Goal: Task Accomplishment & Management: Manage account settings

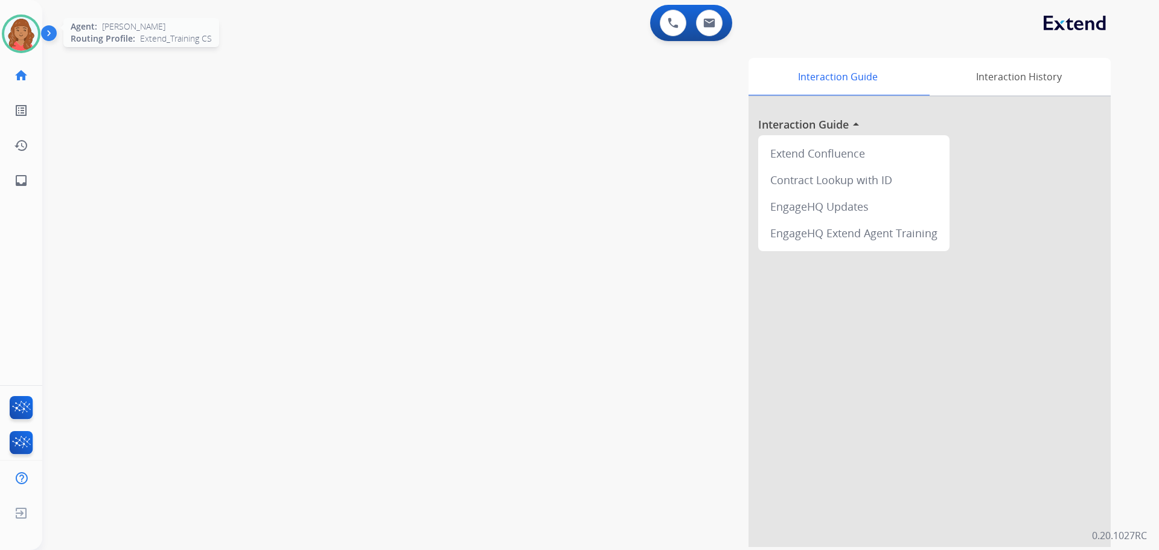
click at [33, 30] on img at bounding box center [21, 34] width 34 height 34
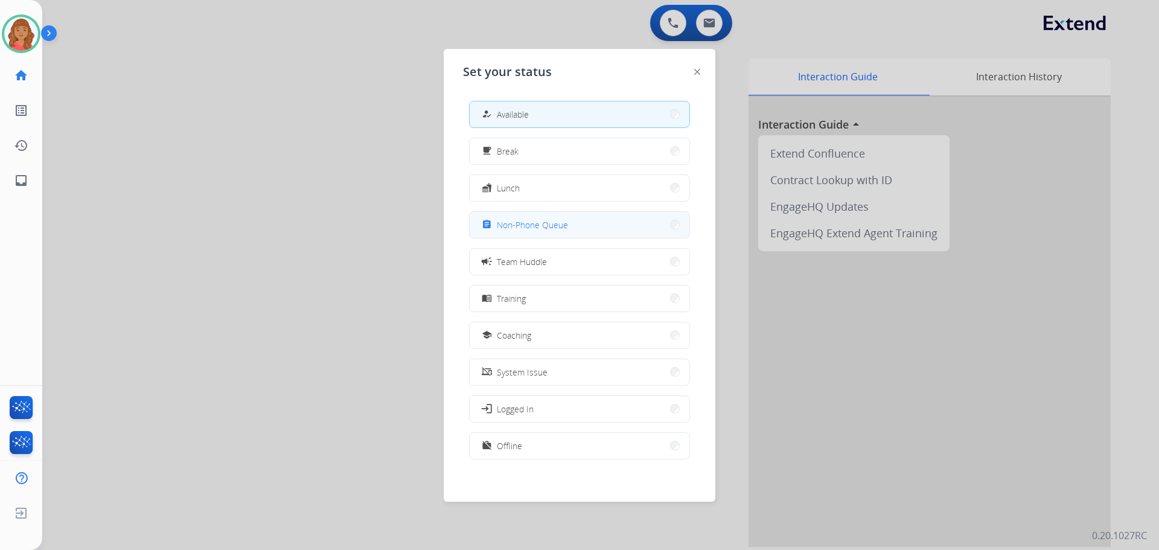
click at [550, 214] on button "assignment Non-Phone Queue" at bounding box center [579, 225] width 220 height 26
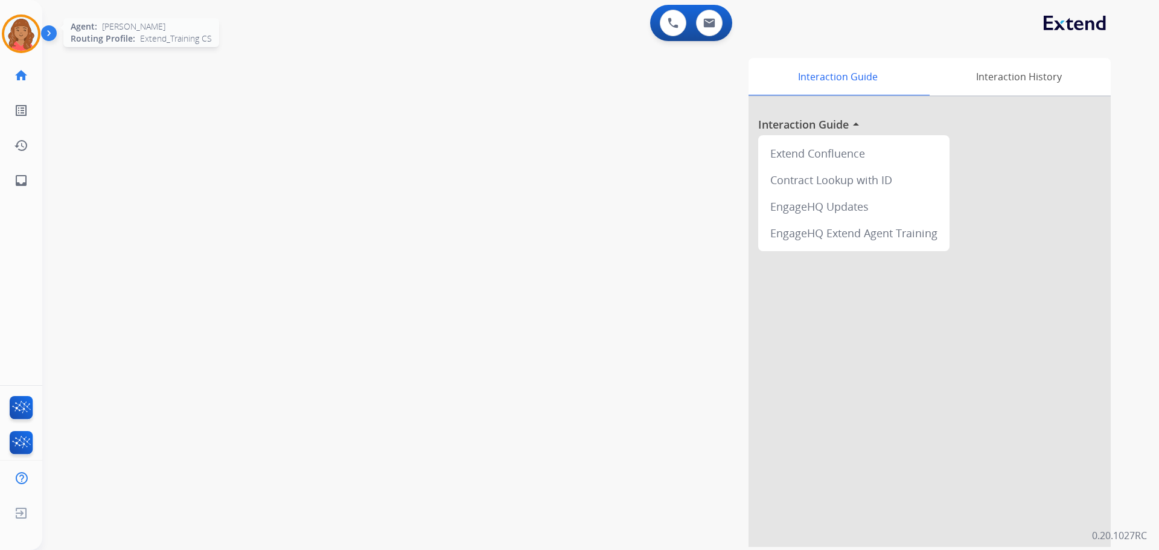
click at [24, 36] on img at bounding box center [21, 34] width 34 height 34
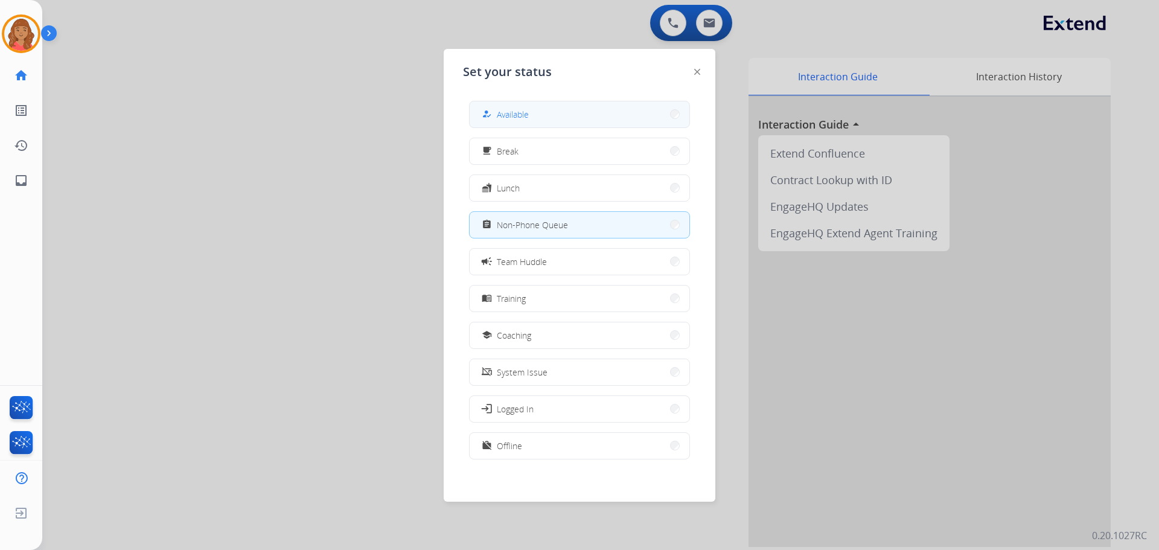
click at [538, 119] on button "how_to_reg Available" at bounding box center [579, 114] width 220 height 26
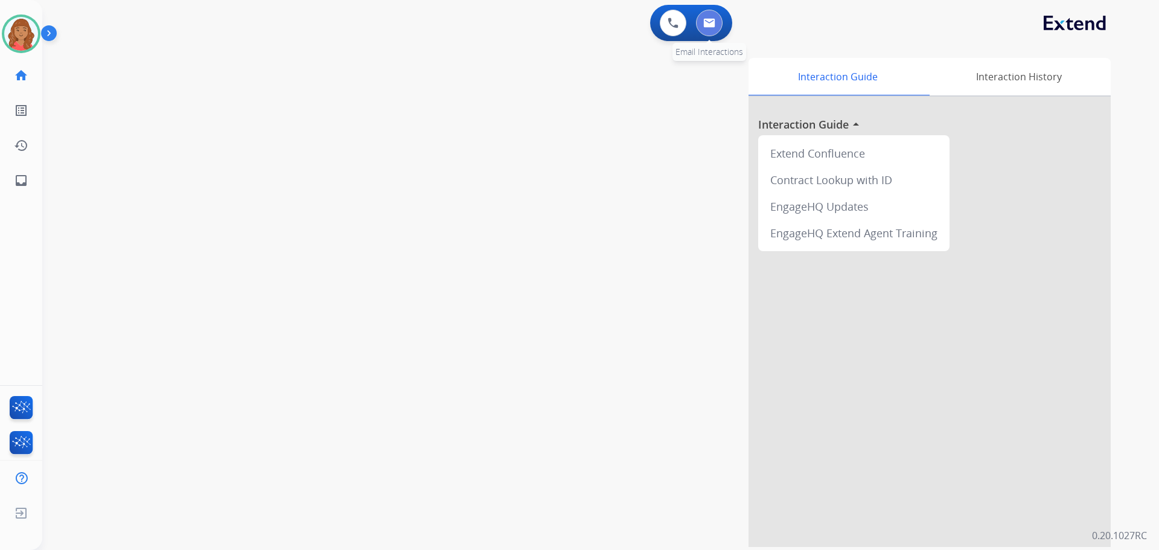
click at [712, 33] on button at bounding box center [709, 23] width 27 height 27
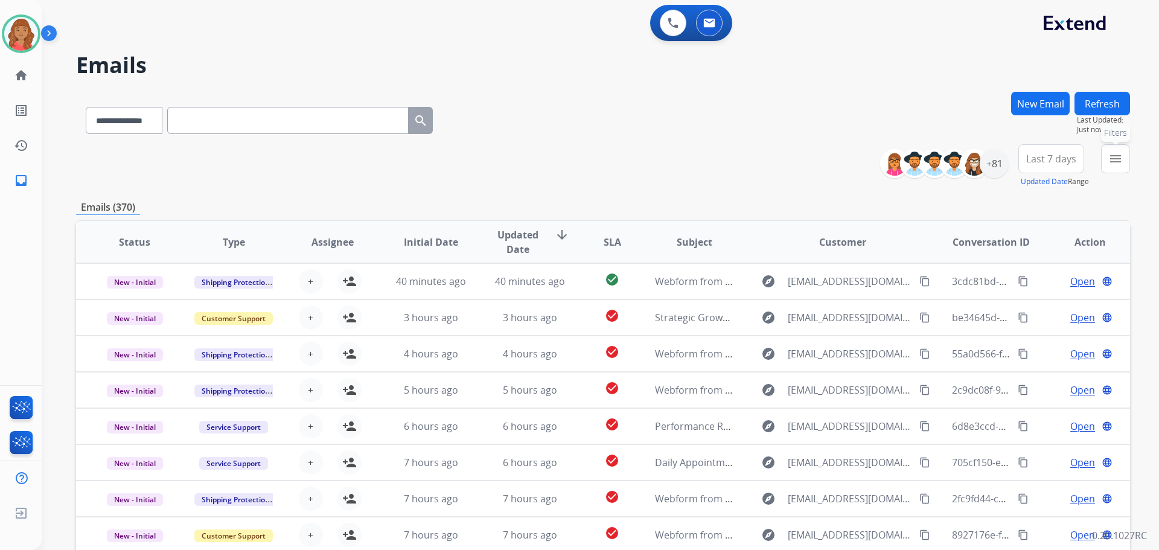
click at [1116, 164] on mat-icon "menu" at bounding box center [1115, 158] width 14 height 14
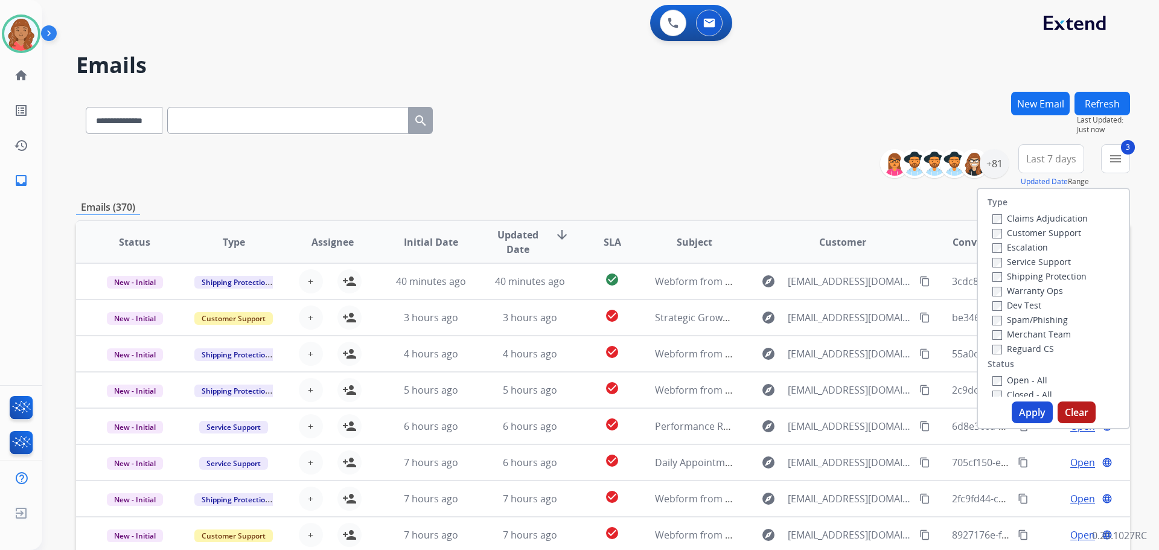
click at [992, 376] on label "Open - All" at bounding box center [1019, 379] width 55 height 11
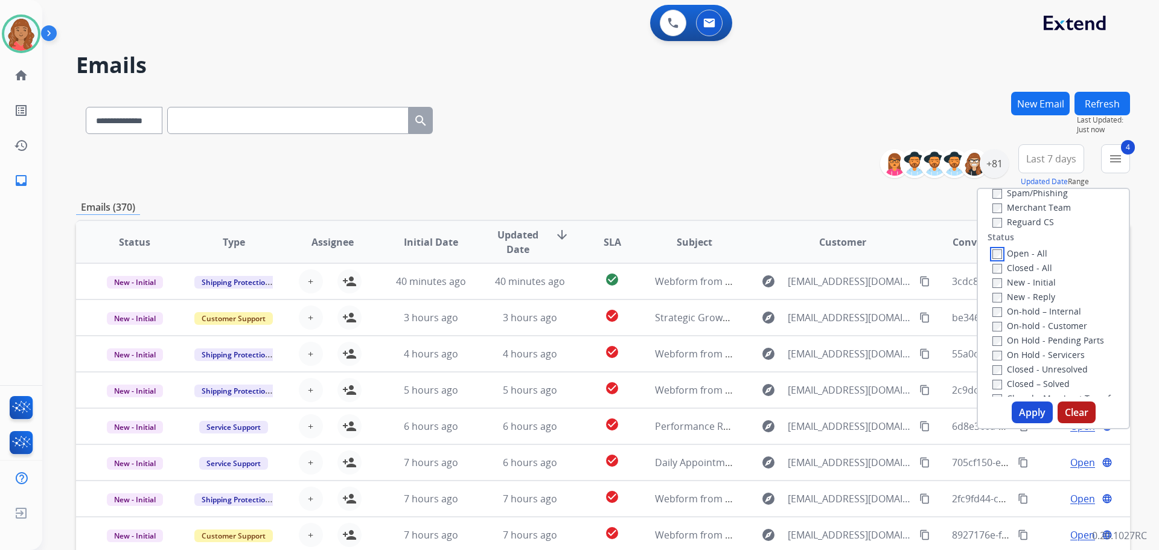
scroll to position [181, 0]
click at [1022, 409] on button "Apply" at bounding box center [1031, 412] width 41 height 22
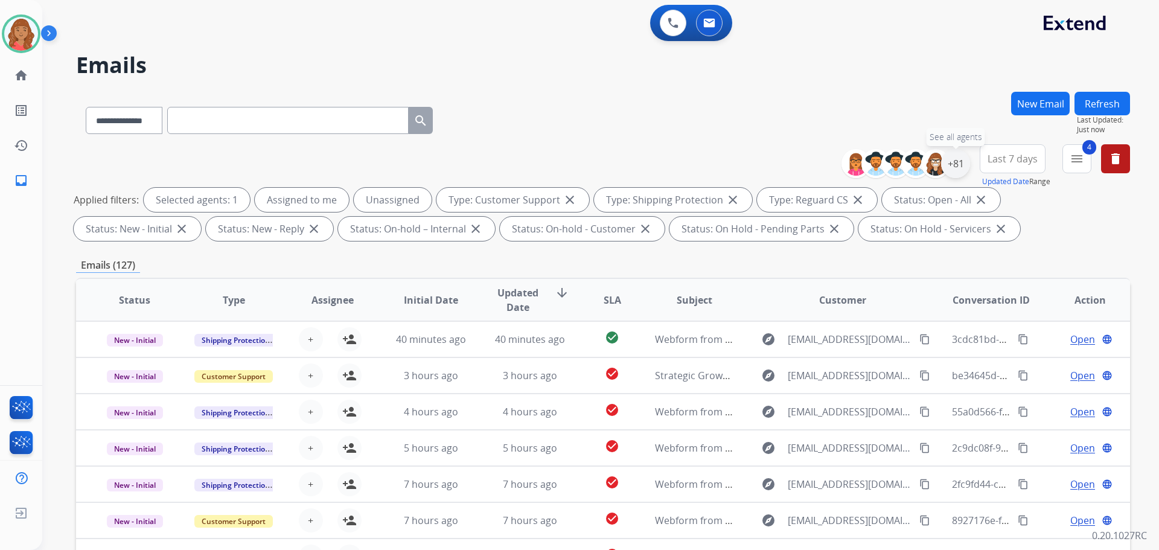
click at [950, 165] on div "+81" at bounding box center [955, 163] width 29 height 29
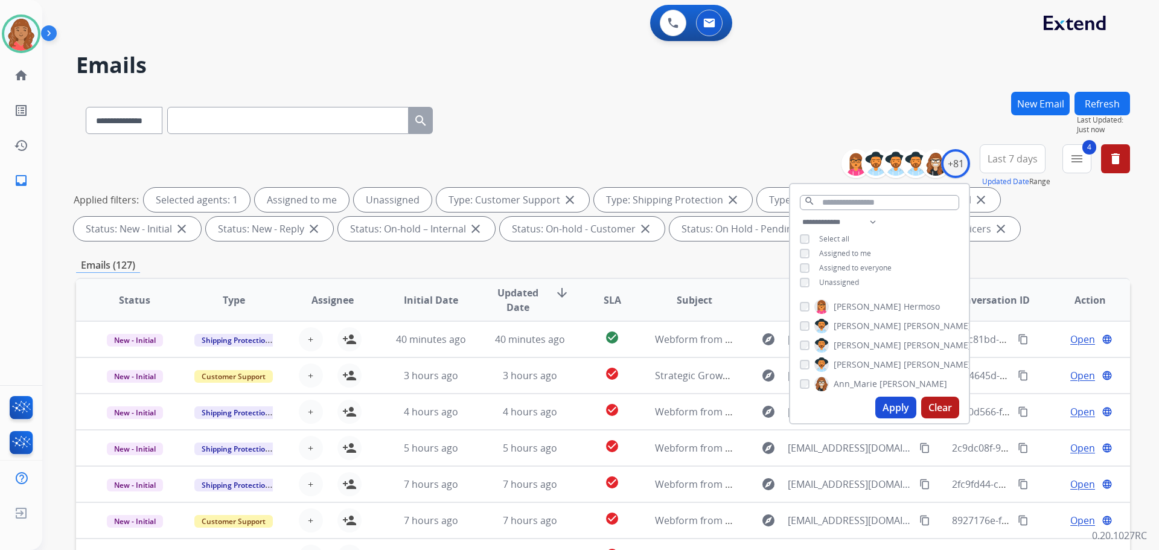
click at [797, 287] on div "**********" at bounding box center [879, 253] width 179 height 77
click at [894, 407] on button "Apply" at bounding box center [895, 407] width 41 height 22
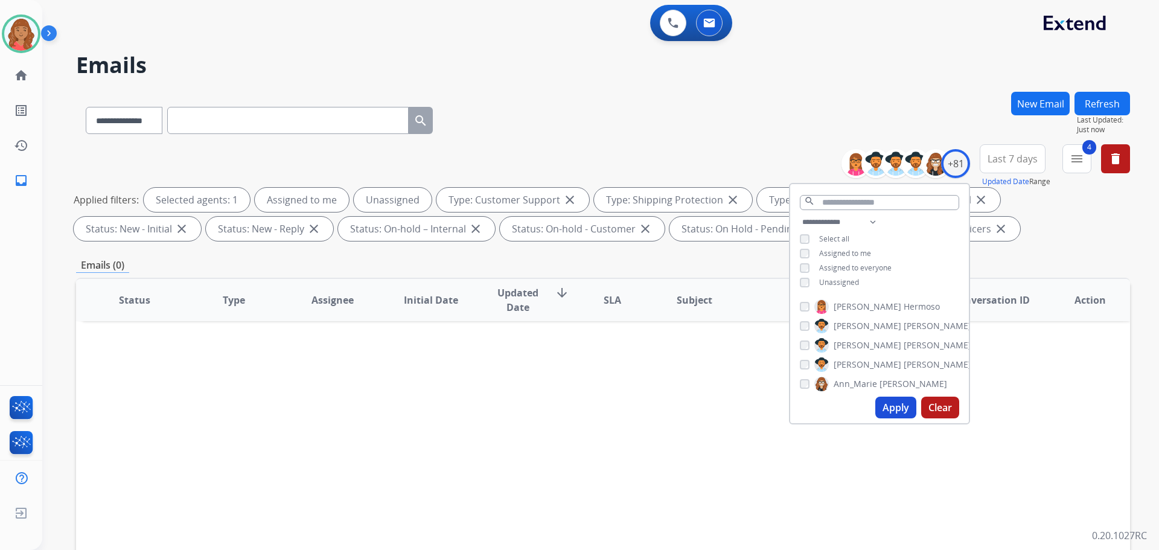
drag, startPoint x: 891, startPoint y: 409, endPoint x: 778, endPoint y: 408, distance: 112.9
click at [891, 409] on button "Apply" at bounding box center [895, 407] width 41 height 22
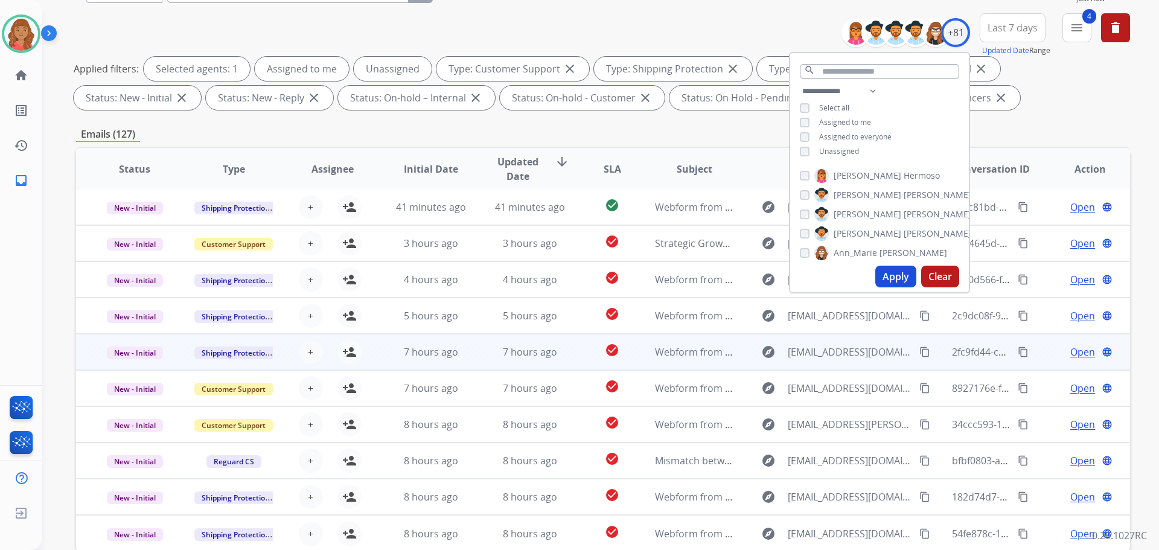
scroll to position [195, 0]
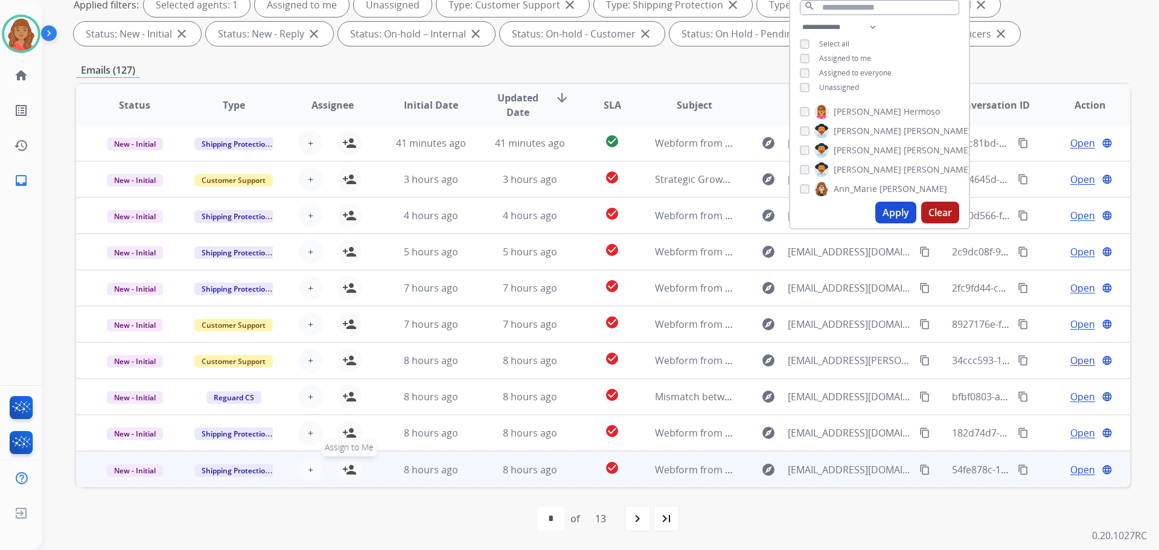
drag, startPoint x: 346, startPoint y: 471, endPoint x: 348, endPoint y: 461, distance: 9.8
click at [346, 470] on mat-icon "person_add" at bounding box center [349, 469] width 14 height 14
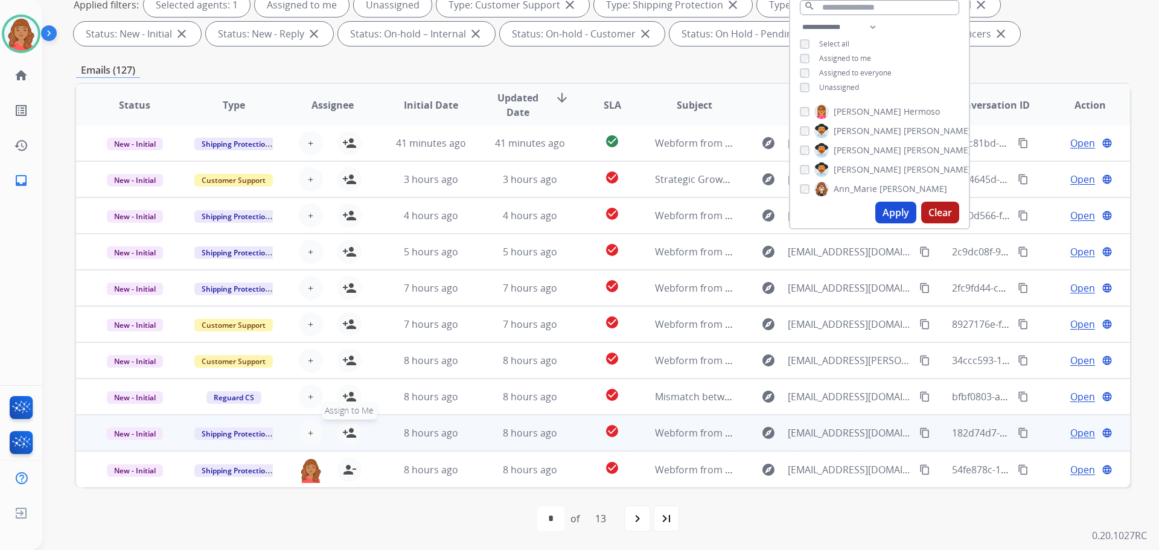
click at [346, 435] on mat-icon "person_add" at bounding box center [349, 432] width 14 height 14
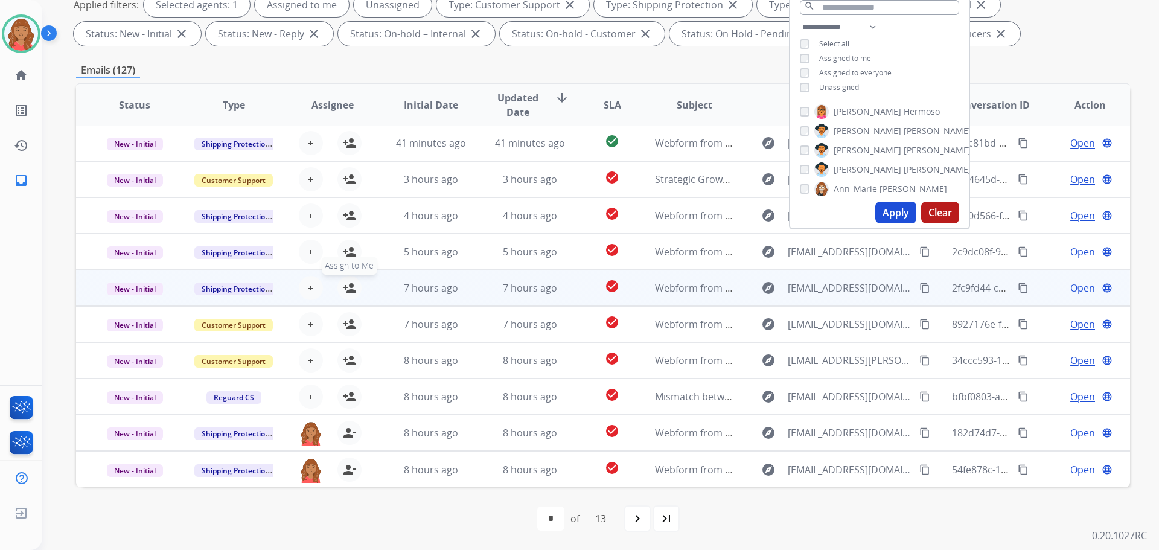
click at [349, 287] on mat-icon "person_add" at bounding box center [349, 288] width 14 height 14
click at [347, 256] on table "Status Type Assignee Initial Date Updated Date arrow_downward SLA Subject Custo…" at bounding box center [603, 285] width 1054 height 404
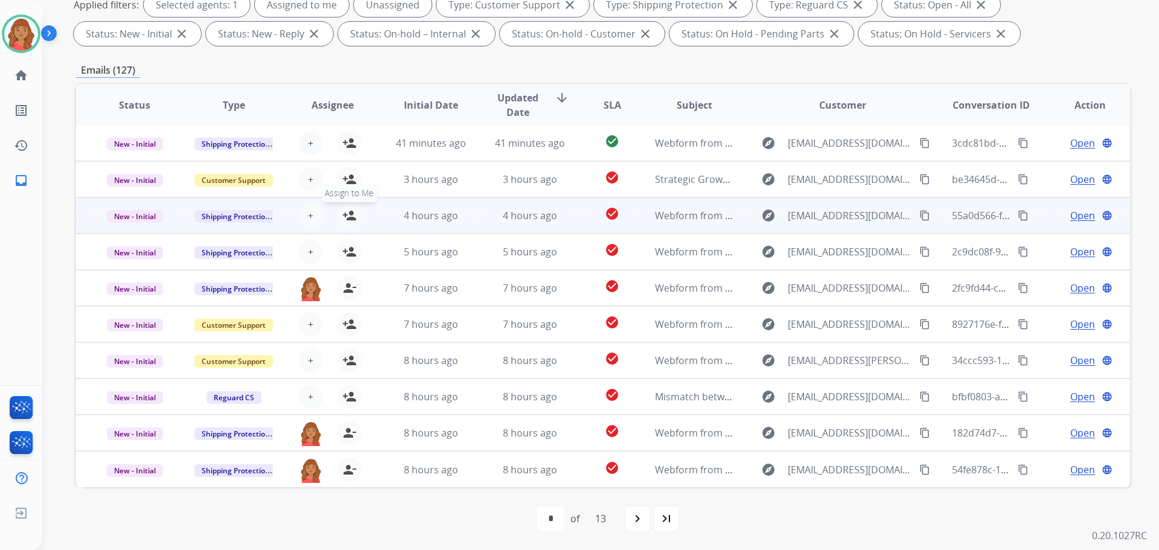
click at [349, 216] on mat-icon "person_add" at bounding box center [349, 215] width 14 height 14
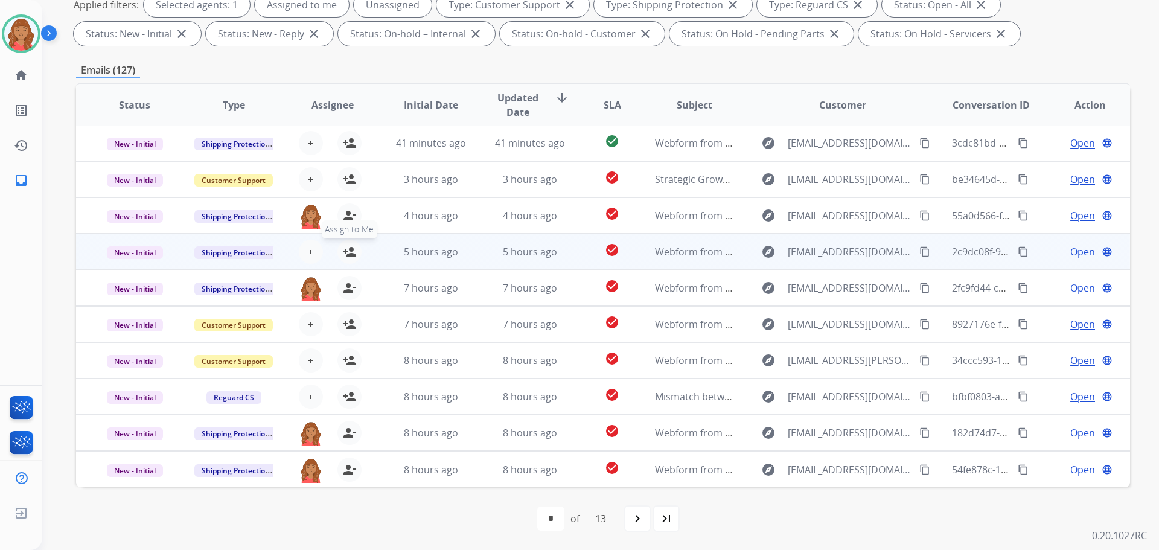
click at [348, 254] on mat-icon "person_add" at bounding box center [349, 251] width 14 height 14
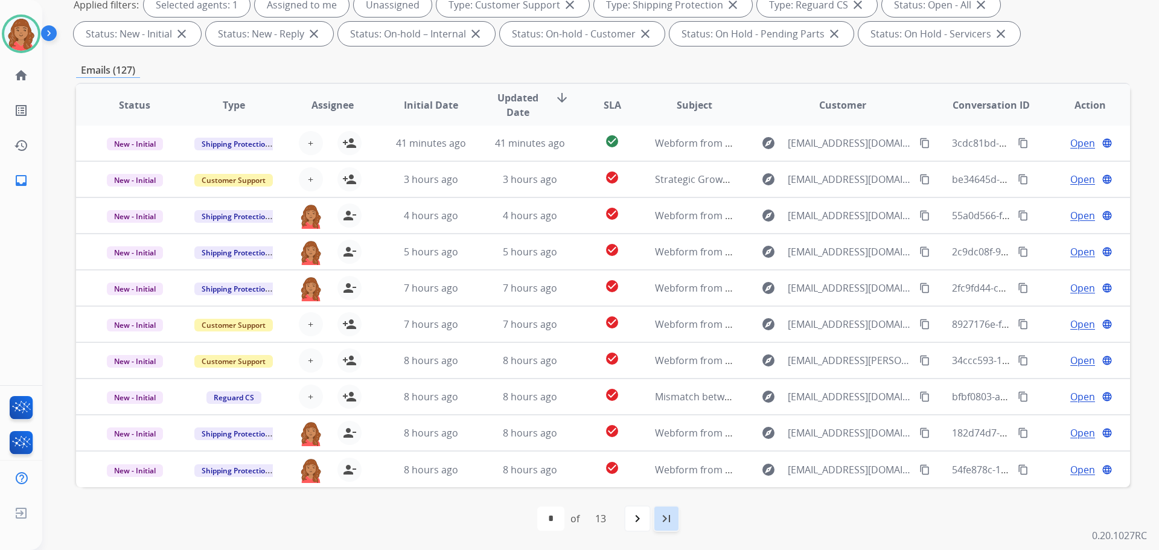
click at [664, 517] on mat-icon "last_page" at bounding box center [666, 518] width 14 height 14
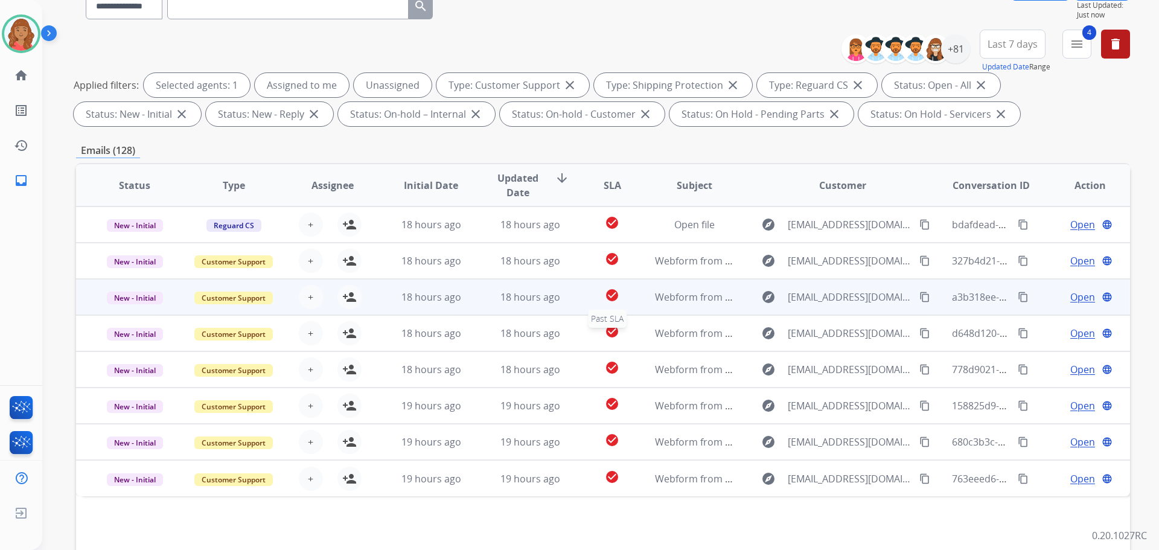
scroll to position [0, 0]
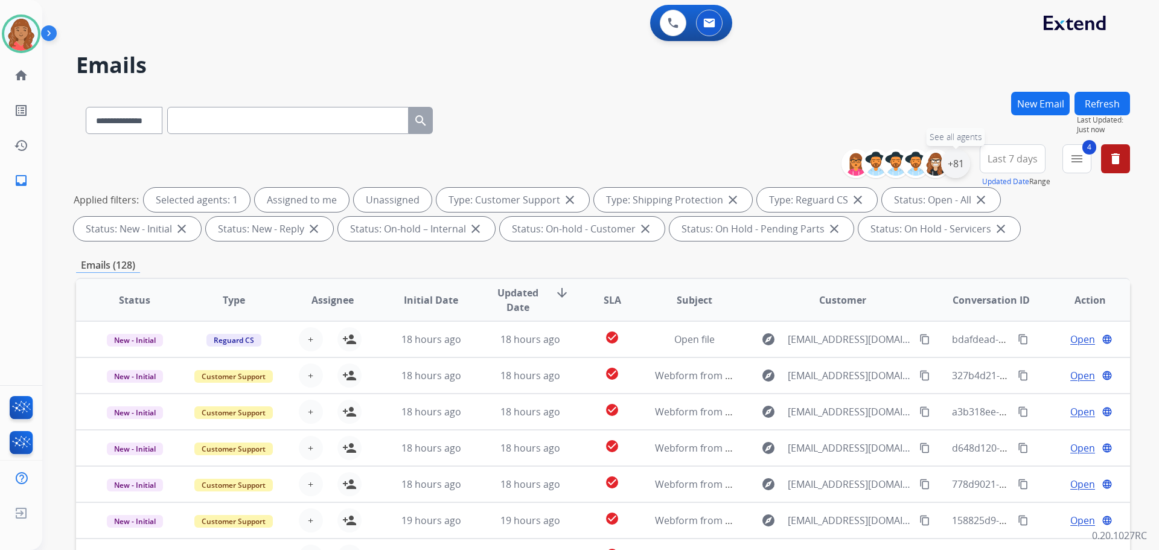
click at [960, 162] on div "+81" at bounding box center [955, 163] width 29 height 29
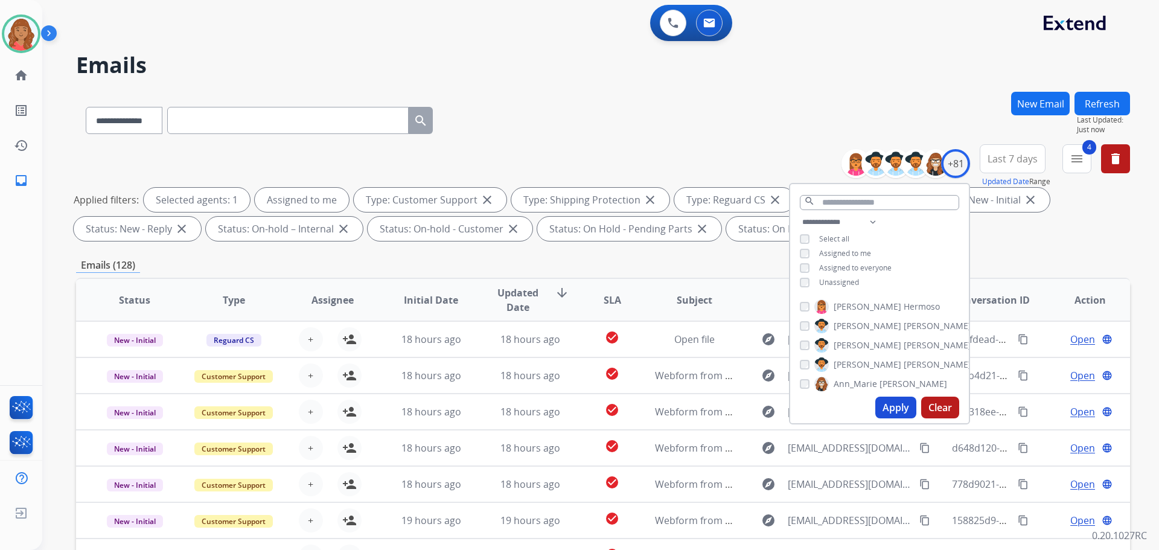
drag, startPoint x: 898, startPoint y: 406, endPoint x: 855, endPoint y: 403, distance: 43.0
click at [898, 407] on button "Apply" at bounding box center [895, 407] width 41 height 22
select select "*"
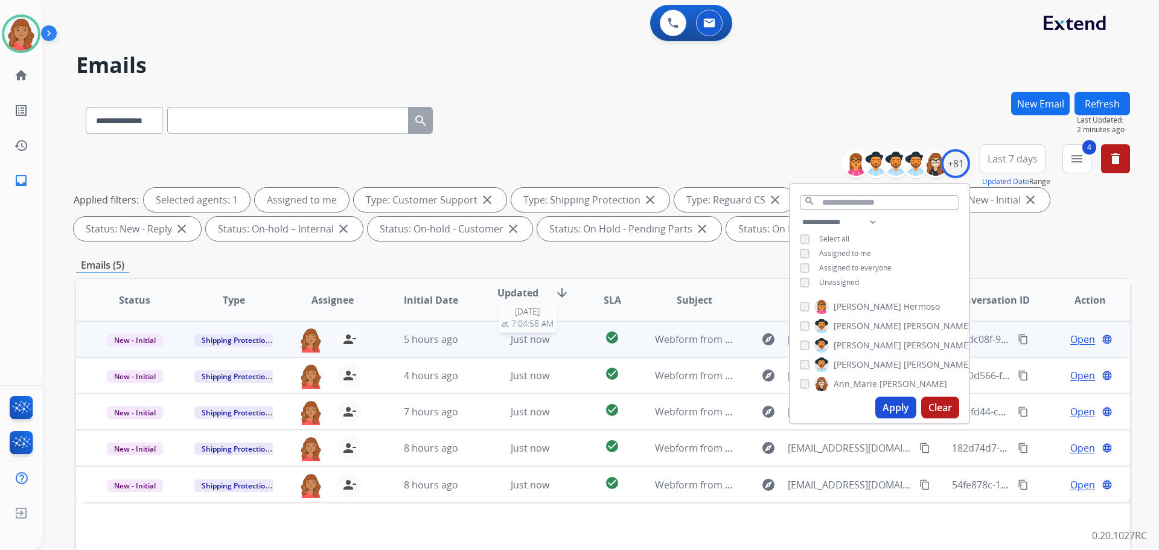
click at [514, 342] on span "Just now" at bounding box center [530, 339] width 39 height 13
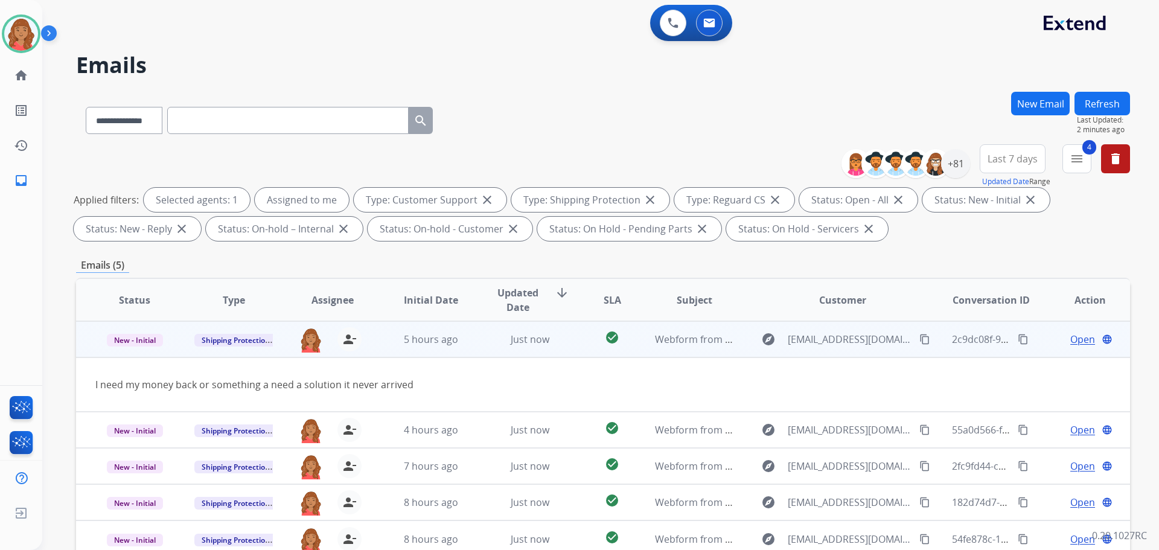
click at [919, 339] on mat-icon "content_copy" at bounding box center [924, 339] width 11 height 11
click at [731, 375] on td "I need my money back or something a need a solution it never arrived" at bounding box center [504, 384] width 856 height 54
drag, startPoint x: 766, startPoint y: 377, endPoint x: 894, endPoint y: 367, distance: 127.7
click at [780, 381] on td "I need my money back or something a need a solution it never arrived" at bounding box center [504, 384] width 856 height 54
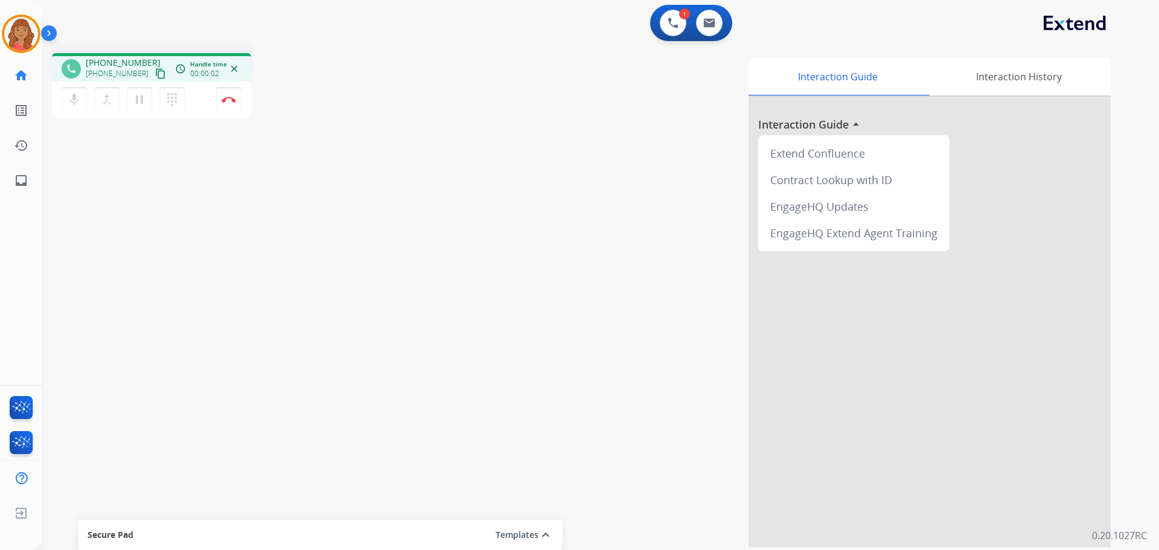
drag, startPoint x: 151, startPoint y: 74, endPoint x: 51, endPoint y: 52, distance: 101.9
click at [155, 73] on mat-icon "content_copy" at bounding box center [160, 73] width 11 height 11
click at [1, 434] on ul "Interaction Analytics" at bounding box center [21, 442] width 42 height 35
click at [155, 71] on mat-icon "content_copy" at bounding box center [160, 73] width 11 height 11
click at [155, 75] on mat-icon "content_copy" at bounding box center [160, 73] width 11 height 11
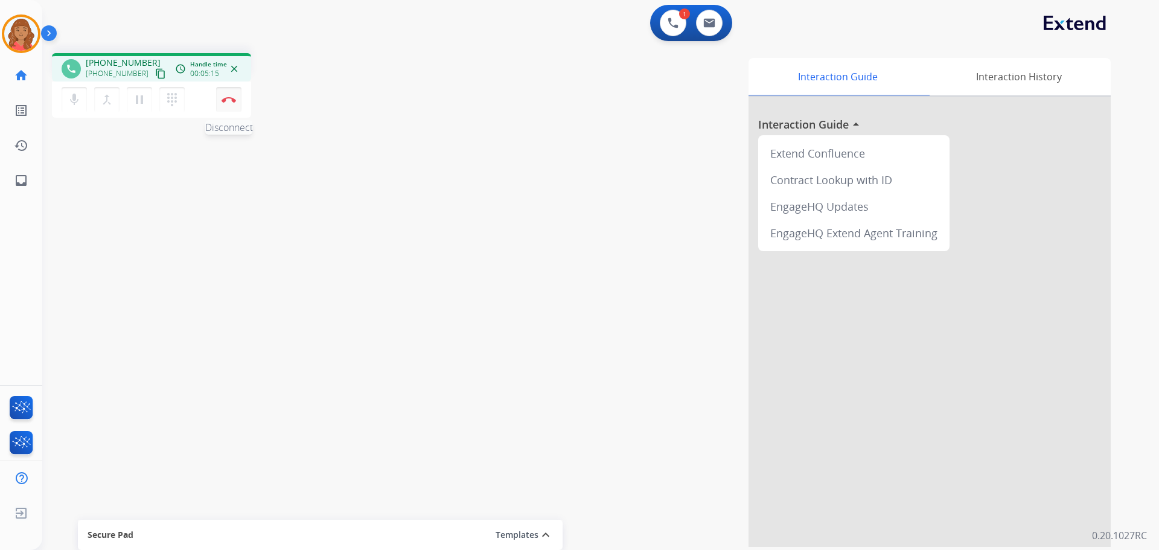
click at [231, 102] on img at bounding box center [228, 100] width 14 height 6
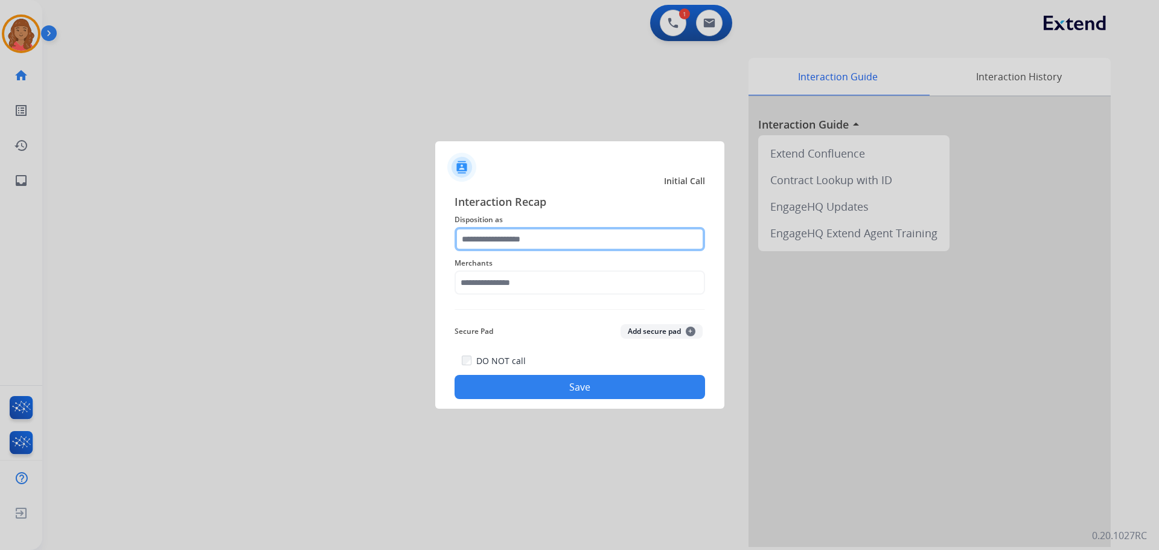
click at [549, 238] on input "text" at bounding box center [579, 239] width 250 height 24
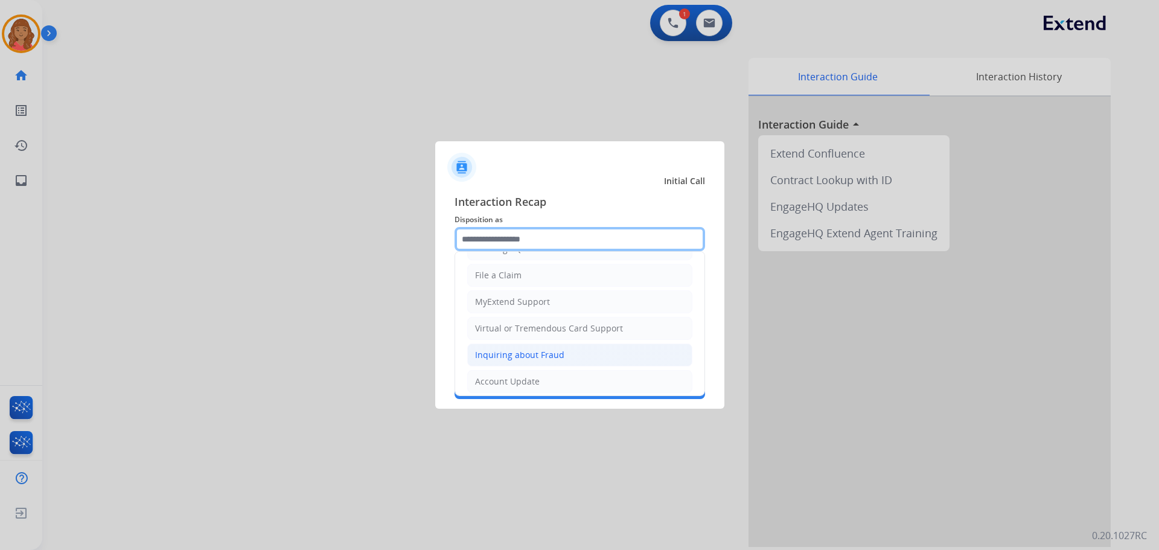
scroll to position [121, 0]
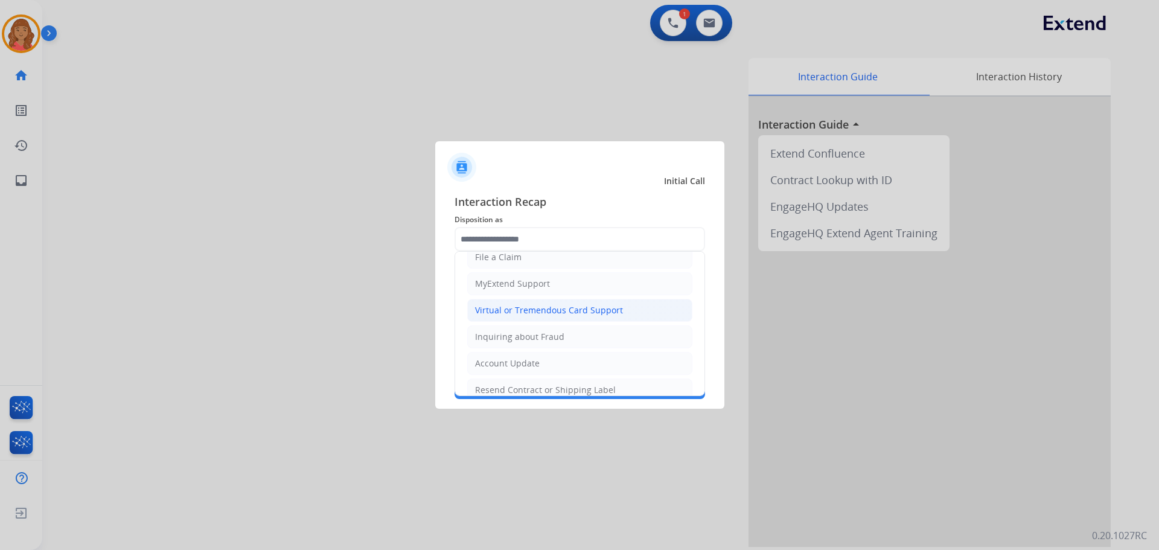
click at [508, 299] on li "Virtual or Tremendous Card Support" at bounding box center [579, 310] width 225 height 23
type input "**********"
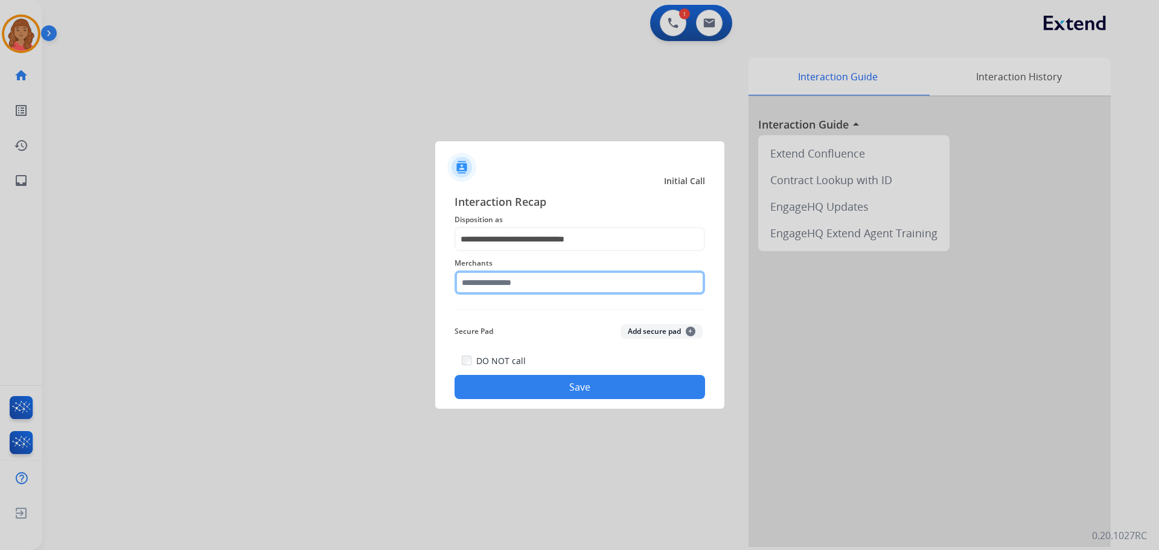
click at [494, 283] on input "text" at bounding box center [579, 282] width 250 height 24
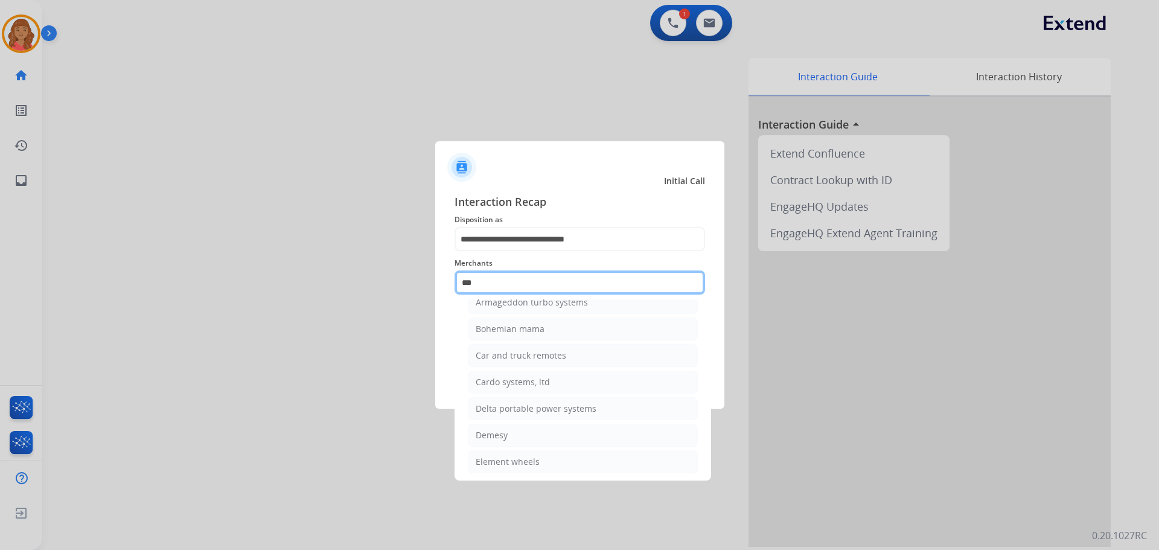
scroll to position [0, 0]
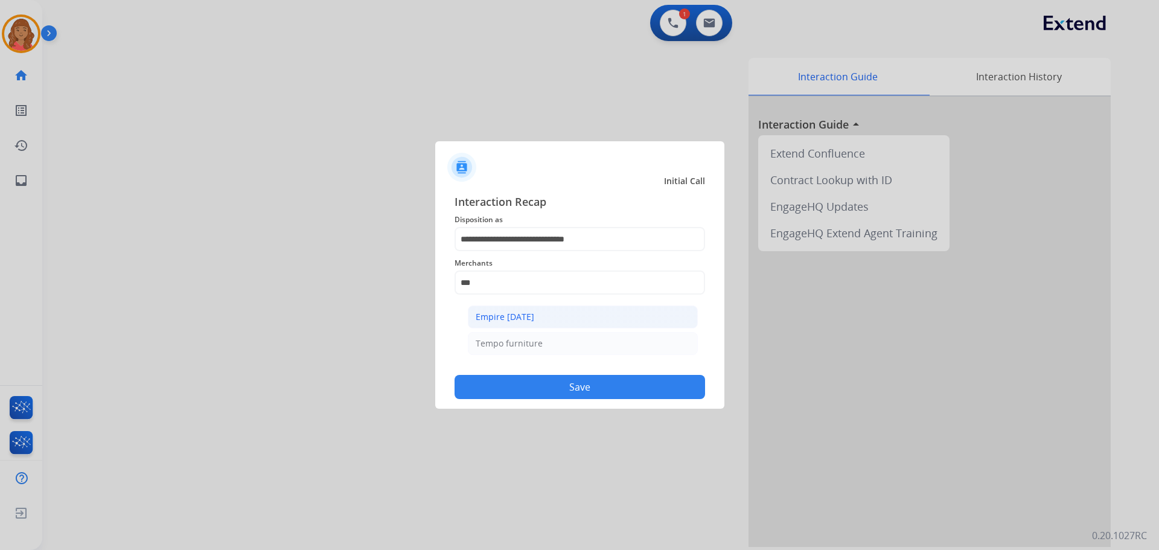
click at [493, 318] on div "Empire today" at bounding box center [505, 317] width 59 height 12
type input "**********"
click at [522, 386] on button "Save" at bounding box center [579, 387] width 250 height 24
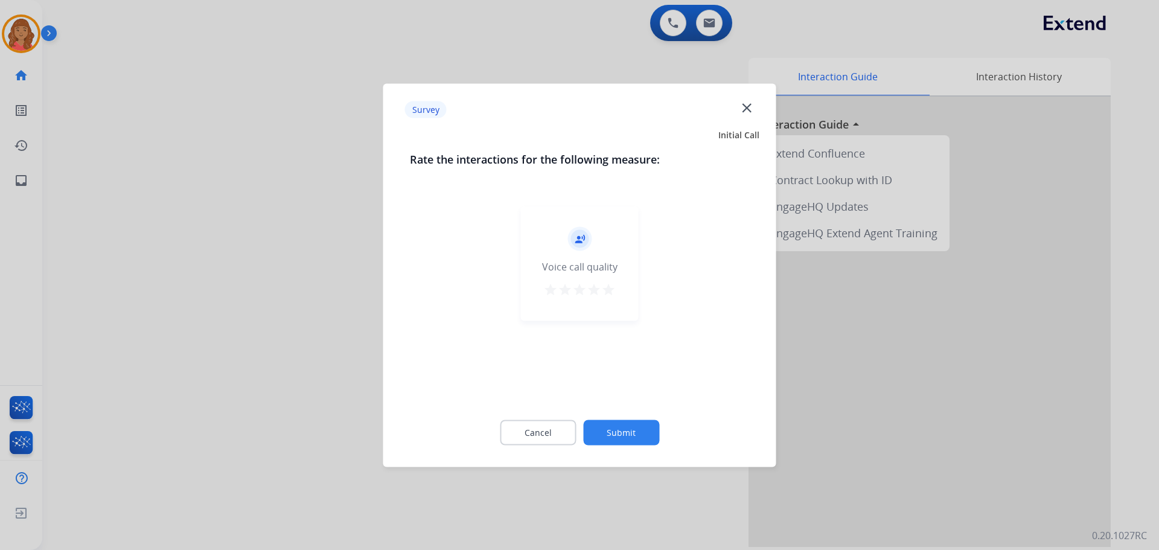
drag, startPoint x: 604, startPoint y: 289, endPoint x: 603, endPoint y: 296, distance: 6.7
click at [603, 290] on mat-icon "star" at bounding box center [608, 289] width 14 height 14
click at [609, 437] on button "Submit" at bounding box center [621, 431] width 76 height 25
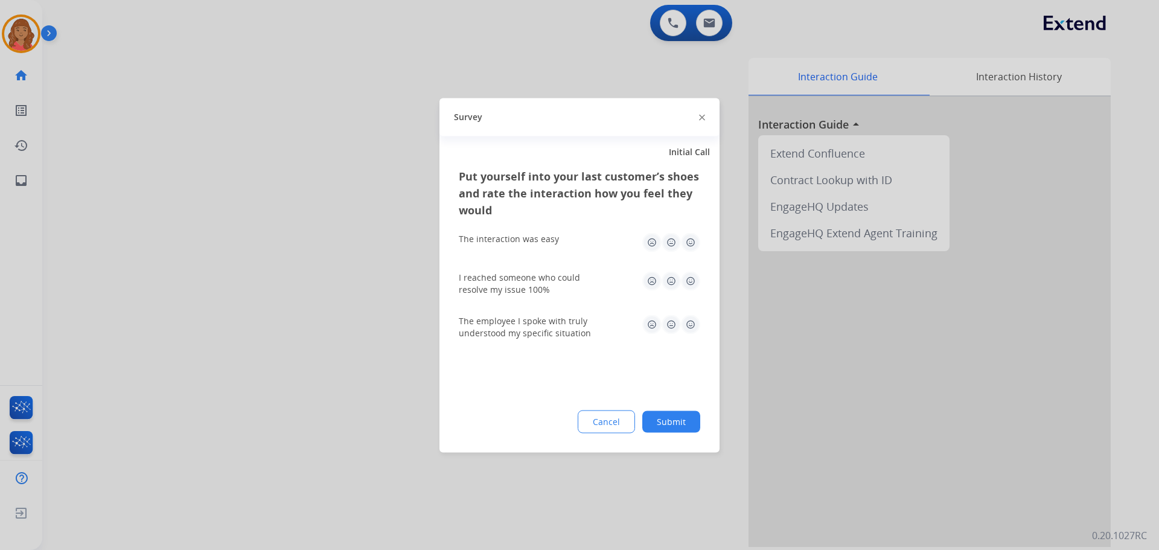
click at [692, 241] on img at bounding box center [690, 241] width 19 height 19
click at [689, 279] on img at bounding box center [690, 280] width 19 height 19
drag, startPoint x: 691, startPoint y: 323, endPoint x: 690, endPoint y: 338, distance: 15.1
click at [691, 323] on img at bounding box center [690, 323] width 19 height 19
drag, startPoint x: 670, startPoint y: 415, endPoint x: 670, endPoint y: 396, distance: 18.7
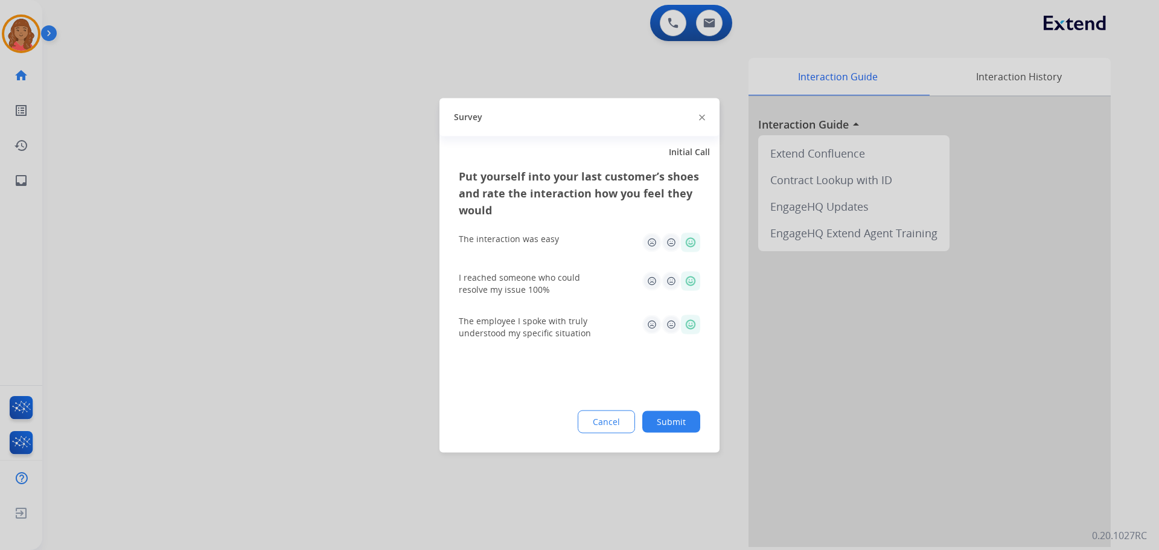
click at [669, 416] on button "Submit" at bounding box center [671, 421] width 58 height 22
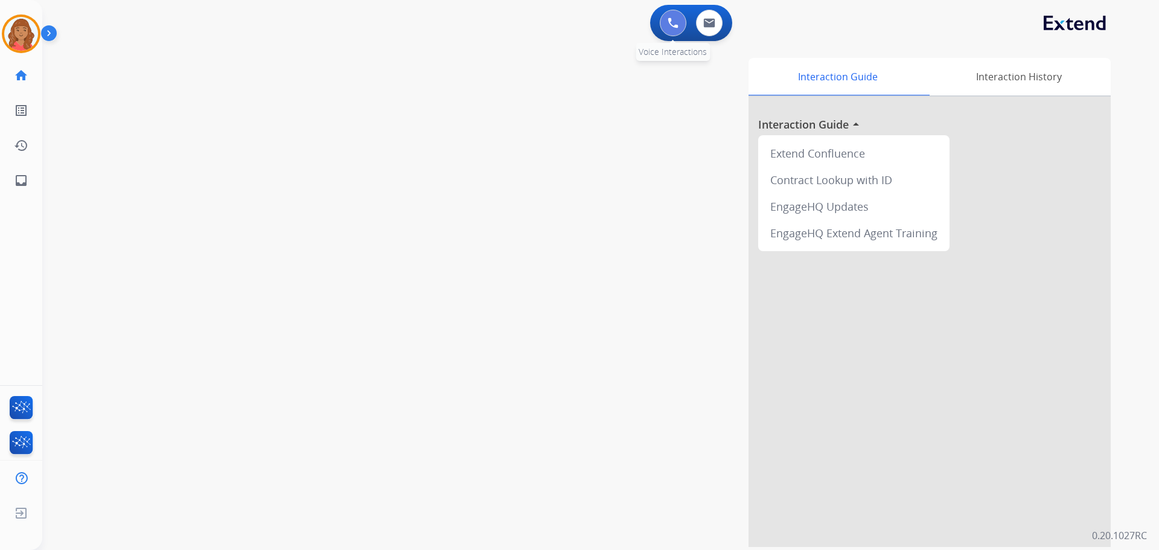
drag, startPoint x: 667, startPoint y: 24, endPoint x: 667, endPoint y: 35, distance: 10.9
click at [667, 25] on img at bounding box center [672, 23] width 11 height 11
click at [678, 18] on button at bounding box center [673, 23] width 27 height 27
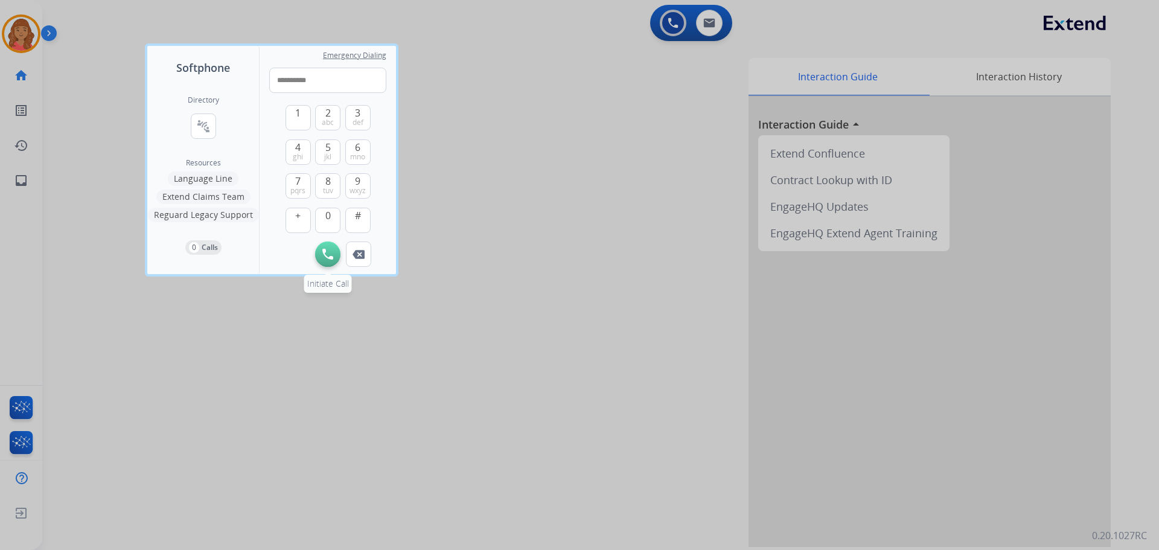
type input "**********"
click at [324, 259] on button "Initiate Call" at bounding box center [327, 253] width 25 height 25
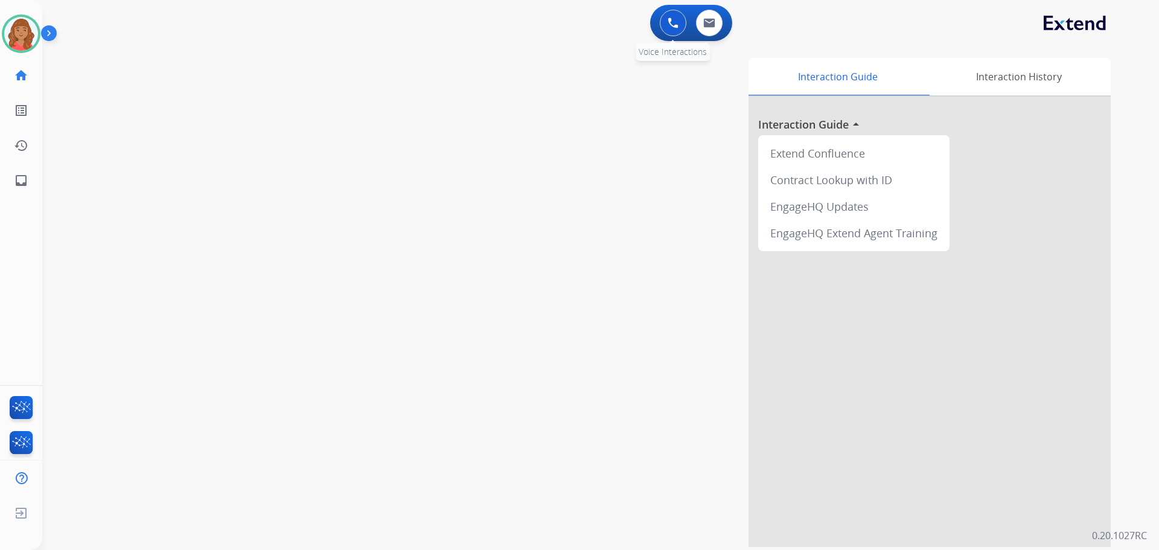
click at [666, 18] on button at bounding box center [673, 23] width 27 height 27
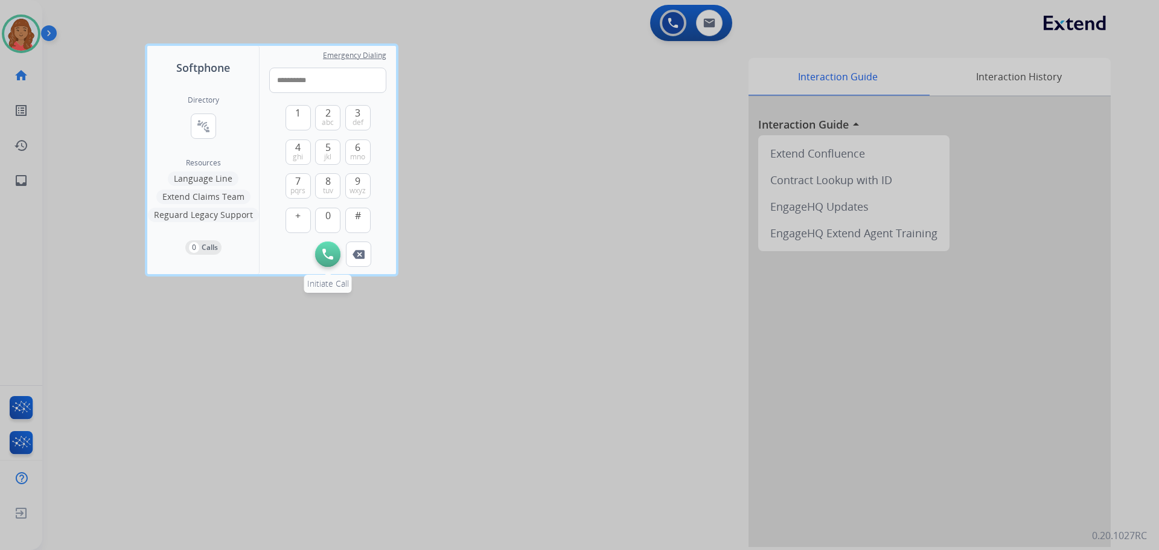
type input "**********"
click at [322, 253] on img at bounding box center [327, 254] width 11 height 11
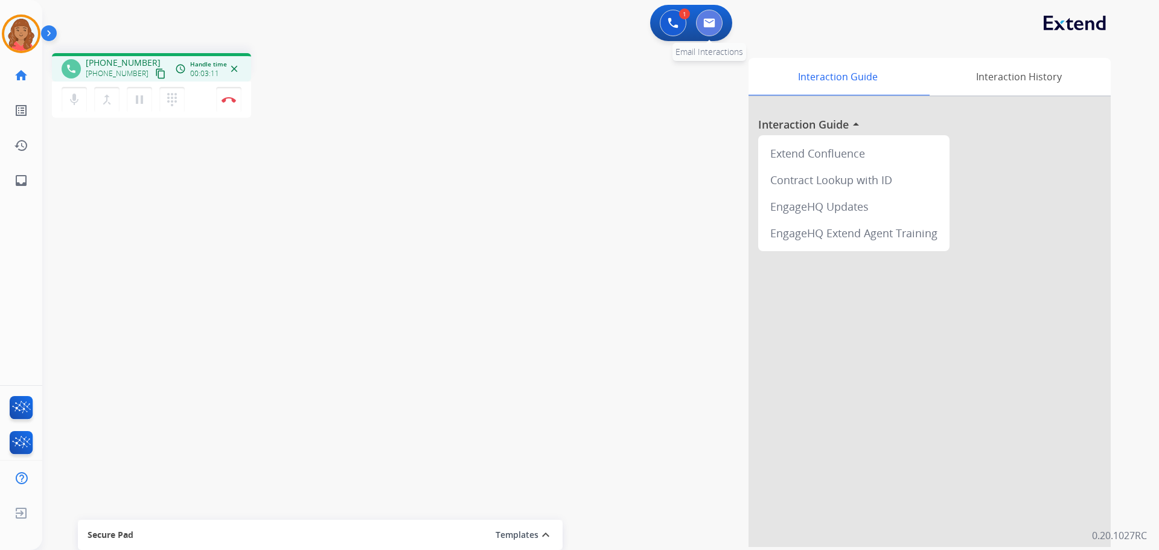
click at [709, 30] on button at bounding box center [709, 23] width 27 height 27
select select "**********"
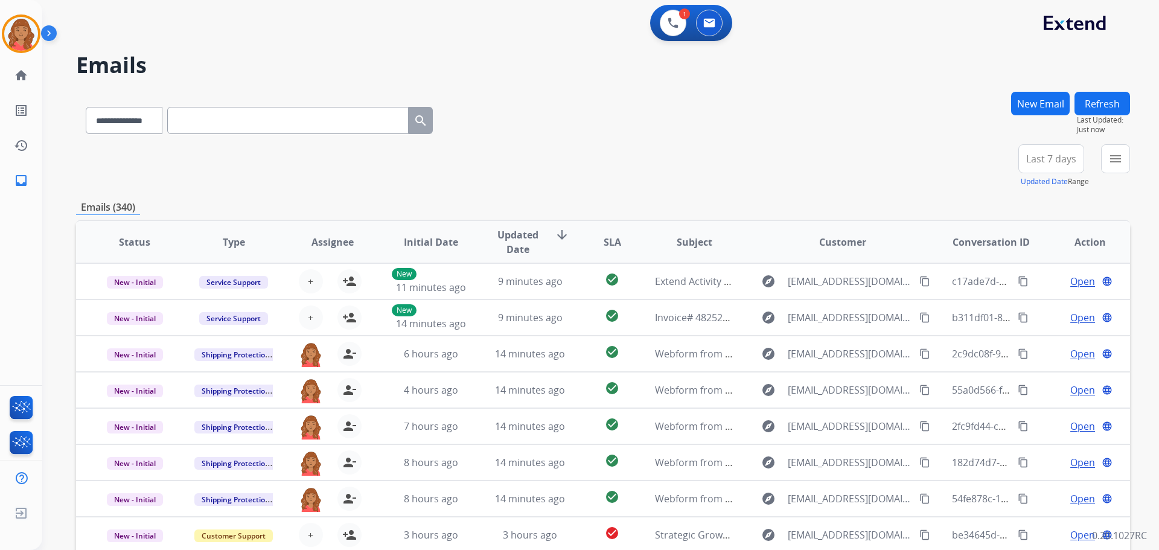
click at [1029, 100] on button "New Email" at bounding box center [1040, 104] width 59 height 24
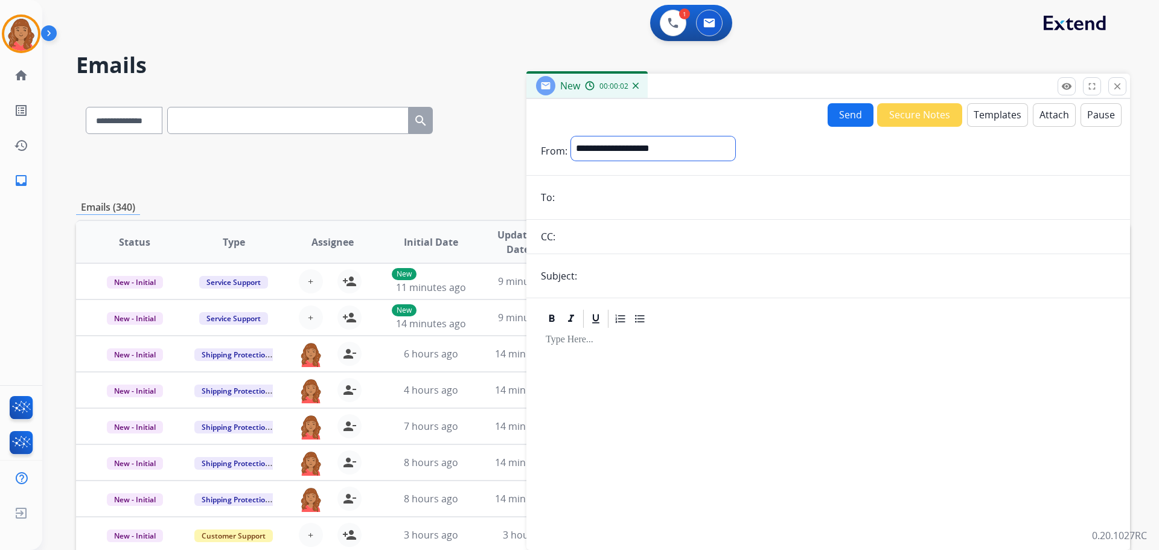
drag, startPoint x: 617, startPoint y: 150, endPoint x: 597, endPoint y: 151, distance: 19.3
click at [597, 151] on select "**********" at bounding box center [653, 148] width 164 height 24
select select "**********"
click at [571, 136] on select "**********" at bounding box center [653, 148] width 164 height 24
paste input "**********"
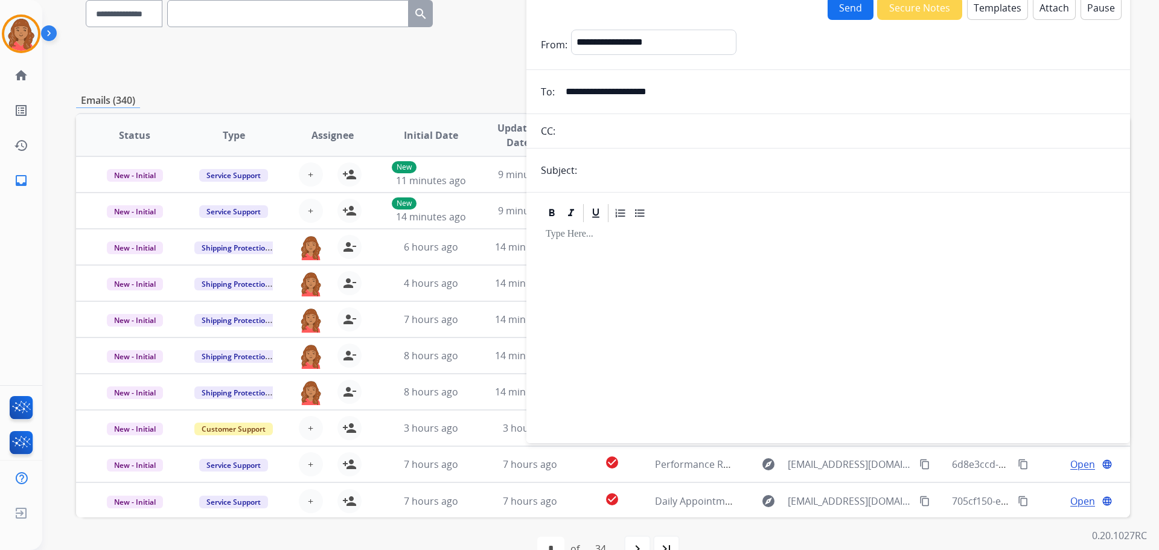
scroll to position [121, 0]
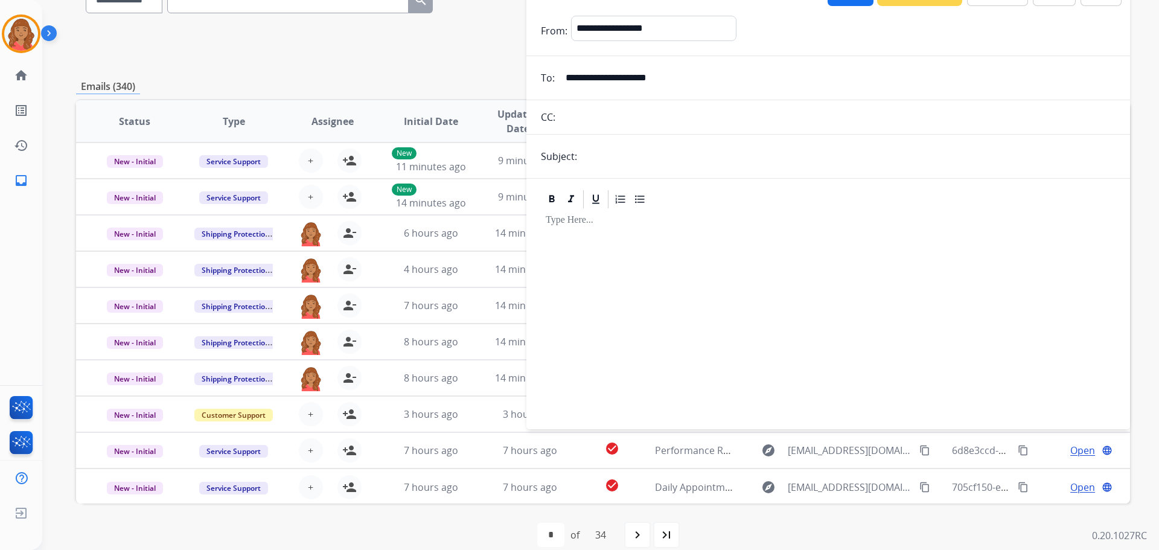
click at [567, 77] on input "**********" at bounding box center [836, 78] width 557 height 24
type input "**********"
click at [597, 159] on input "text" at bounding box center [848, 156] width 535 height 24
click at [597, 165] on input "text" at bounding box center [848, 156] width 535 height 24
type input "**********"
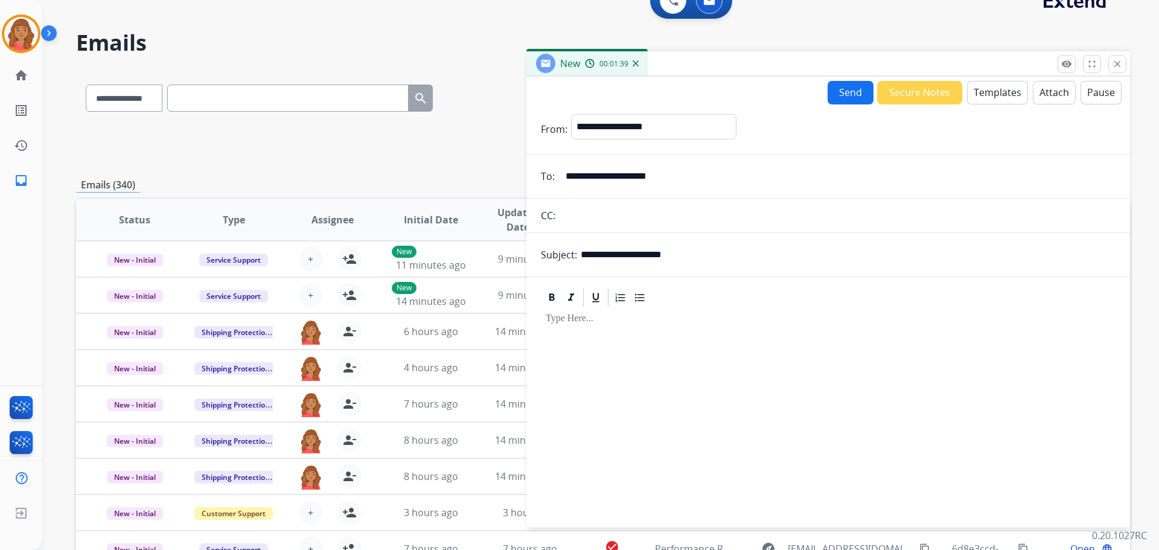
scroll to position [0, 0]
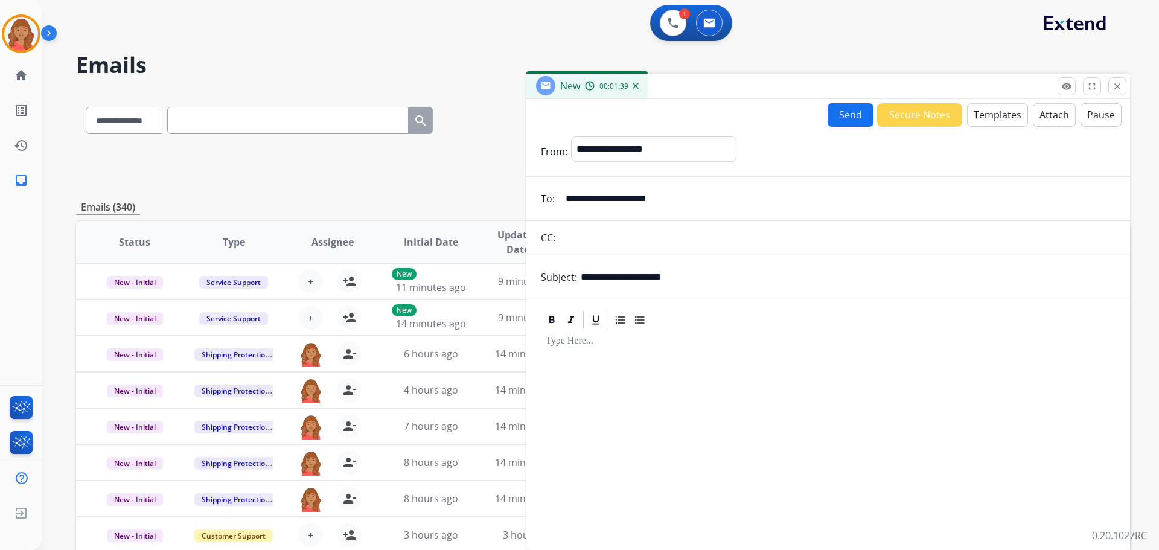
click at [988, 118] on button "Templates" at bounding box center [997, 115] width 61 height 24
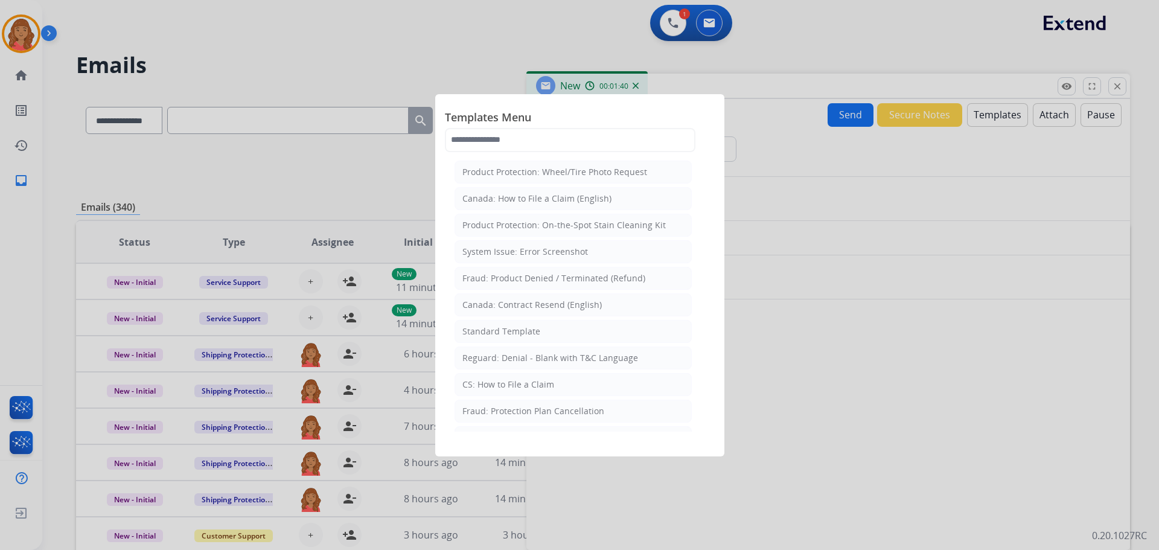
drag, startPoint x: 517, startPoint y: 329, endPoint x: 530, endPoint y: 410, distance: 81.5
click at [517, 331] on div "Standard Template" at bounding box center [501, 331] width 78 height 12
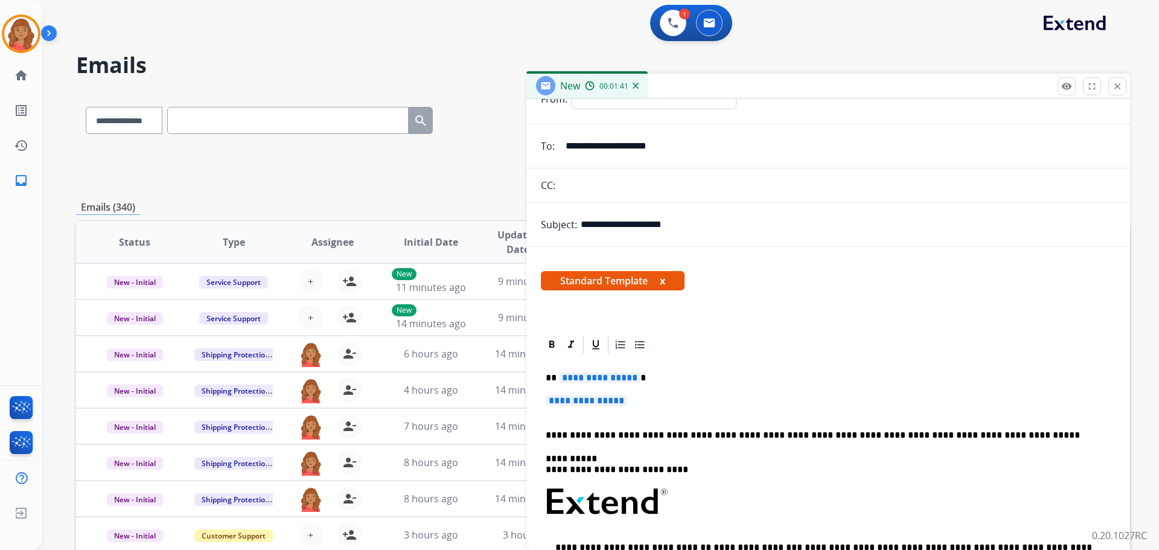
scroll to position [121, 0]
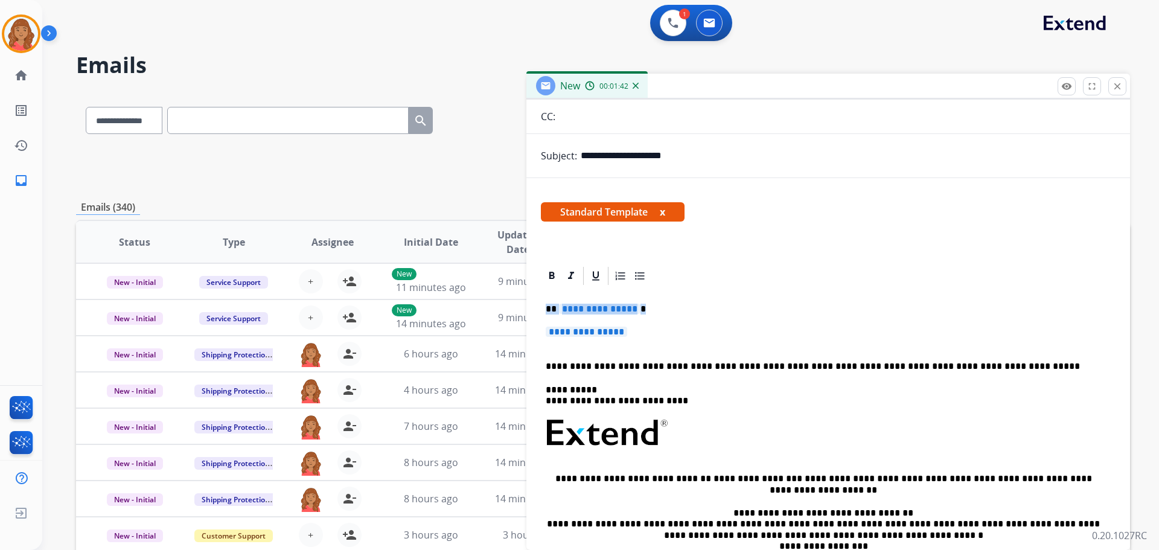
drag, startPoint x: 635, startPoint y: 335, endPoint x: 539, endPoint y: 306, distance: 100.2
click at [539, 306] on div "**********" at bounding box center [827, 449] width 603 height 369
click at [640, 333] on p "**********" at bounding box center [828, 337] width 565 height 22
drag, startPoint x: 640, startPoint y: 333, endPoint x: 544, endPoint y: 310, distance: 98.5
click at [544, 310] on div "**********" at bounding box center [828, 461] width 574 height 349
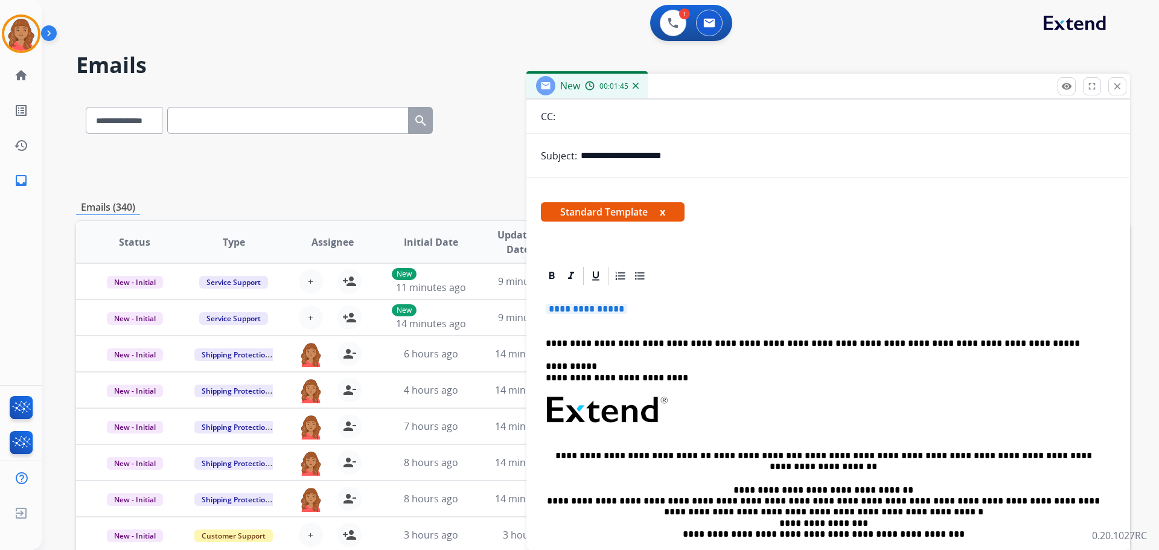
scroll to position [98, 0]
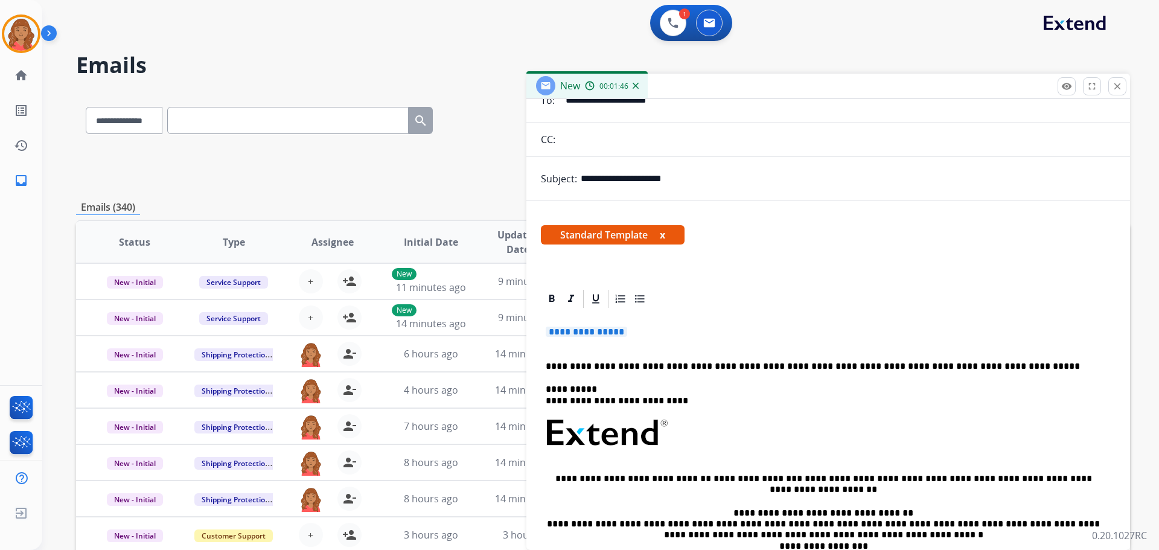
drag, startPoint x: 648, startPoint y: 335, endPoint x: 573, endPoint y: 334, distance: 74.8
click at [557, 326] on p "**********" at bounding box center [828, 337] width 565 height 22
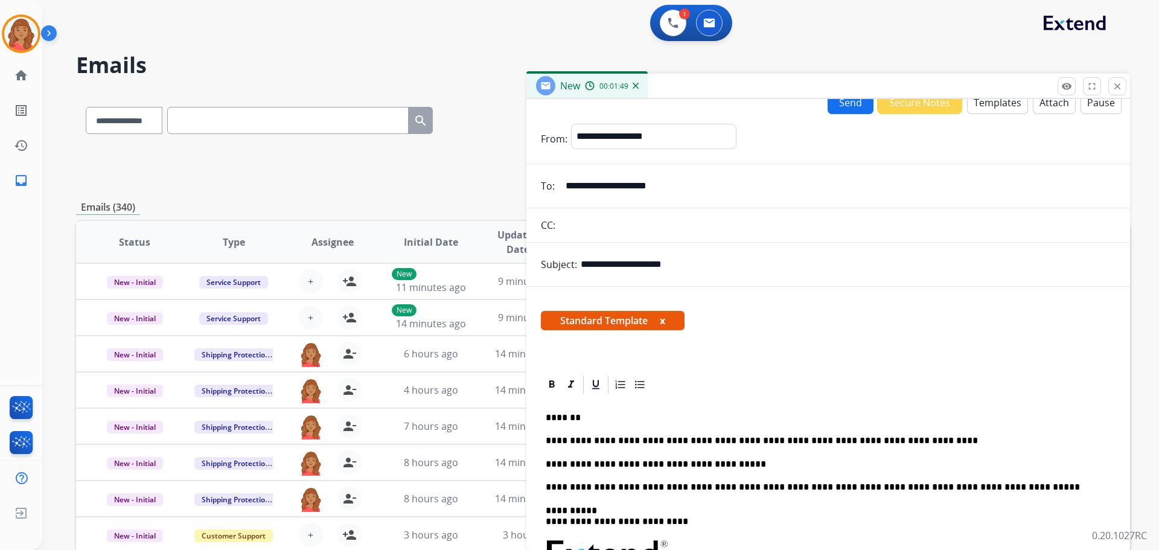
scroll to position [0, 0]
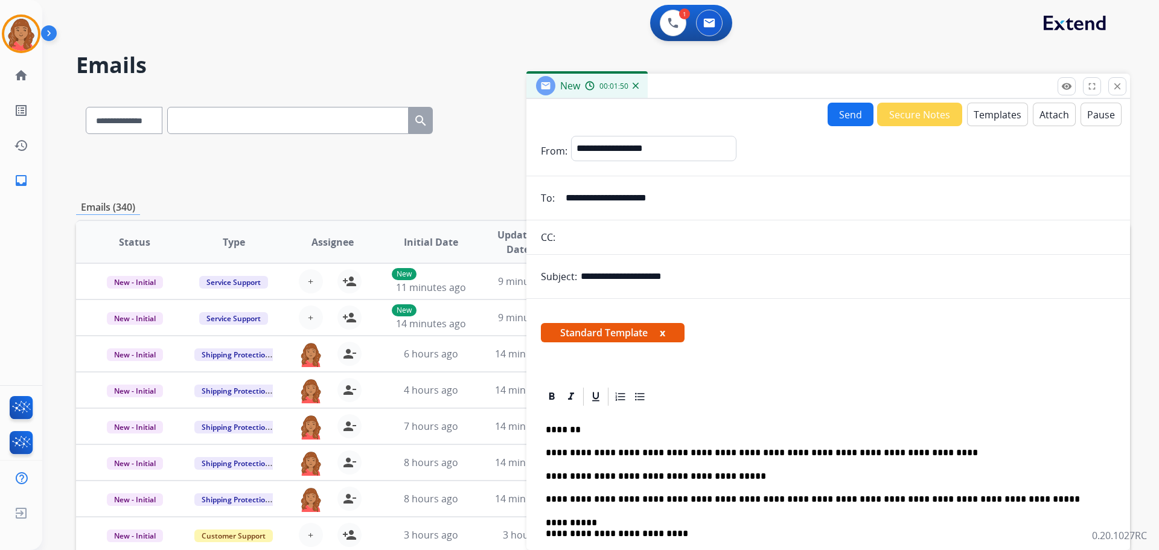
click at [988, 115] on button "Templates" at bounding box center [997, 115] width 61 height 24
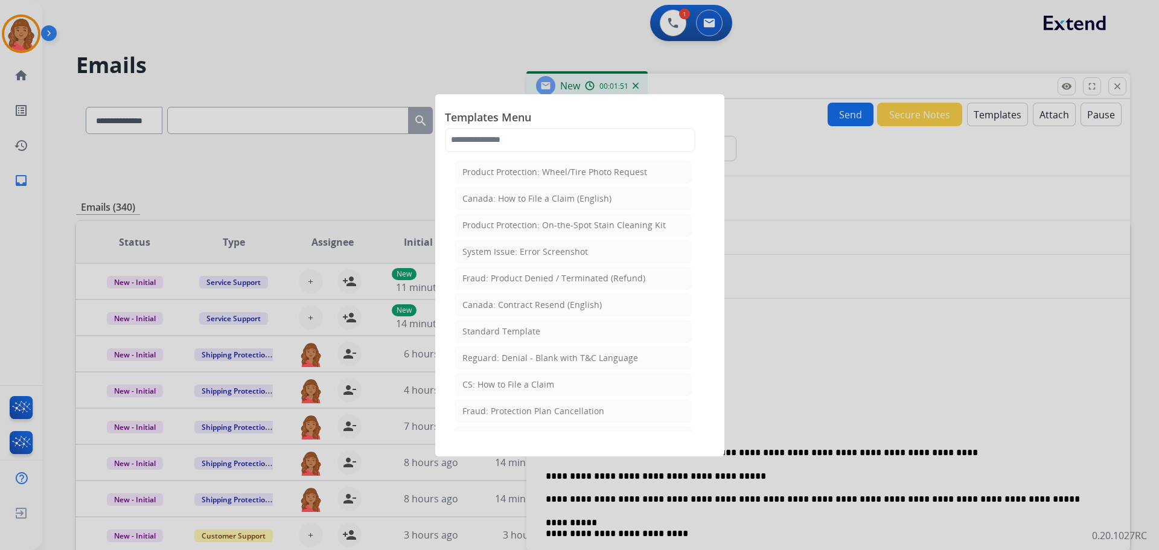
click at [836, 306] on div at bounding box center [579, 275] width 1159 height 550
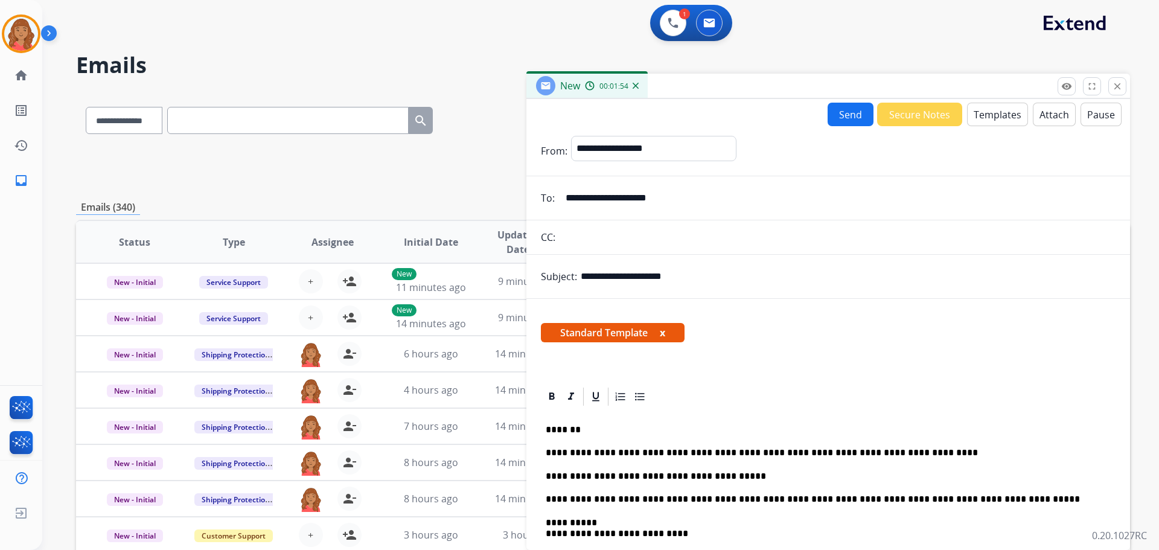
click at [1045, 115] on button "Attach" at bounding box center [1054, 115] width 43 height 24
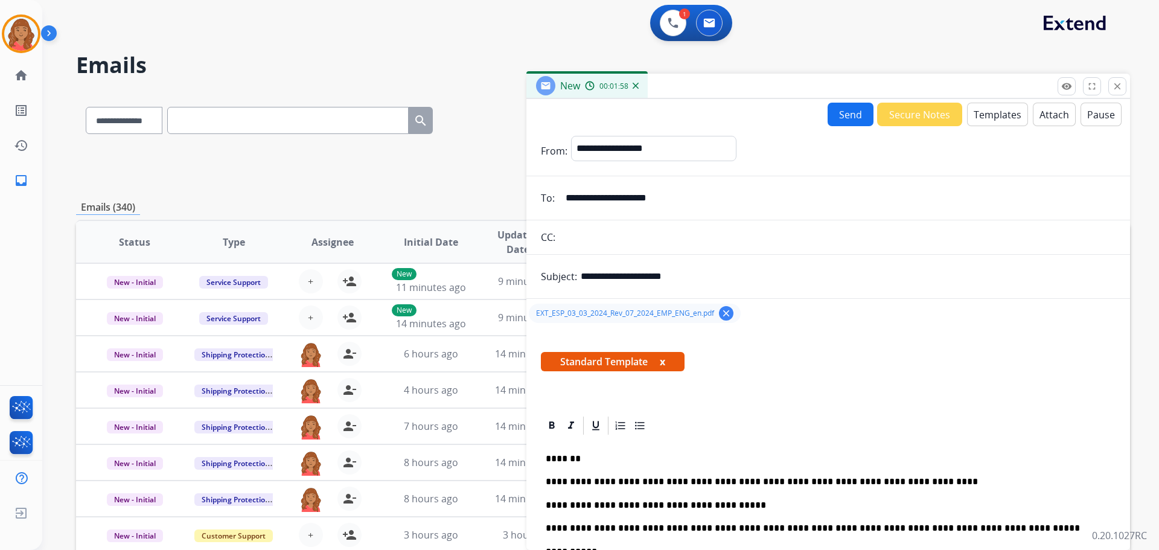
click at [846, 113] on button "Send" at bounding box center [850, 115] width 46 height 24
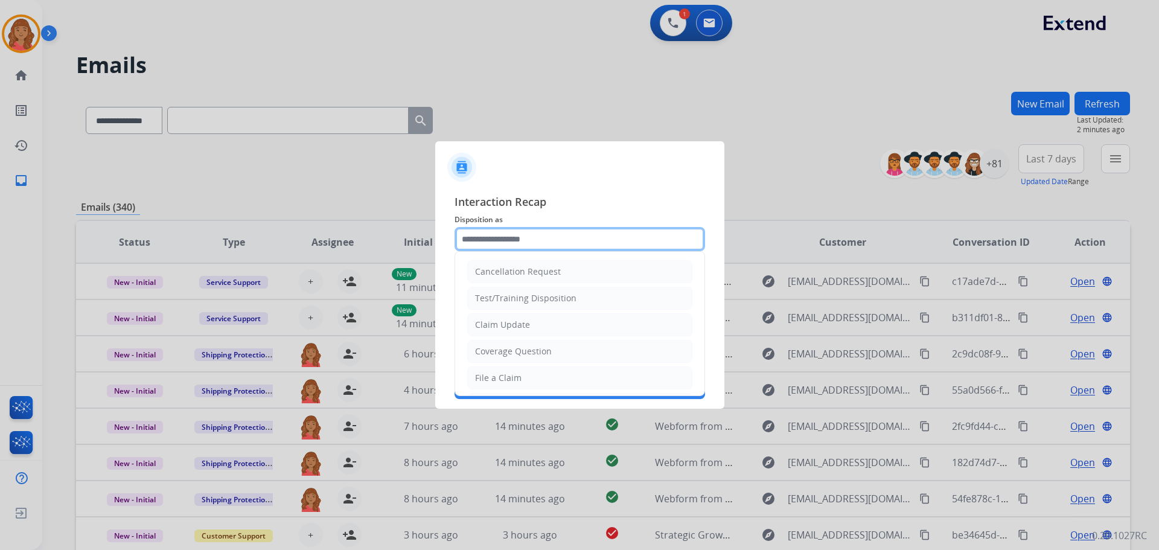
click at [549, 237] on input "text" at bounding box center [579, 239] width 250 height 24
drag, startPoint x: 515, startPoint y: 323, endPoint x: 507, endPoint y: 308, distance: 17.8
click at [515, 323] on div "Claim Update" at bounding box center [502, 325] width 55 height 12
type input "**********"
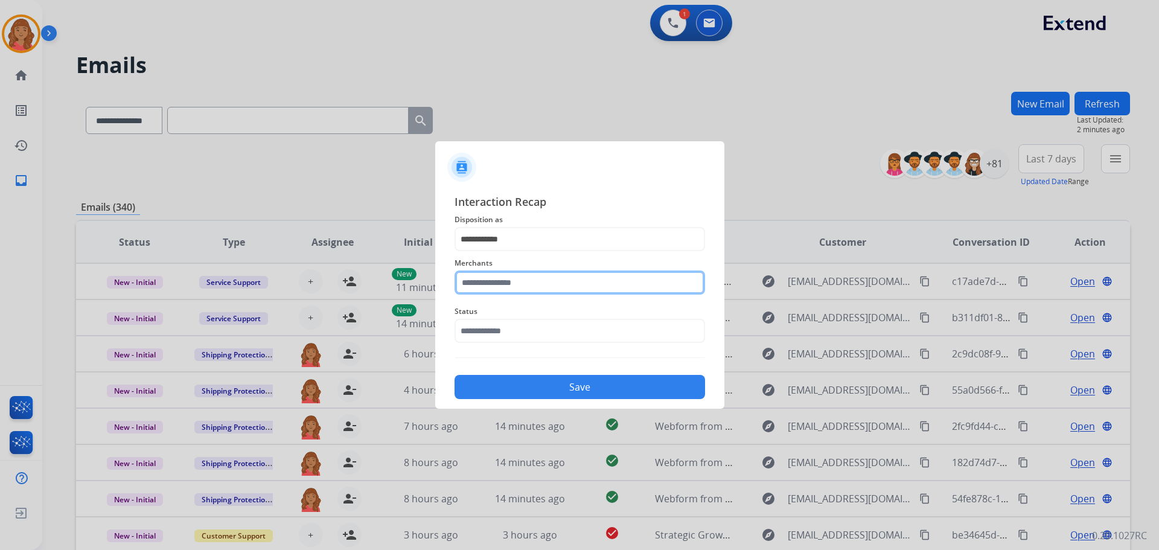
click at [508, 282] on input "text" at bounding box center [579, 282] width 250 height 24
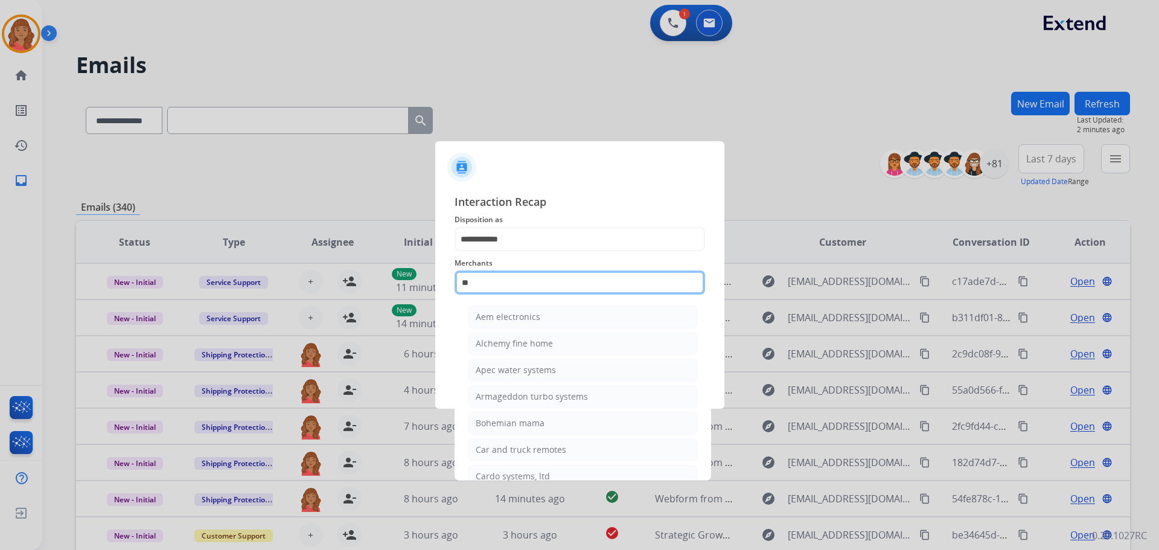
type input "*"
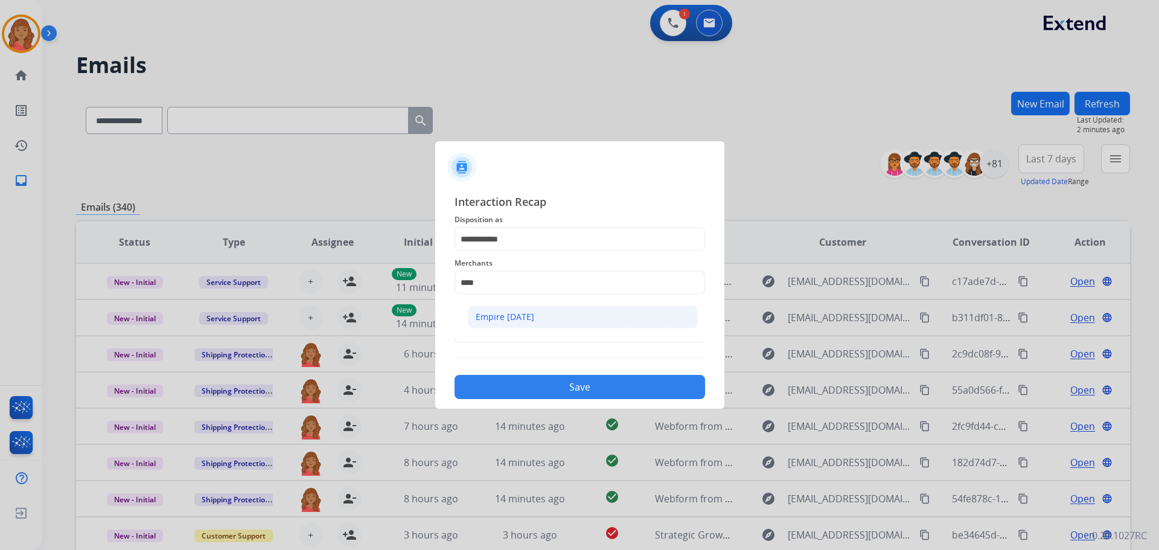
click at [500, 315] on div "Empire today" at bounding box center [505, 317] width 59 height 12
type input "**********"
click at [503, 333] on input "text" at bounding box center [579, 331] width 250 height 24
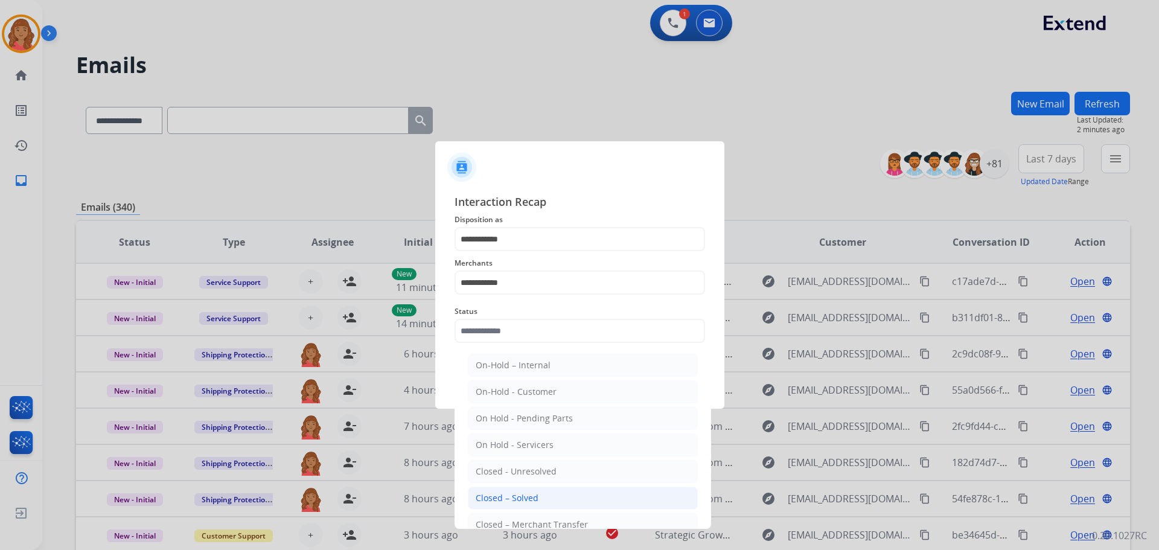
click at [515, 486] on li "Closed – Solved" at bounding box center [583, 497] width 230 height 23
type input "**********"
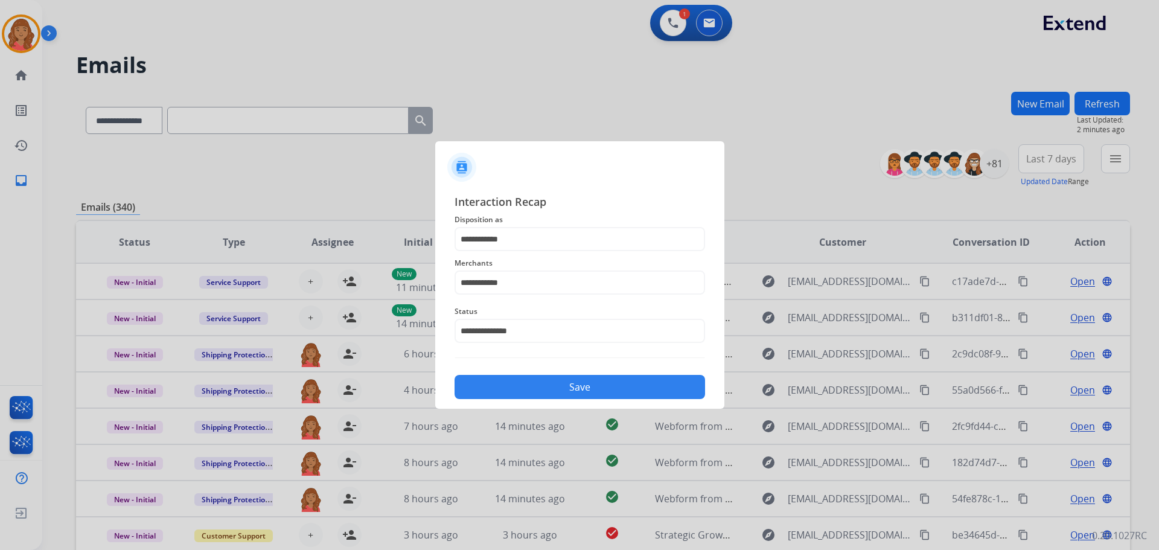
click at [523, 389] on button "Save" at bounding box center [579, 387] width 250 height 24
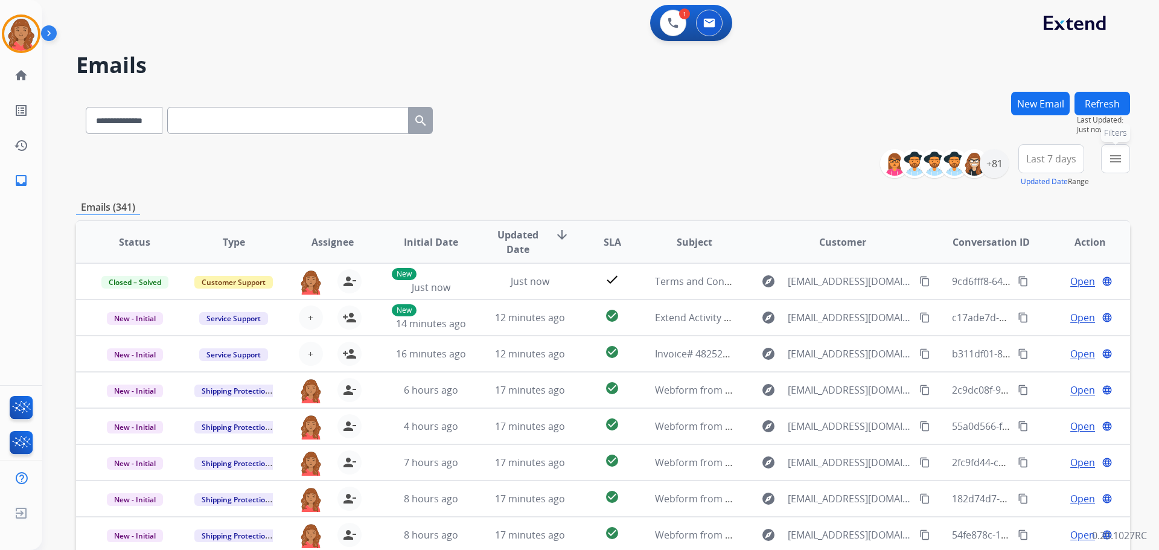
drag, startPoint x: 1119, startPoint y: 159, endPoint x: 1095, endPoint y: 182, distance: 33.3
click at [1118, 159] on mat-icon "menu" at bounding box center [1115, 158] width 14 height 14
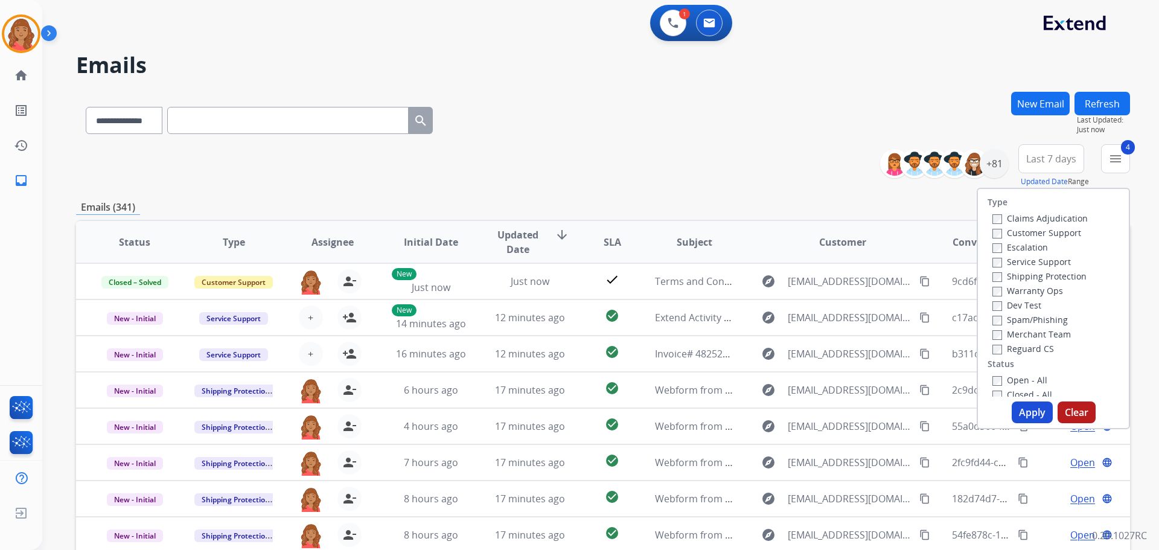
drag, startPoint x: 1028, startPoint y: 412, endPoint x: 1020, endPoint y: 408, distance: 8.1
click at [1028, 410] on button "Apply" at bounding box center [1031, 412] width 41 height 22
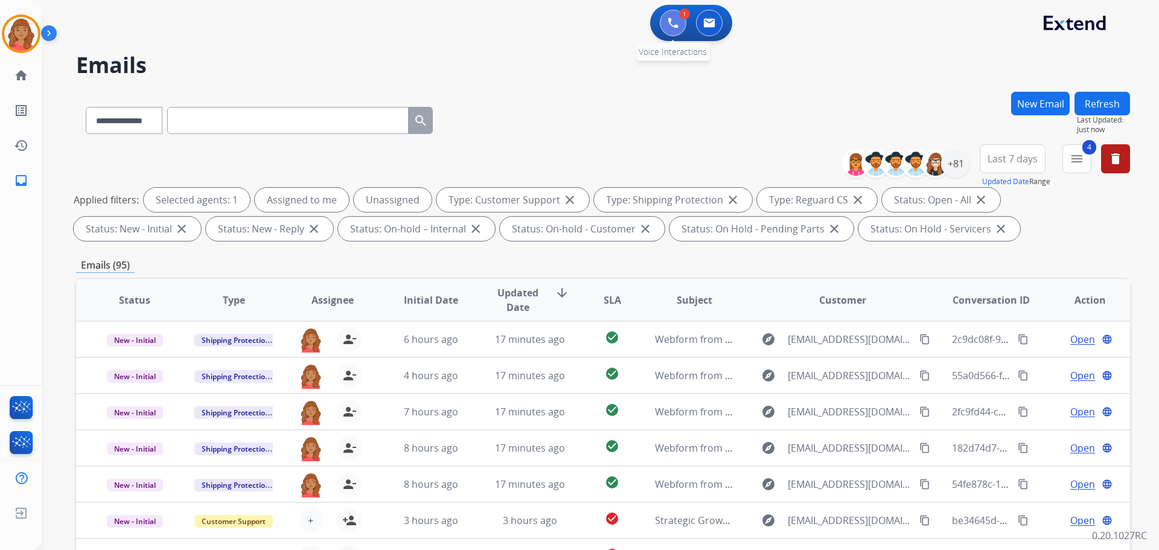
click at [671, 22] on img at bounding box center [672, 23] width 11 height 11
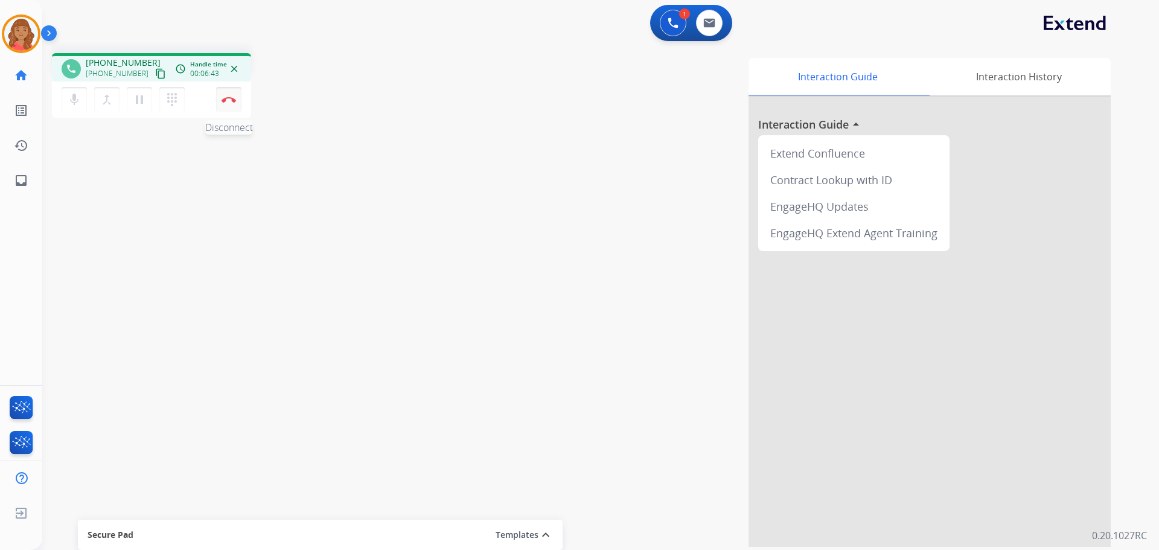
click at [229, 104] on button "Disconnect" at bounding box center [228, 99] width 25 height 25
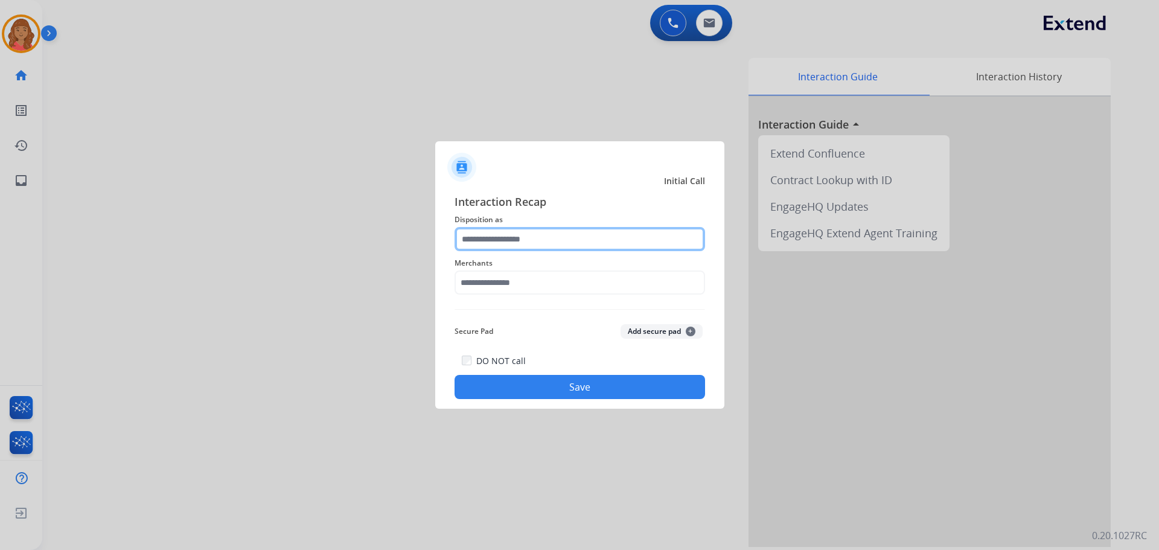
click at [501, 240] on input "text" at bounding box center [579, 239] width 250 height 24
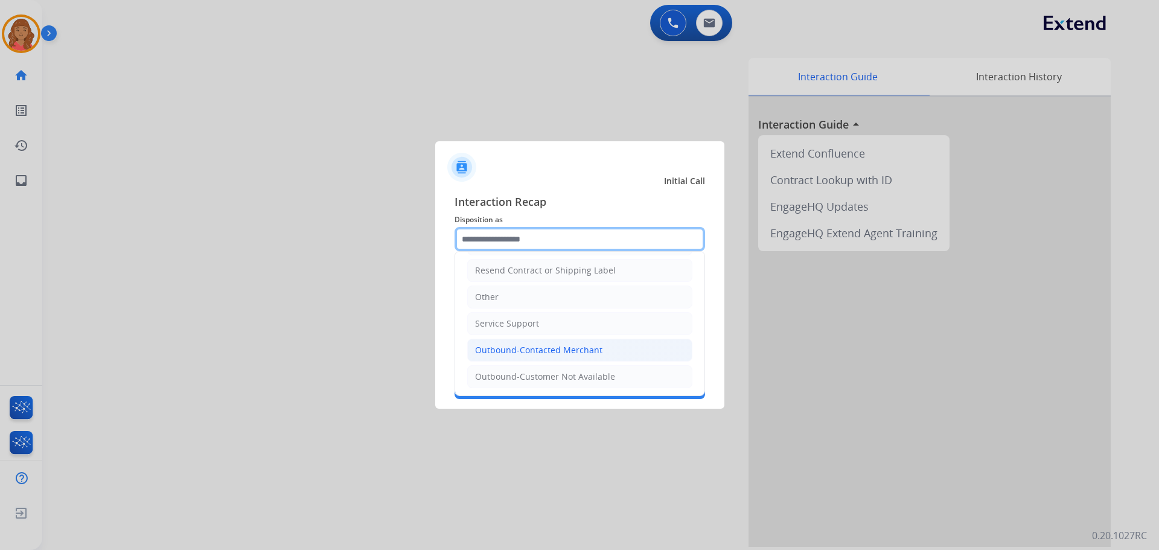
scroll to position [241, 0]
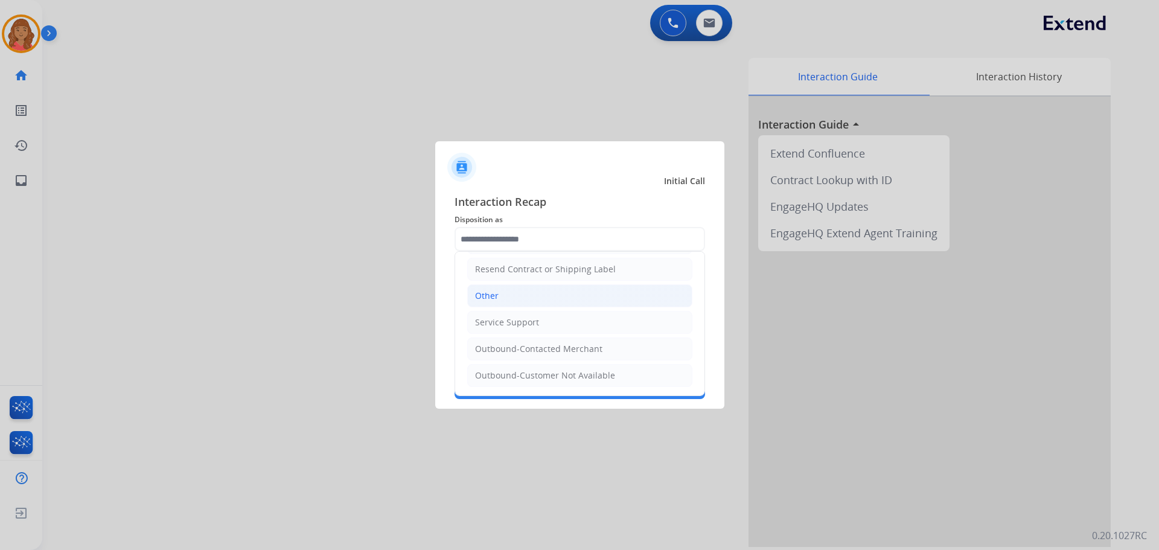
click at [486, 299] on div "Other" at bounding box center [487, 296] width 24 height 12
type input "*****"
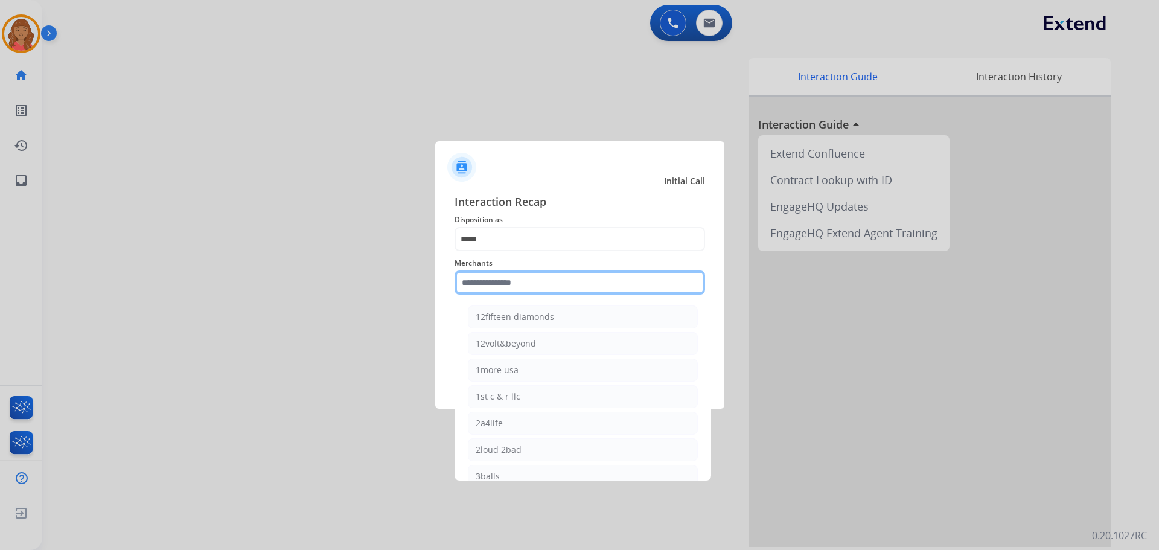
drag, startPoint x: 494, startPoint y: 286, endPoint x: 504, endPoint y: 315, distance: 30.9
click at [494, 287] on input "text" at bounding box center [579, 282] width 250 height 24
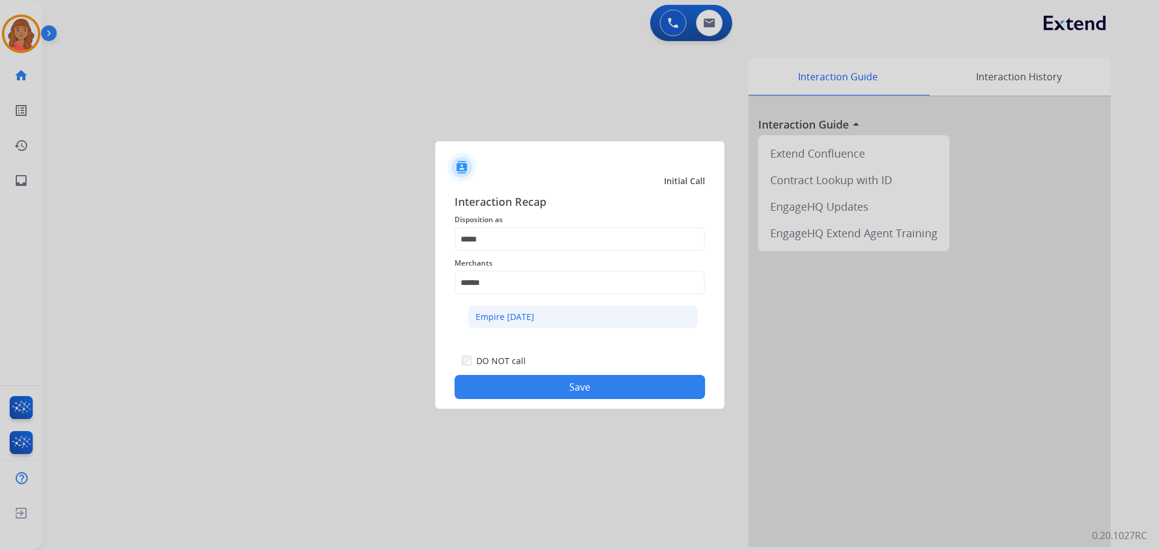
click at [494, 314] on div "Empire today" at bounding box center [505, 317] width 59 height 12
type input "**********"
click at [535, 388] on button "Save" at bounding box center [579, 387] width 250 height 24
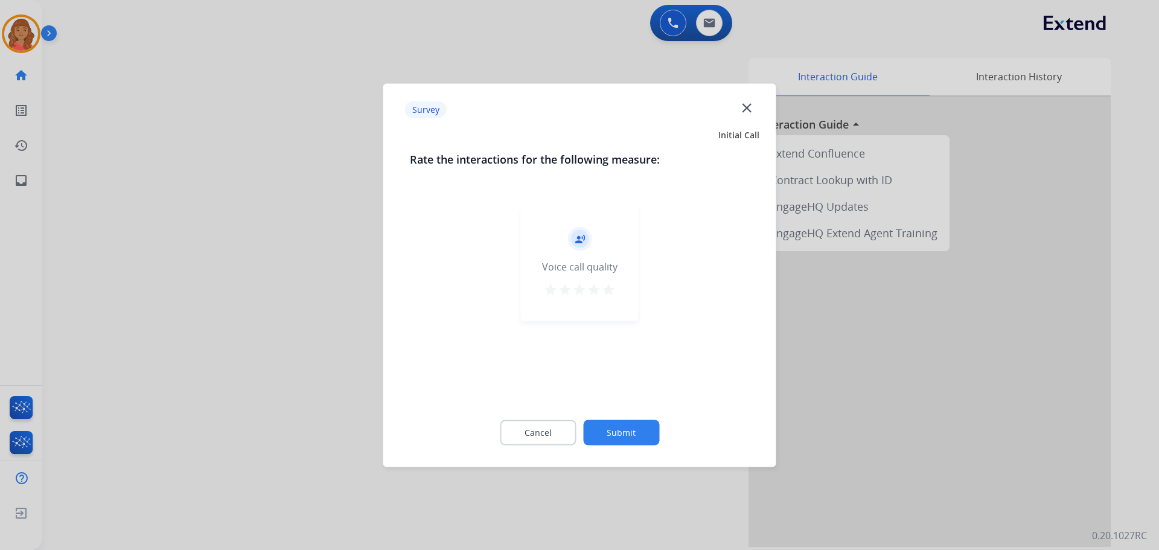
drag, startPoint x: 606, startPoint y: 294, endPoint x: 608, endPoint y: 303, distance: 8.6
click at [607, 294] on mat-icon "star" at bounding box center [608, 289] width 14 height 14
click at [623, 427] on button "Submit" at bounding box center [621, 431] width 76 height 25
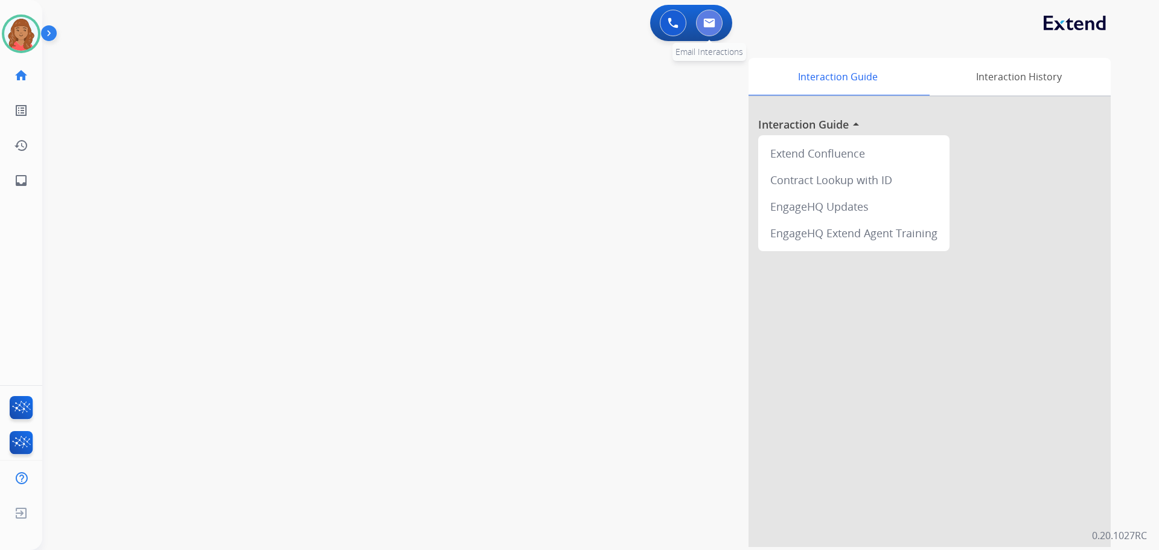
click at [715, 25] on button at bounding box center [709, 23] width 27 height 27
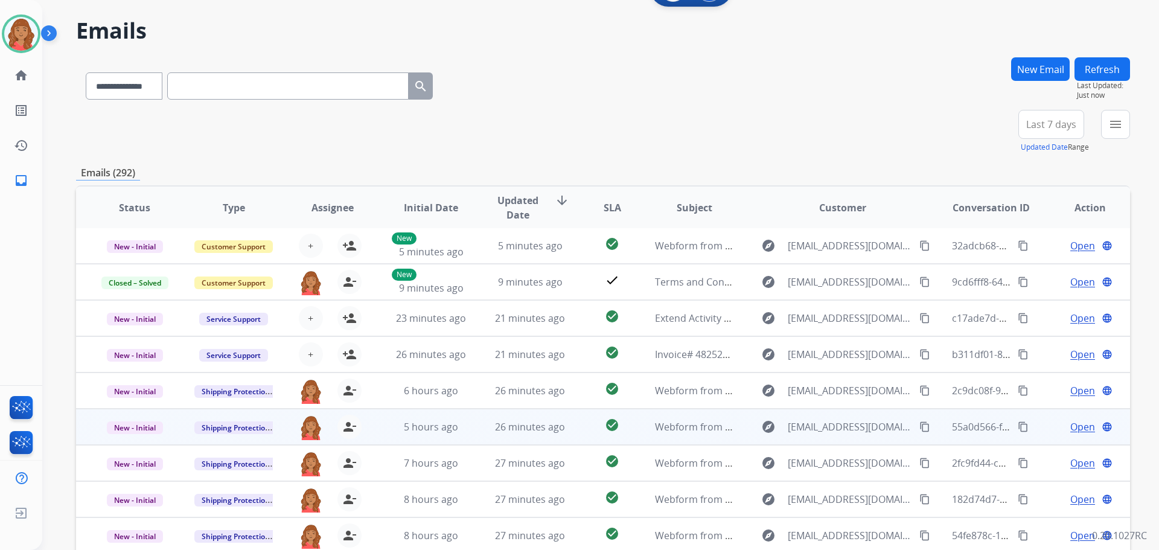
scroll to position [137, 0]
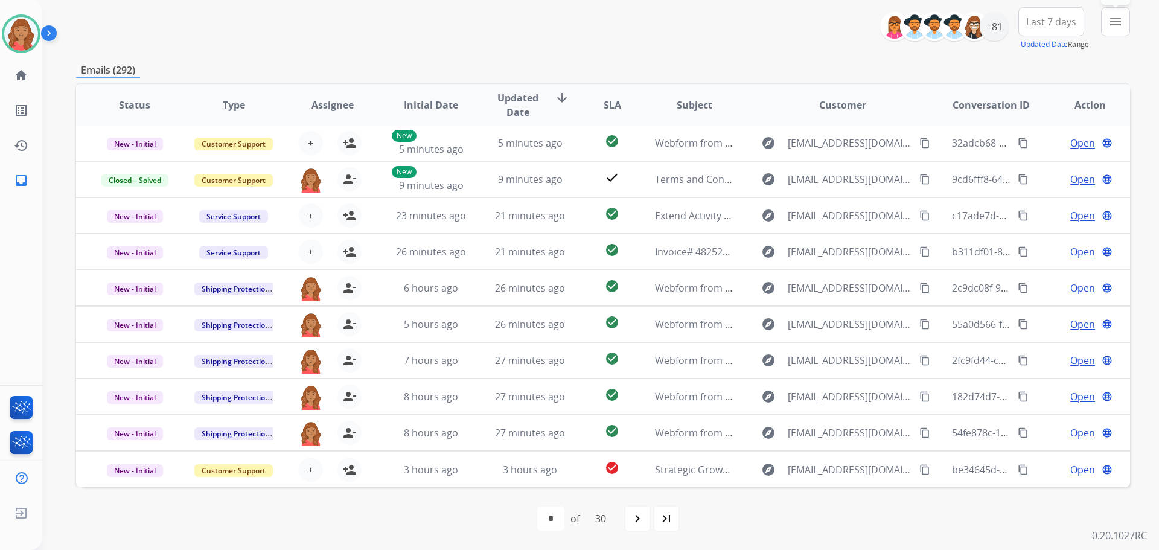
click at [1113, 24] on mat-icon "menu" at bounding box center [1115, 21] width 14 height 14
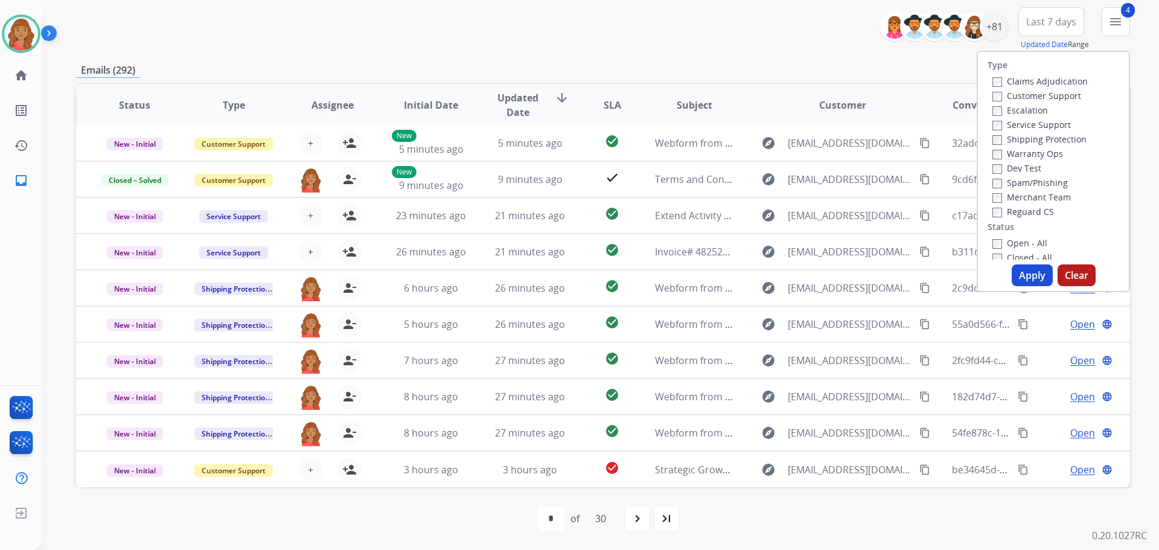
click at [1025, 275] on button "Apply" at bounding box center [1031, 275] width 41 height 22
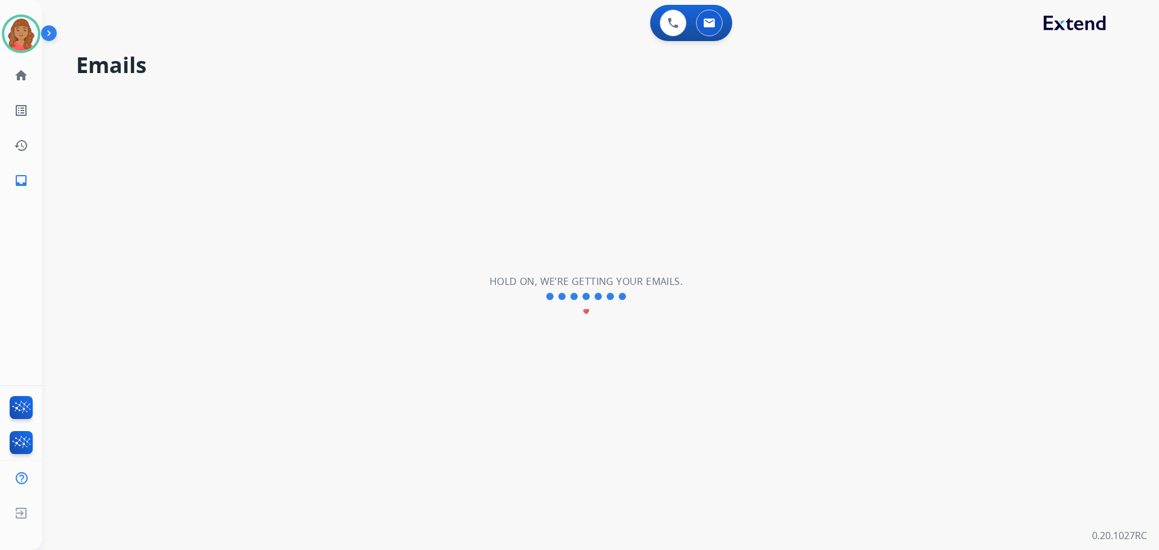
scroll to position [0, 0]
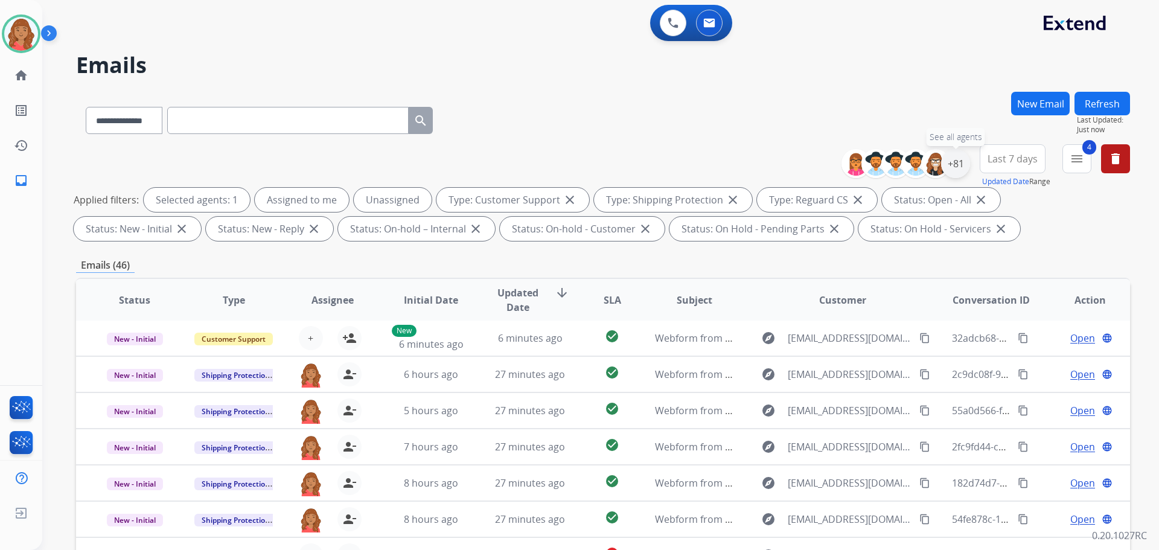
click at [953, 165] on div "+81" at bounding box center [955, 163] width 29 height 29
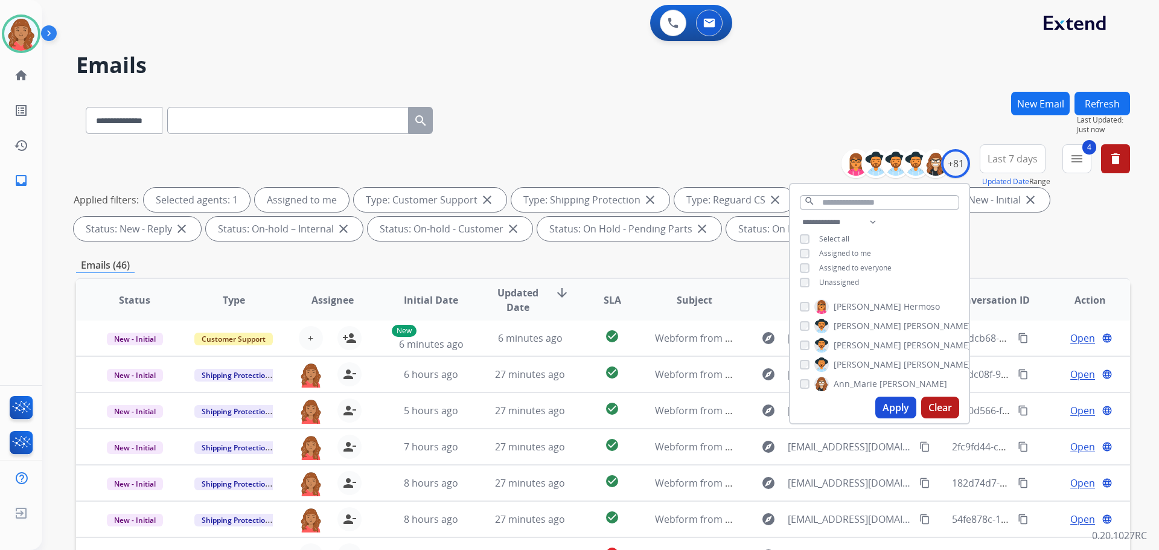
click at [898, 407] on button "Apply" at bounding box center [895, 407] width 41 height 22
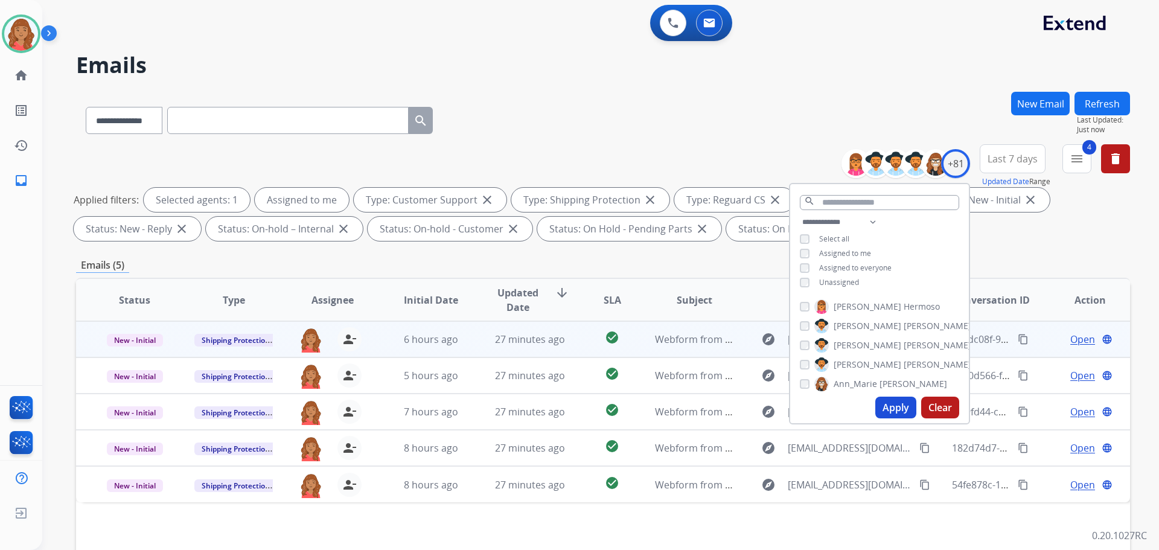
click at [498, 349] on td "27 minutes ago" at bounding box center [520, 339] width 99 height 36
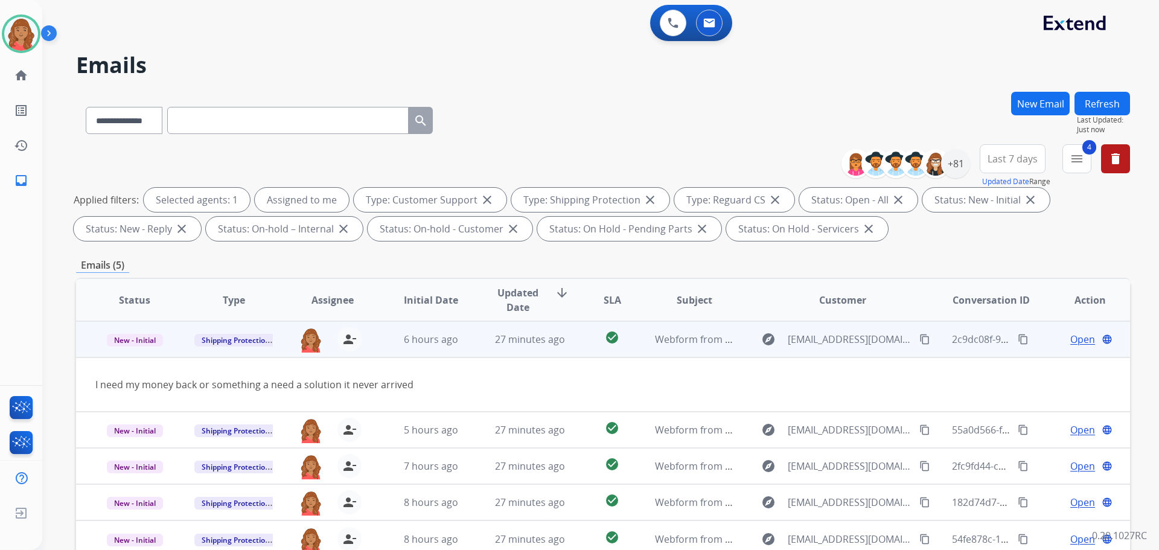
click at [1072, 340] on span "Open" at bounding box center [1082, 339] width 25 height 14
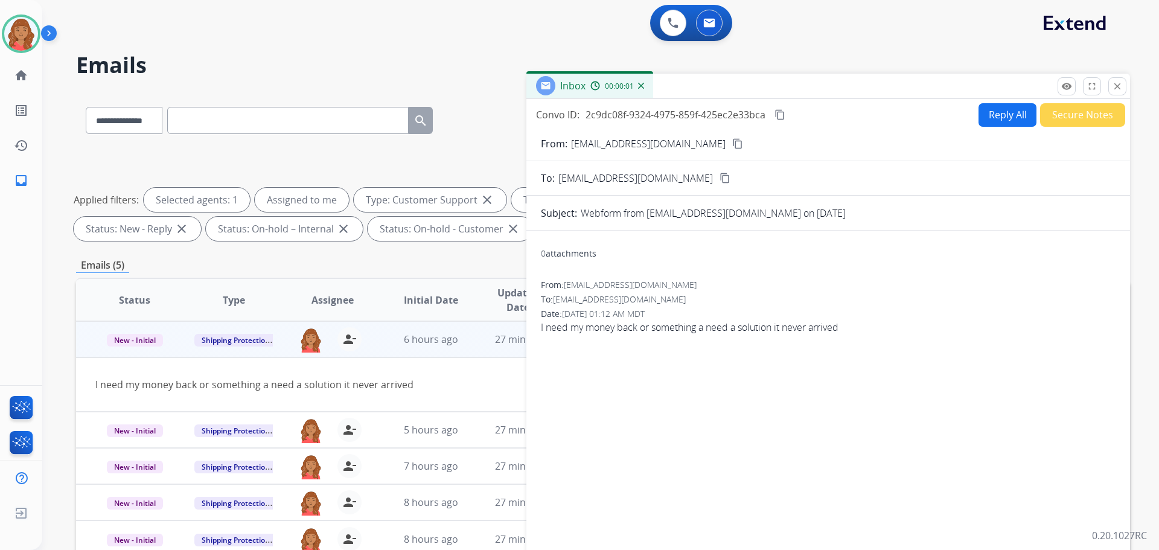
click at [990, 124] on button "Reply All" at bounding box center [1007, 115] width 58 height 24
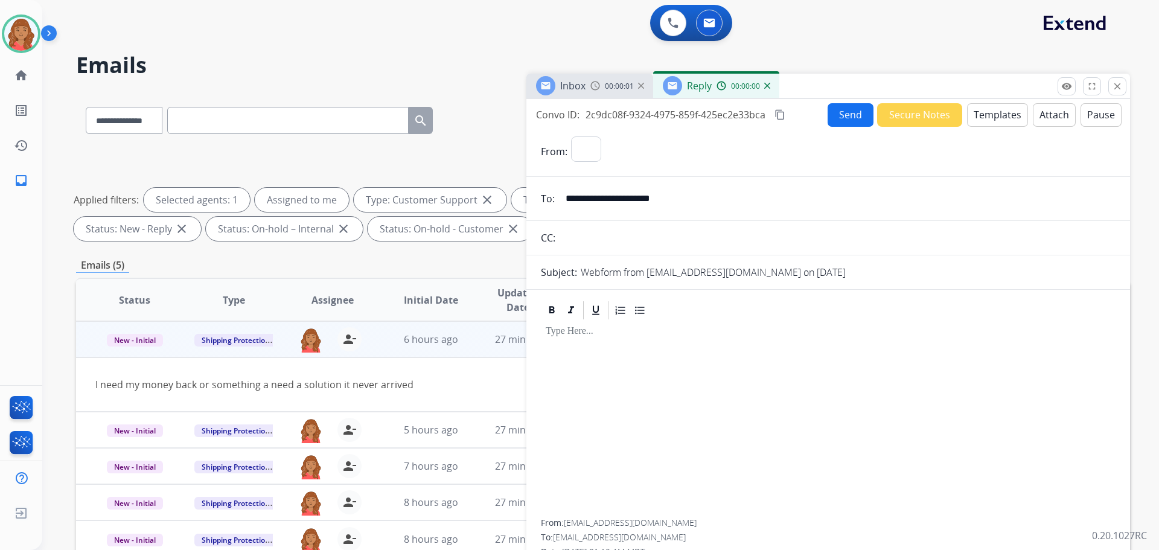
select select "**********"
click at [993, 123] on button "Templates" at bounding box center [997, 115] width 61 height 24
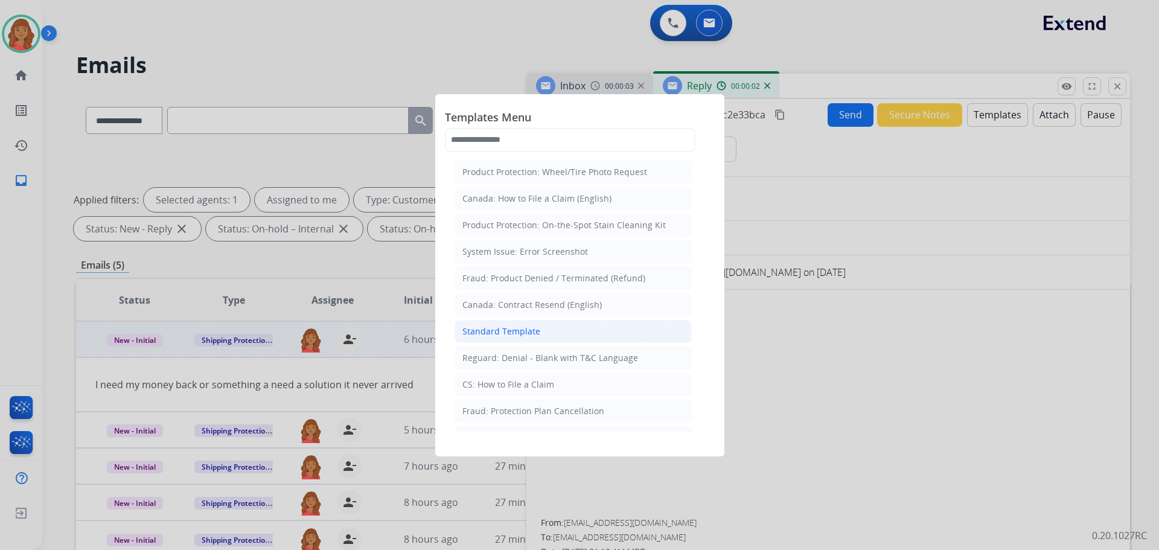
click at [487, 333] on div "Standard Template" at bounding box center [501, 331] width 78 height 12
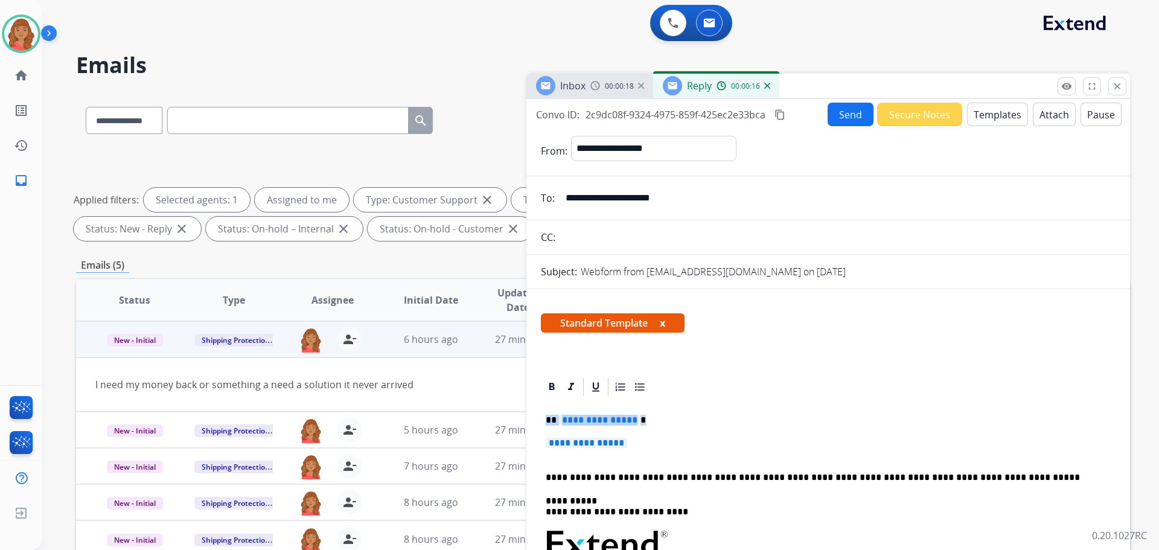
drag, startPoint x: 632, startPoint y: 448, endPoint x: 543, endPoint y: 421, distance: 94.1
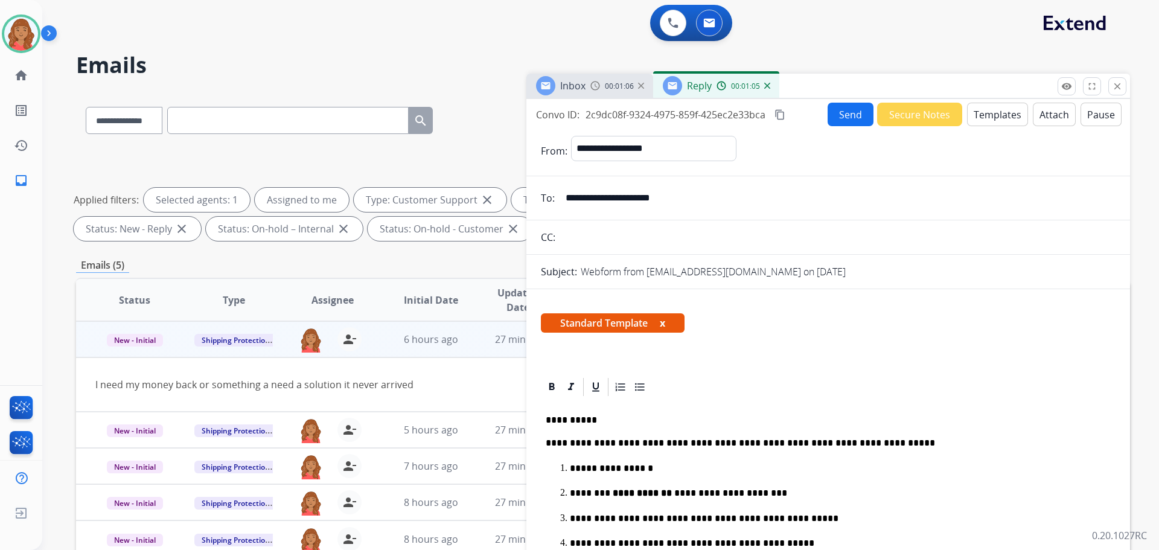
click at [781, 114] on mat-icon "content_copy" at bounding box center [779, 114] width 11 height 11
click at [833, 117] on button "Send" at bounding box center [850, 115] width 46 height 24
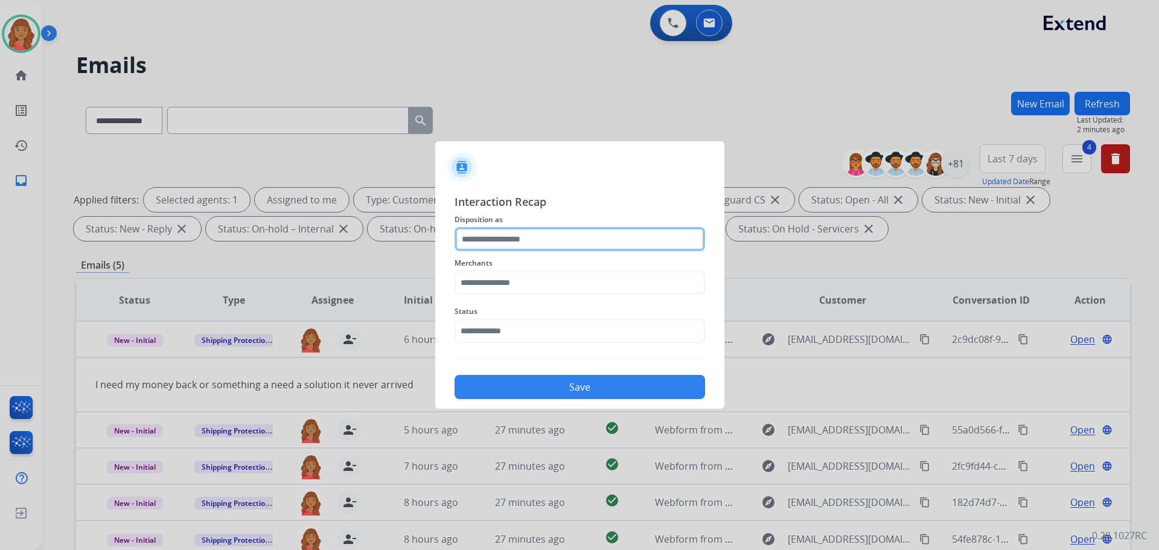
click at [522, 242] on input "text" at bounding box center [579, 239] width 250 height 24
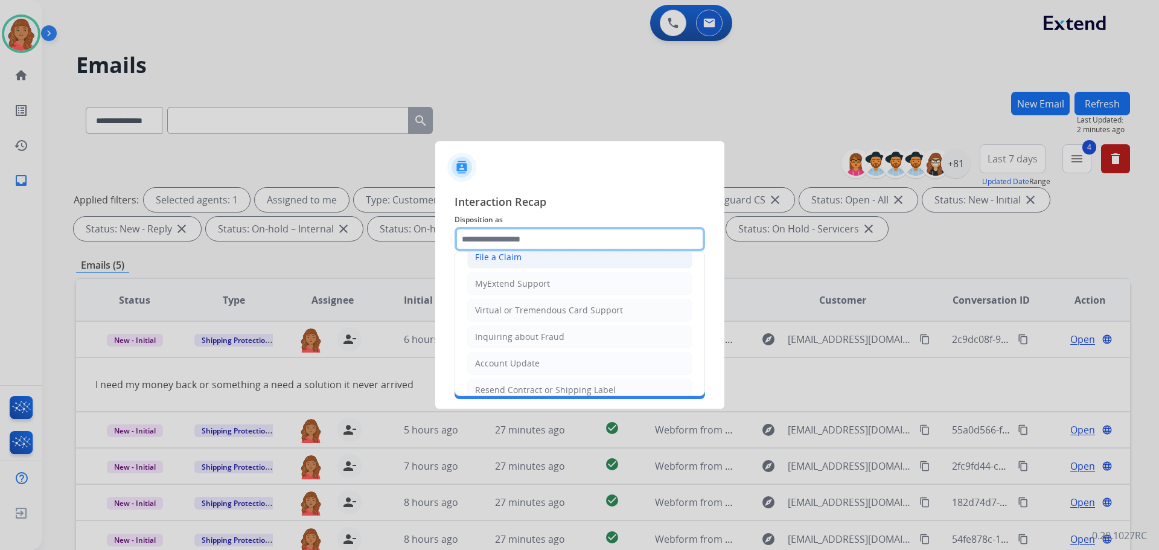
scroll to position [60, 0]
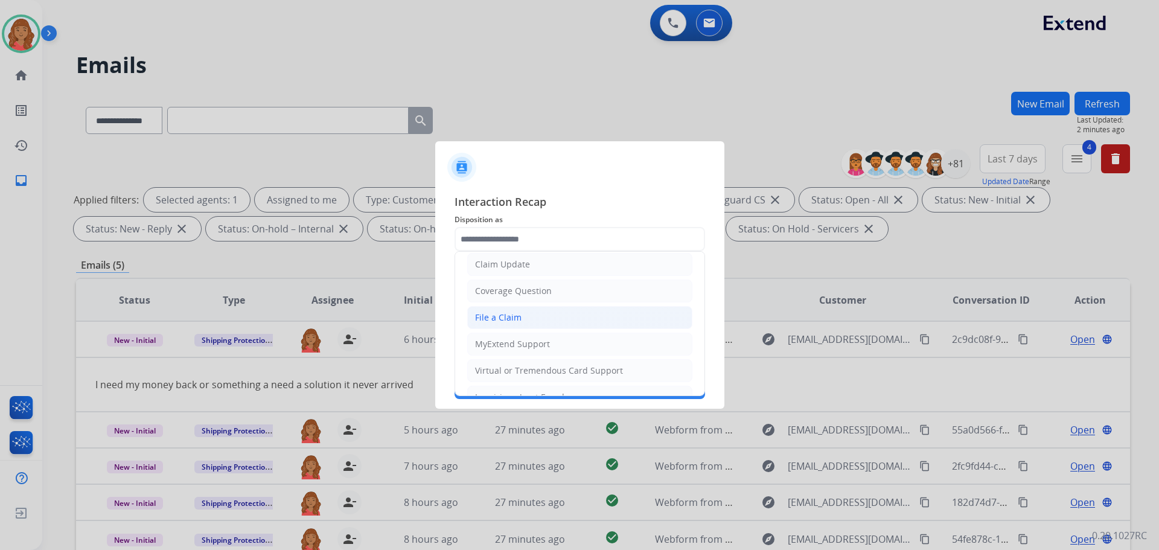
click at [495, 314] on div "File a Claim" at bounding box center [498, 317] width 46 height 12
type input "**********"
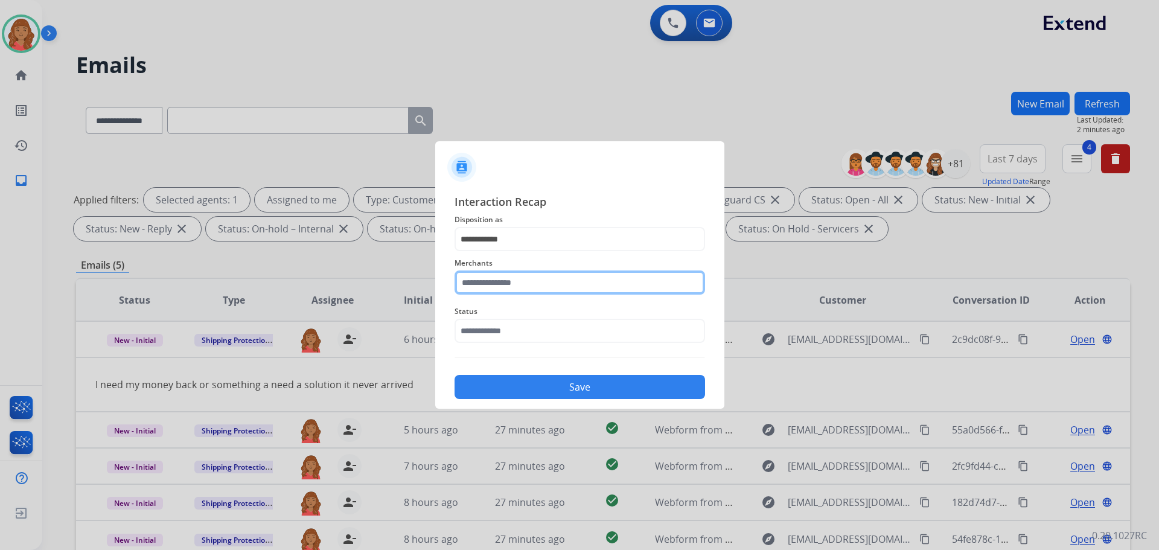
click at [499, 287] on input "text" at bounding box center [579, 282] width 250 height 24
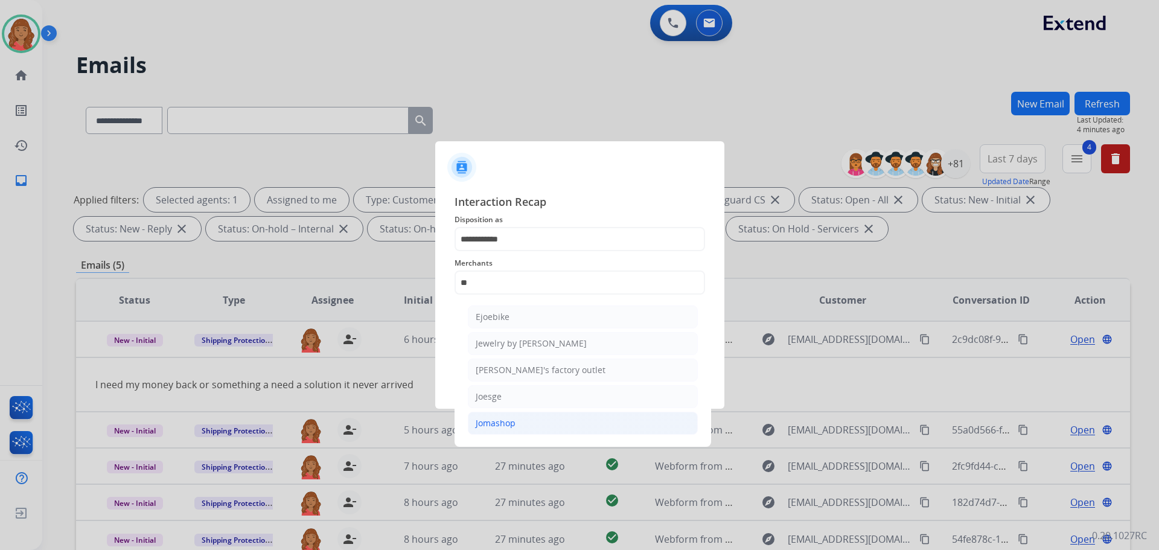
click at [496, 422] on div "Jomashop" at bounding box center [496, 423] width 40 height 12
type input "********"
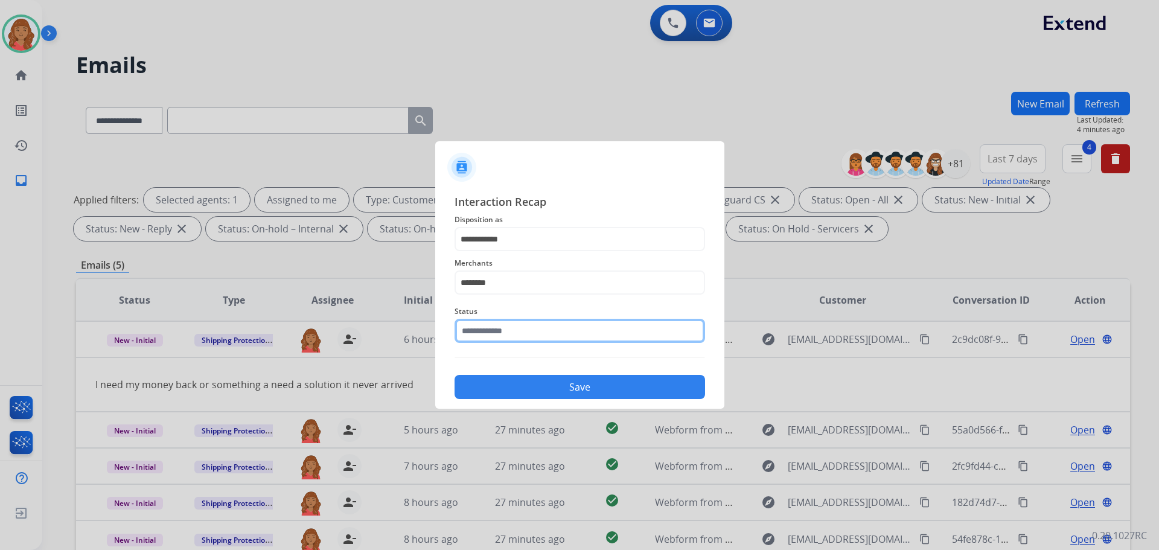
click at [495, 337] on input "text" at bounding box center [579, 331] width 250 height 24
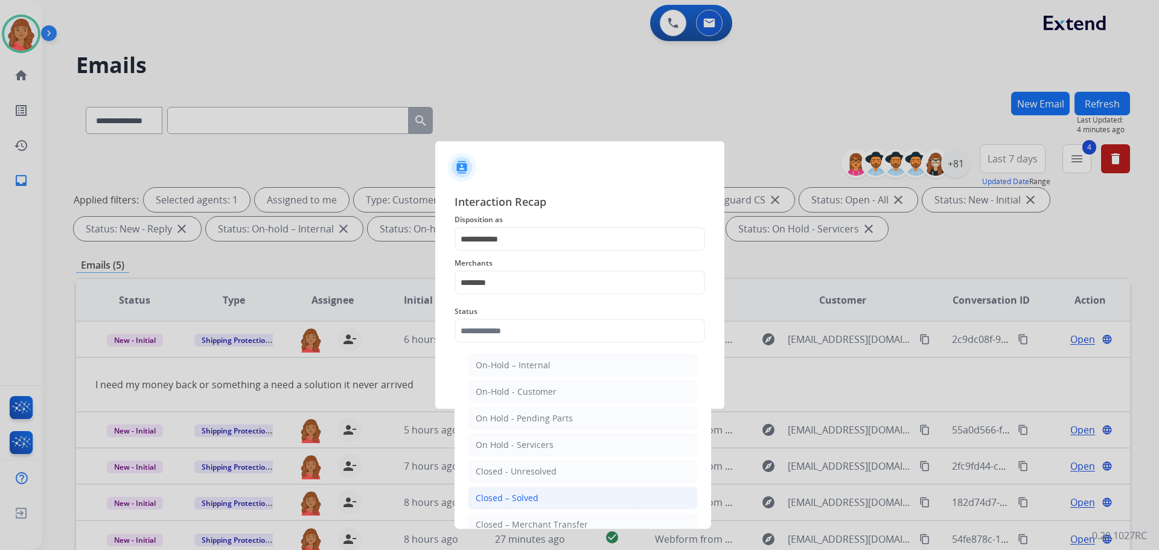
click at [505, 493] on div "Closed – Solved" at bounding box center [507, 498] width 63 height 12
type input "**********"
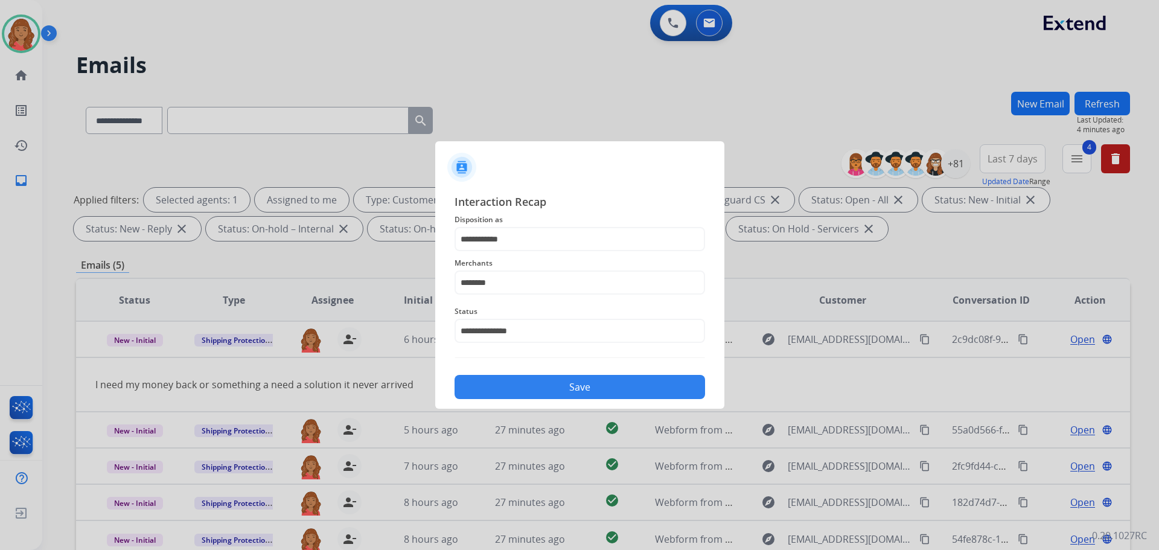
click at [583, 379] on button "Save" at bounding box center [579, 387] width 250 height 24
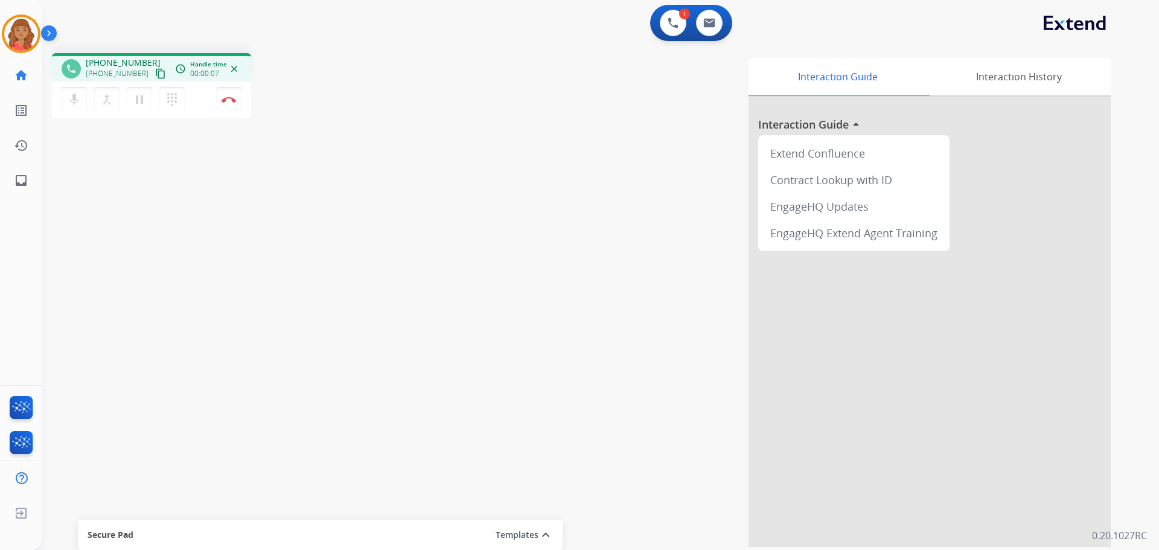
click at [155, 73] on mat-icon "content_copy" at bounding box center [160, 73] width 11 height 11
click at [170, 103] on mat-icon "dialpad" at bounding box center [172, 99] width 14 height 14
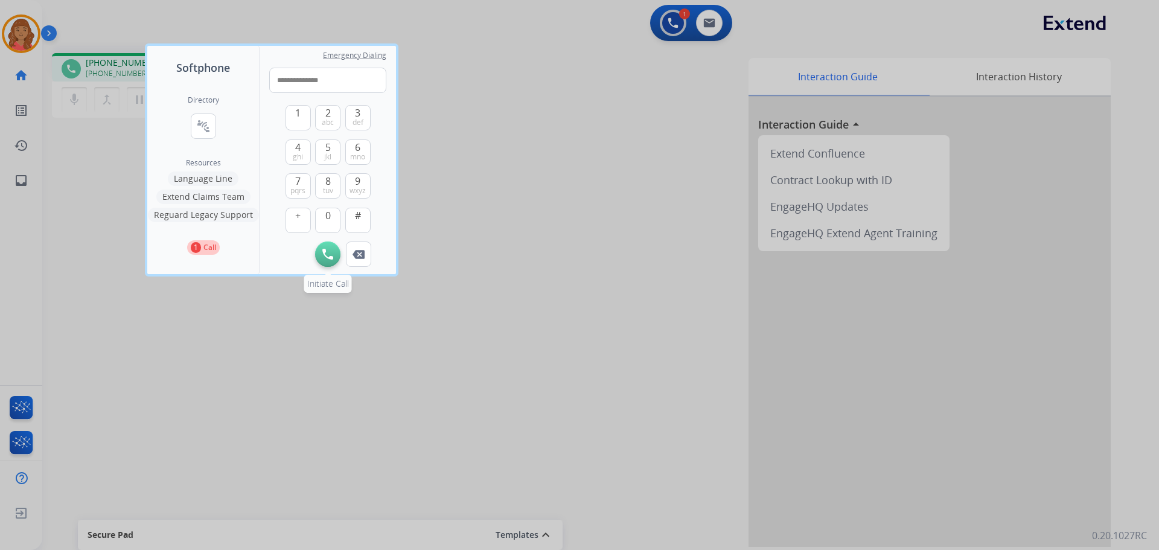
type input "**********"
click at [326, 253] on img at bounding box center [327, 254] width 11 height 11
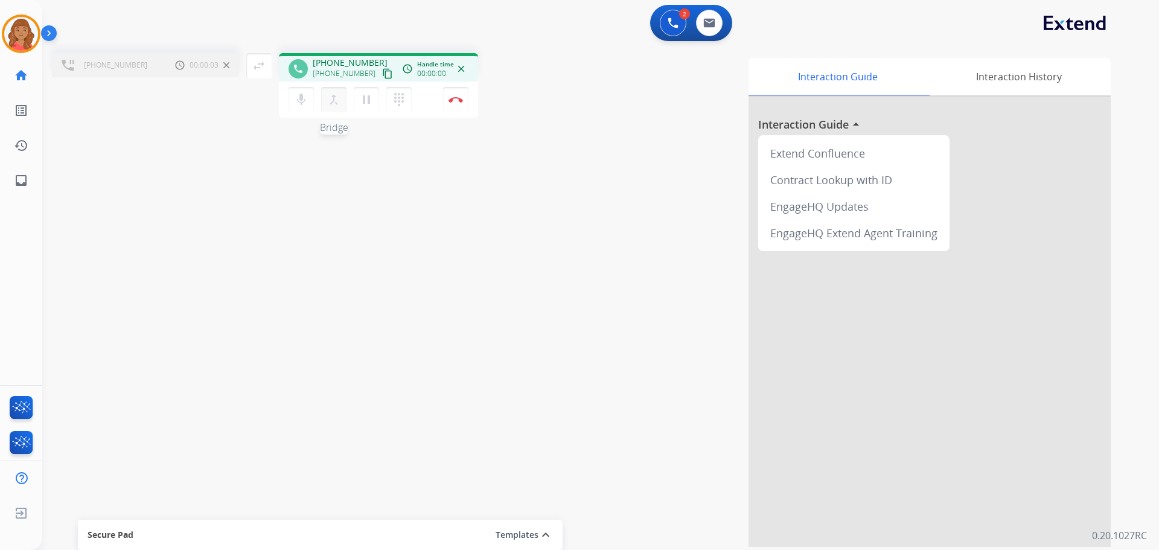
click at [343, 106] on button "merge_type Bridge" at bounding box center [333, 99] width 25 height 25
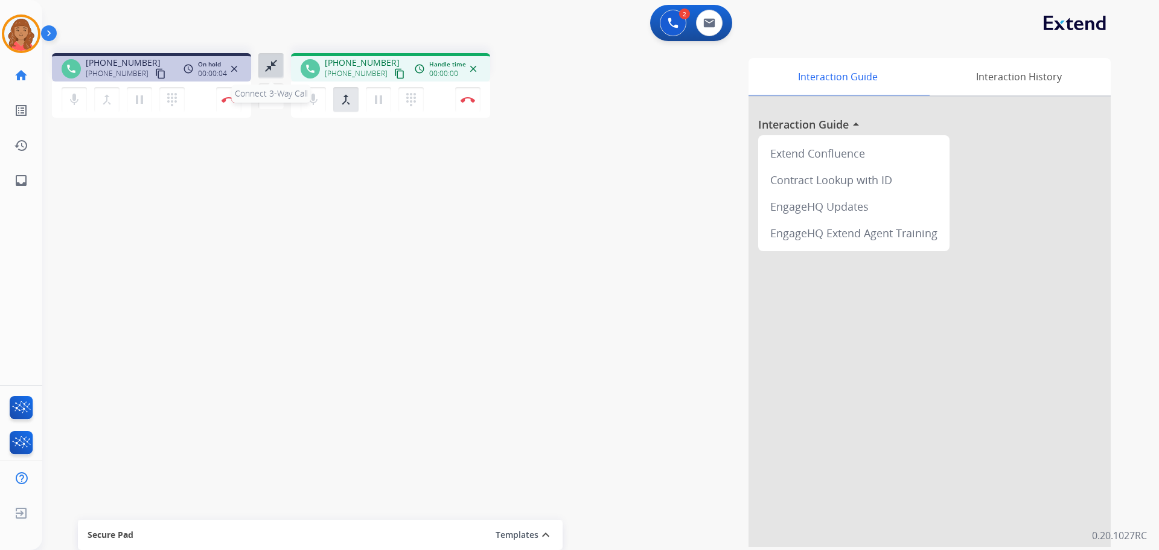
click at [274, 66] on mat-icon "close_fullscreen" at bounding box center [271, 66] width 14 height 14
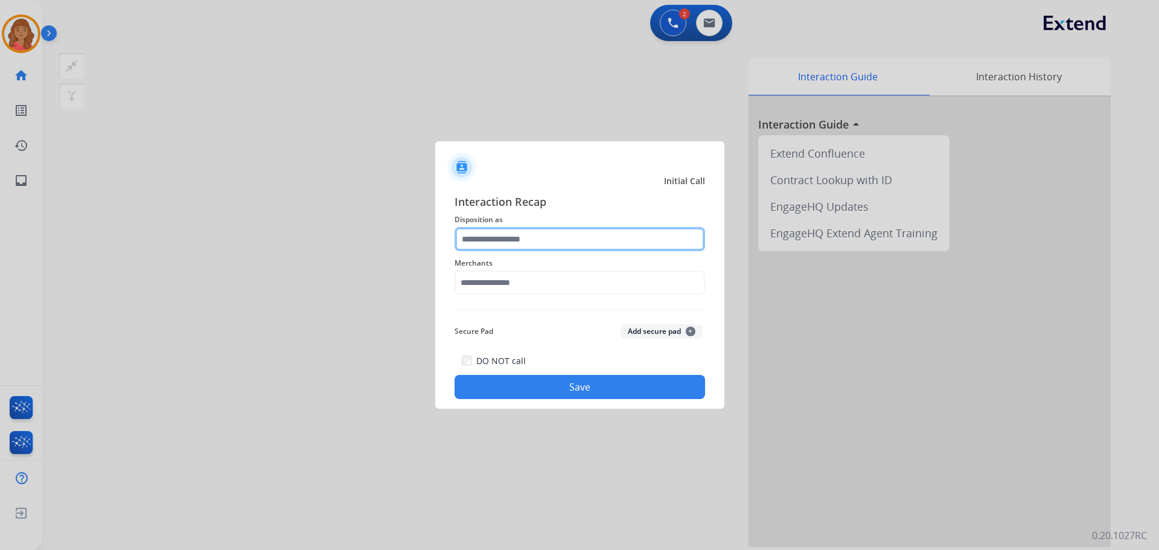
click at [554, 237] on input "text" at bounding box center [579, 239] width 250 height 24
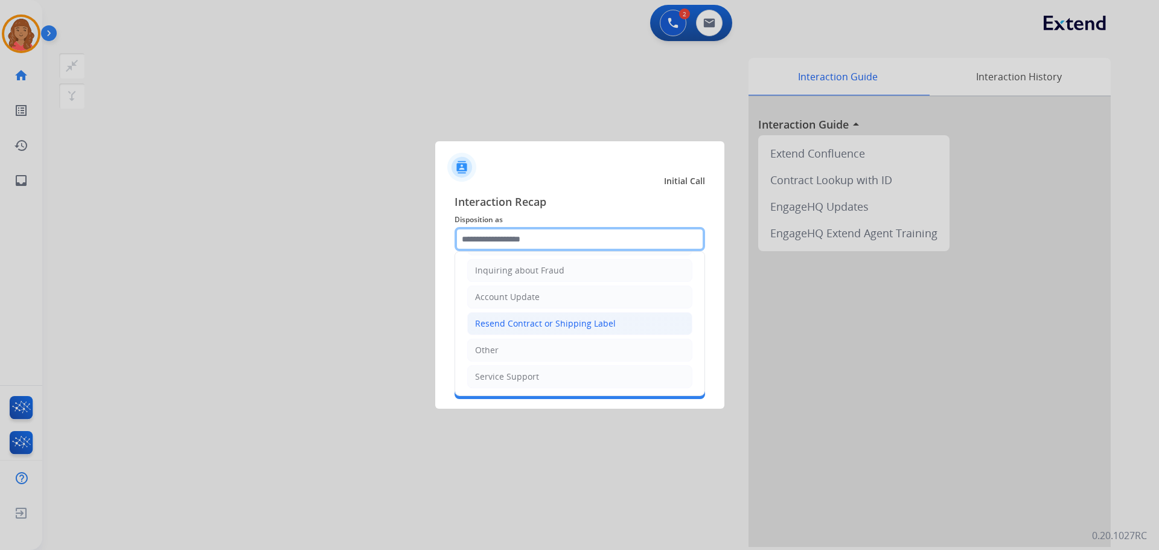
scroll to position [188, 0]
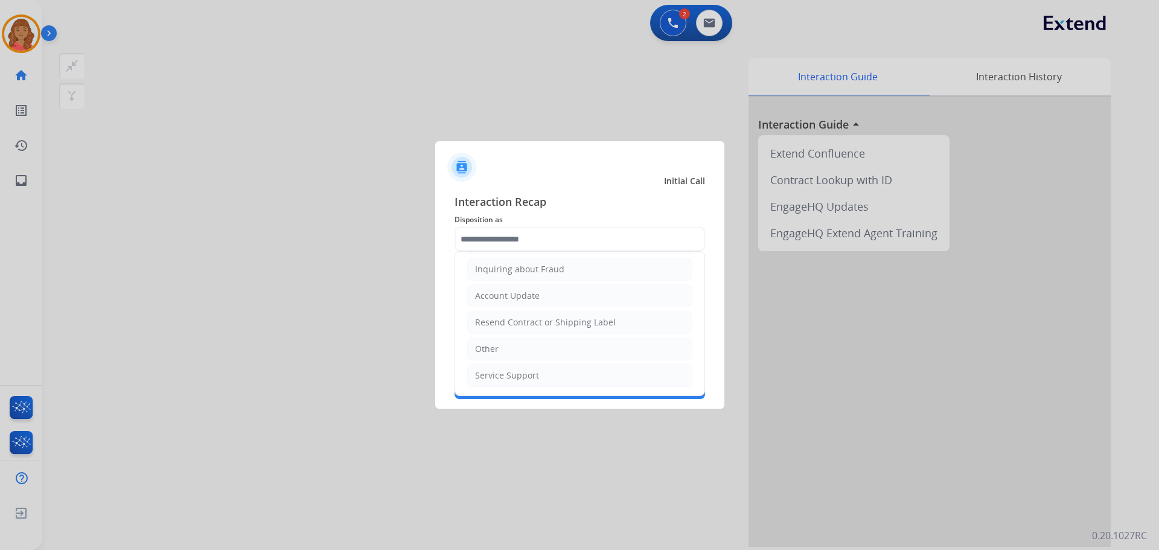
click at [507, 322] on div "Resend Contract or Shipping Label" at bounding box center [545, 322] width 141 height 12
type input "**********"
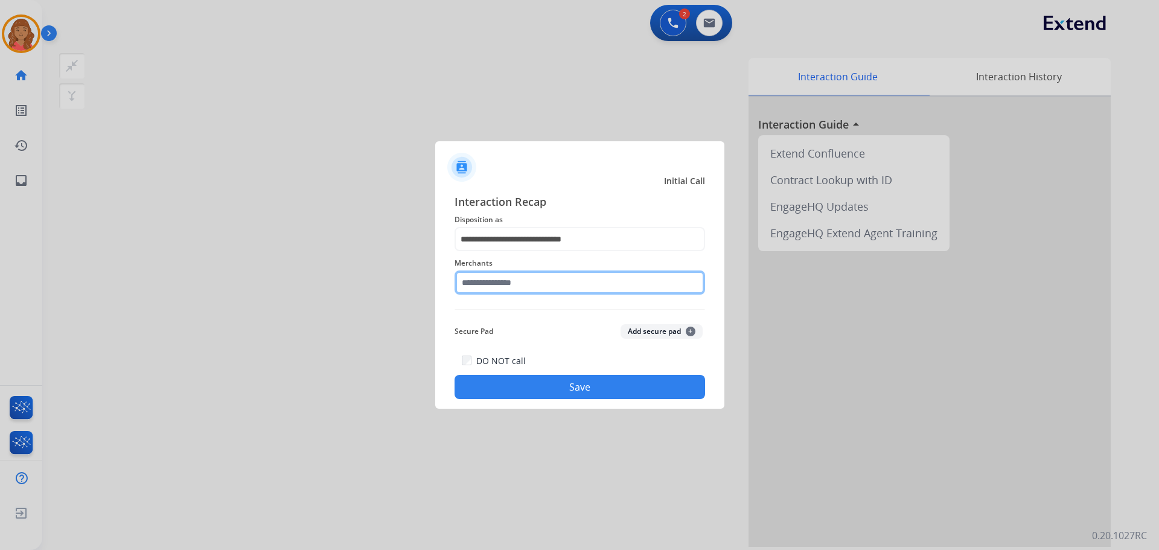
click at [497, 284] on input "text" at bounding box center [579, 282] width 250 height 24
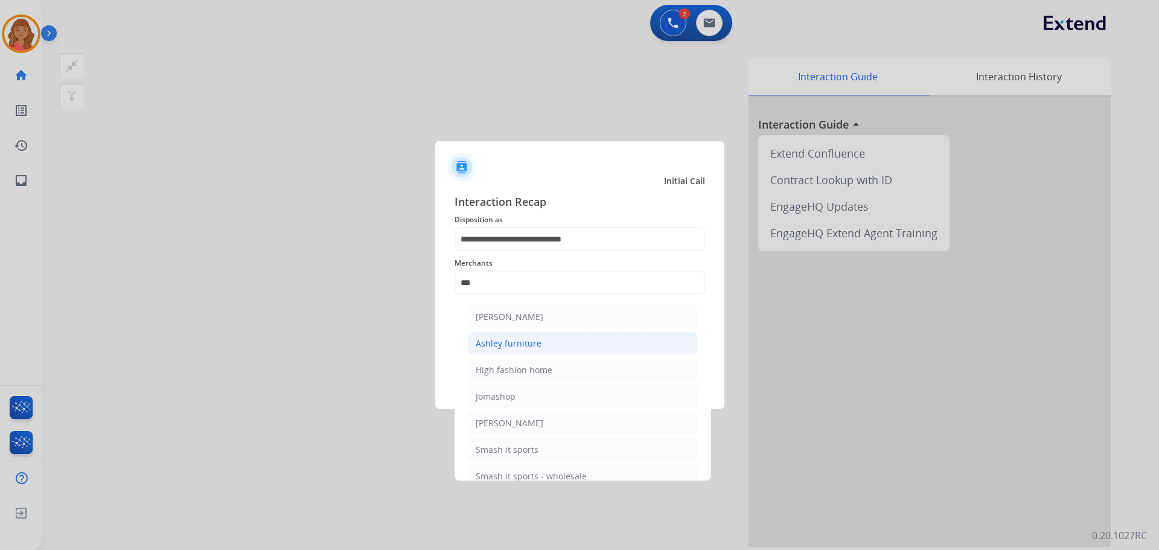
click at [505, 339] on div "Ashley furniture" at bounding box center [509, 343] width 66 height 12
type input "**********"
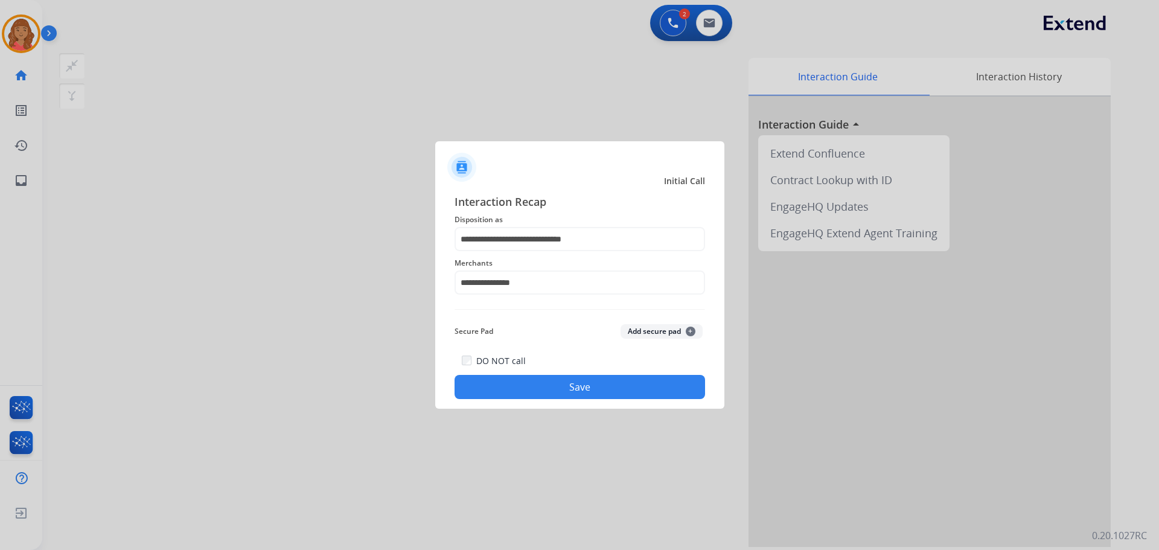
click at [518, 380] on button "Save" at bounding box center [579, 387] width 250 height 24
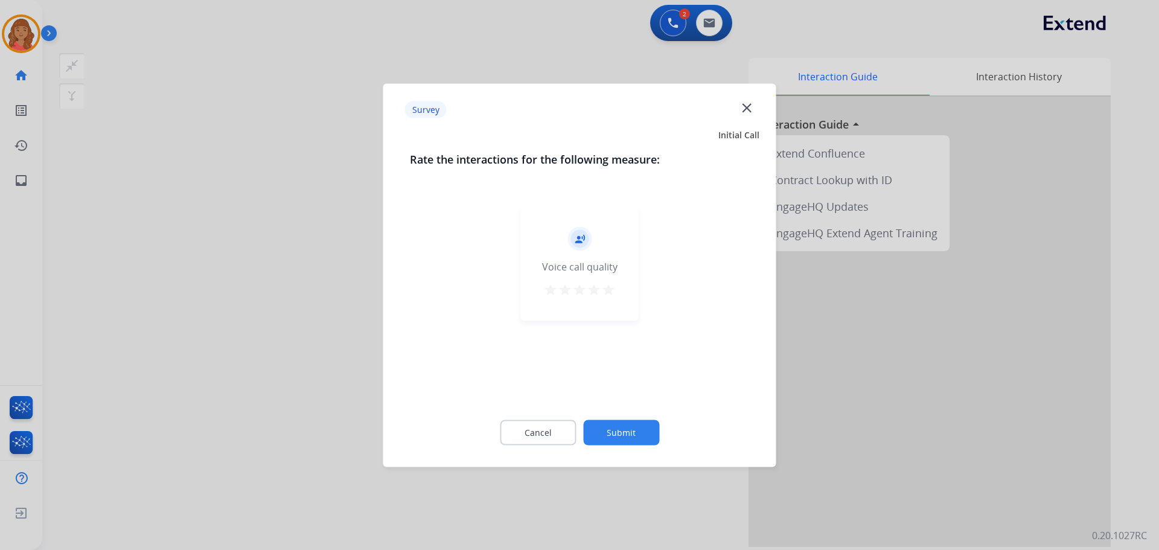
click at [615, 293] on div "record_voice_over Voice call quality star star star star star" at bounding box center [580, 263] width 118 height 115
drag, startPoint x: 607, startPoint y: 290, endPoint x: 611, endPoint y: 340, distance: 50.2
click at [608, 292] on mat-icon "star" at bounding box center [608, 289] width 14 height 14
click at [620, 430] on button "Submit" at bounding box center [621, 431] width 76 height 25
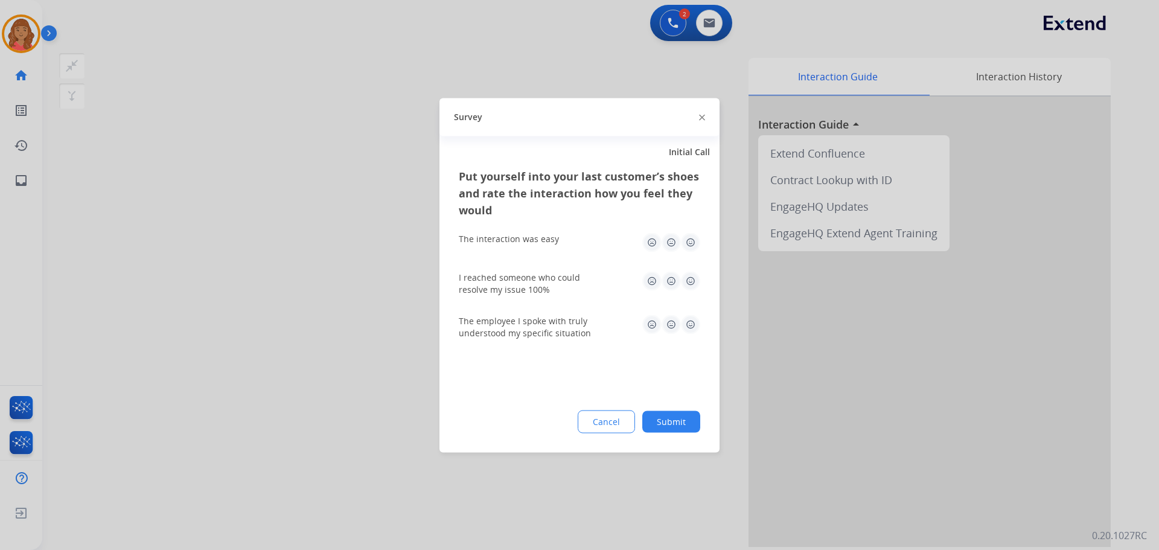
click at [690, 250] on img at bounding box center [690, 241] width 19 height 19
drag, startPoint x: 690, startPoint y: 279, endPoint x: 691, endPoint y: 296, distance: 16.3
click at [690, 281] on img at bounding box center [690, 280] width 19 height 19
drag, startPoint x: 691, startPoint y: 314, endPoint x: 690, endPoint y: 332, distance: 18.1
click at [691, 317] on div "The employee I spoke with truly understood my specific situation" at bounding box center [579, 326] width 241 height 43
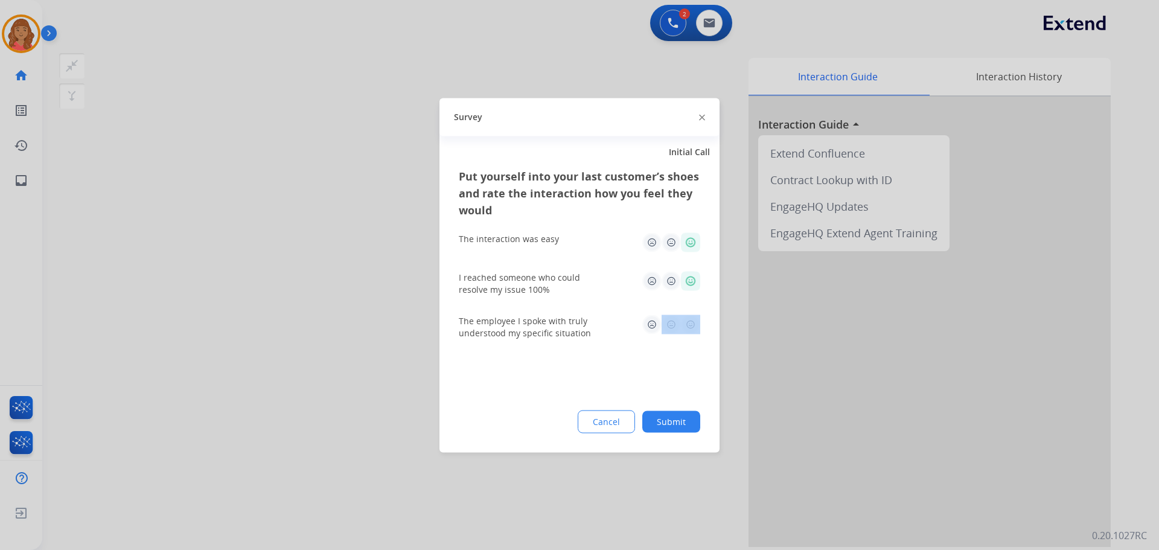
drag, startPoint x: 690, startPoint y: 320, endPoint x: 689, endPoint y: 349, distance: 28.4
click at [690, 321] on img at bounding box center [690, 323] width 19 height 19
click at [664, 364] on div "Put yourself into your last customer’s shoes and rate the interaction how you f…" at bounding box center [579, 309] width 280 height 285
click at [675, 415] on button "Submit" at bounding box center [671, 421] width 58 height 22
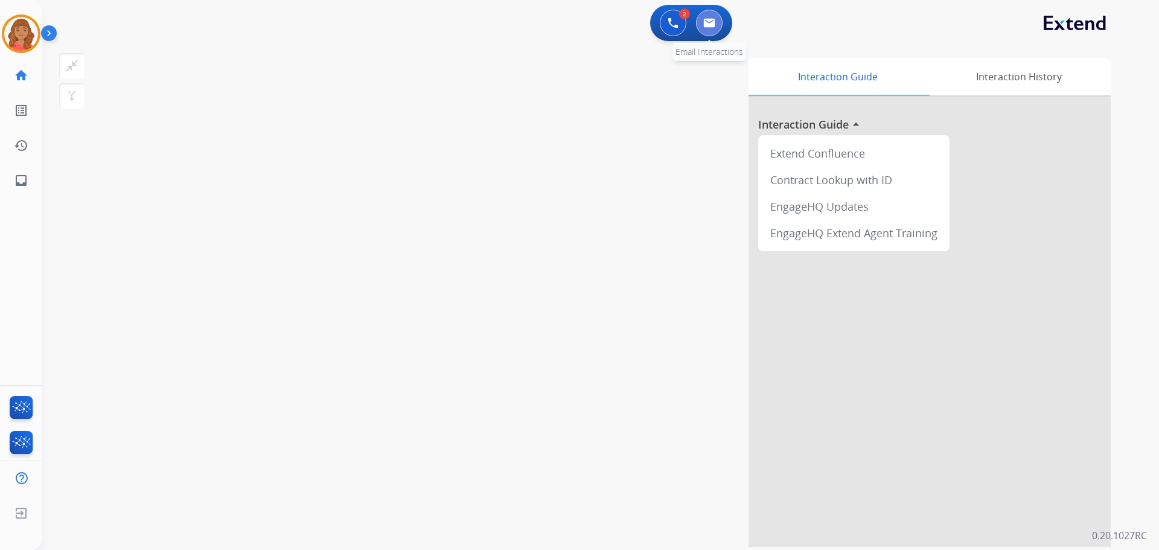
click at [718, 24] on button at bounding box center [709, 23] width 27 height 27
select select "**********"
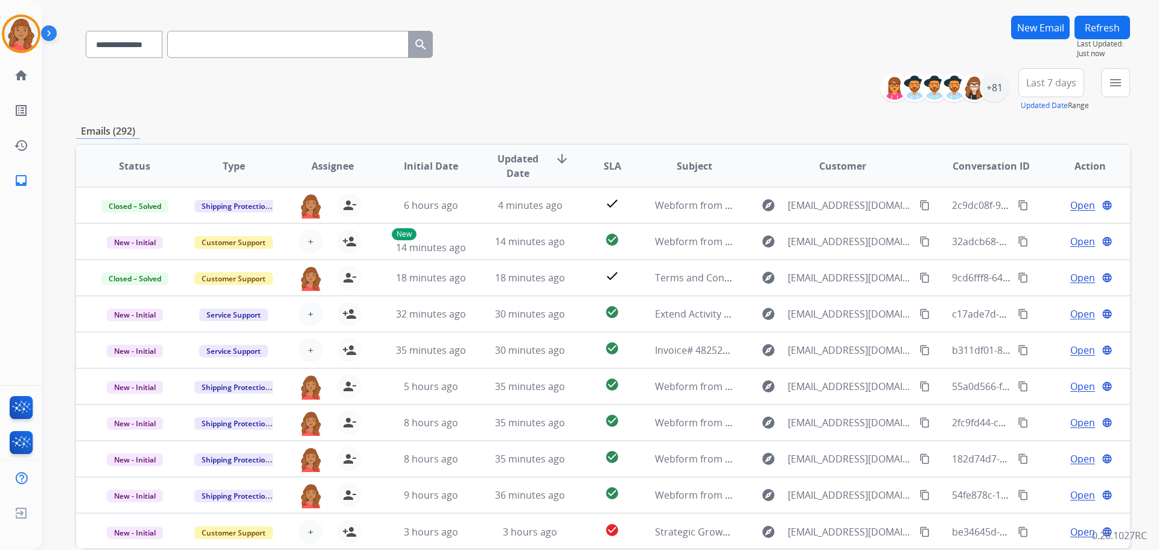
scroll to position [16, 0]
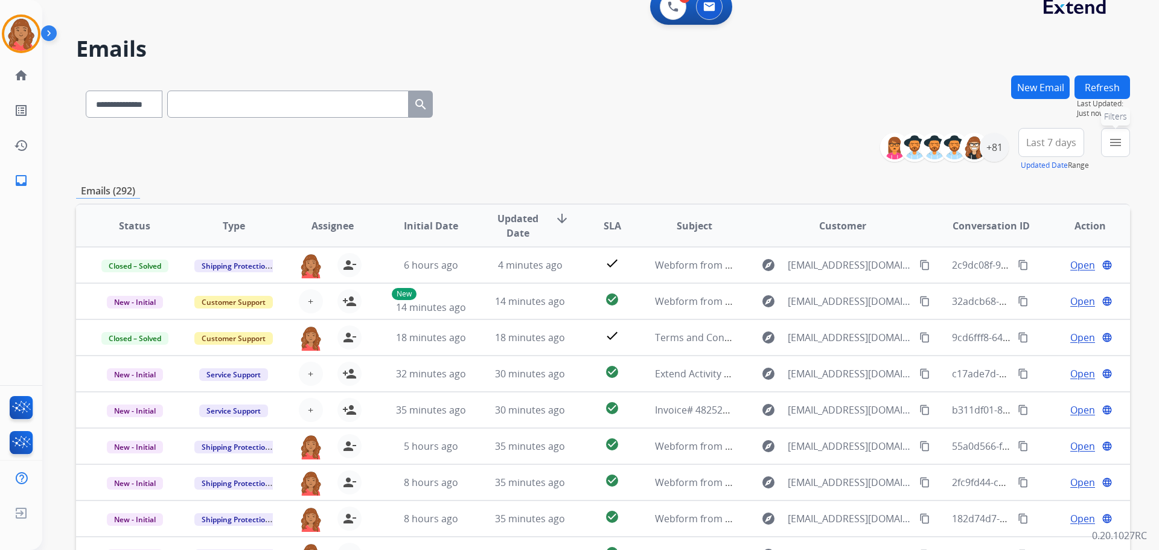
click at [1119, 144] on mat-icon "menu" at bounding box center [1115, 142] width 14 height 14
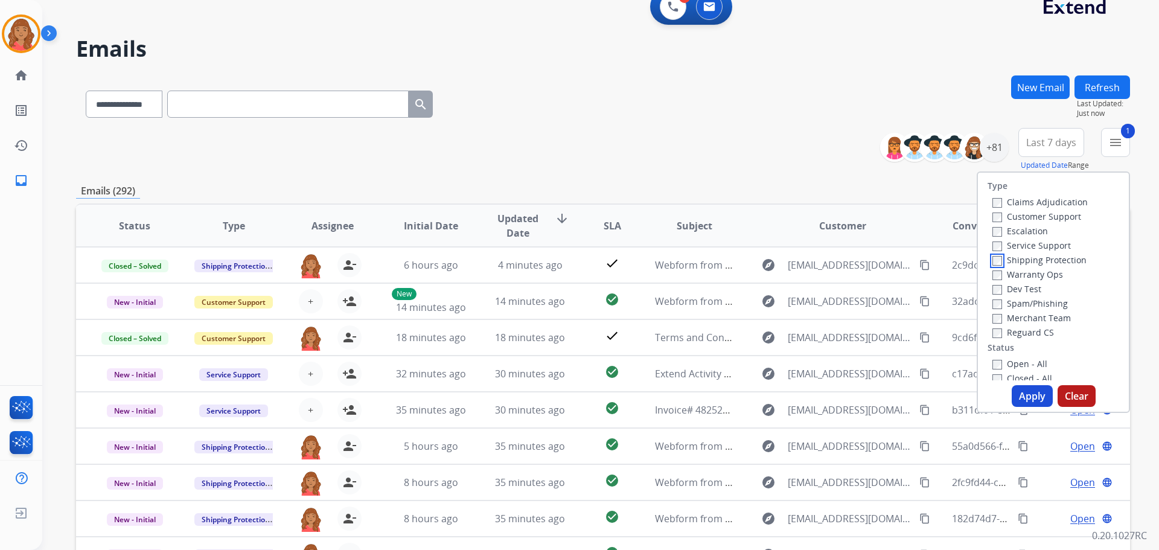
click at [994, 268] on div "Claims Adjudication Customer Support Escalation Service Support Shipping Protec…" at bounding box center [1037, 266] width 100 height 145
click at [1019, 392] on button "Apply" at bounding box center [1031, 396] width 41 height 22
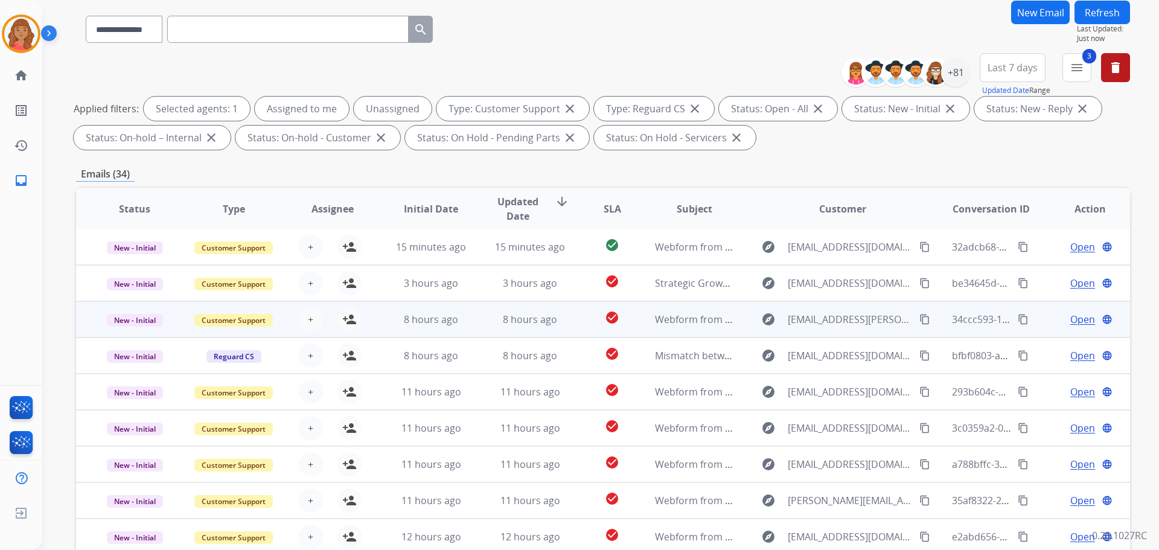
scroll to position [195, 0]
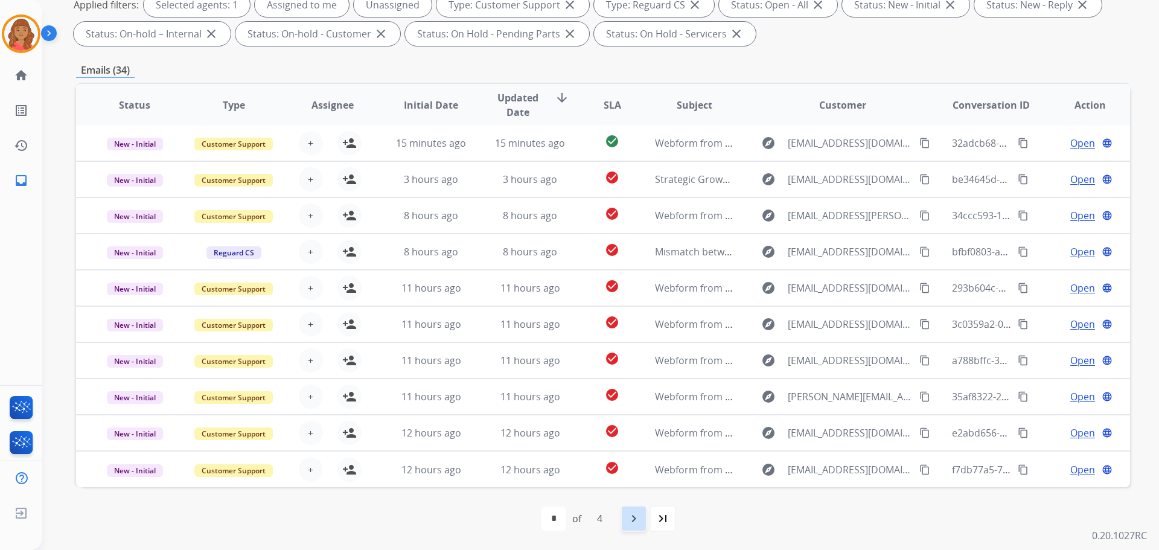
click at [631, 523] on mat-icon "navigate_next" at bounding box center [633, 518] width 14 height 14
select select "*"
click at [651, 516] on div "navigate_next" at bounding box center [660, 518] width 27 height 27
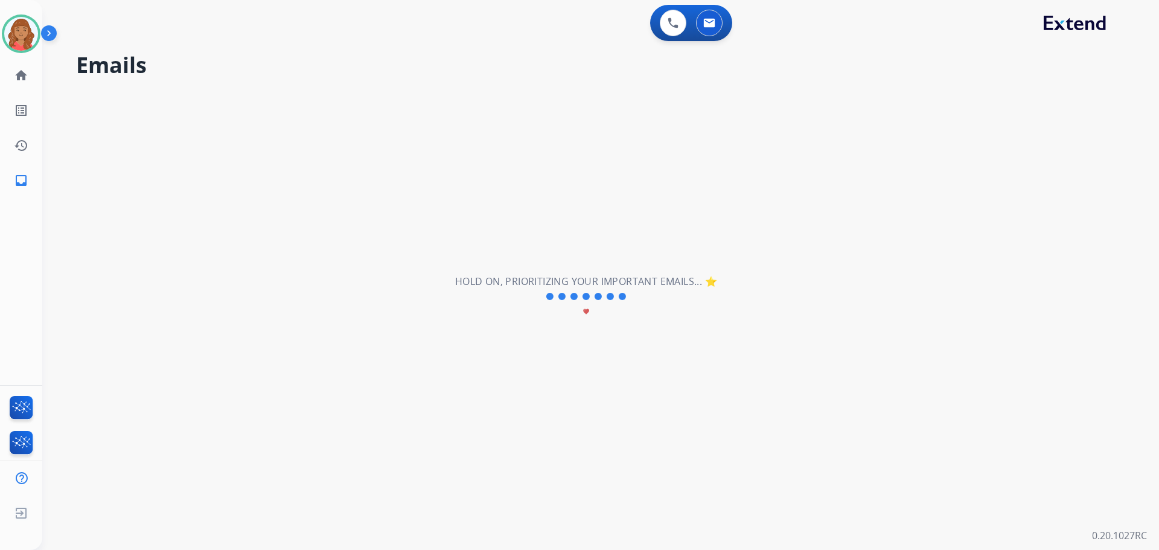
scroll to position [0, 0]
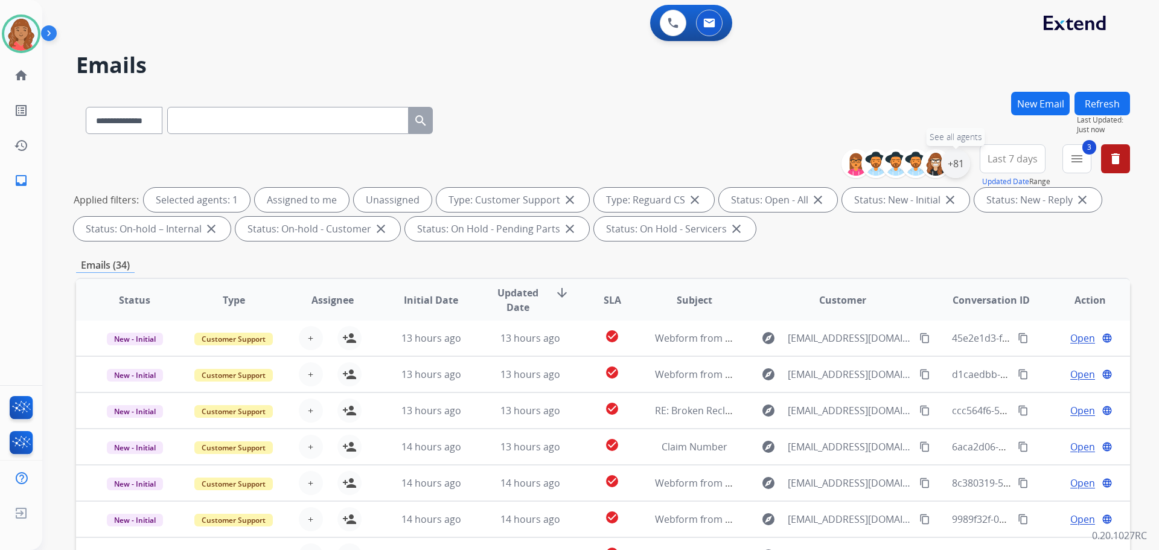
click at [955, 169] on div "+81" at bounding box center [955, 163] width 29 height 29
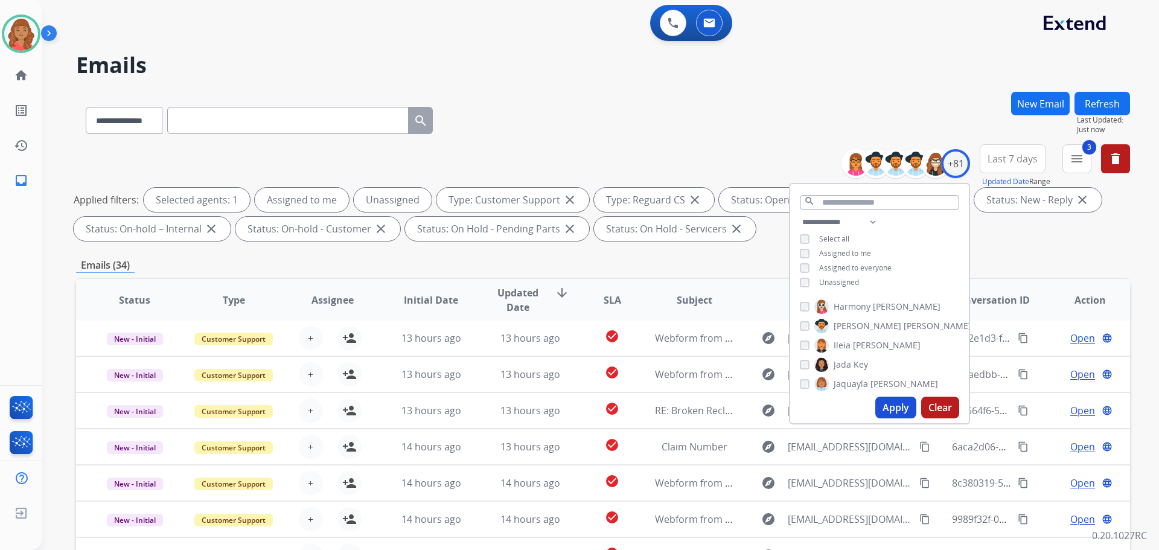
scroll to position [543, 0]
click at [837, 205] on input "text" at bounding box center [879, 202] width 159 height 15
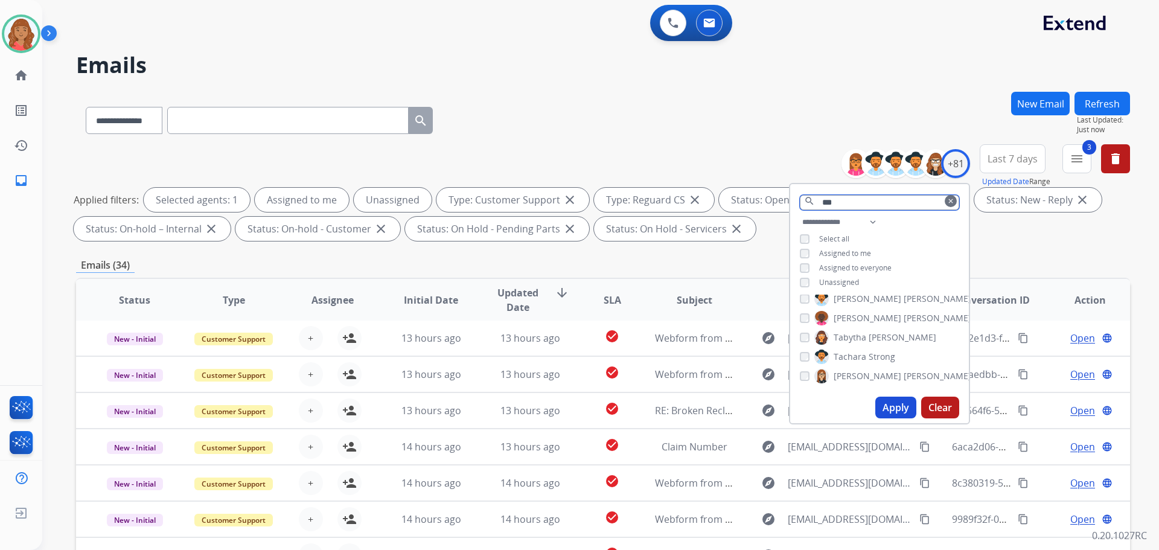
scroll to position [0, 0]
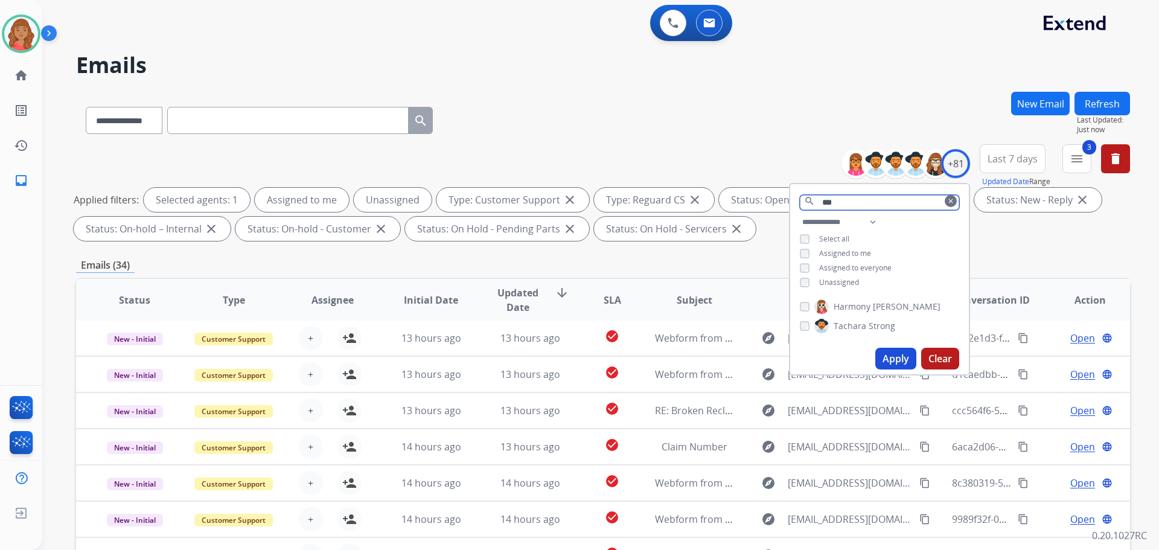
type input "***"
click at [889, 355] on button "Apply" at bounding box center [895, 359] width 41 height 22
select select "*"
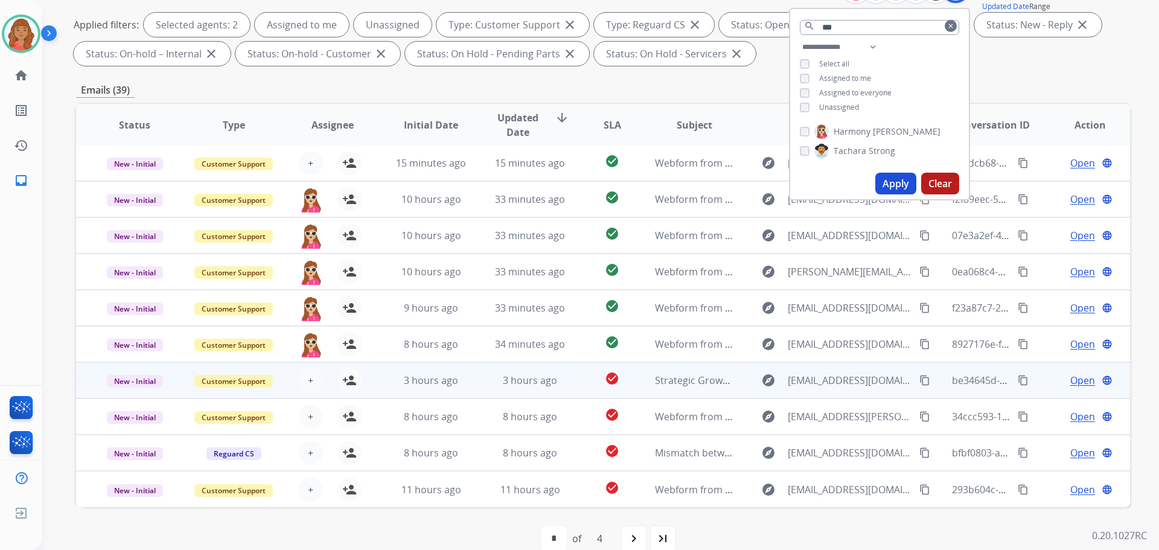
scroll to position [195, 0]
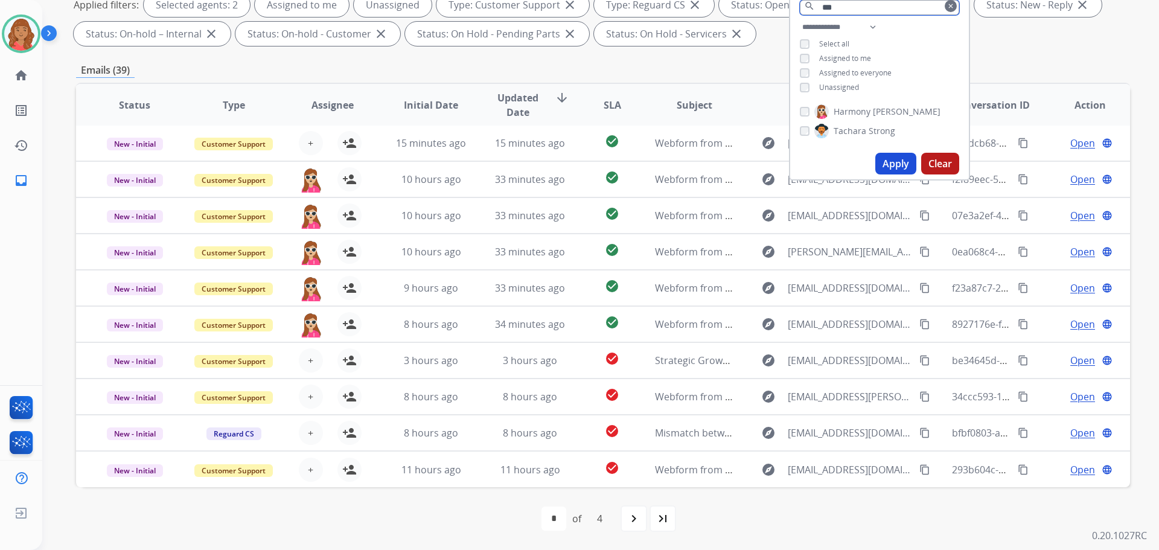
click at [844, 7] on input "***" at bounding box center [879, 7] width 159 height 15
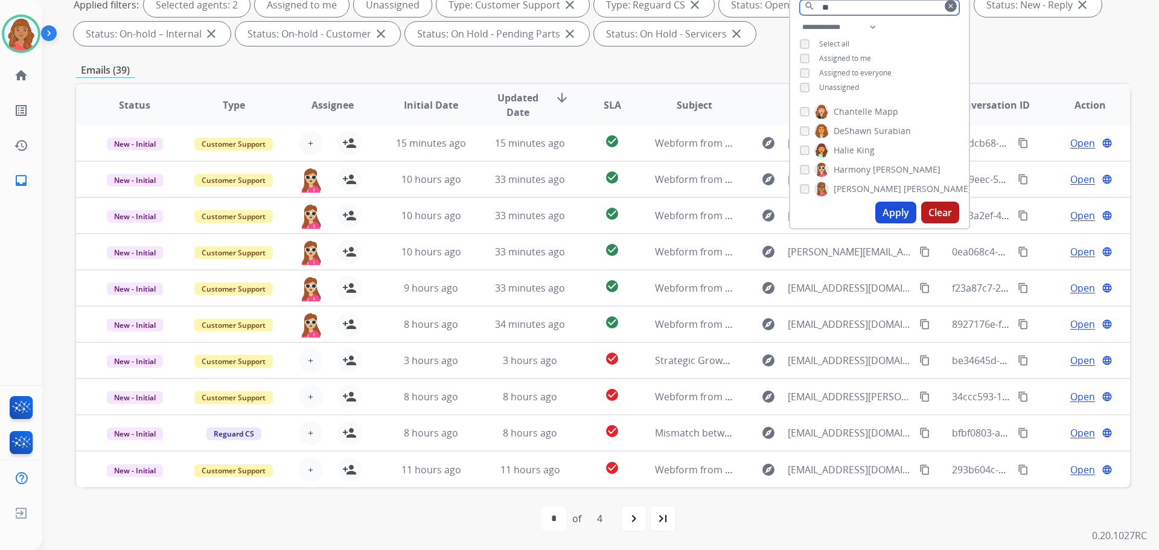
type input "*"
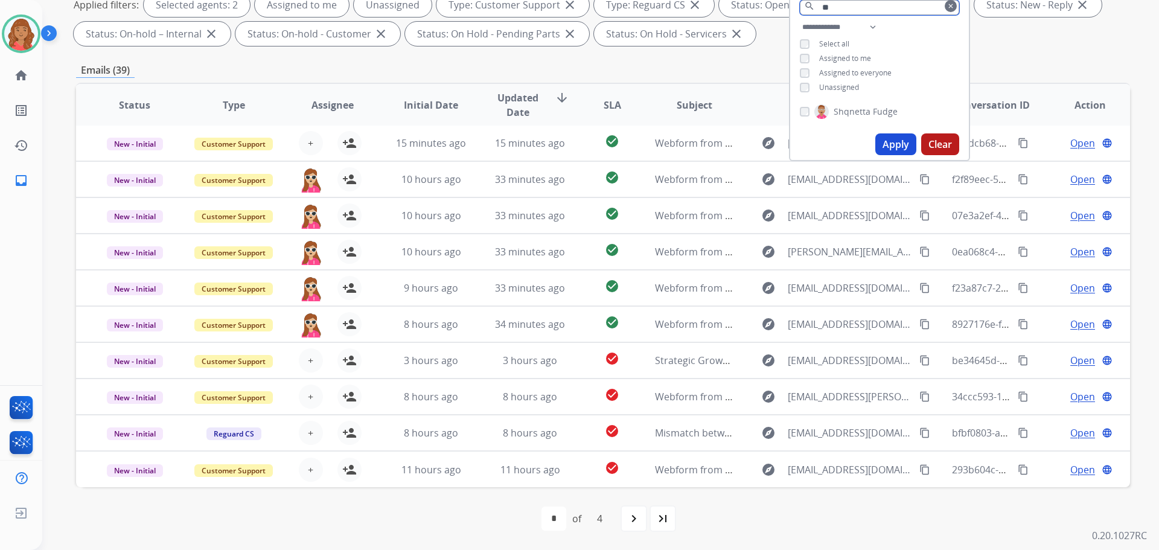
type input "**"
click at [895, 142] on button "Apply" at bounding box center [895, 144] width 41 height 22
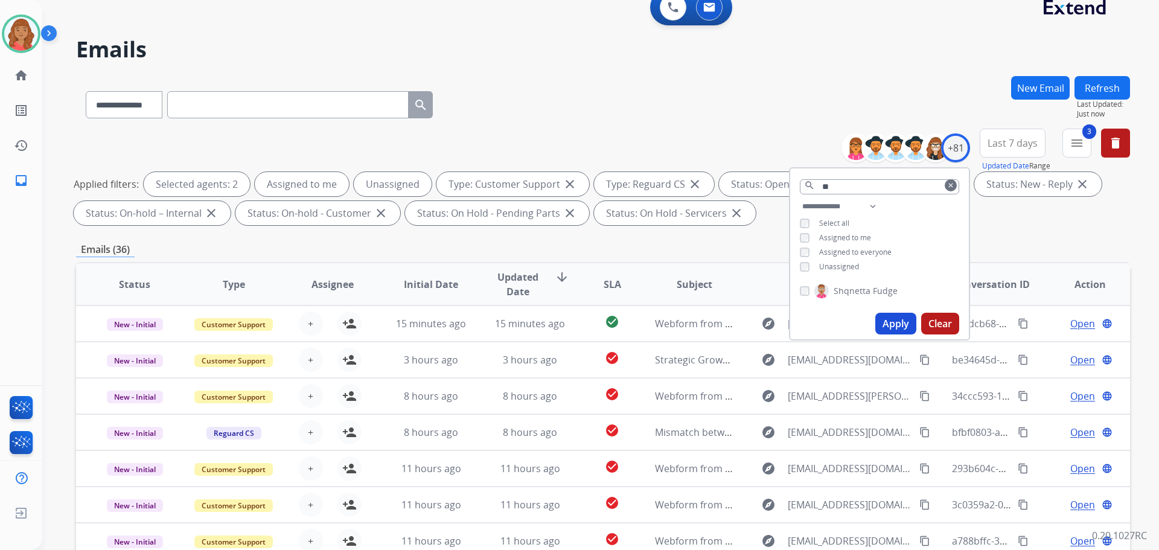
scroll to position [14, 0]
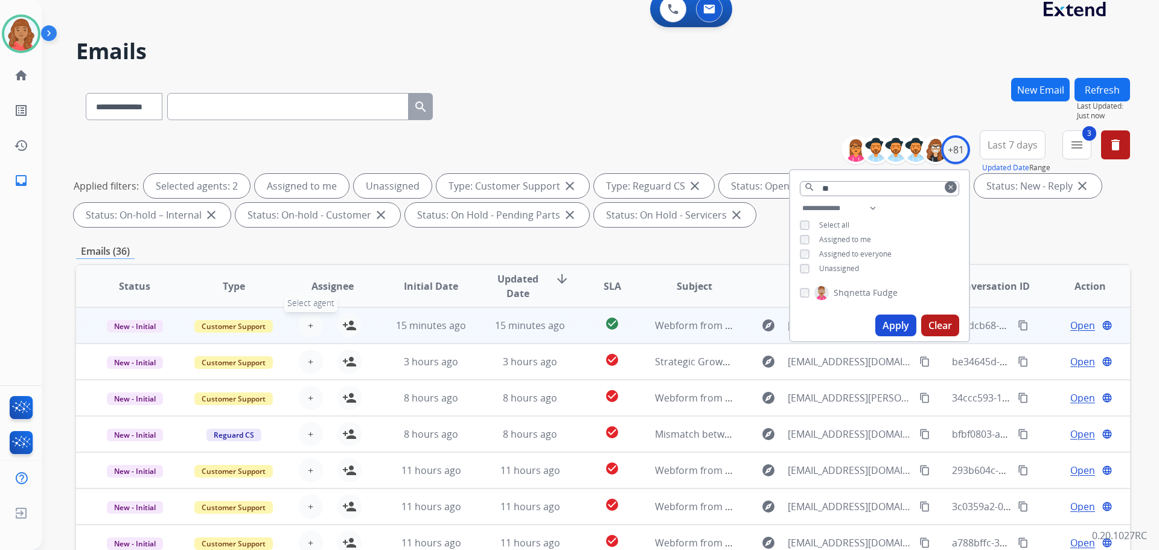
click at [311, 325] on span "+" at bounding box center [310, 325] width 5 height 14
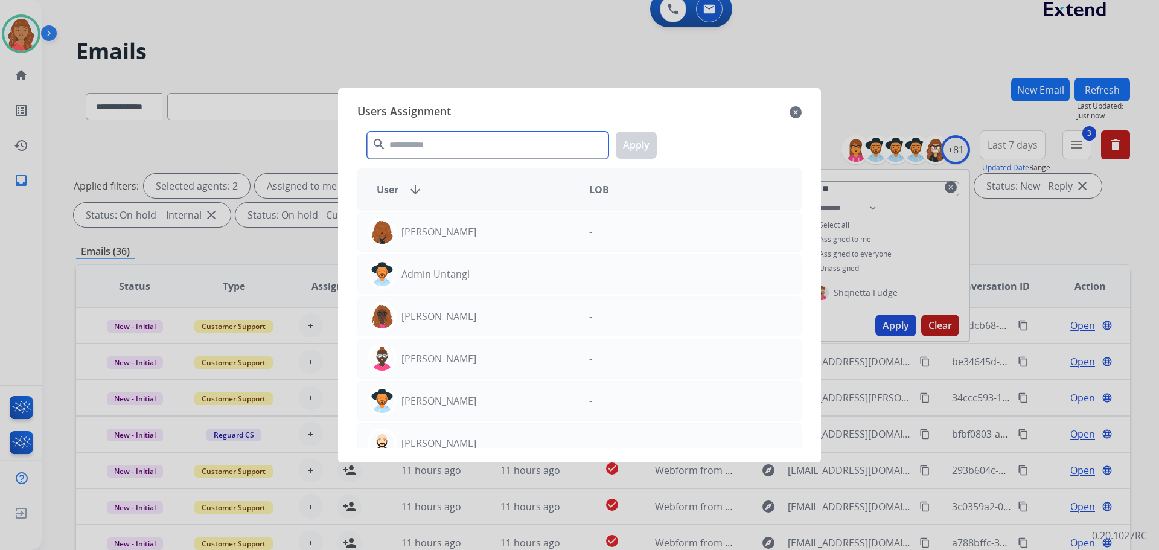
click at [412, 152] on input "text" at bounding box center [487, 145] width 241 height 27
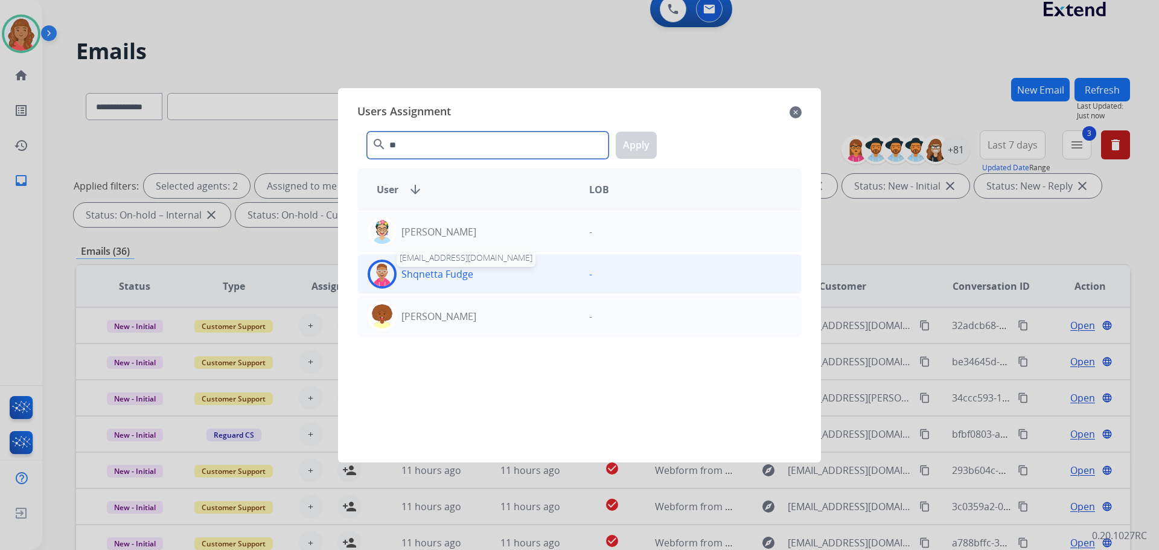
type input "**"
click at [409, 275] on p "Shqnetta Fudge" at bounding box center [437, 274] width 72 height 14
click at [631, 143] on button "Apply" at bounding box center [636, 145] width 41 height 27
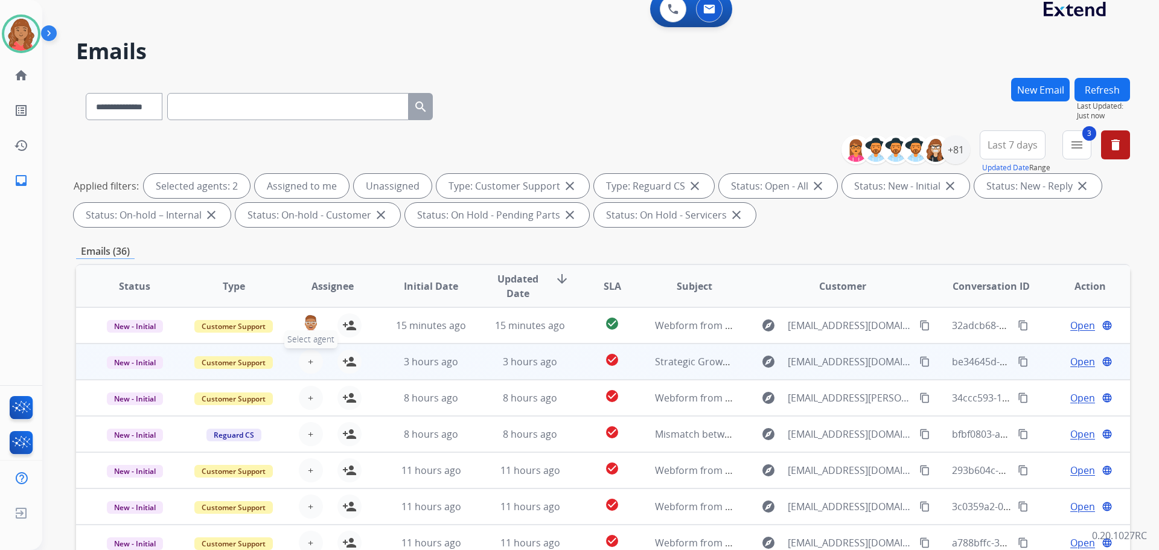
click at [314, 361] on button "+ Select agent" at bounding box center [311, 361] width 24 height 24
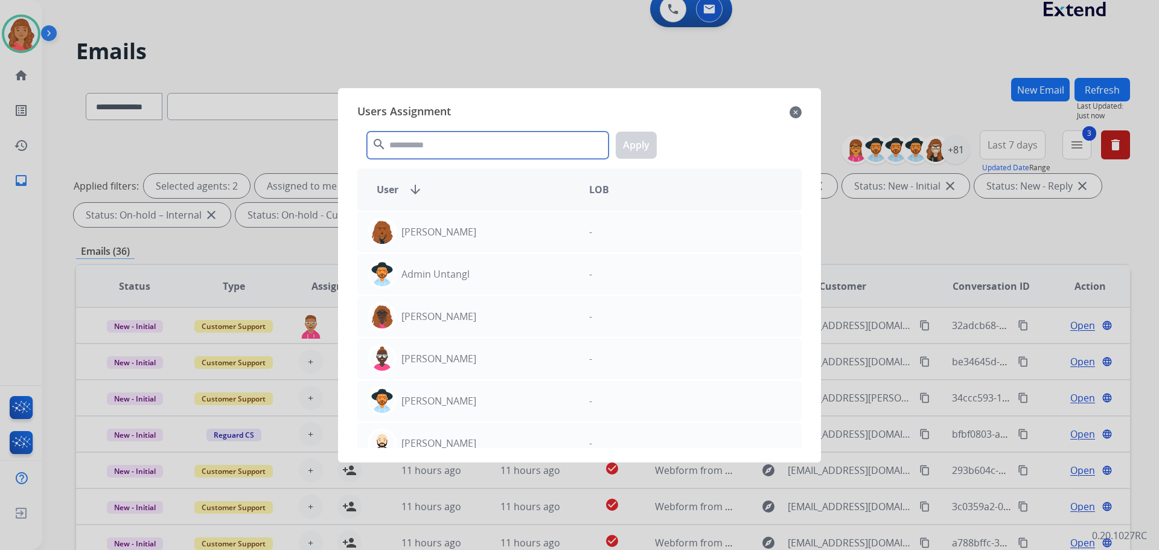
click at [426, 156] on input "text" at bounding box center [487, 145] width 241 height 27
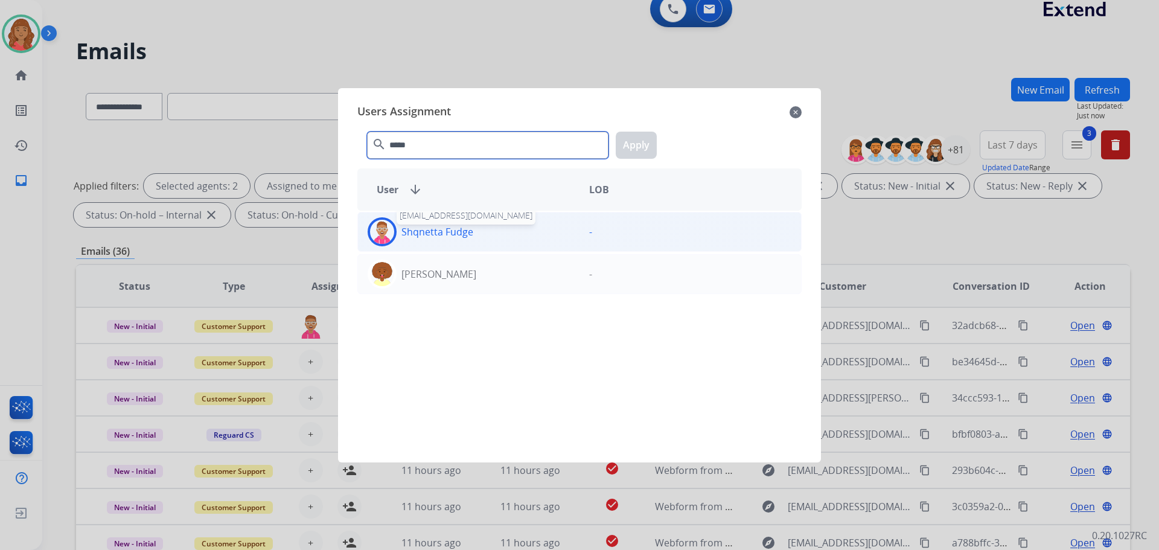
type input "*****"
click at [414, 232] on p "Shqnetta Fudge" at bounding box center [437, 231] width 72 height 14
drag, startPoint x: 468, startPoint y: 233, endPoint x: 581, endPoint y: 191, distance: 120.3
click at [470, 233] on p "Shqnetta Fudge" at bounding box center [437, 231] width 72 height 14
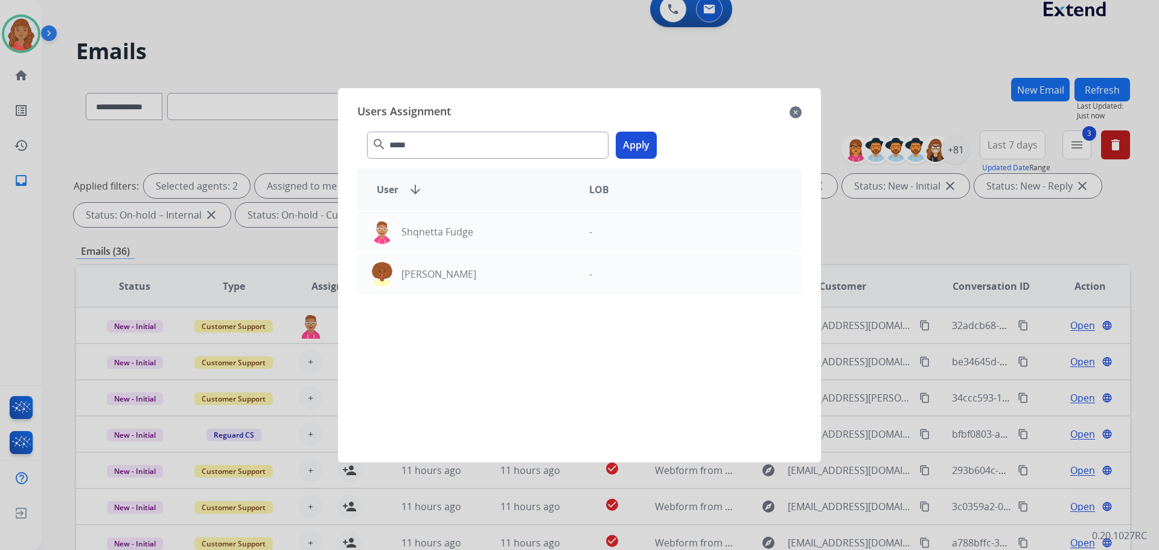
drag, startPoint x: 629, startPoint y: 144, endPoint x: 626, endPoint y: 158, distance: 14.3
click at [628, 147] on button "Apply" at bounding box center [636, 145] width 41 height 27
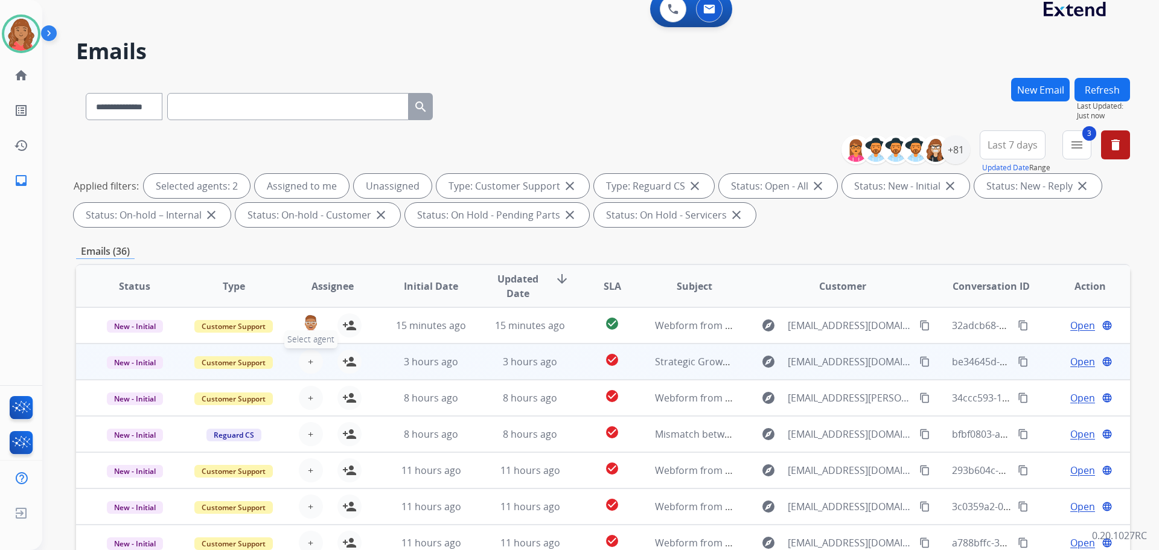
click at [311, 361] on span "+" at bounding box center [310, 361] width 5 height 14
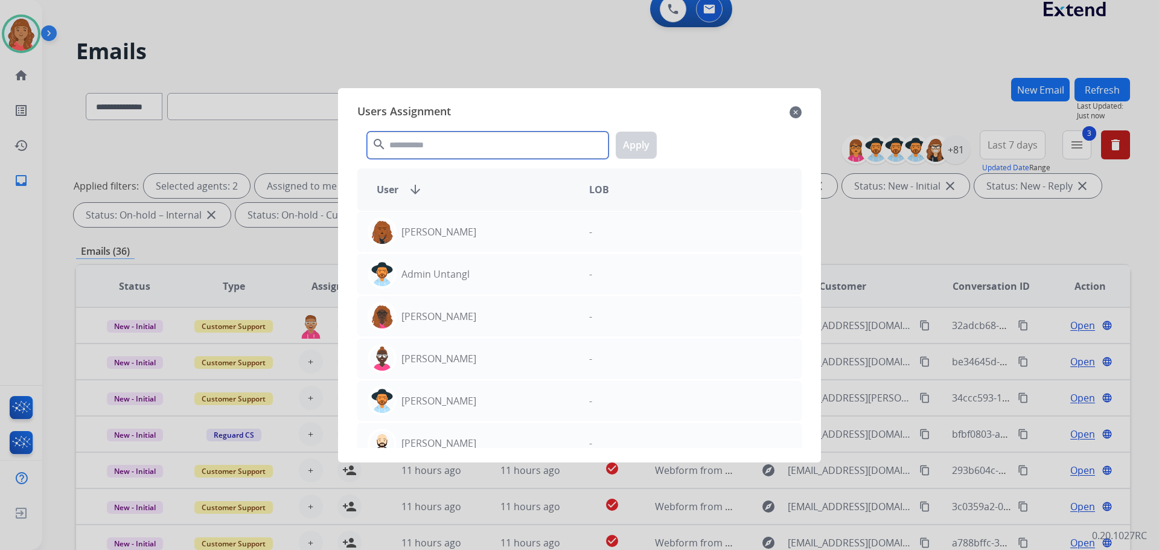
click at [448, 150] on input "text" at bounding box center [487, 145] width 241 height 27
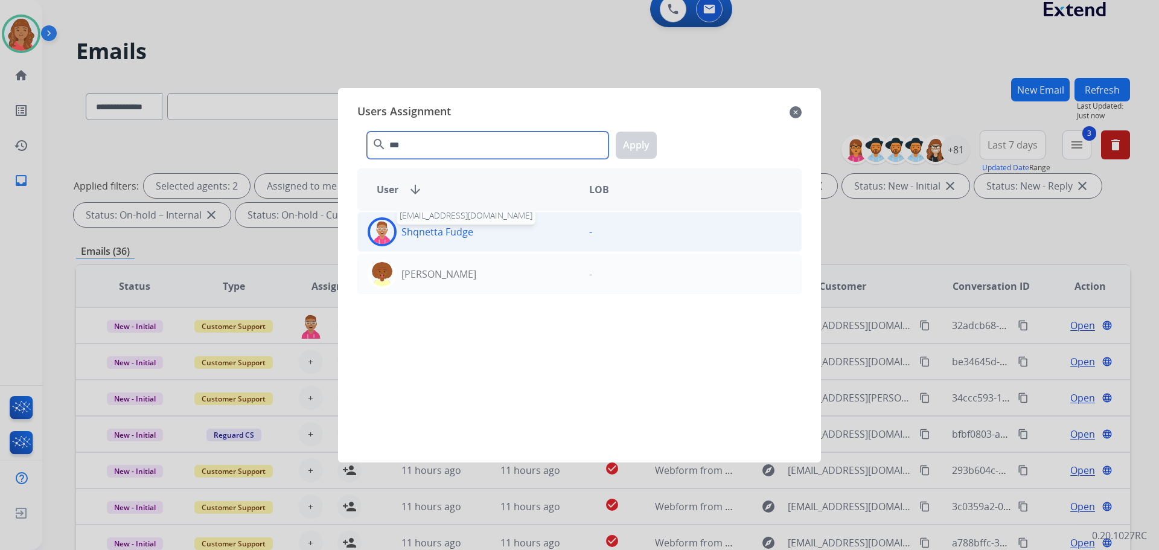
type input "***"
click at [417, 234] on p "Shqnetta Fudge" at bounding box center [437, 231] width 72 height 14
click at [626, 142] on button "Apply" at bounding box center [636, 145] width 41 height 27
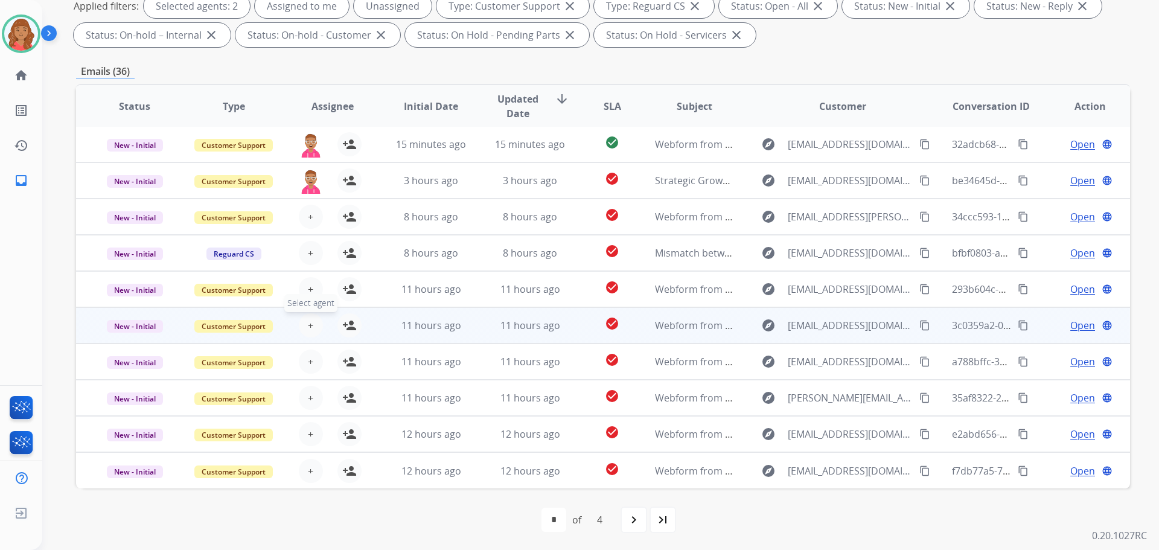
scroll to position [195, 0]
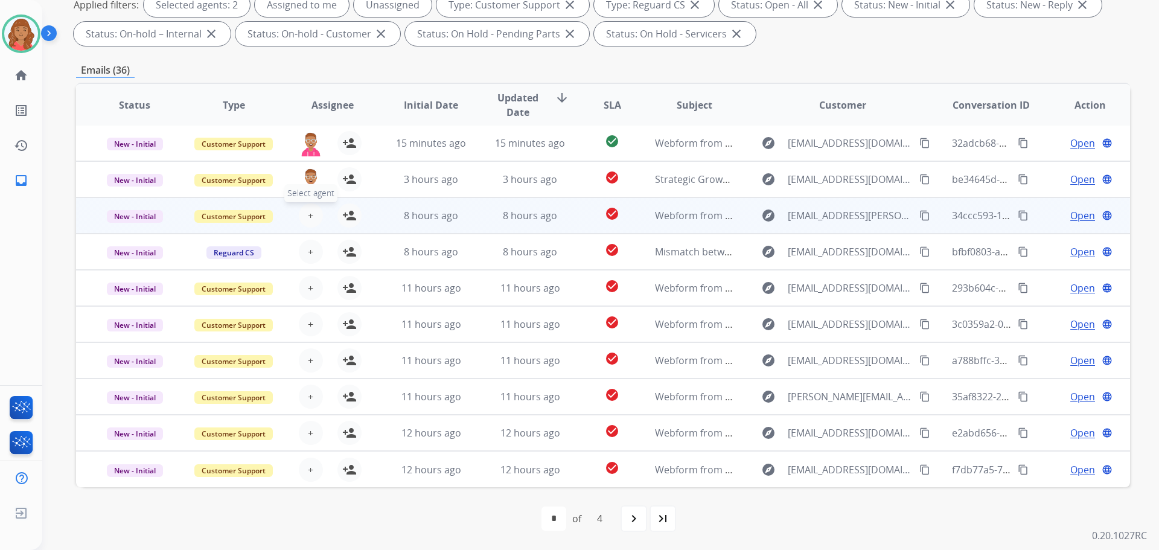
click at [310, 218] on span "+" at bounding box center [310, 215] width 5 height 14
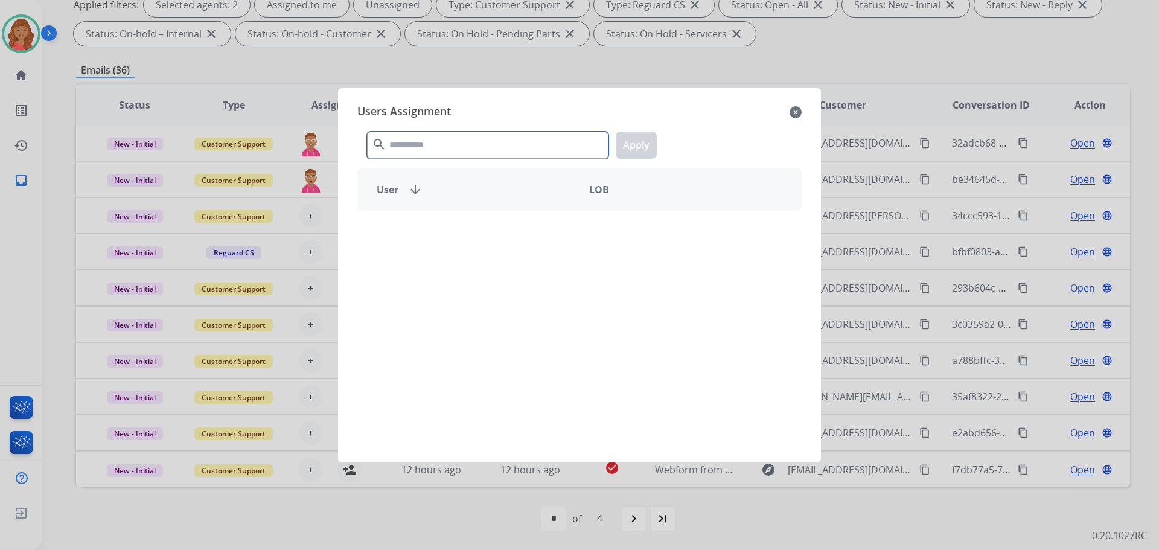
click at [439, 144] on input "text" at bounding box center [487, 145] width 241 height 27
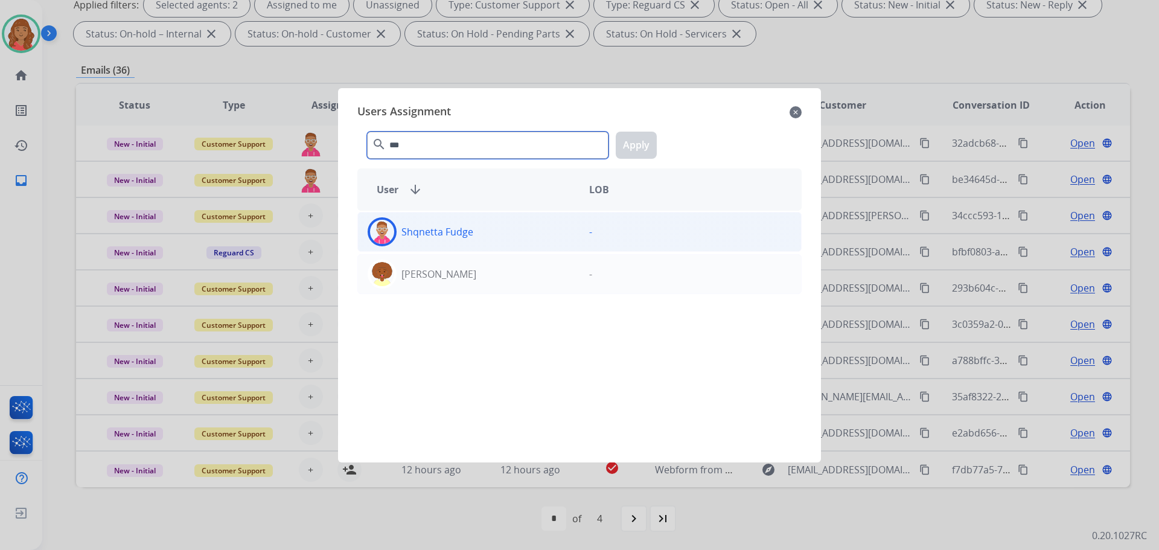
type input "***"
click at [426, 235] on p "Shqnetta Fudge" at bounding box center [437, 231] width 72 height 14
click at [638, 154] on button "Apply" at bounding box center [636, 145] width 41 height 27
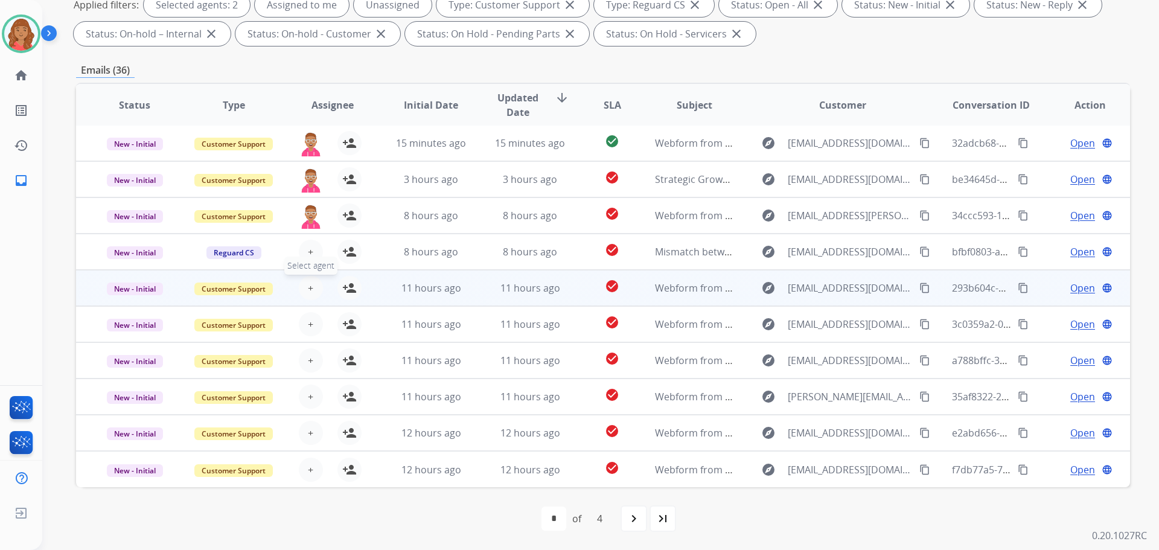
click at [309, 288] on span "+" at bounding box center [310, 288] width 5 height 14
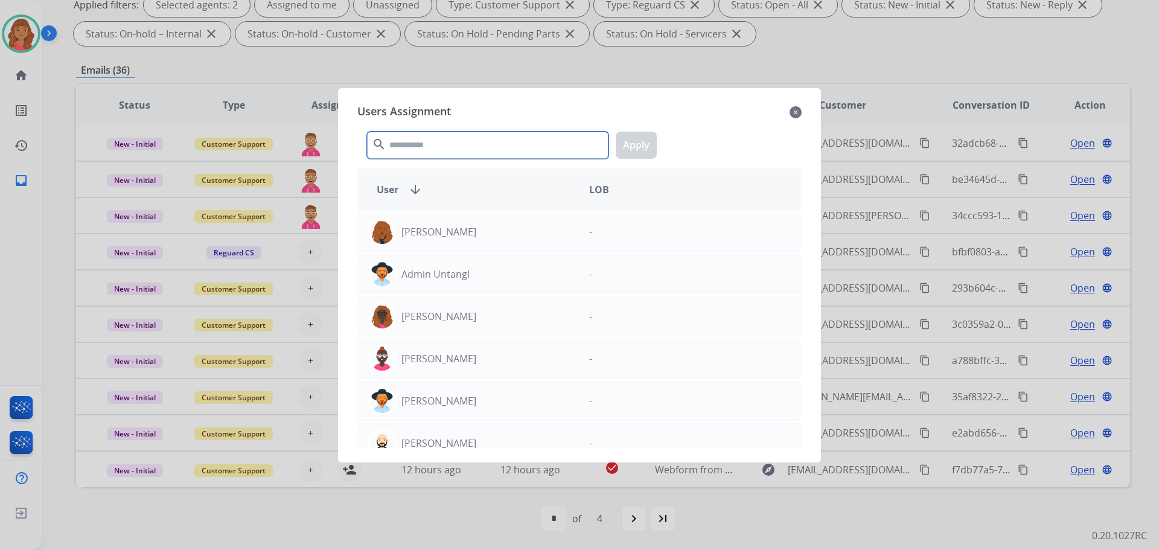
click at [449, 149] on input "text" at bounding box center [487, 145] width 241 height 27
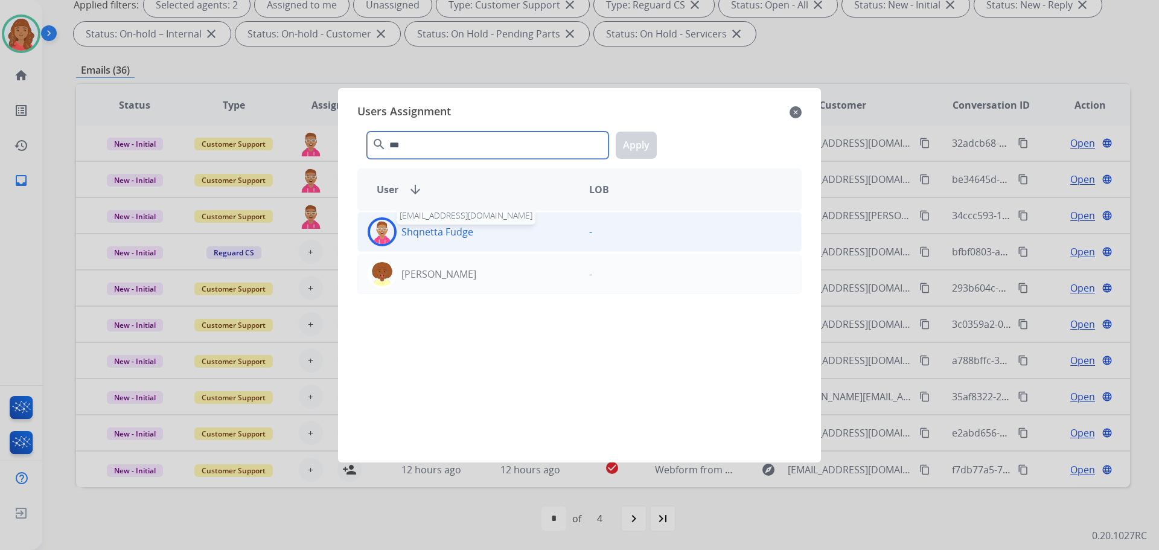
type input "***"
drag, startPoint x: 424, startPoint y: 231, endPoint x: 431, endPoint y: 232, distance: 6.7
click at [424, 232] on p "Shqnetta Fudge" at bounding box center [437, 231] width 72 height 14
click at [623, 145] on button "Apply" at bounding box center [636, 145] width 41 height 27
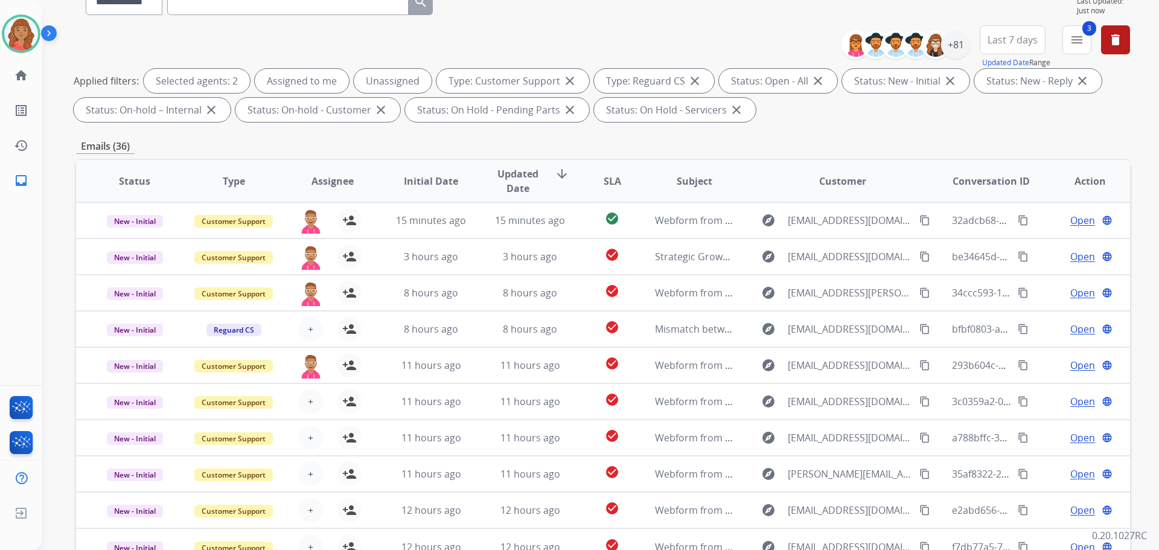
scroll to position [0, 0]
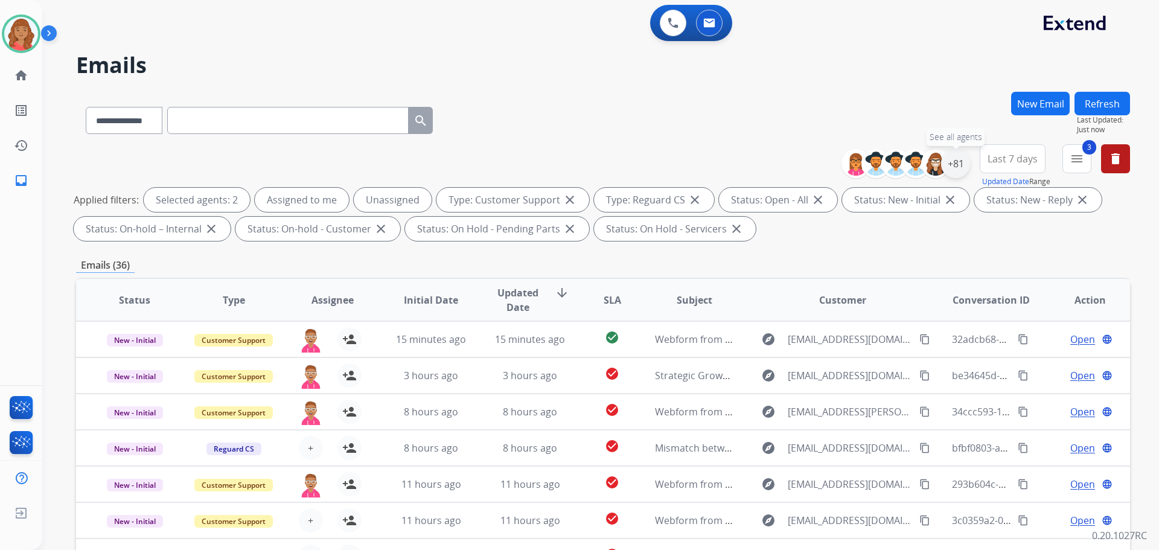
click at [961, 169] on div "+81" at bounding box center [955, 163] width 29 height 29
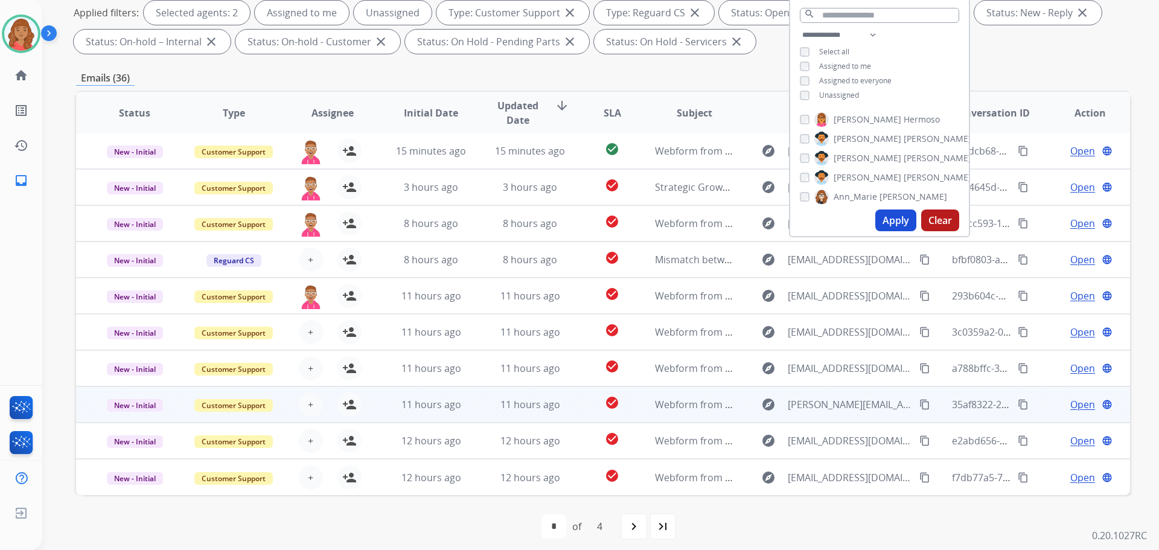
scroll to position [195, 0]
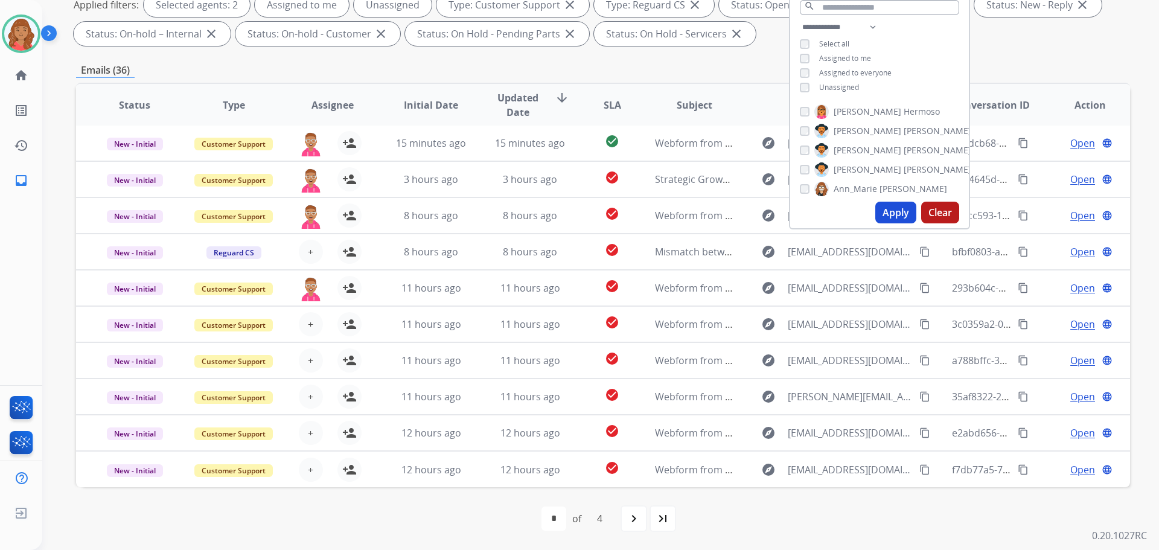
click at [628, 522] on div "navigate_next" at bounding box center [633, 518] width 27 height 27
select select "*"
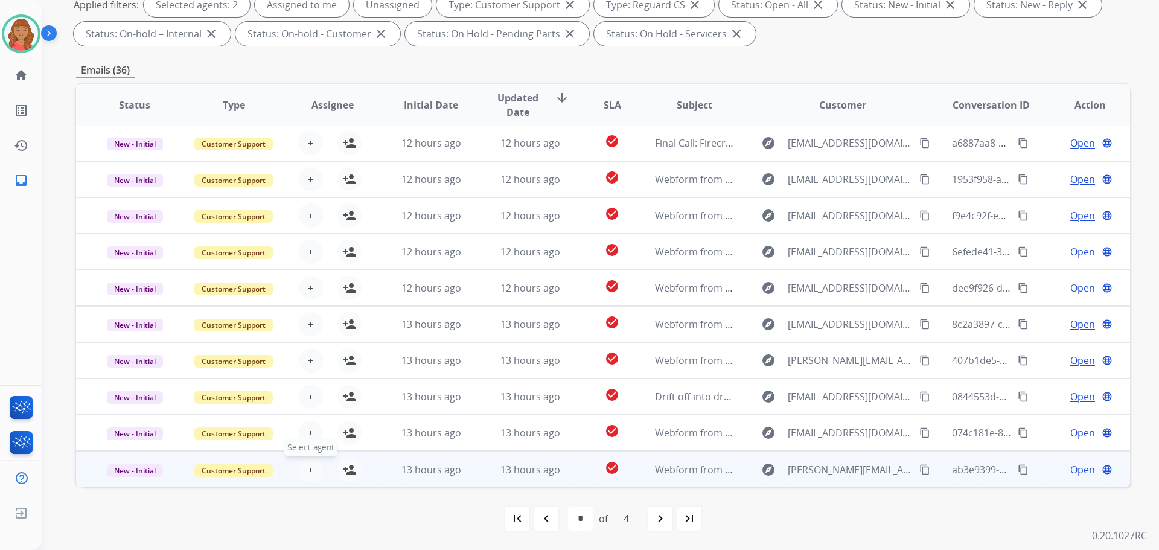
click at [308, 472] on span "+" at bounding box center [310, 469] width 5 height 14
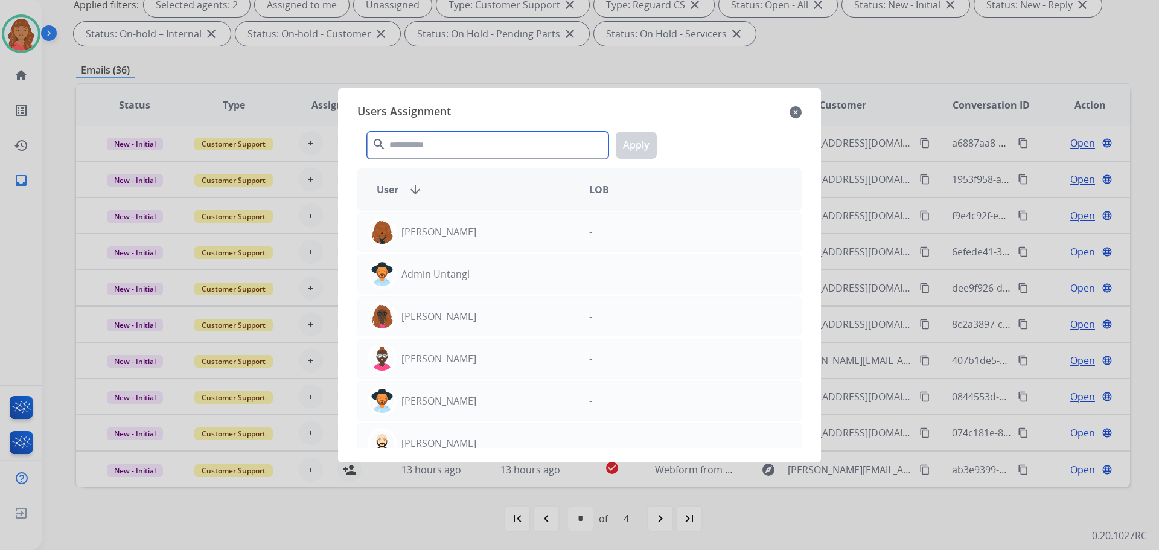
click at [415, 151] on input "text" at bounding box center [487, 145] width 241 height 27
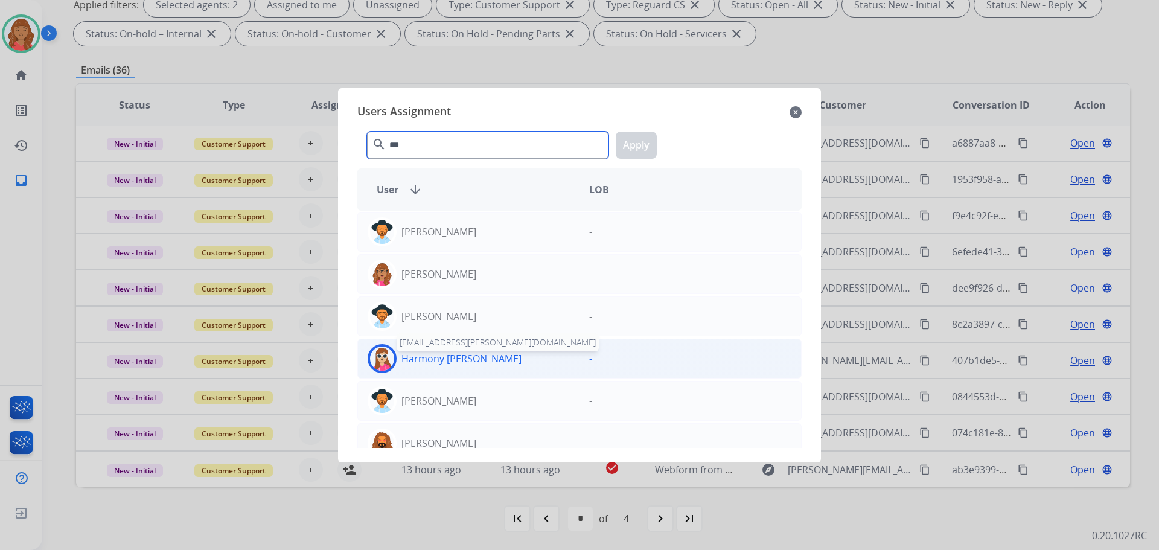
type input "***"
click at [416, 360] on p "Harmony [PERSON_NAME]" at bounding box center [461, 358] width 120 height 14
click at [635, 145] on button "Apply" at bounding box center [636, 145] width 41 height 27
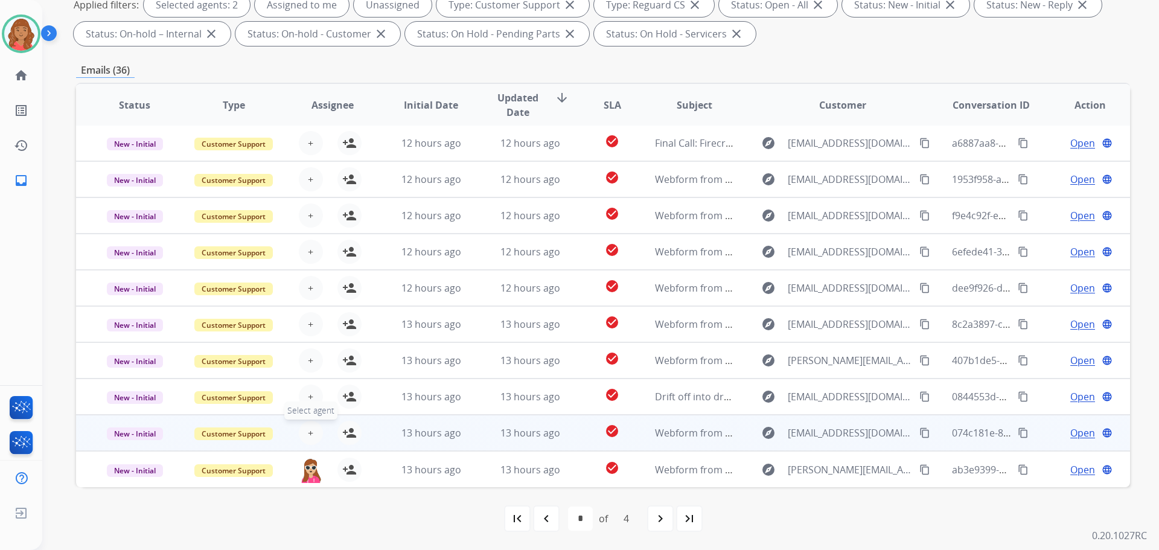
click at [311, 434] on span "+" at bounding box center [310, 432] width 5 height 14
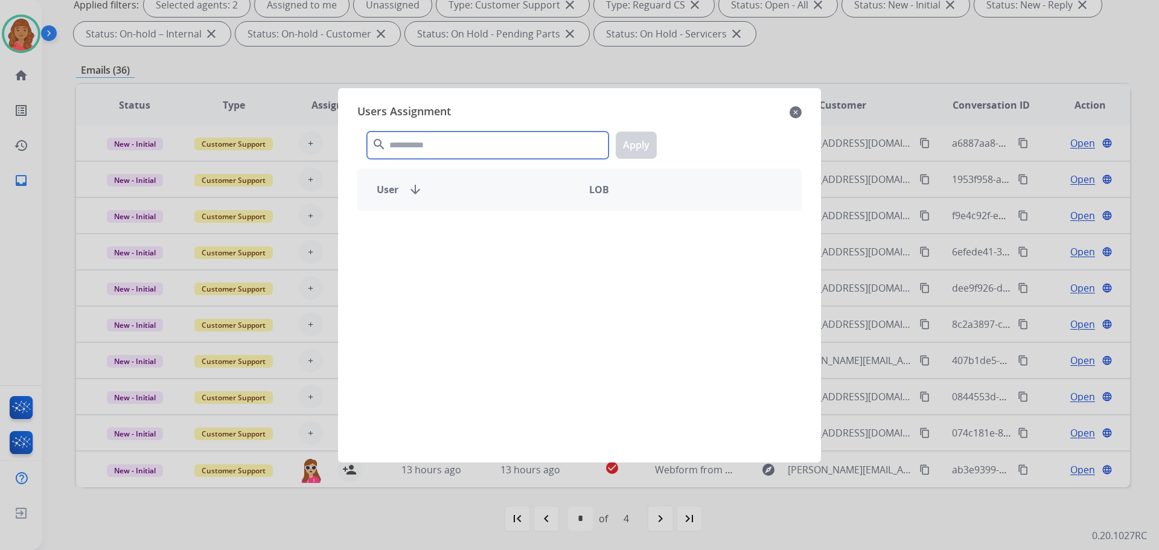
click at [438, 148] on input "text" at bounding box center [487, 145] width 241 height 27
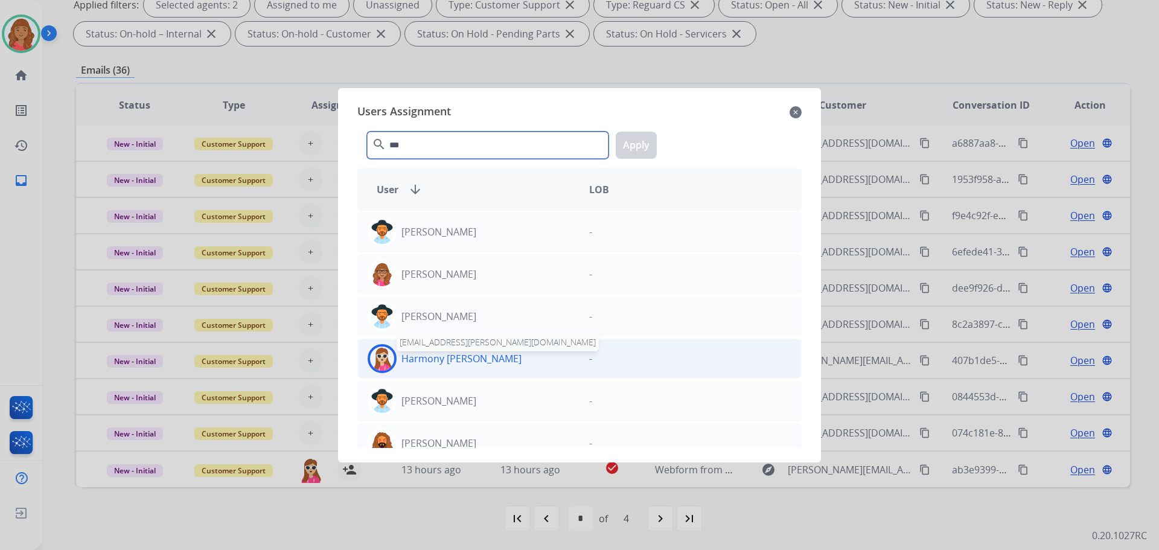
type input "***"
click at [422, 363] on p "Harmony [PERSON_NAME]" at bounding box center [461, 358] width 120 height 14
click at [633, 145] on button "Apply" at bounding box center [636, 145] width 41 height 27
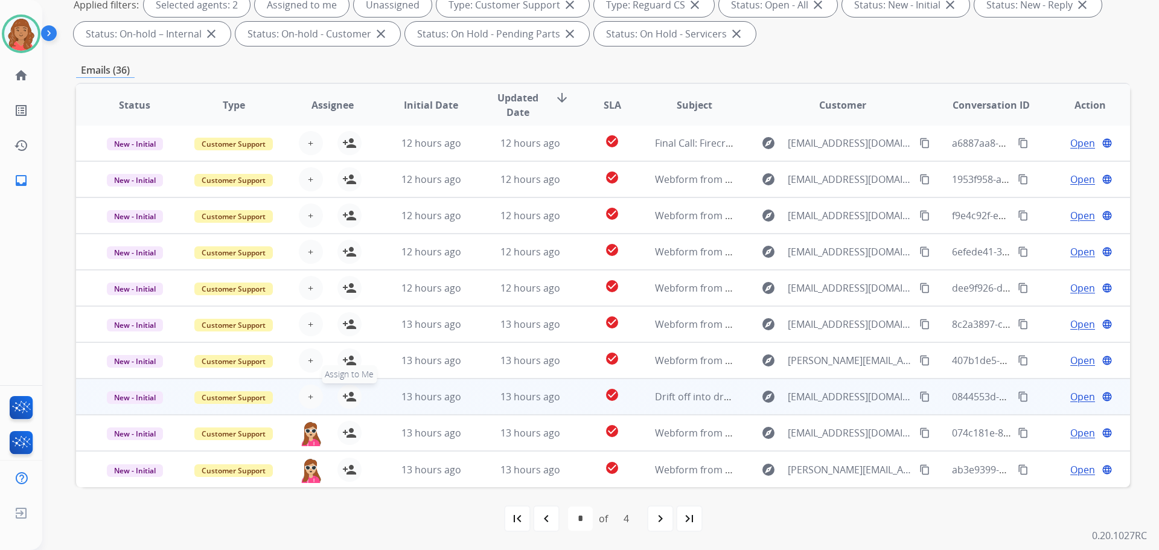
click at [348, 397] on mat-icon "person_add" at bounding box center [349, 396] width 14 height 14
click at [311, 403] on img at bounding box center [311, 396] width 24 height 25
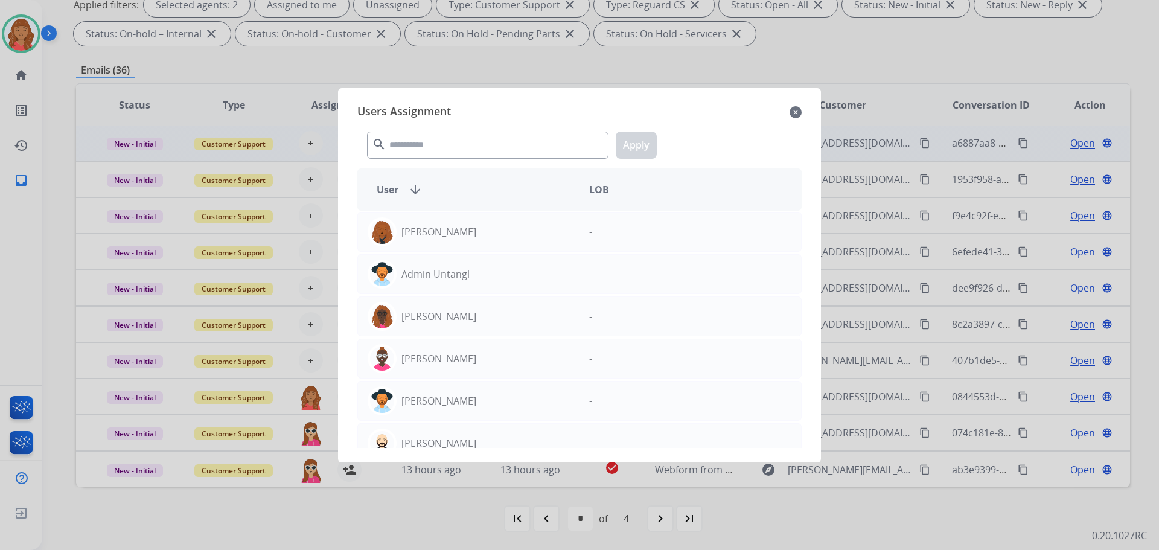
click at [791, 110] on mat-icon "close" at bounding box center [795, 112] width 12 height 14
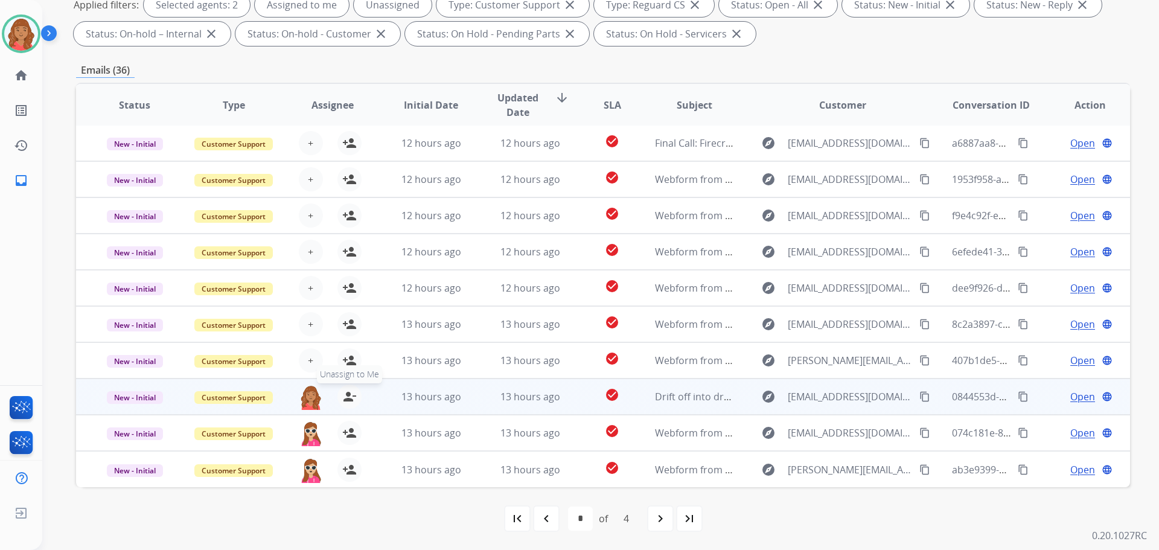
click at [346, 398] on mat-icon "person_remove" at bounding box center [349, 396] width 14 height 14
click at [308, 396] on span "+" at bounding box center [310, 396] width 5 height 14
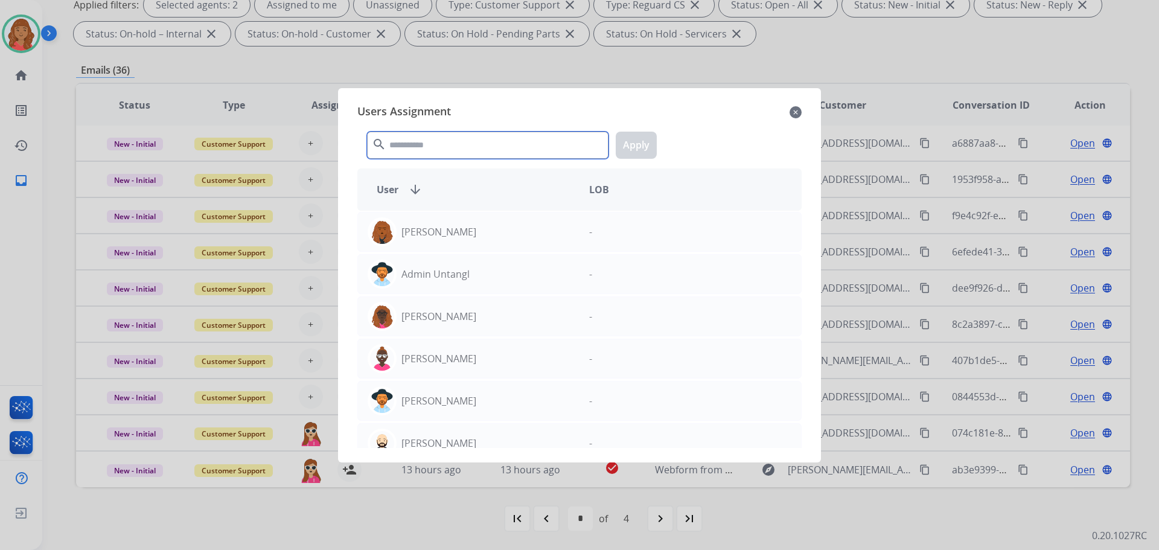
click at [403, 142] on input "text" at bounding box center [487, 145] width 241 height 27
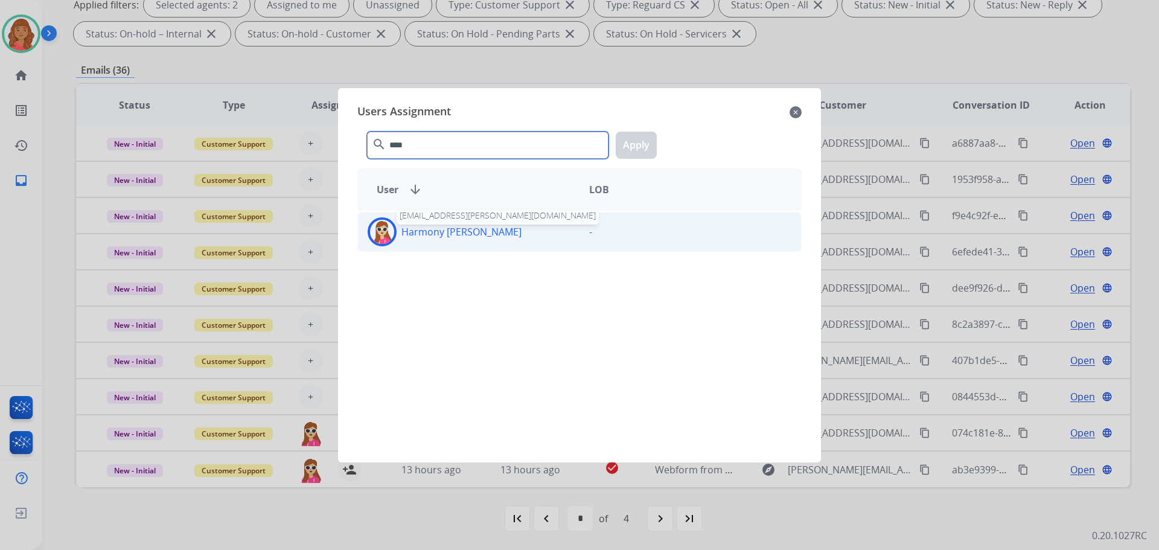
type input "****"
click at [404, 234] on p "Harmony [PERSON_NAME]" at bounding box center [461, 231] width 120 height 14
click at [439, 234] on p "Harmony [PERSON_NAME]" at bounding box center [461, 231] width 120 height 14
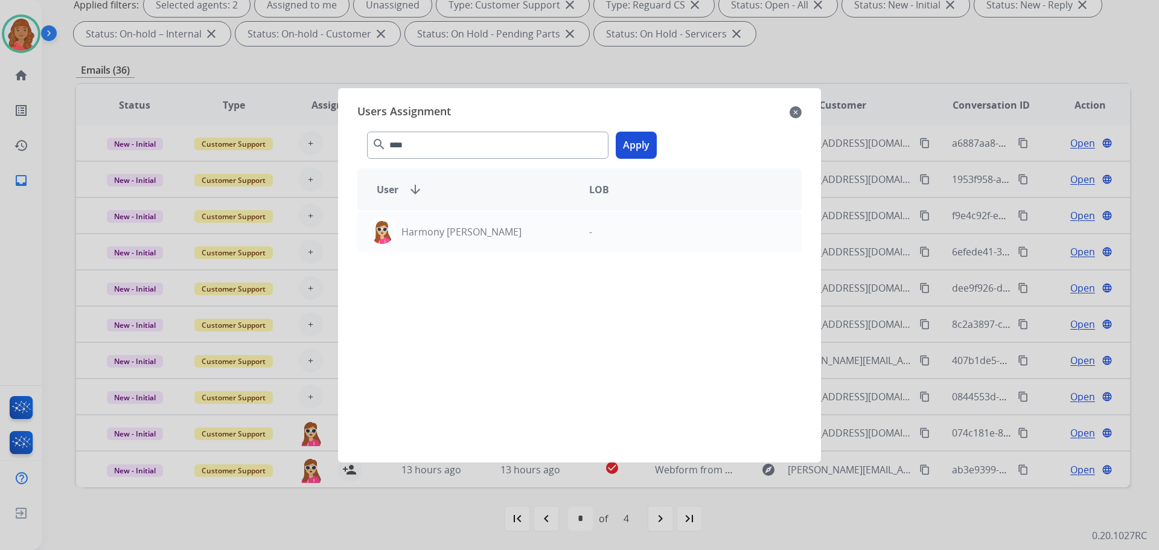
click at [643, 136] on button "Apply" at bounding box center [636, 145] width 41 height 27
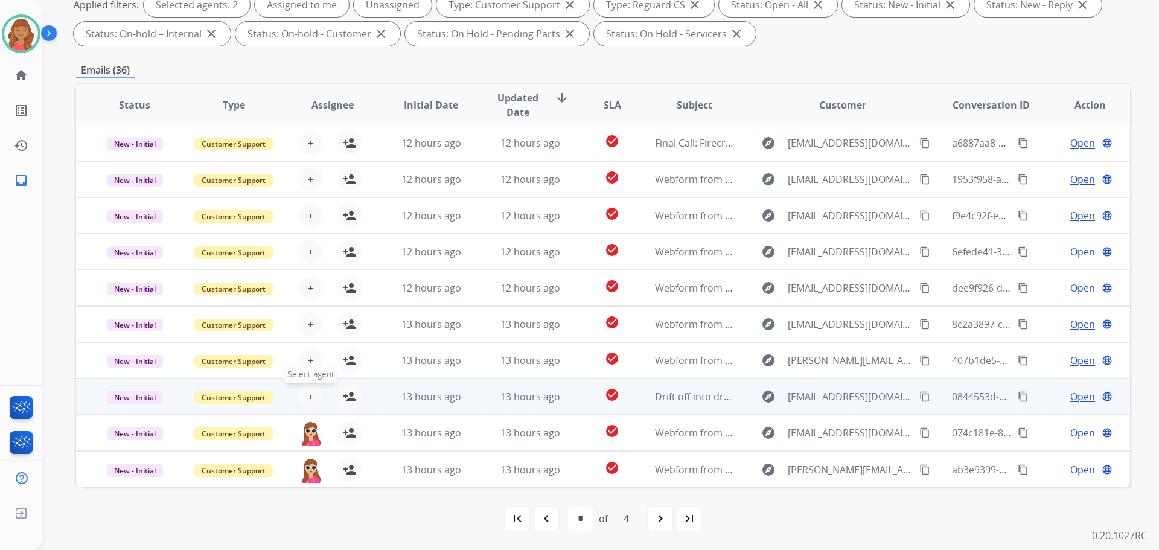
click at [310, 403] on span "+" at bounding box center [310, 396] width 5 height 14
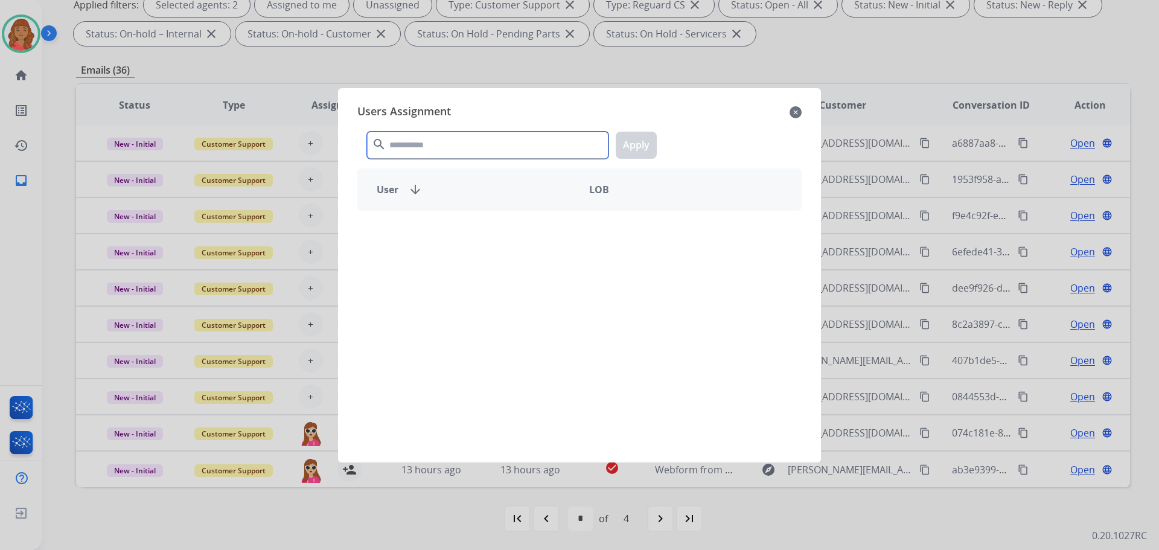
click at [438, 144] on input "text" at bounding box center [487, 145] width 241 height 27
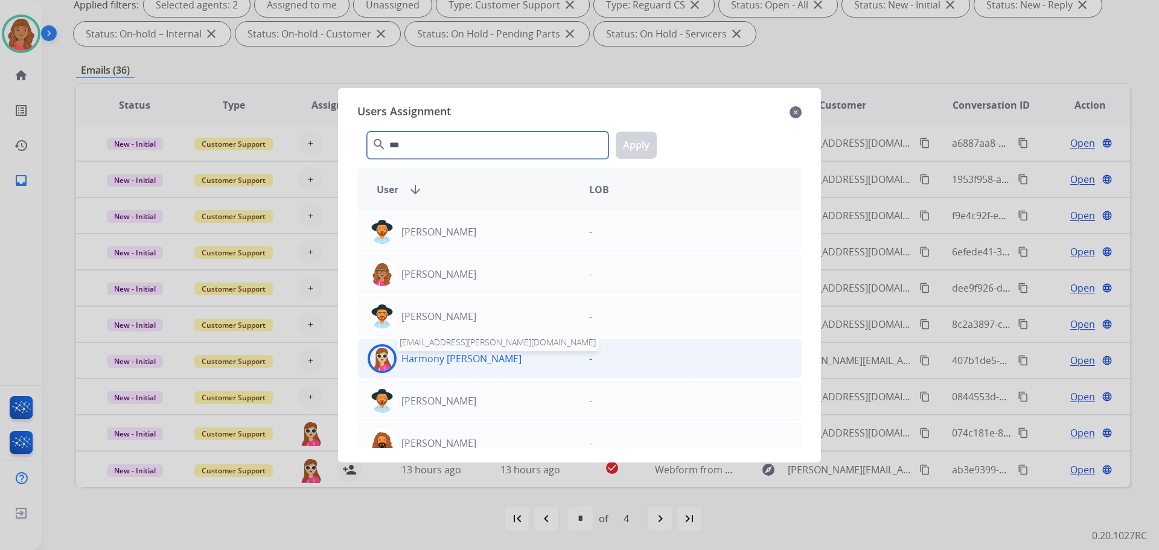
type input "***"
click at [419, 357] on p "Harmony [PERSON_NAME]" at bounding box center [461, 358] width 120 height 14
click at [643, 142] on button "Apply" at bounding box center [636, 145] width 41 height 27
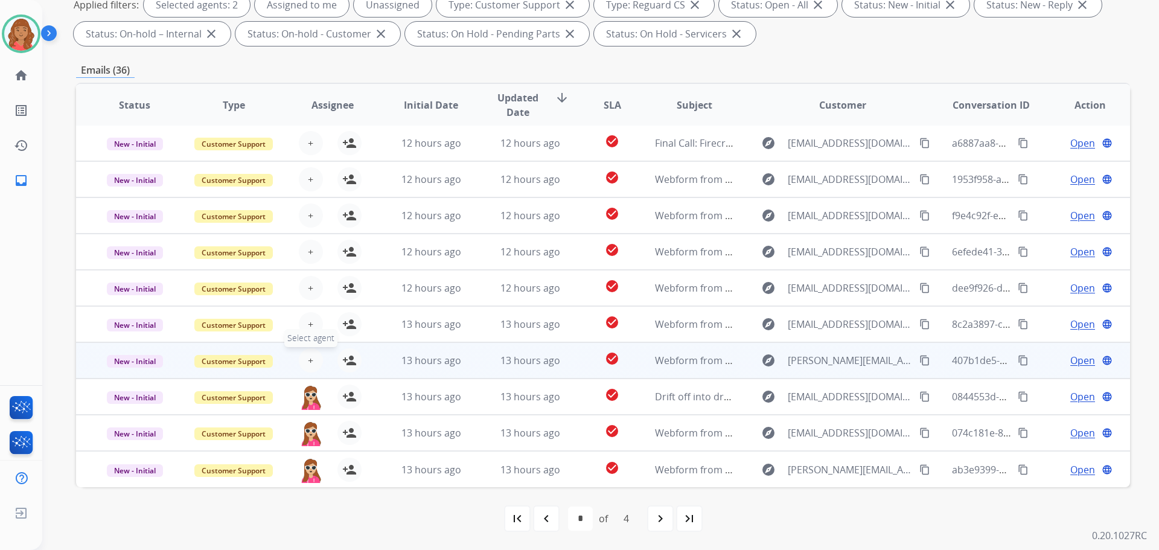
click at [308, 358] on span "+" at bounding box center [310, 360] width 5 height 14
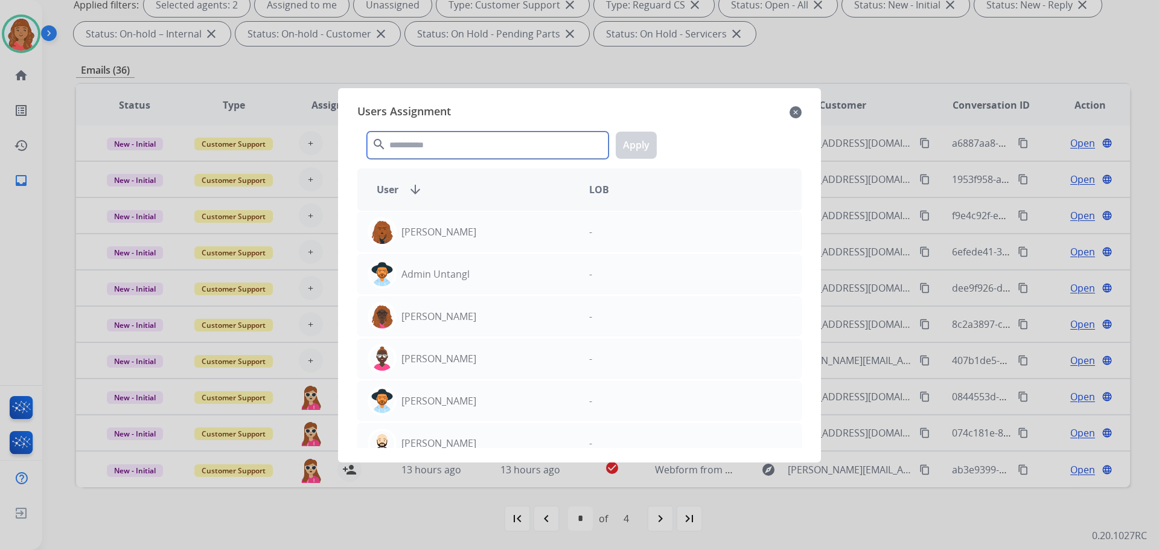
click at [413, 145] on input "text" at bounding box center [487, 145] width 241 height 27
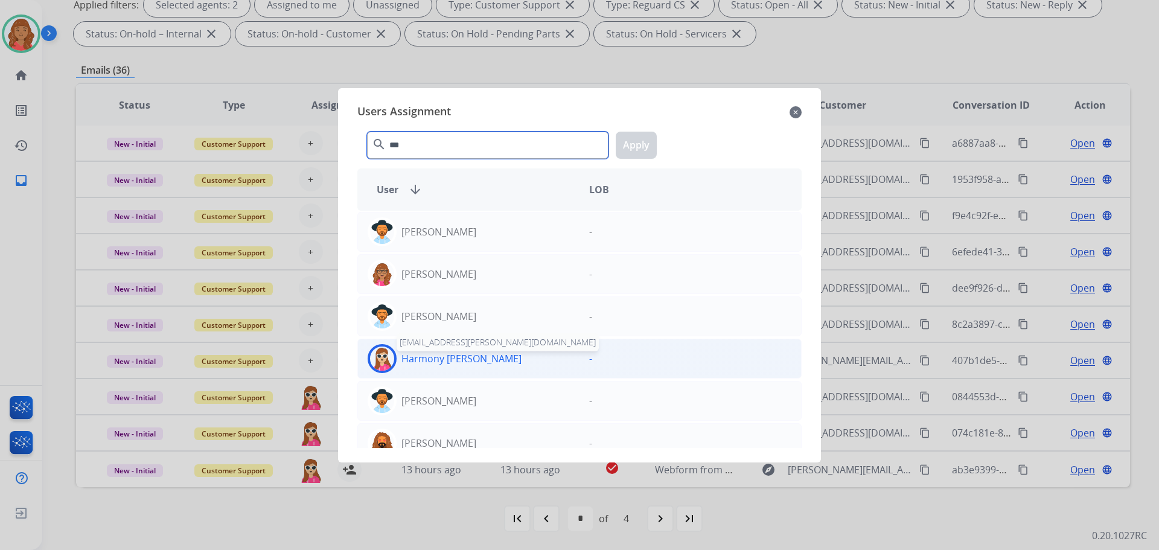
type input "***"
click at [428, 355] on p "Harmony [PERSON_NAME]" at bounding box center [461, 358] width 120 height 14
click at [628, 149] on button "Apply" at bounding box center [636, 145] width 41 height 27
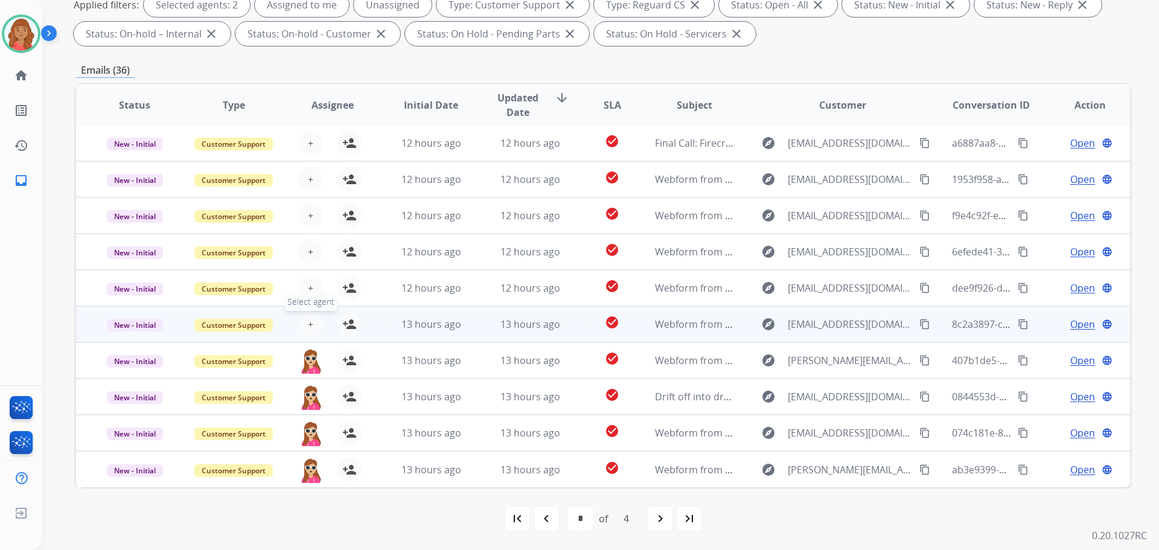
click at [309, 323] on span "+" at bounding box center [310, 324] width 5 height 14
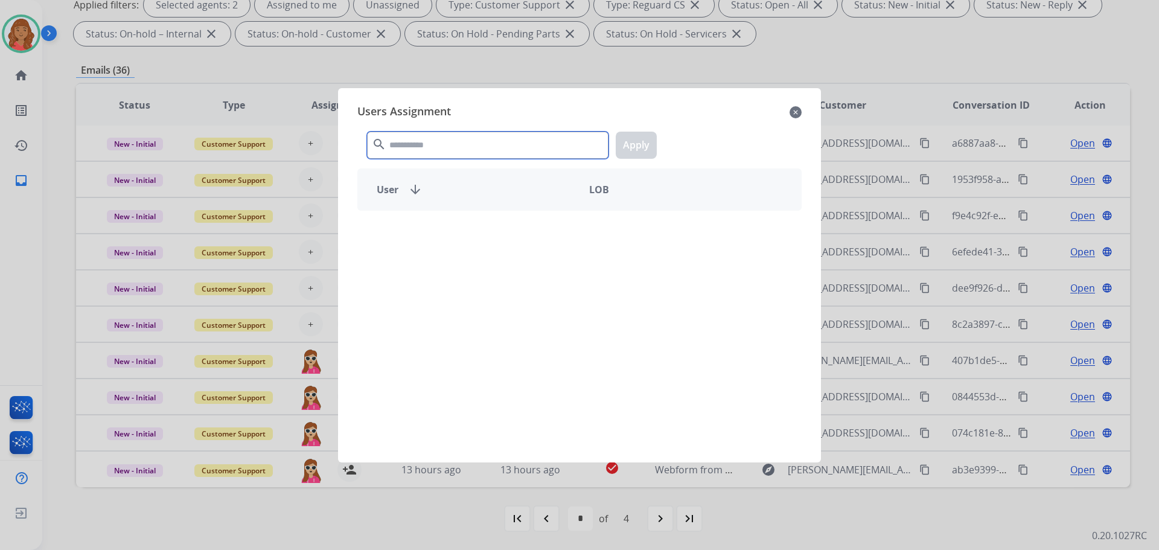
click at [417, 144] on input "text" at bounding box center [487, 145] width 241 height 27
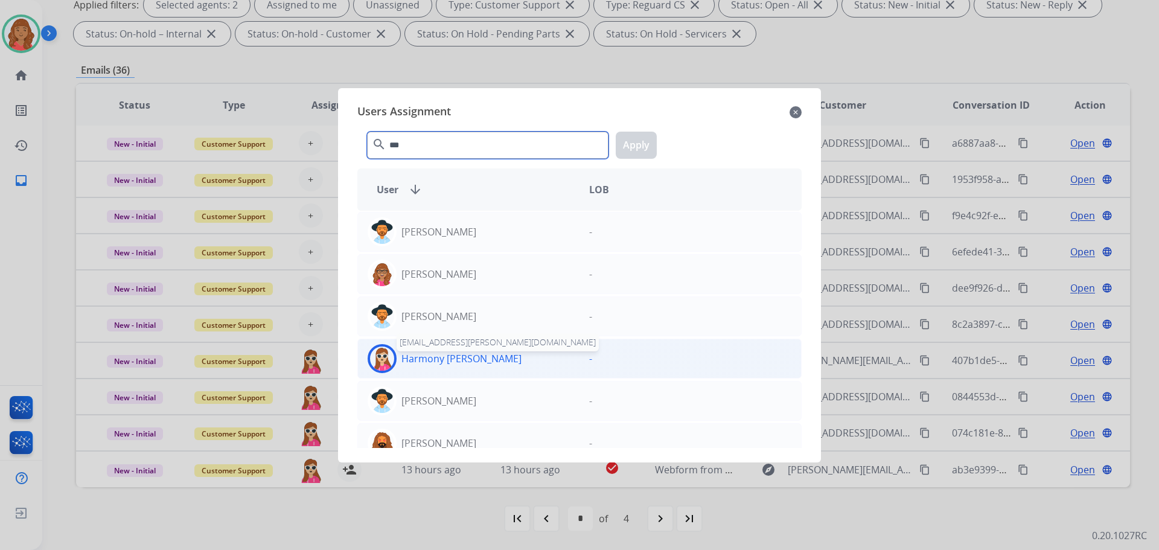
type input "***"
click at [417, 358] on p "Harmony [PERSON_NAME]" at bounding box center [461, 358] width 120 height 14
click at [646, 142] on button "Apply" at bounding box center [636, 145] width 41 height 27
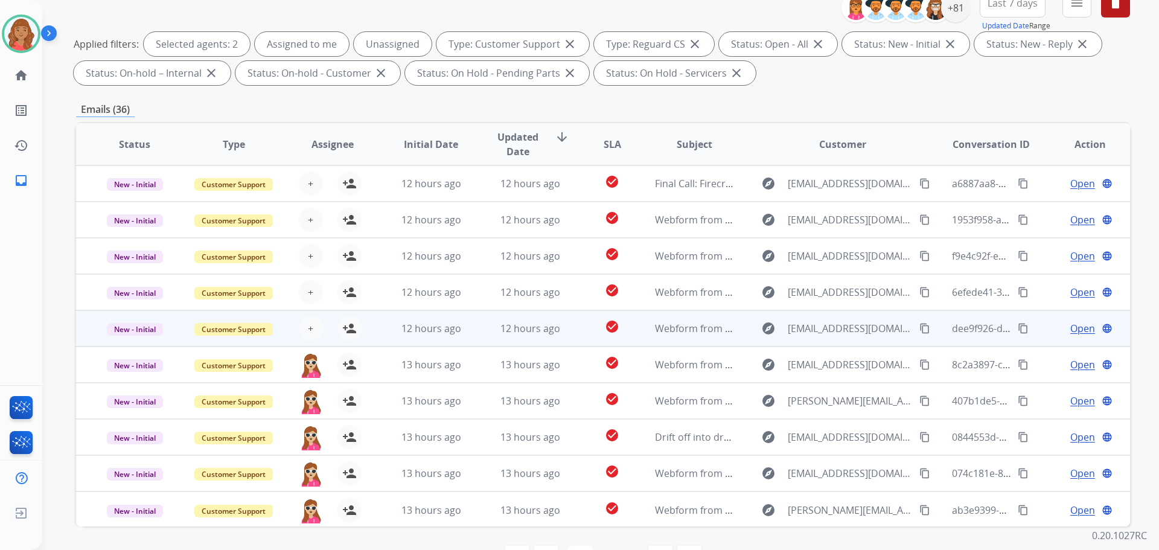
scroll to position [135, 0]
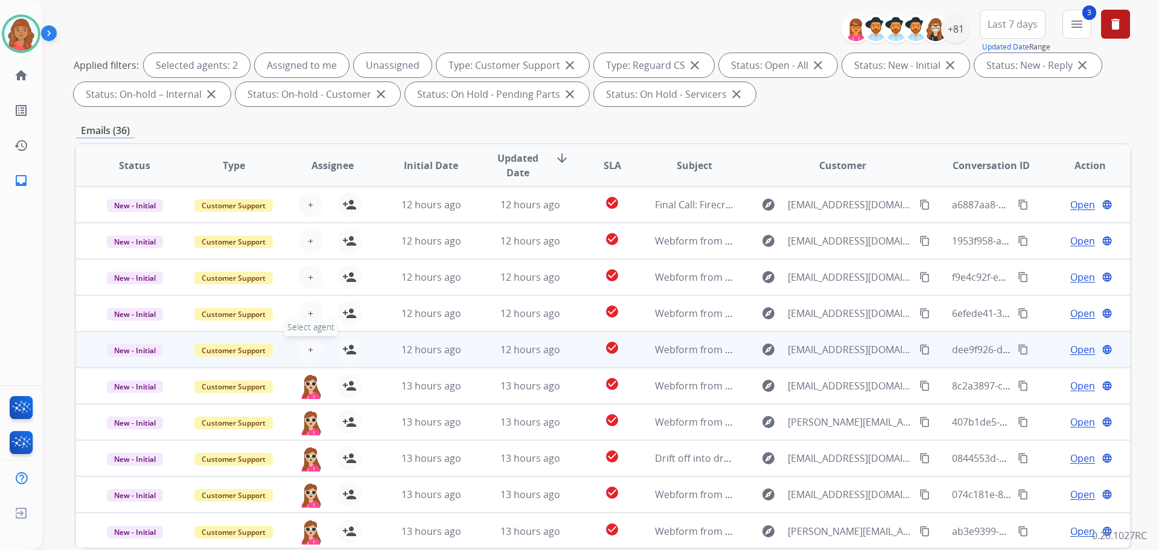
click at [304, 347] on button "+ Select agent" at bounding box center [311, 349] width 24 height 24
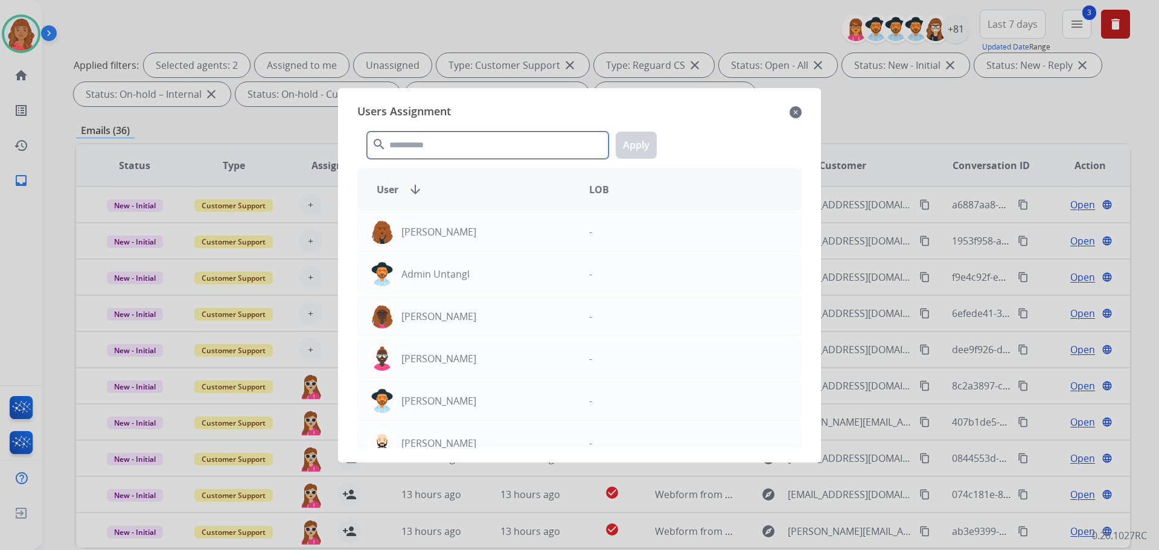
click at [402, 148] on input "text" at bounding box center [487, 145] width 241 height 27
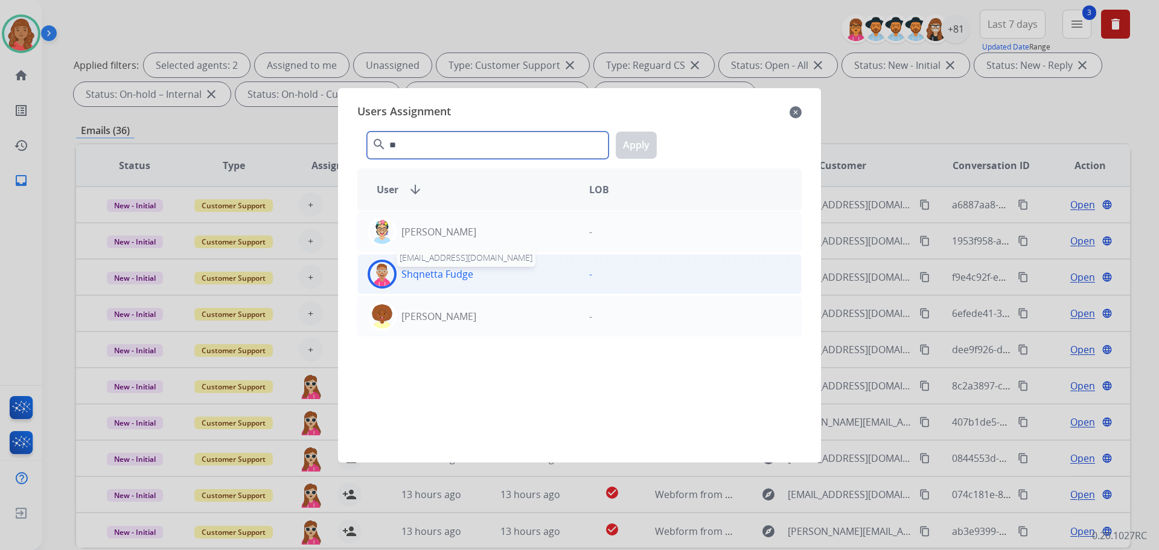
type input "**"
click at [409, 267] on p "Shqnetta Fudge" at bounding box center [437, 274] width 72 height 14
click at [632, 145] on button "Apply" at bounding box center [636, 145] width 41 height 27
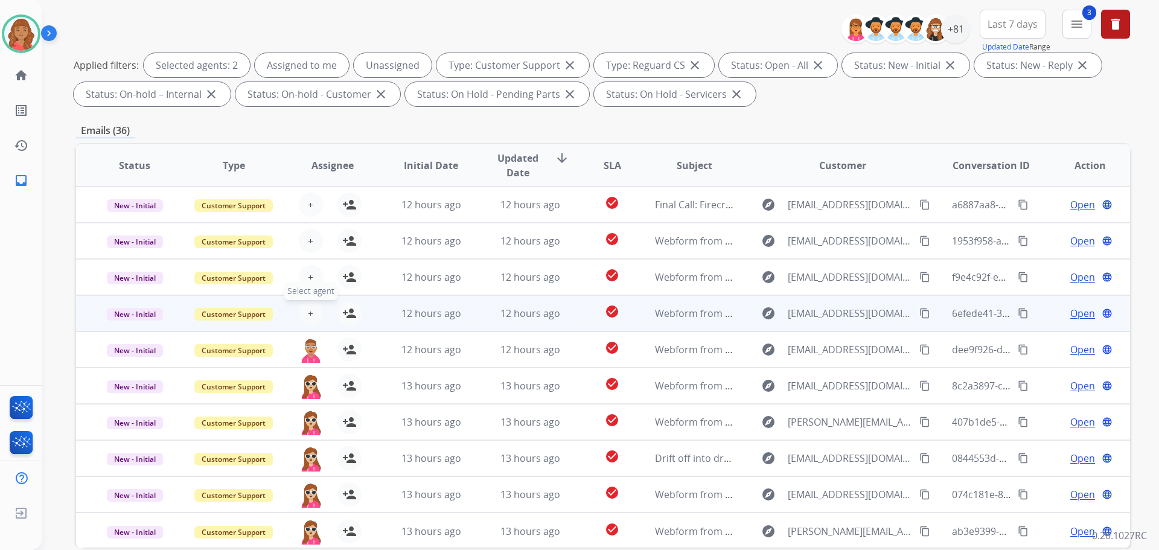
click at [311, 316] on span "+" at bounding box center [310, 313] width 5 height 14
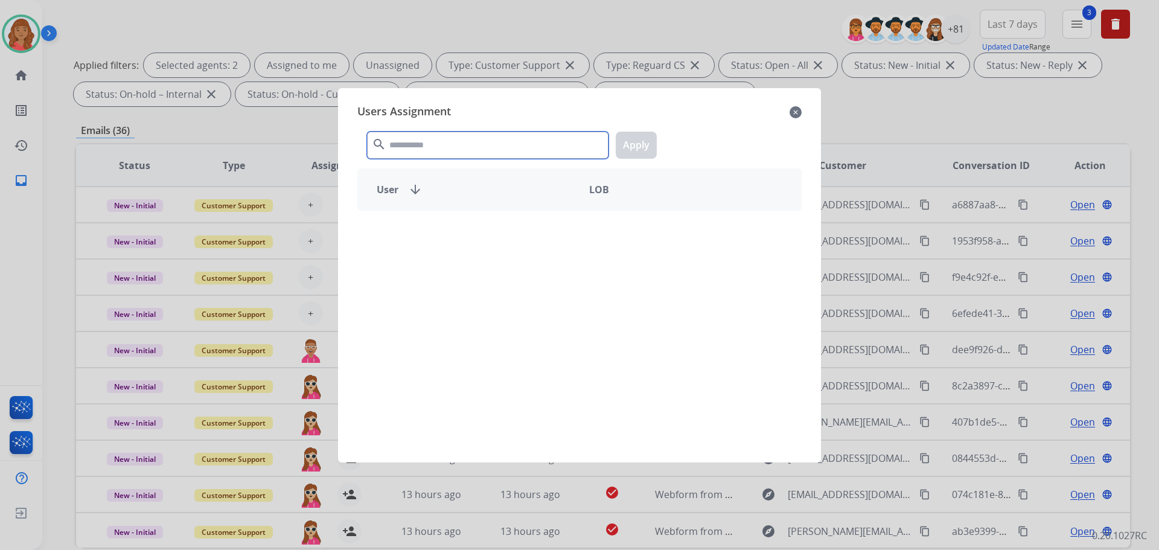
click at [430, 144] on input "text" at bounding box center [487, 145] width 241 height 27
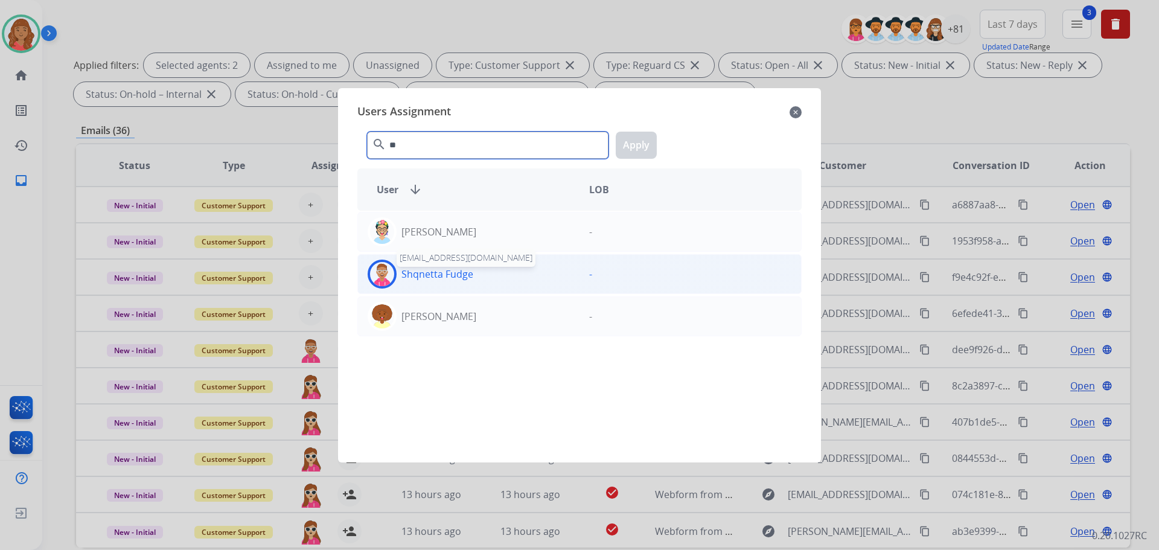
type input "**"
click at [441, 275] on p "Shqnetta Fudge" at bounding box center [437, 274] width 72 height 14
click at [629, 144] on button "Apply" at bounding box center [636, 145] width 41 height 27
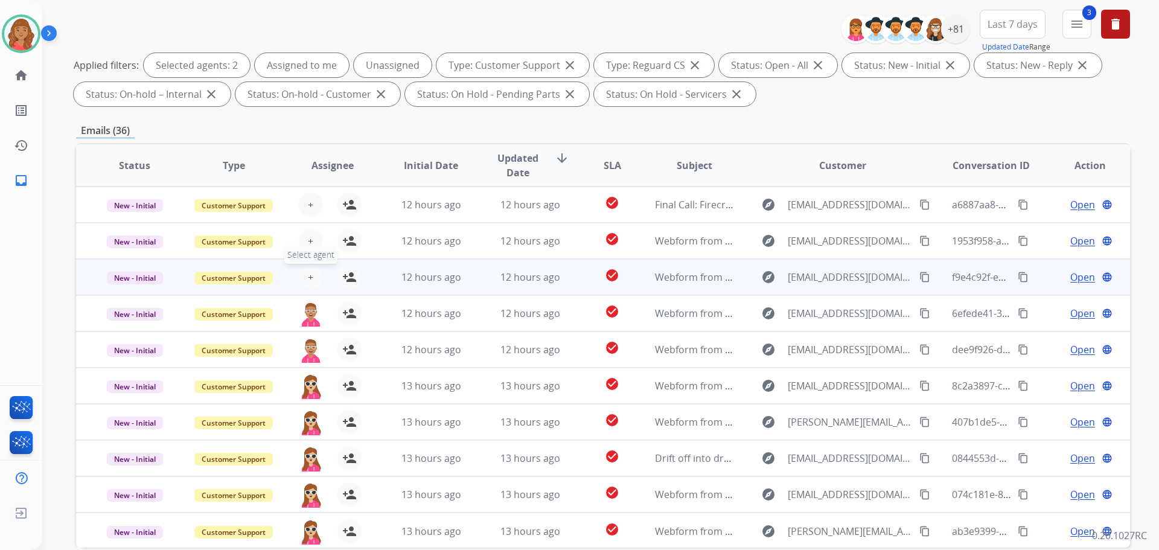
click at [310, 279] on span "+" at bounding box center [310, 277] width 5 height 14
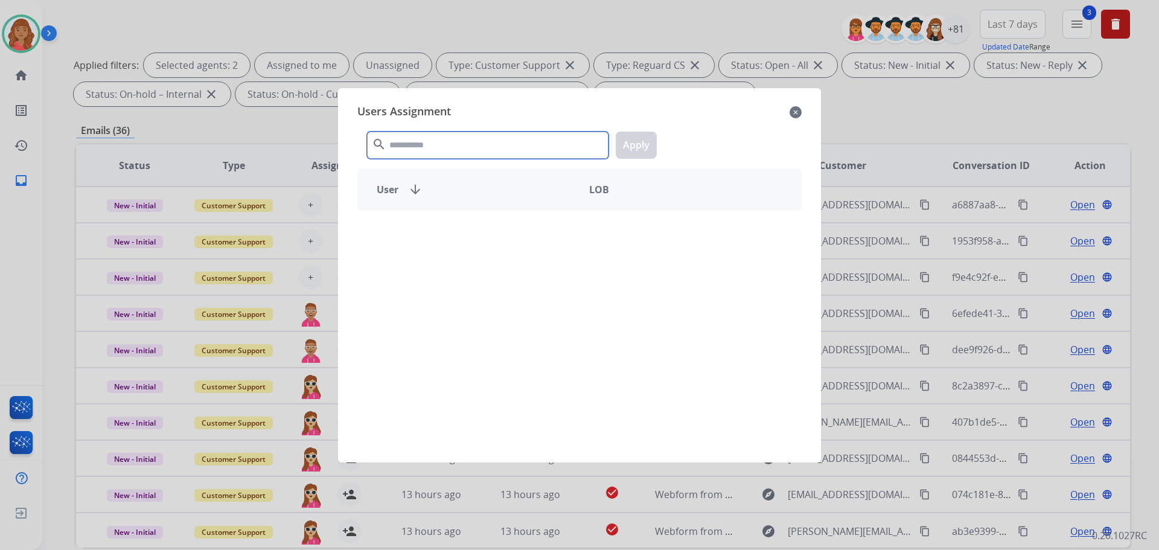
click at [422, 145] on input "text" at bounding box center [487, 145] width 241 height 27
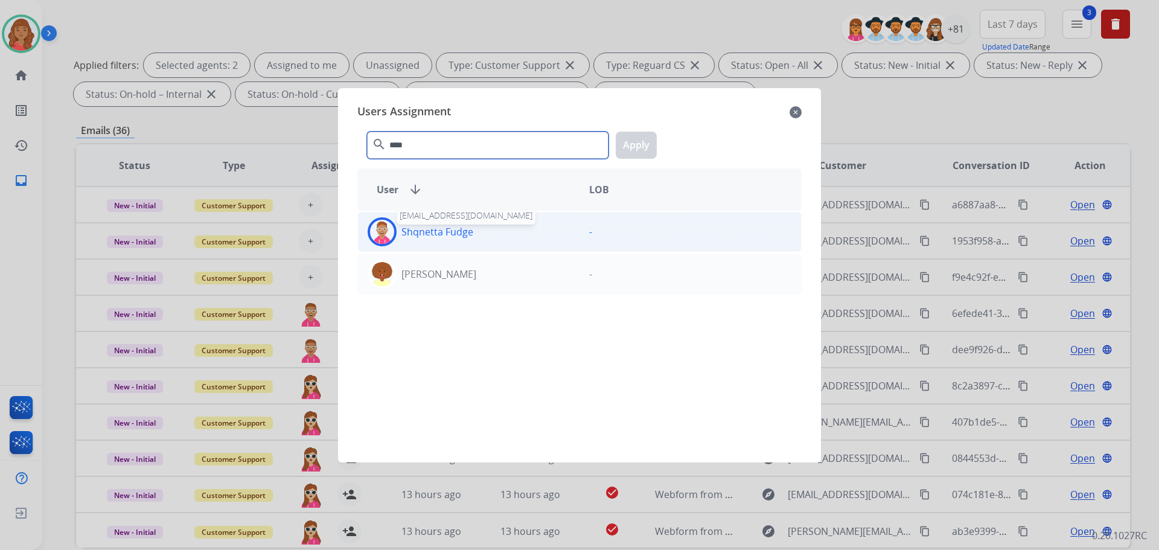
type input "****"
drag, startPoint x: 413, startPoint y: 230, endPoint x: 429, endPoint y: 217, distance: 20.6
click at [415, 230] on p "Shqnetta Fudge" at bounding box center [437, 231] width 72 height 14
click at [629, 145] on button "Apply" at bounding box center [636, 145] width 41 height 27
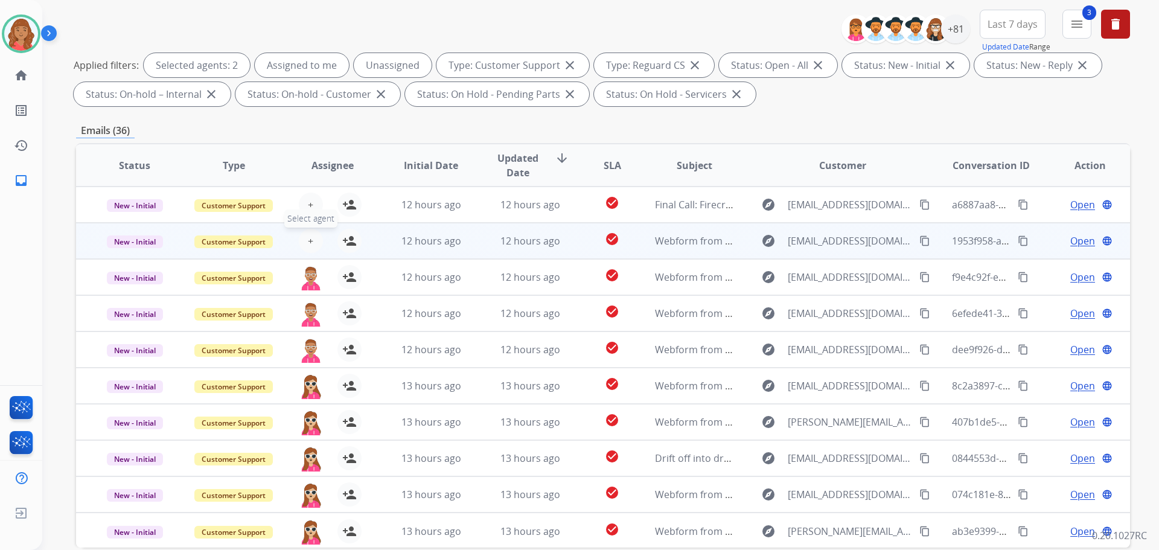
click at [308, 245] on span "+" at bounding box center [310, 241] width 5 height 14
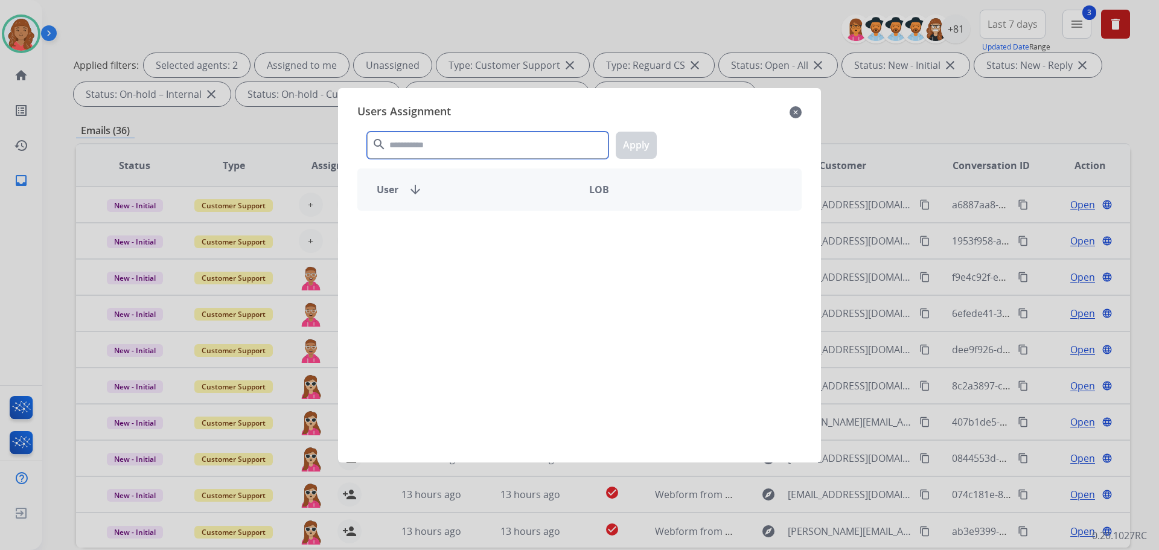
click at [487, 145] on input "text" at bounding box center [487, 145] width 241 height 27
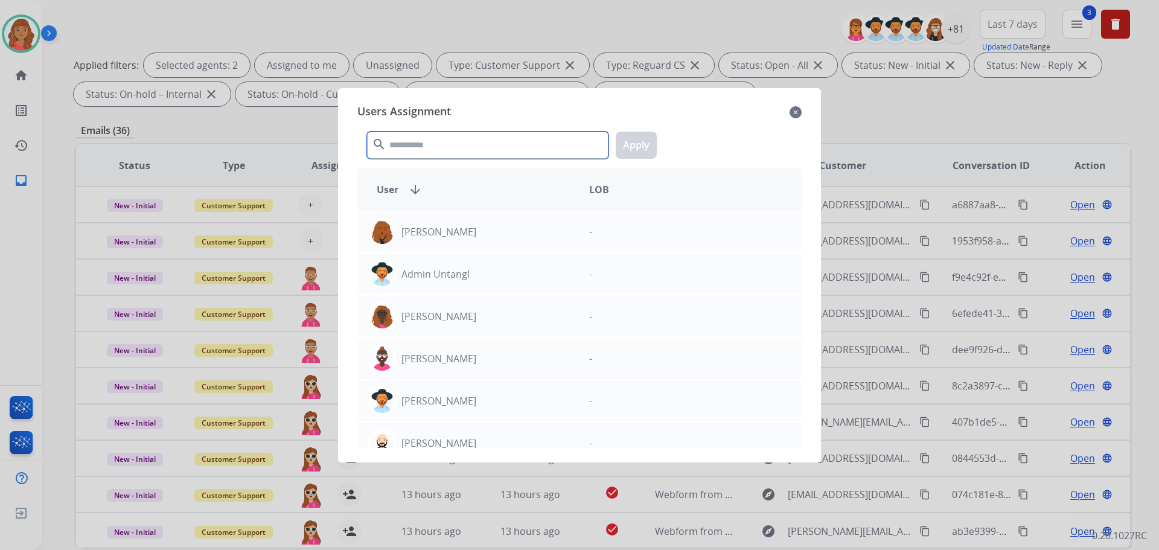
type input "*"
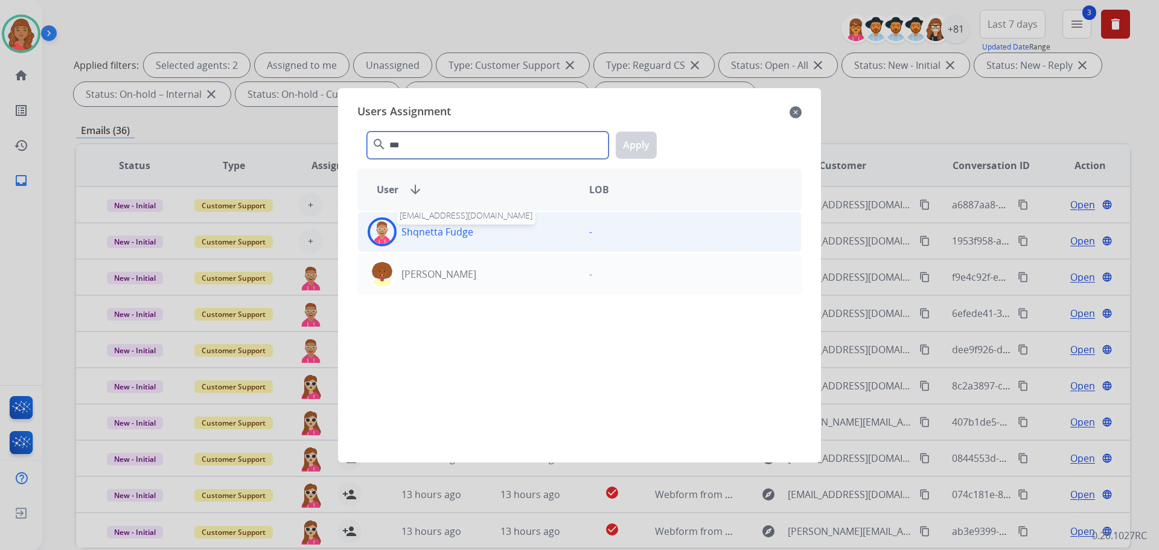
type input "***"
click at [427, 227] on p "Shqnetta Fudge" at bounding box center [437, 231] width 72 height 14
click at [638, 147] on button "Apply" at bounding box center [636, 145] width 41 height 27
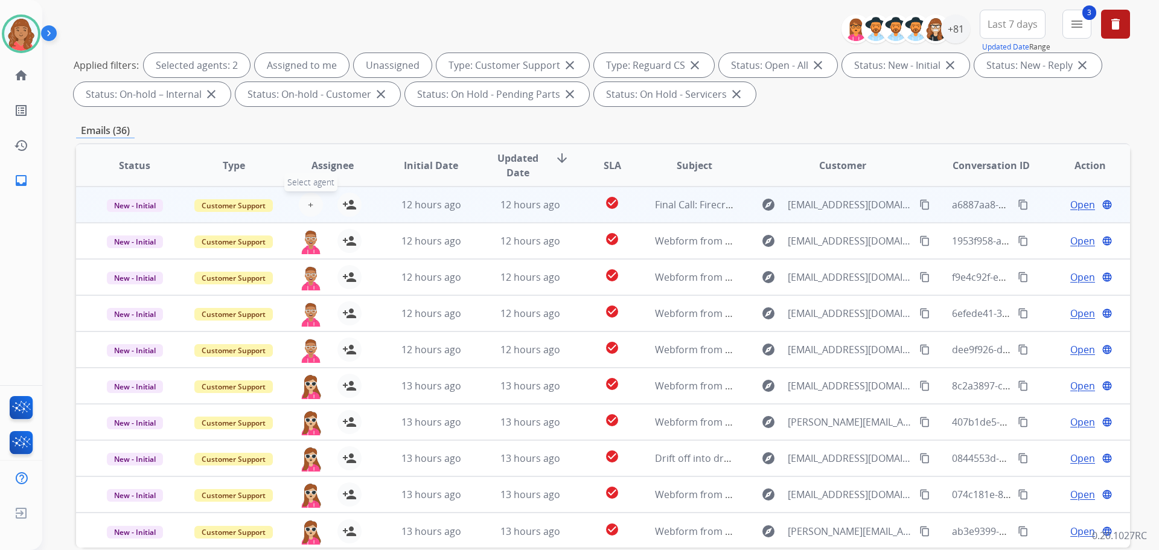
click at [310, 203] on span "+" at bounding box center [310, 204] width 5 height 14
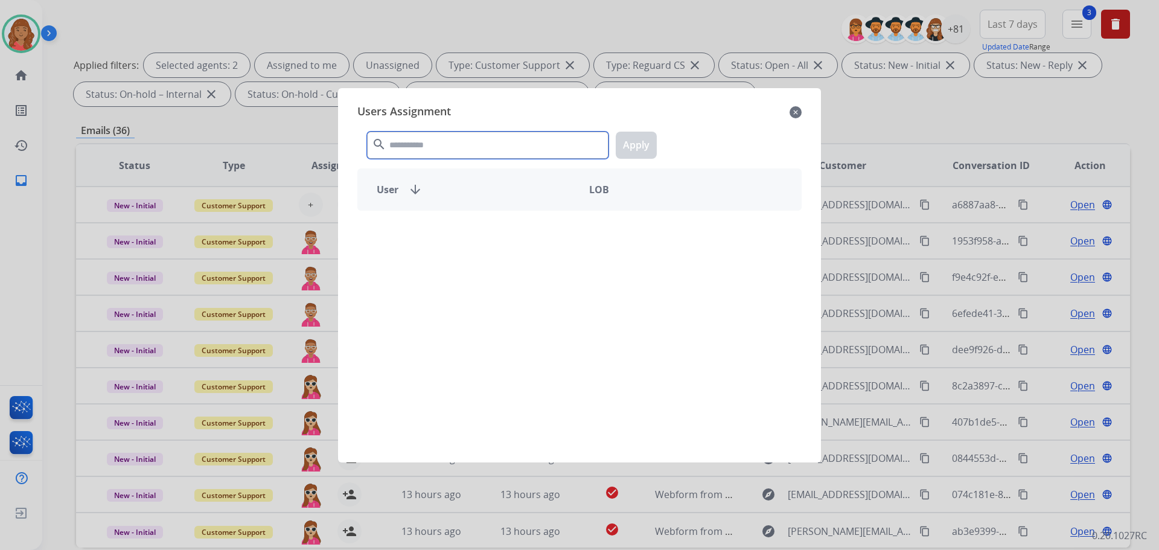
click at [404, 143] on input "text" at bounding box center [487, 145] width 241 height 27
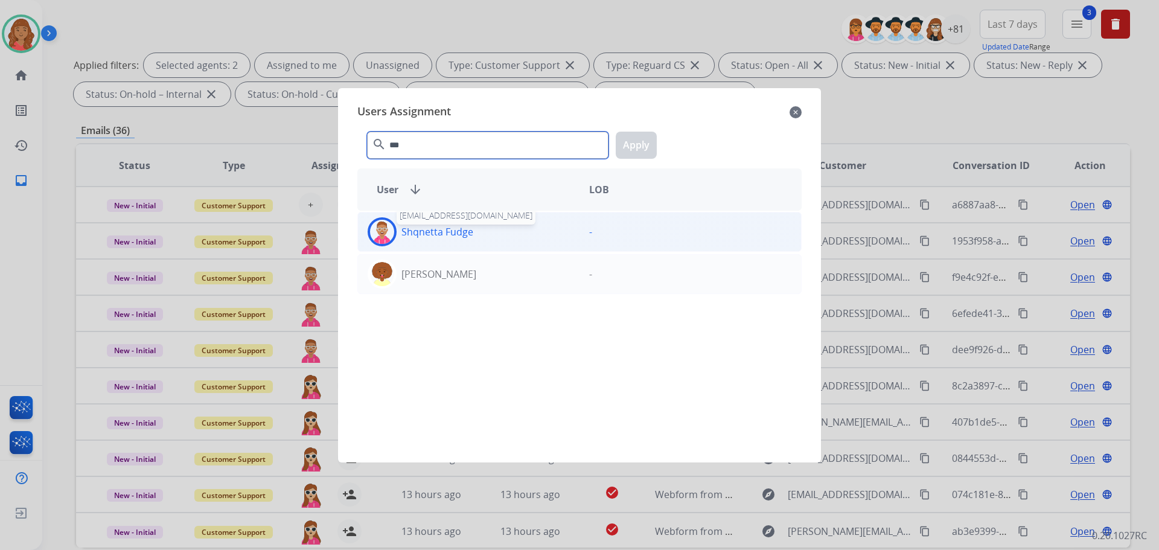
type input "***"
click at [413, 229] on p "Shqnetta Fudge" at bounding box center [437, 231] width 72 height 14
click at [629, 145] on button "Apply" at bounding box center [636, 145] width 41 height 27
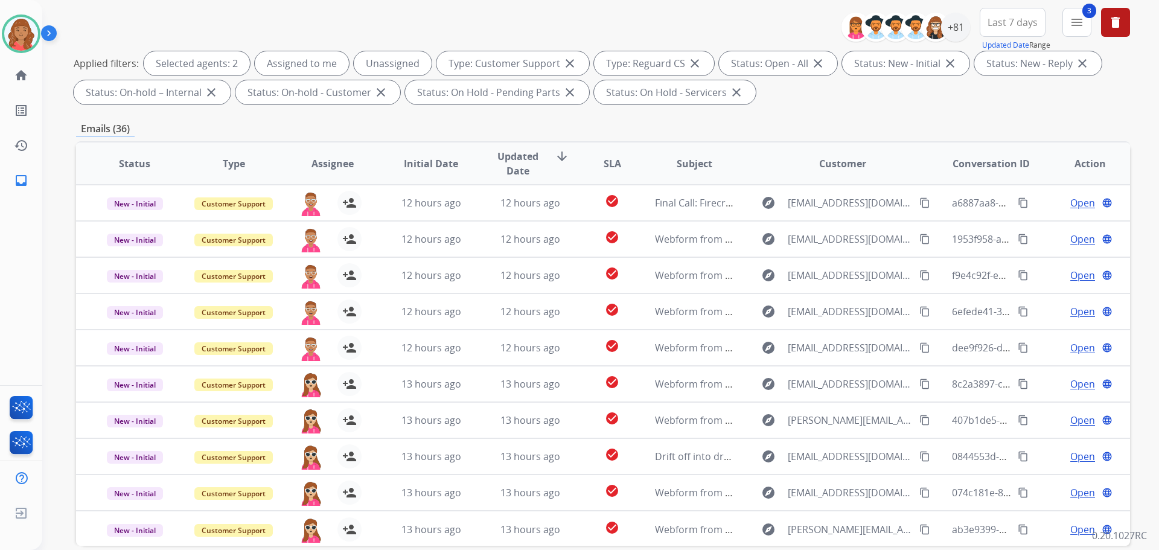
scroll to position [0, 0]
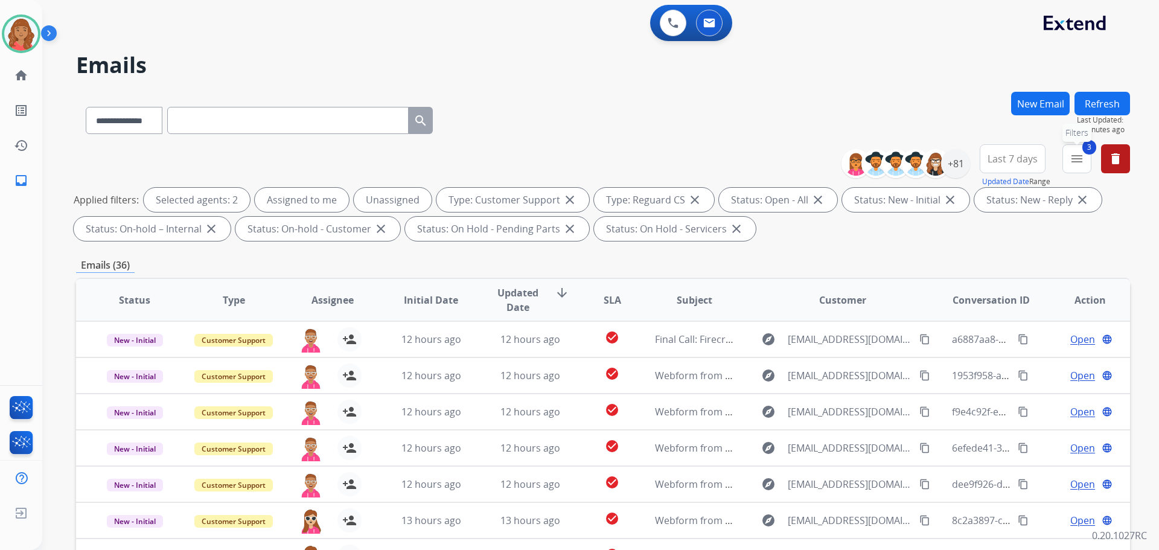
click at [1075, 164] on mat-icon "menu" at bounding box center [1076, 158] width 14 height 14
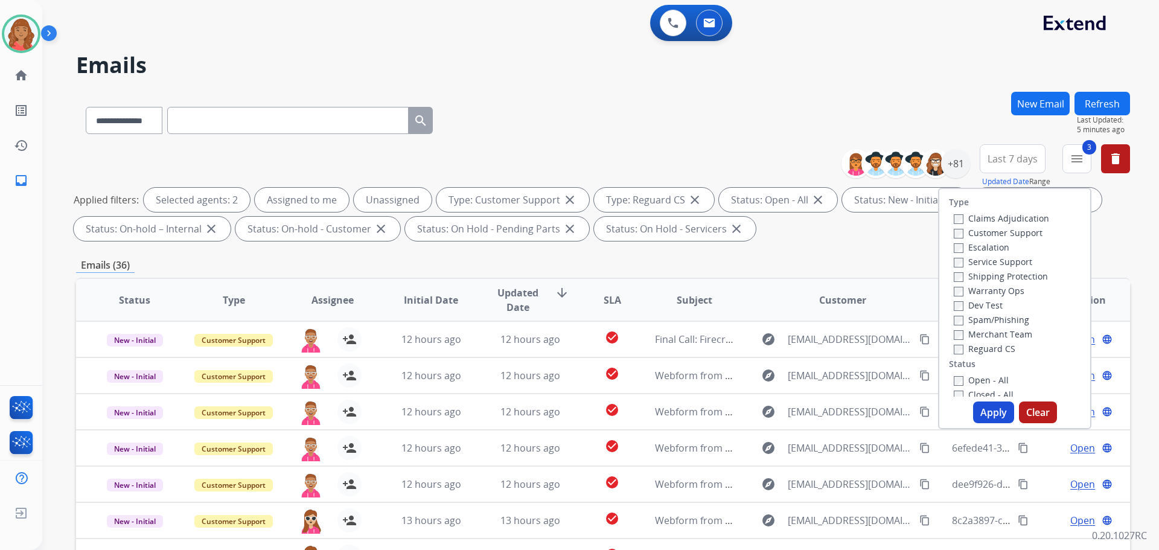
click at [991, 410] on button "Apply" at bounding box center [993, 412] width 41 height 22
select select "*"
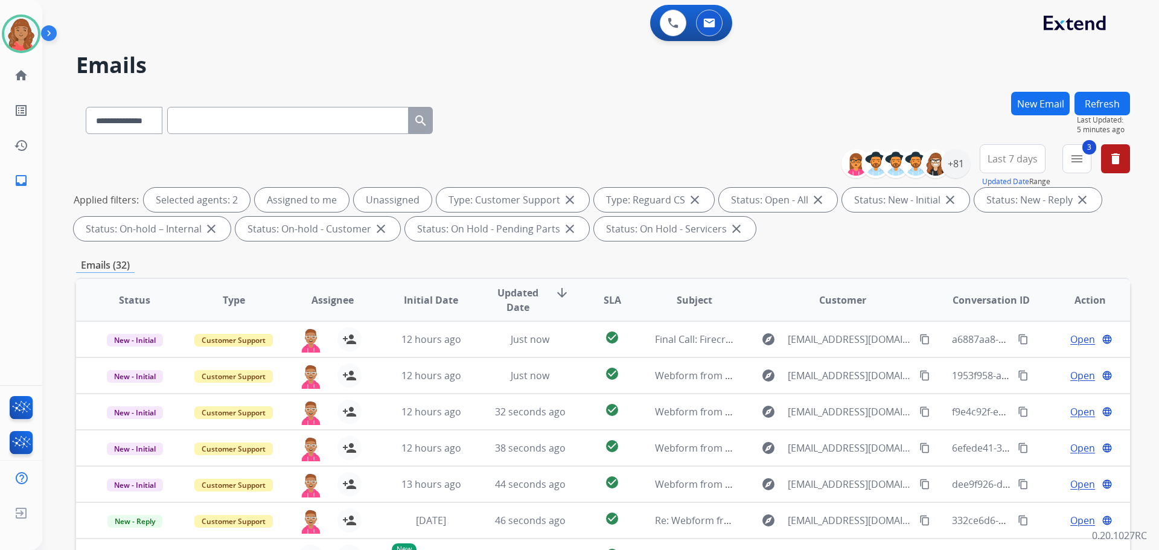
click at [1093, 156] on div "**********" at bounding box center [989, 165] width 279 height 43
drag, startPoint x: 1079, startPoint y: 166, endPoint x: 1069, endPoint y: 174, distance: 12.8
click at [1080, 167] on button "3 menu Filters" at bounding box center [1076, 158] width 29 height 29
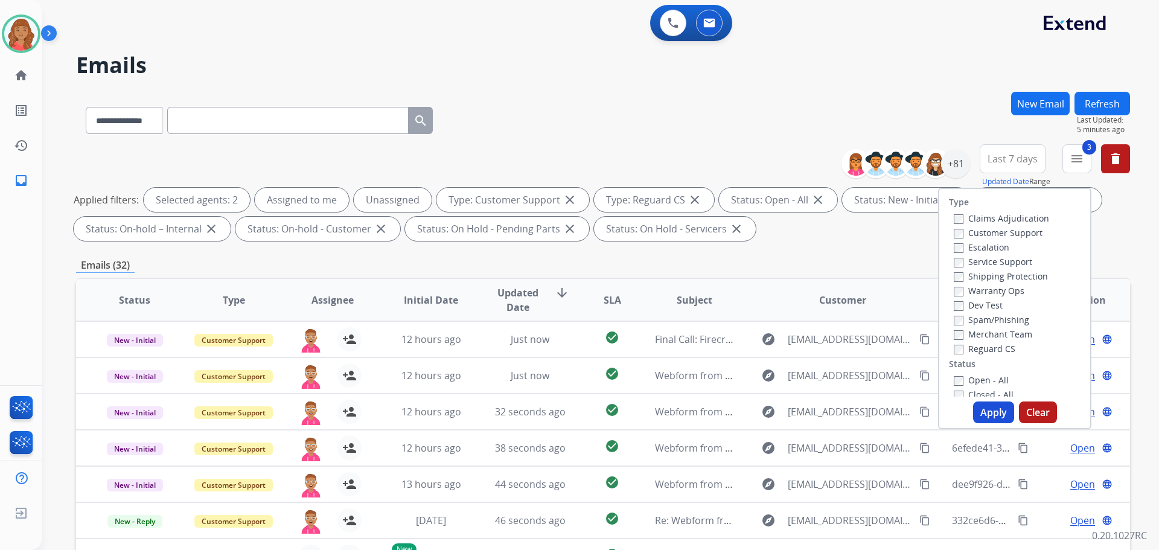
click at [948, 397] on div "Type Claims Adjudication Customer Support Escalation Service Support Shipping P…" at bounding box center [1014, 308] width 153 height 241
click at [962, 166] on div "+81" at bounding box center [955, 163] width 29 height 29
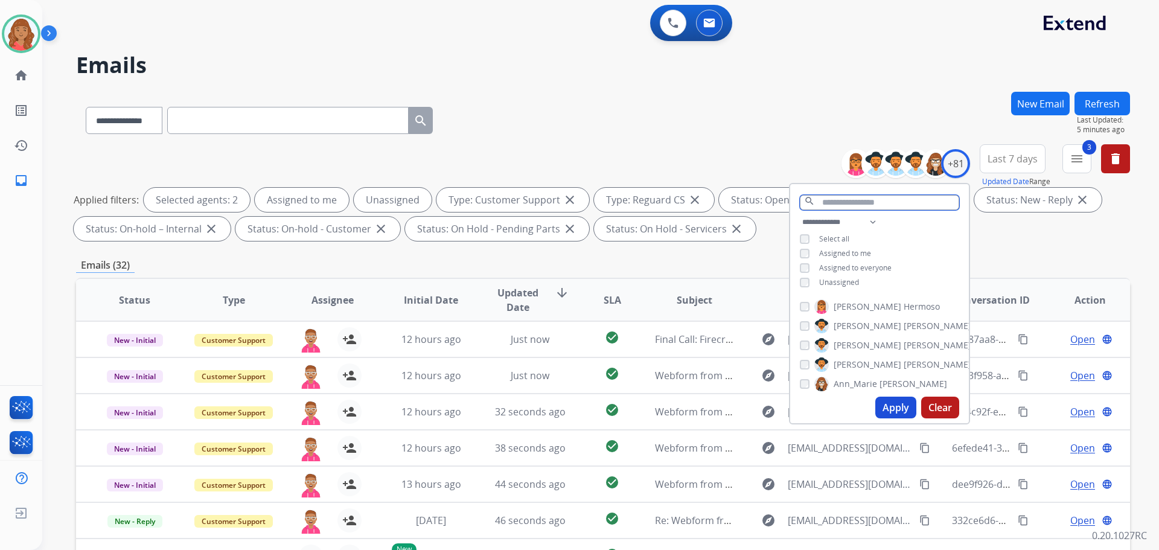
click at [848, 199] on input "text" at bounding box center [879, 202] width 159 height 15
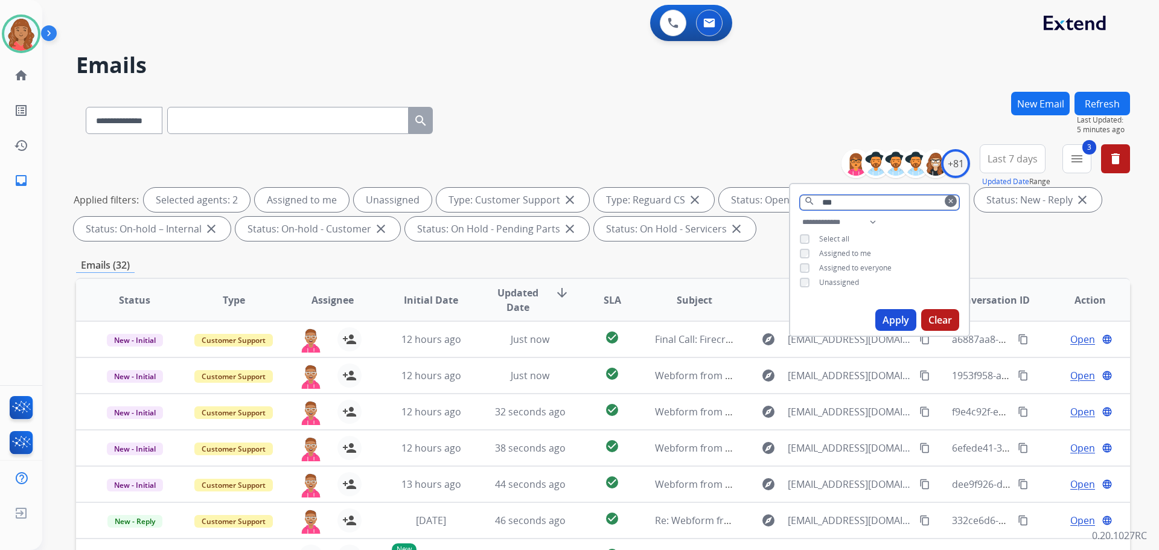
type input "***"
click at [885, 316] on button "Apply" at bounding box center [895, 320] width 41 height 22
click at [944, 199] on button "clear" at bounding box center [950, 201] width 12 height 12
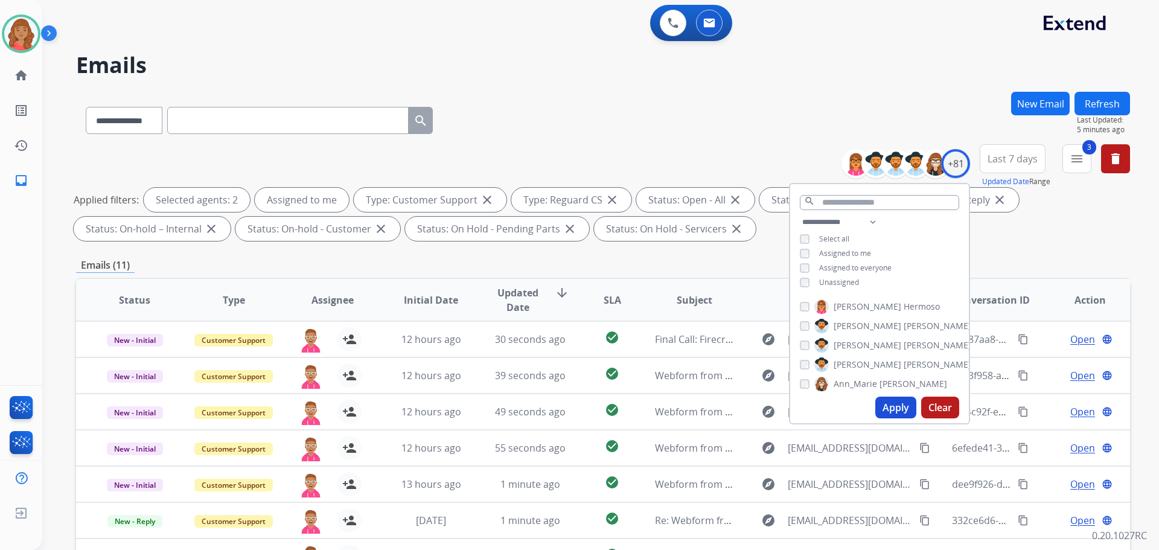
click at [1111, 98] on button "Refresh" at bounding box center [1102, 104] width 56 height 24
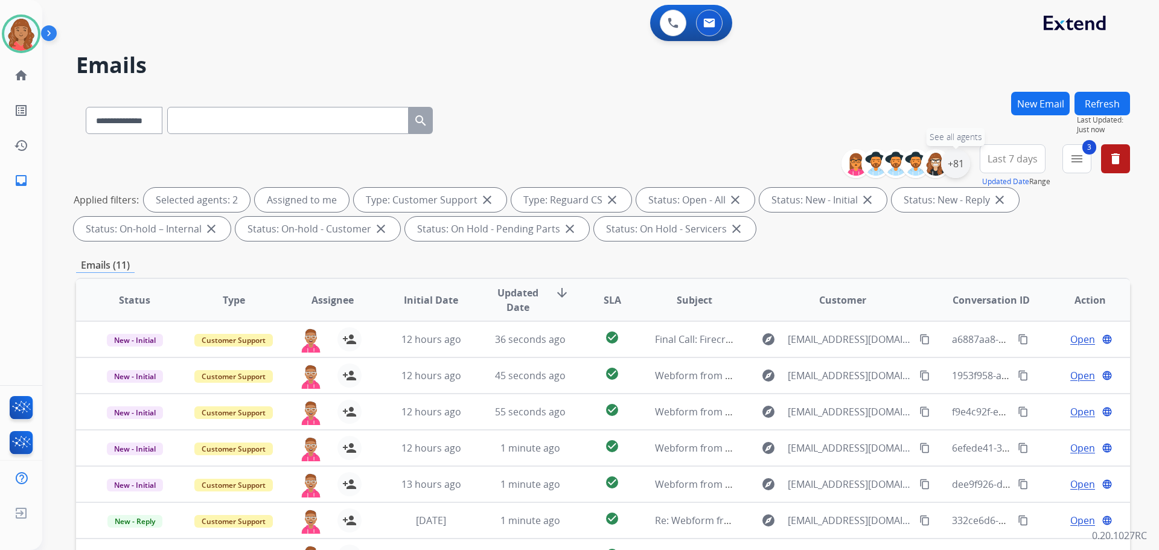
click at [958, 151] on div "+81" at bounding box center [955, 163] width 29 height 29
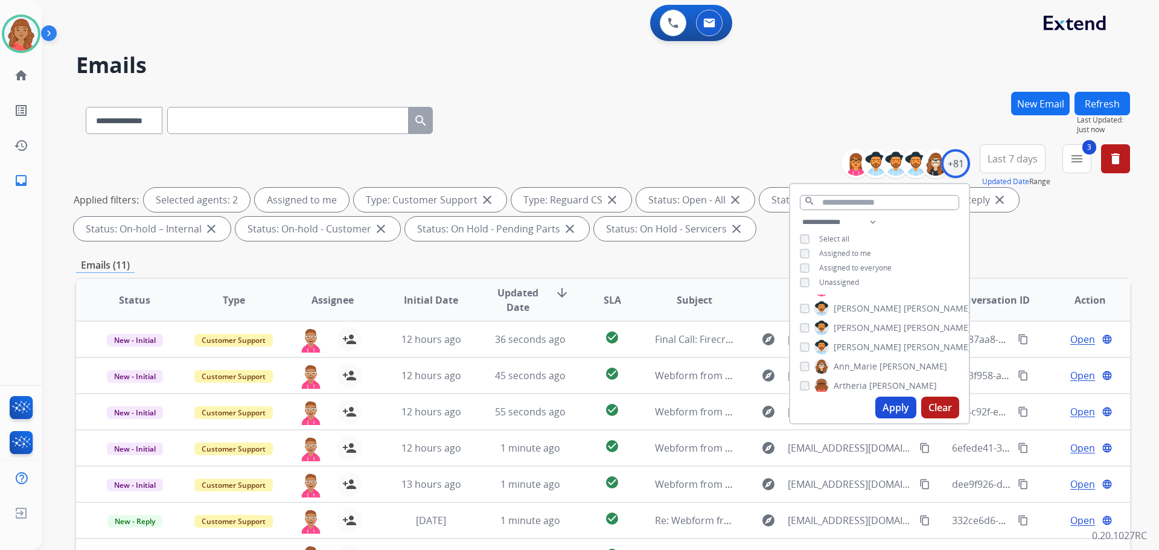
scroll to position [181, 0]
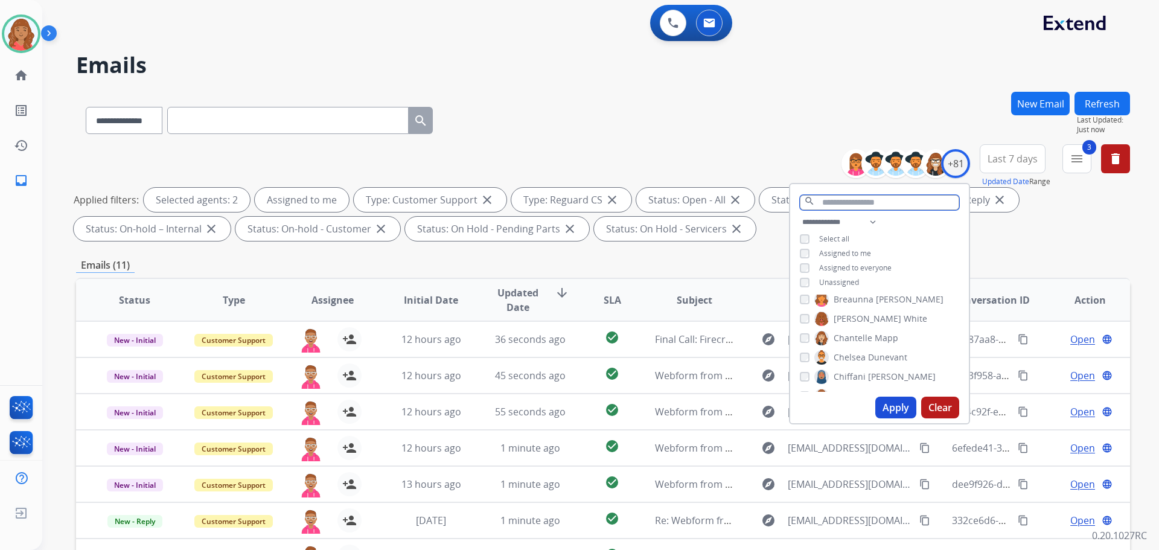
click at [825, 205] on input "text" at bounding box center [879, 202] width 159 height 15
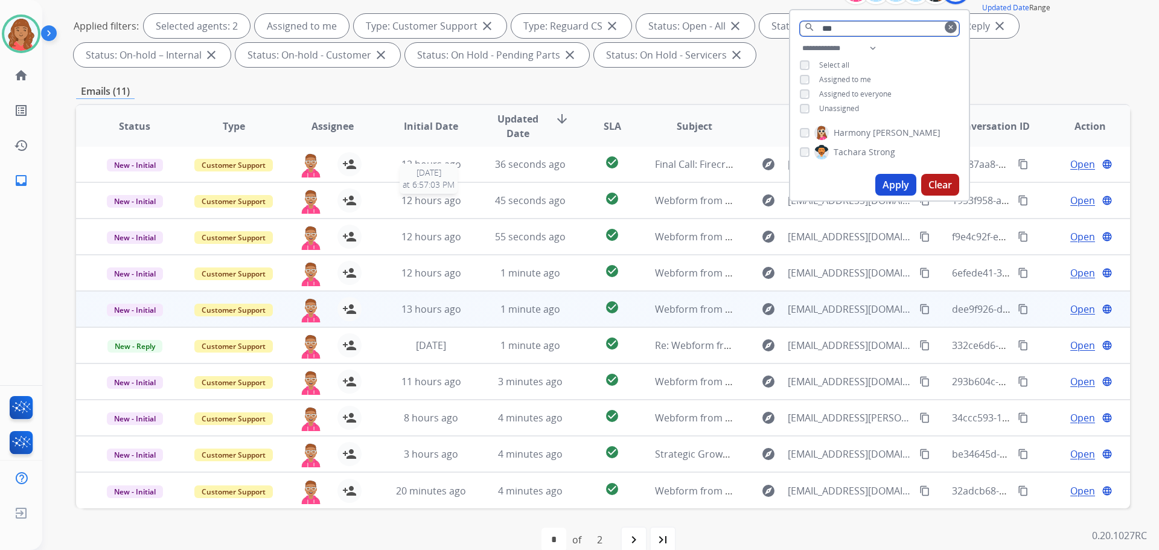
scroll to position [195, 0]
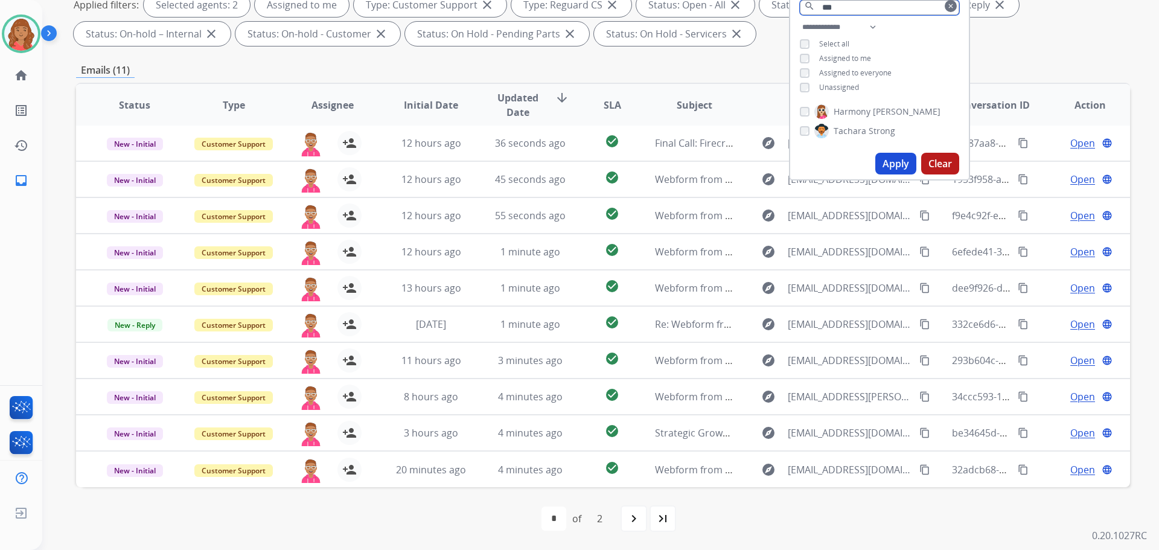
type input "***"
click at [892, 165] on button "Apply" at bounding box center [895, 164] width 41 height 22
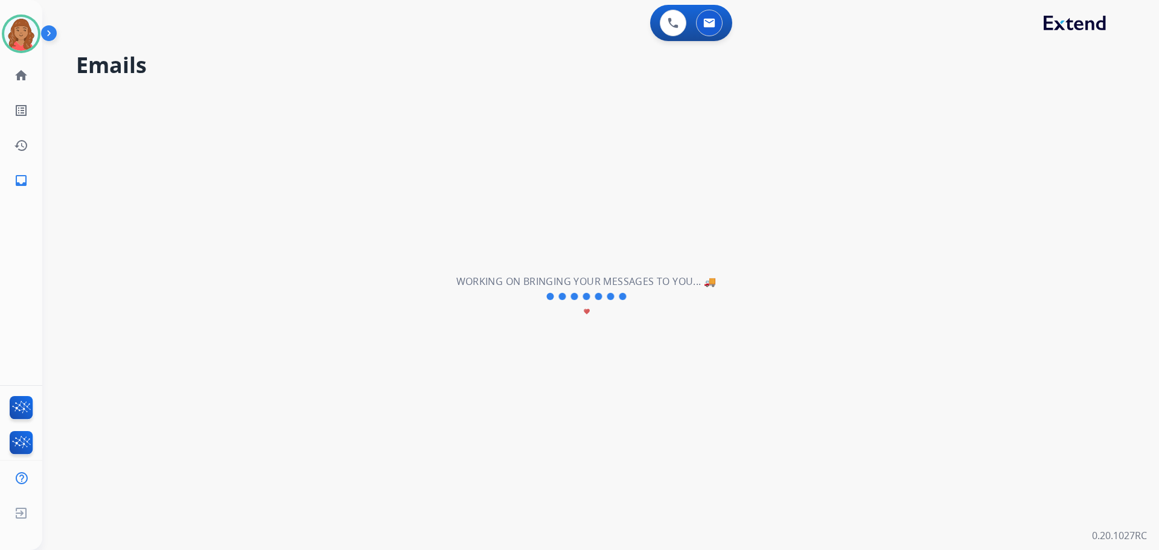
scroll to position [0, 0]
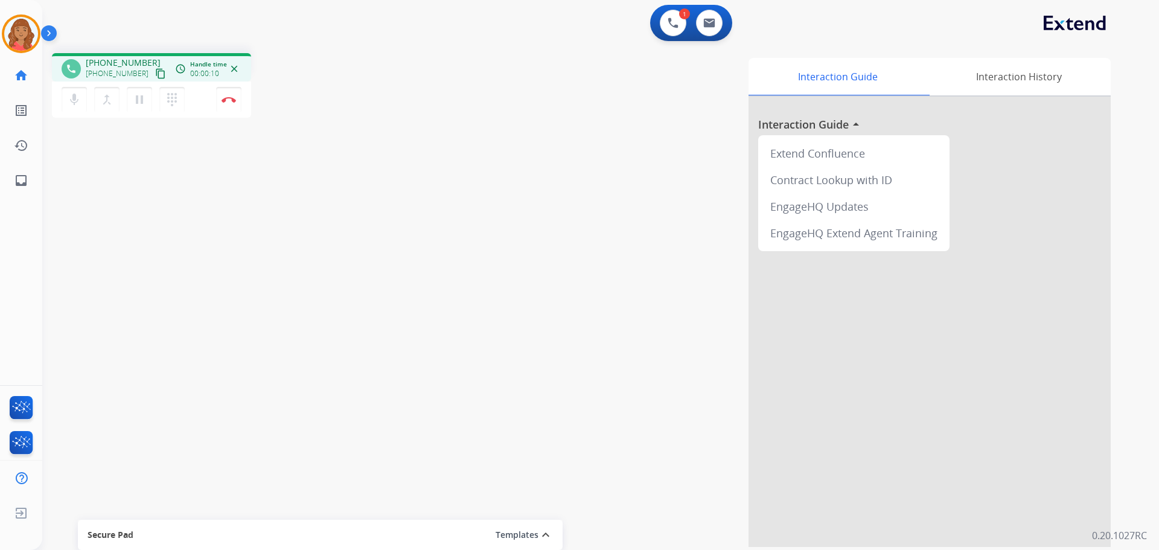
click at [153, 79] on button "content_copy" at bounding box center [160, 73] width 14 height 14
drag, startPoint x: 150, startPoint y: 75, endPoint x: 59, endPoint y: 77, distance: 91.7
click at [155, 75] on mat-icon "content_copy" at bounding box center [160, 73] width 11 height 11
click at [155, 71] on mat-icon "content_copy" at bounding box center [160, 73] width 11 height 11
click at [174, 103] on mat-icon "dialpad" at bounding box center [172, 99] width 14 height 14
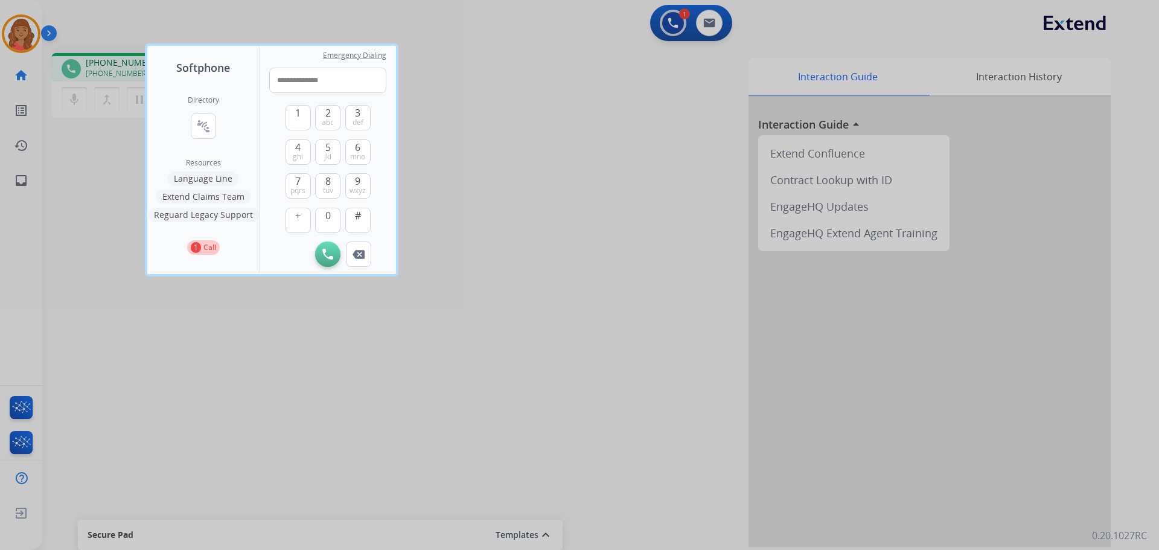
type input "**********"
click at [328, 254] on img at bounding box center [327, 254] width 11 height 11
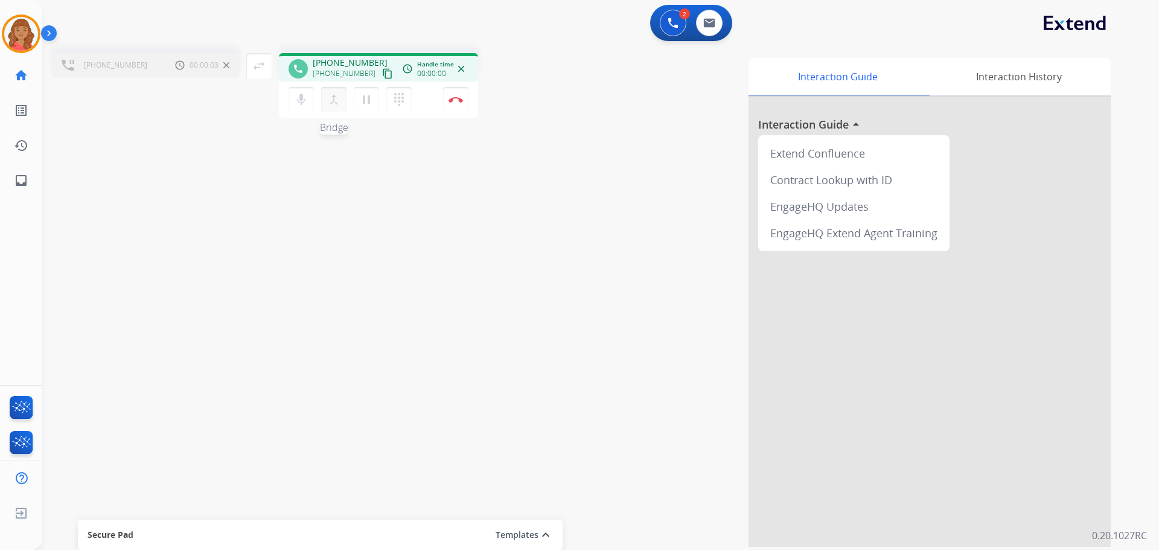
click at [336, 98] on mat-icon "merge_type" at bounding box center [333, 99] width 14 height 14
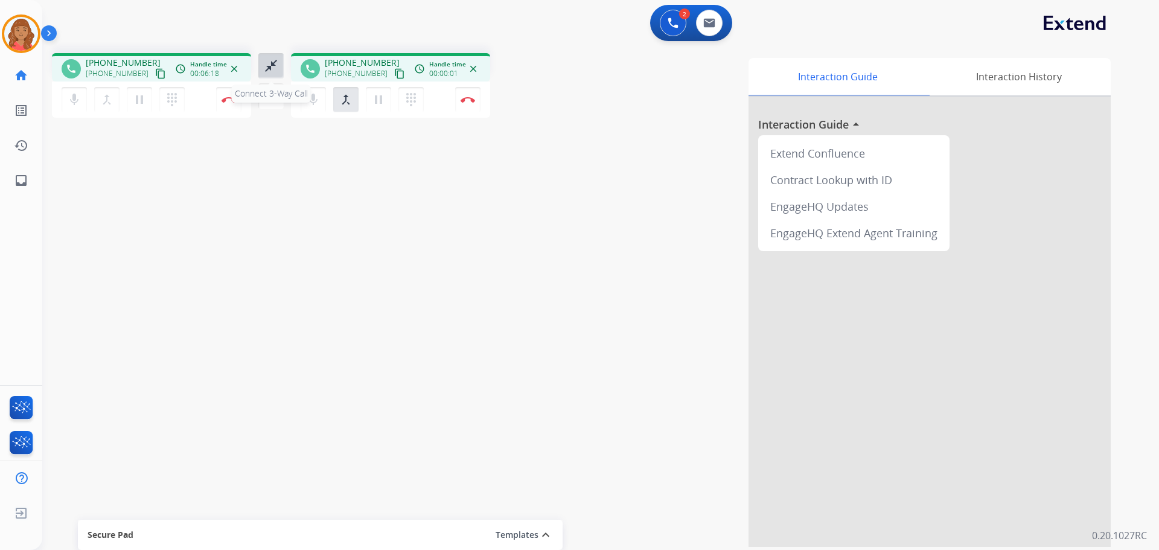
click at [269, 63] on mat-icon "close_fullscreen" at bounding box center [271, 66] width 14 height 14
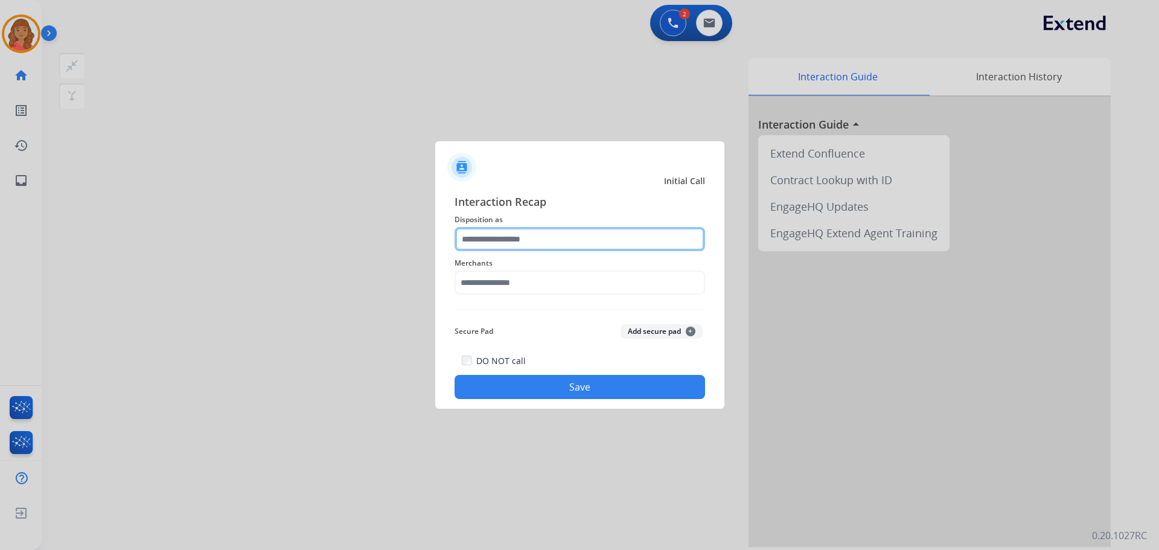
click at [509, 244] on input "text" at bounding box center [579, 239] width 250 height 24
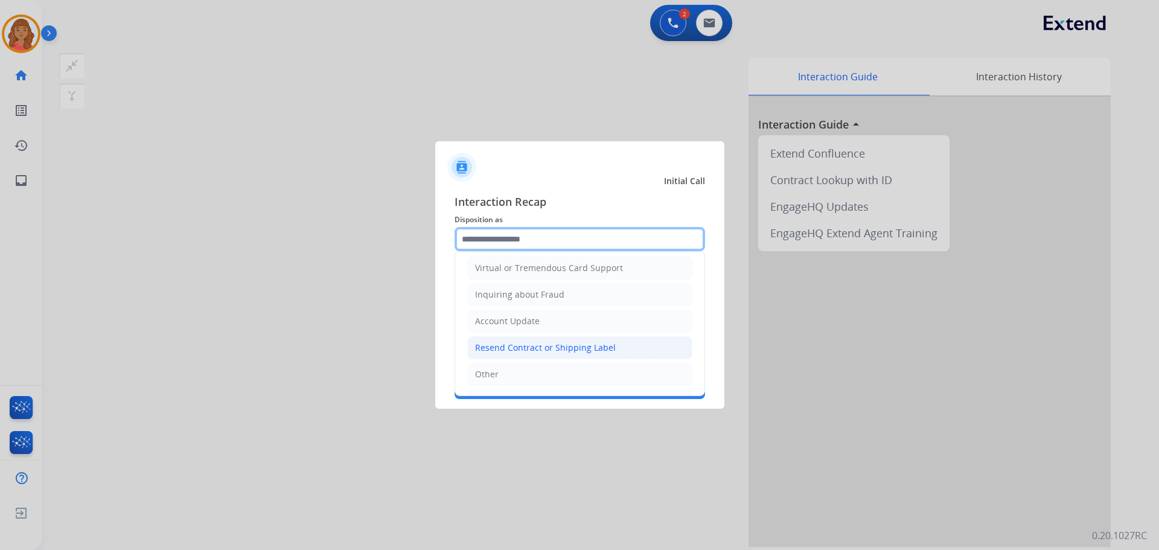
scroll to position [181, 0]
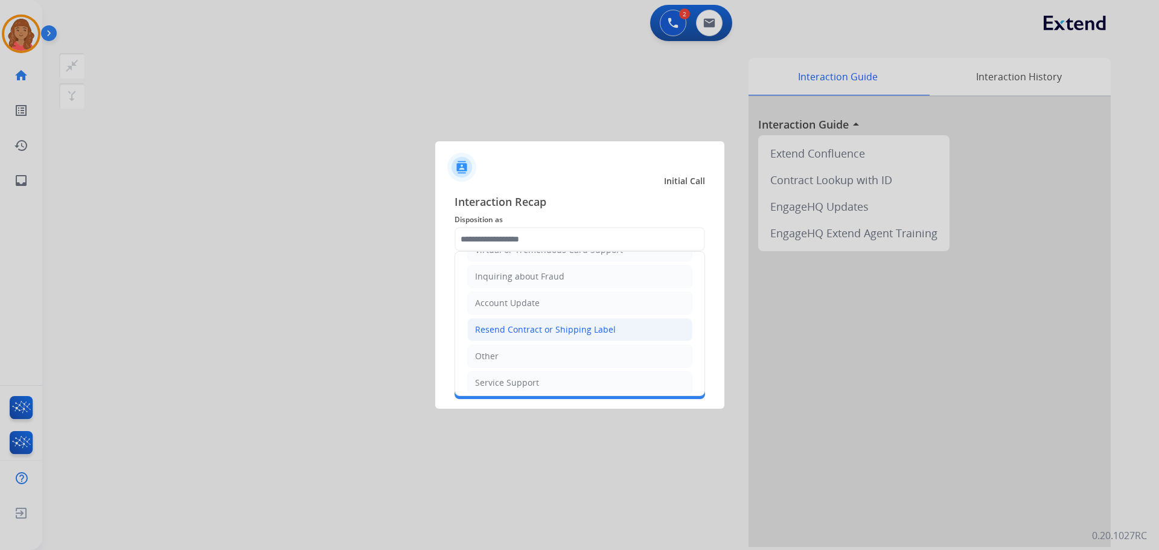
click at [504, 329] on div "Resend Contract or Shipping Label" at bounding box center [545, 329] width 141 height 12
type input "**********"
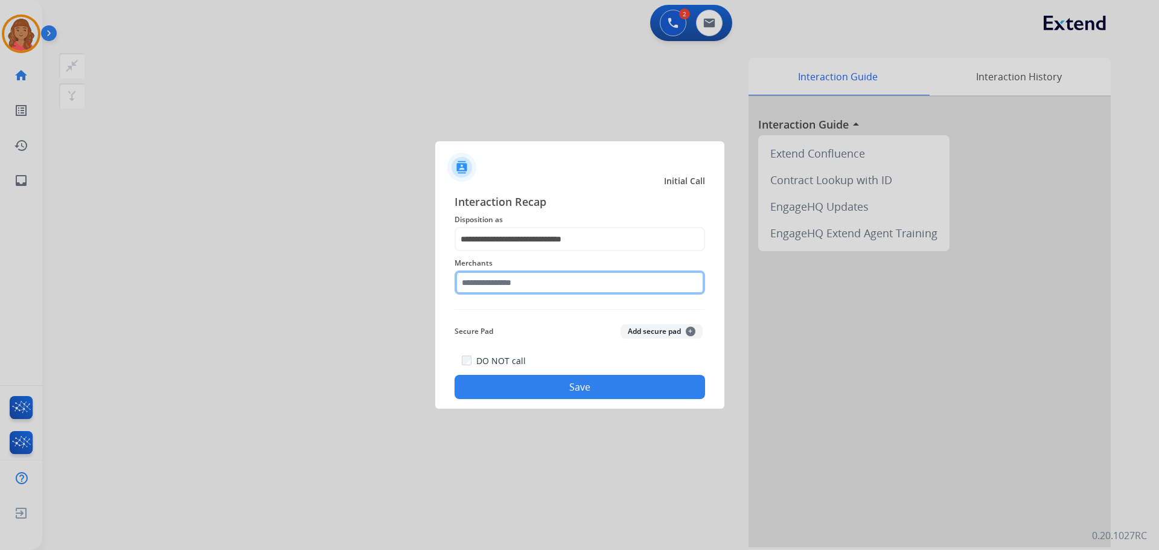
click at [484, 285] on input "text" at bounding box center [579, 282] width 250 height 24
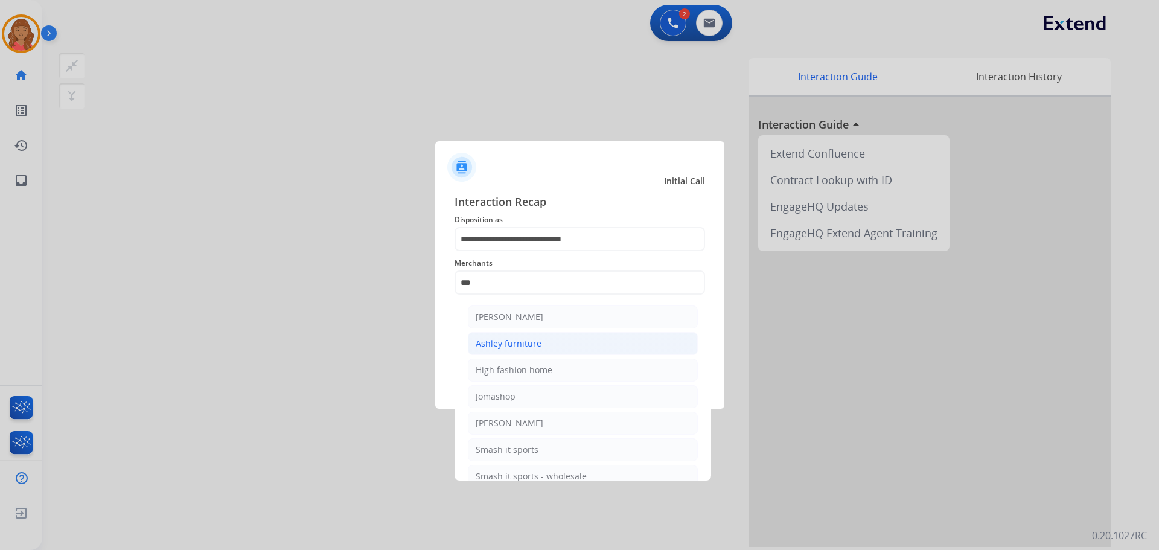
drag, startPoint x: 502, startPoint y: 343, endPoint x: 529, endPoint y: 329, distance: 30.2
click at [503, 343] on div "Ashley furniture" at bounding box center [509, 343] width 66 height 12
type input "**********"
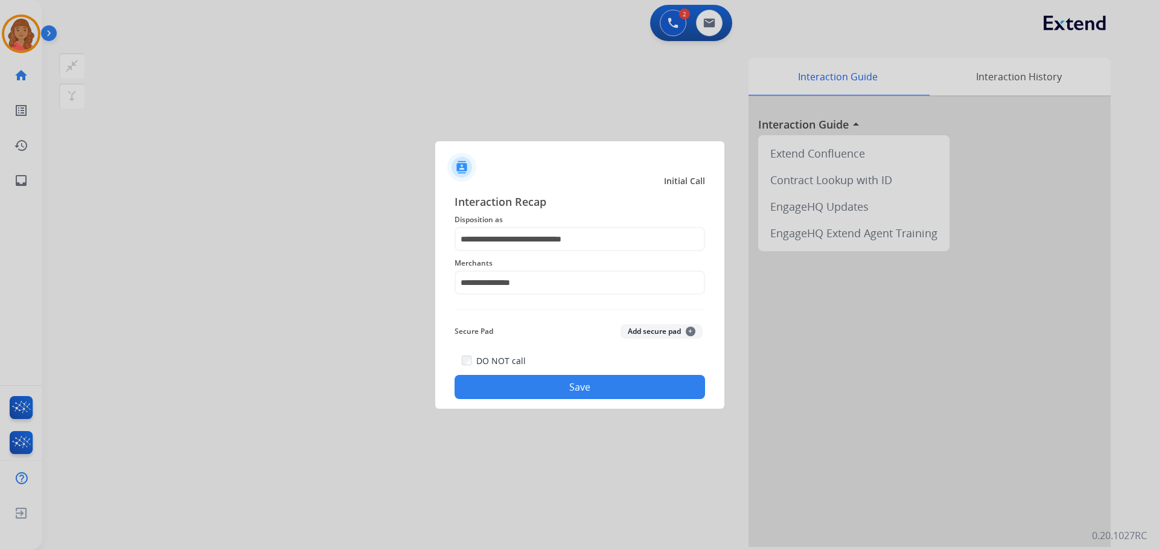
click at [553, 386] on button "Save" at bounding box center [579, 387] width 250 height 24
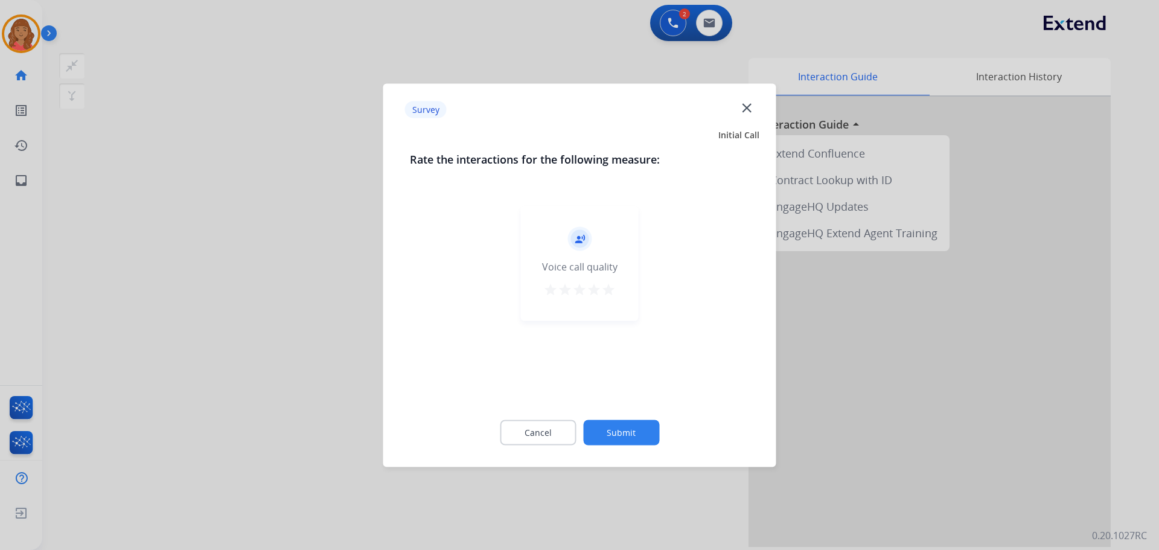
click at [600, 296] on button "star" at bounding box center [594, 291] width 14 height 18
click at [612, 293] on mat-icon "star" at bounding box center [608, 289] width 14 height 14
click at [622, 438] on button "Submit" at bounding box center [621, 431] width 76 height 25
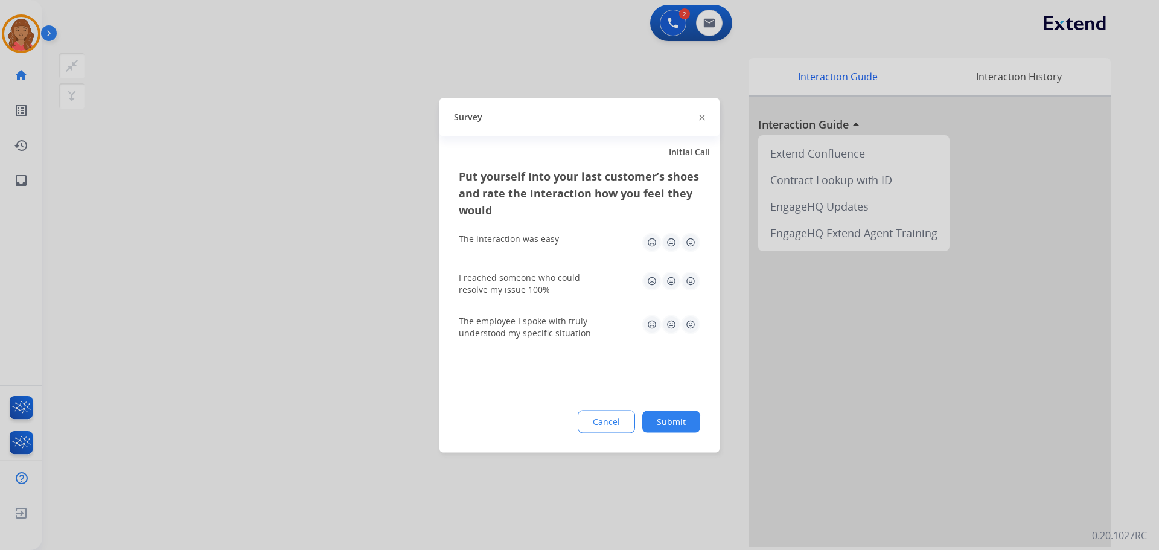
drag, startPoint x: 690, startPoint y: 245, endPoint x: 691, endPoint y: 278, distance: 32.6
click at [690, 246] on img at bounding box center [690, 241] width 19 height 19
drag, startPoint x: 690, startPoint y: 282, endPoint x: 686, endPoint y: 317, distance: 35.9
click at [690, 282] on img at bounding box center [690, 280] width 19 height 19
drag, startPoint x: 689, startPoint y: 322, endPoint x: 692, endPoint y: 346, distance: 24.3
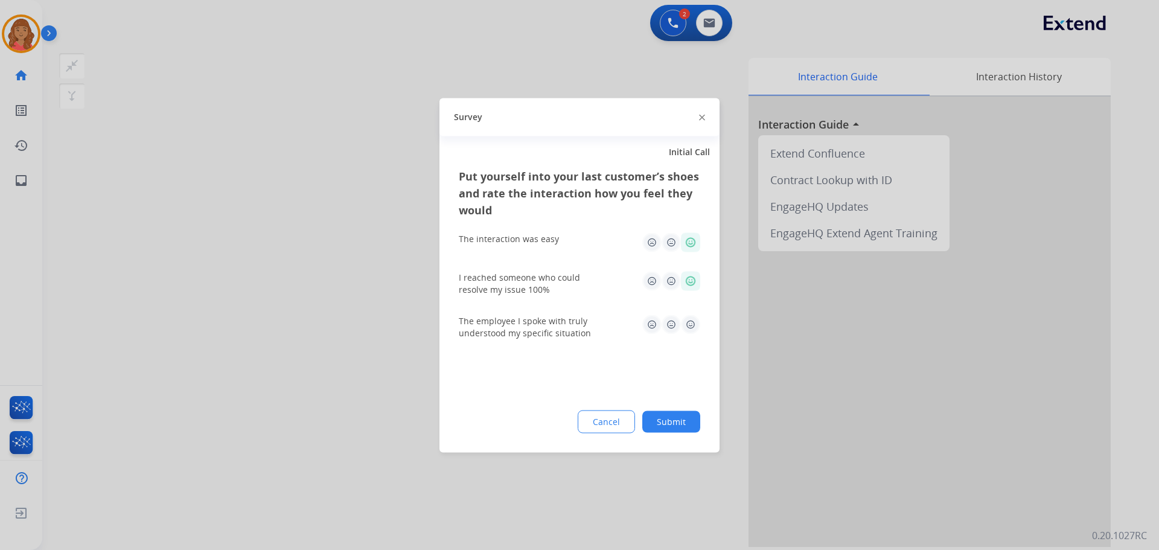
click at [690, 322] on img at bounding box center [690, 323] width 19 height 19
drag, startPoint x: 670, startPoint y: 417, endPoint x: 665, endPoint y: 399, distance: 18.3
click at [670, 418] on button "Submit" at bounding box center [671, 421] width 58 height 22
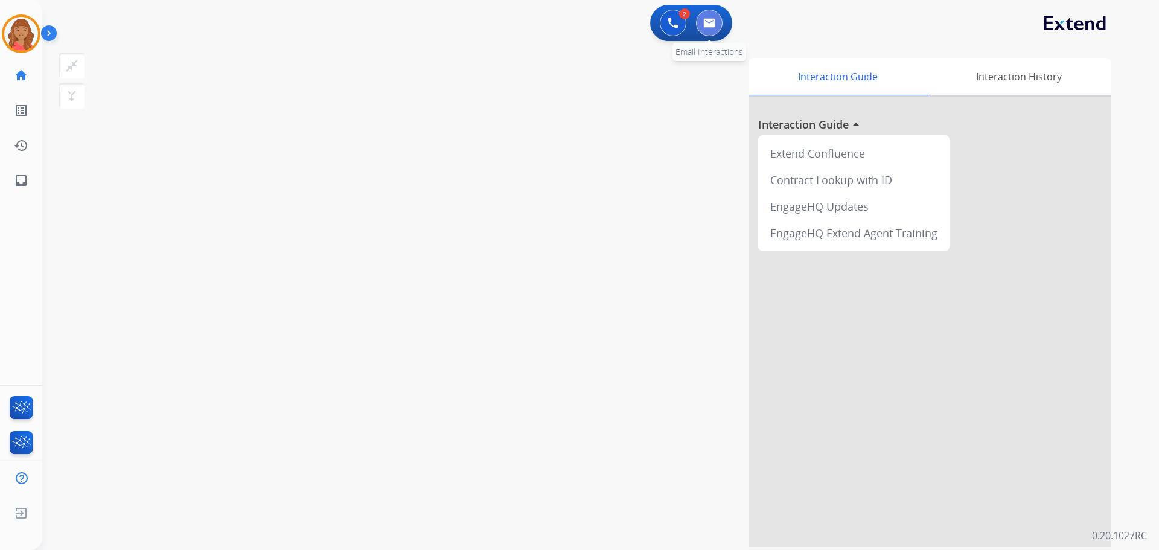
click at [710, 28] on button at bounding box center [709, 23] width 27 height 27
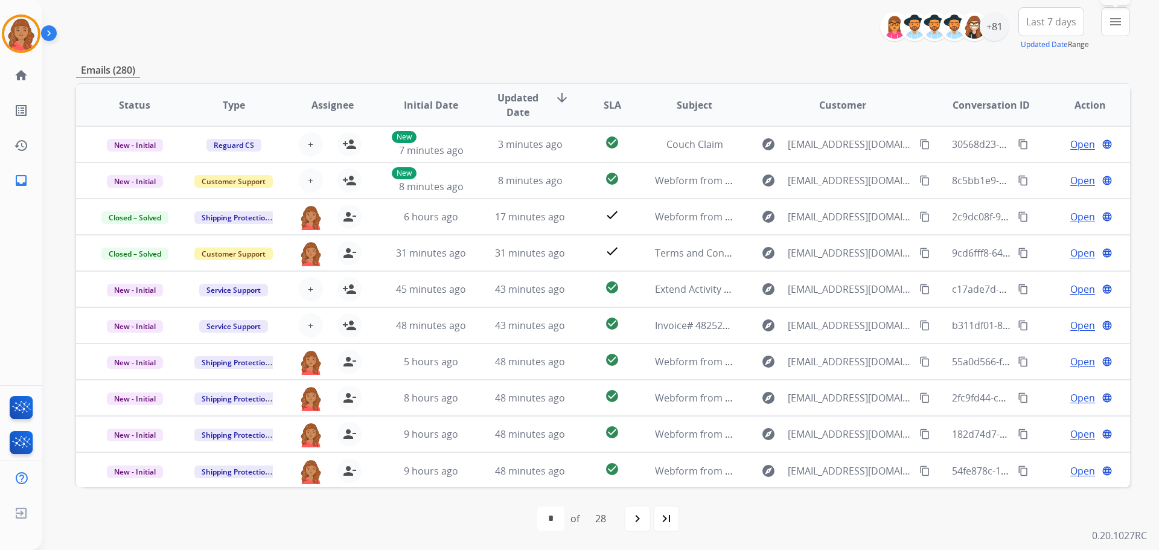
click at [1109, 31] on button "menu Filters" at bounding box center [1115, 21] width 29 height 29
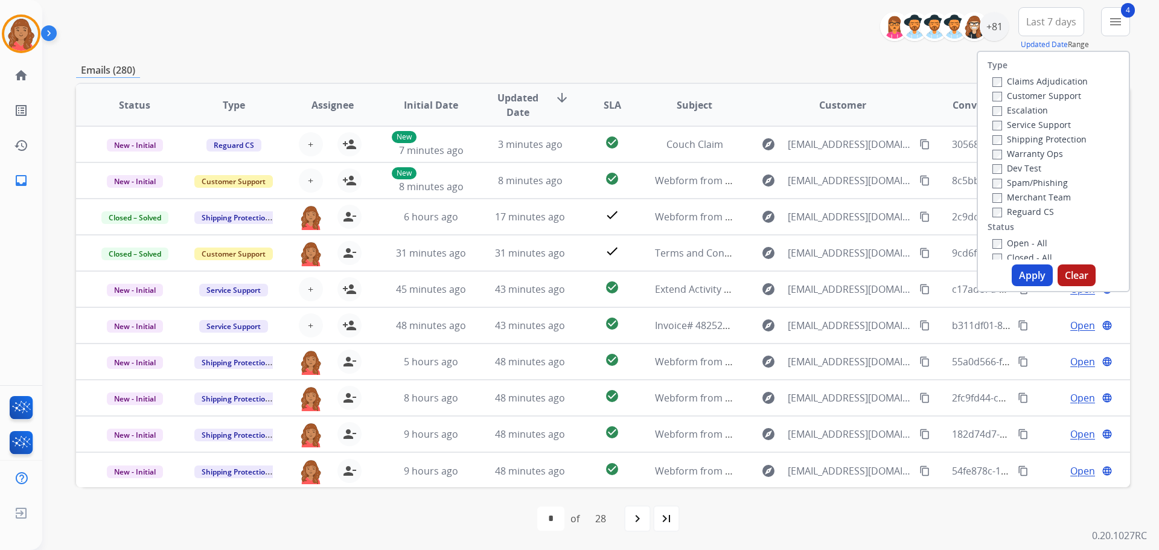
drag, startPoint x: 1020, startPoint y: 276, endPoint x: 1013, endPoint y: 281, distance: 8.2
click at [1020, 276] on button "Apply" at bounding box center [1031, 275] width 41 height 22
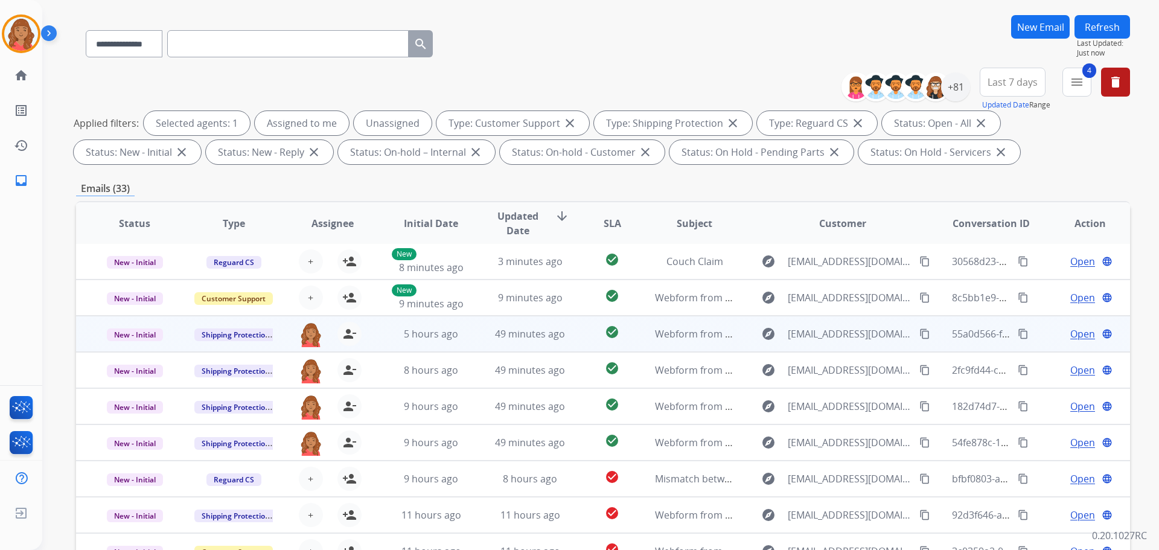
scroll to position [195, 0]
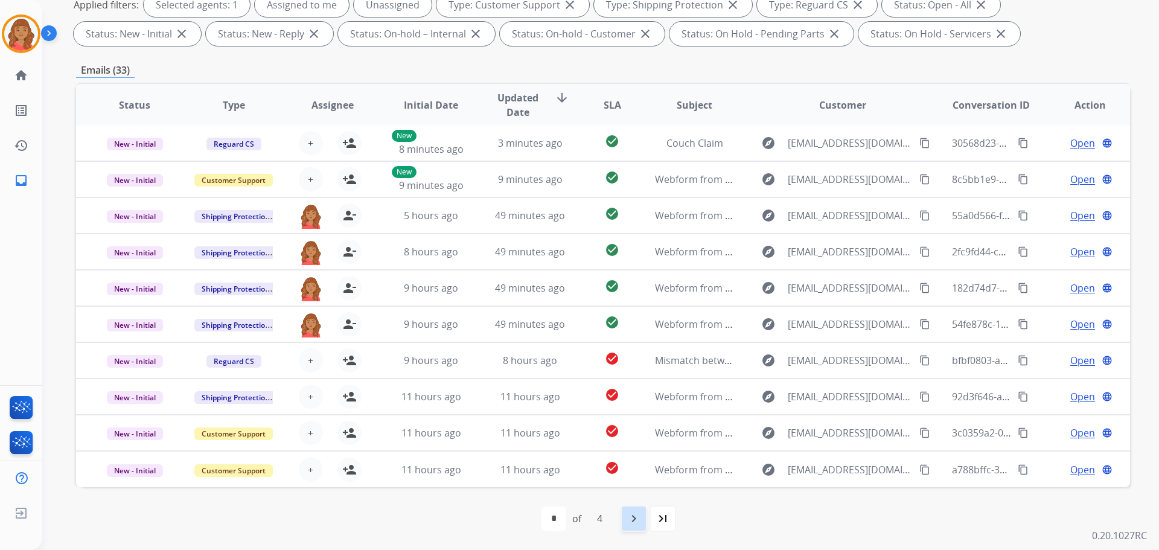
click at [631, 520] on mat-icon "navigate_next" at bounding box center [633, 518] width 14 height 14
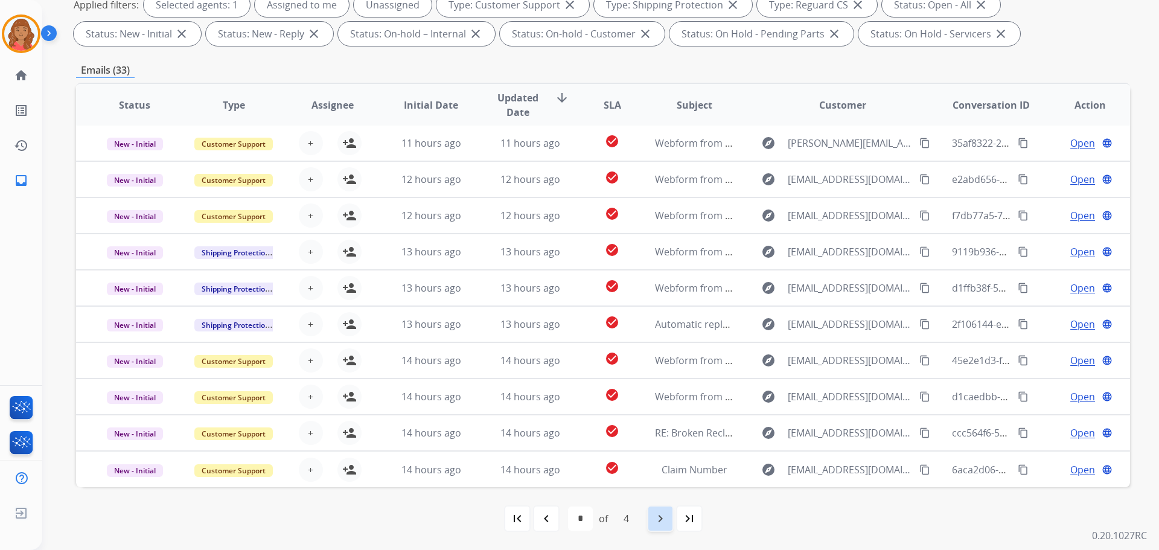
click at [668, 525] on div "navigate_next" at bounding box center [660, 518] width 27 height 27
select select "*"
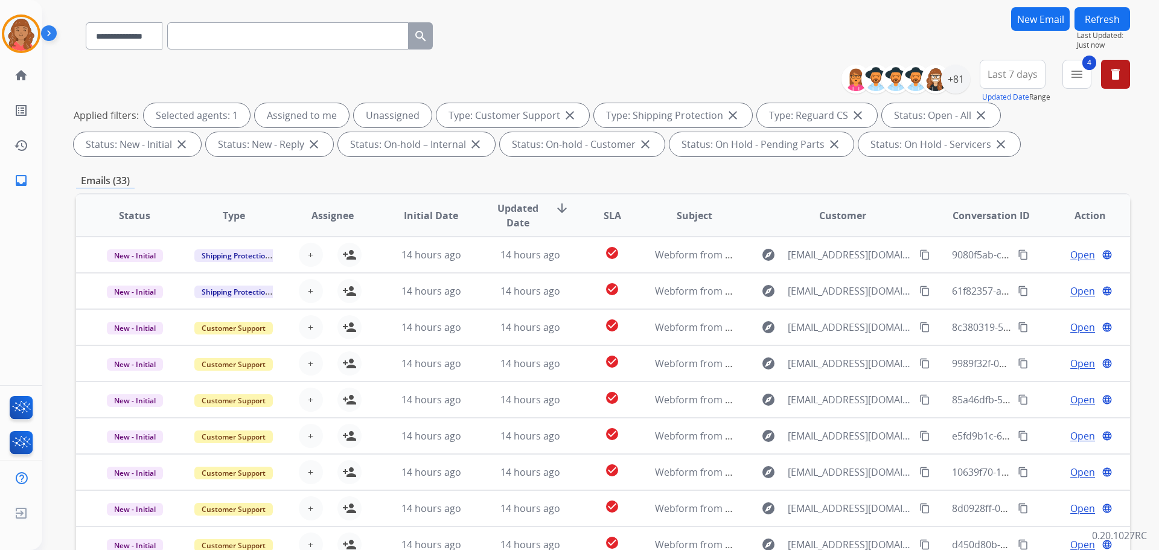
scroll to position [0, 0]
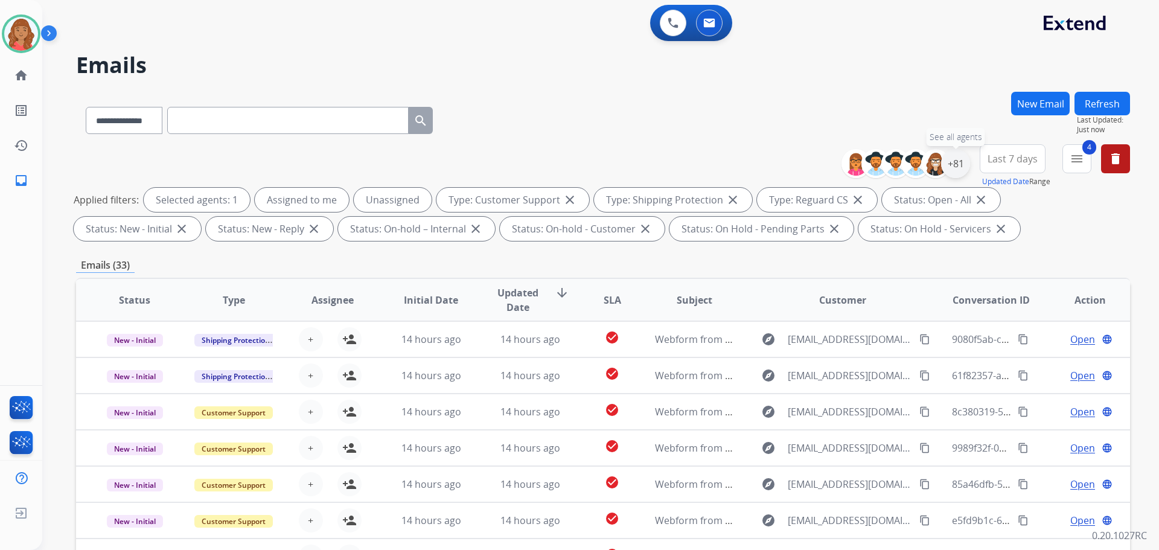
click at [956, 171] on div "+81" at bounding box center [955, 163] width 29 height 29
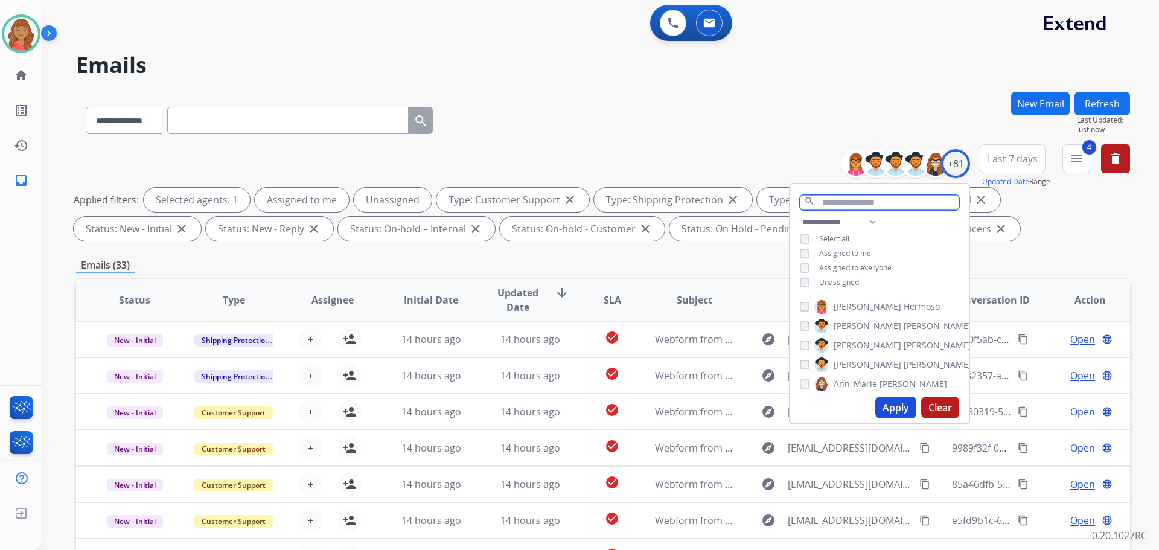
click at [826, 200] on input "text" at bounding box center [879, 202] width 159 height 15
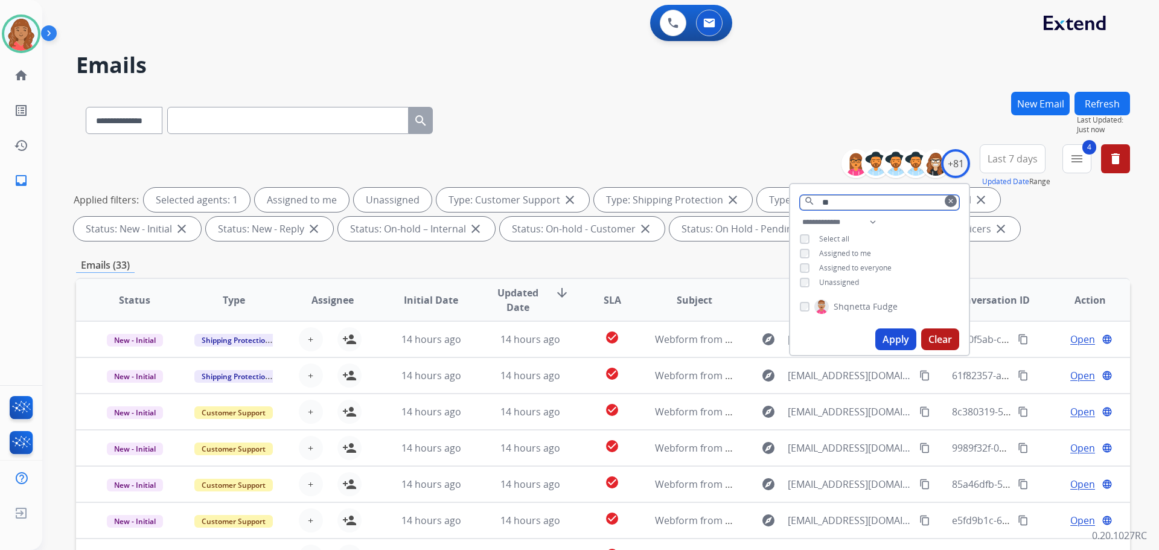
type input "**"
click at [886, 331] on button "Apply" at bounding box center [895, 339] width 41 height 22
select select "*"
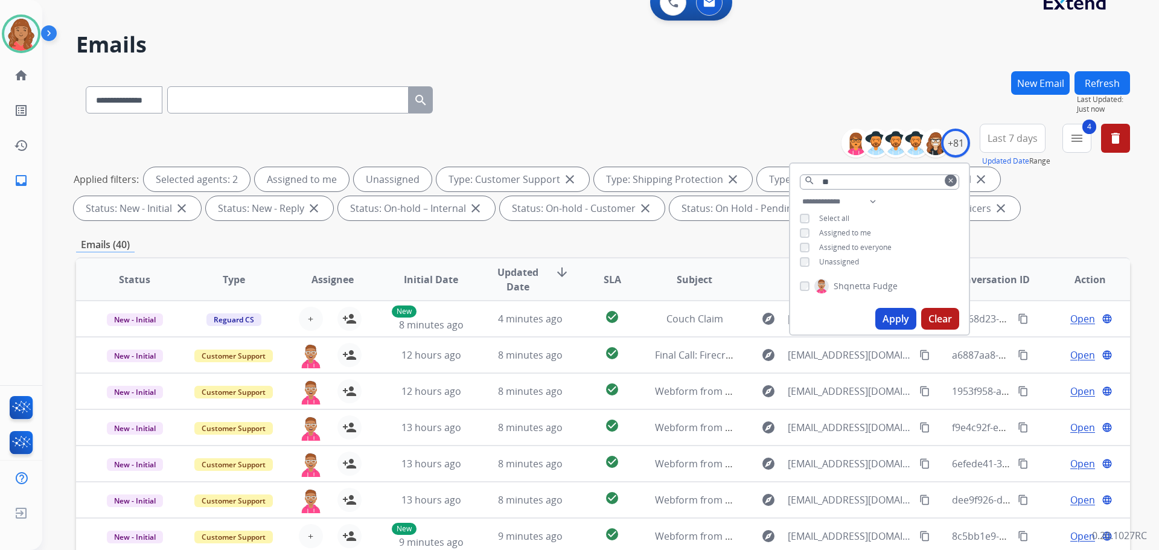
scroll to position [14, 0]
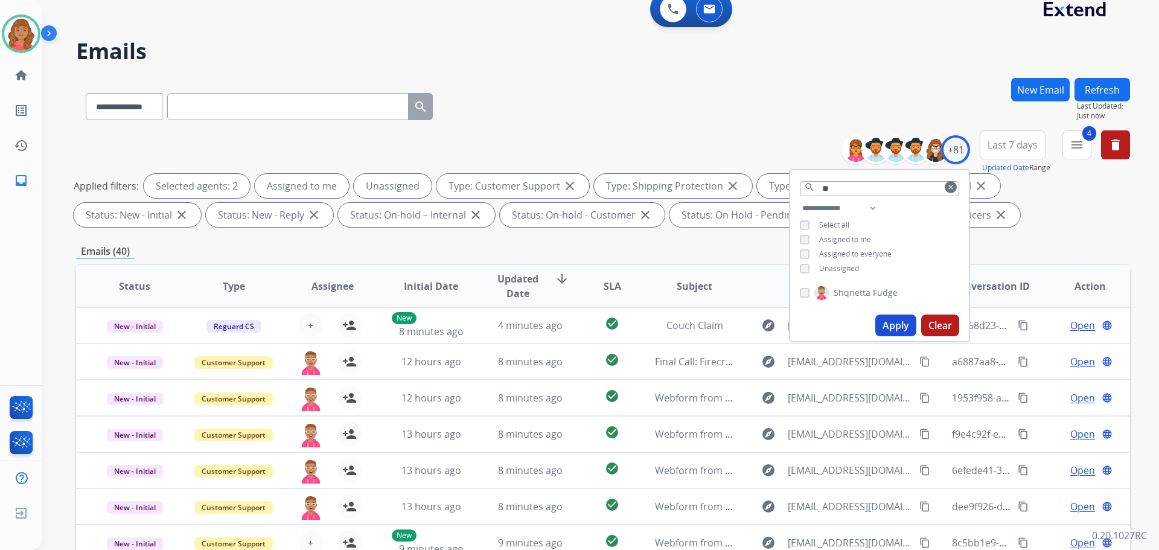
click at [888, 326] on button "Apply" at bounding box center [895, 325] width 41 height 22
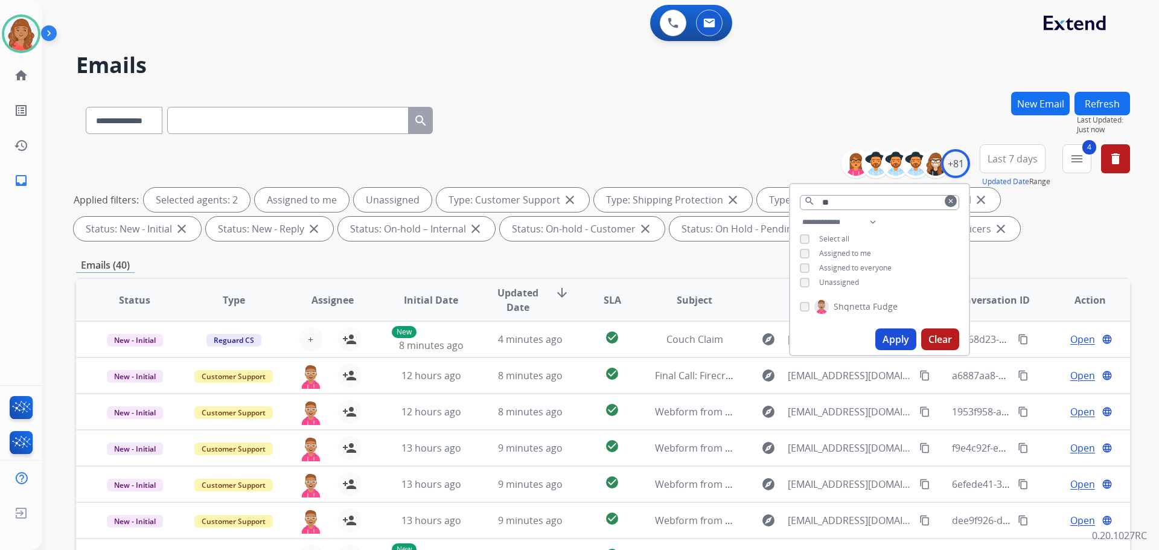
click at [1027, 256] on div "**********" at bounding box center [603, 418] width 1054 height 653
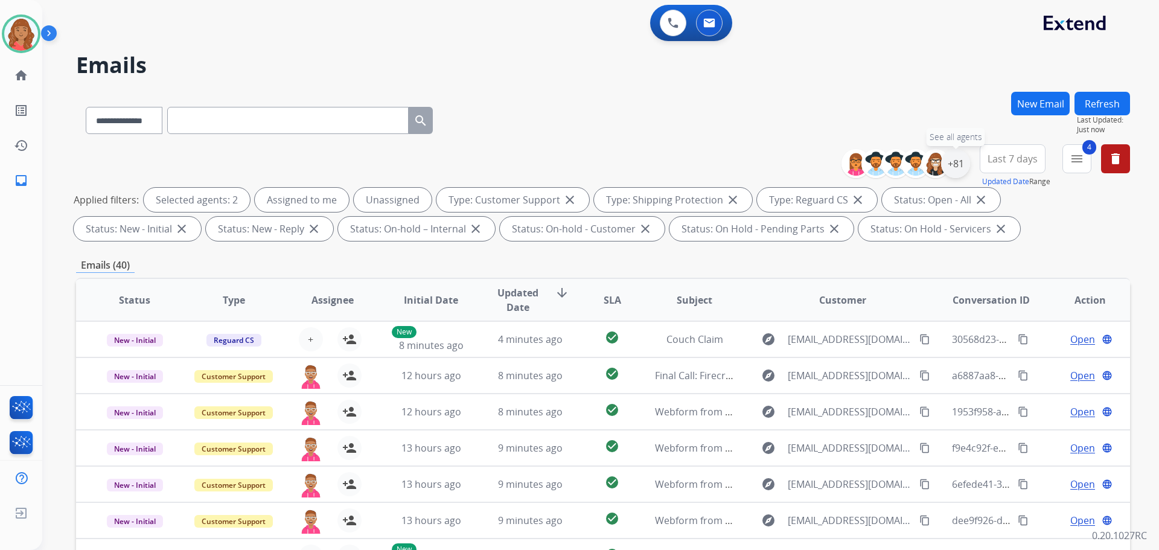
click at [961, 164] on div "+81" at bounding box center [955, 163] width 29 height 29
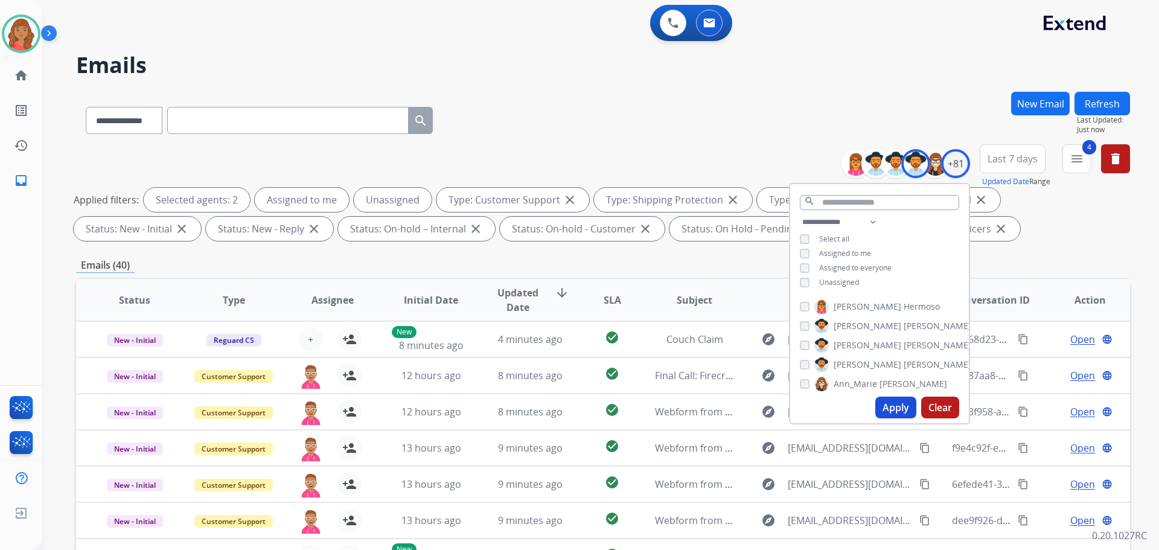
click at [809, 364] on div "[PERSON_NAME]" at bounding box center [885, 364] width 171 height 14
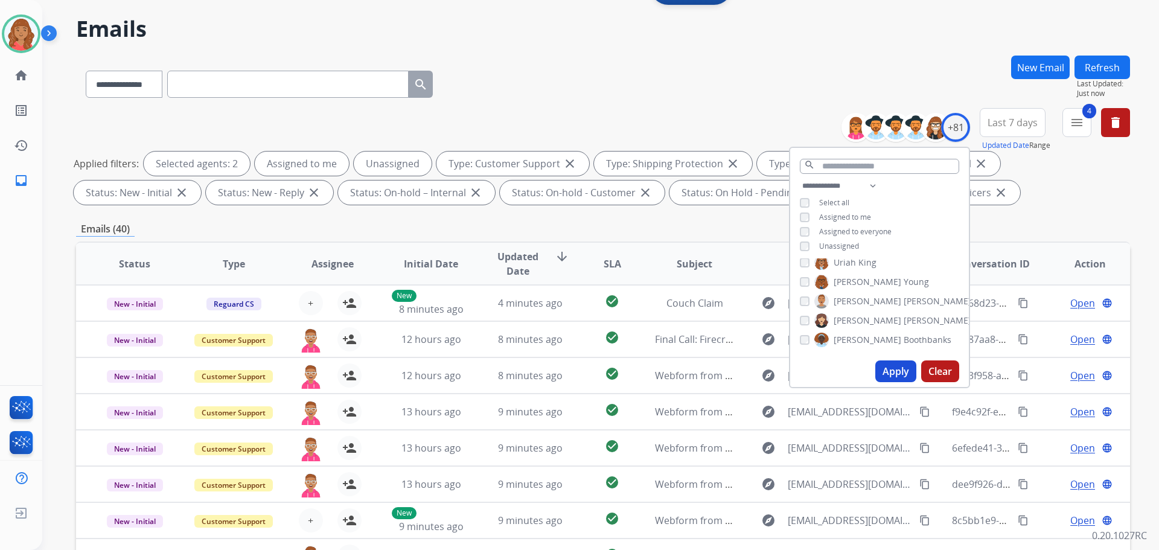
scroll to position [195, 0]
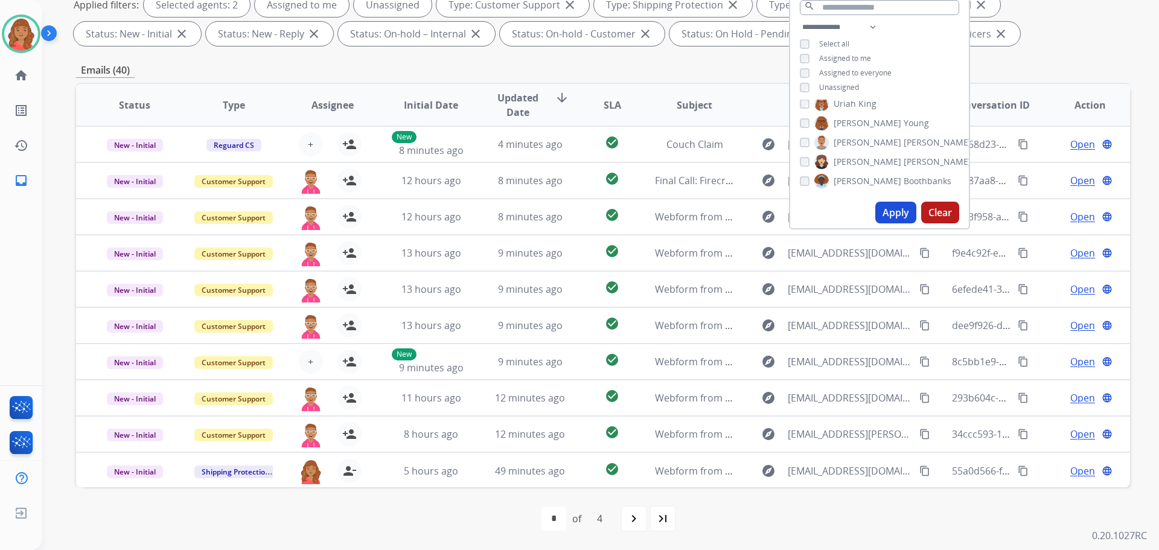
click at [1030, 60] on div "**********" at bounding box center [603, 223] width 1054 height 653
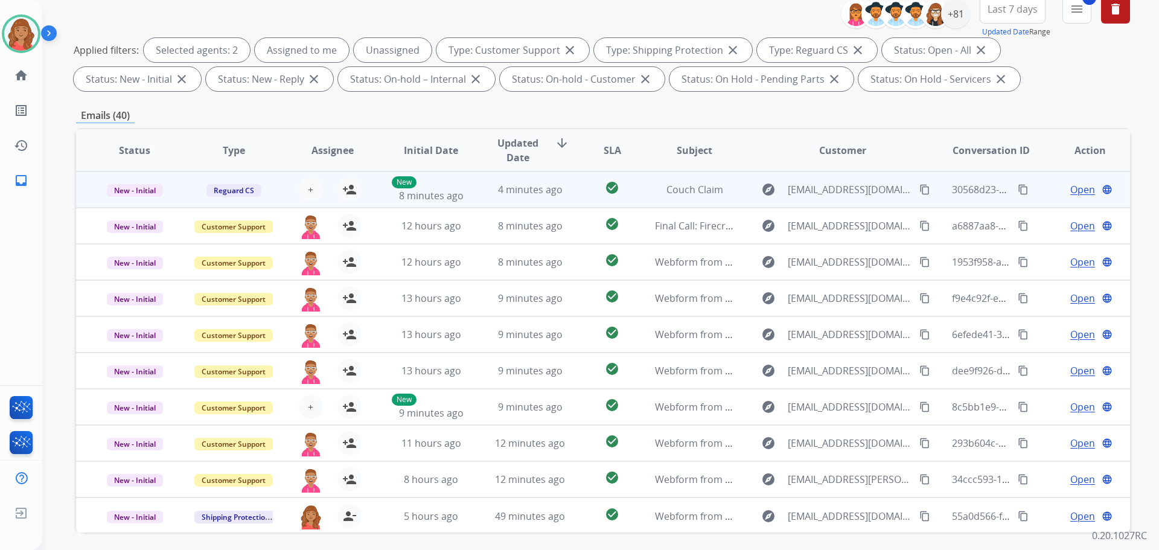
scroll to position [0, 0]
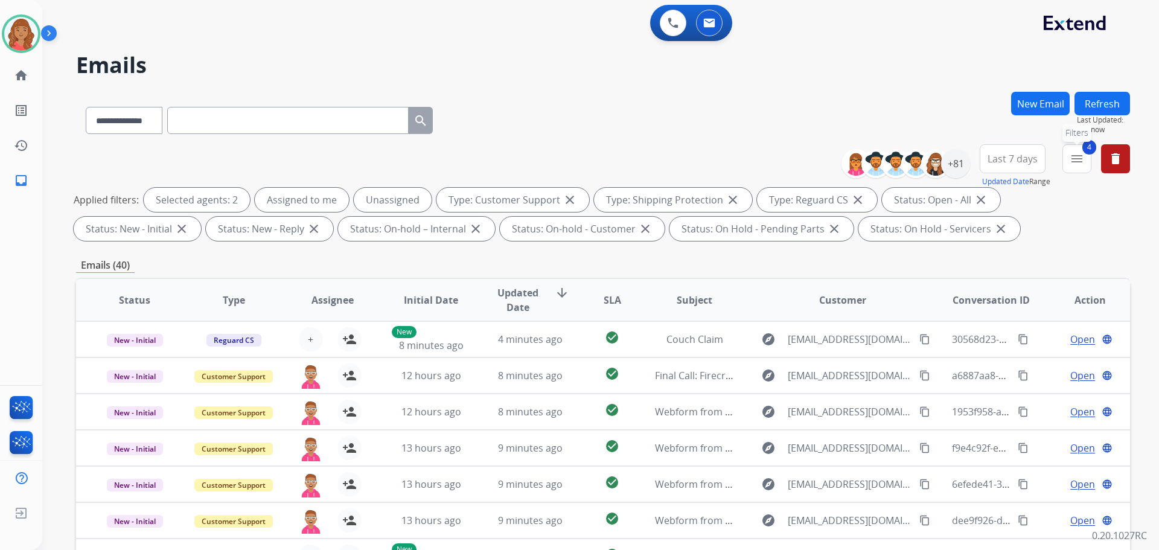
drag, startPoint x: 1078, startPoint y: 155, endPoint x: 1081, endPoint y: 162, distance: 7.6
click at [1080, 159] on mat-icon "menu" at bounding box center [1076, 158] width 14 height 14
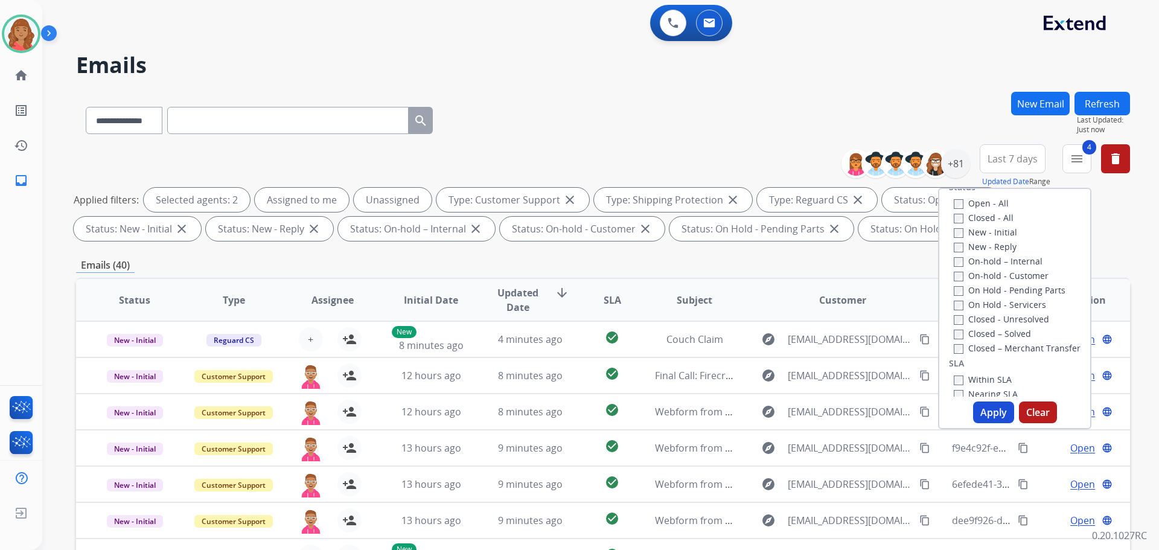
scroll to position [181, 0]
click at [872, 262] on div "Emails (40)" at bounding box center [603, 265] width 1054 height 15
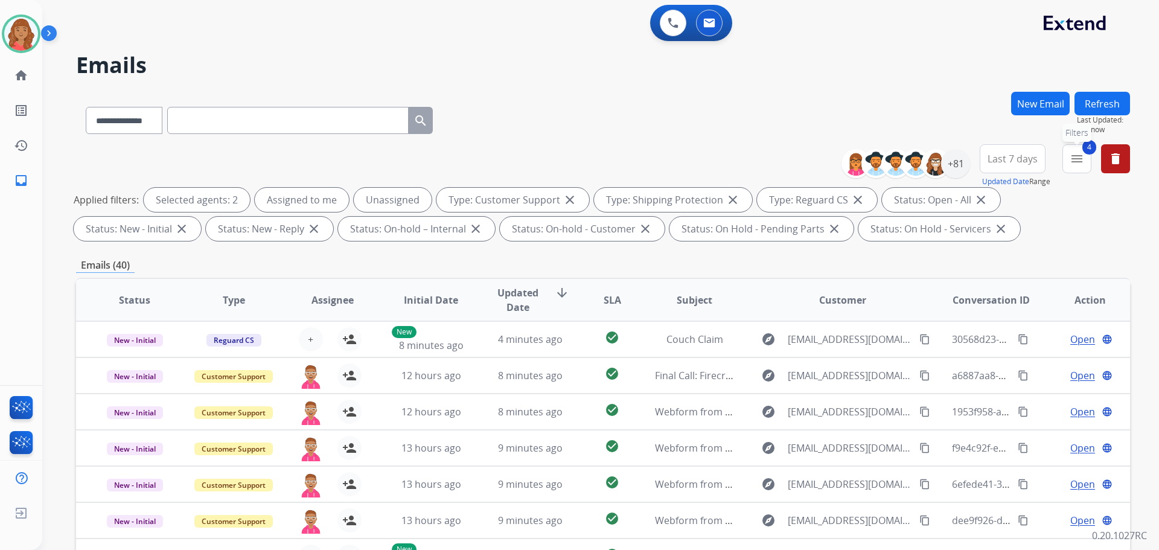
click at [1073, 160] on mat-icon "menu" at bounding box center [1076, 158] width 14 height 14
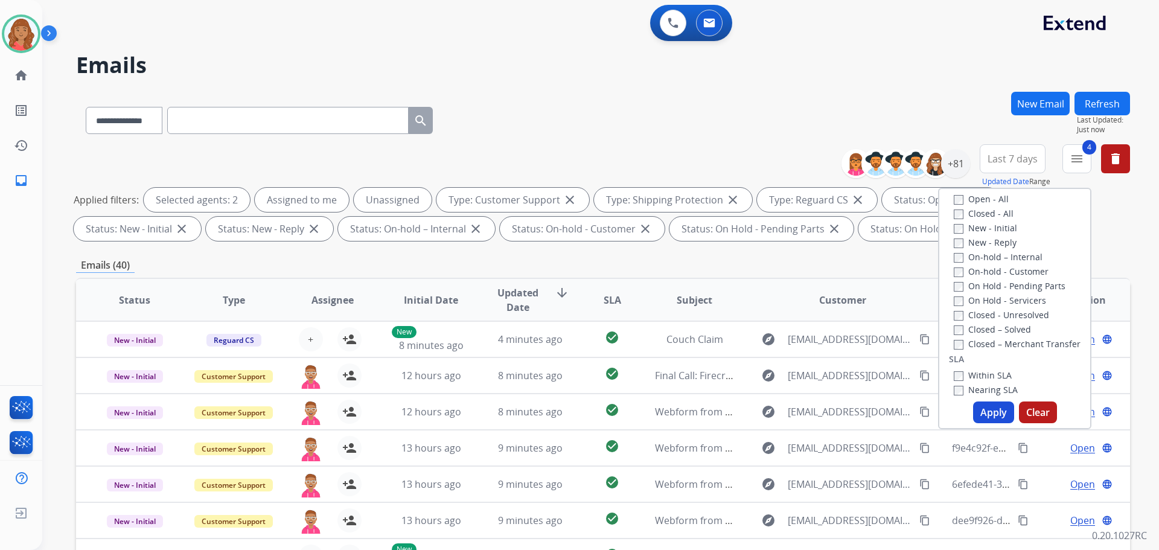
click at [885, 256] on div "**********" at bounding box center [603, 418] width 1054 height 653
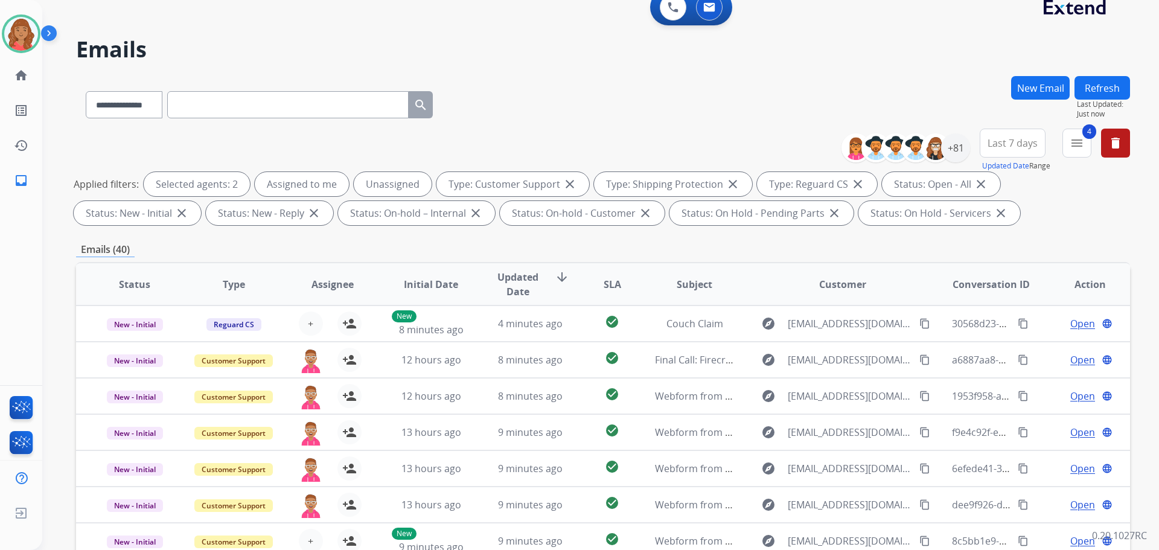
scroll to position [14, 0]
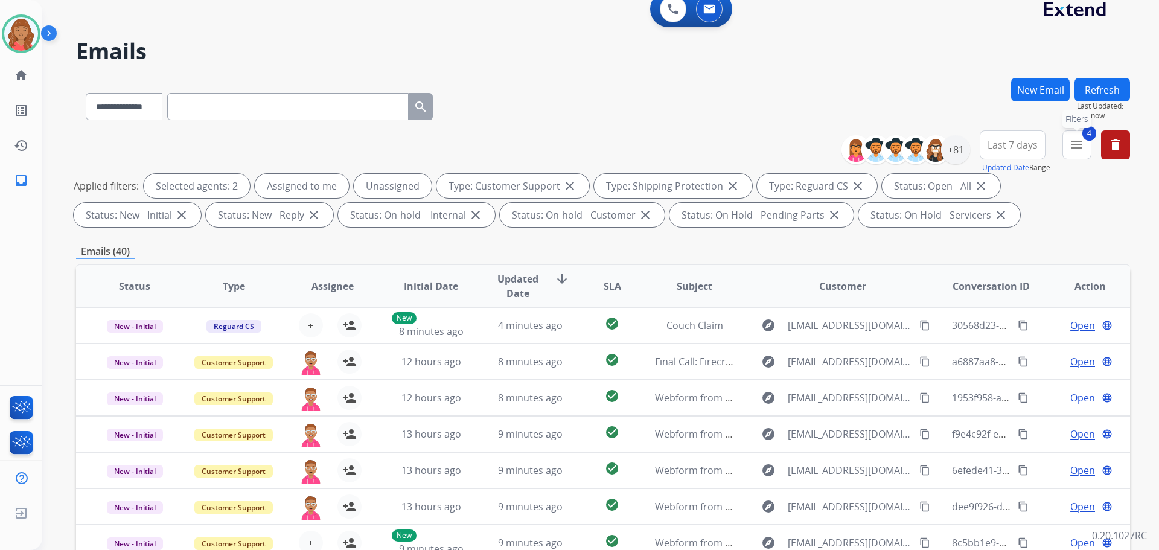
click at [1081, 152] on button "4 menu Filters" at bounding box center [1076, 144] width 29 height 29
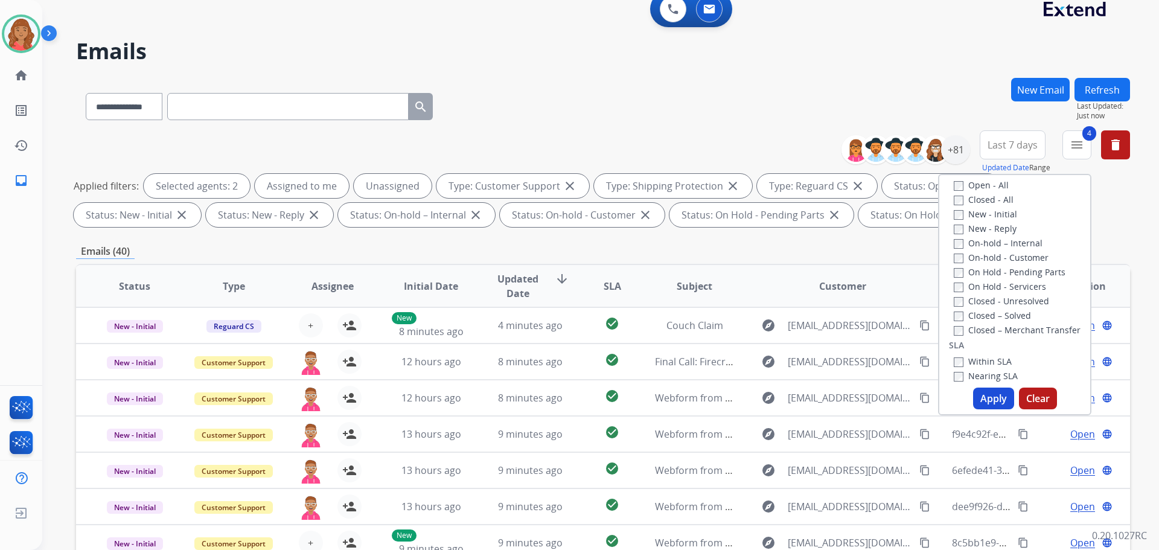
click at [821, 250] on div "Emails (40)" at bounding box center [603, 251] width 1054 height 15
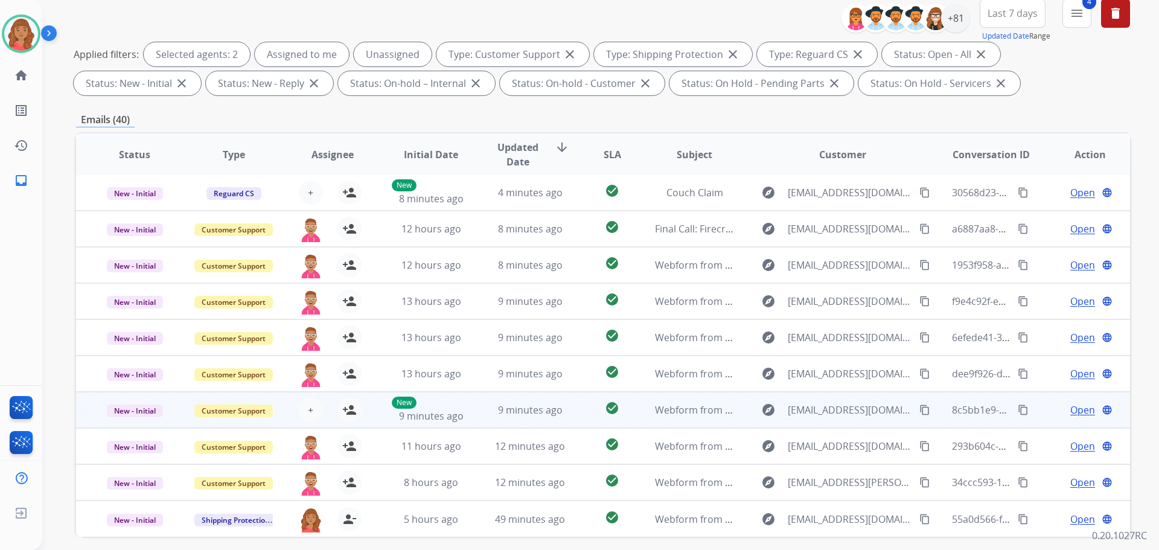
scroll to position [195, 0]
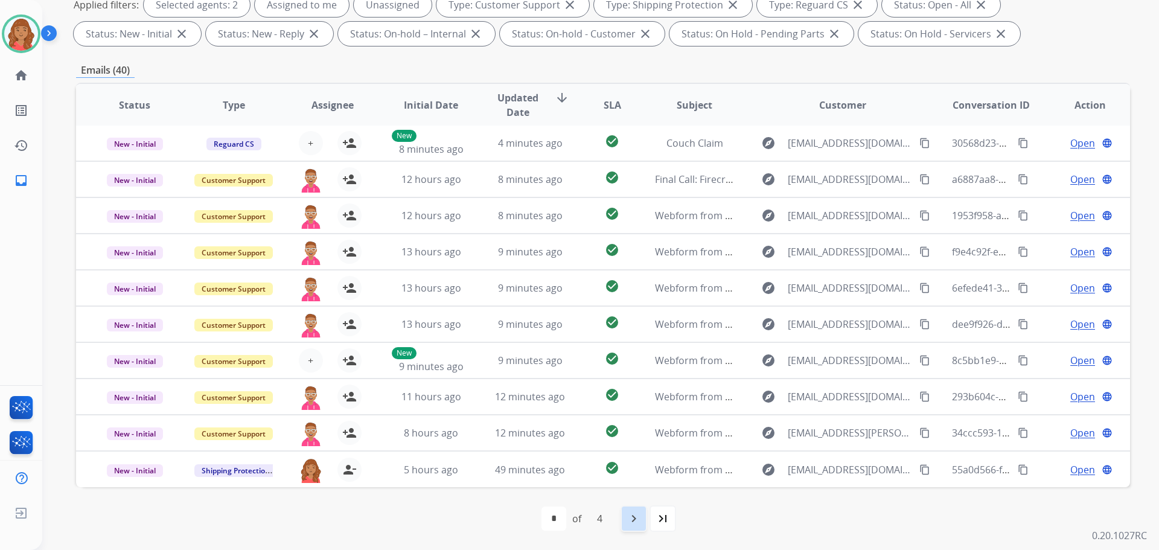
click at [629, 517] on mat-icon "navigate_next" at bounding box center [633, 518] width 14 height 14
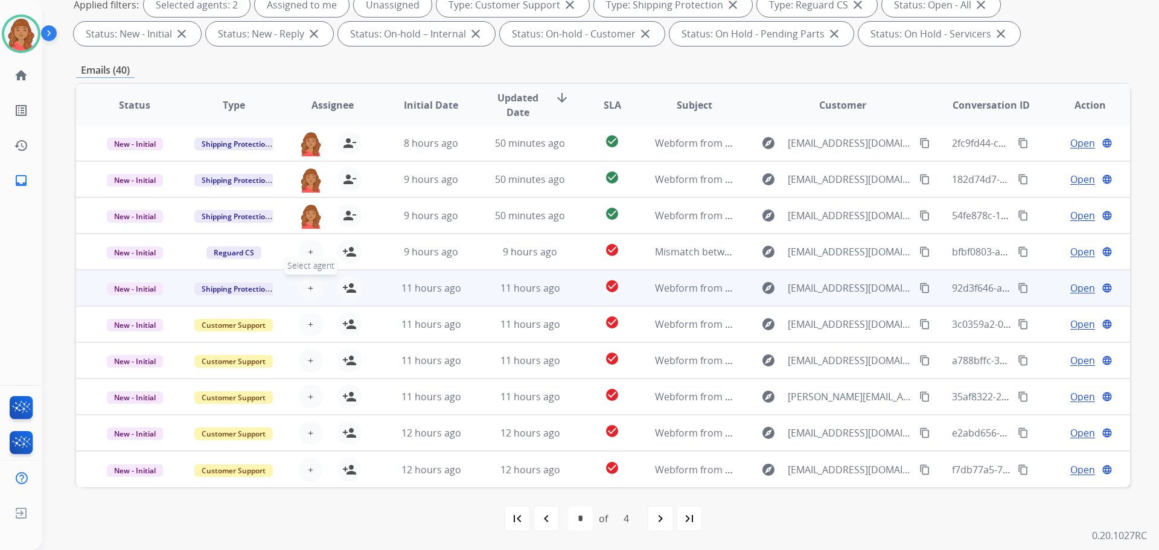
click at [311, 287] on span "+" at bounding box center [310, 288] width 5 height 14
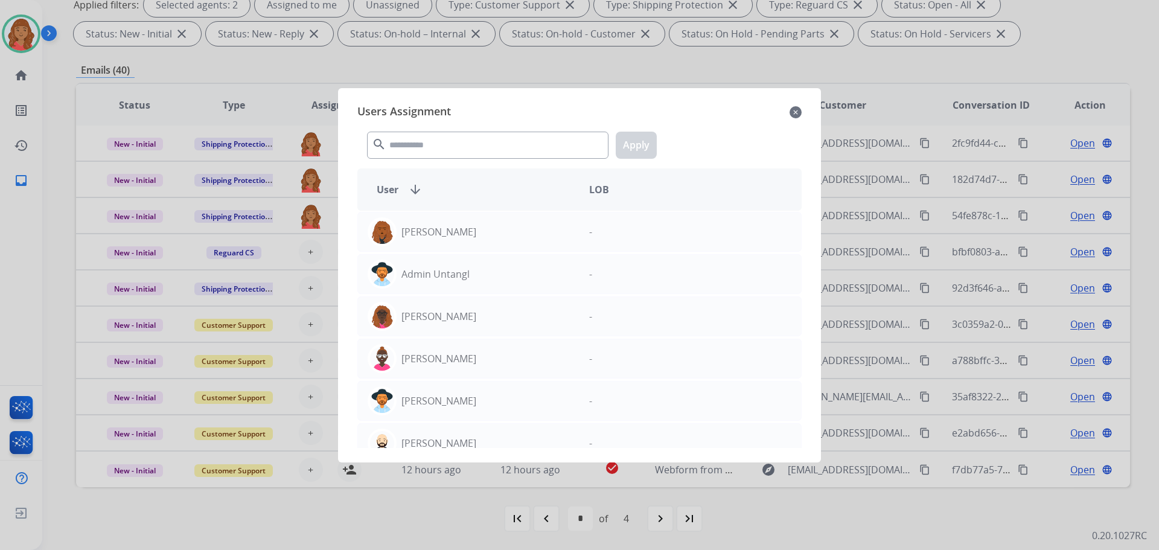
click at [789, 112] on mat-icon "close" at bounding box center [795, 112] width 12 height 14
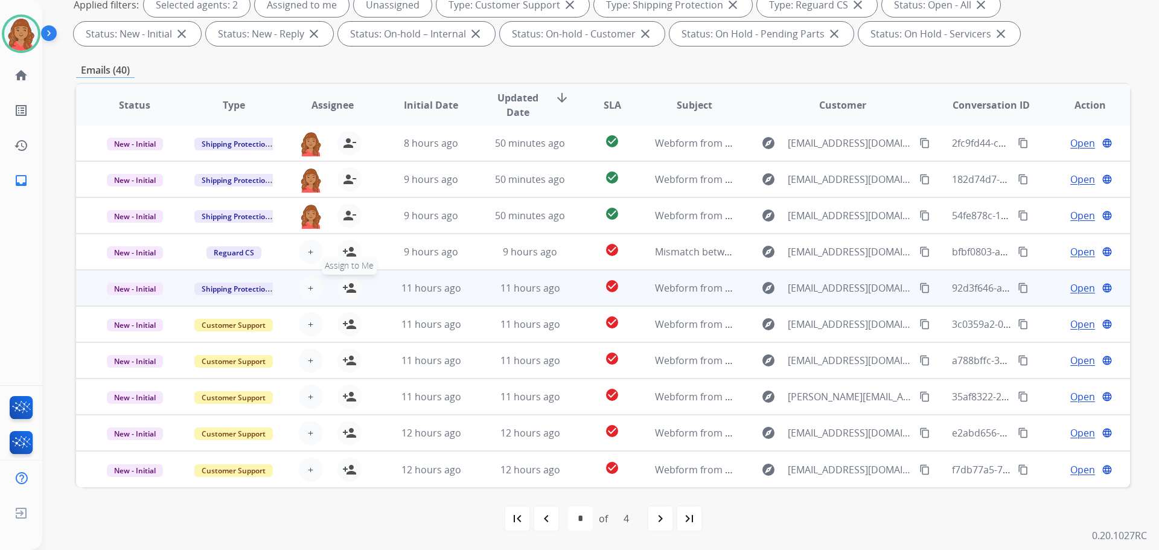
click at [349, 285] on mat-icon "person_add" at bounding box center [349, 288] width 14 height 14
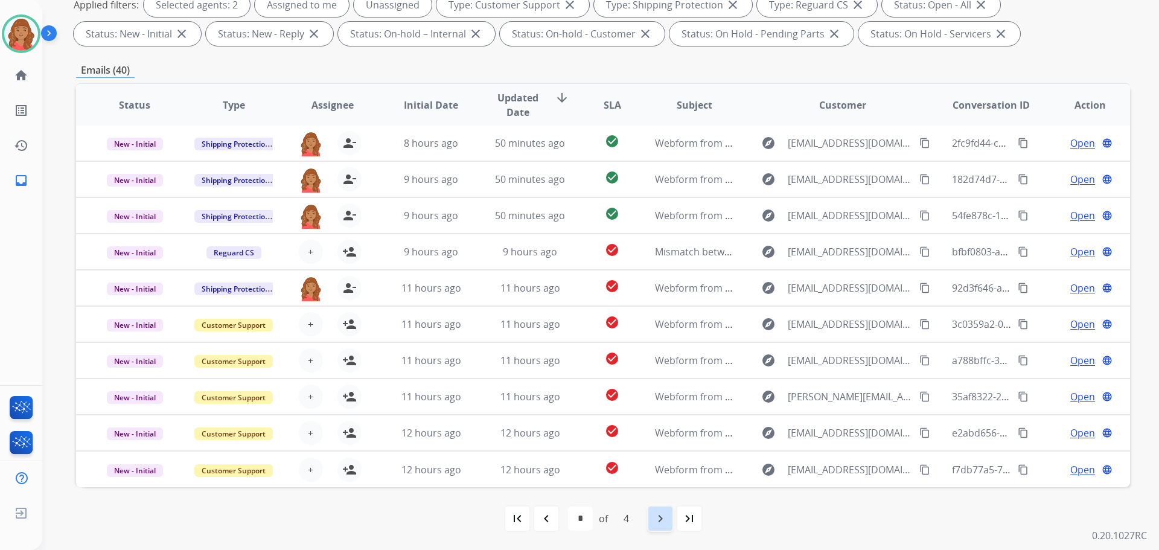
click at [654, 520] on mat-icon "navigate_next" at bounding box center [660, 518] width 14 height 14
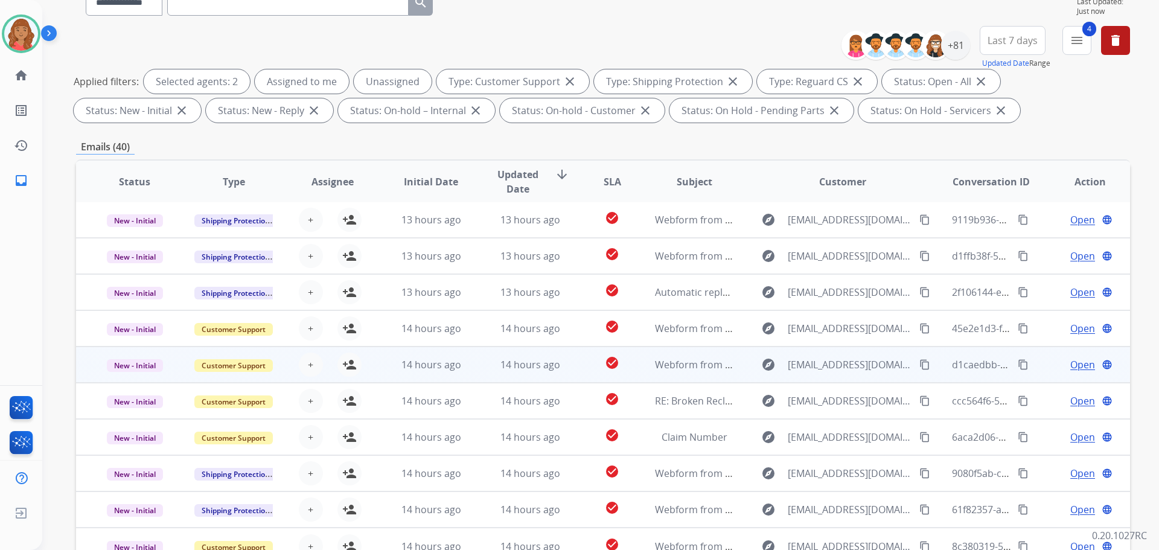
scroll to position [121, 0]
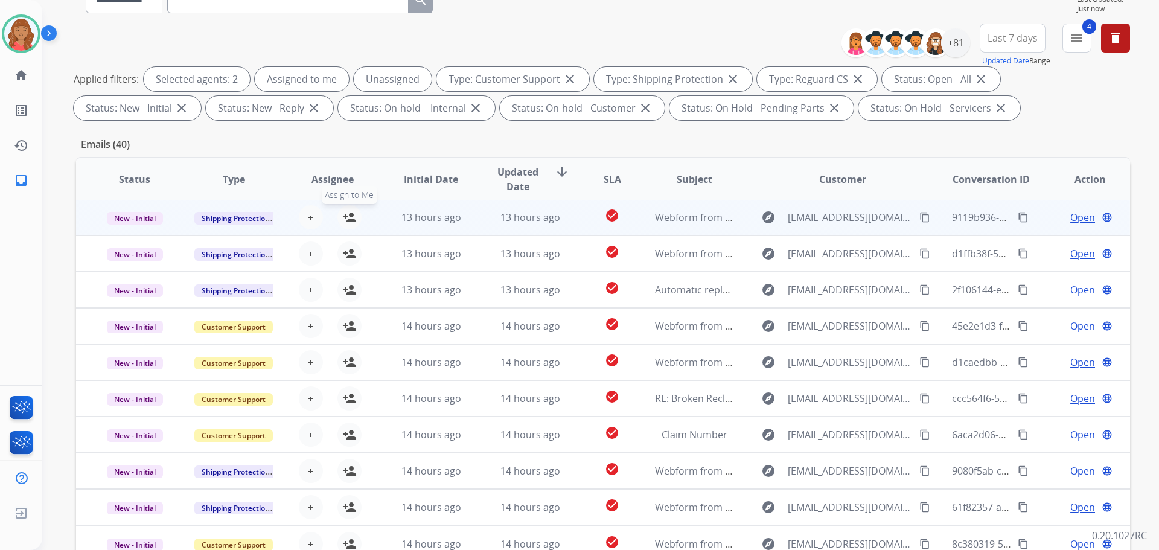
click at [346, 215] on mat-icon "person_add" at bounding box center [349, 217] width 14 height 14
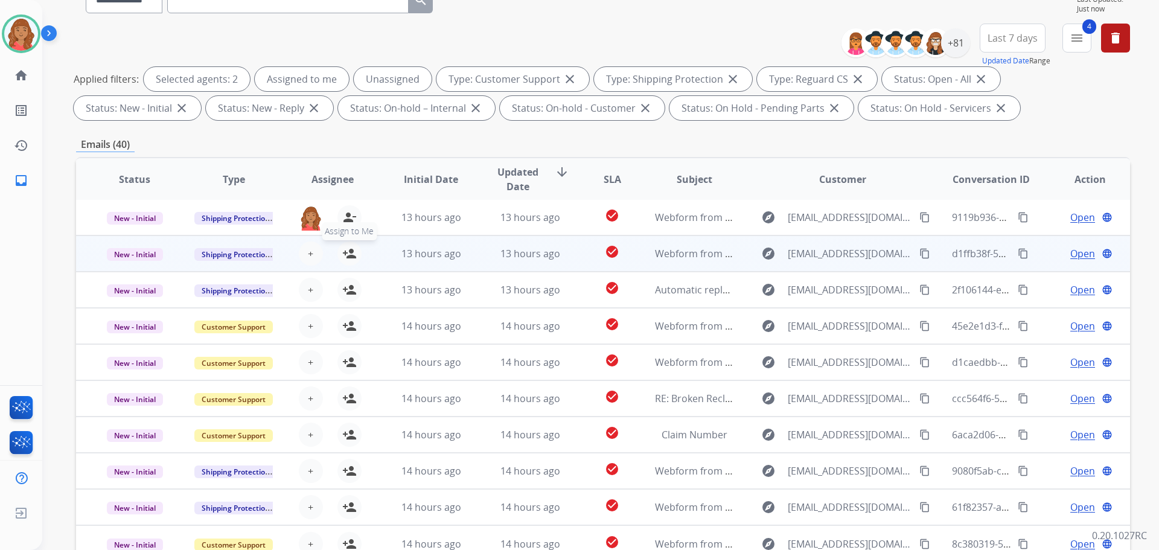
click at [349, 252] on mat-icon "person_add" at bounding box center [349, 253] width 14 height 14
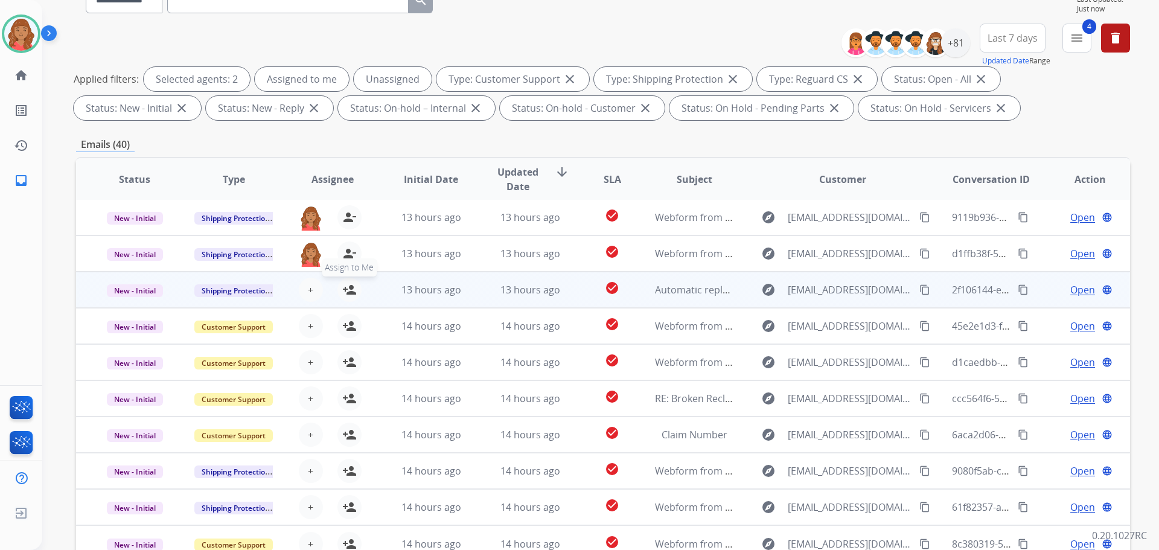
click at [347, 292] on mat-icon "person_add" at bounding box center [349, 289] width 14 height 14
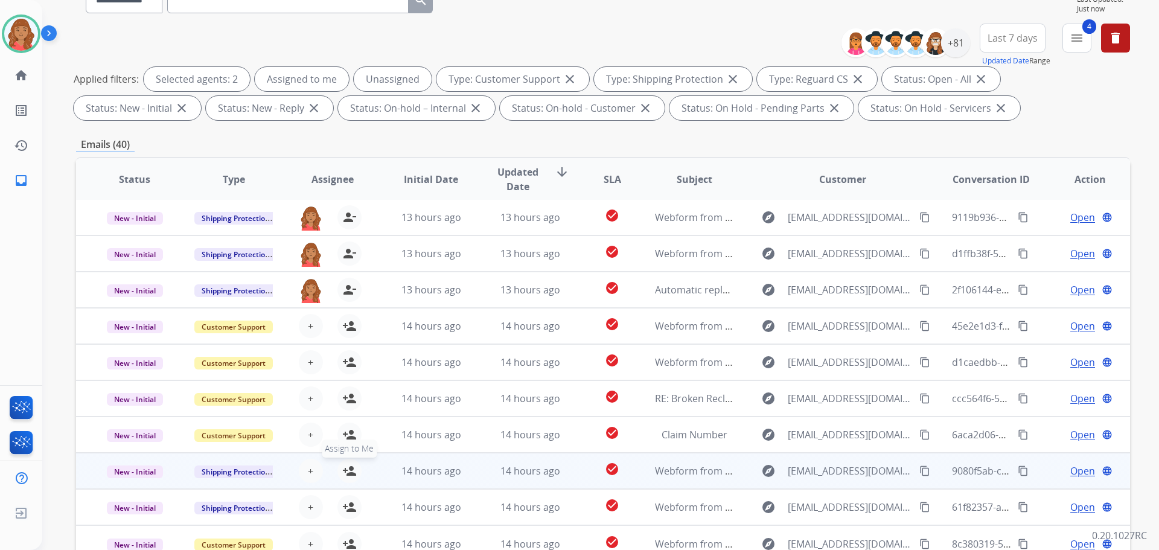
click at [348, 474] on mat-icon "person_add" at bounding box center [349, 470] width 14 height 14
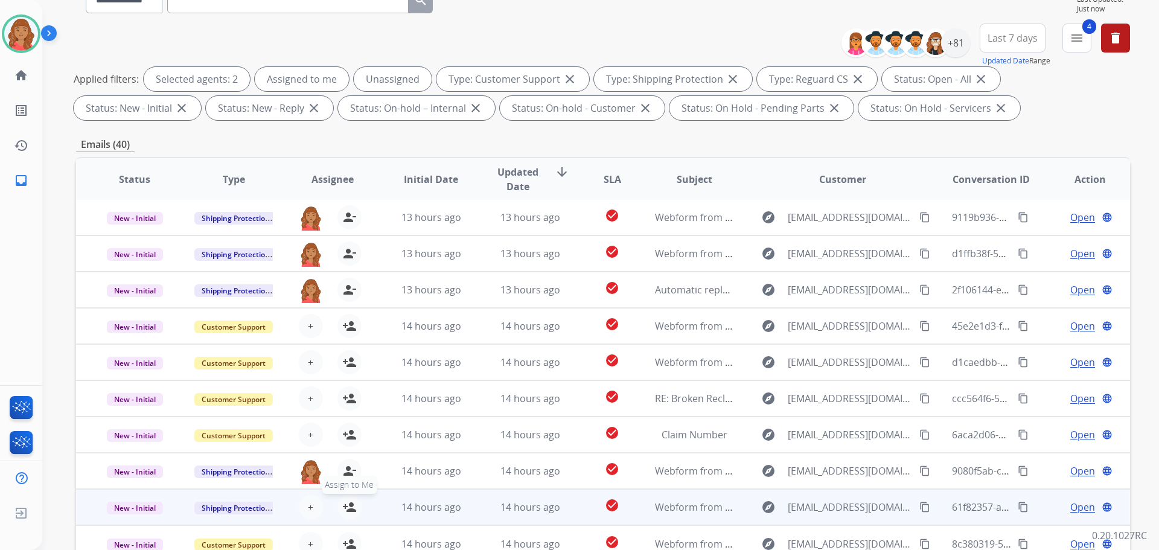
click at [348, 504] on mat-icon "person_add" at bounding box center [349, 507] width 14 height 14
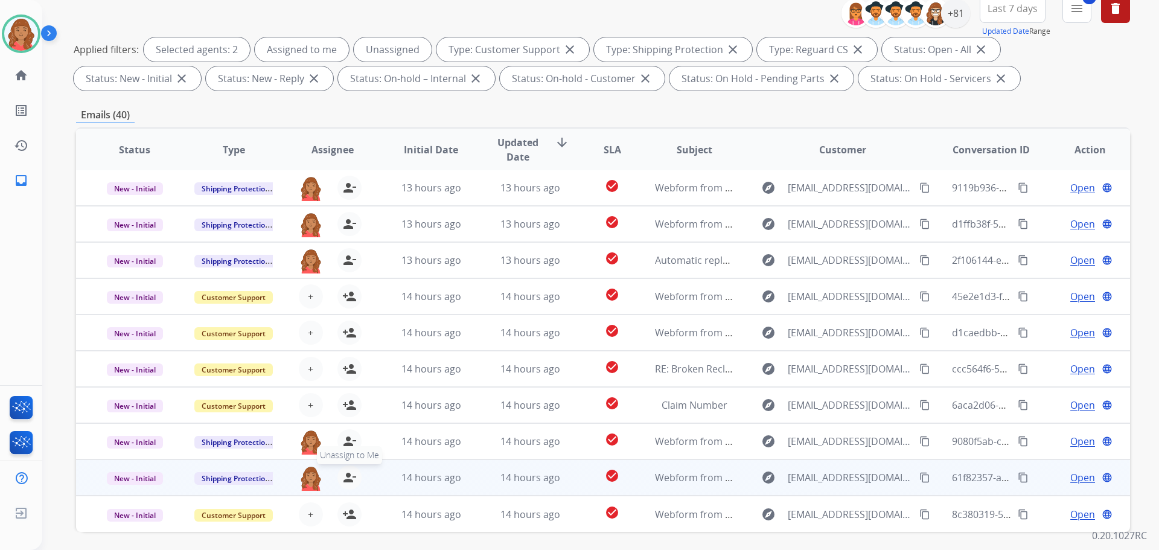
scroll to position [195, 0]
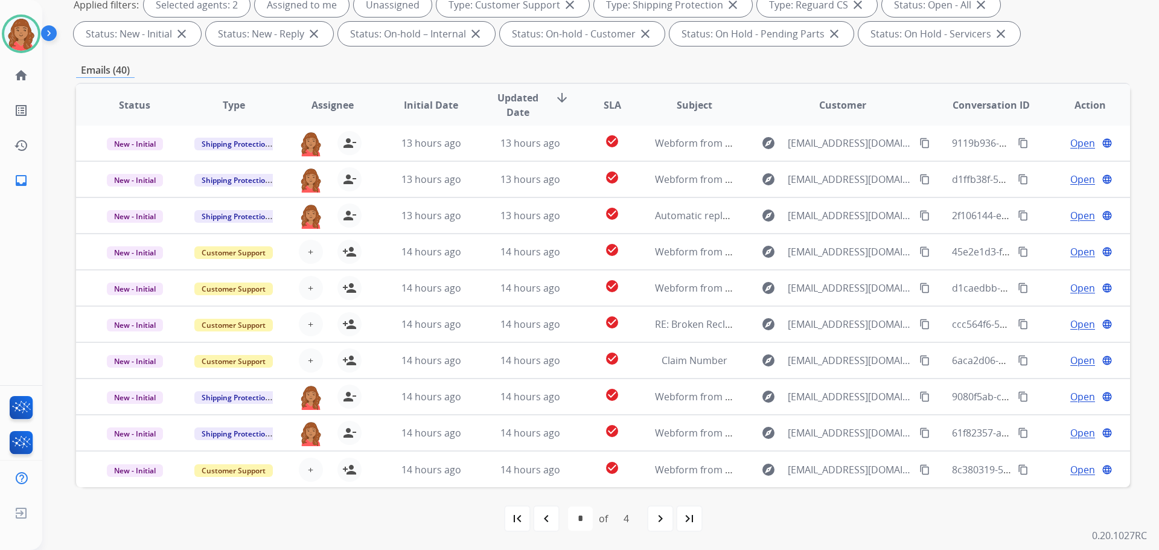
drag, startPoint x: 665, startPoint y: 519, endPoint x: 622, endPoint y: 517, distance: 42.9
click at [664, 520] on mat-icon "navigate_next" at bounding box center [660, 518] width 14 height 14
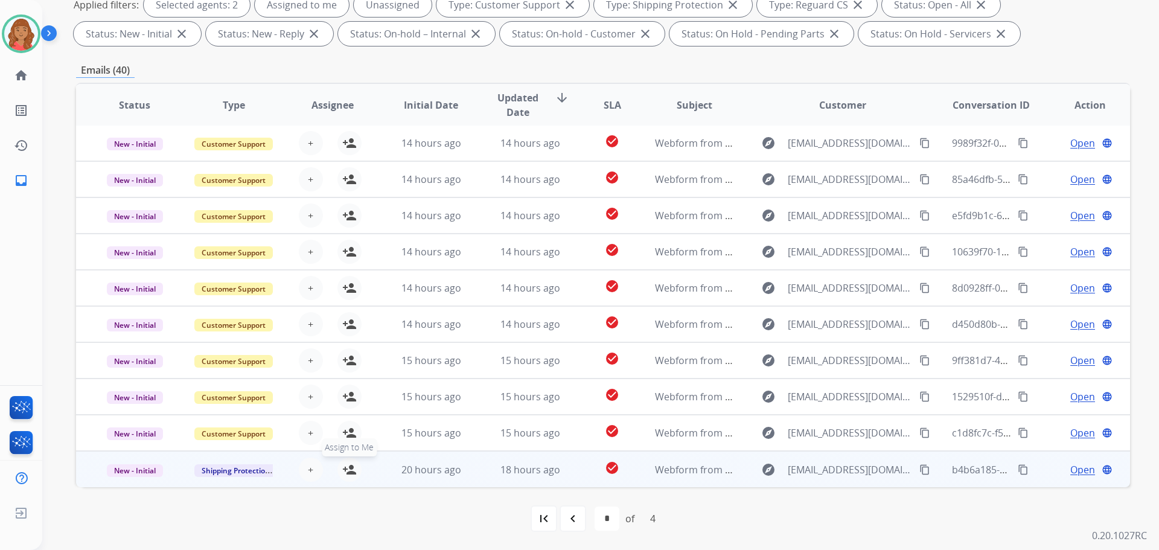
click at [351, 476] on mat-icon "person_add" at bounding box center [349, 469] width 14 height 14
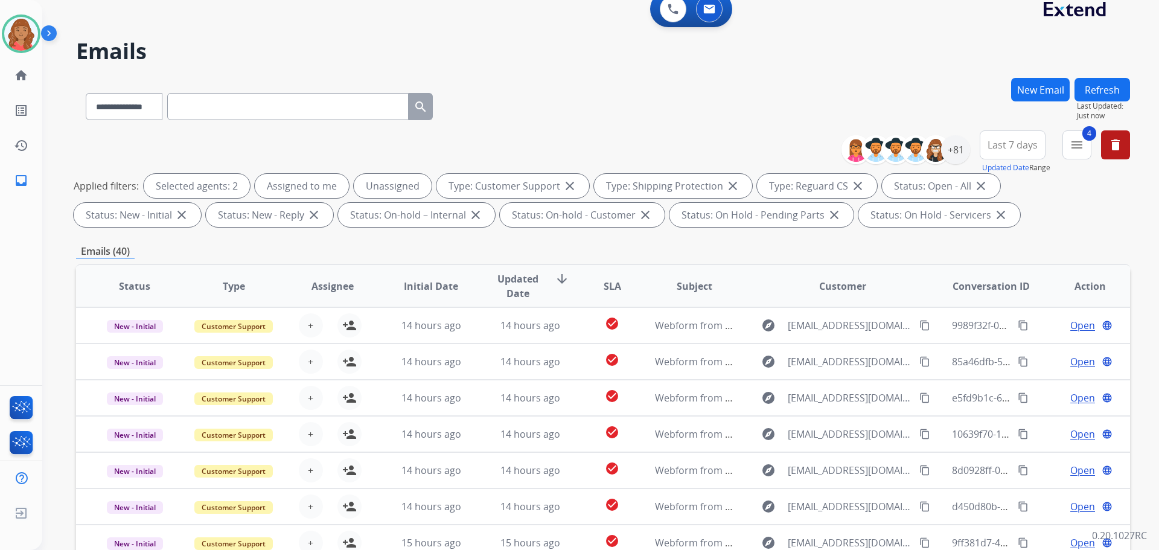
scroll to position [0, 0]
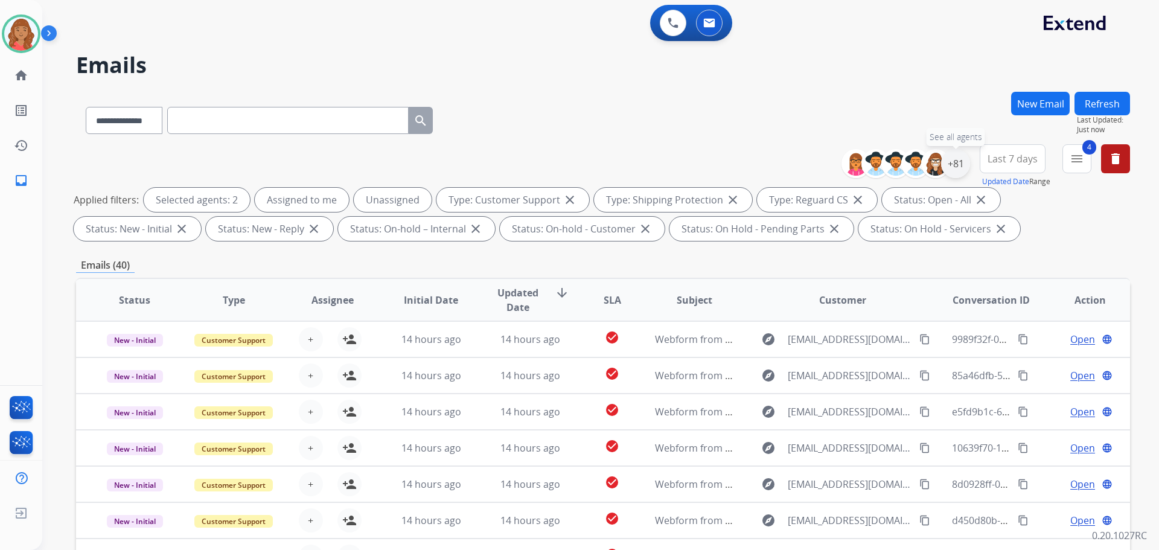
drag, startPoint x: 952, startPoint y: 168, endPoint x: 947, endPoint y: 177, distance: 10.3
click at [952, 168] on div "+81" at bounding box center [955, 163] width 29 height 29
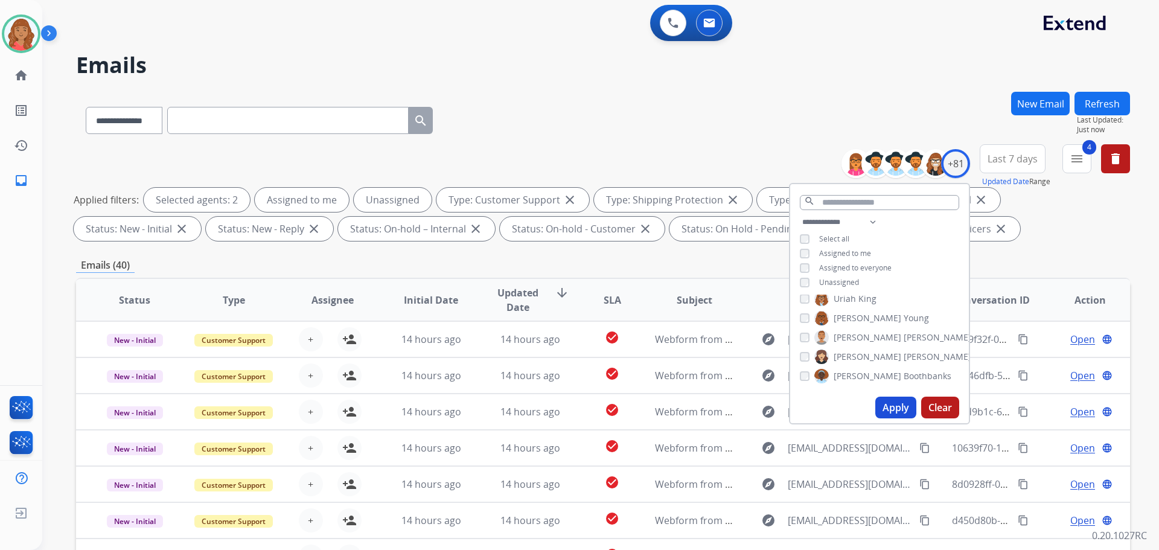
click at [896, 414] on button "Apply" at bounding box center [895, 407] width 41 height 22
select select "*"
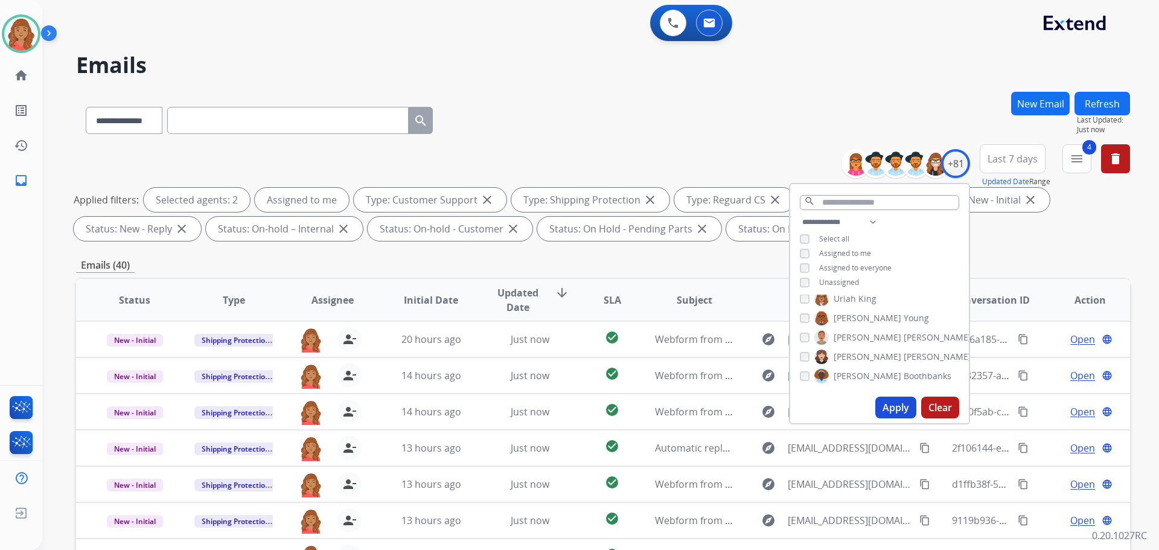
click at [876, 405] on button "Apply" at bounding box center [895, 407] width 41 height 22
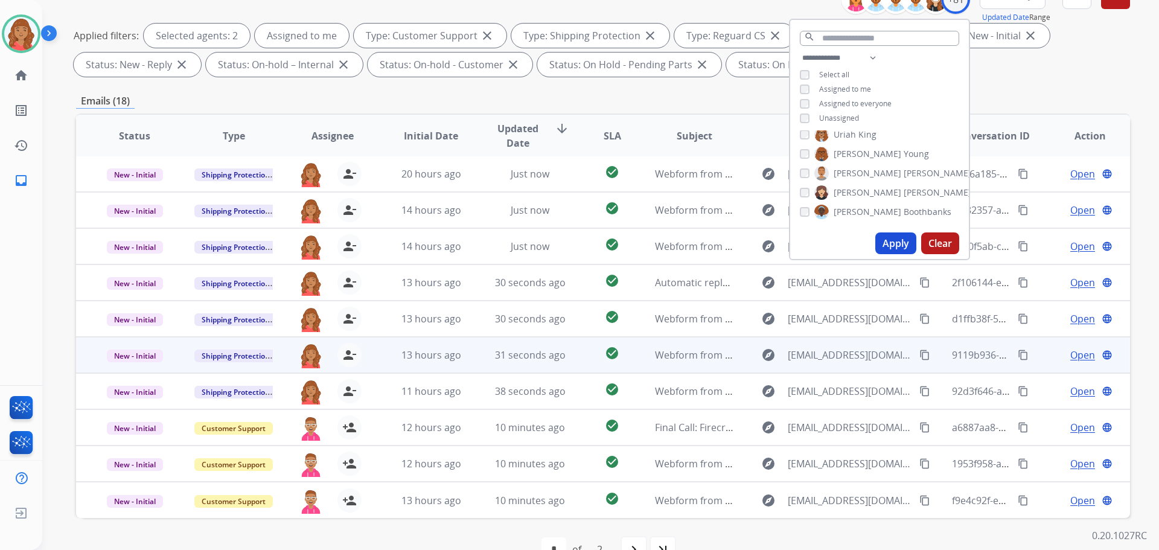
scroll to position [195, 0]
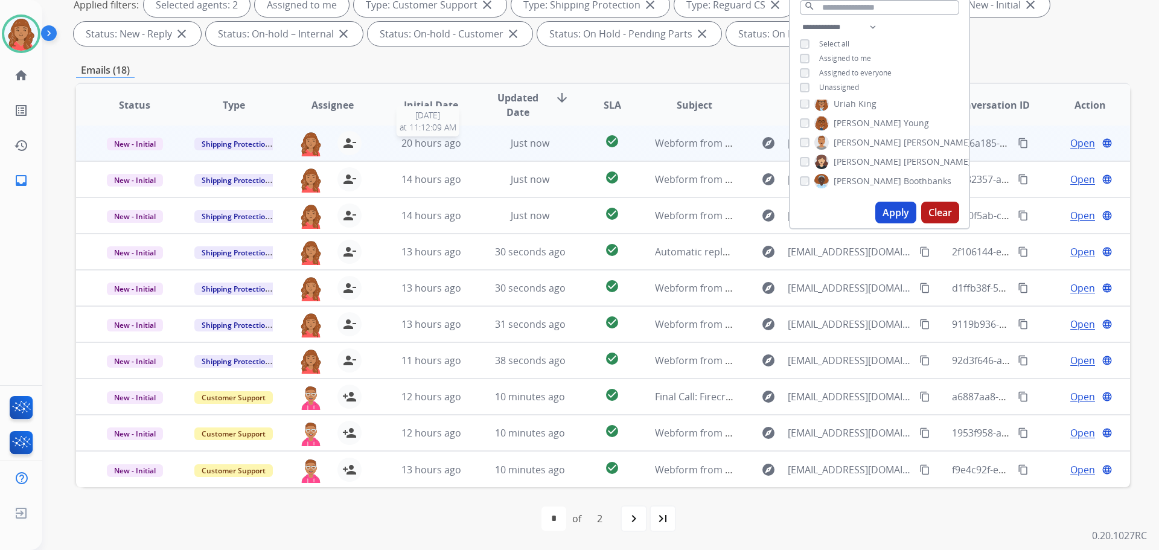
click at [441, 145] on span "20 hours ago" at bounding box center [431, 142] width 60 height 13
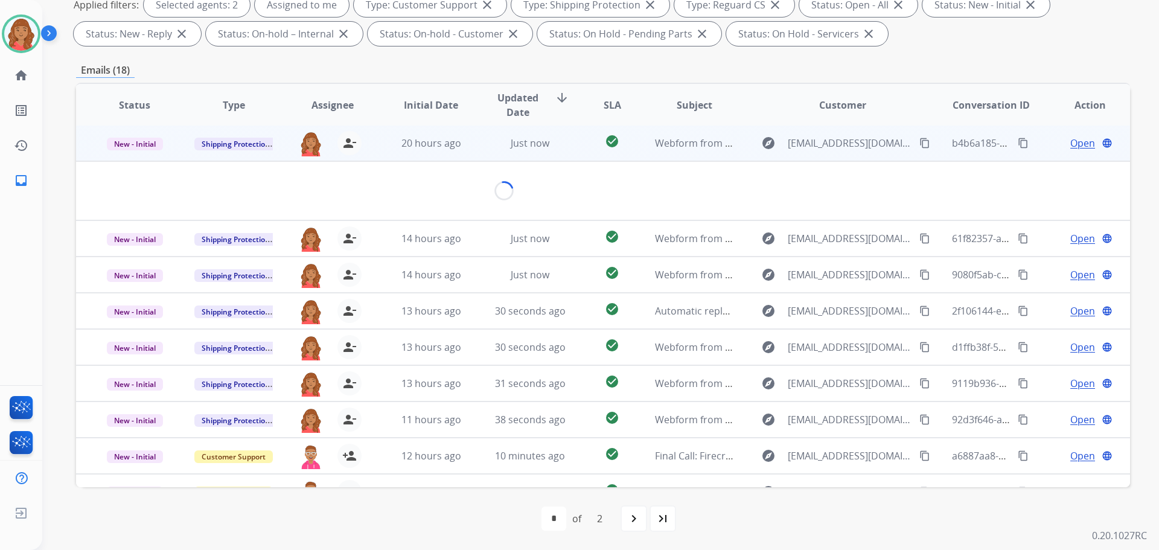
scroll to position [0, 0]
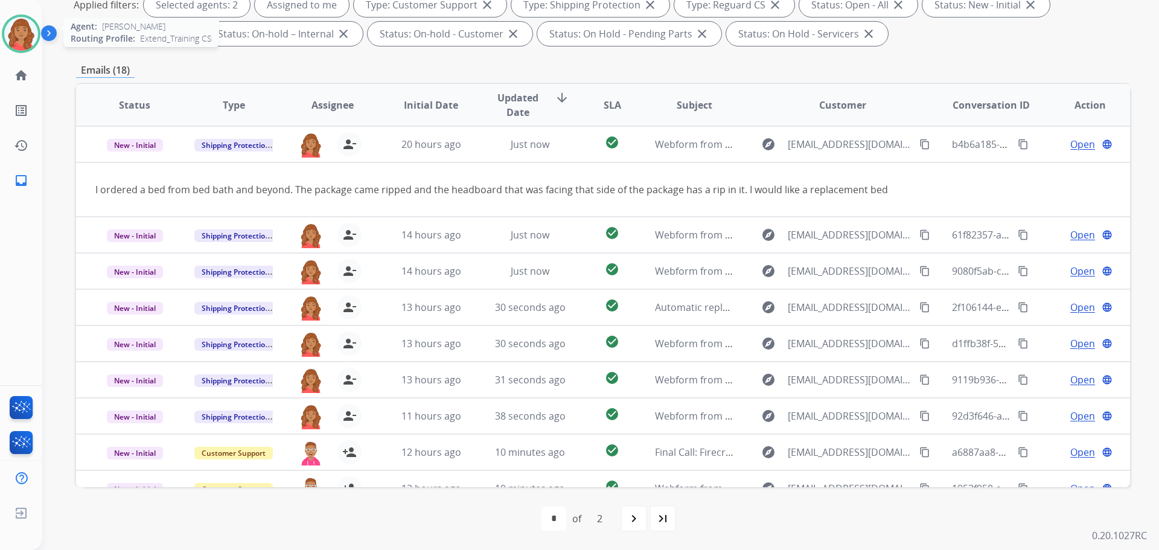
click at [21, 36] on img at bounding box center [21, 34] width 34 height 34
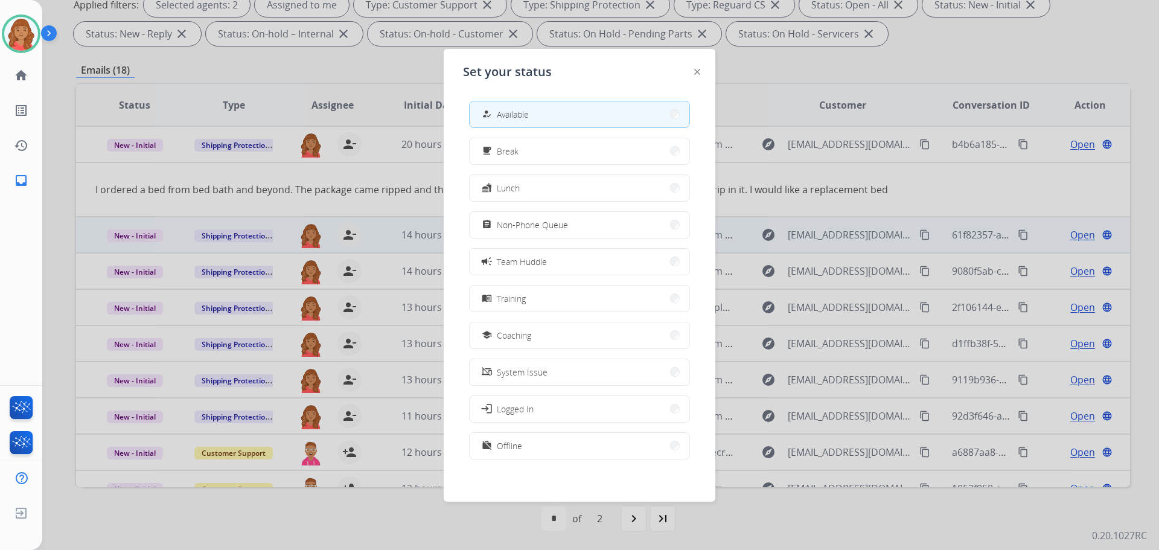
click at [515, 223] on span "Non-Phone Queue" at bounding box center [532, 224] width 71 height 13
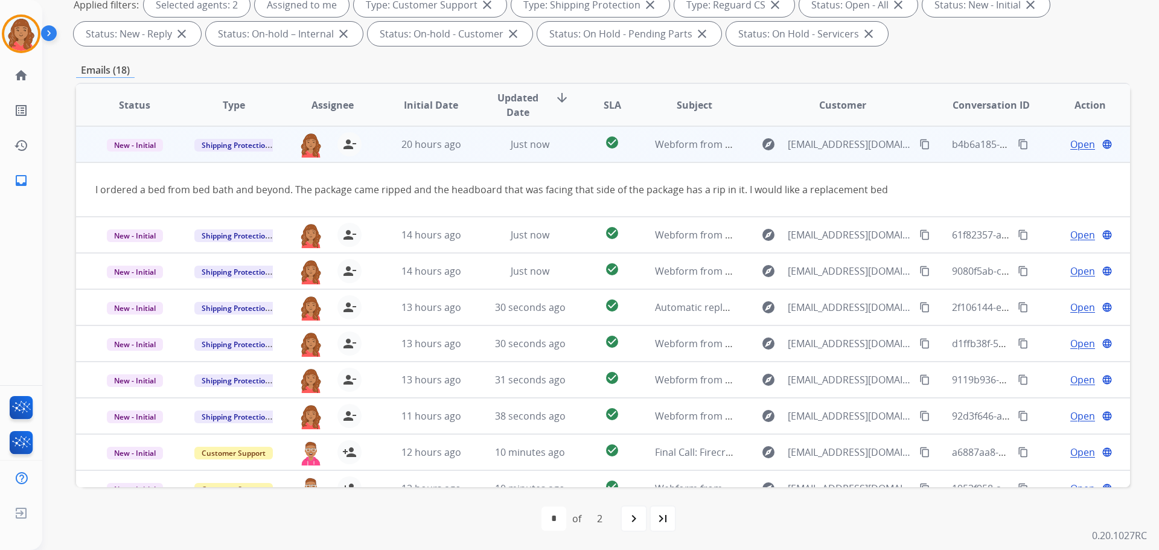
drag, startPoint x: 912, startPoint y: 142, endPoint x: 837, endPoint y: 150, distance: 75.8
click at [919, 142] on mat-icon "content_copy" at bounding box center [924, 144] width 11 height 11
click at [1070, 144] on span "Open" at bounding box center [1082, 144] width 25 height 14
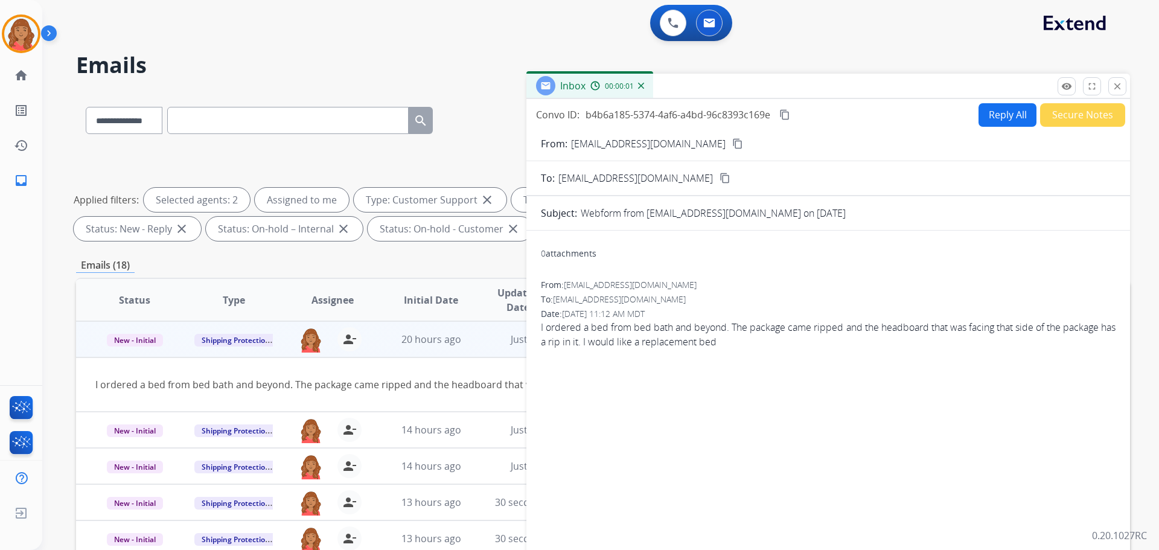
click at [1004, 123] on button "Reply All" at bounding box center [1007, 115] width 58 height 24
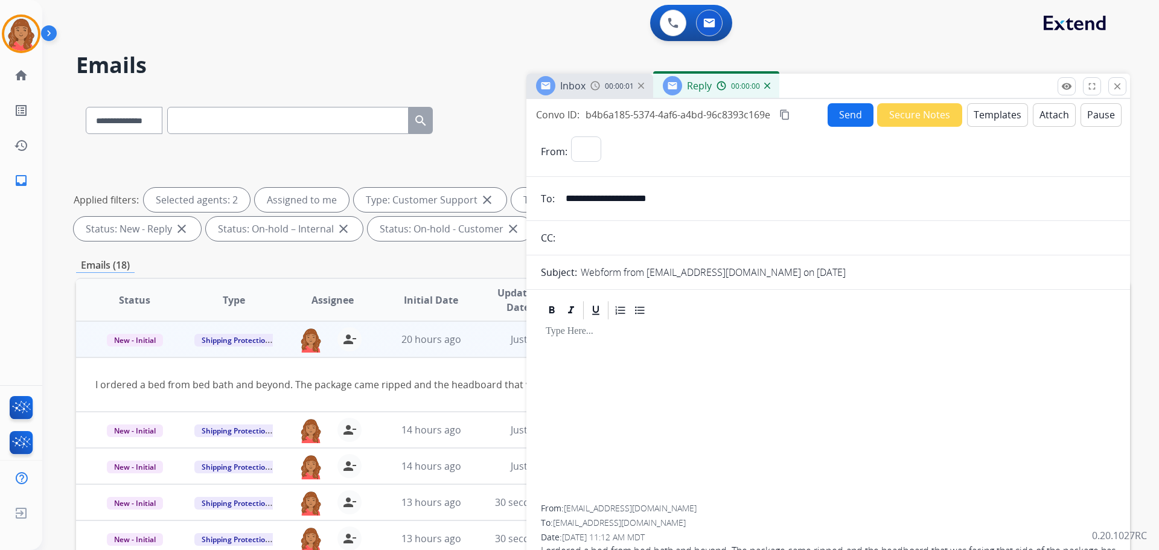
select select "**********"
click at [991, 121] on button "Templates" at bounding box center [997, 115] width 61 height 24
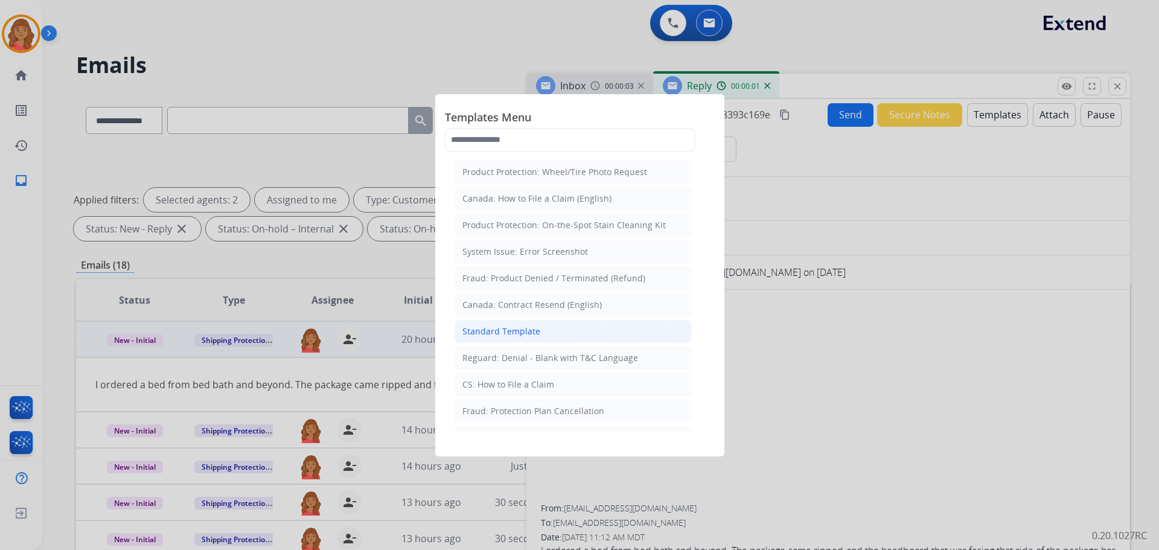
click at [512, 336] on div "Standard Template" at bounding box center [501, 331] width 78 height 12
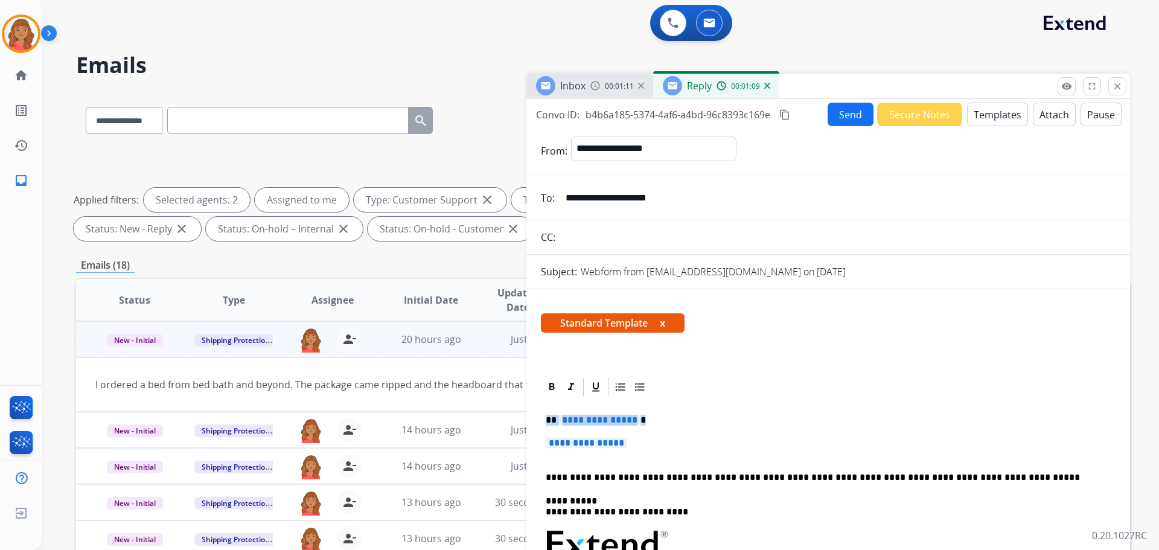
drag, startPoint x: 618, startPoint y: 441, endPoint x: 528, endPoint y: 413, distance: 93.9
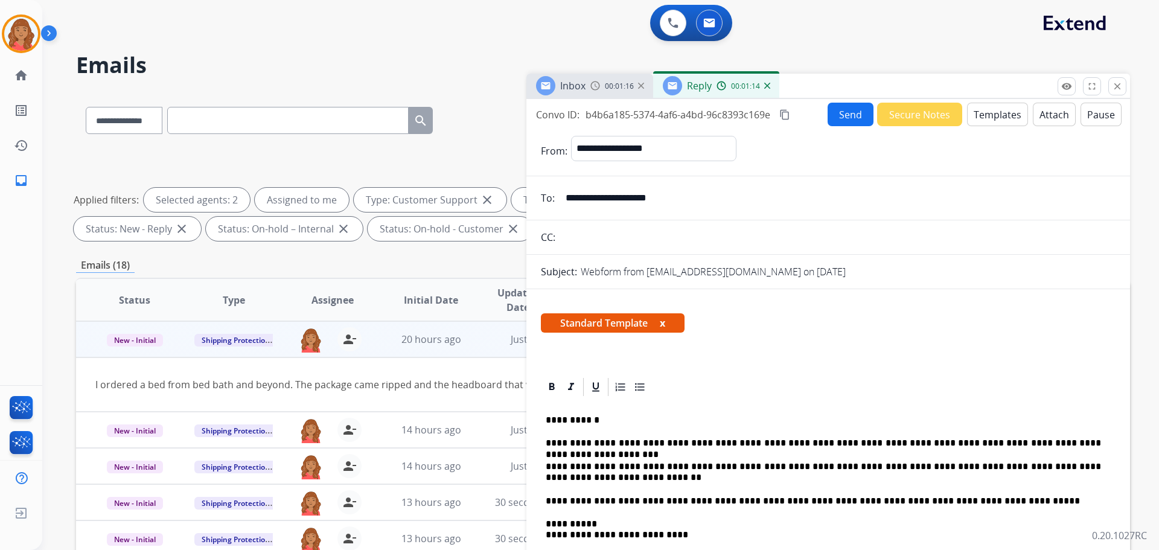
click at [785, 118] on mat-icon "content_copy" at bounding box center [784, 114] width 11 height 11
click at [1116, 88] on mat-icon "close" at bounding box center [1117, 86] width 11 height 11
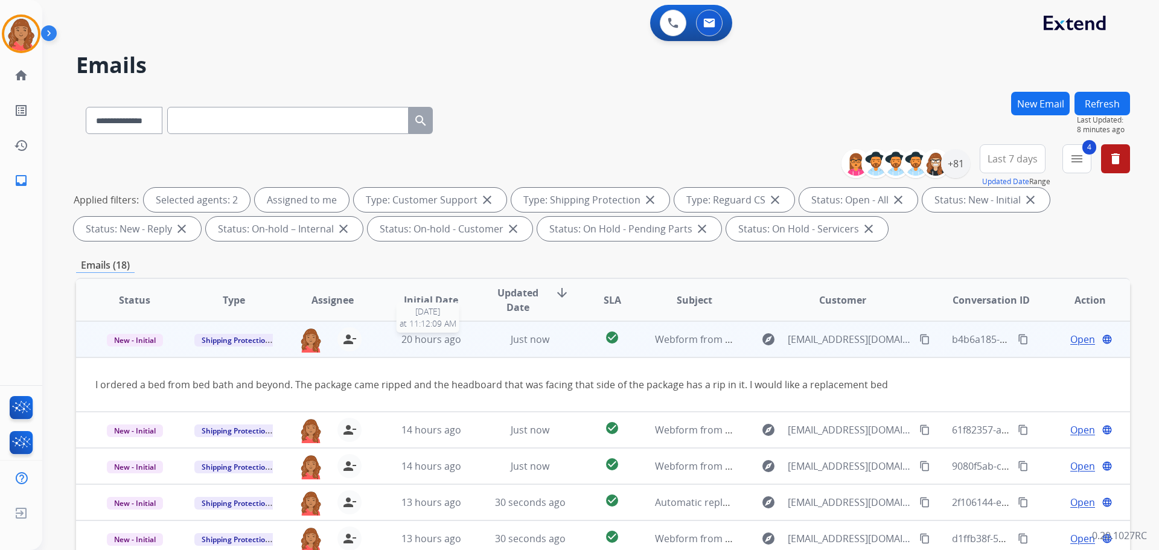
click at [417, 346] on div "20 hours ago" at bounding box center [431, 339] width 79 height 14
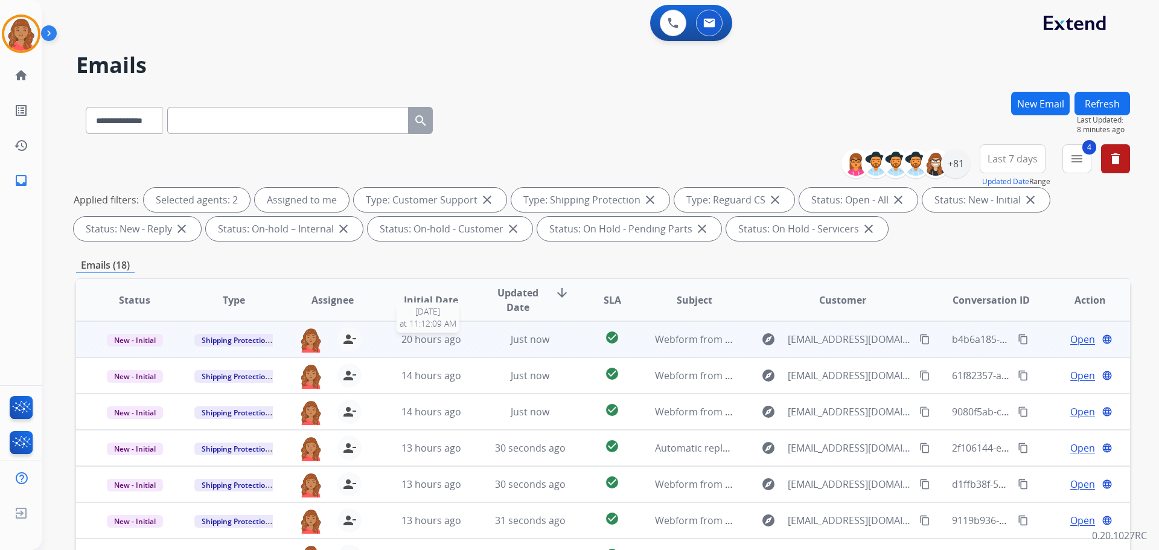
click at [417, 346] on div "20 hours ago" at bounding box center [431, 339] width 79 height 14
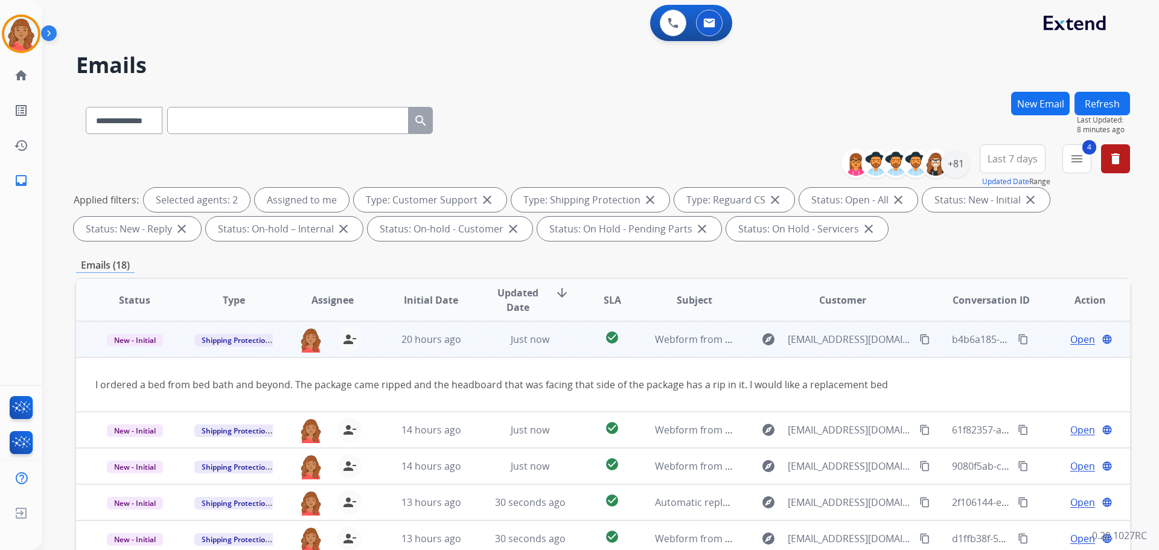
click at [1077, 337] on span "Open" at bounding box center [1082, 339] width 25 height 14
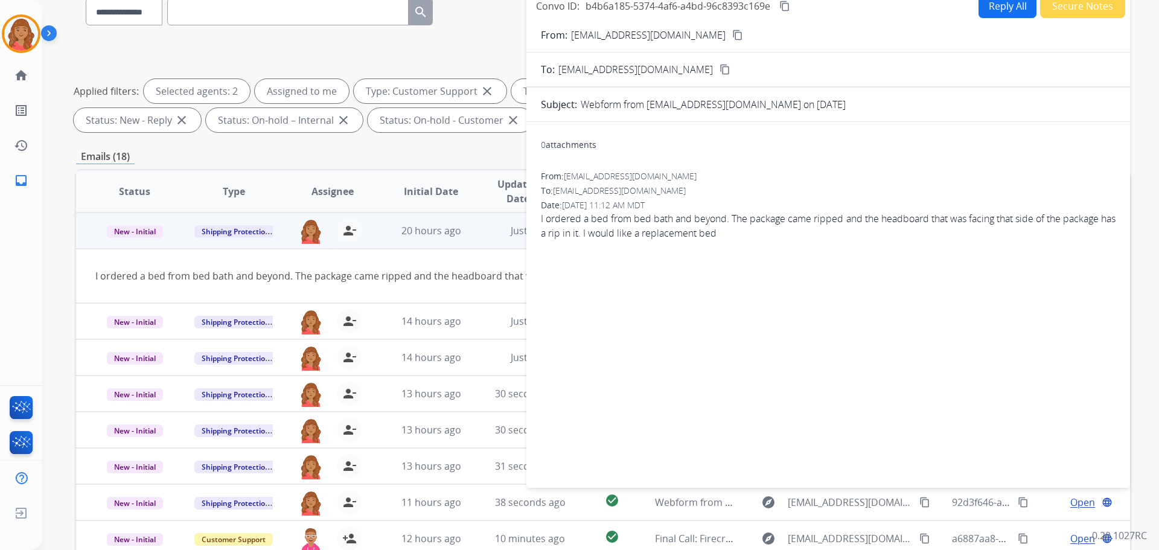
scroll to position [195, 0]
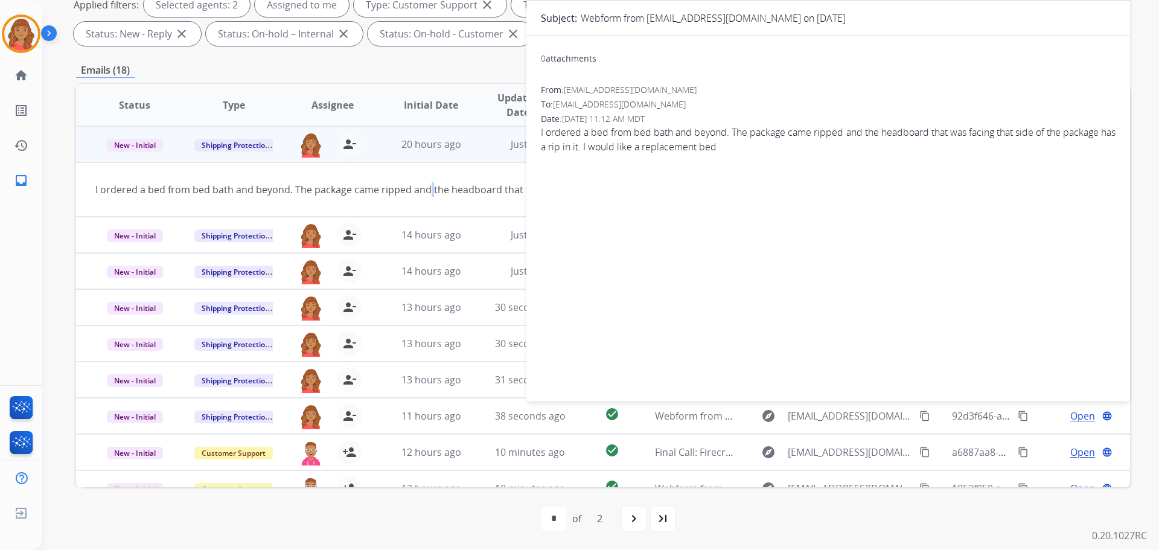
click at [430, 170] on td "I ordered a bed from bed bath and beyond. The package came ripped and the headb…" at bounding box center [504, 189] width 856 height 54
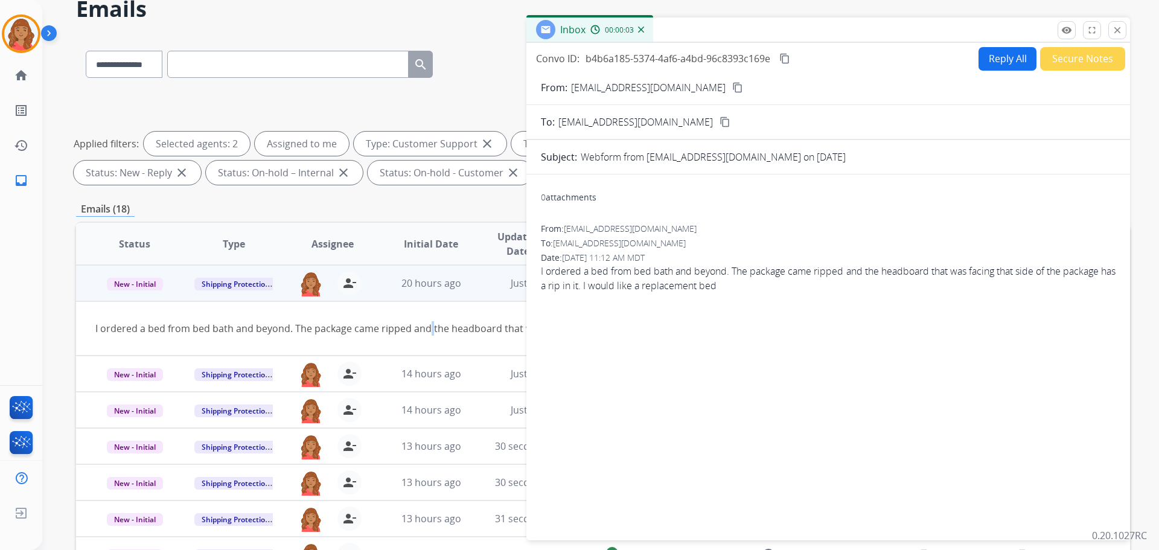
scroll to position [14, 0]
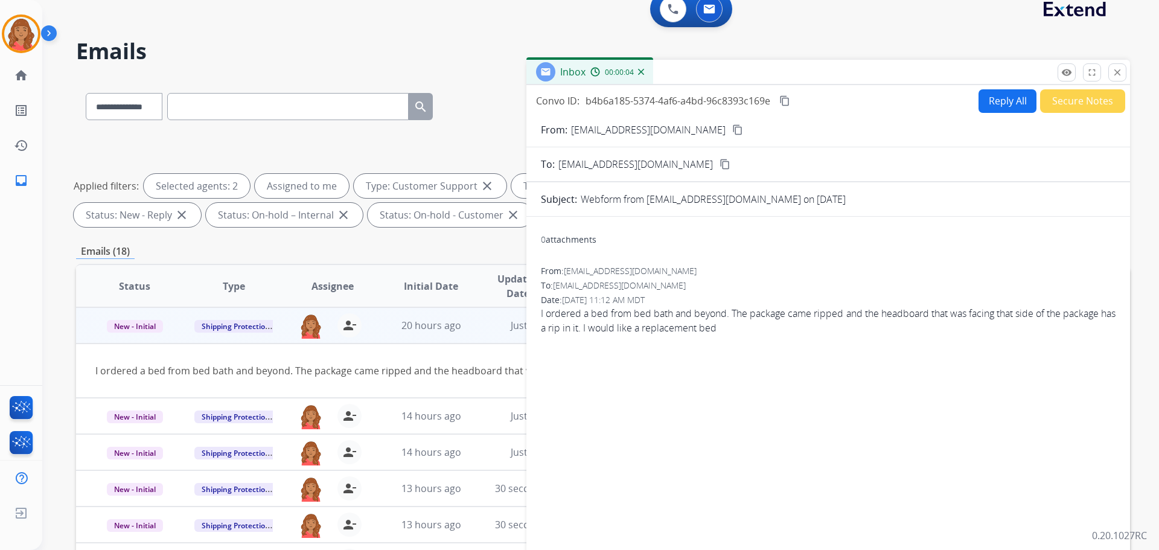
drag, startPoint x: 453, startPoint y: 380, endPoint x: 451, endPoint y: 387, distance: 7.9
click at [453, 382] on td "I ordered a bed from bed bath and beyond. The package came ripped and the headb…" at bounding box center [504, 370] width 856 height 54
click at [1119, 71] on mat-icon "close" at bounding box center [1117, 72] width 11 height 11
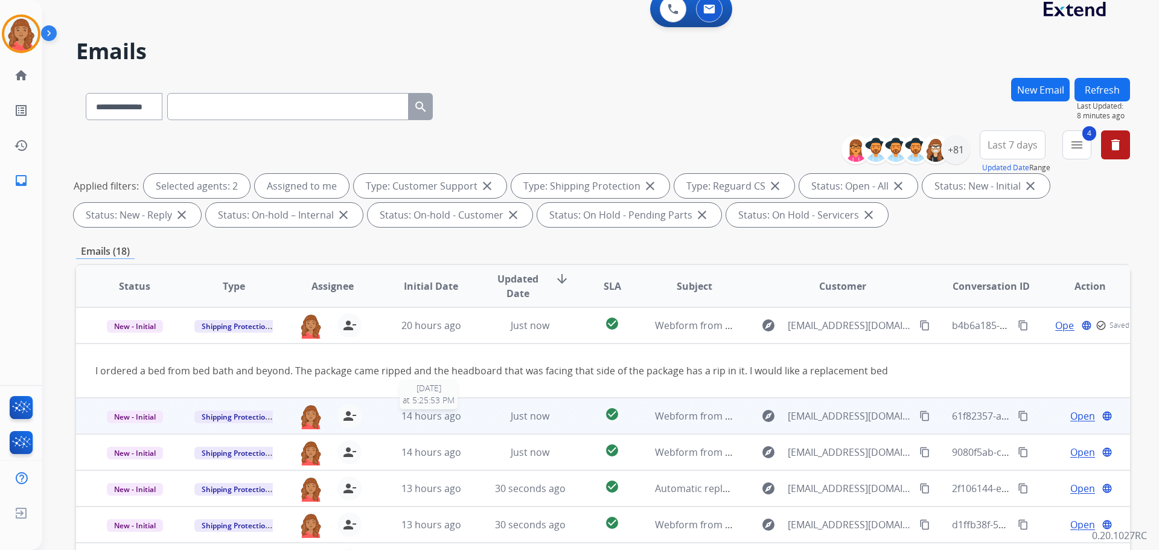
click at [444, 417] on span "14 hours ago" at bounding box center [431, 415] width 60 height 13
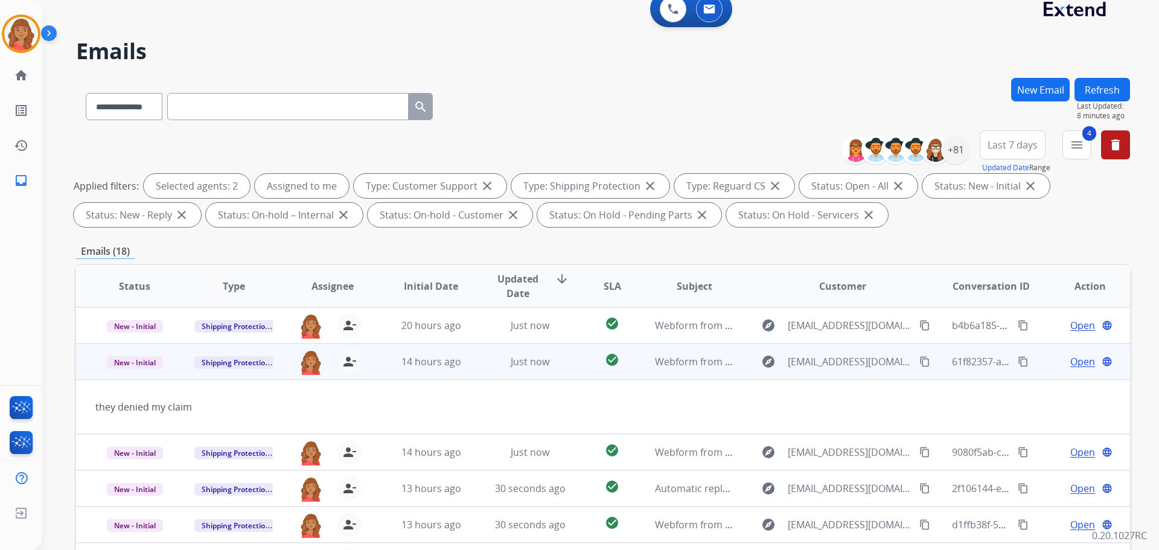
scroll to position [36, 0]
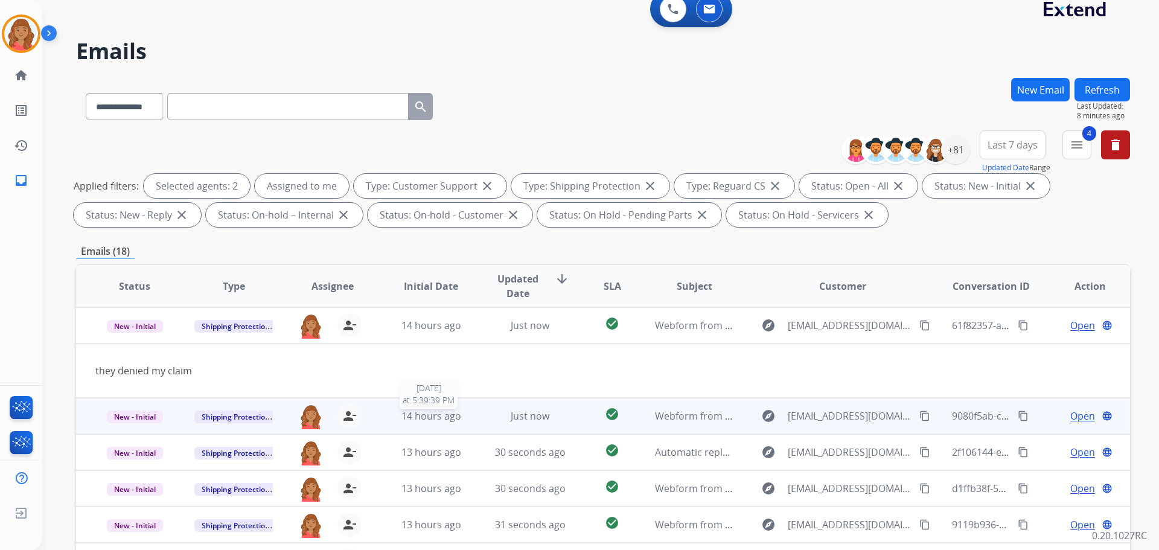
click at [444, 415] on span "14 hours ago" at bounding box center [431, 415] width 60 height 13
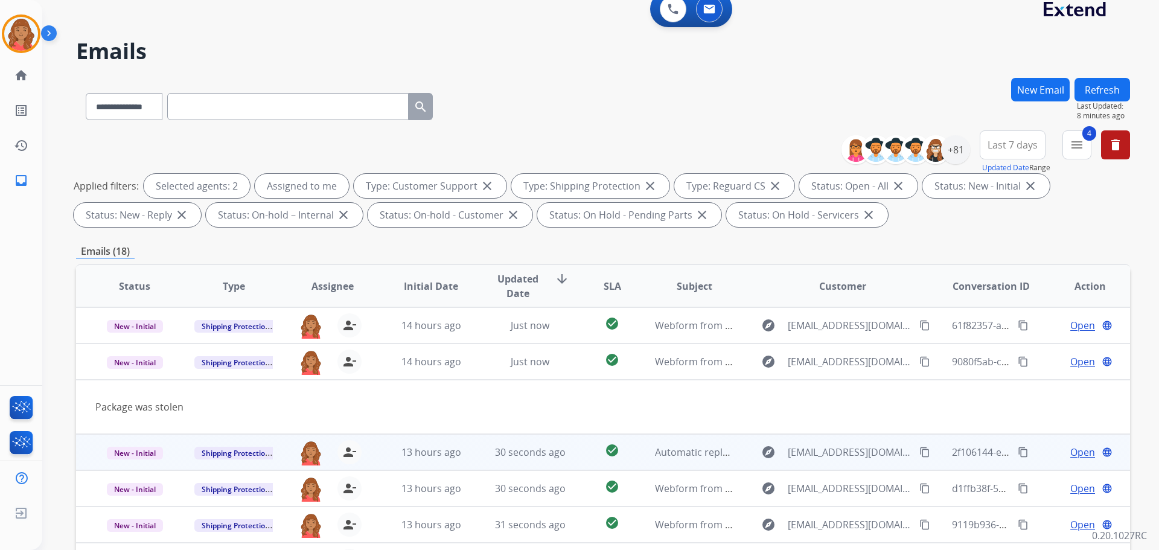
scroll to position [56, 0]
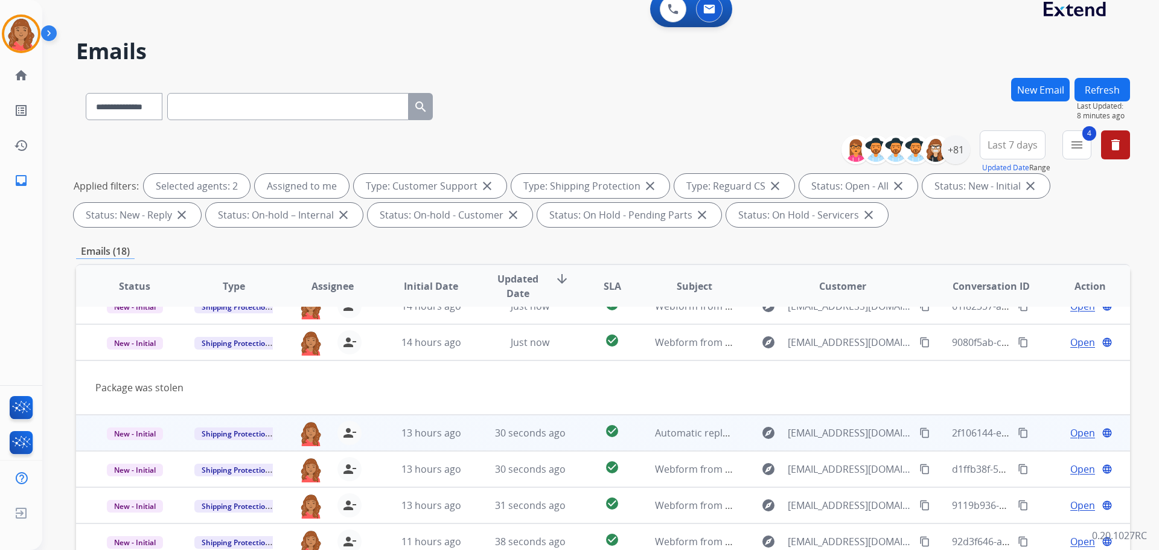
click at [443, 441] on td "13 hours ago" at bounding box center [421, 433] width 99 height 36
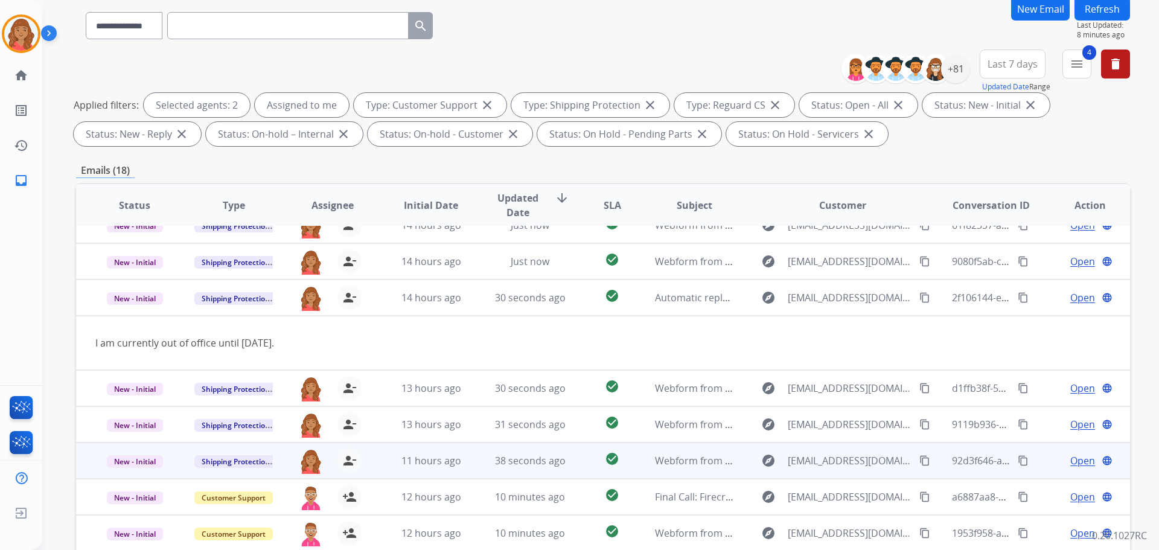
scroll to position [195, 0]
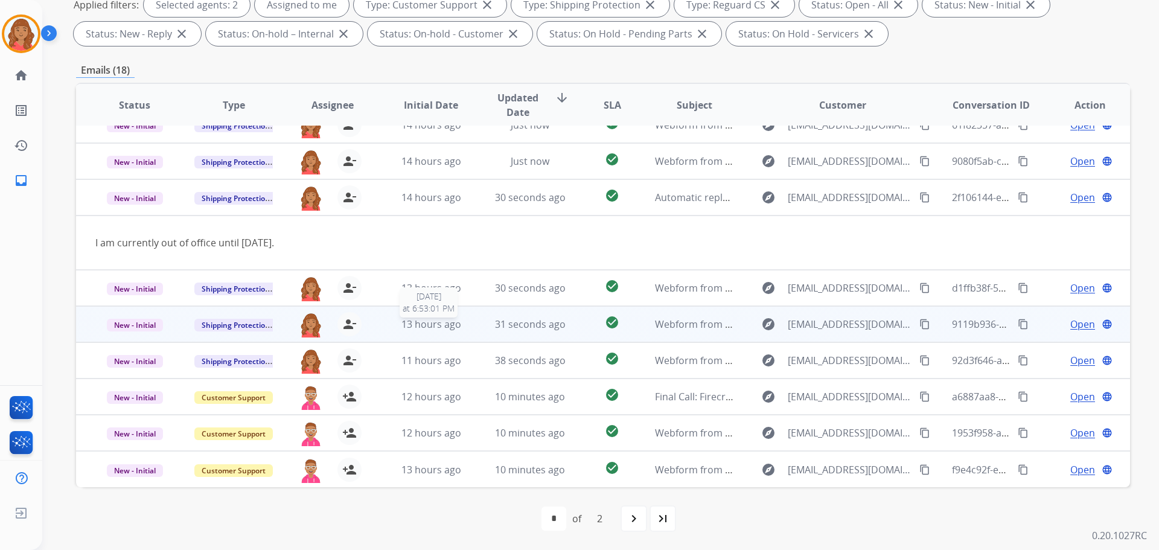
click at [426, 326] on span "13 hours ago" at bounding box center [431, 323] width 60 height 13
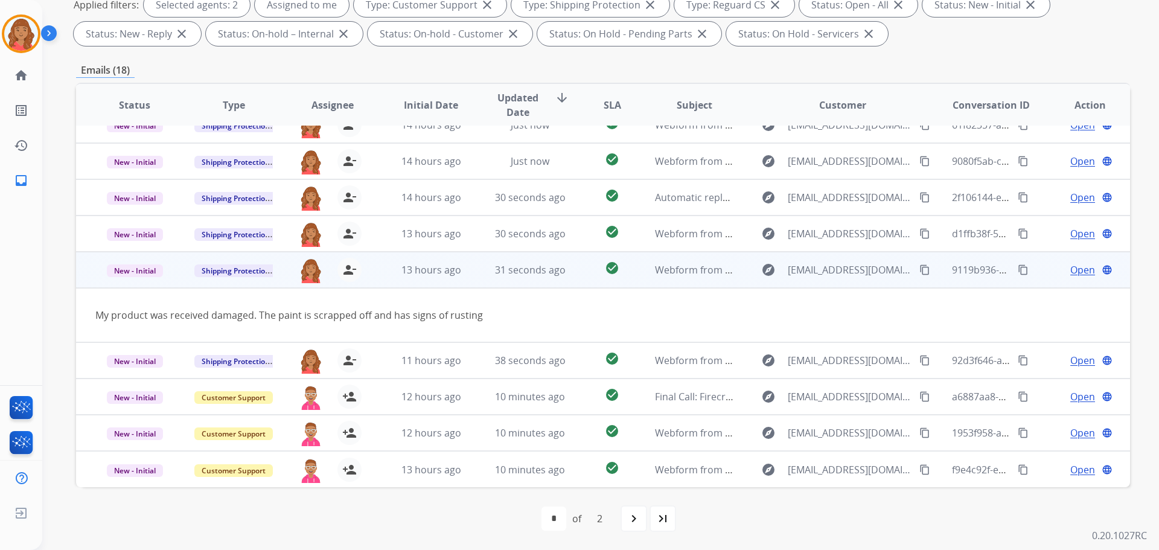
click at [1082, 270] on span "Open" at bounding box center [1082, 270] width 25 height 14
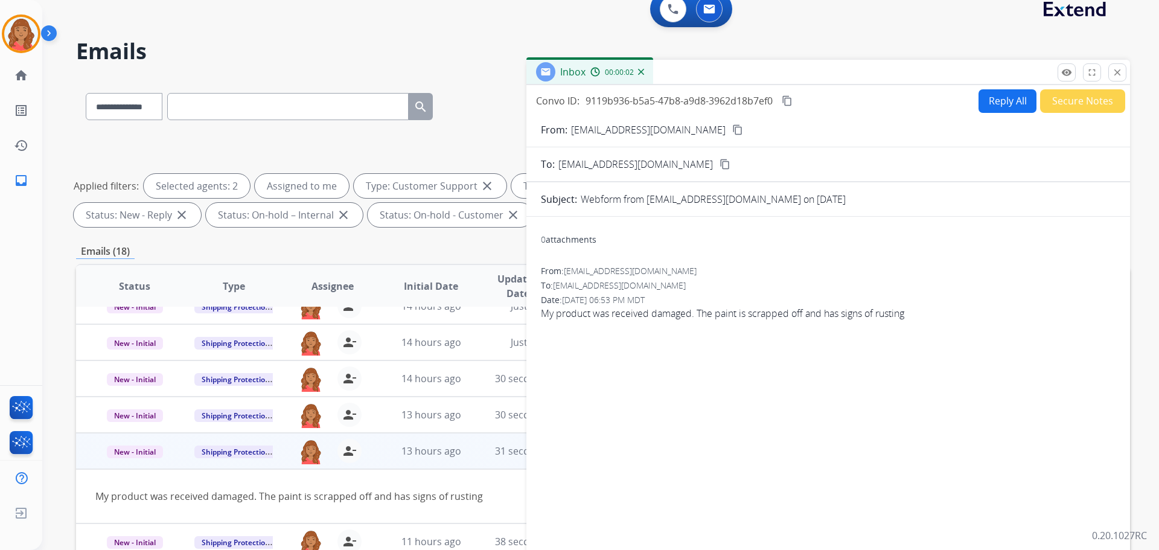
scroll to position [0, 0]
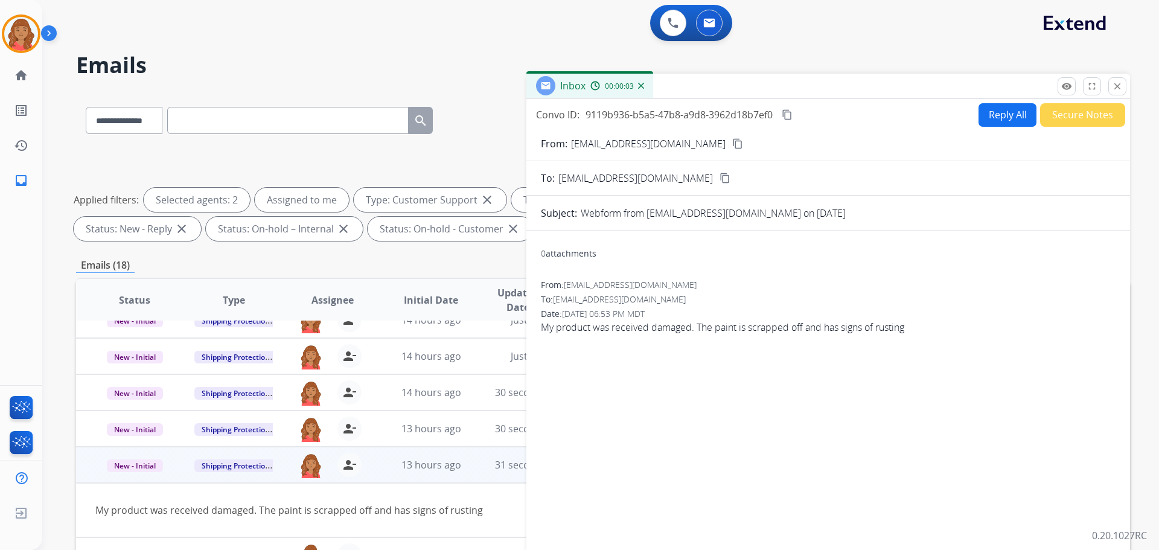
drag, startPoint x: 1116, startPoint y: 83, endPoint x: 1097, endPoint y: 116, distance: 37.9
click at [1118, 87] on mat-icon "close" at bounding box center [1117, 86] width 11 height 11
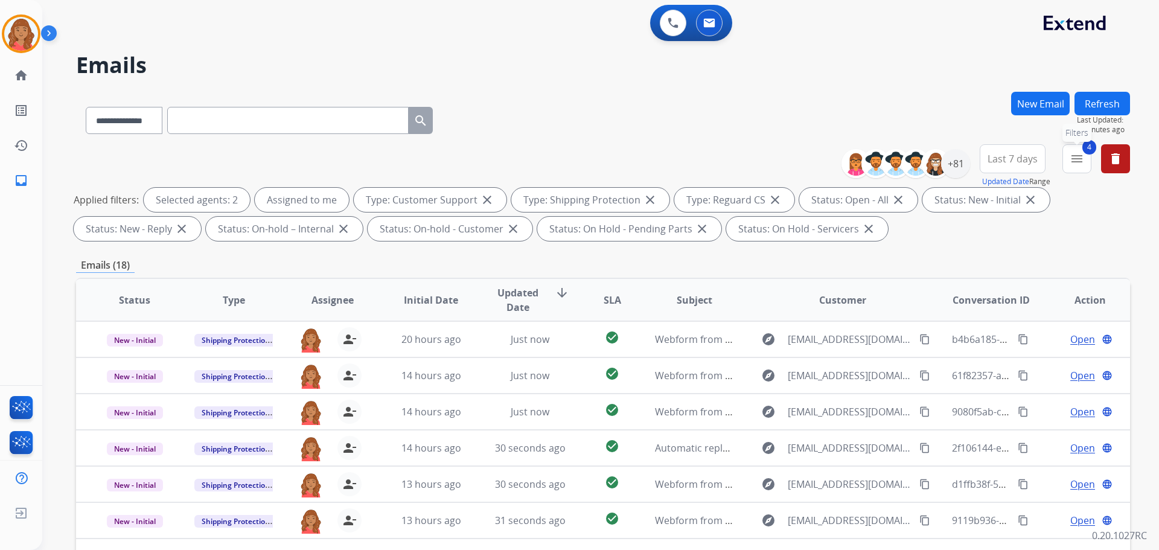
drag, startPoint x: 1077, startPoint y: 165, endPoint x: 1054, endPoint y: 185, distance: 30.8
click at [1077, 165] on mat-icon "menu" at bounding box center [1076, 158] width 14 height 14
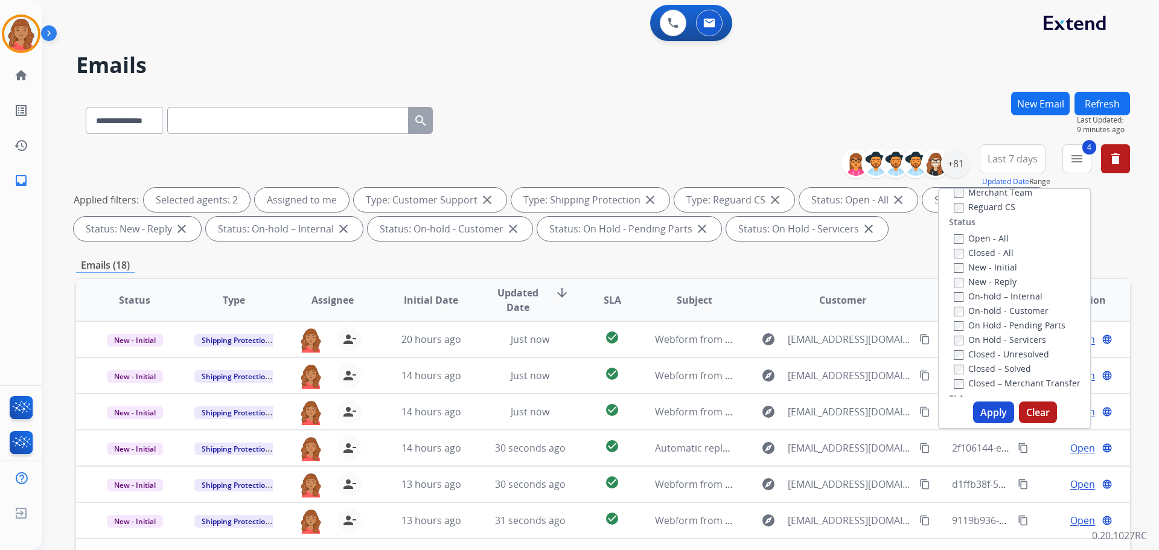
scroll to position [121, 0]
click at [976, 407] on button "Apply" at bounding box center [993, 412] width 41 height 22
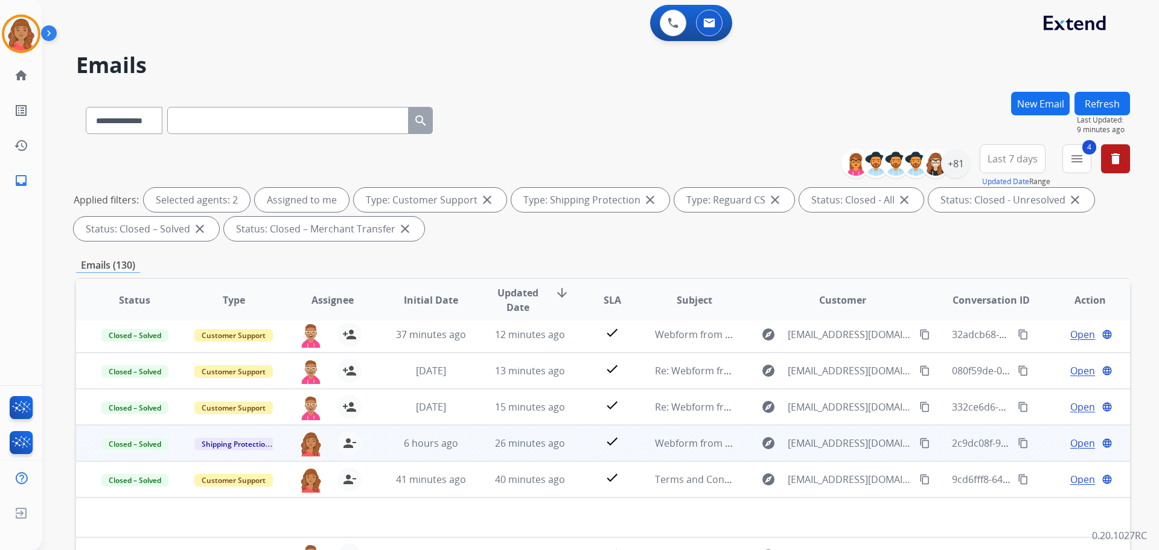
scroll to position [0, 0]
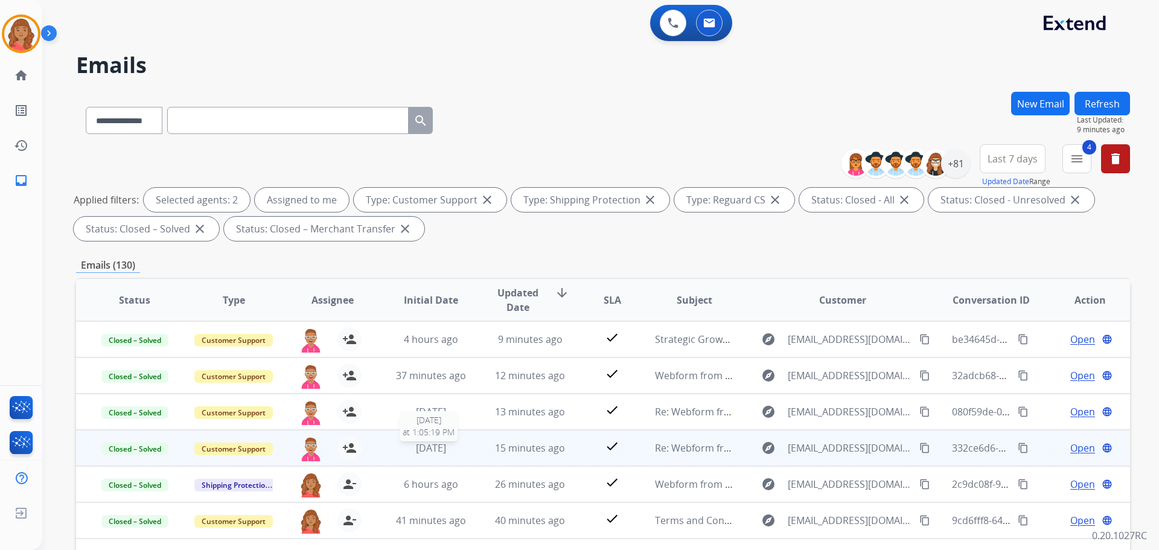
click at [421, 451] on span "2 days ago" at bounding box center [431, 447] width 30 height 13
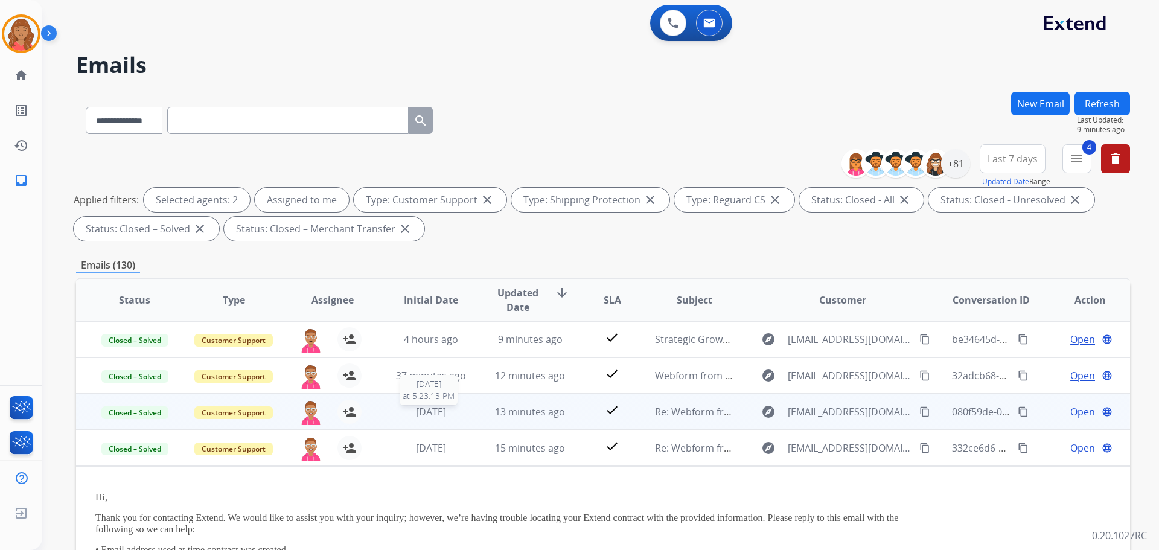
click at [416, 413] on span "[DATE]" at bounding box center [431, 411] width 30 height 13
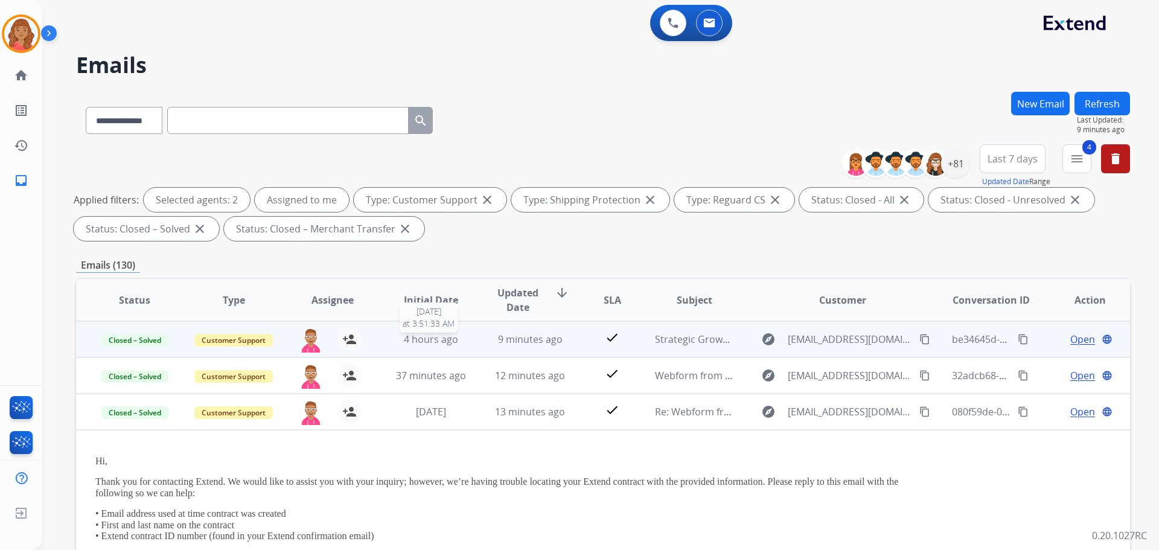
click at [421, 343] on span "4 hours ago" at bounding box center [431, 339] width 54 height 13
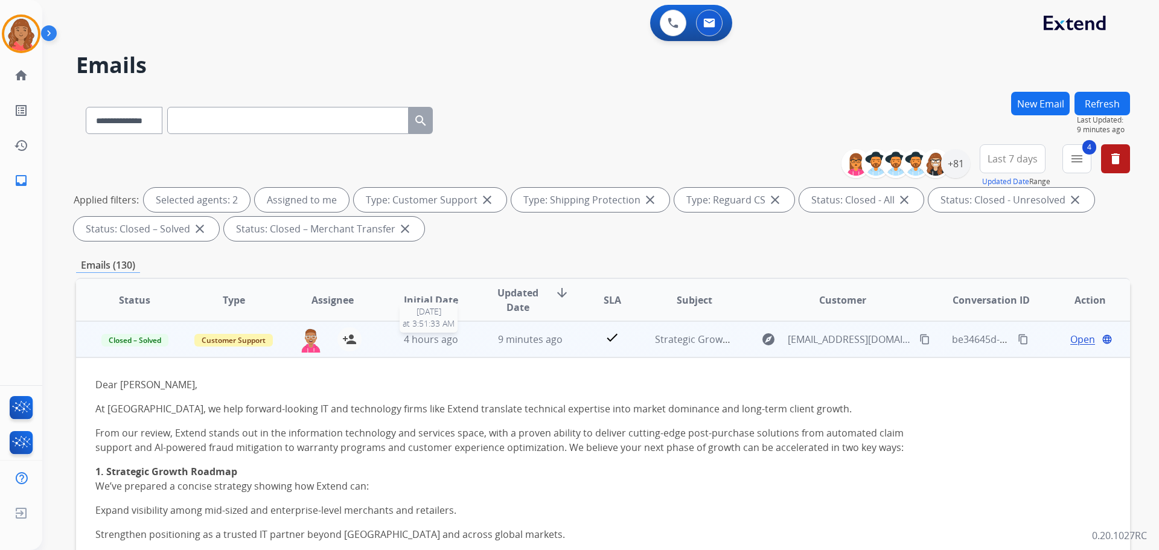
click at [431, 335] on span "4 hours ago" at bounding box center [431, 339] width 54 height 13
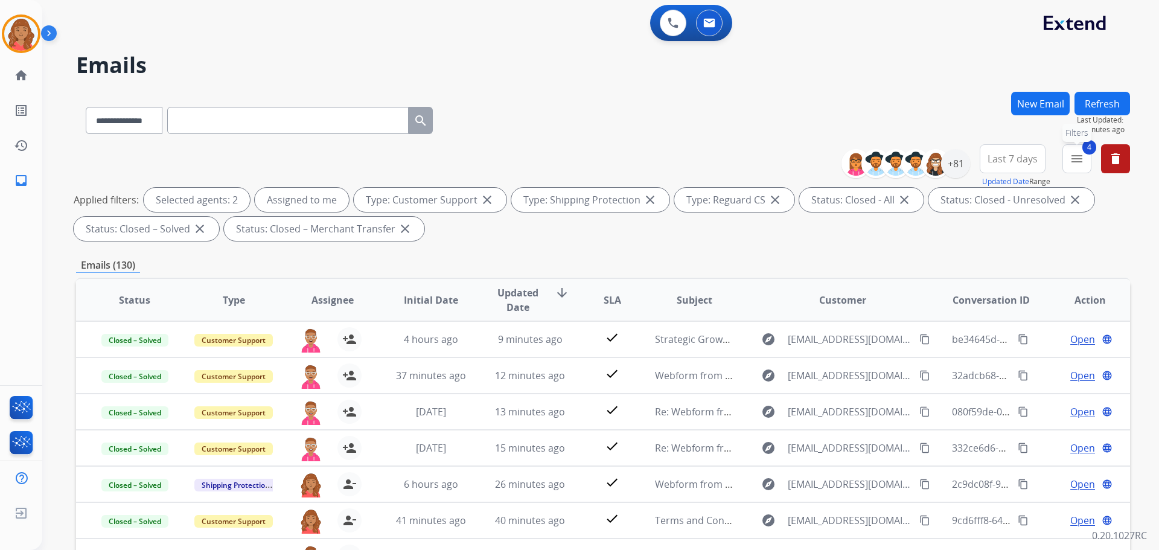
click at [1080, 159] on mat-icon "menu" at bounding box center [1076, 158] width 14 height 14
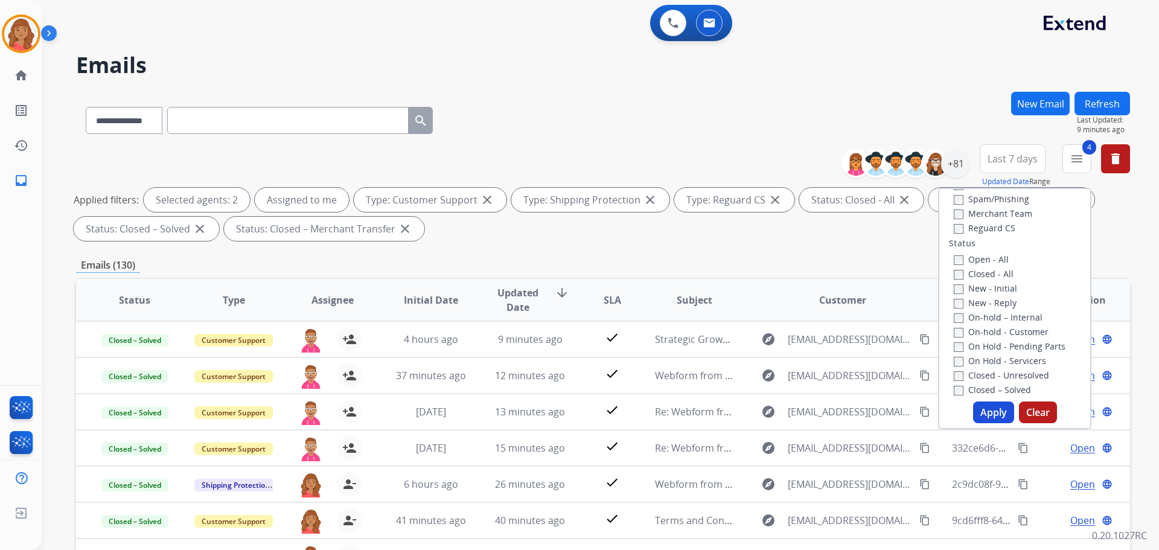
drag, startPoint x: 871, startPoint y: 266, endPoint x: 962, endPoint y: 220, distance: 101.7
click at [877, 267] on div "Emails (130)" at bounding box center [603, 265] width 1054 height 15
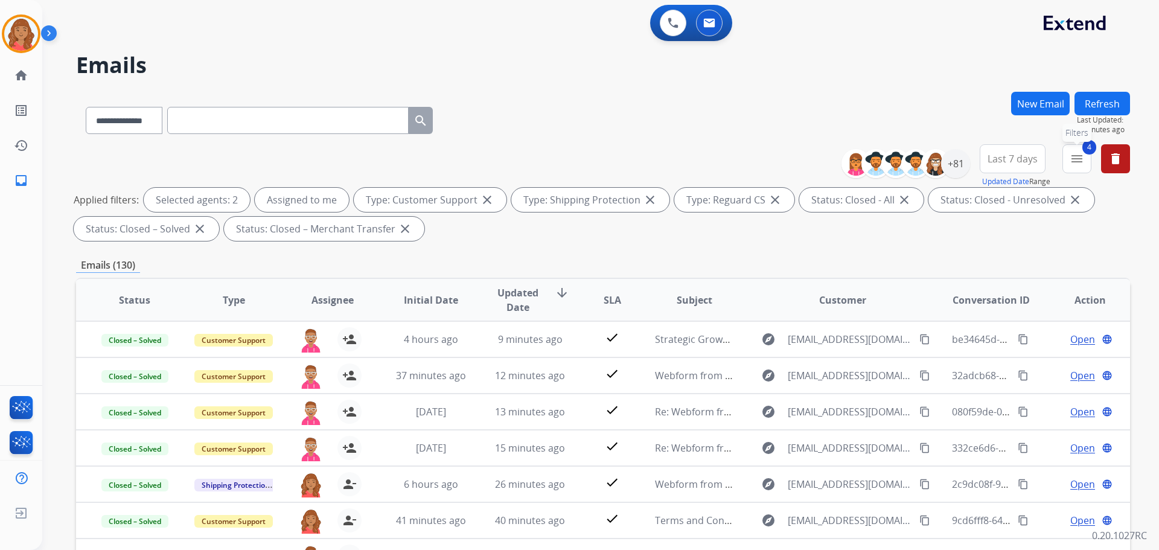
click at [1080, 156] on mat-icon "menu" at bounding box center [1076, 158] width 14 height 14
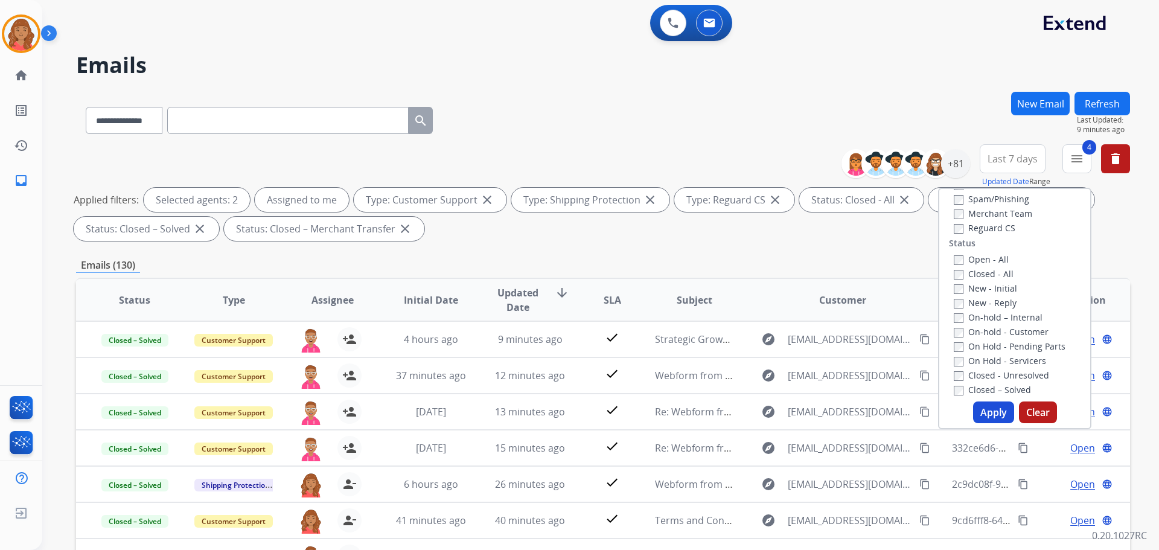
click at [988, 415] on button "Apply" at bounding box center [993, 412] width 41 height 22
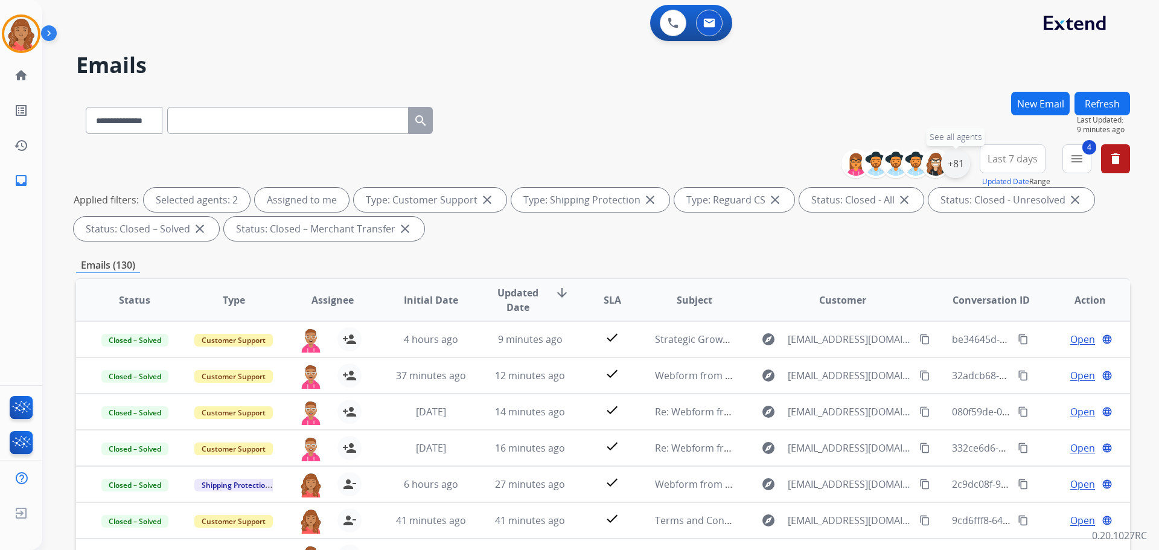
click at [957, 168] on div "+81" at bounding box center [955, 163] width 29 height 29
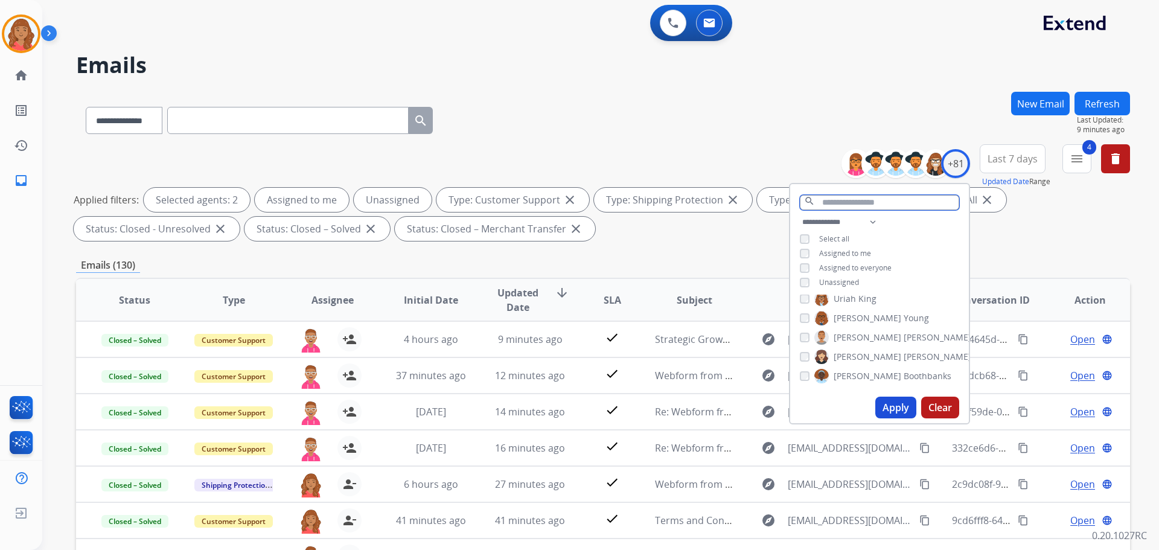
click at [856, 199] on input "text" at bounding box center [879, 202] width 159 height 15
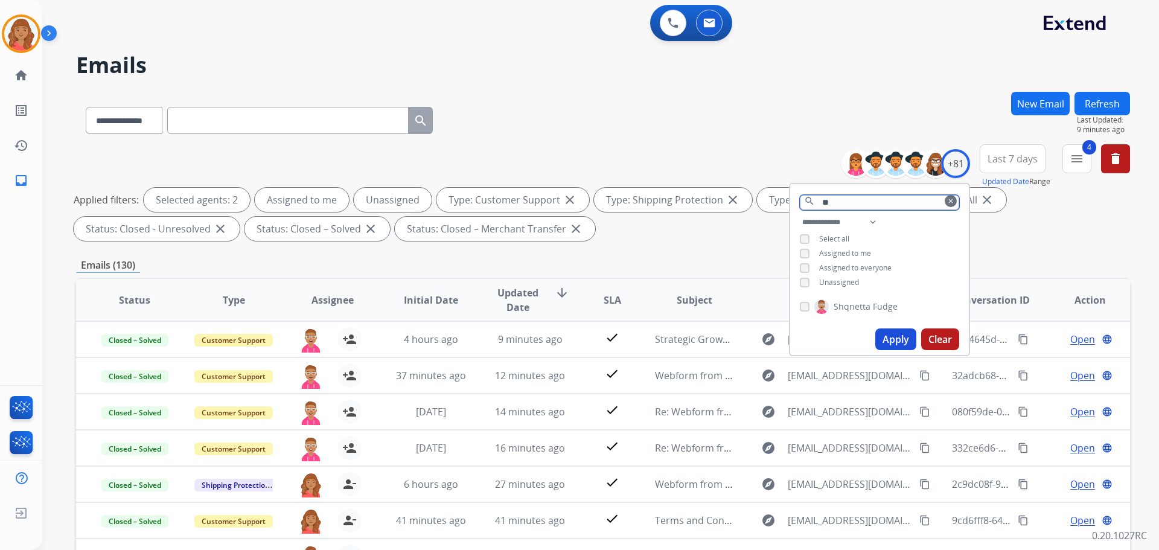
type input "**"
click at [902, 338] on button "Apply" at bounding box center [895, 339] width 41 height 22
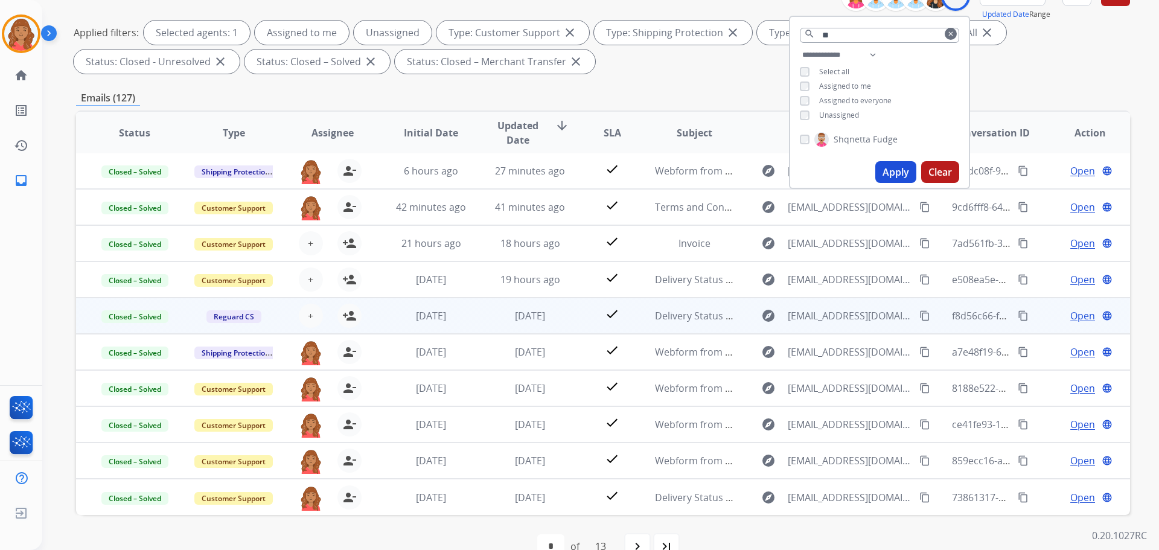
scroll to position [195, 0]
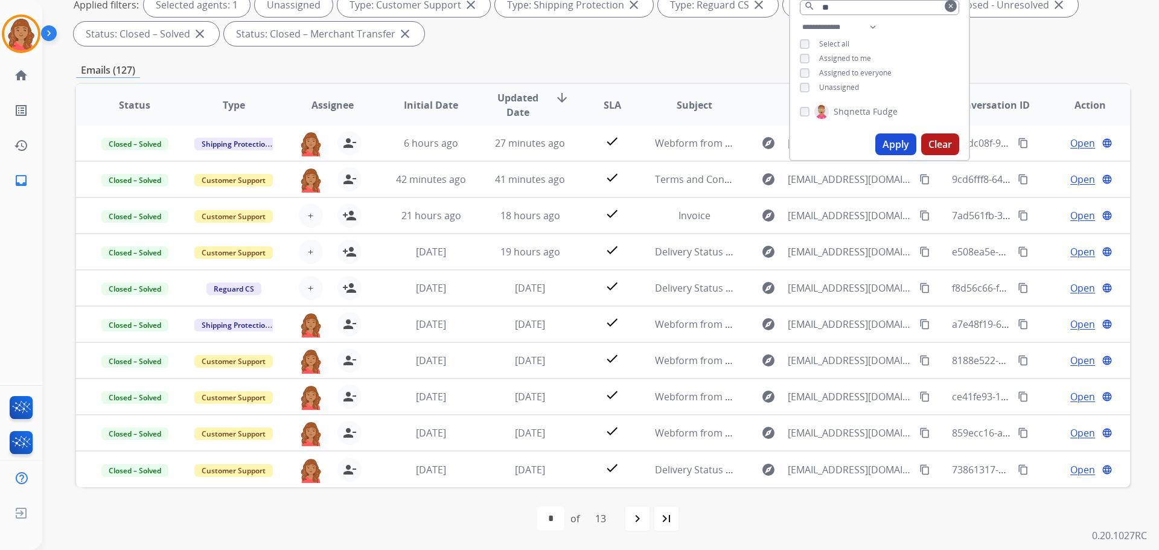
click at [882, 142] on button "Apply" at bounding box center [895, 144] width 41 height 22
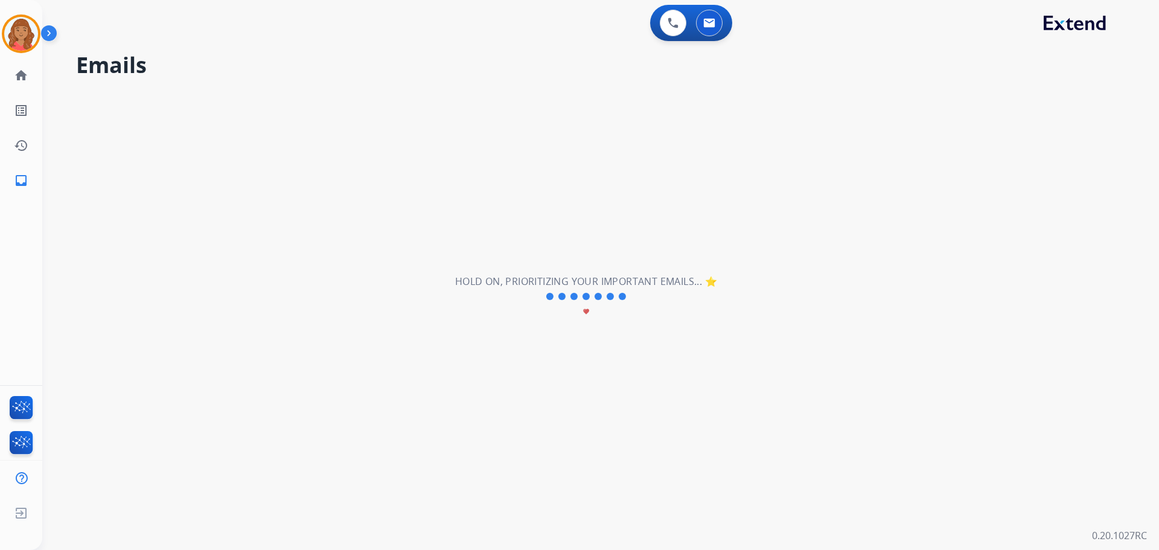
scroll to position [0, 0]
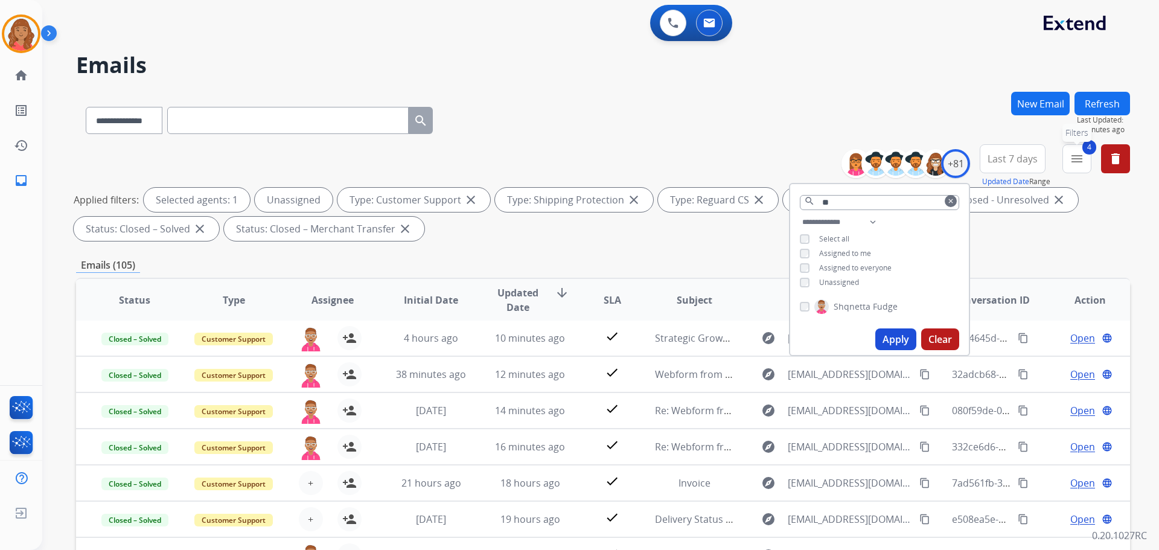
click at [1077, 171] on button "4 menu Filters" at bounding box center [1076, 158] width 29 height 29
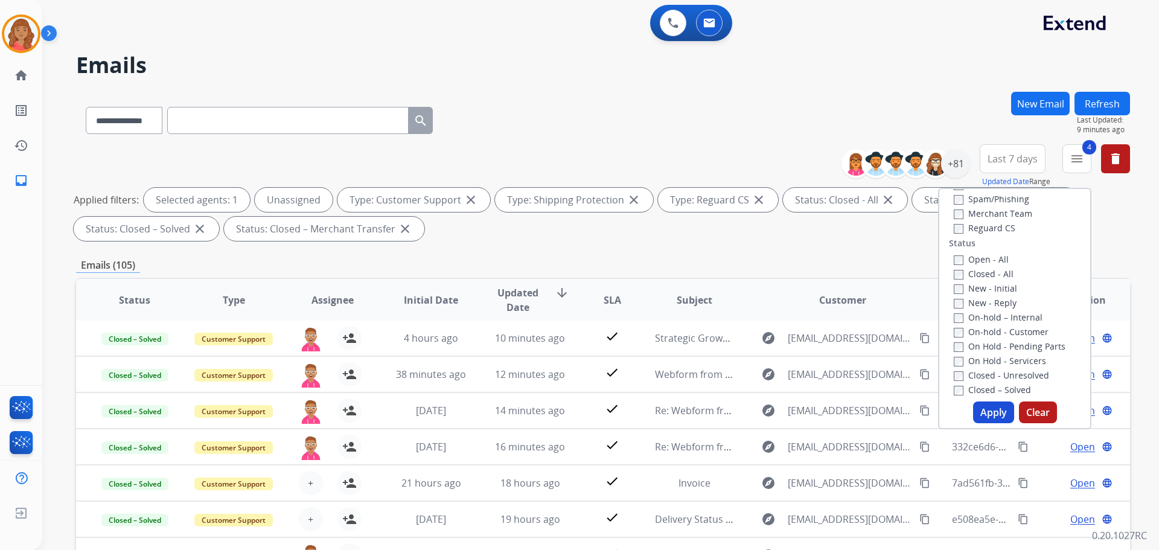
click at [984, 412] on button "Apply" at bounding box center [993, 412] width 41 height 22
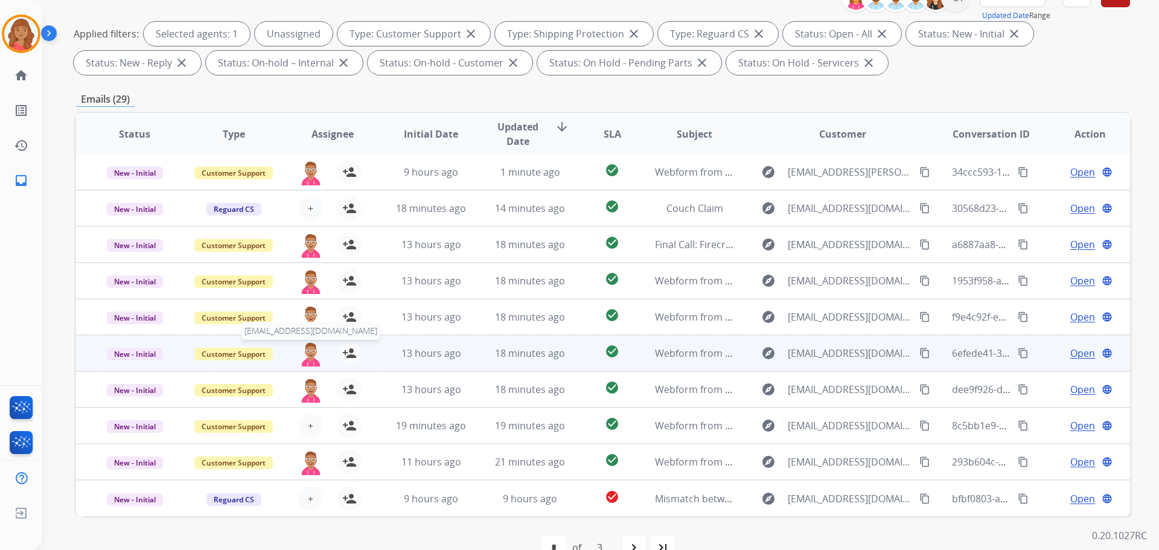
scroll to position [195, 0]
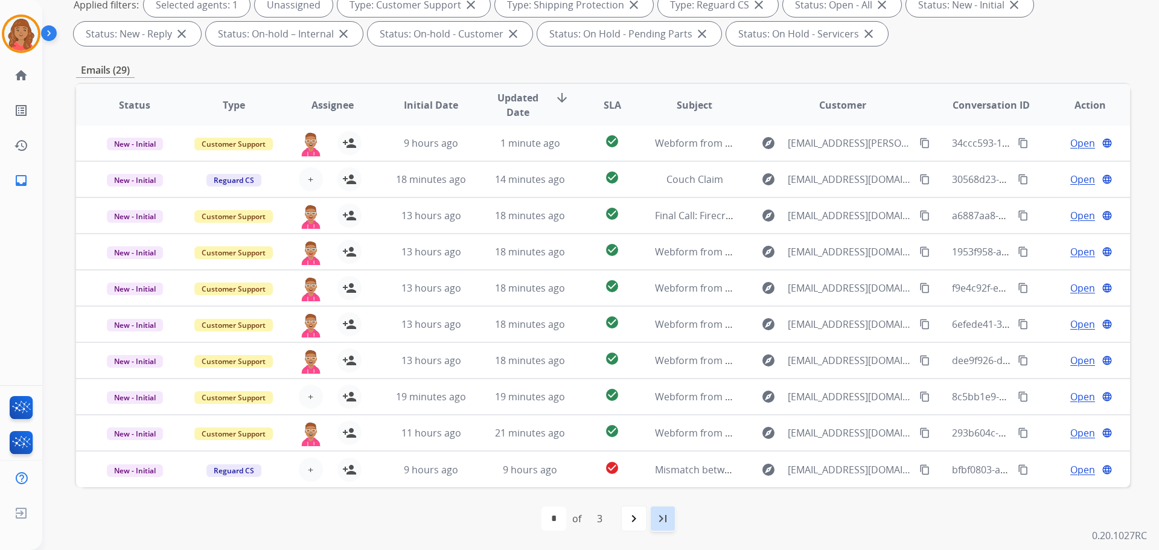
click at [660, 526] on div "last_page" at bounding box center [662, 518] width 27 height 27
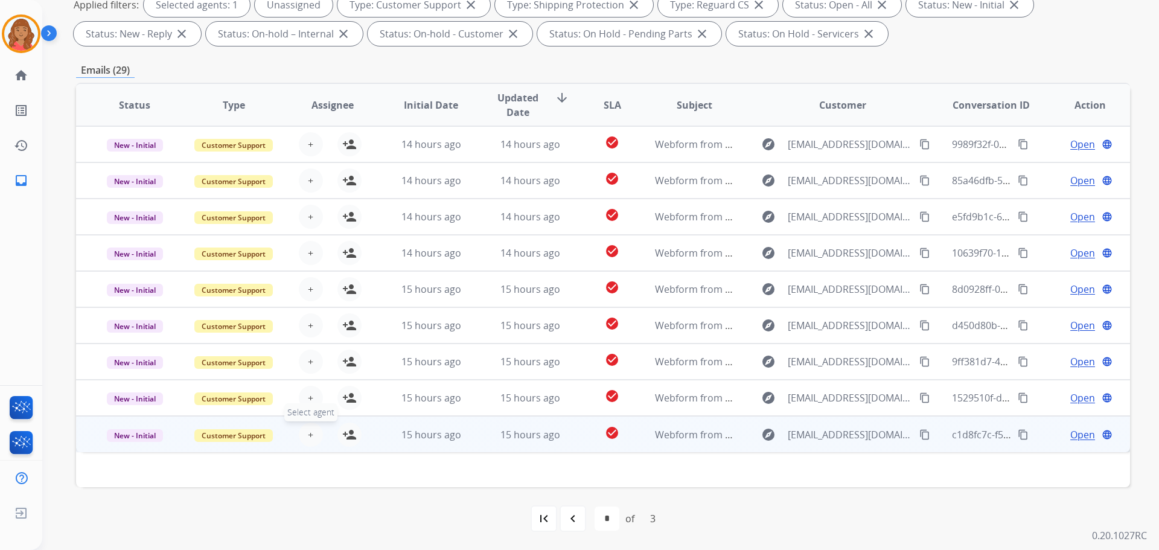
click at [311, 434] on button "+ Select agent" at bounding box center [311, 434] width 24 height 24
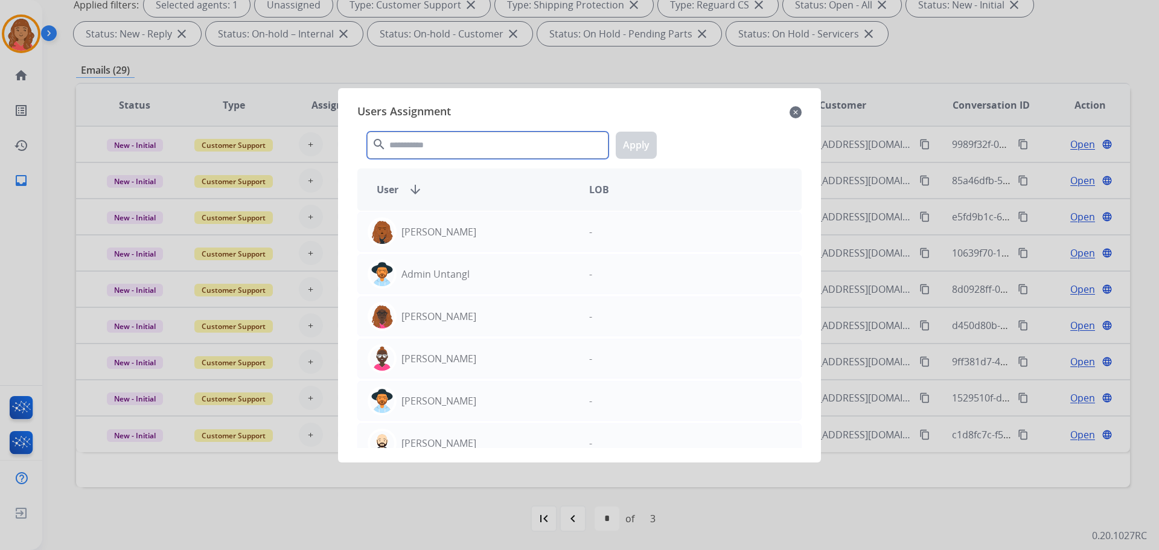
click at [416, 143] on input "text" at bounding box center [487, 145] width 241 height 27
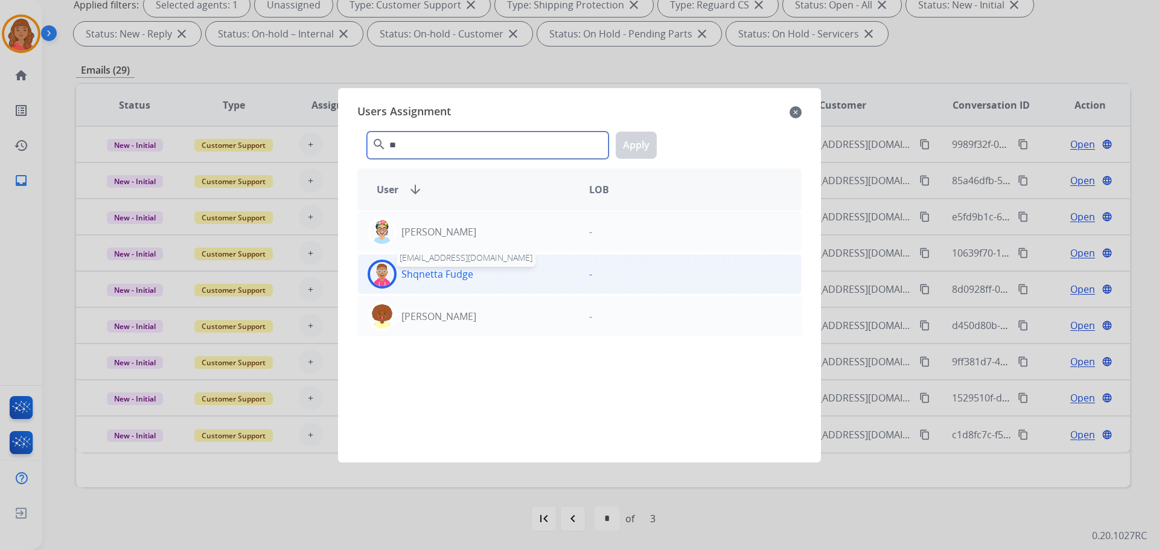
type input "**"
click at [428, 275] on p "Shqnetta Fudge" at bounding box center [437, 274] width 72 height 14
click at [639, 144] on button "Apply" at bounding box center [636, 145] width 41 height 27
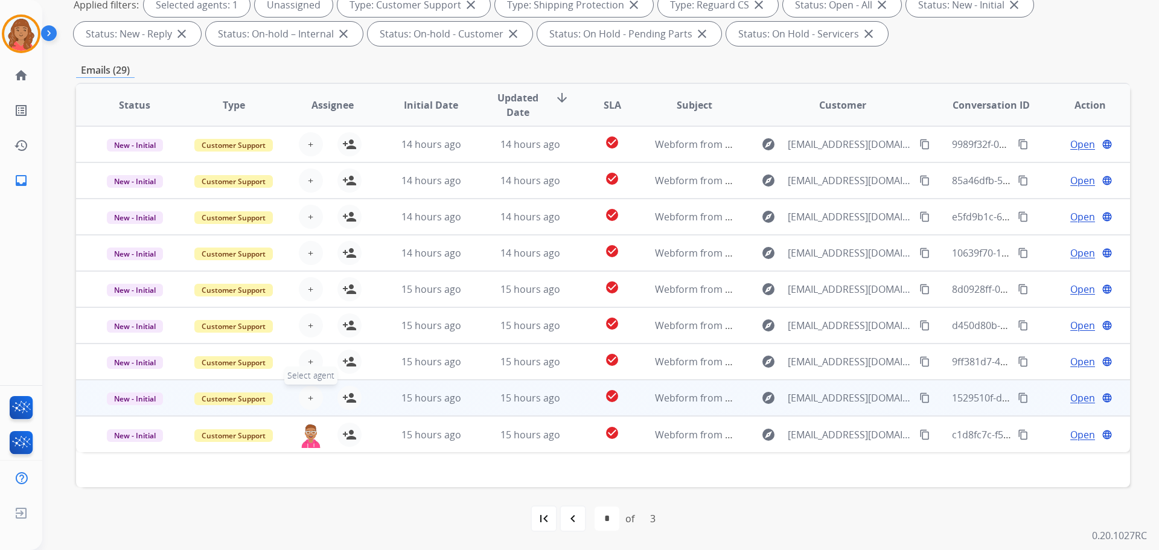
click at [311, 398] on span "+" at bounding box center [310, 397] width 5 height 14
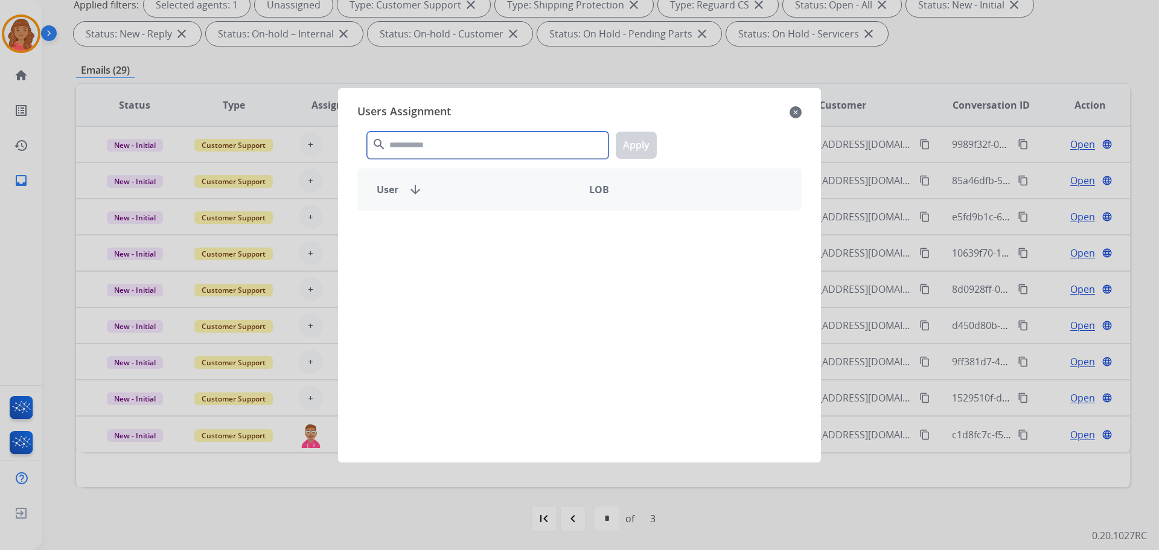
click at [416, 144] on input "text" at bounding box center [487, 145] width 241 height 27
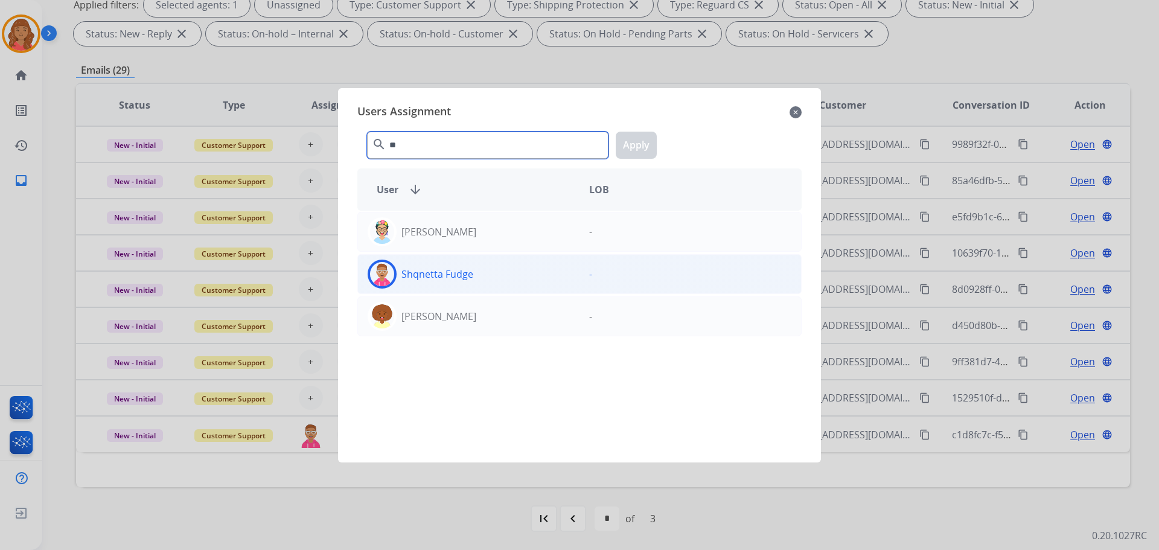
type input "**"
click at [403, 277] on div "Shqnetta Fudge" at bounding box center [468, 273] width 221 height 29
click at [642, 145] on button "Apply" at bounding box center [636, 145] width 41 height 27
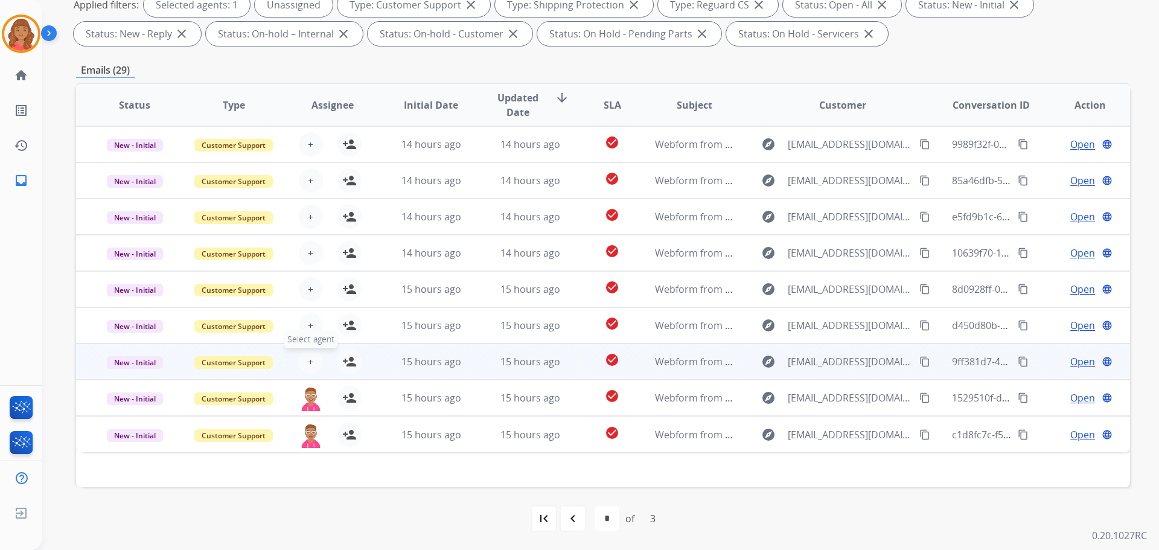
click at [311, 361] on span "+" at bounding box center [310, 361] width 5 height 14
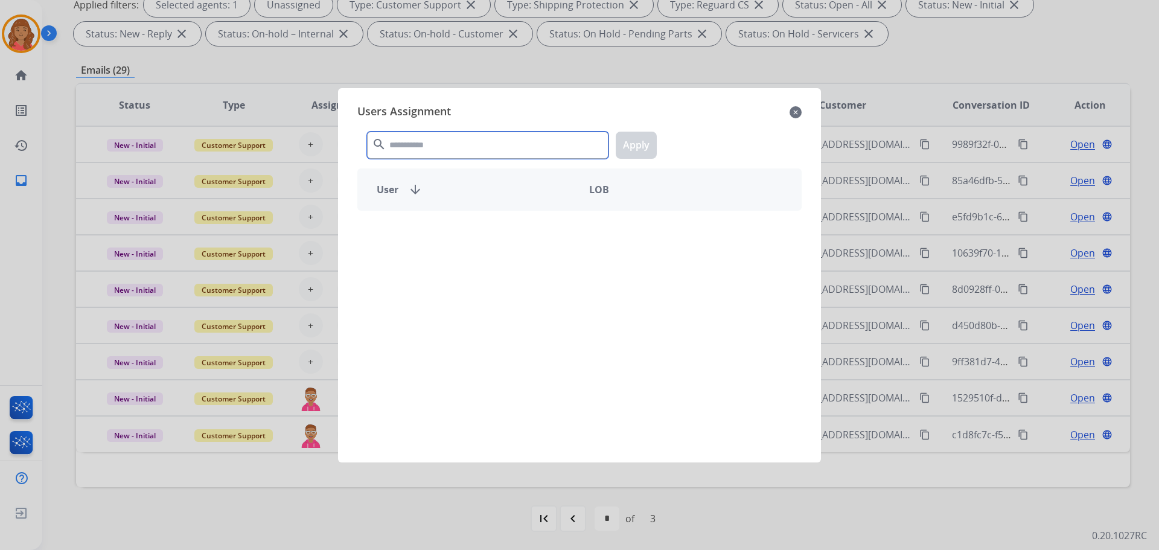
click at [422, 146] on input "text" at bounding box center [487, 145] width 241 height 27
type input "*"
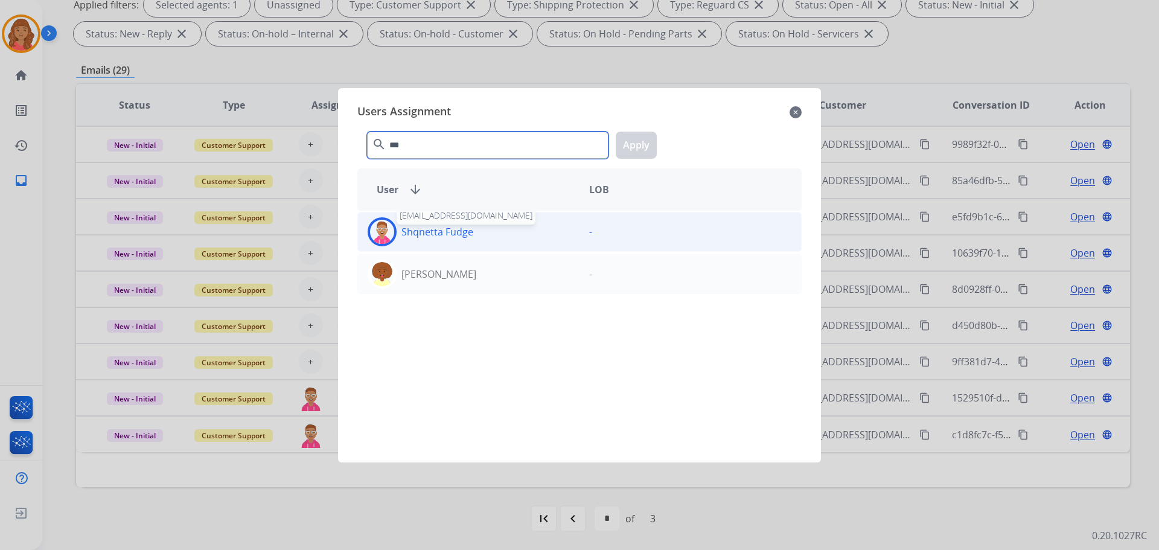
type input "***"
drag, startPoint x: 418, startPoint y: 235, endPoint x: 437, endPoint y: 232, distance: 18.9
click at [421, 236] on p "Shqnetta Fudge" at bounding box center [437, 231] width 72 height 14
click at [629, 142] on button "Apply" at bounding box center [636, 145] width 41 height 27
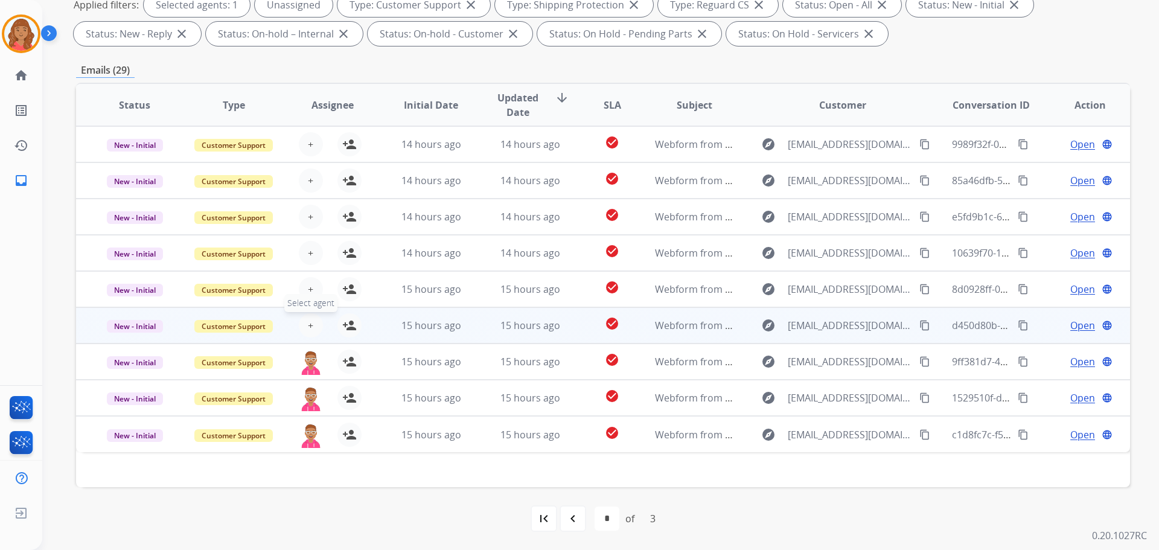
click at [311, 325] on span "+" at bounding box center [310, 325] width 5 height 14
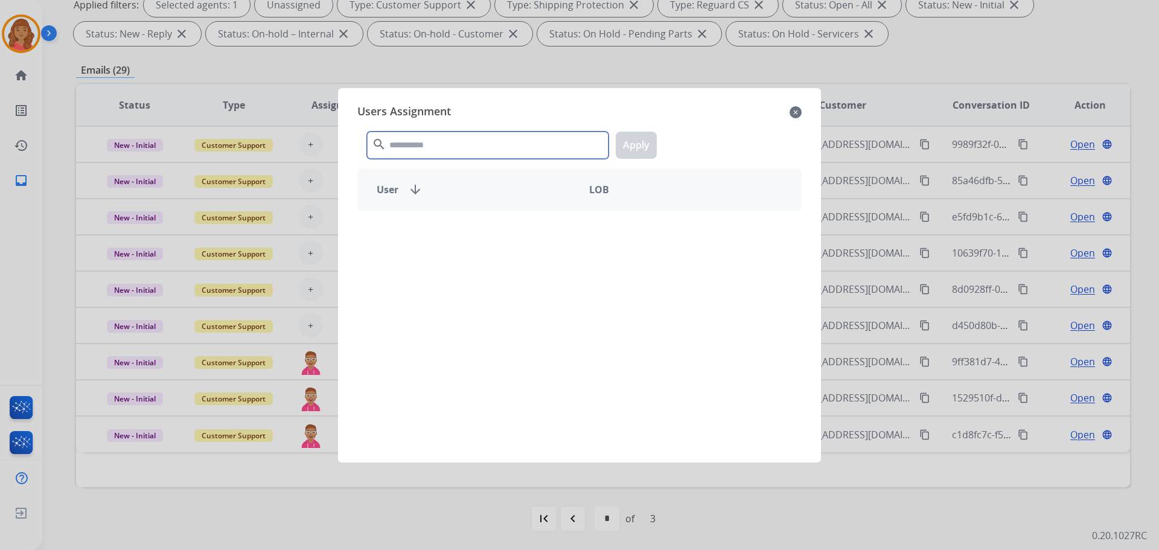
click at [449, 149] on input "text" at bounding box center [487, 145] width 241 height 27
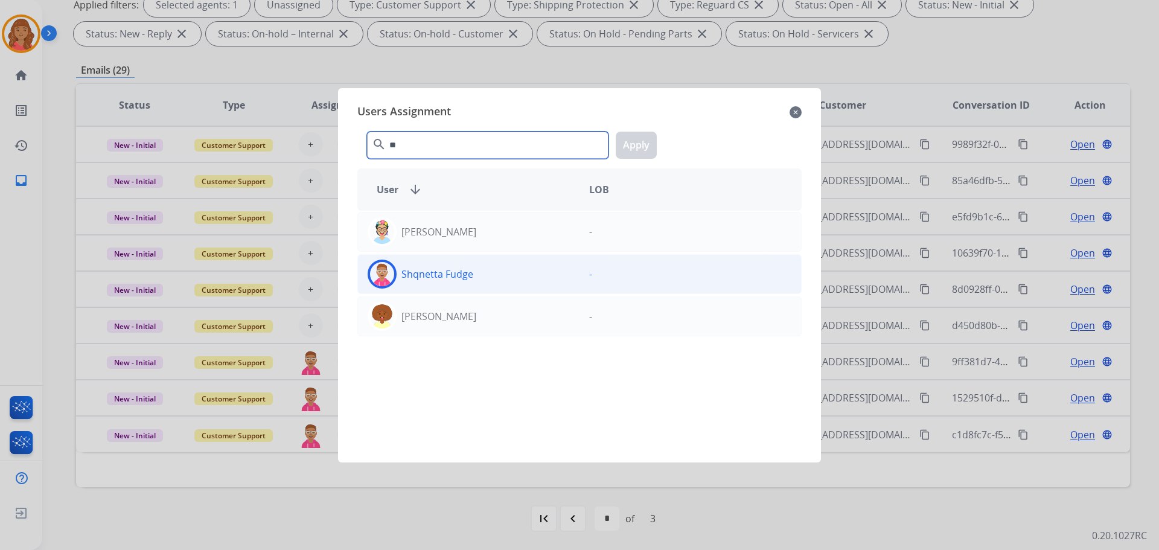
type input "**"
click at [422, 275] on p "Shqnetta Fudge" at bounding box center [437, 274] width 72 height 14
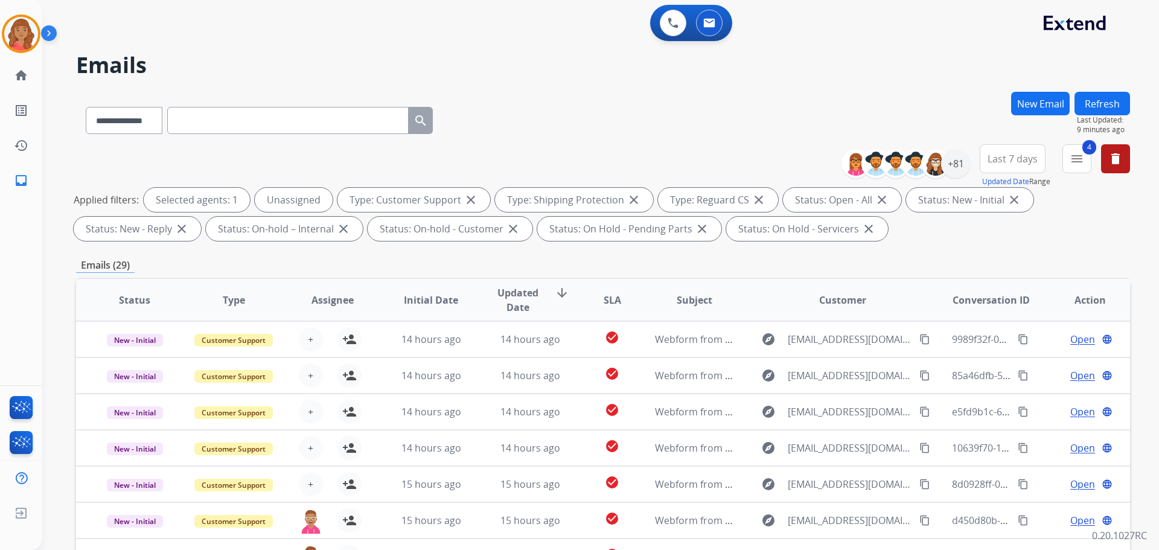
select select "**********"
select select "*"
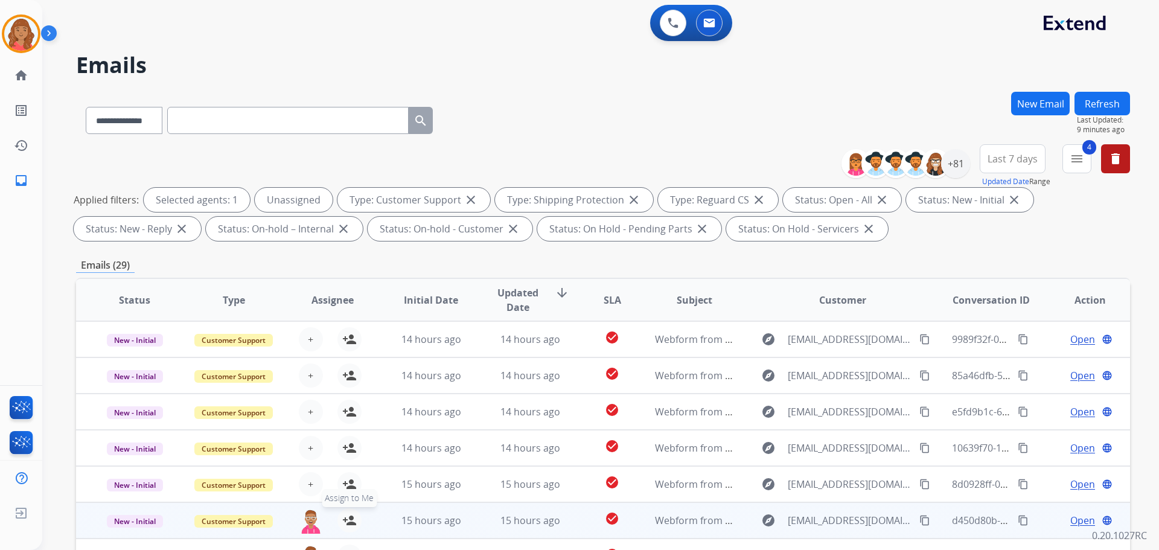
scroll to position [195, 0]
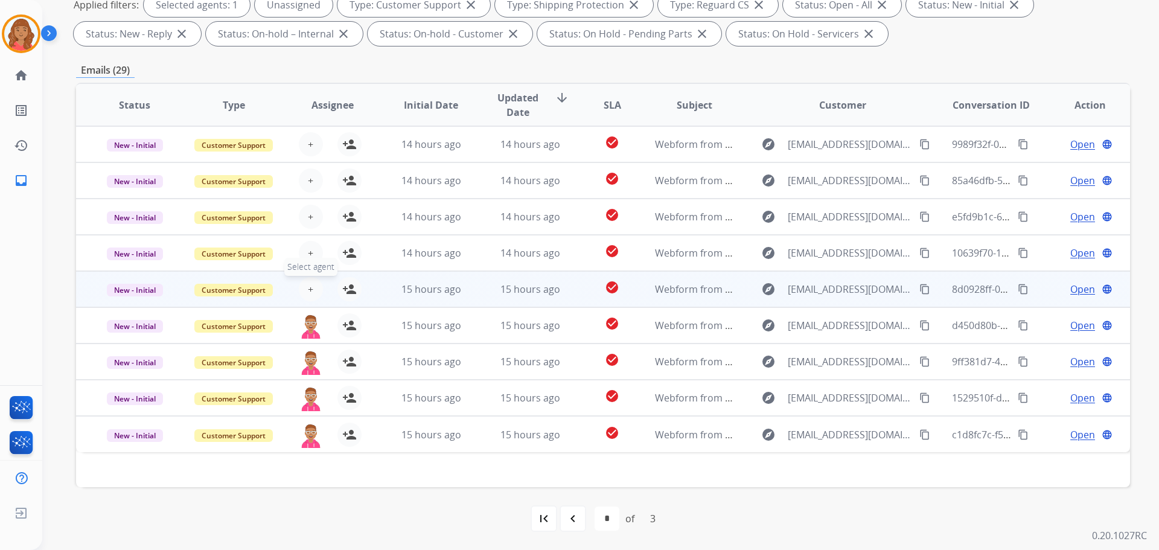
click at [312, 294] on button "+ Select agent" at bounding box center [311, 289] width 24 height 24
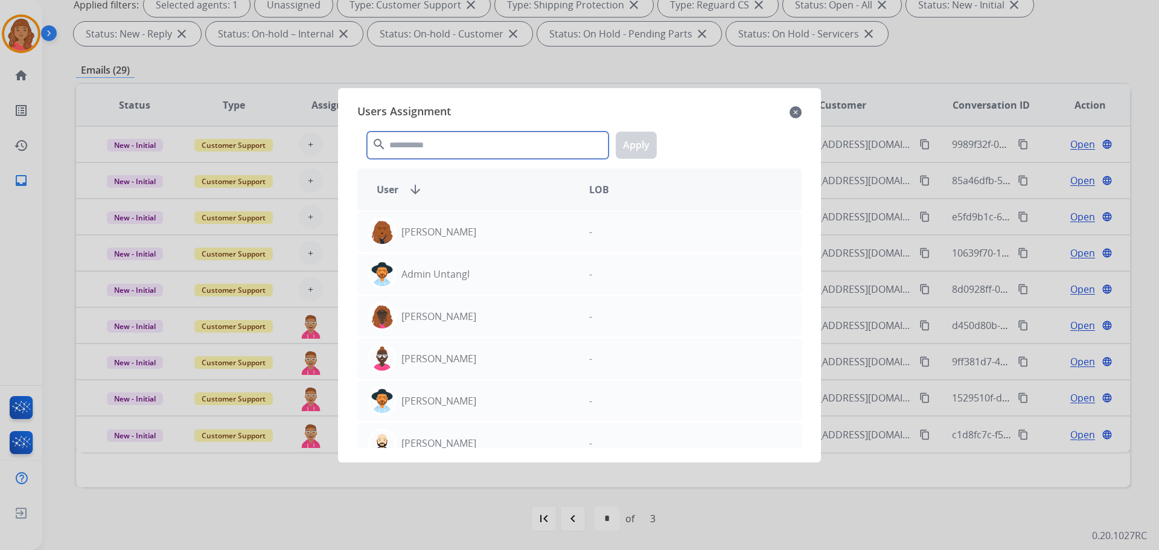
click at [425, 143] on input "text" at bounding box center [487, 145] width 241 height 27
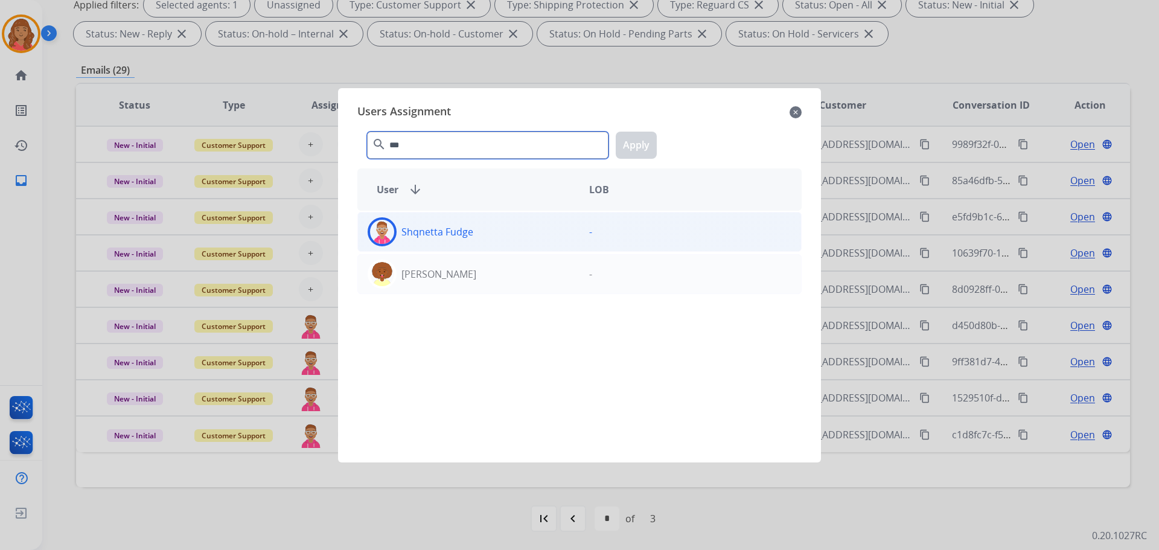
type input "***"
click at [420, 235] on p "Shqnetta Fudge" at bounding box center [437, 231] width 72 height 14
drag, startPoint x: 637, startPoint y: 148, endPoint x: 597, endPoint y: 175, distance: 48.2
click at [635, 148] on button "Apply" at bounding box center [636, 145] width 41 height 27
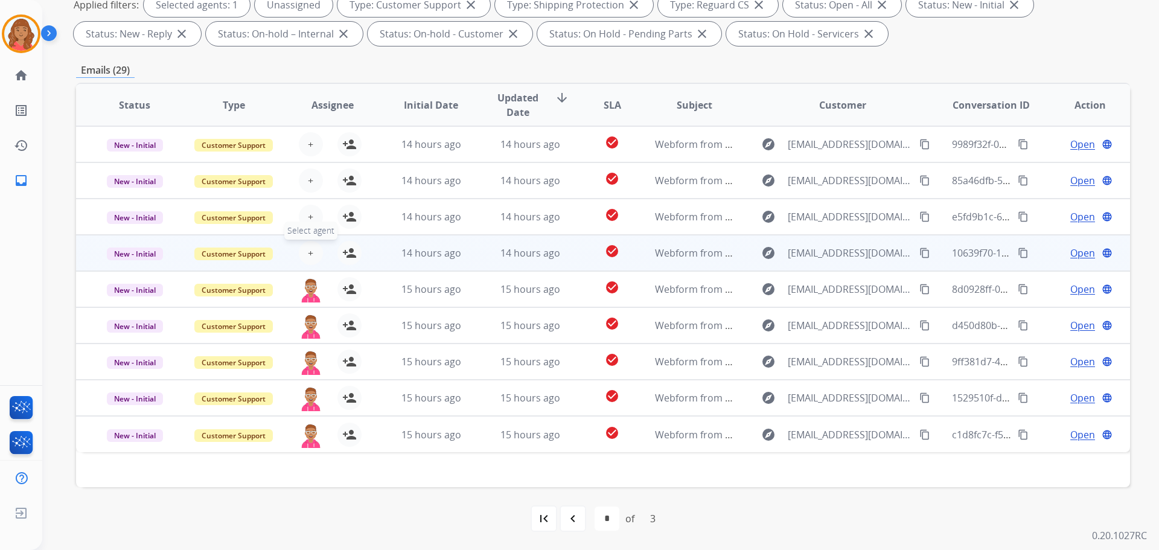
click at [308, 252] on span "+" at bounding box center [310, 253] width 5 height 14
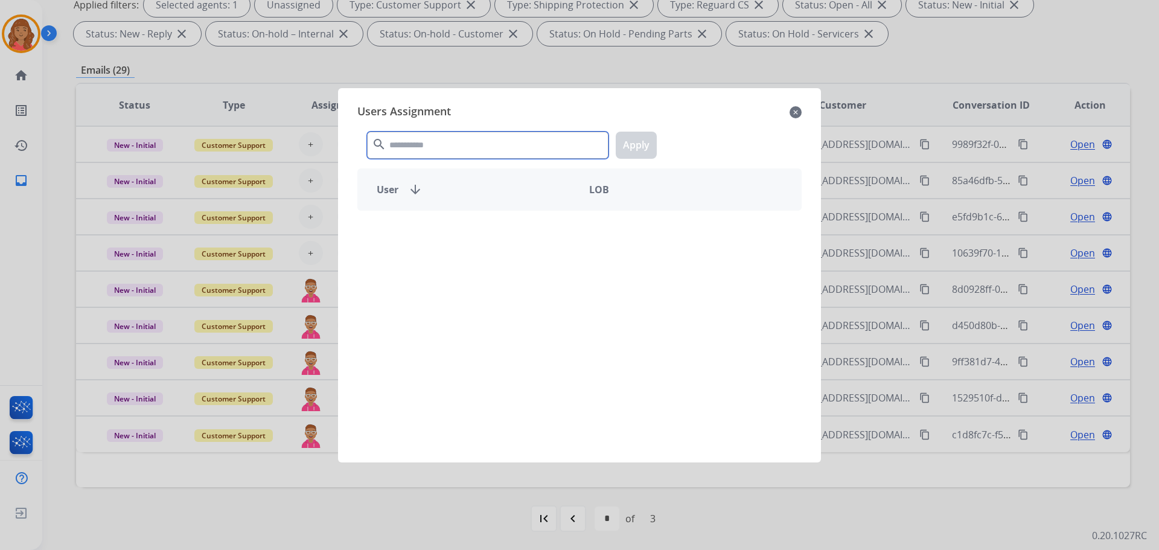
click at [456, 143] on input "text" at bounding box center [487, 145] width 241 height 27
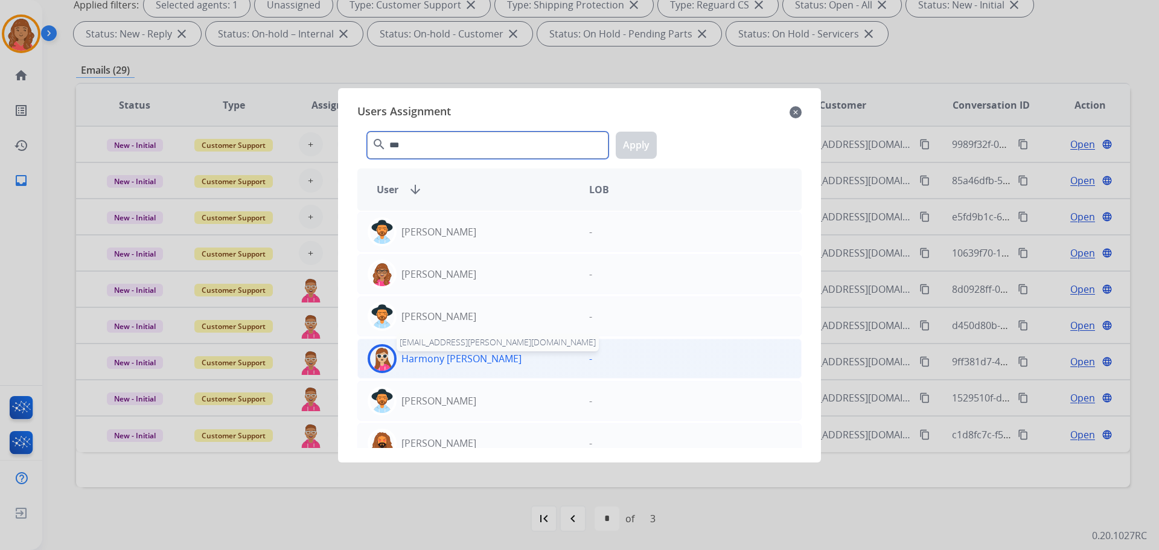
type input "***"
click at [426, 359] on p "Harmony [PERSON_NAME]" at bounding box center [461, 358] width 120 height 14
click at [635, 139] on button "Apply" at bounding box center [636, 145] width 41 height 27
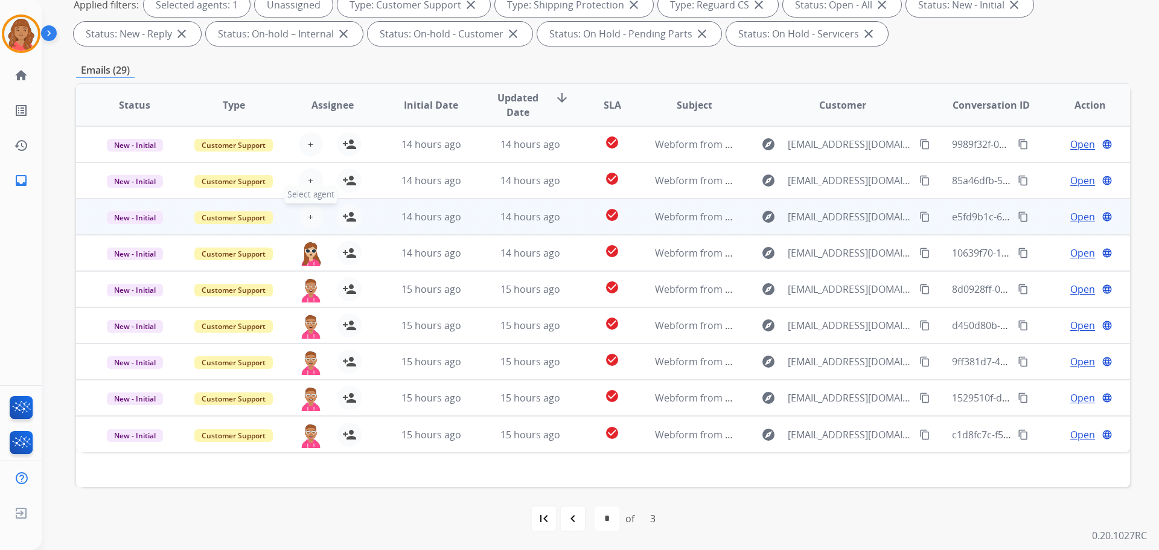
click at [308, 223] on span "+" at bounding box center [310, 216] width 5 height 14
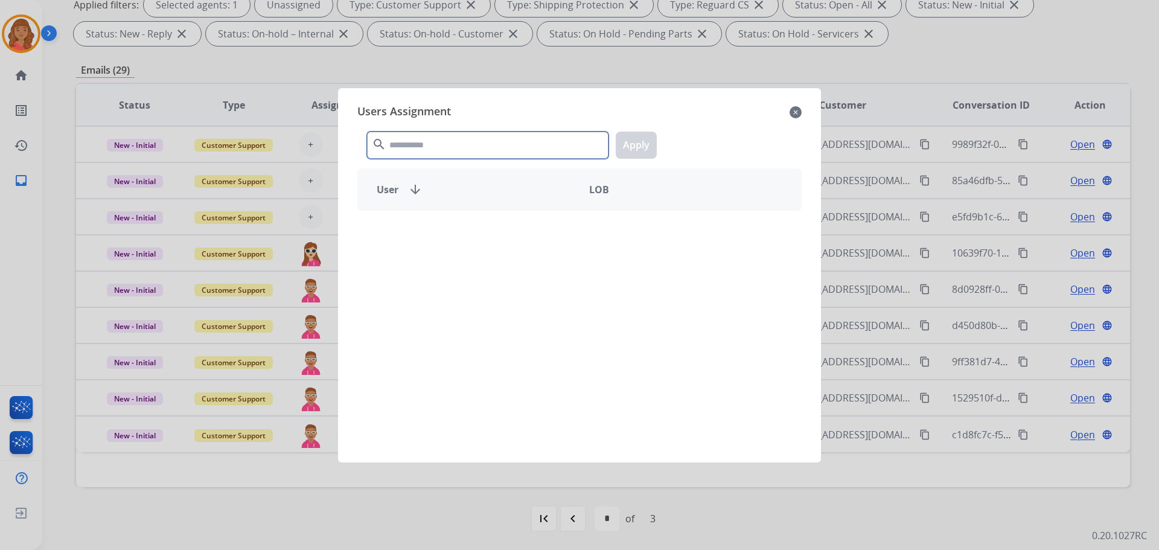
click at [416, 147] on input "text" at bounding box center [487, 145] width 241 height 27
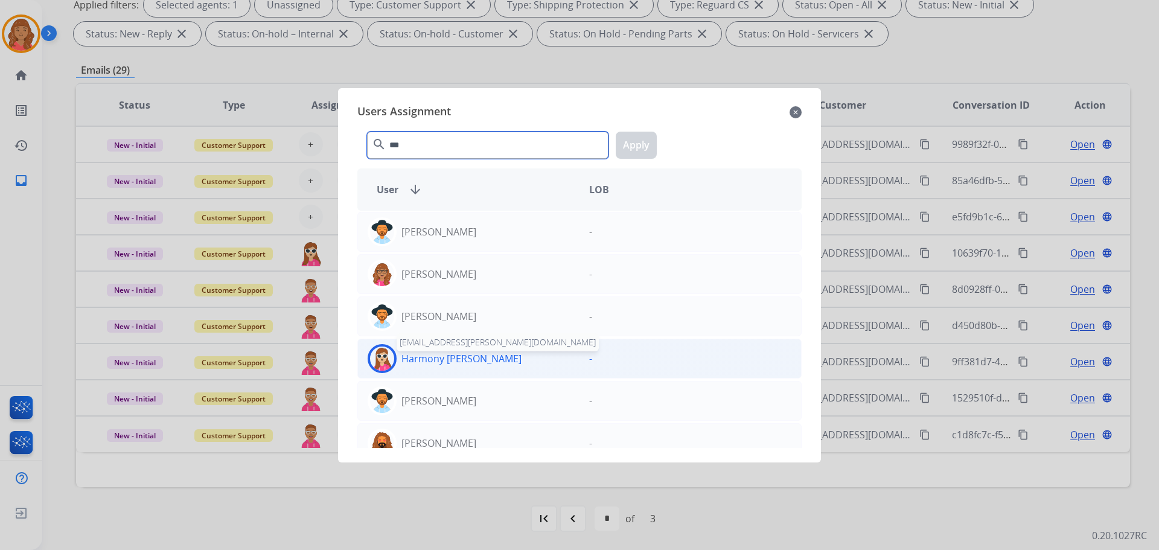
type input "***"
click at [419, 357] on p "Harmony [PERSON_NAME]" at bounding box center [461, 358] width 120 height 14
click at [631, 146] on button "Apply" at bounding box center [636, 145] width 41 height 27
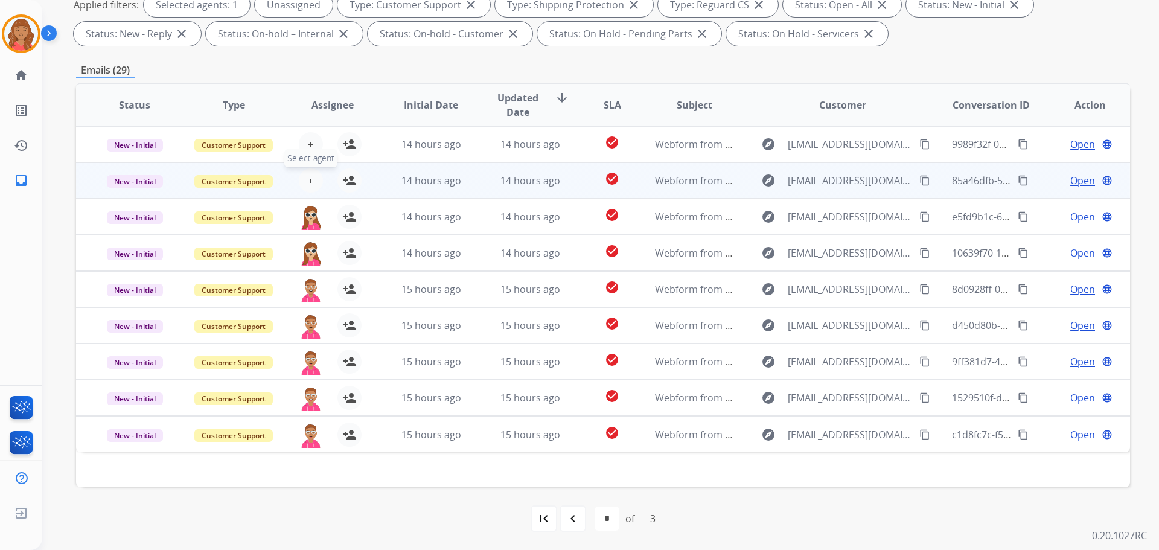
click at [310, 182] on span "+" at bounding box center [310, 180] width 5 height 14
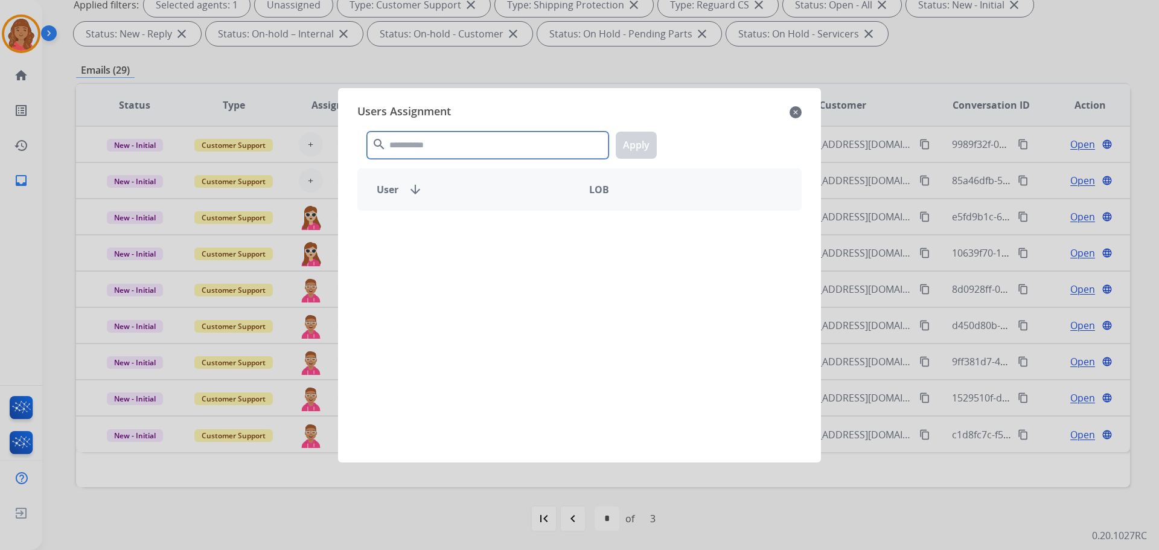
click at [432, 142] on input "text" at bounding box center [487, 145] width 241 height 27
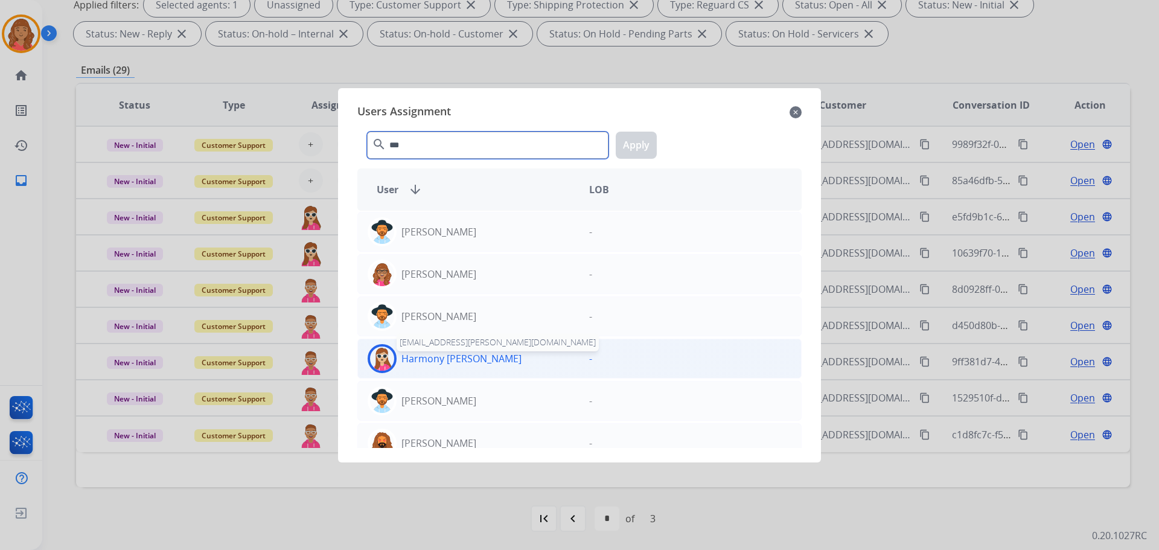
type input "***"
click at [418, 363] on p "Harmony [PERSON_NAME]" at bounding box center [461, 358] width 120 height 14
click at [414, 358] on p "Harmony [PERSON_NAME]" at bounding box center [461, 358] width 120 height 14
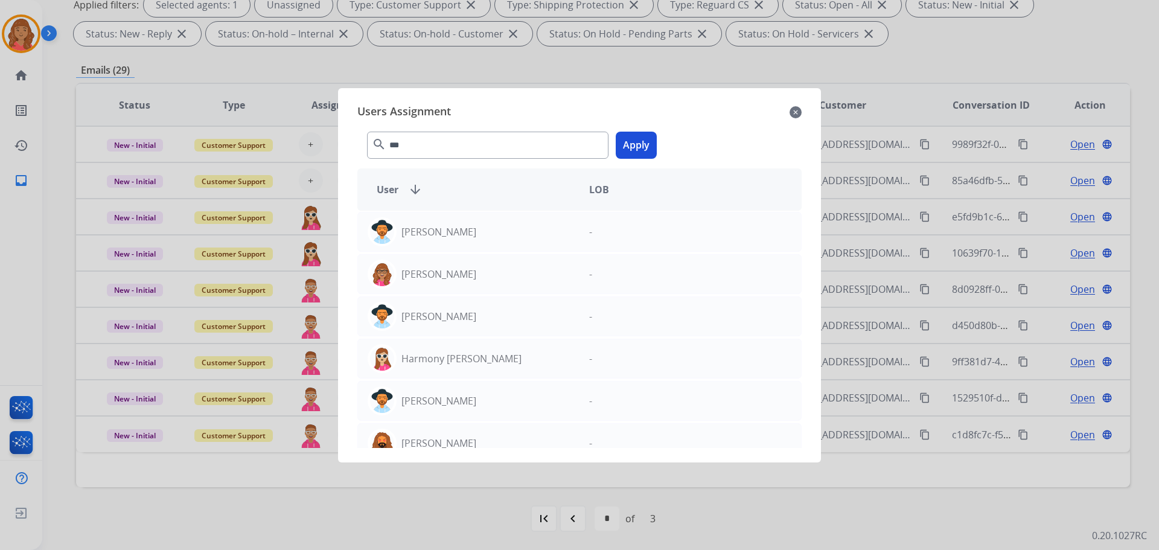
click at [641, 136] on button "Apply" at bounding box center [636, 145] width 41 height 27
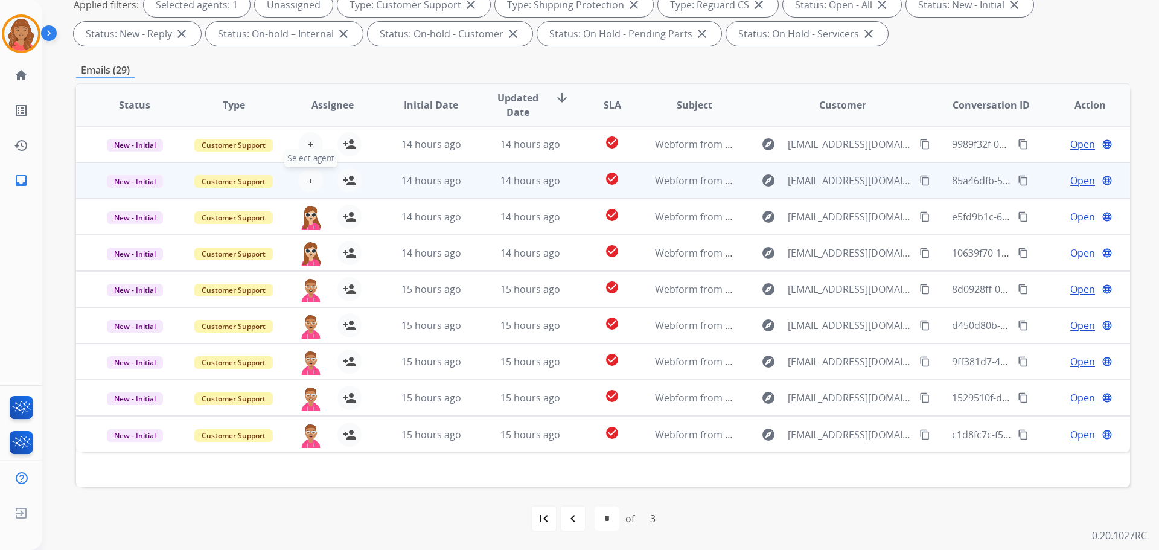
click at [310, 180] on span "+" at bounding box center [310, 180] width 5 height 14
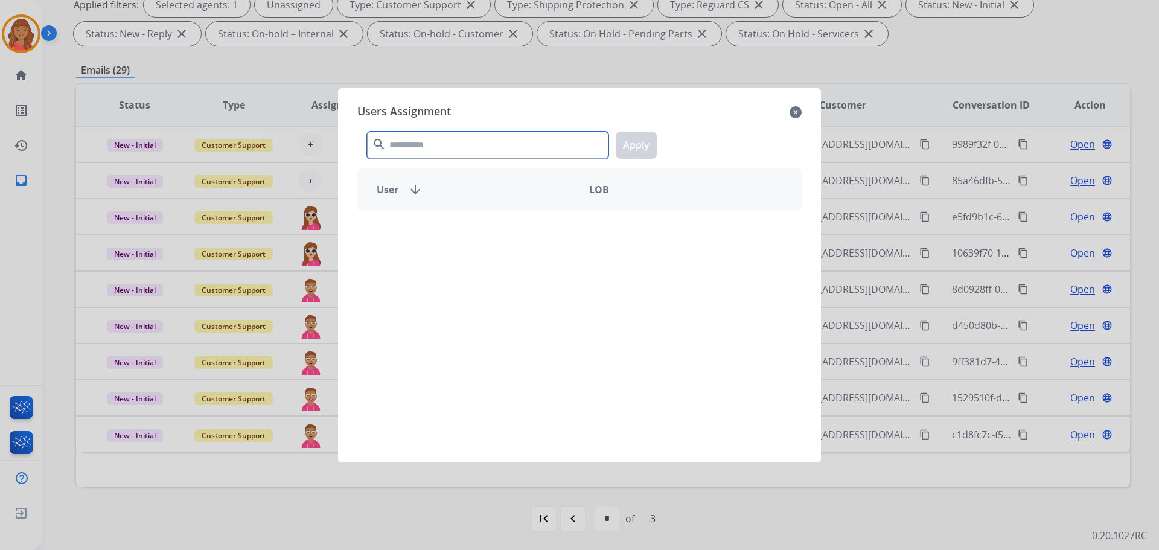
click at [419, 139] on input "text" at bounding box center [487, 145] width 241 height 27
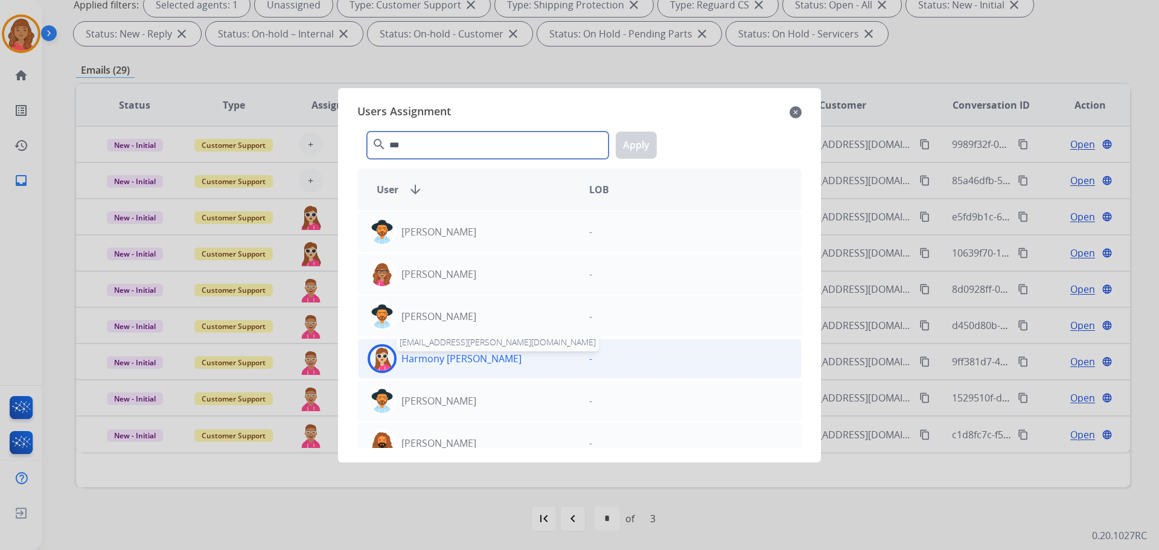
type input "***"
click at [415, 359] on p "Harmony [PERSON_NAME]" at bounding box center [461, 358] width 120 height 14
click at [415, 358] on p "Harmony [PERSON_NAME]" at bounding box center [461, 358] width 120 height 14
click at [418, 351] on p "Harmony [PERSON_NAME]" at bounding box center [461, 358] width 120 height 14
click at [448, 362] on p "Harmony [PERSON_NAME]" at bounding box center [461, 358] width 120 height 14
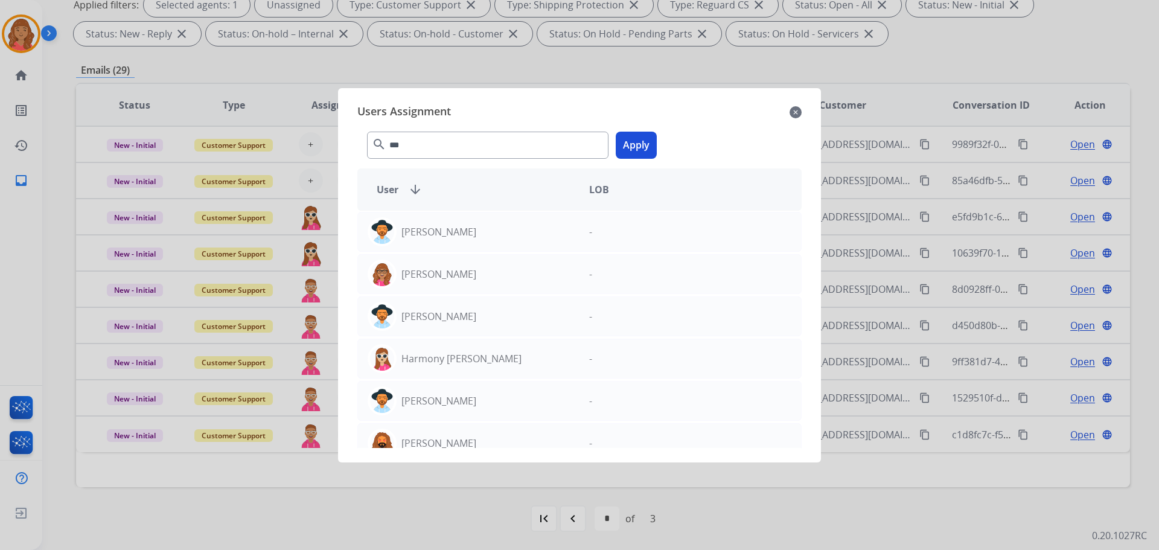
click at [635, 148] on button "Apply" at bounding box center [636, 145] width 41 height 27
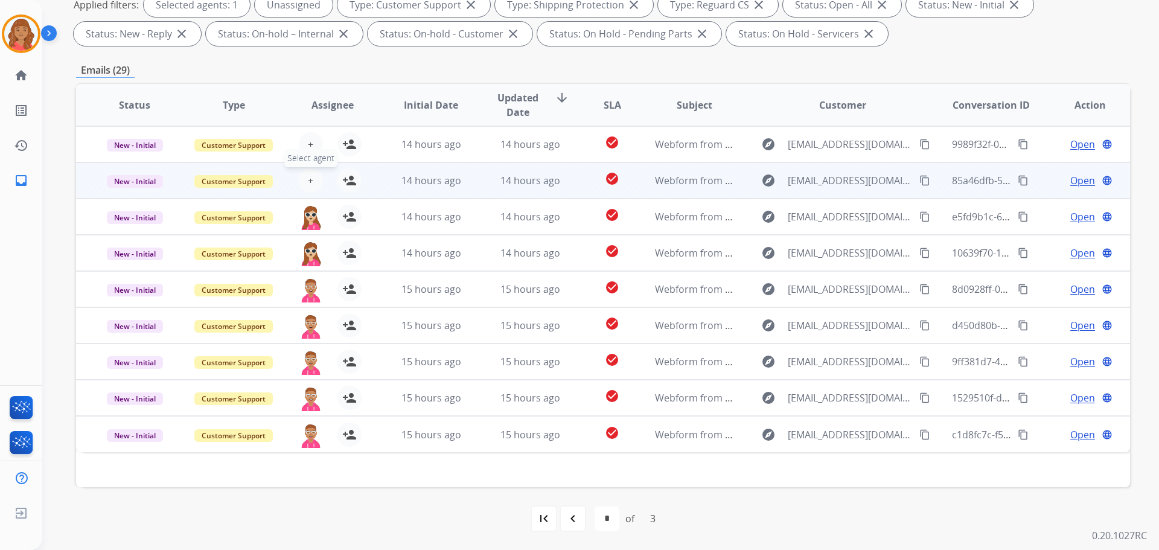
click at [308, 183] on span "+" at bounding box center [310, 180] width 5 height 14
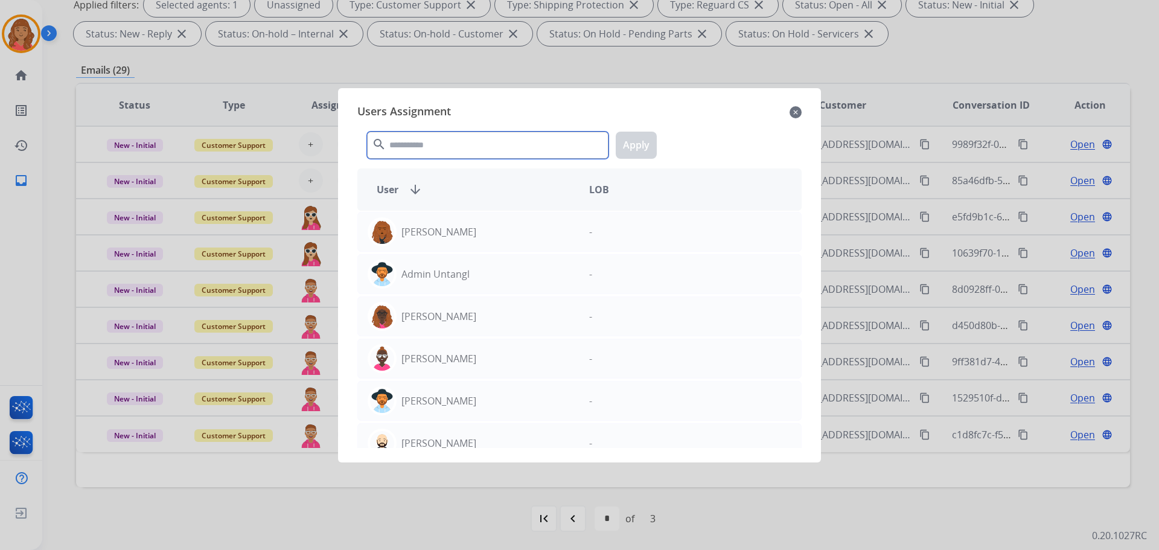
click at [409, 142] on input "text" at bounding box center [487, 145] width 241 height 27
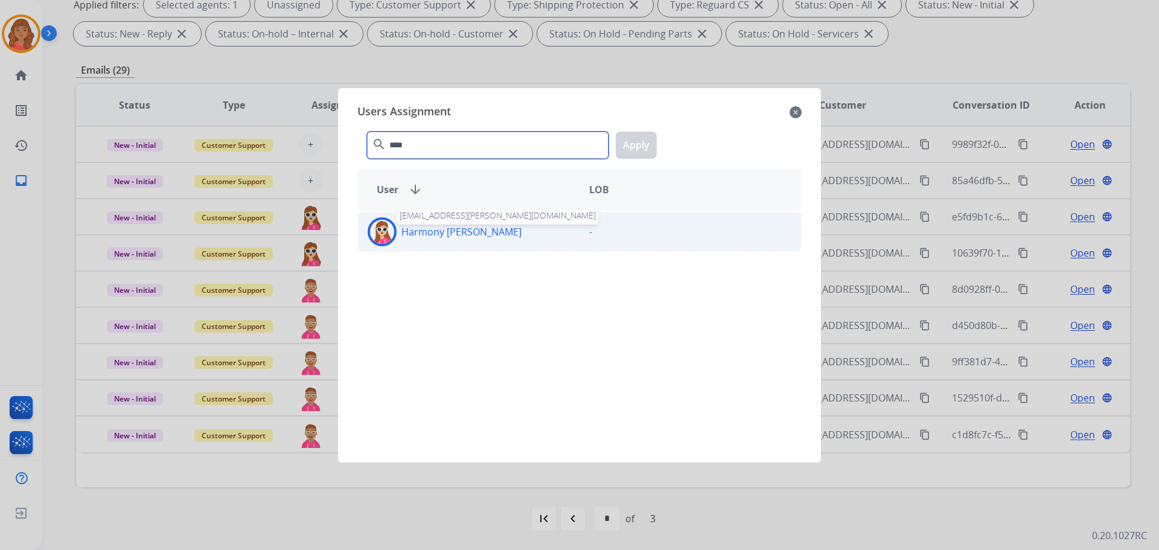
type input "****"
click at [426, 240] on div "Harmony [PERSON_NAME]" at bounding box center [468, 231] width 221 height 29
click at [642, 147] on button "Apply" at bounding box center [636, 145] width 41 height 27
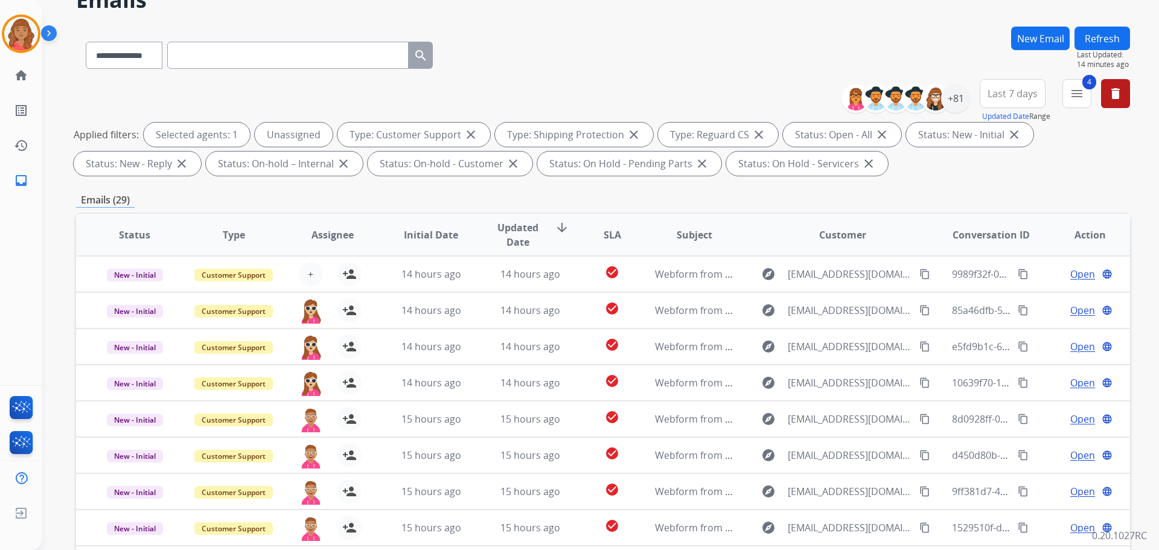
scroll to position [0, 0]
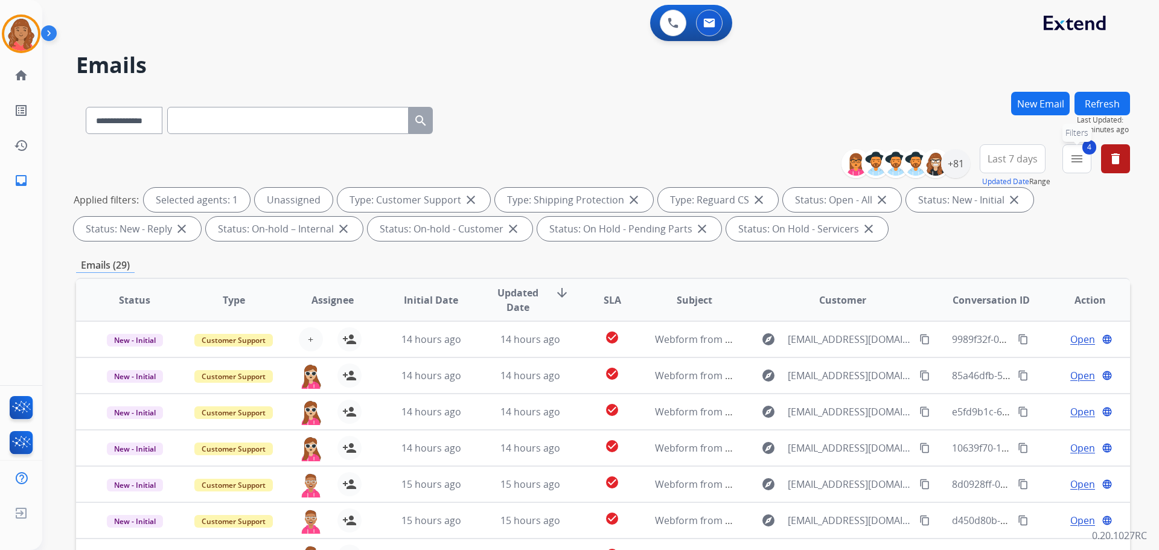
click at [1080, 168] on button "4 menu Filters" at bounding box center [1076, 158] width 29 height 29
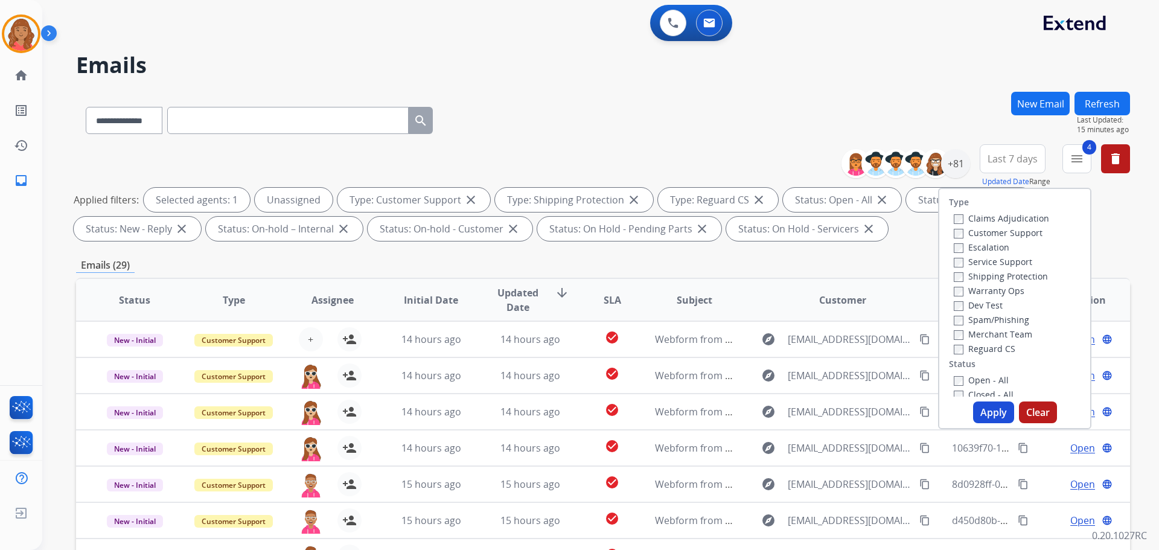
click at [983, 412] on button "Apply" at bounding box center [993, 412] width 41 height 22
select select "*"
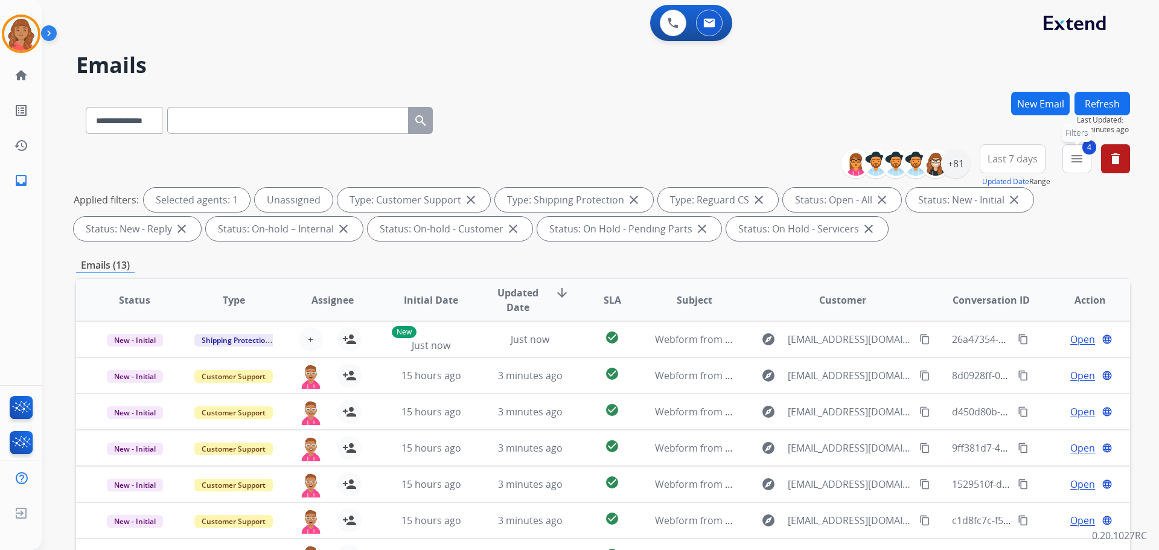
drag, startPoint x: 1072, startPoint y: 162, endPoint x: 1065, endPoint y: 173, distance: 13.1
click at [1072, 162] on mat-icon "menu" at bounding box center [1076, 158] width 14 height 14
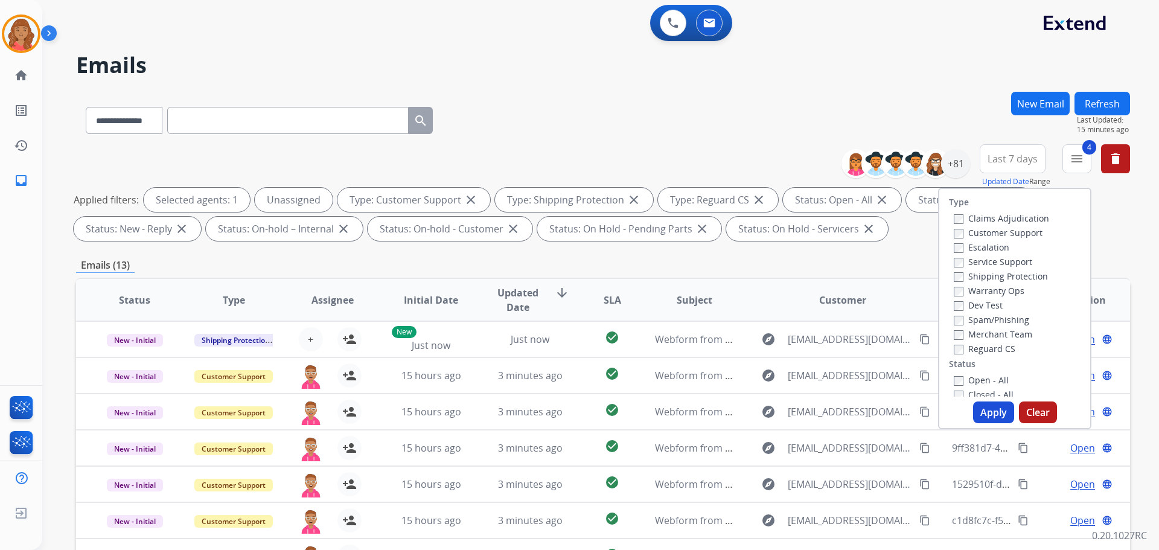
click at [925, 257] on div "**********" at bounding box center [603, 418] width 1054 height 653
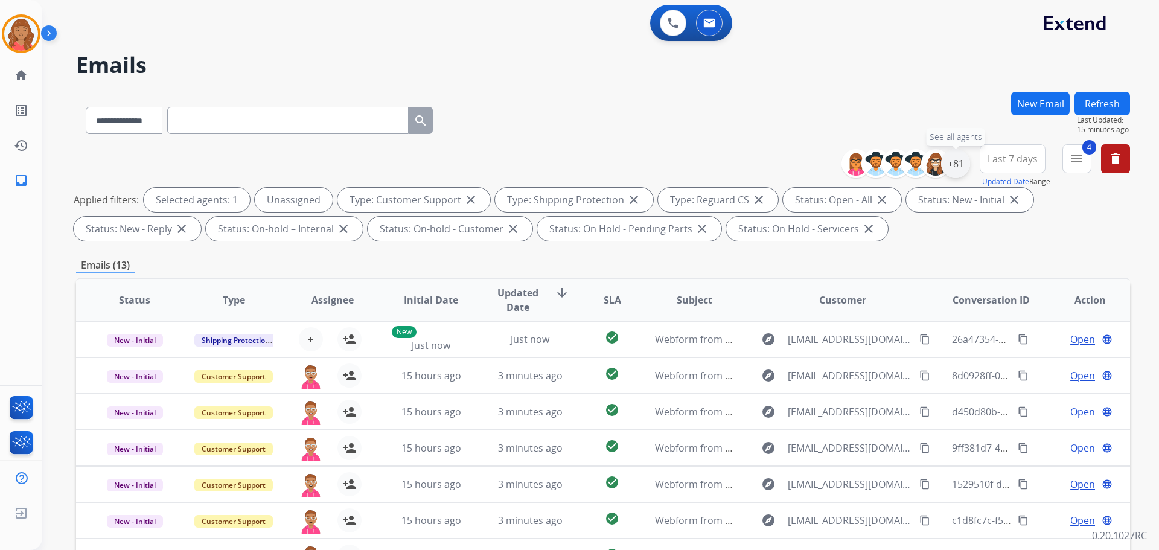
click at [956, 171] on div "+81" at bounding box center [955, 163] width 29 height 29
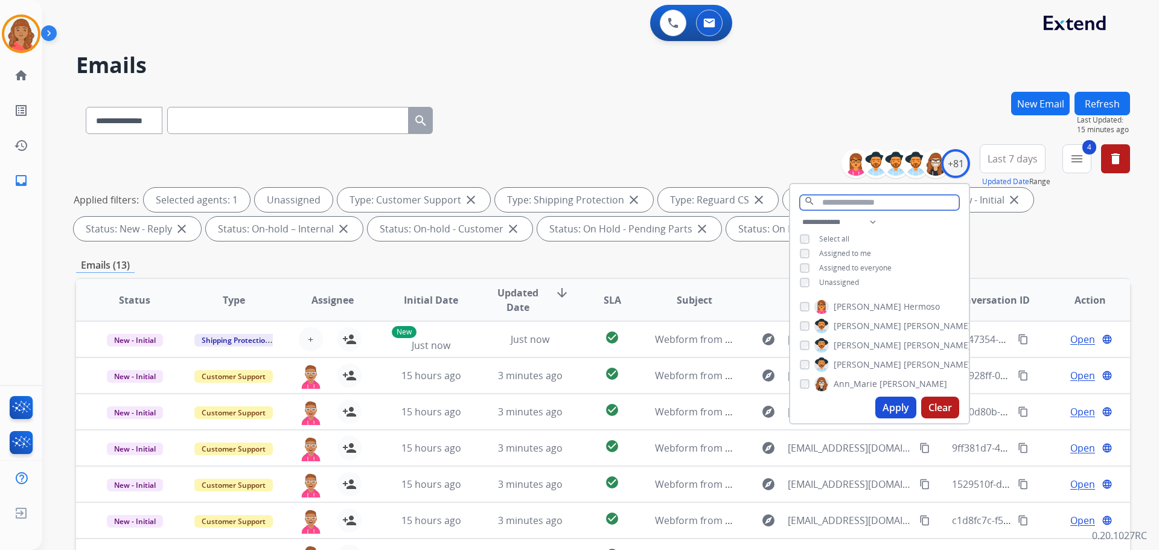
click at [853, 203] on input "text" at bounding box center [879, 202] width 159 height 15
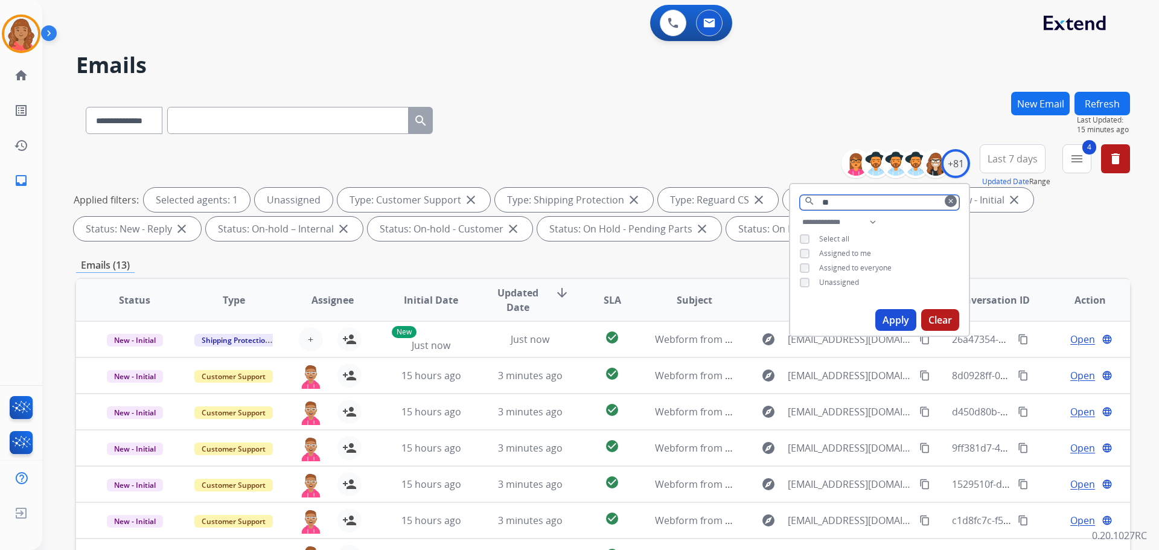
type input "*"
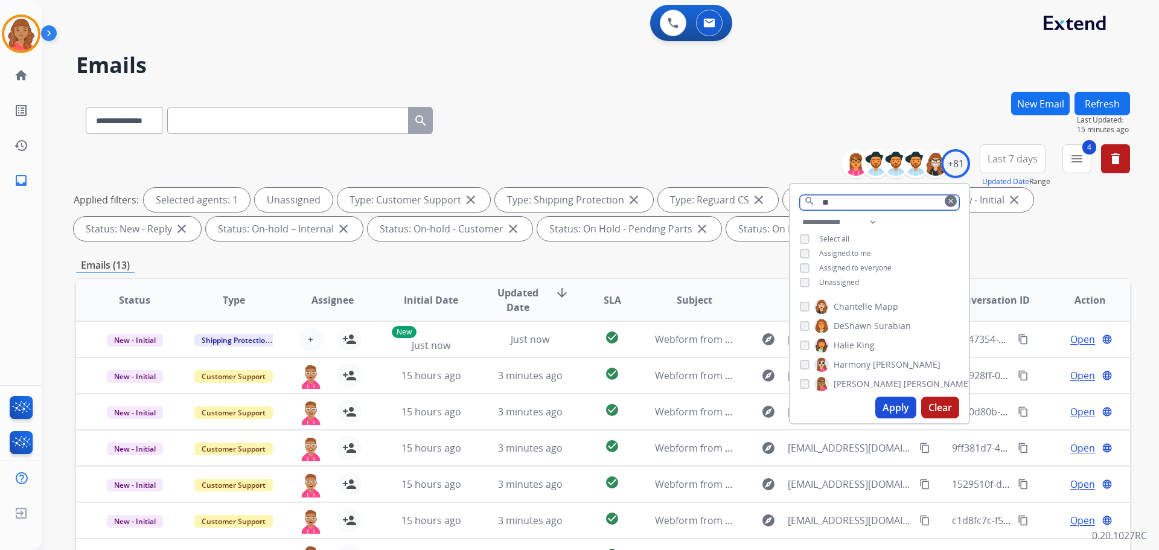
type input "*"
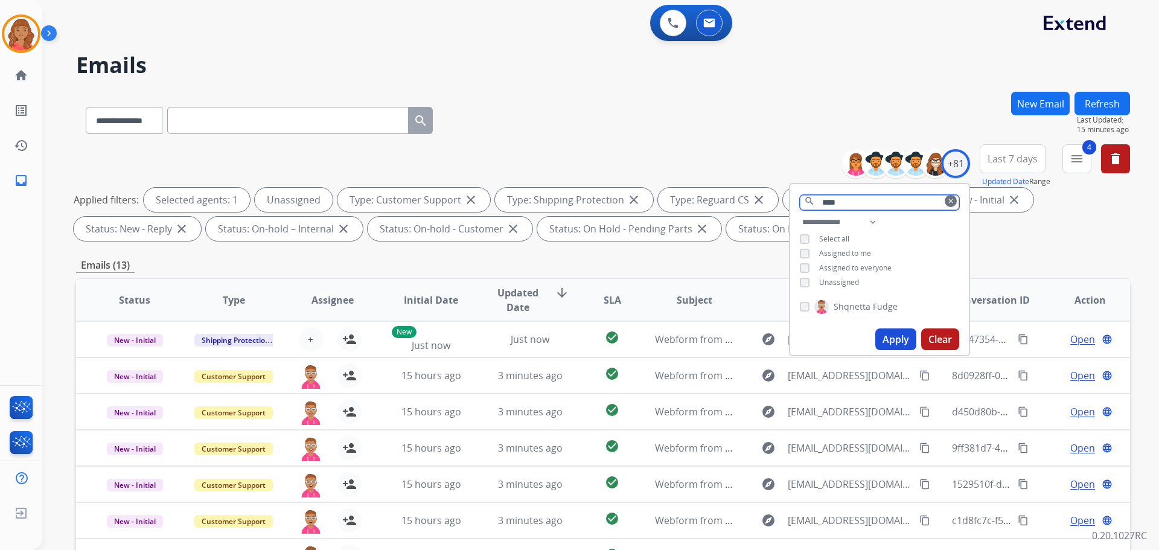
type input "****"
click at [895, 338] on button "Apply" at bounding box center [895, 339] width 41 height 22
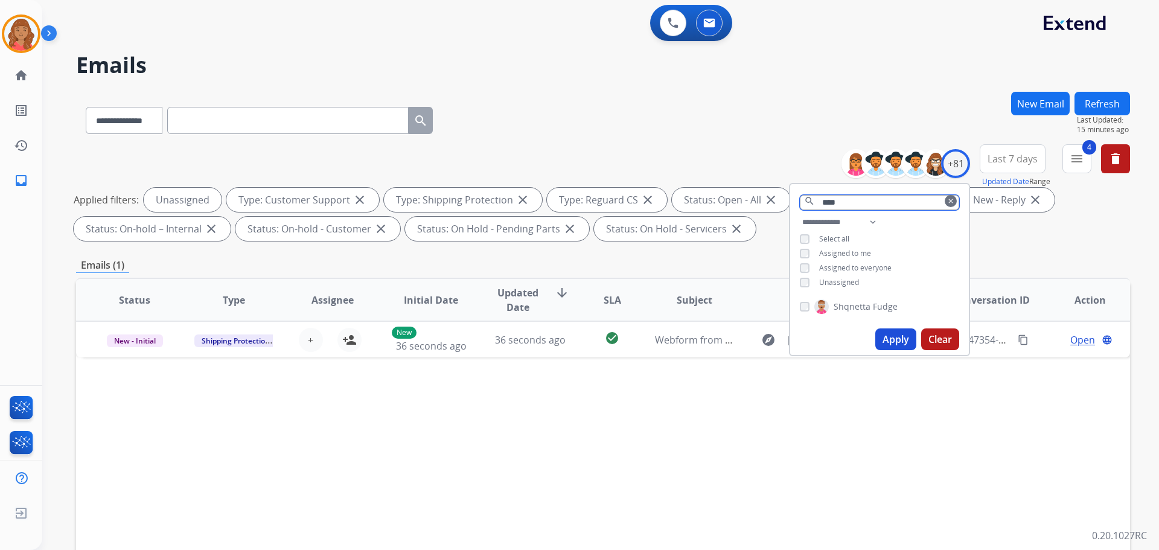
click at [942, 202] on input "****" at bounding box center [879, 202] width 159 height 15
click at [951, 203] on mat-icon "clear" at bounding box center [950, 200] width 7 height 7
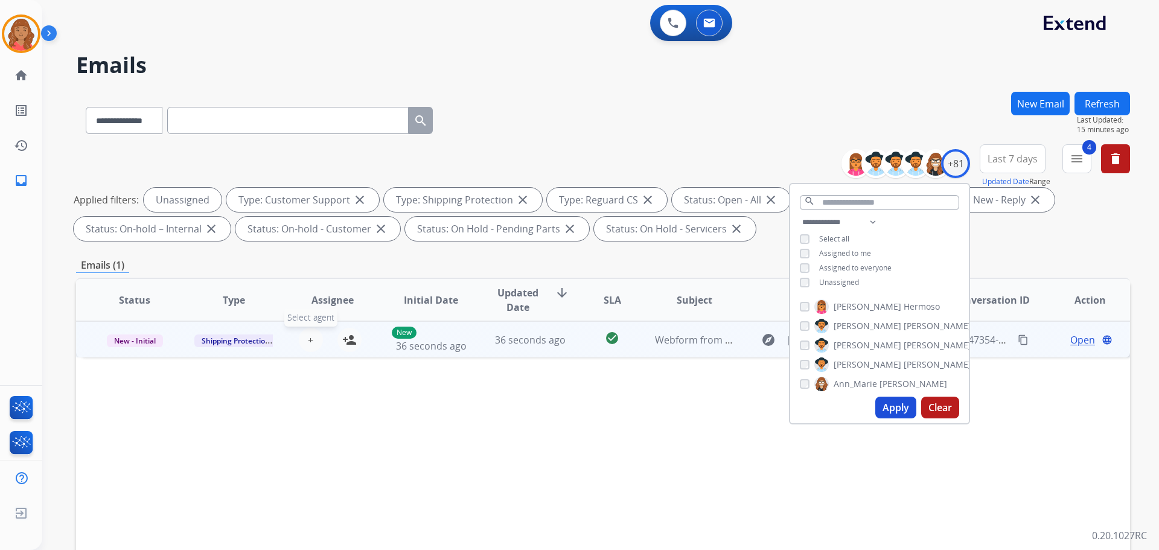
click at [311, 342] on button "+ Select agent" at bounding box center [311, 340] width 24 height 24
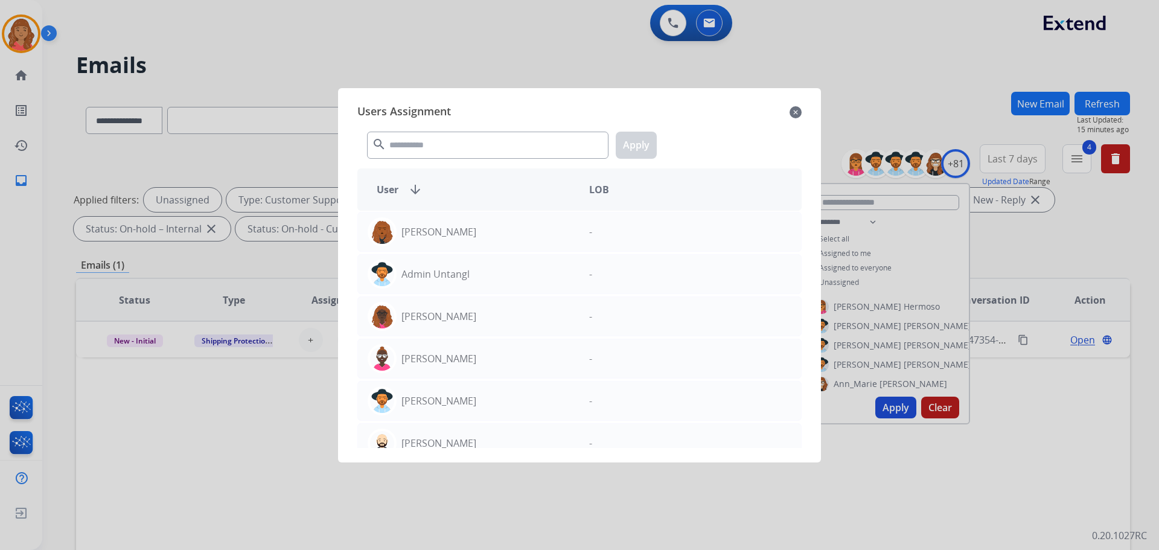
click at [789, 114] on div "Users Assignment close" at bounding box center [579, 112] width 444 height 19
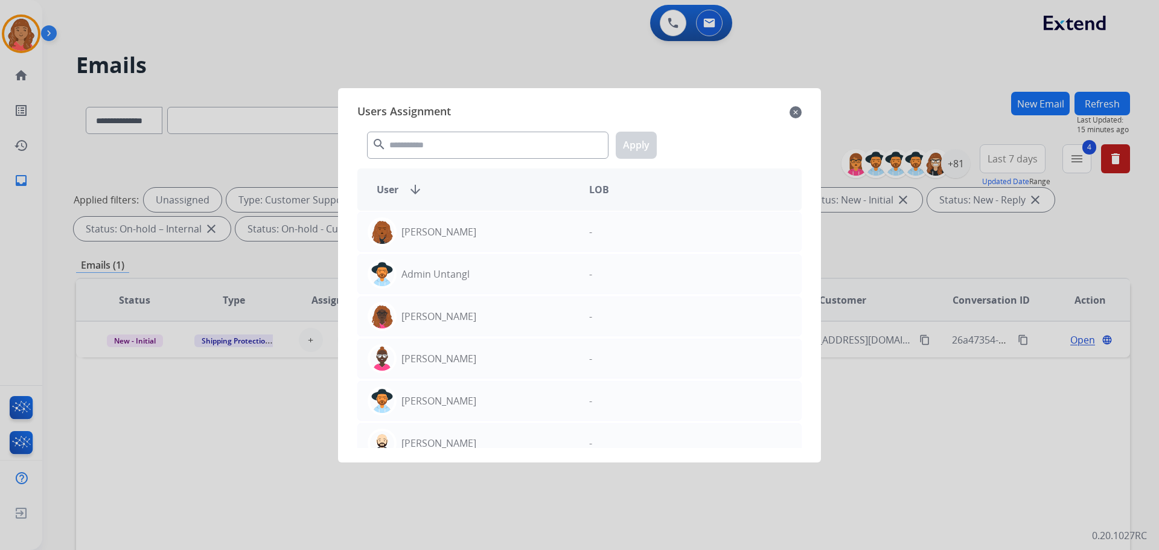
click at [794, 109] on mat-icon "close" at bounding box center [795, 112] width 12 height 14
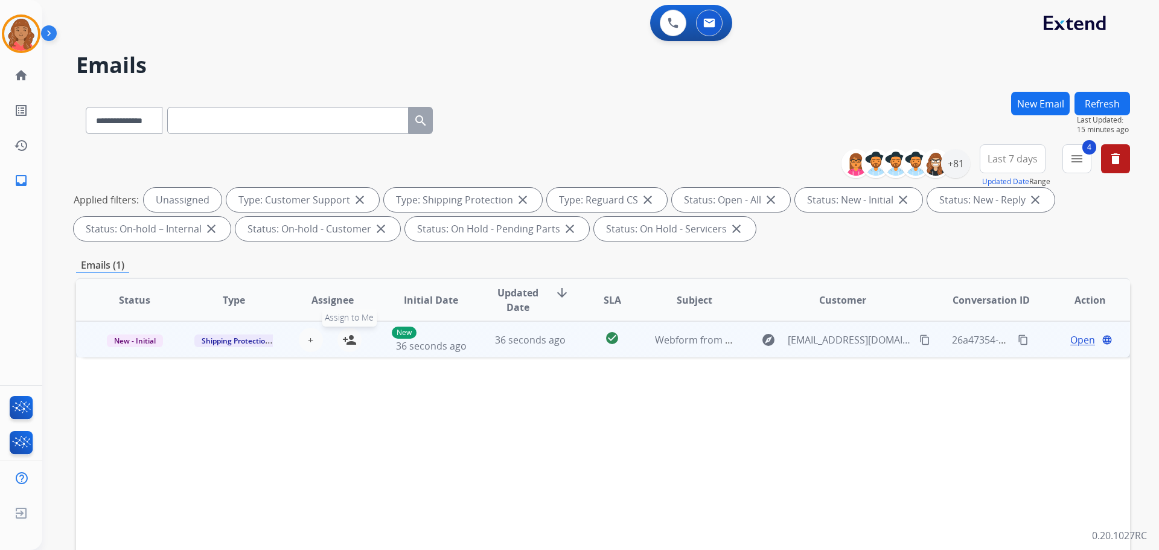
click at [351, 346] on mat-icon "person_add" at bounding box center [349, 340] width 14 height 14
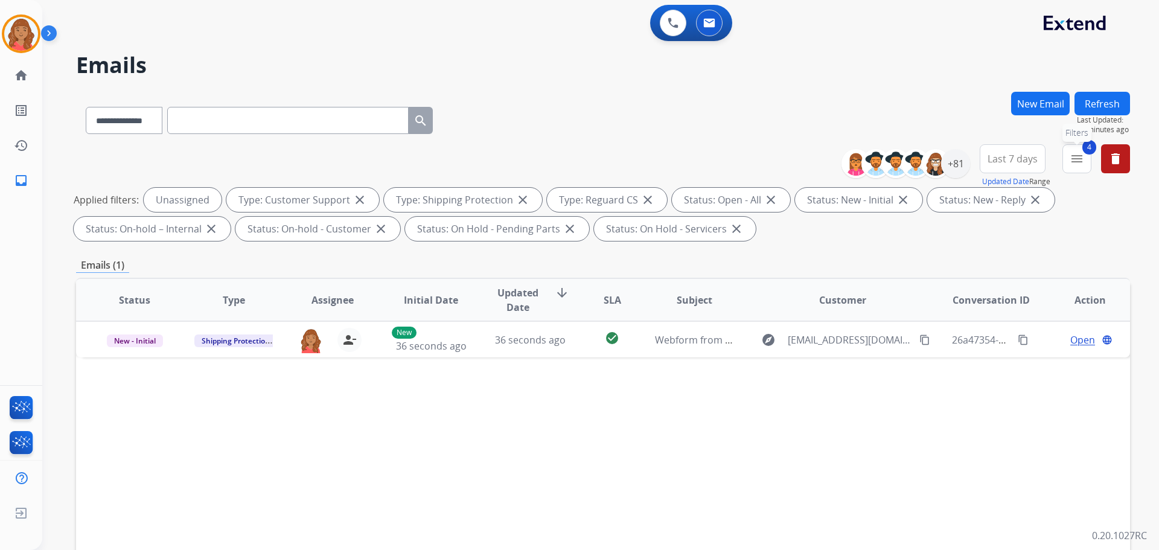
click at [1080, 164] on mat-icon "menu" at bounding box center [1076, 158] width 14 height 14
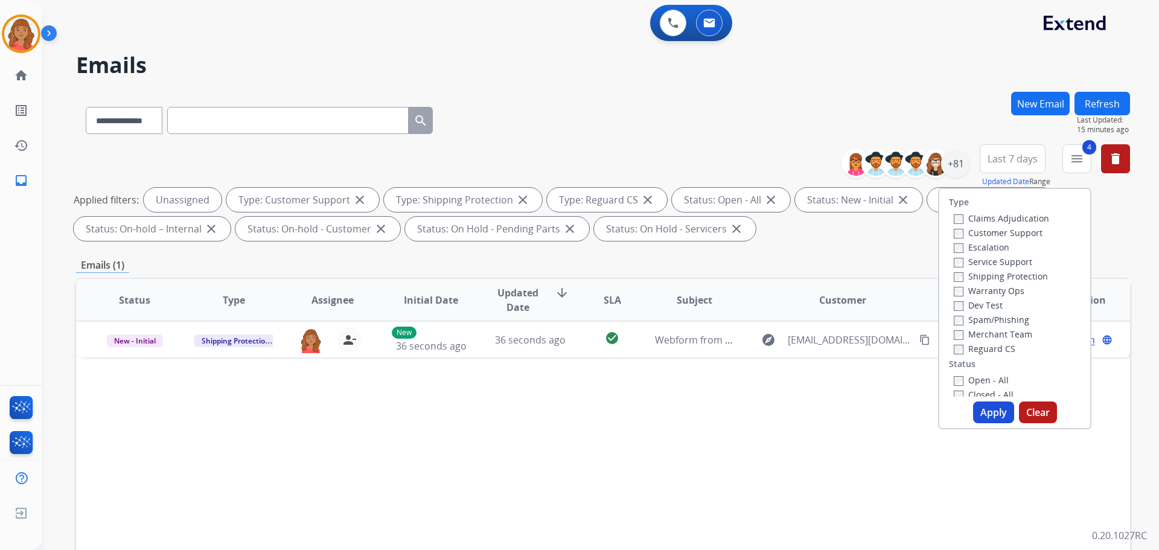
click at [985, 413] on button "Apply" at bounding box center [993, 412] width 41 height 22
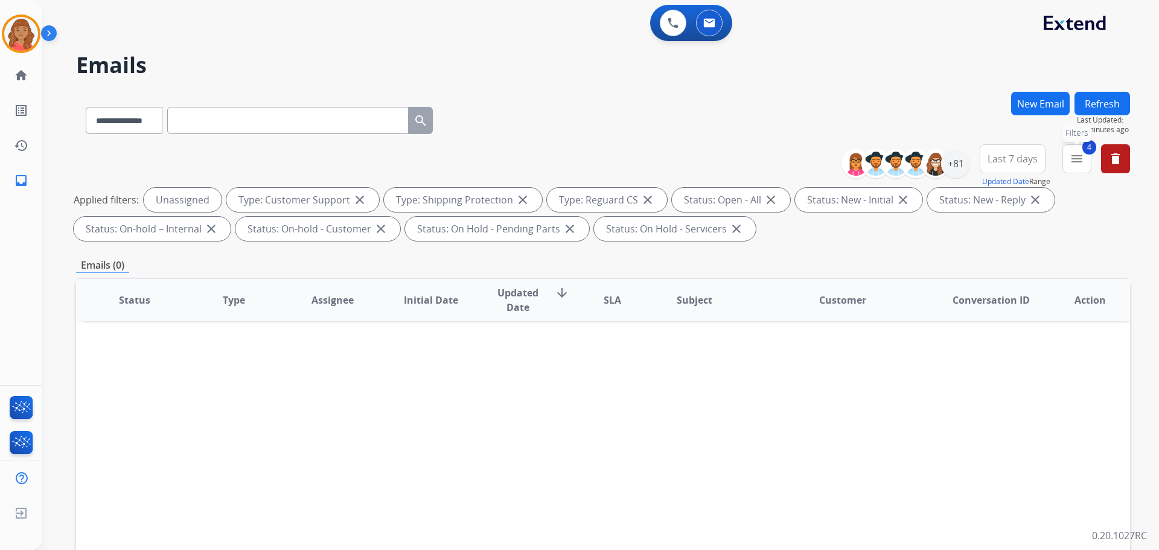
click at [1065, 159] on button "4 menu Filters" at bounding box center [1076, 158] width 29 height 29
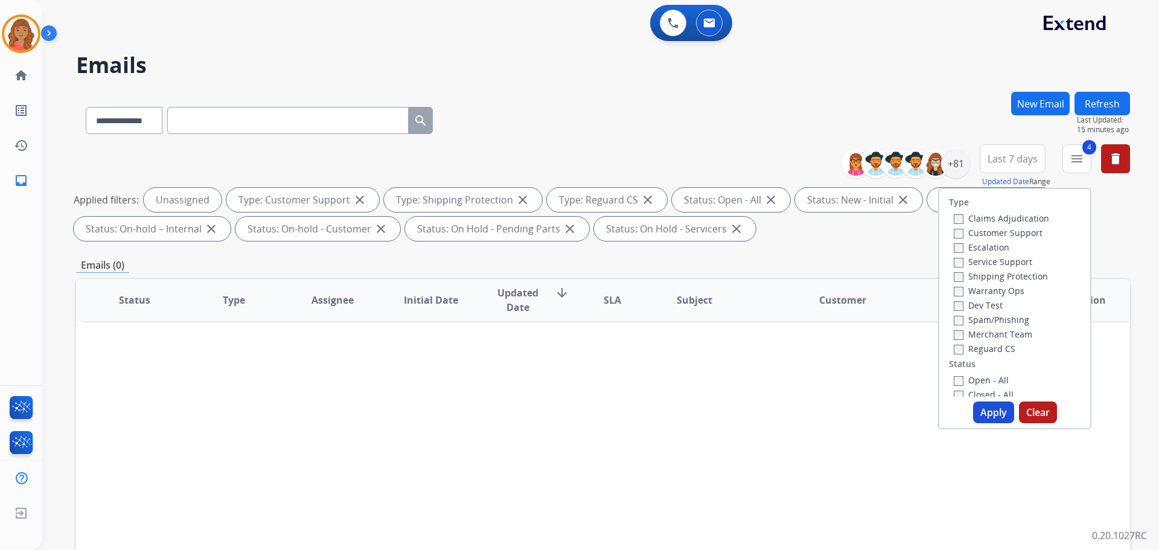
click at [958, 279] on label "Shipping Protection" at bounding box center [1000, 275] width 94 height 11
click at [947, 165] on div at bounding box center [935, 163] width 29 height 29
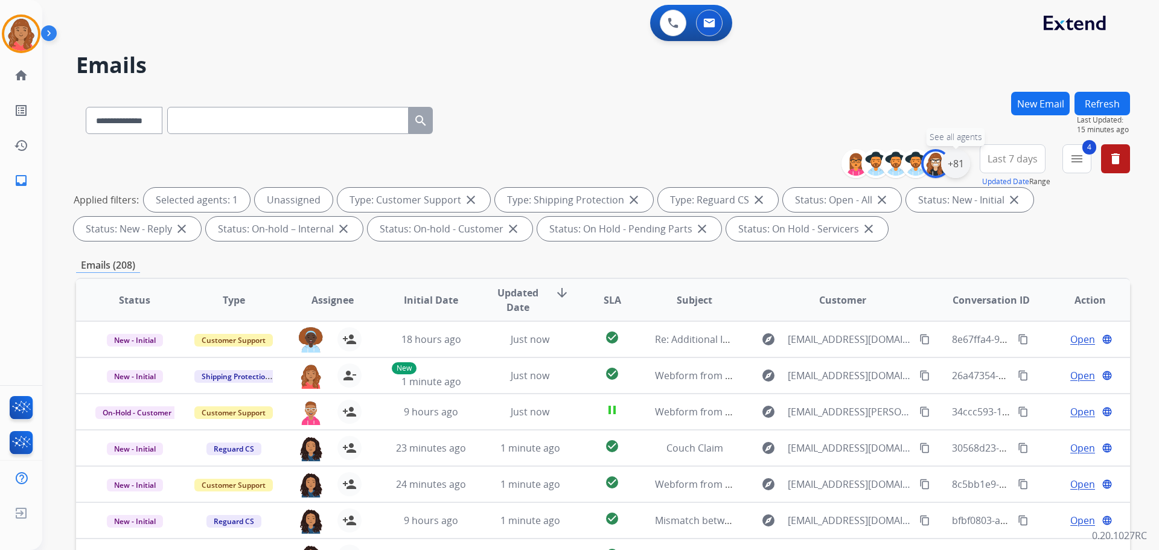
click at [954, 166] on div "+81" at bounding box center [955, 163] width 29 height 29
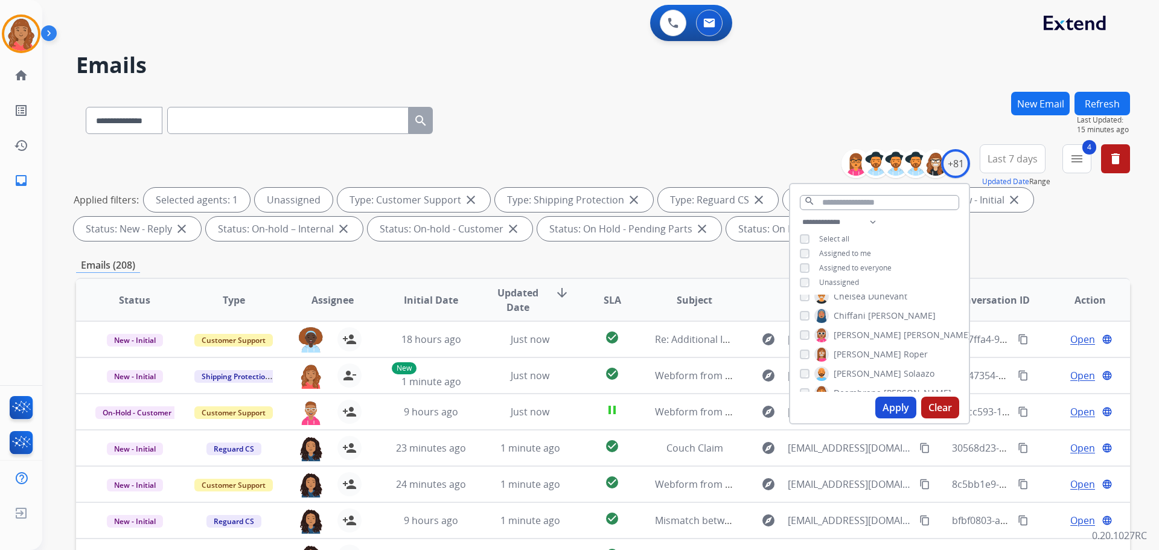
scroll to position [241, 0]
click at [854, 203] on input "text" at bounding box center [879, 202] width 159 height 15
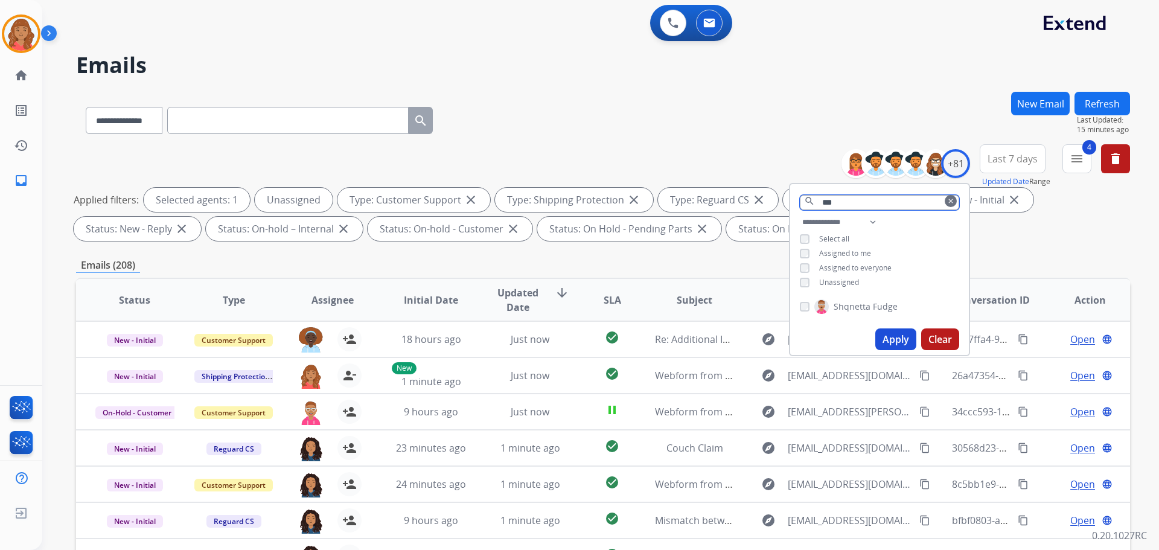
type input "***"
click at [891, 336] on button "Apply" at bounding box center [895, 339] width 41 height 22
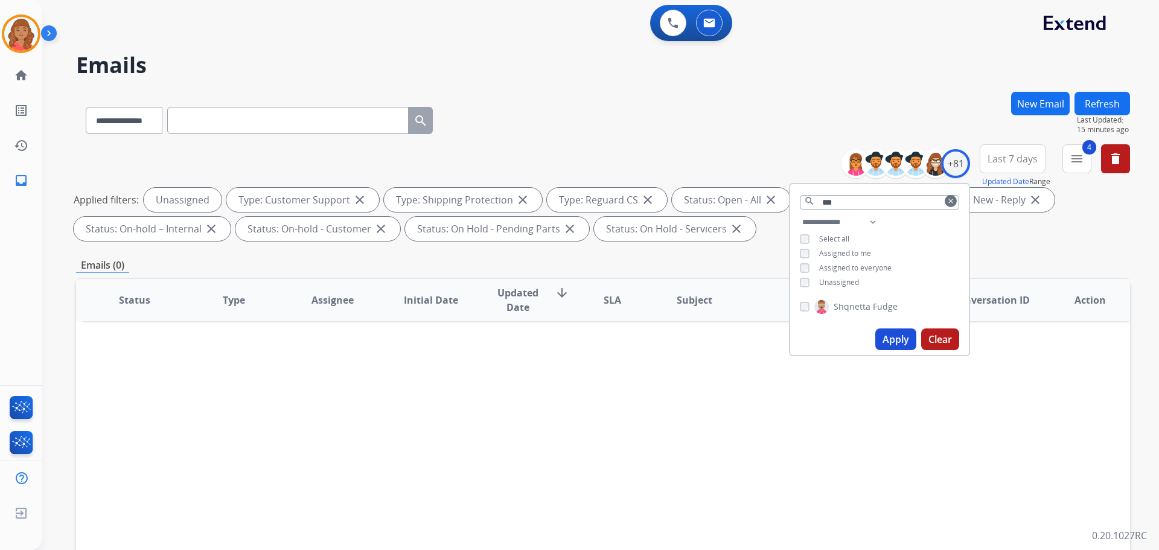
click at [954, 200] on button "clear" at bounding box center [950, 201] width 12 height 12
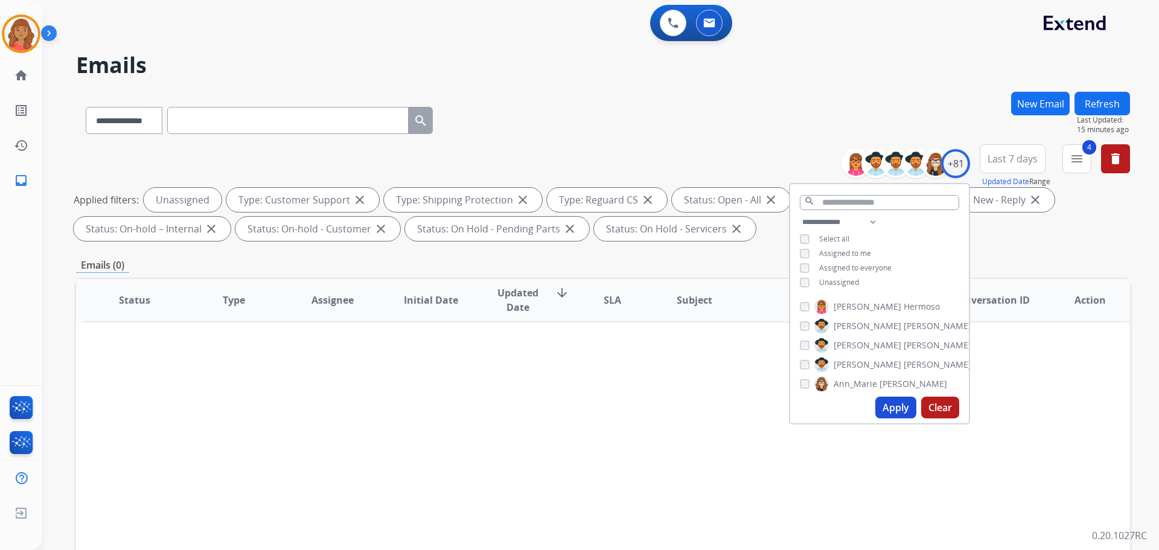
click at [894, 403] on button "Apply" at bounding box center [895, 407] width 41 height 22
click at [1081, 163] on mat-icon "menu" at bounding box center [1076, 158] width 14 height 14
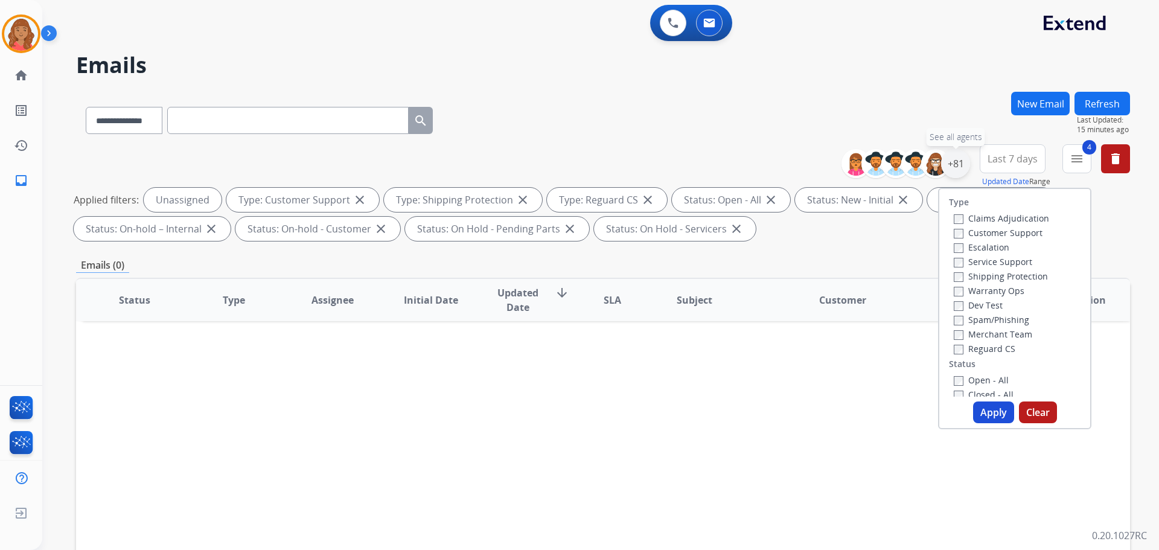
click at [953, 171] on div "+81" at bounding box center [955, 163] width 29 height 29
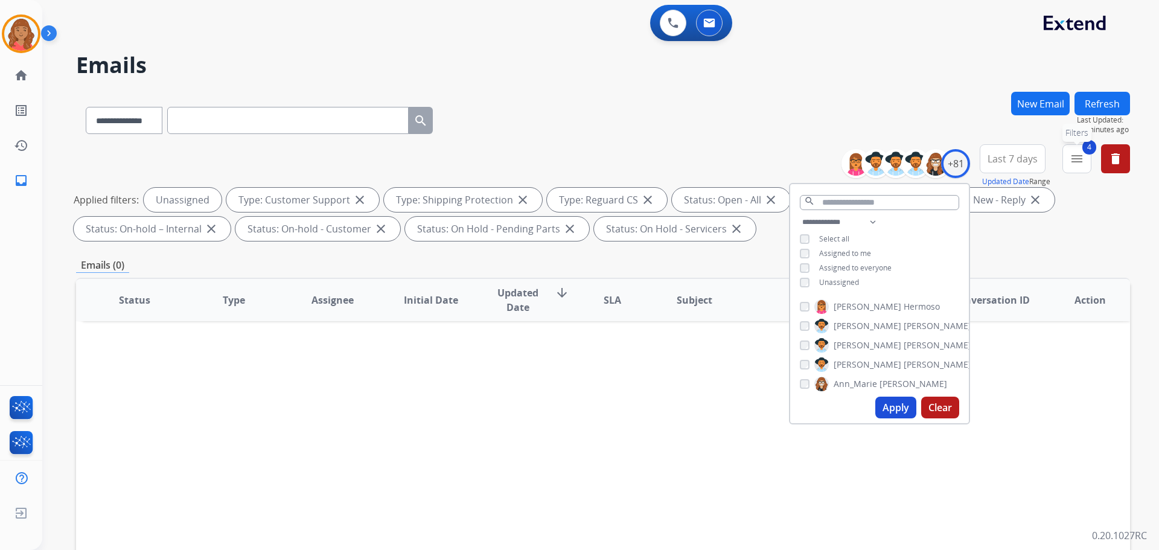
click at [1082, 154] on mat-icon "menu" at bounding box center [1076, 158] width 14 height 14
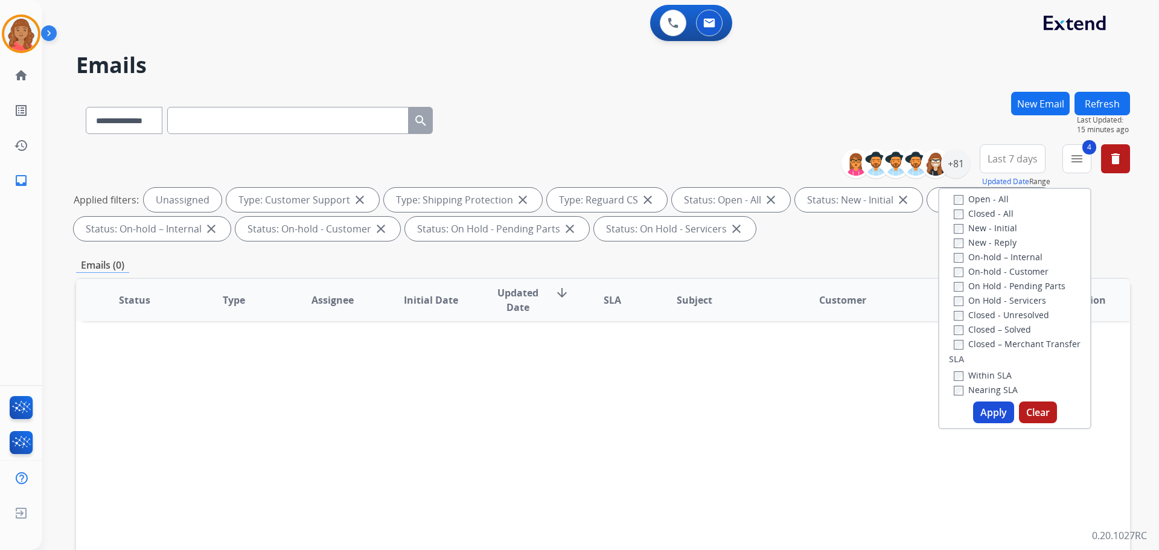
scroll to position [121, 0]
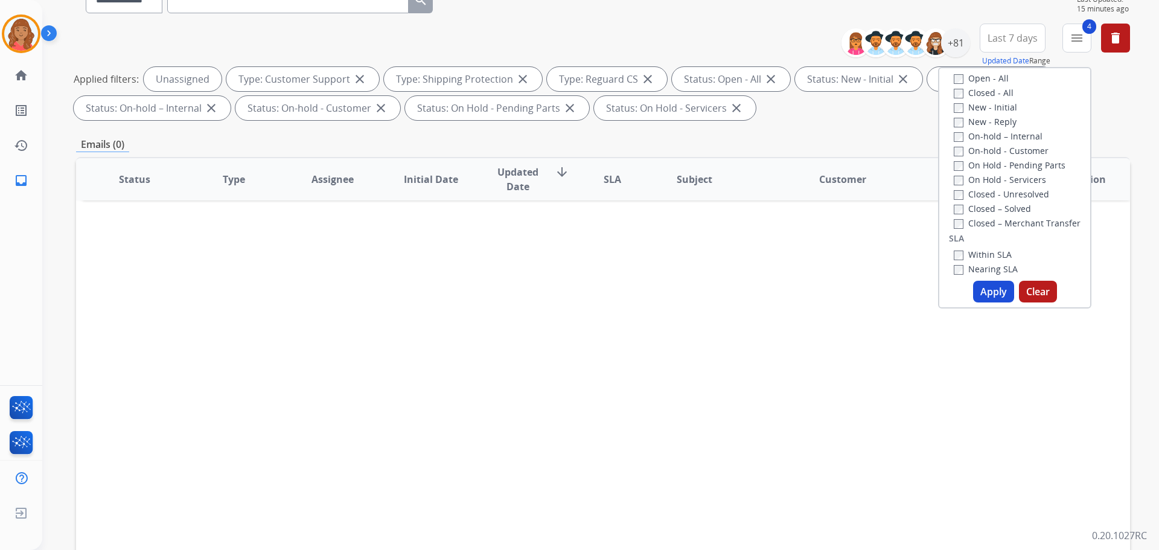
click at [991, 288] on button "Apply" at bounding box center [993, 292] width 41 height 22
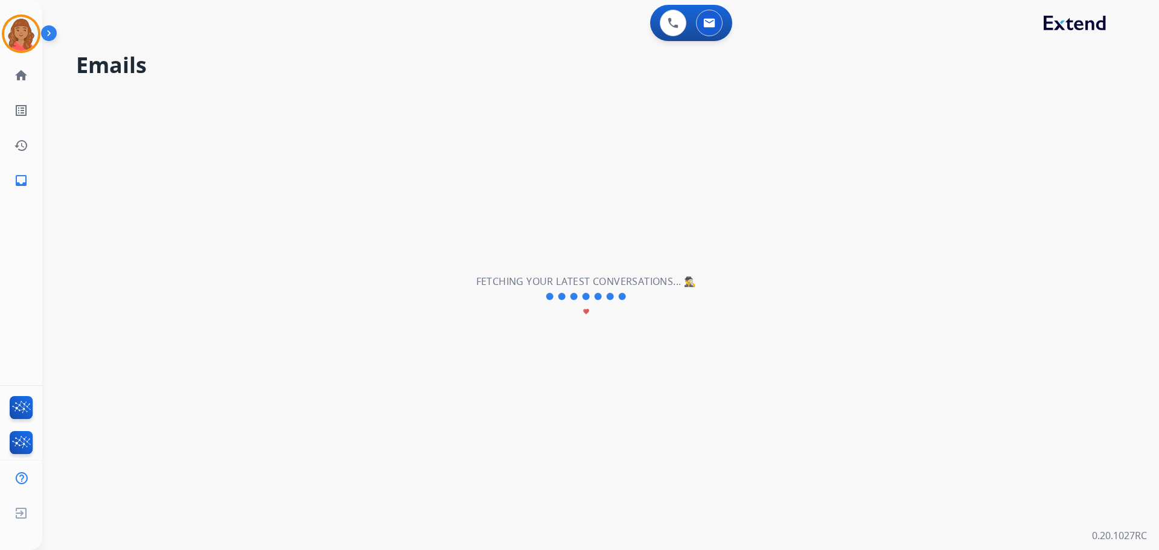
scroll to position [0, 0]
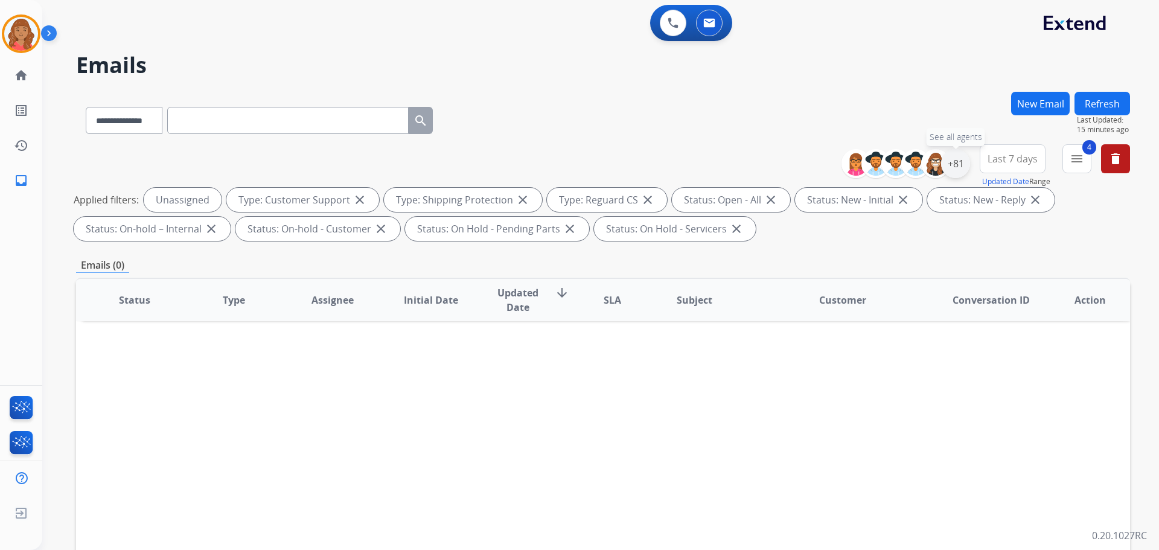
click at [958, 166] on div "+81" at bounding box center [955, 163] width 29 height 29
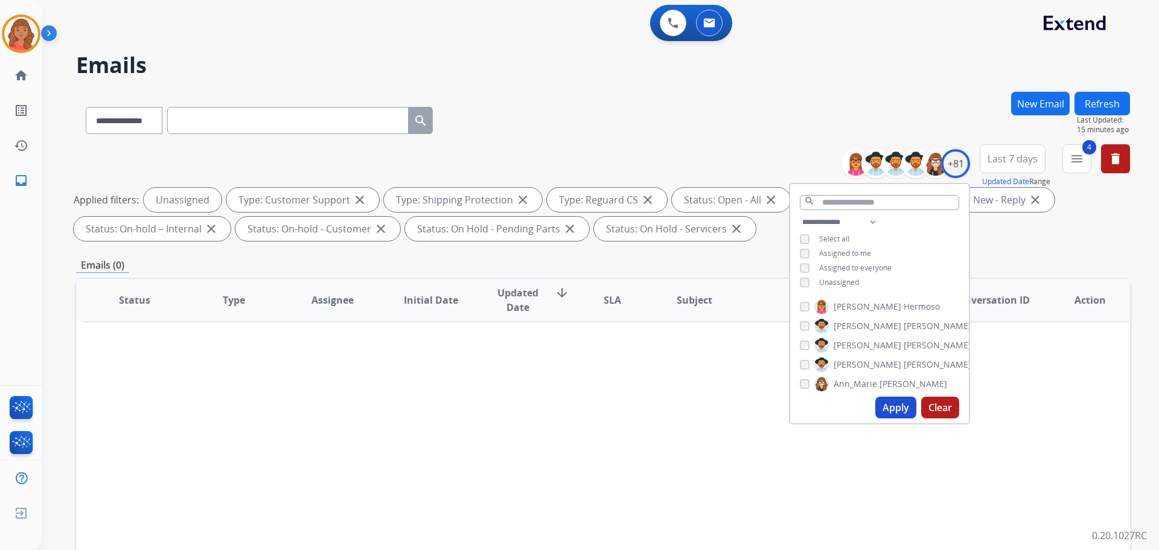
drag, startPoint x: 810, startPoint y: 250, endPoint x: 768, endPoint y: 280, distance: 51.1
click at [768, 280] on th "Customer" at bounding box center [832, 300] width 197 height 42
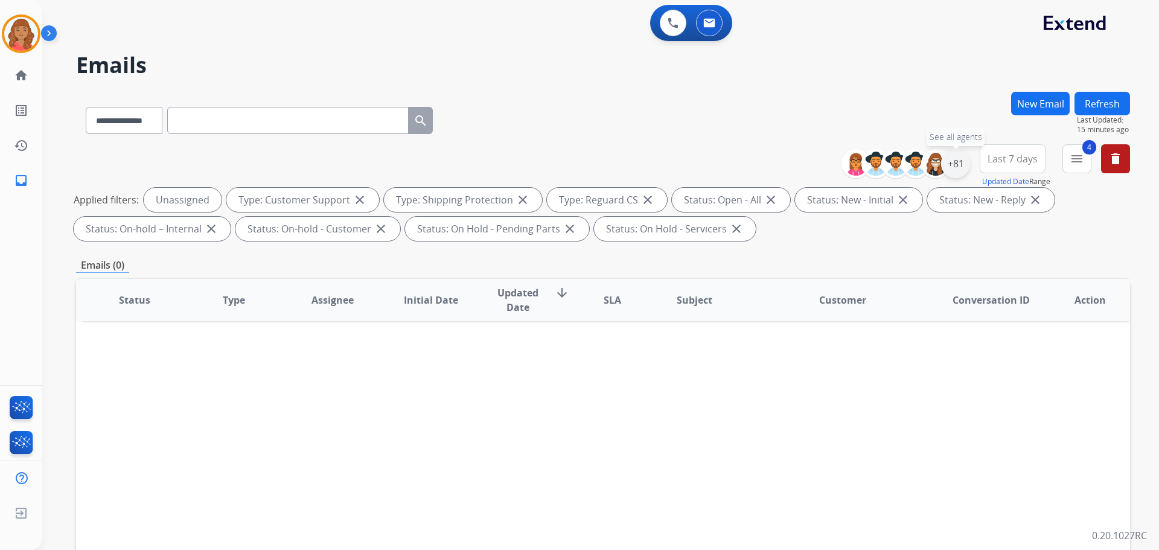
drag, startPoint x: 953, startPoint y: 167, endPoint x: 895, endPoint y: 214, distance: 74.7
click at [953, 168] on div "+81" at bounding box center [955, 163] width 29 height 29
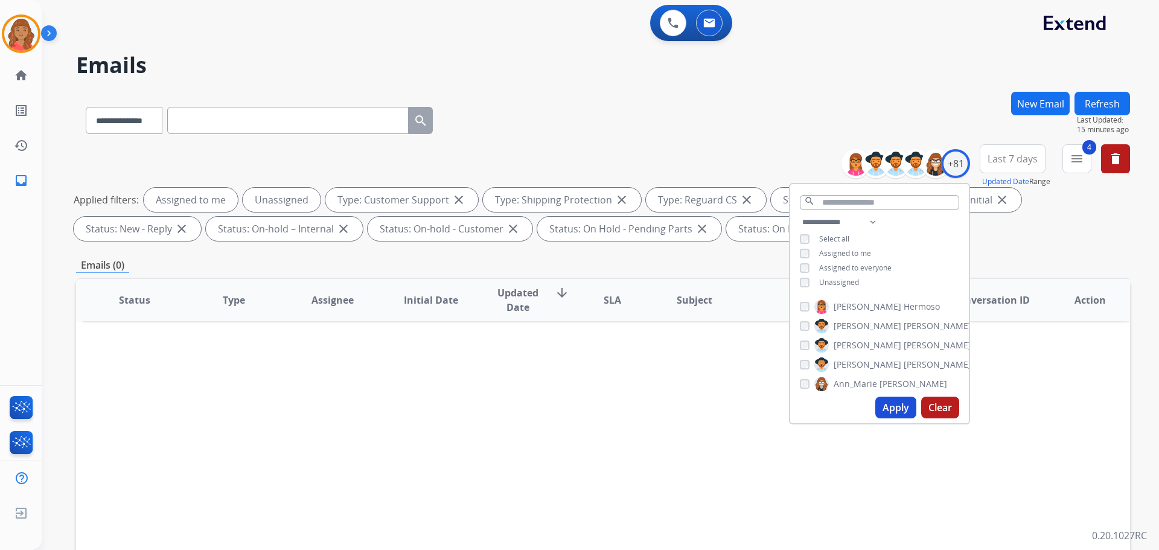
click at [888, 413] on button "Apply" at bounding box center [895, 407] width 41 height 22
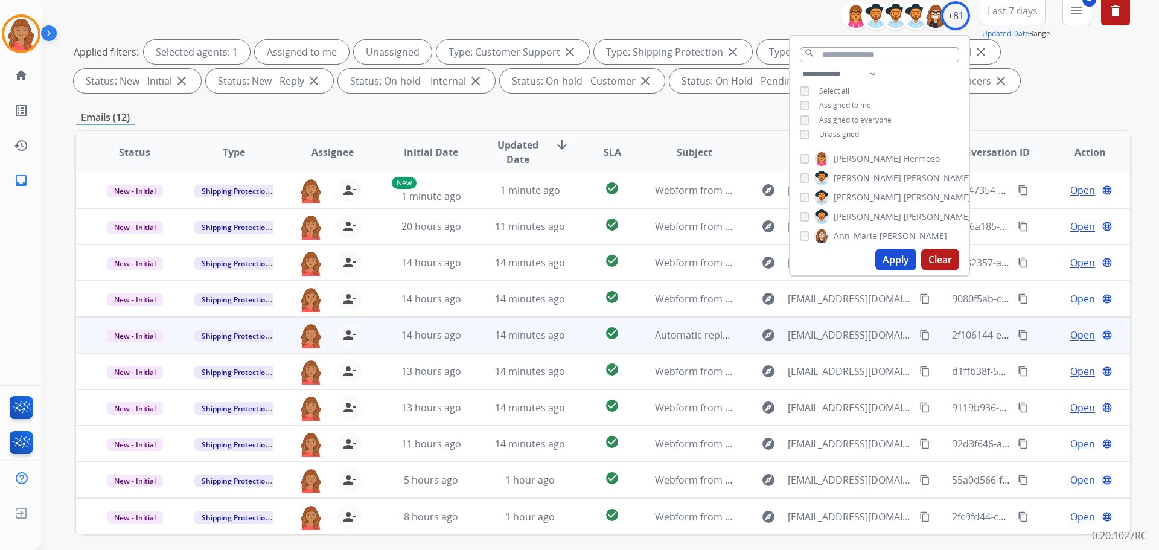
scroll to position [195, 0]
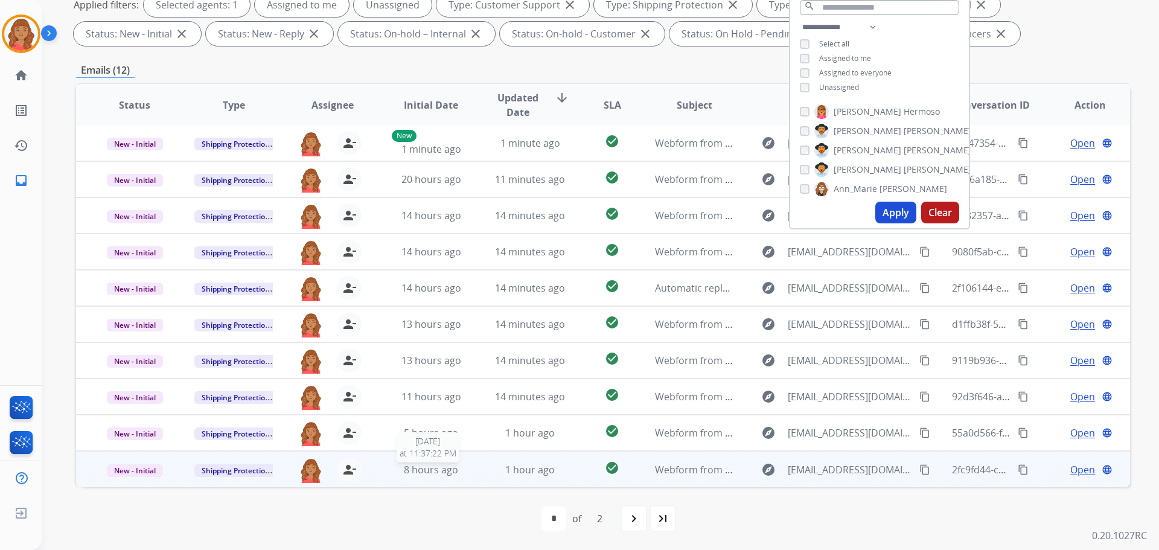
click at [456, 476] on div "8 hours ago" at bounding box center [431, 469] width 79 height 14
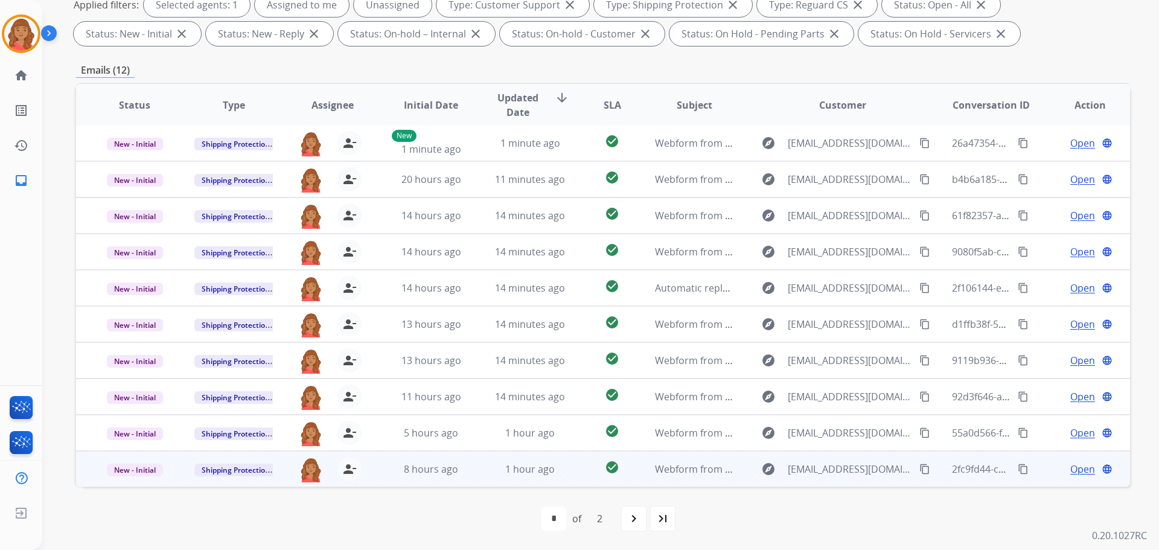
scroll to position [69, 0]
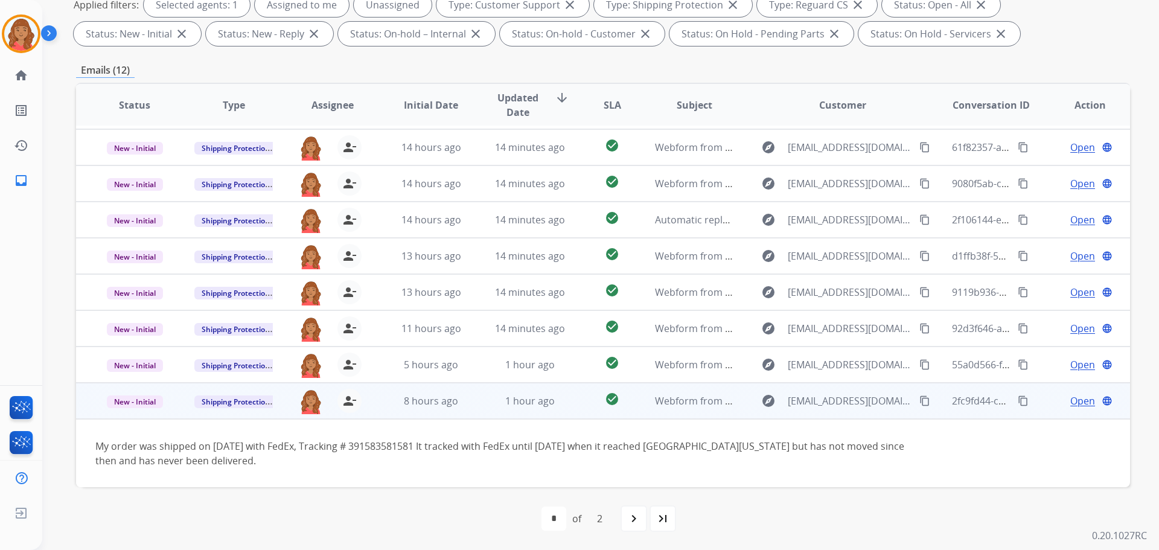
click at [919, 399] on mat-icon "content_copy" at bounding box center [924, 400] width 11 height 11
click at [347, 401] on mat-icon "person_remove" at bounding box center [349, 400] width 14 height 14
click at [312, 401] on button "+ Select agent" at bounding box center [311, 401] width 24 height 24
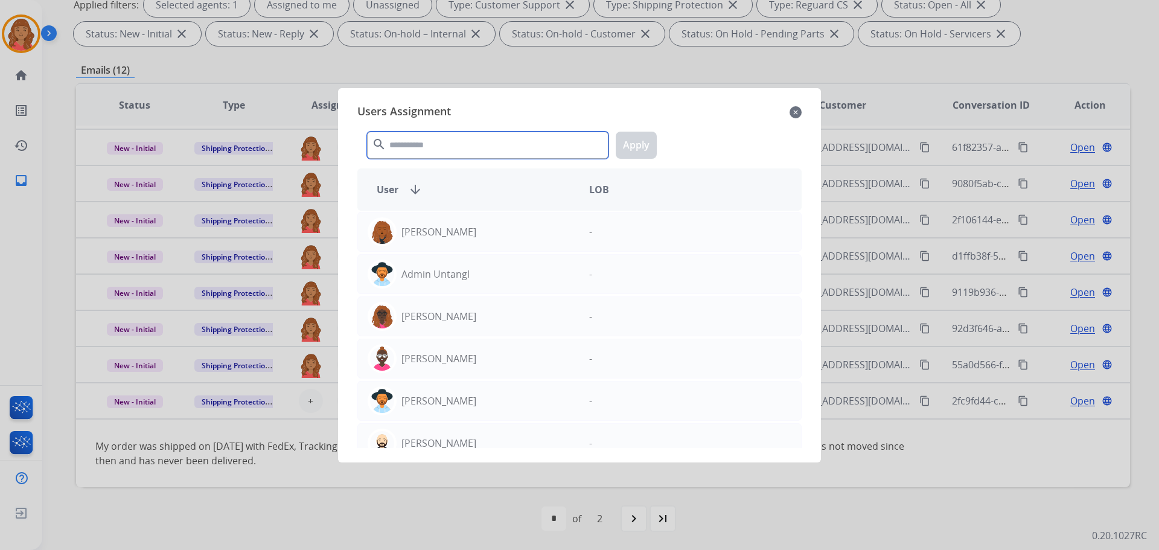
click at [412, 146] on input "text" at bounding box center [487, 145] width 241 height 27
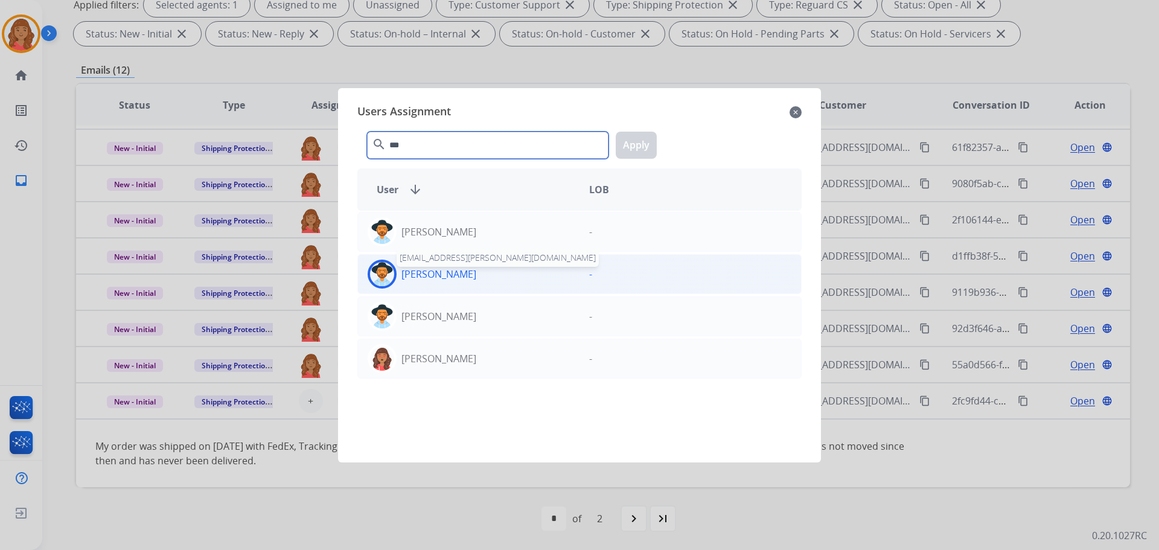
type input "***"
click at [422, 273] on p "[PERSON_NAME]" at bounding box center [438, 274] width 75 height 14
click at [629, 146] on button "Apply" at bounding box center [636, 145] width 41 height 27
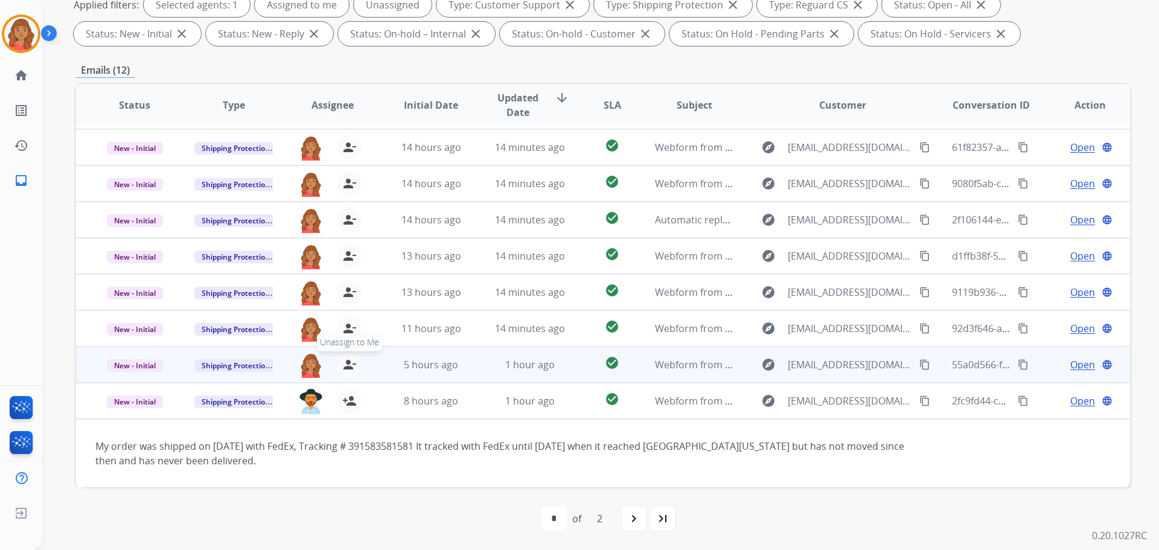
click at [346, 366] on mat-icon "person_remove" at bounding box center [349, 364] width 14 height 14
click at [310, 365] on span "+" at bounding box center [310, 364] width 5 height 14
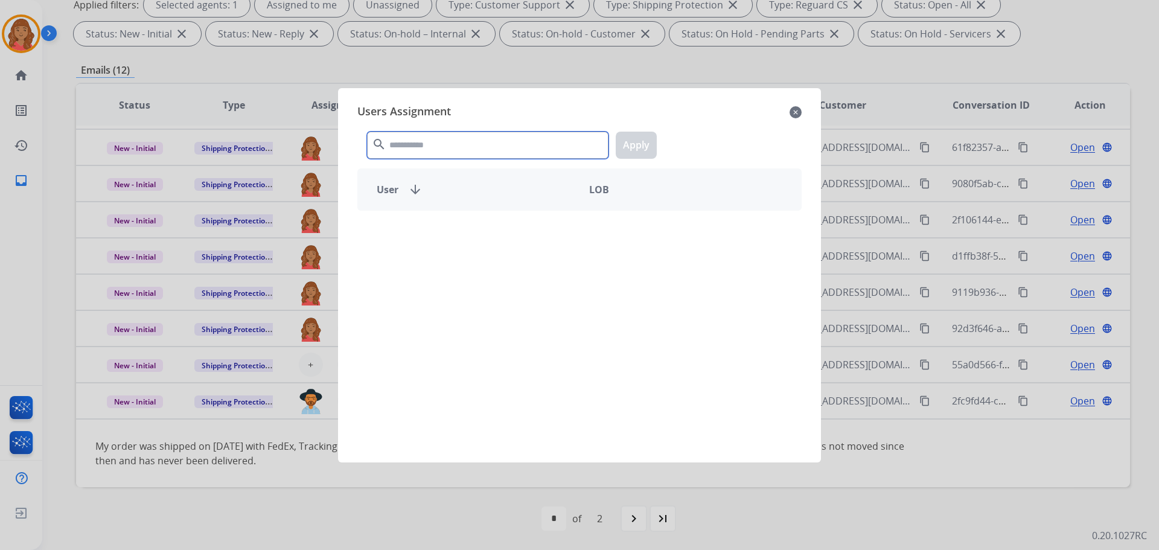
click at [417, 147] on input "text" at bounding box center [487, 145] width 241 height 27
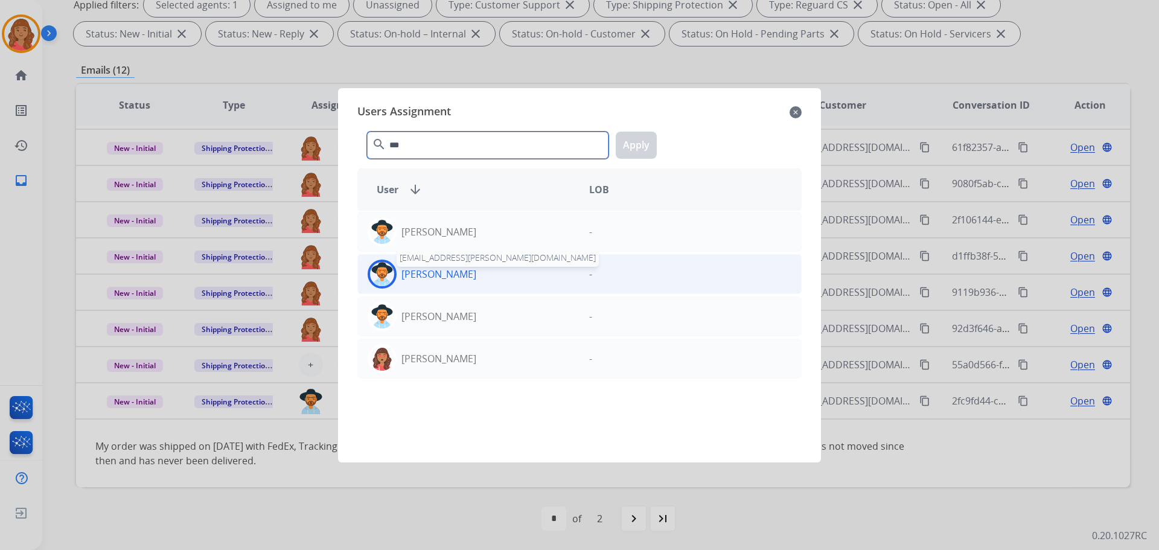
type input "***"
drag, startPoint x: 423, startPoint y: 273, endPoint x: 432, endPoint y: 270, distance: 9.7
click at [425, 273] on p "[PERSON_NAME]" at bounding box center [438, 274] width 75 height 14
click at [634, 148] on button "Apply" at bounding box center [636, 145] width 41 height 27
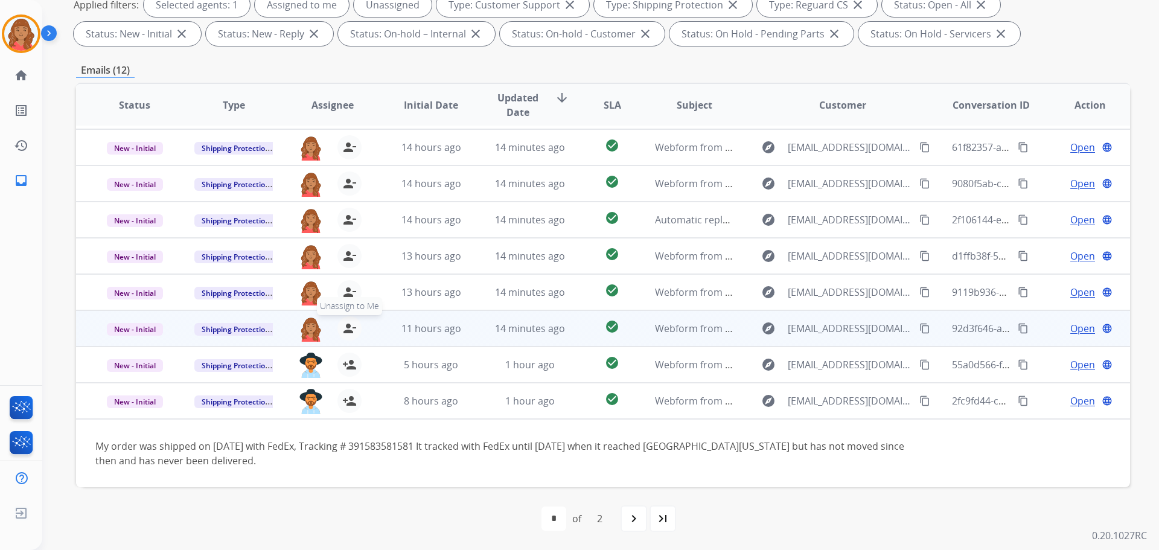
click at [348, 325] on mat-icon "person_remove" at bounding box center [349, 328] width 14 height 14
click at [309, 329] on span "+" at bounding box center [310, 328] width 5 height 14
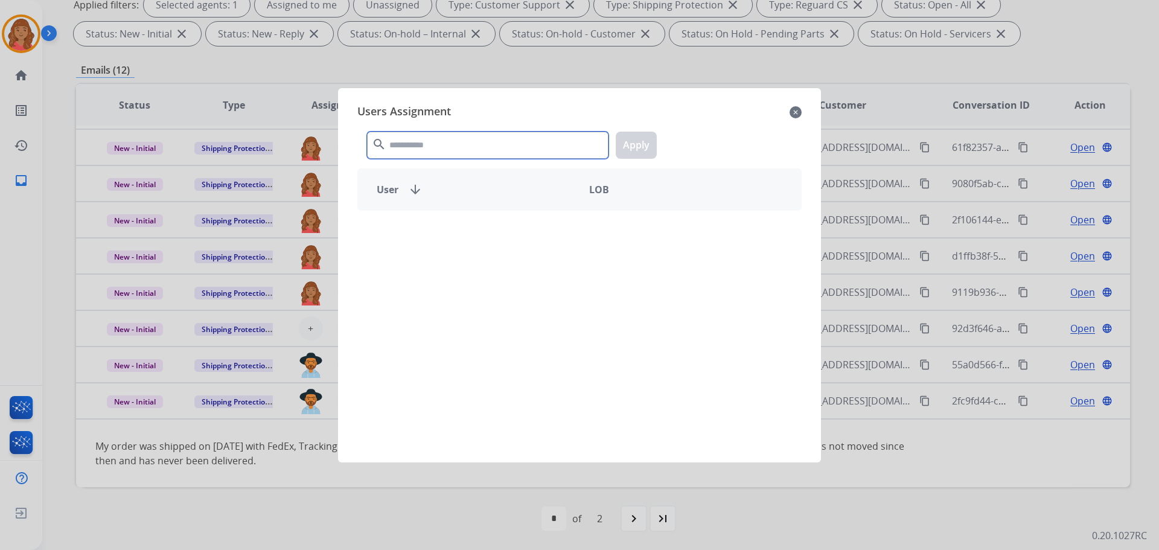
click at [431, 145] on input "text" at bounding box center [487, 145] width 241 height 27
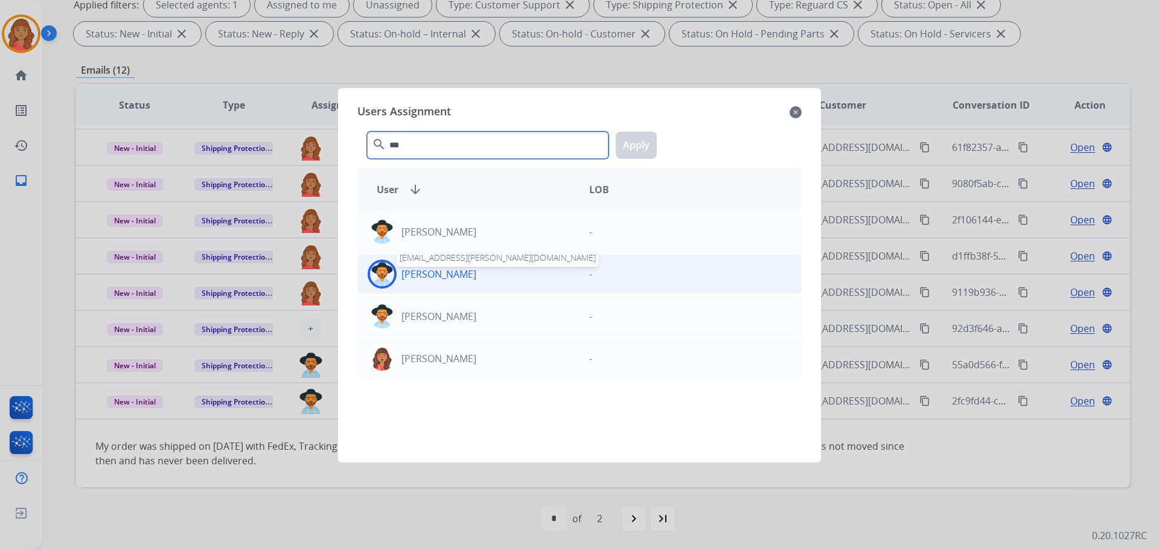
type input "***"
click at [422, 276] on p "[PERSON_NAME]" at bounding box center [438, 274] width 75 height 14
click at [636, 141] on button "Apply" at bounding box center [636, 145] width 41 height 27
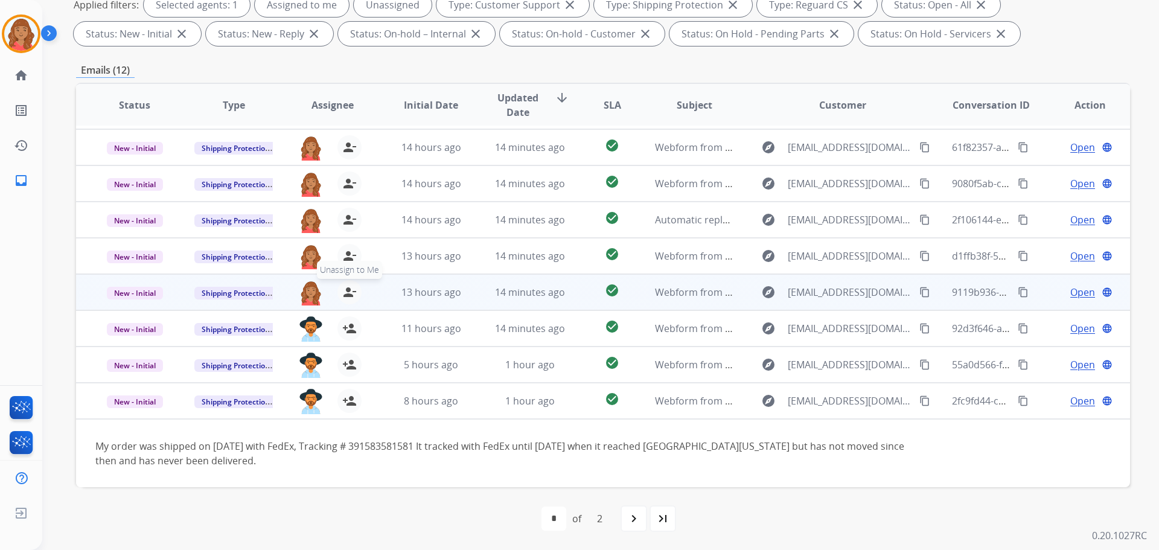
click at [347, 296] on mat-icon "person_remove" at bounding box center [349, 292] width 14 height 14
click at [313, 292] on button "+ Select agent" at bounding box center [311, 292] width 24 height 24
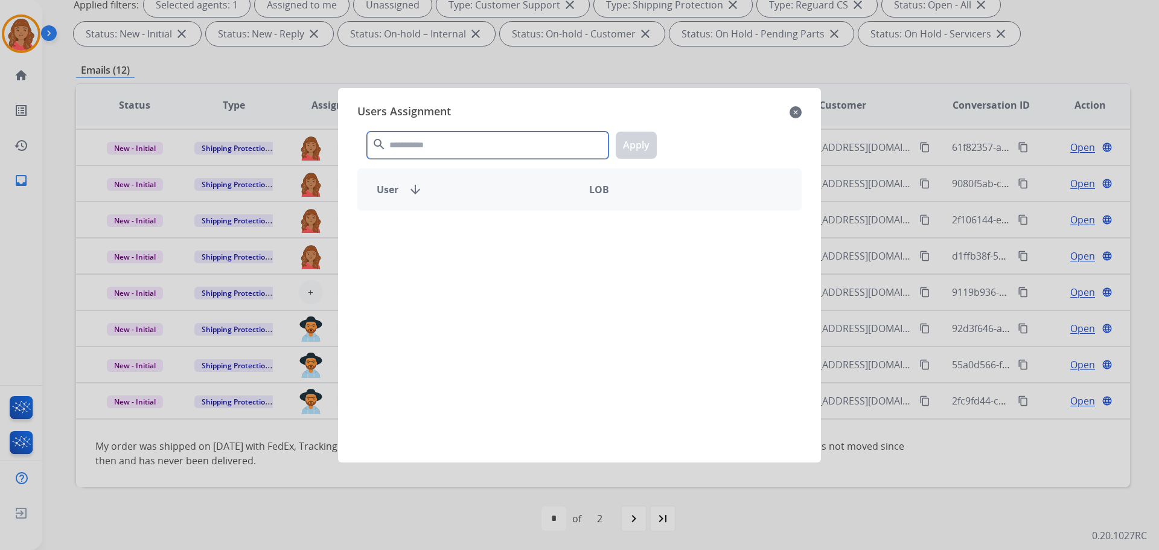
click at [423, 152] on input "text" at bounding box center [487, 145] width 241 height 27
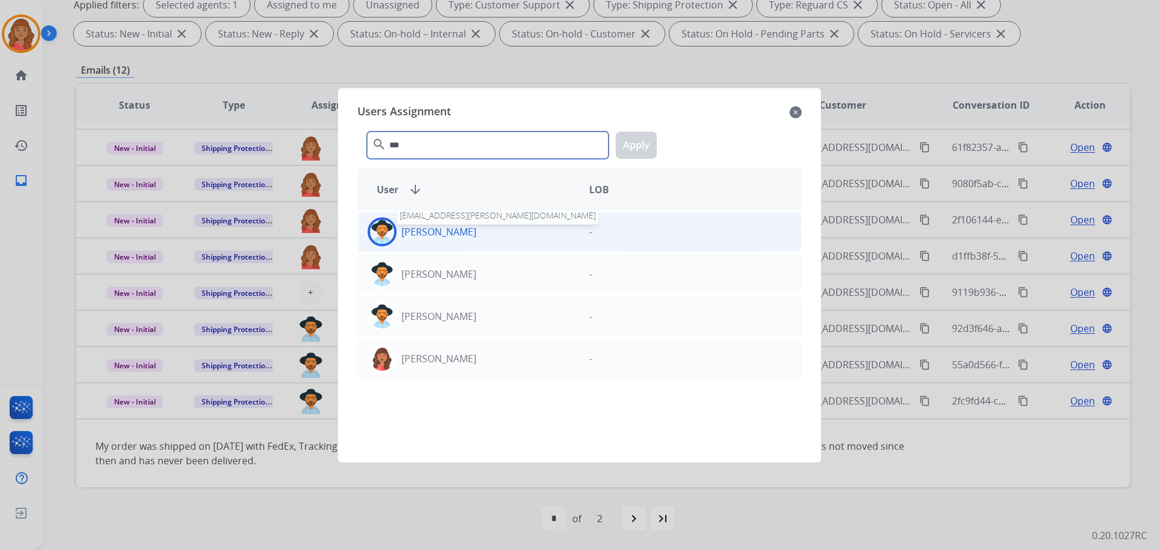
type input "***"
click at [421, 275] on p "[PERSON_NAME]" at bounding box center [438, 274] width 75 height 14
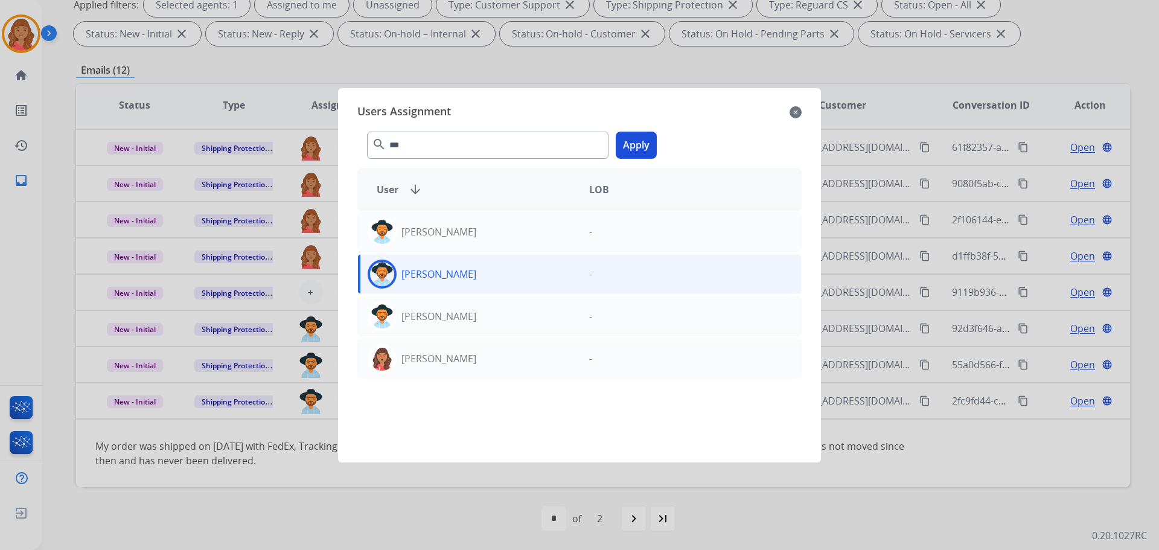
click at [551, 266] on div "[PERSON_NAME]" at bounding box center [468, 273] width 221 height 29
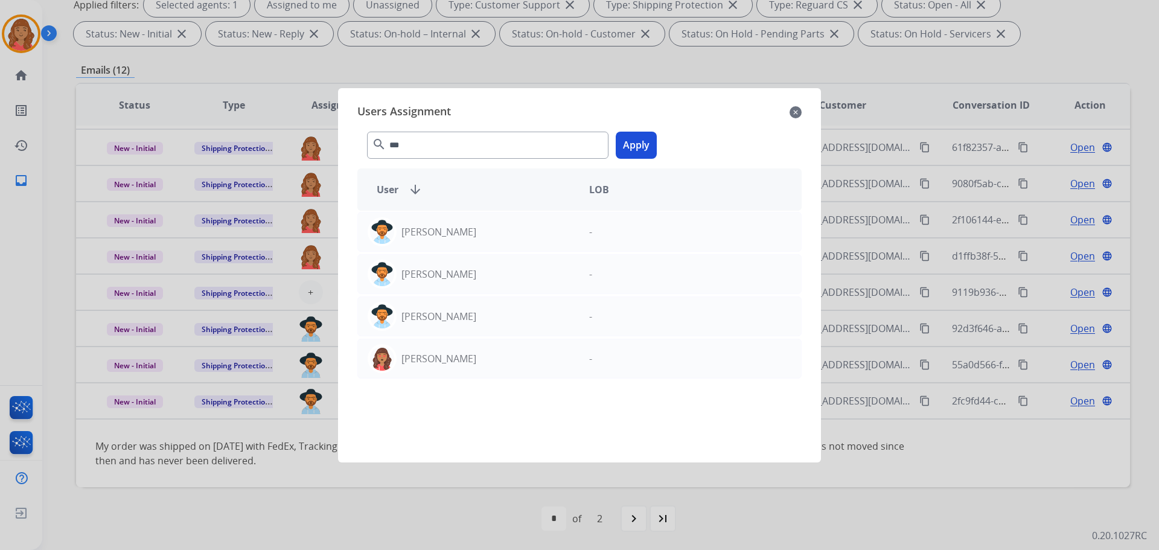
click at [643, 138] on button "Apply" at bounding box center [636, 145] width 41 height 27
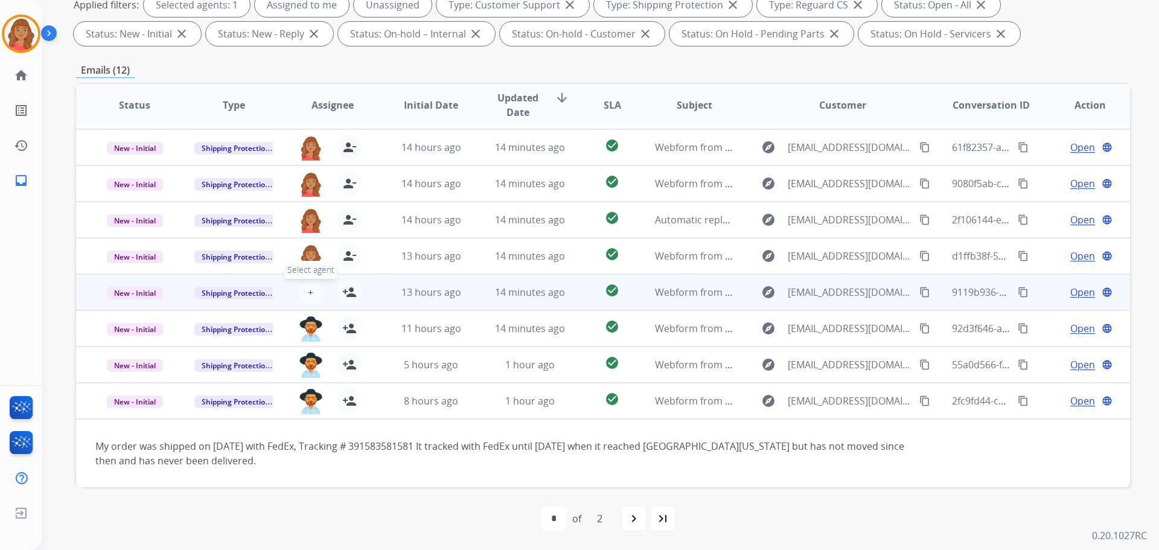
click at [313, 294] on button "+ Select agent" at bounding box center [311, 292] width 24 height 24
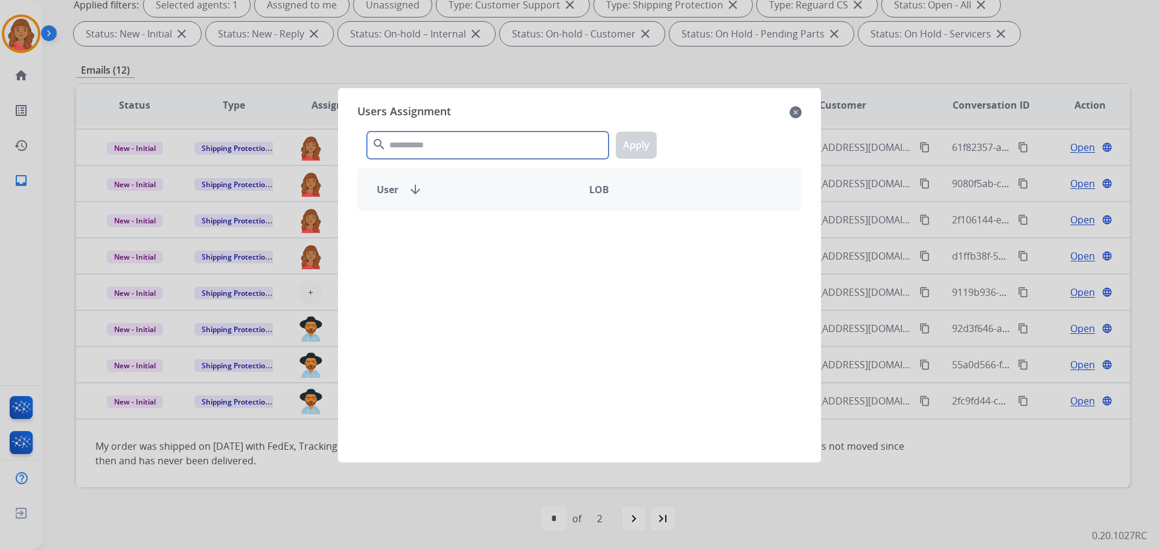
click at [443, 144] on input "text" at bounding box center [487, 145] width 241 height 27
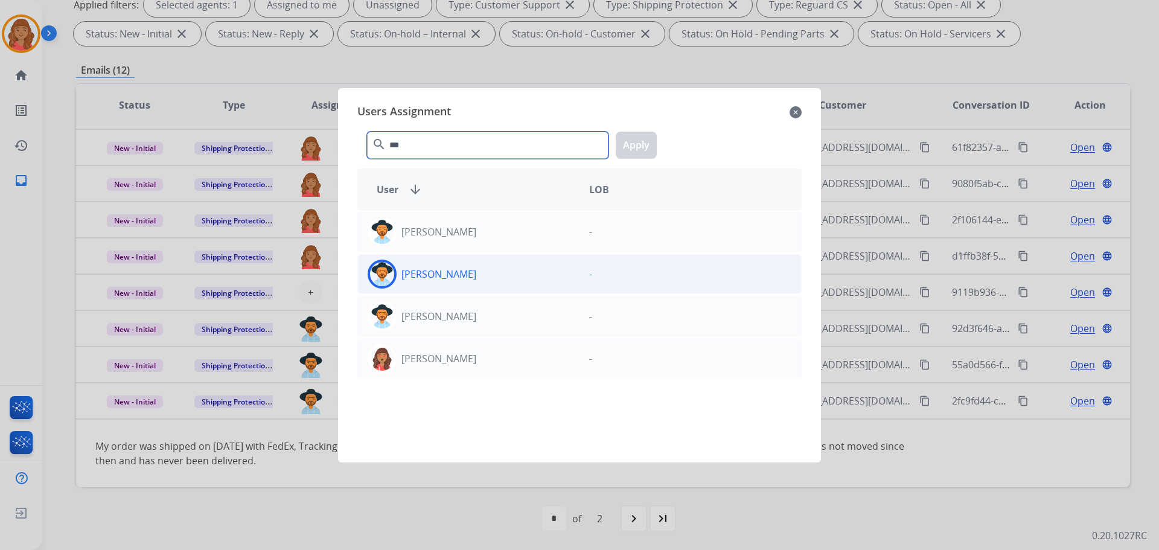
type input "***"
click at [414, 275] on p "[PERSON_NAME]" at bounding box center [438, 274] width 75 height 14
click at [415, 276] on p "[PERSON_NAME]" at bounding box center [438, 274] width 75 height 14
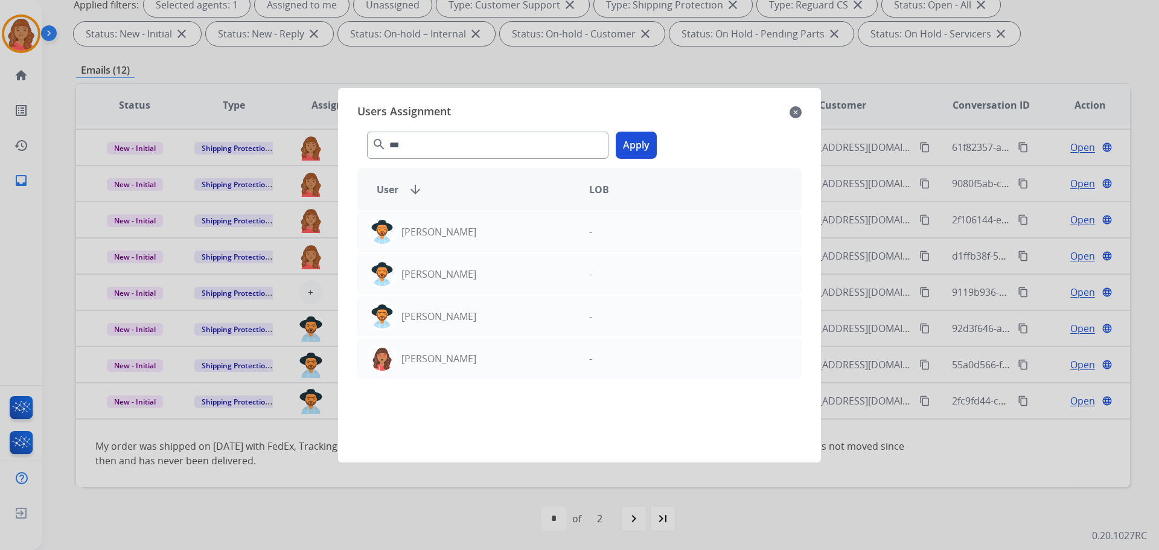
click at [640, 151] on button "Apply" at bounding box center [636, 145] width 41 height 27
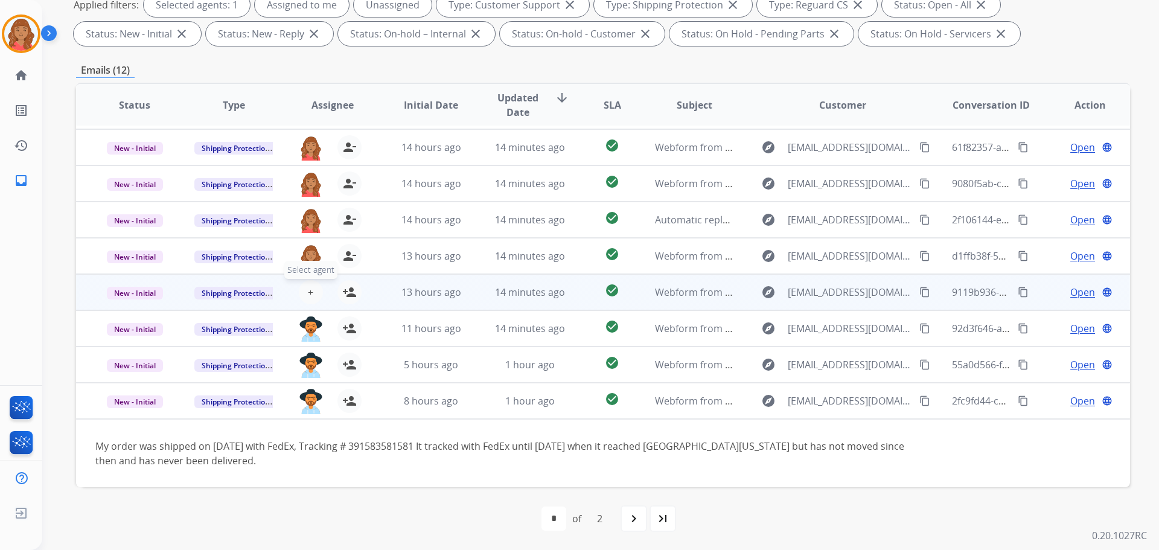
click at [308, 294] on span "+" at bounding box center [310, 292] width 5 height 14
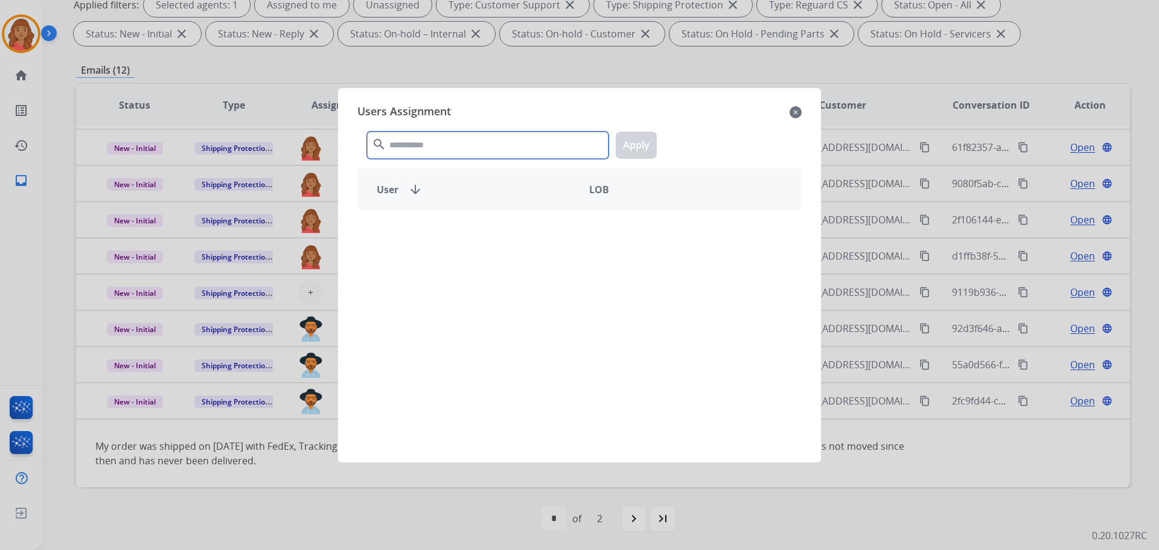
click at [423, 139] on input "text" at bounding box center [487, 145] width 241 height 27
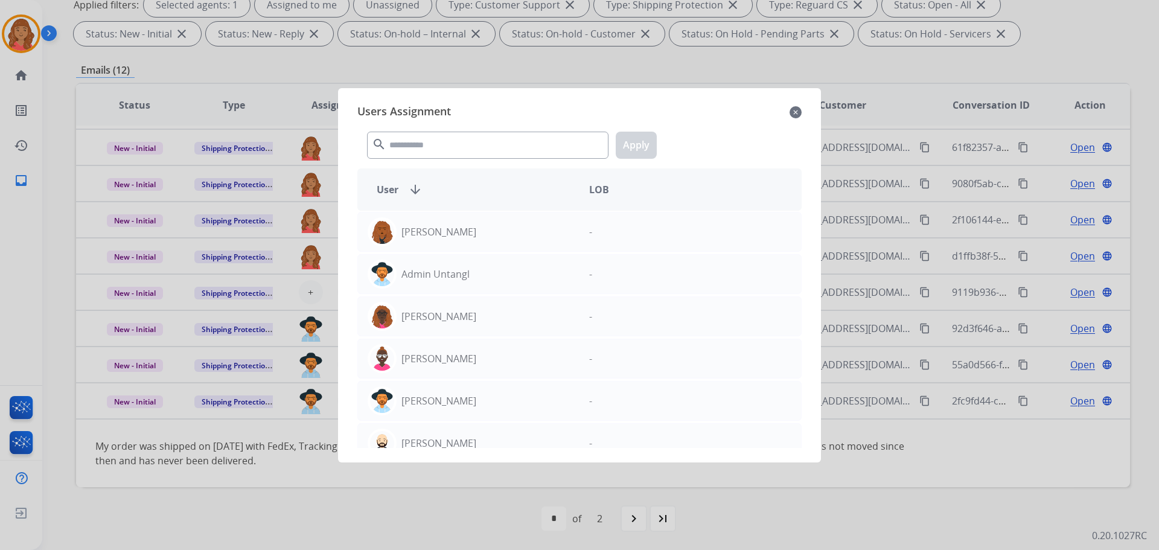
click at [311, 508] on div at bounding box center [579, 275] width 1159 height 550
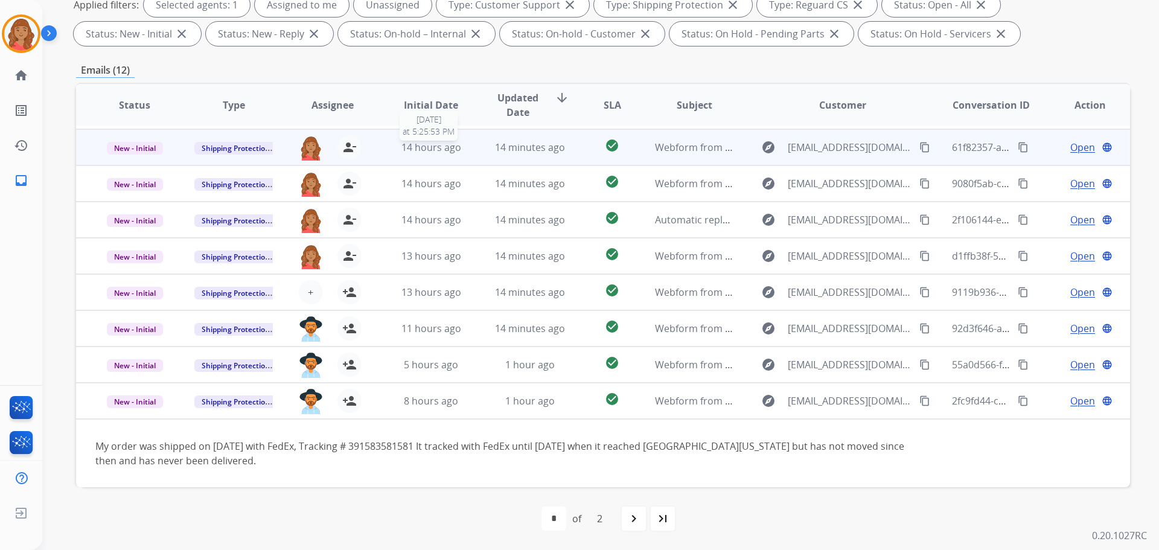
click at [444, 148] on span "14 hours ago" at bounding box center [431, 147] width 60 height 13
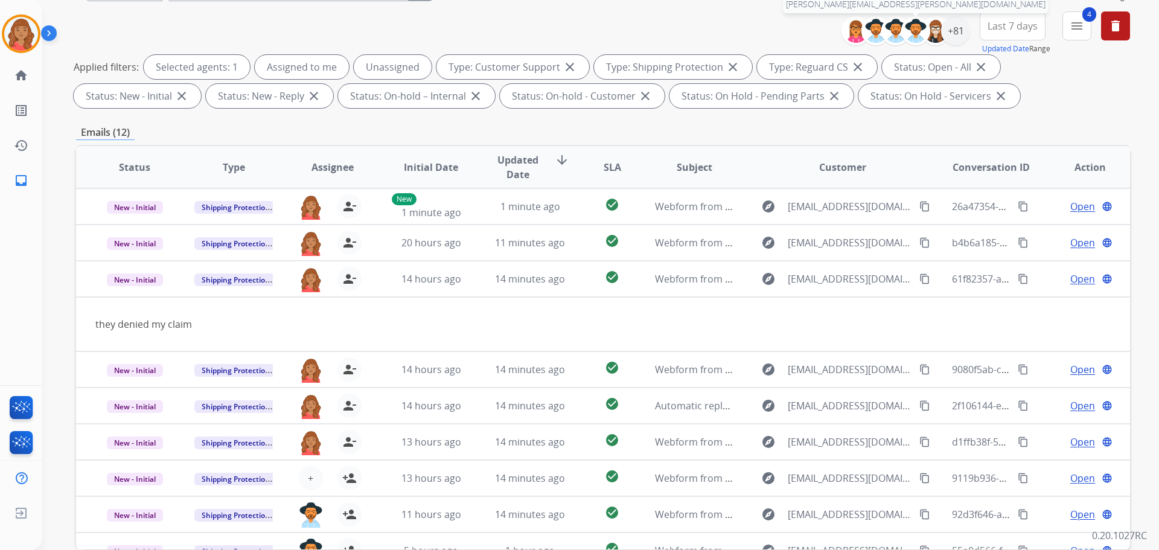
scroll to position [74, 0]
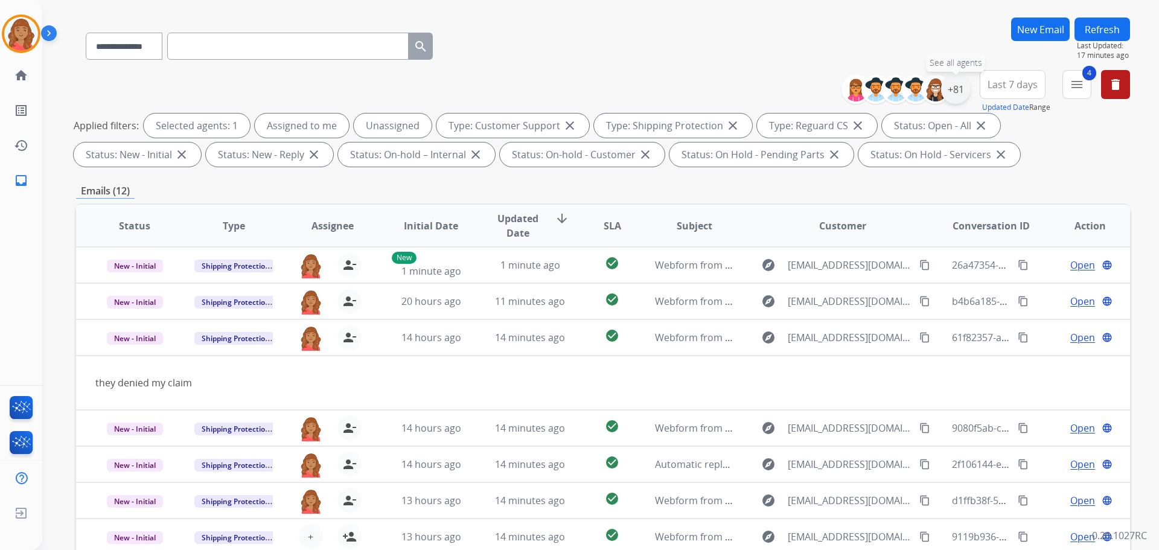
click at [959, 89] on div "+81" at bounding box center [955, 89] width 29 height 29
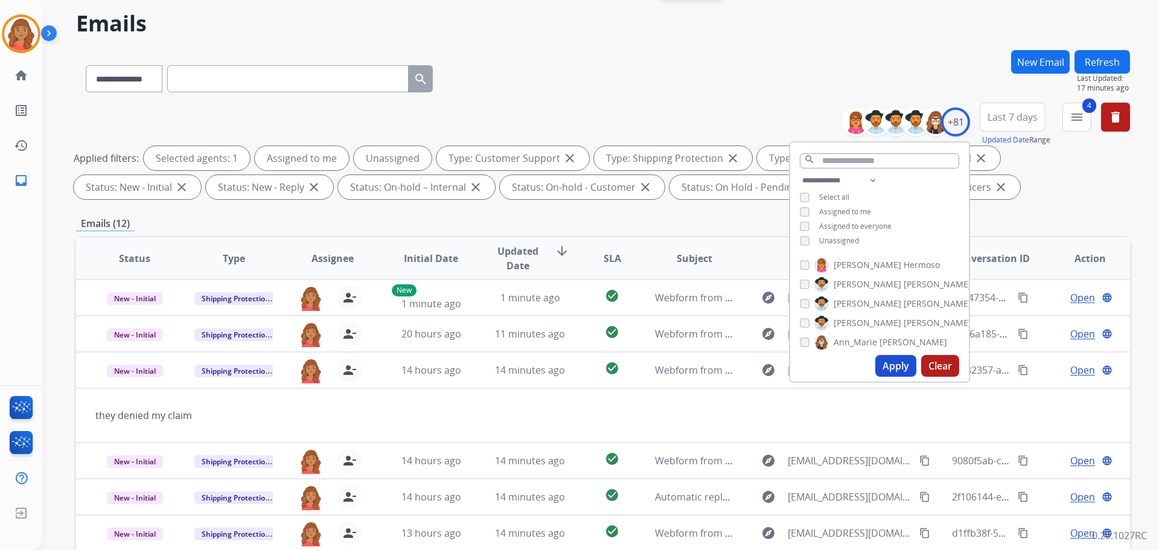
scroll to position [14, 0]
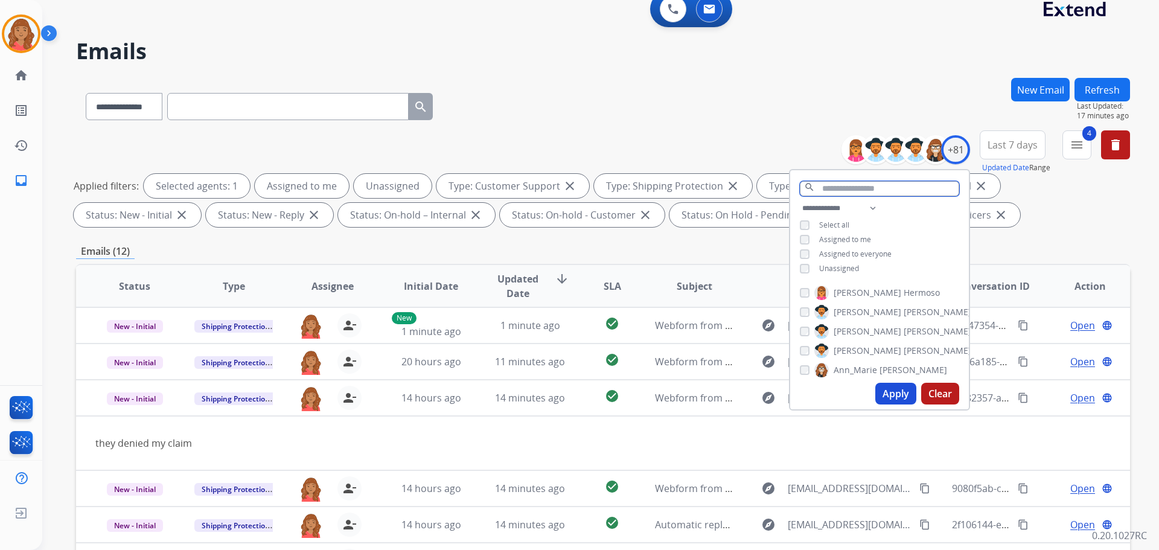
click at [839, 188] on input "text" at bounding box center [879, 188] width 159 height 15
type input "**"
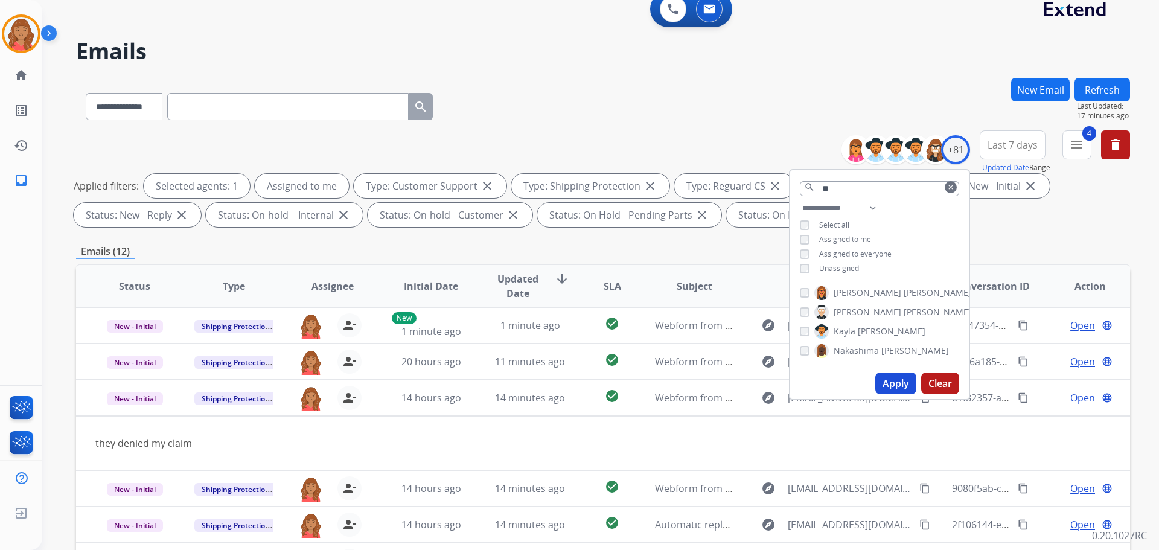
click at [892, 381] on button "Apply" at bounding box center [895, 383] width 41 height 22
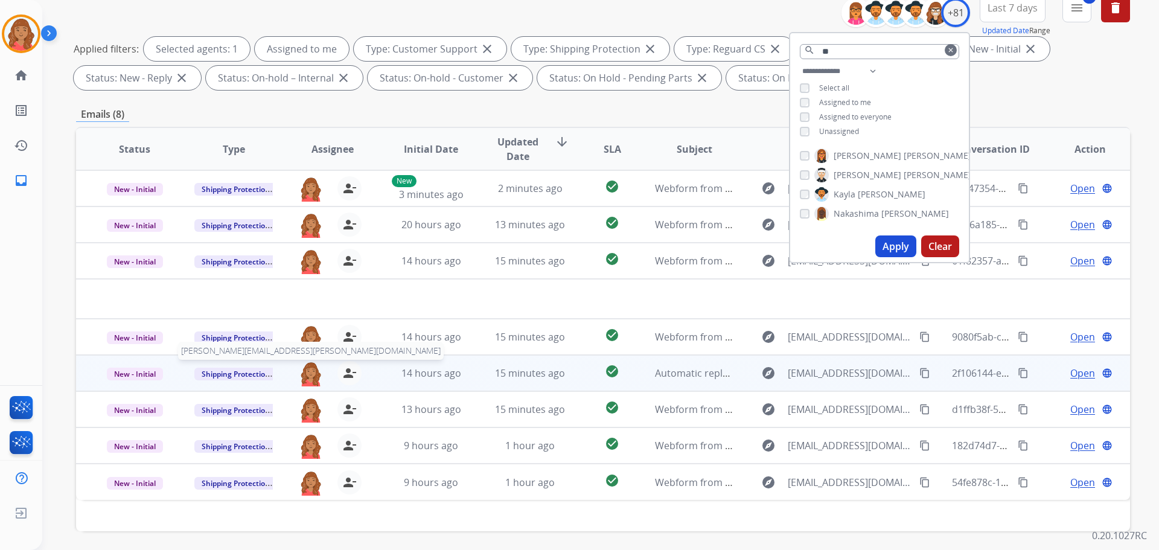
scroll to position [195, 0]
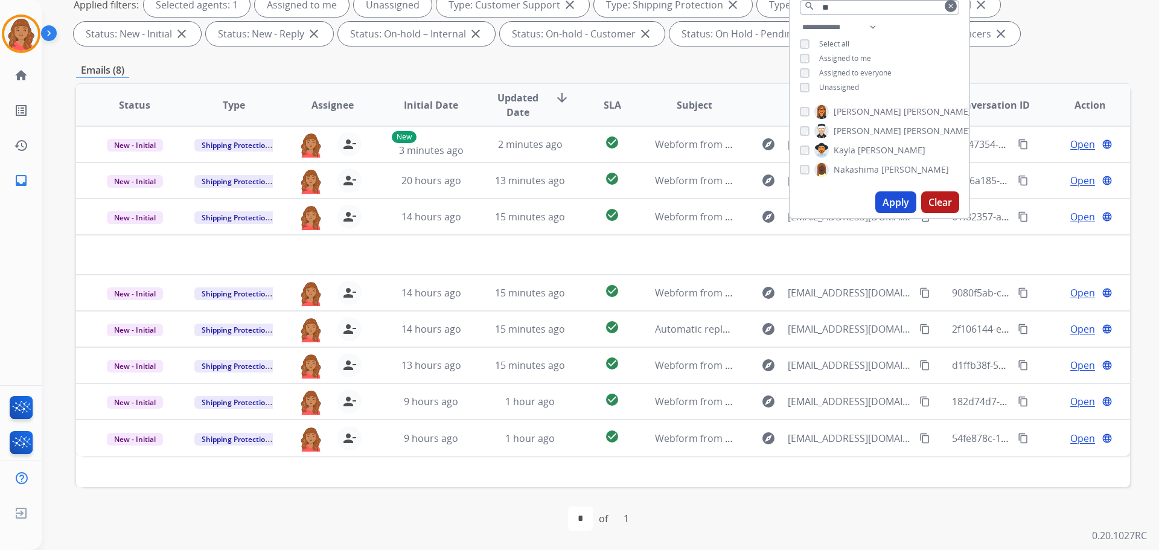
click at [899, 206] on button "Apply" at bounding box center [895, 202] width 41 height 22
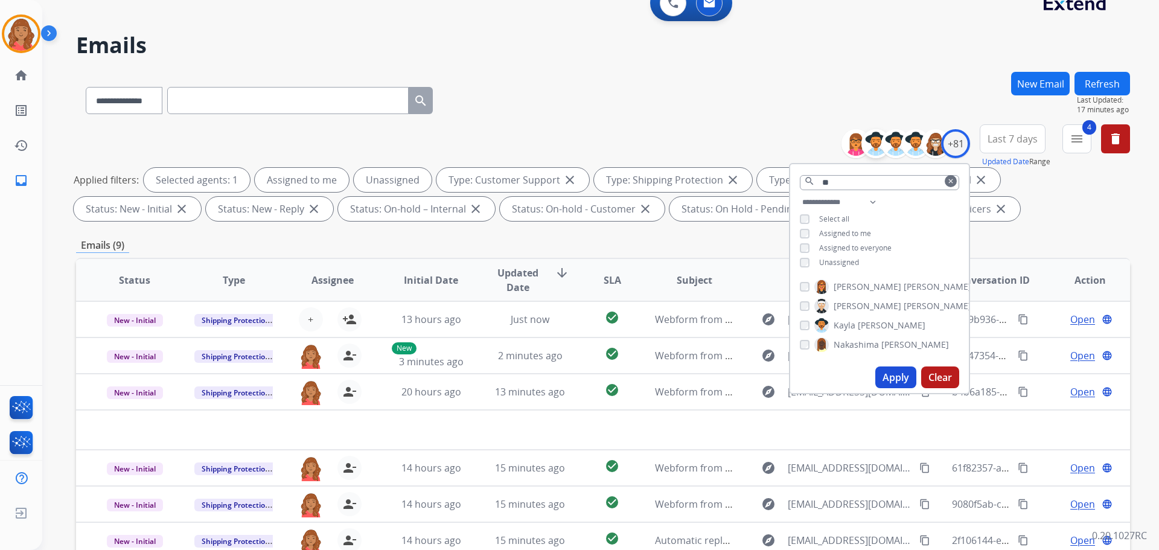
scroll to position [14, 0]
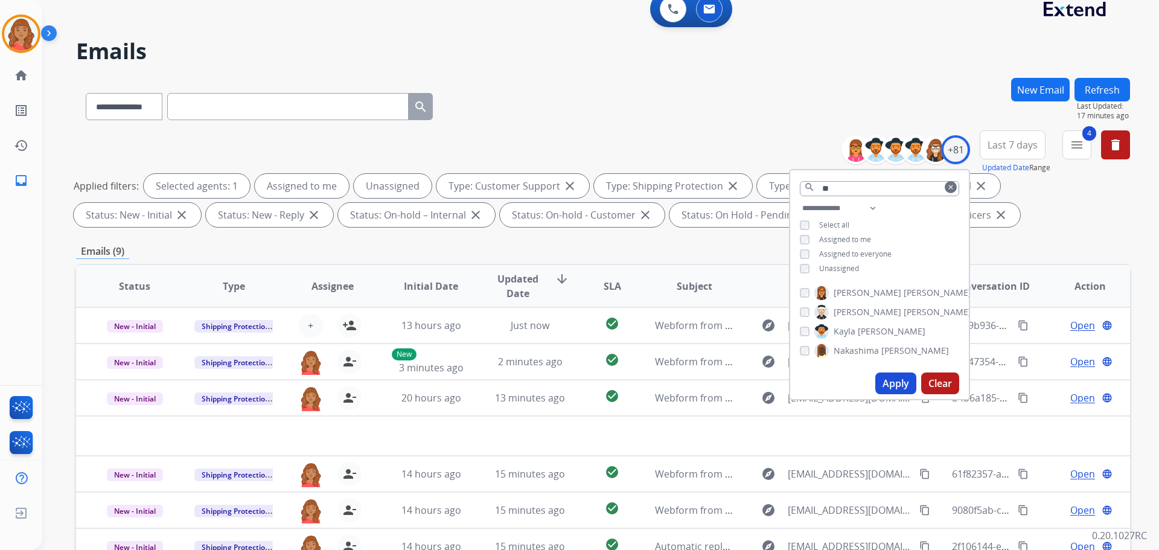
click at [951, 186] on mat-icon "clear" at bounding box center [950, 186] width 7 height 7
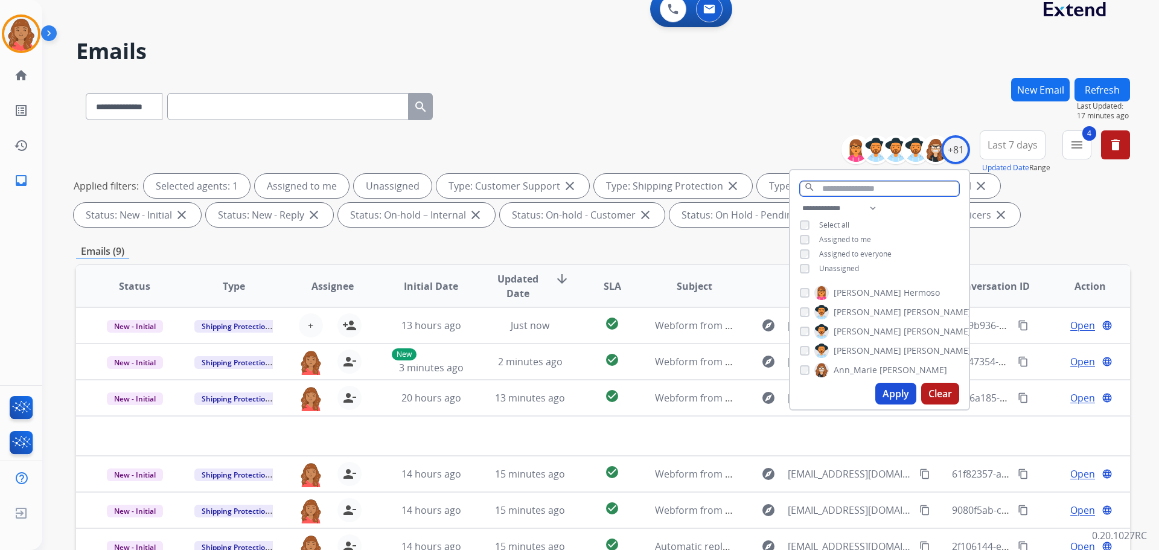
click at [856, 190] on input "text" at bounding box center [879, 188] width 159 height 15
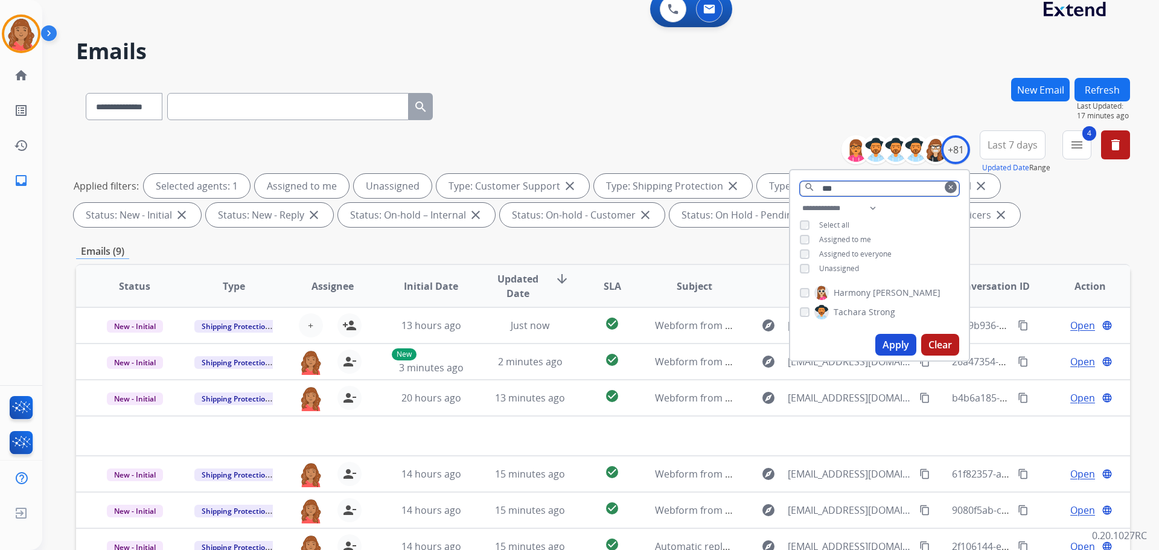
type input "***"
click at [892, 344] on button "Apply" at bounding box center [895, 345] width 41 height 22
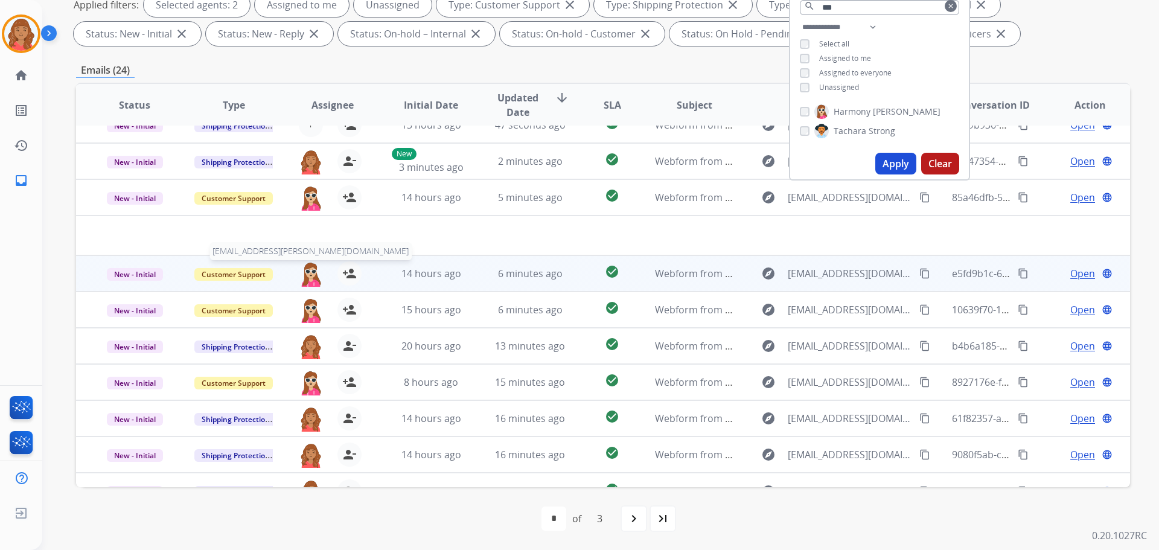
scroll to position [0, 0]
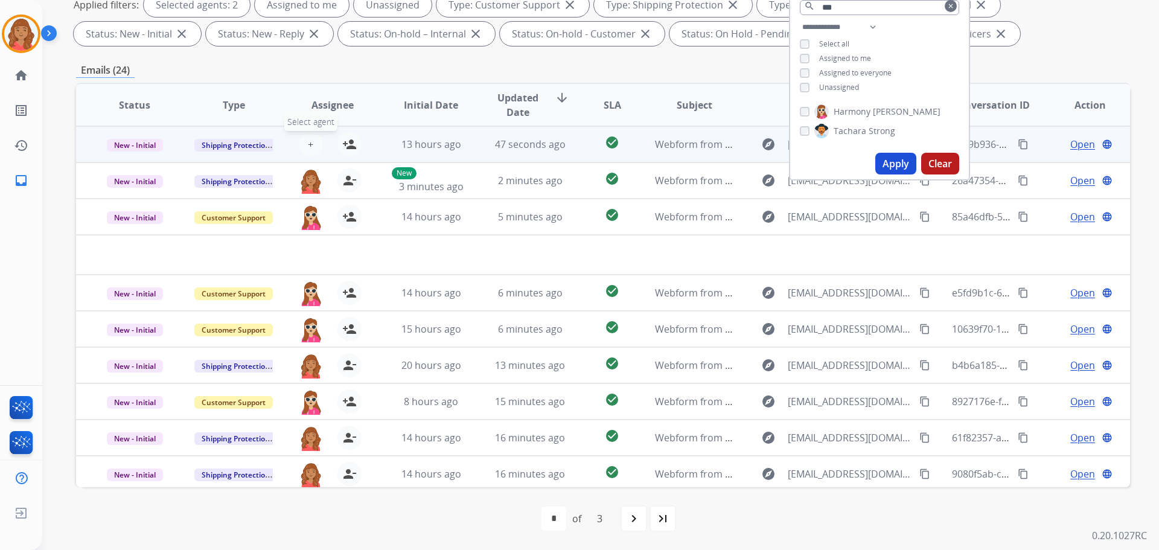
click at [311, 142] on span "+" at bounding box center [310, 144] width 5 height 14
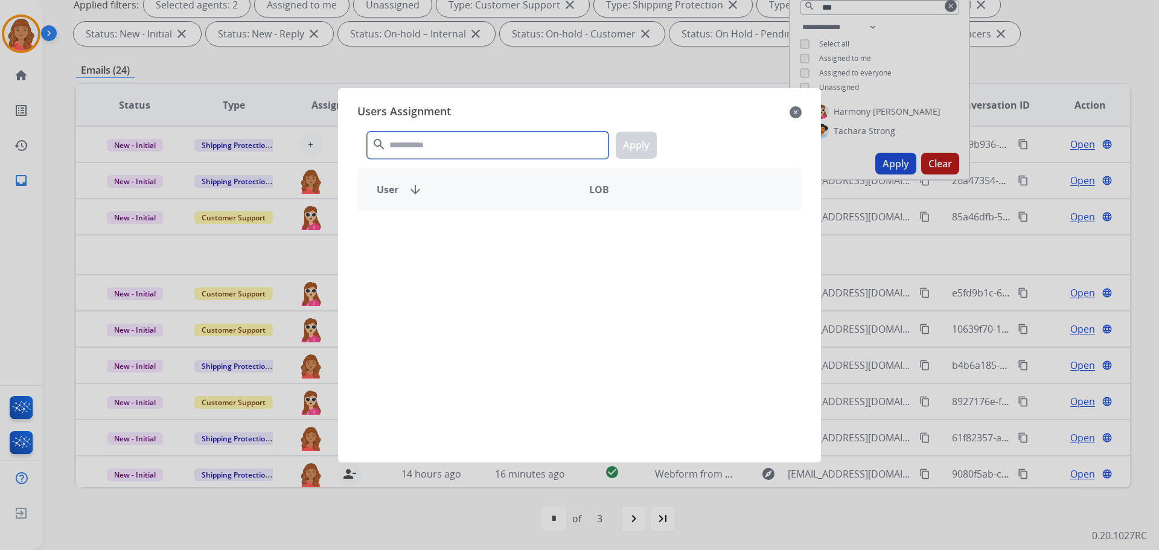
click at [397, 143] on input "text" at bounding box center [487, 145] width 241 height 27
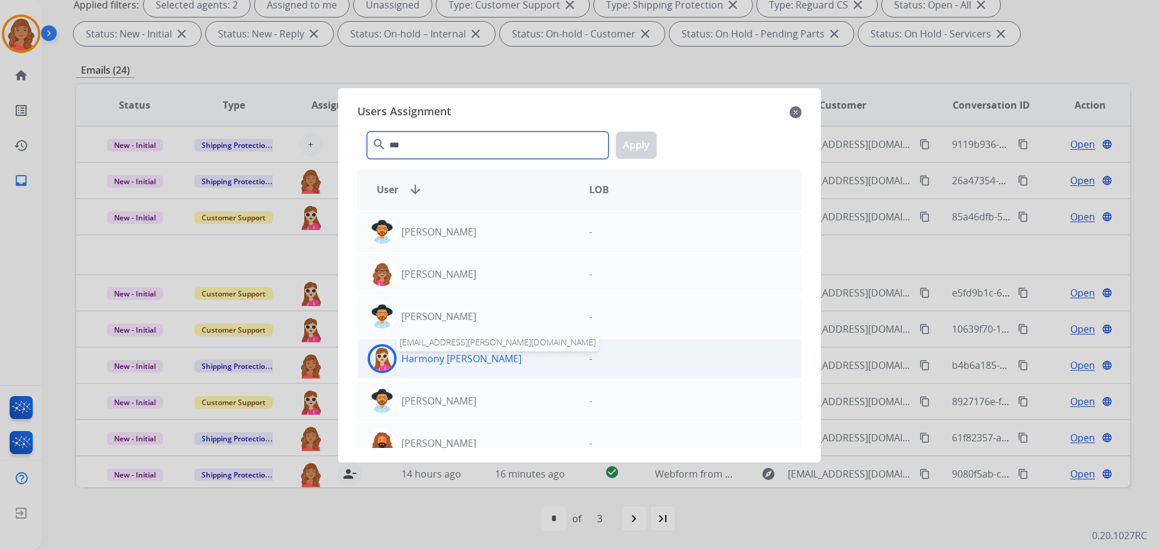
type input "***"
drag, startPoint x: 423, startPoint y: 363, endPoint x: 432, endPoint y: 357, distance: 11.2
click at [425, 363] on p "Harmony [PERSON_NAME]" at bounding box center [461, 358] width 120 height 14
click at [634, 147] on button "Apply" at bounding box center [636, 145] width 41 height 27
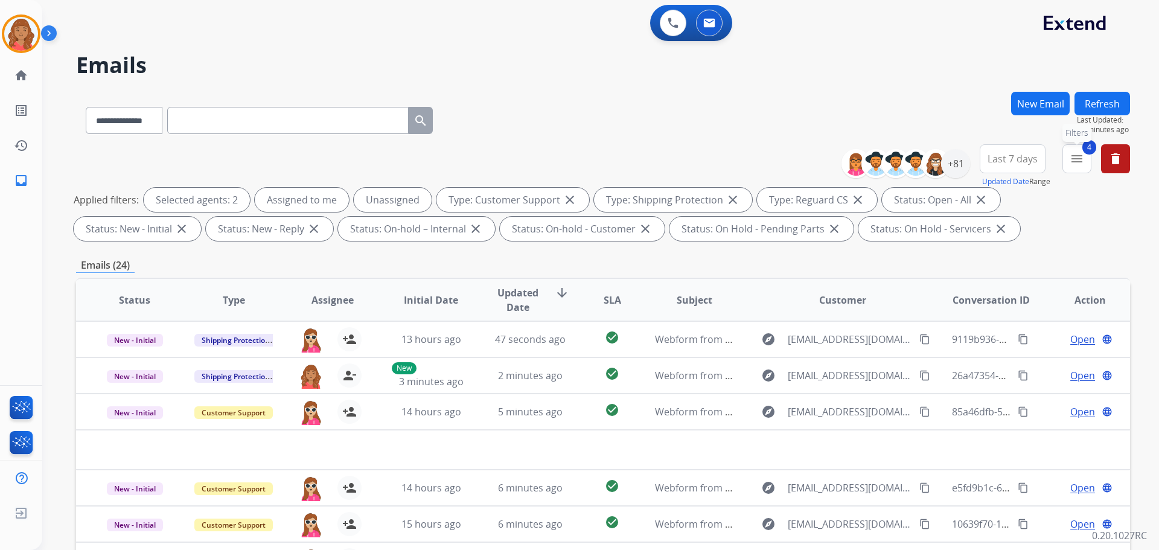
click at [1076, 167] on button "4 menu Filters" at bounding box center [1076, 158] width 29 height 29
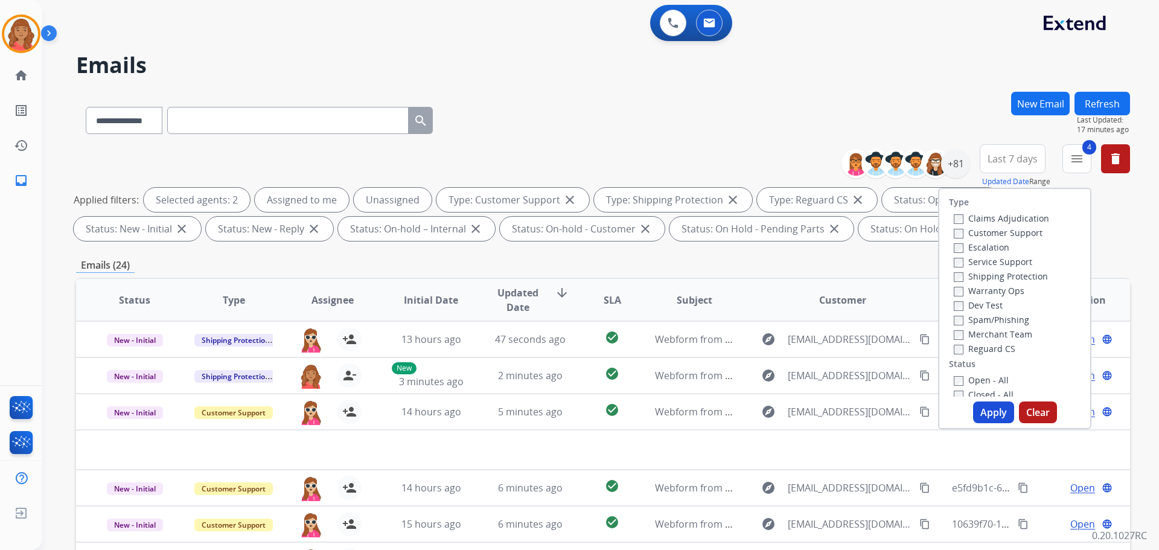
click at [987, 413] on button "Apply" at bounding box center [993, 412] width 41 height 22
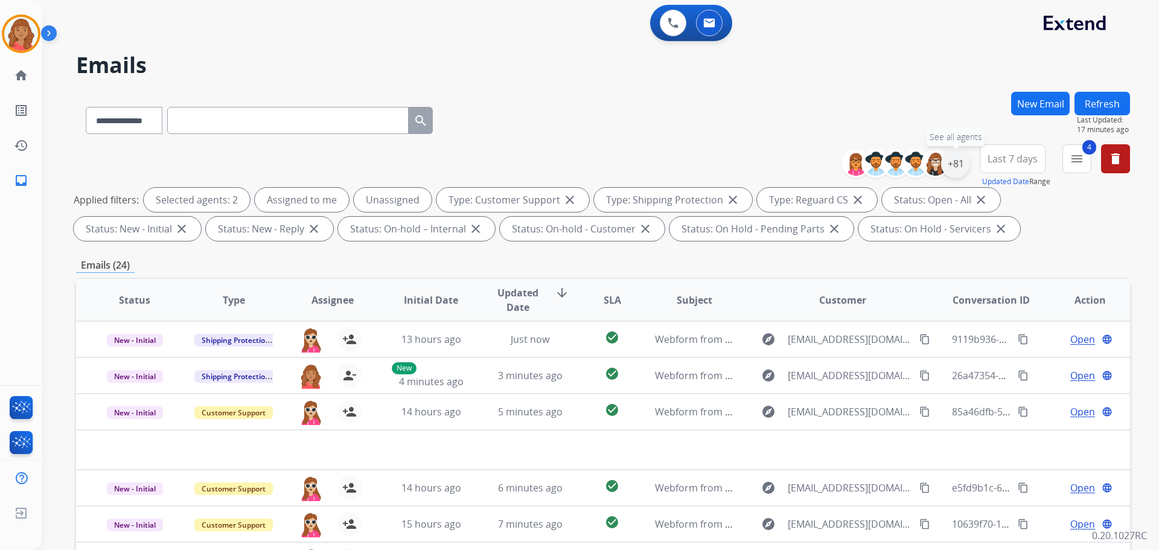
drag, startPoint x: 956, startPoint y: 169, endPoint x: 956, endPoint y: 176, distance: 7.3
click at [956, 171] on div "+81" at bounding box center [955, 163] width 29 height 29
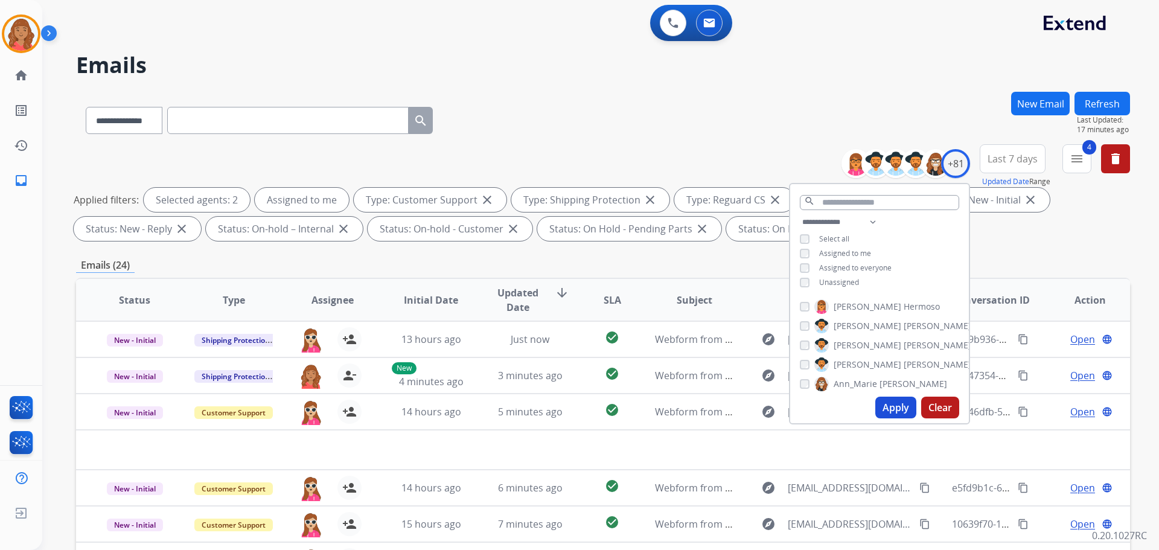
click at [888, 412] on button "Apply" at bounding box center [895, 407] width 41 height 22
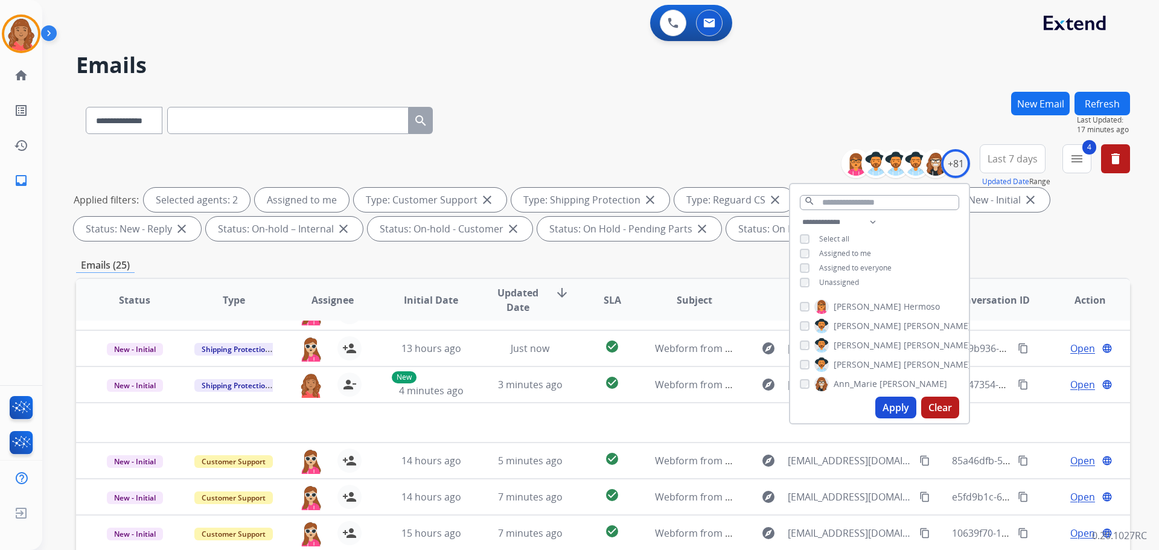
scroll to position [41, 0]
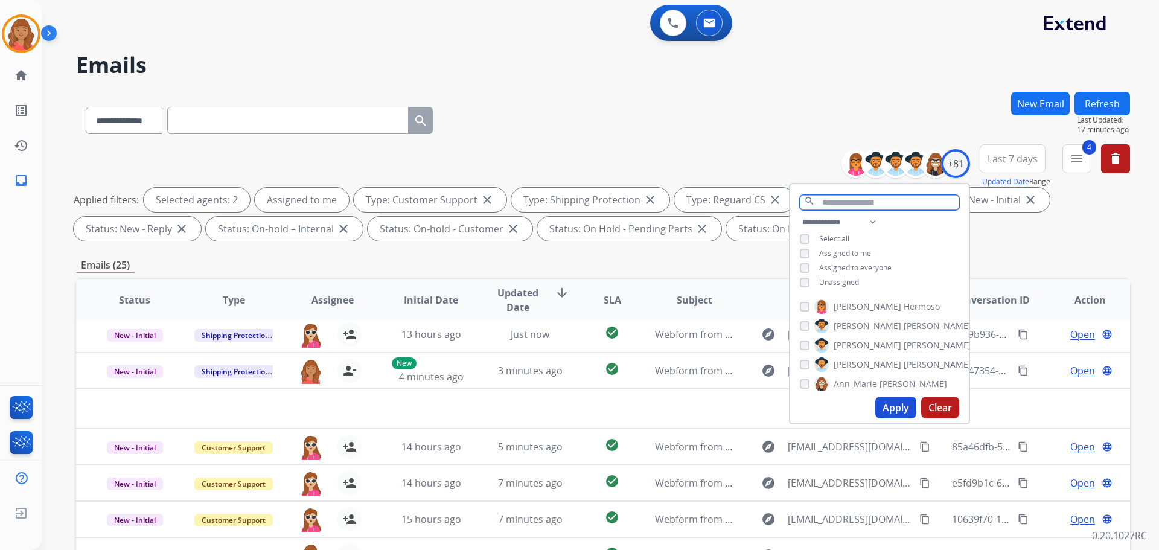
click at [850, 195] on input "text" at bounding box center [879, 202] width 159 height 15
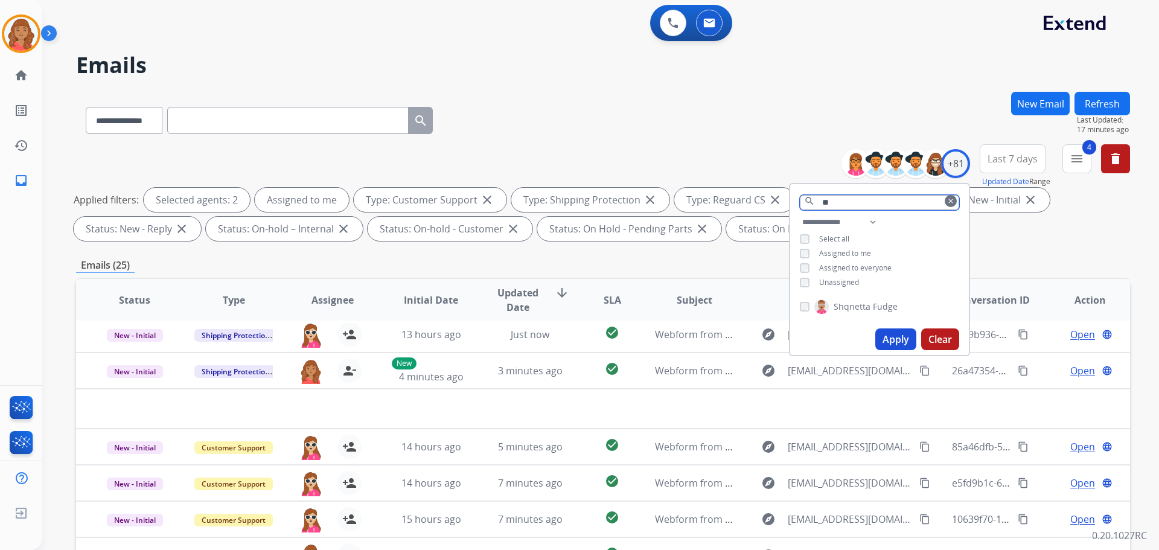
type input "*"
type input "***"
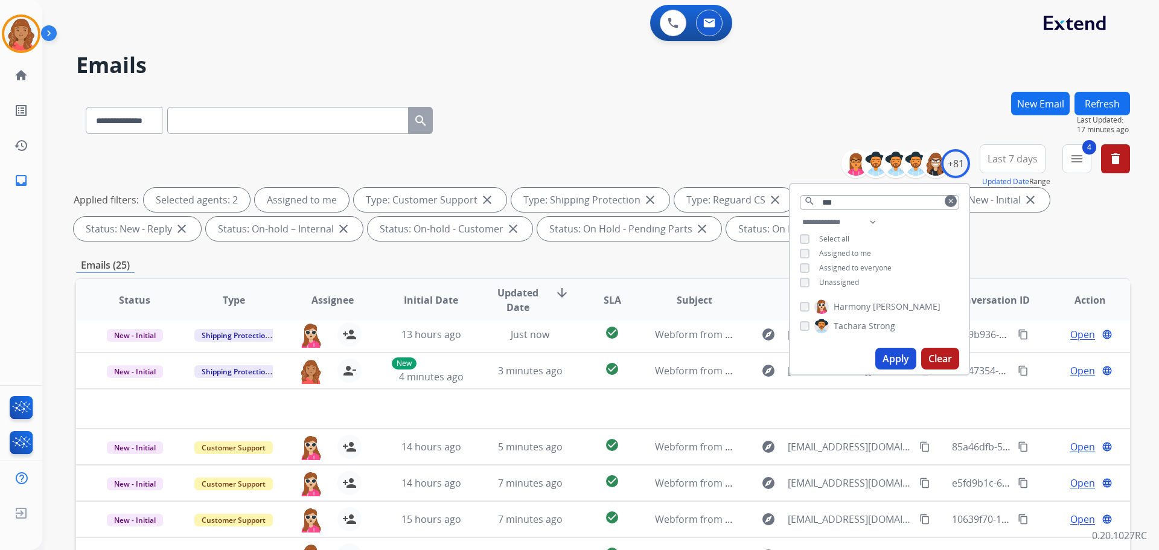
click at [891, 360] on button "Apply" at bounding box center [895, 359] width 41 height 22
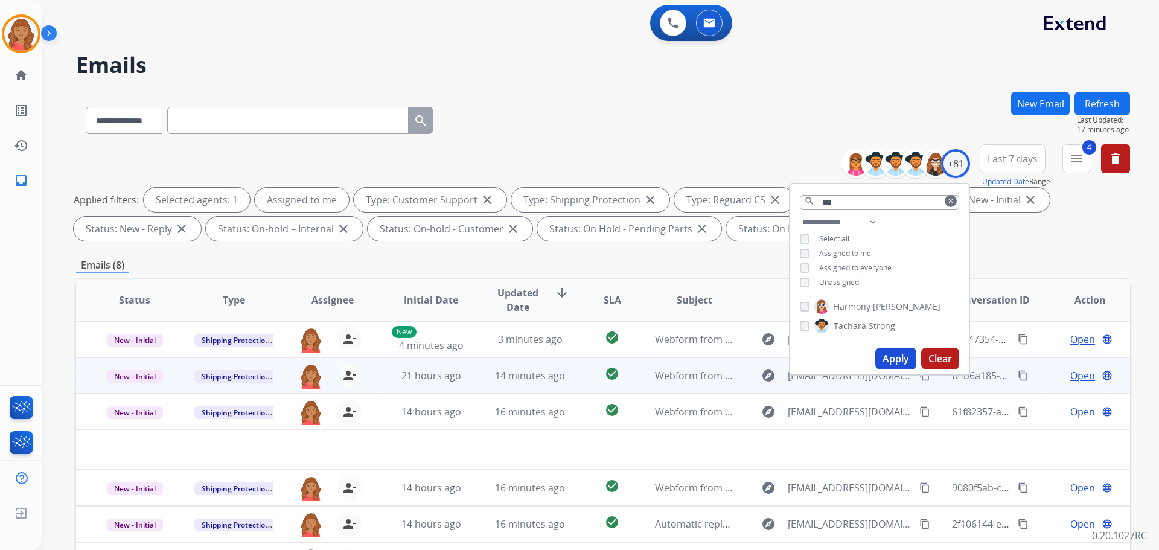
scroll to position [0, 0]
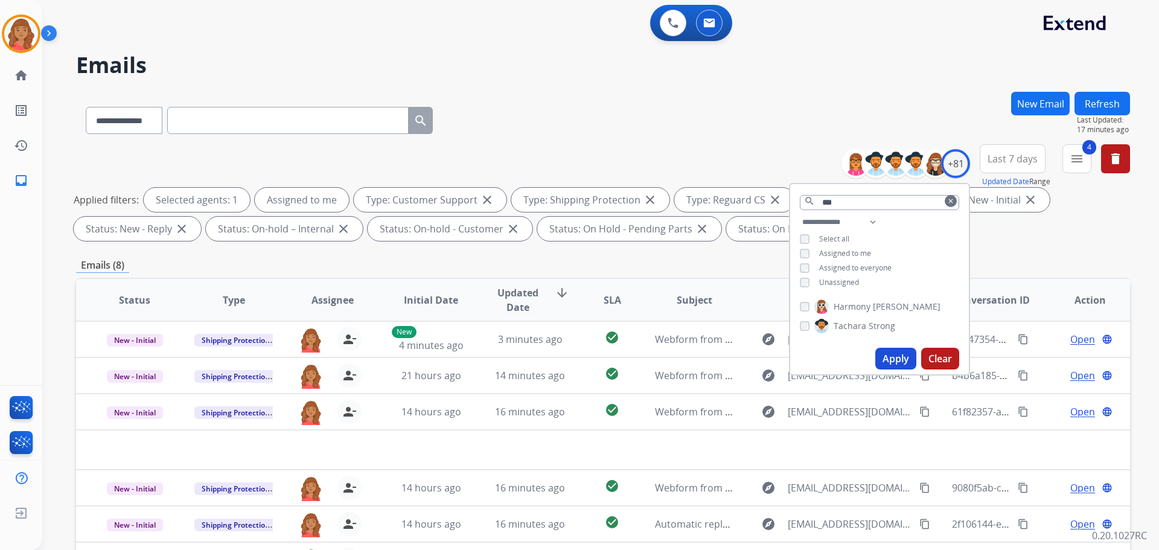
click at [947, 203] on mat-icon "clear" at bounding box center [950, 200] width 7 height 7
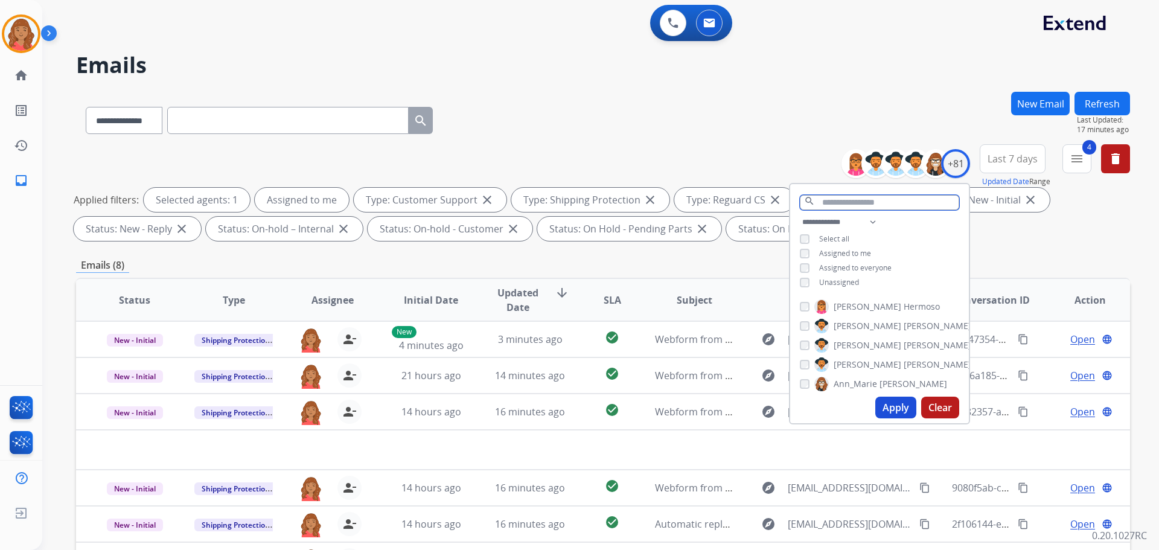
click at [893, 203] on input "text" at bounding box center [879, 202] width 159 height 15
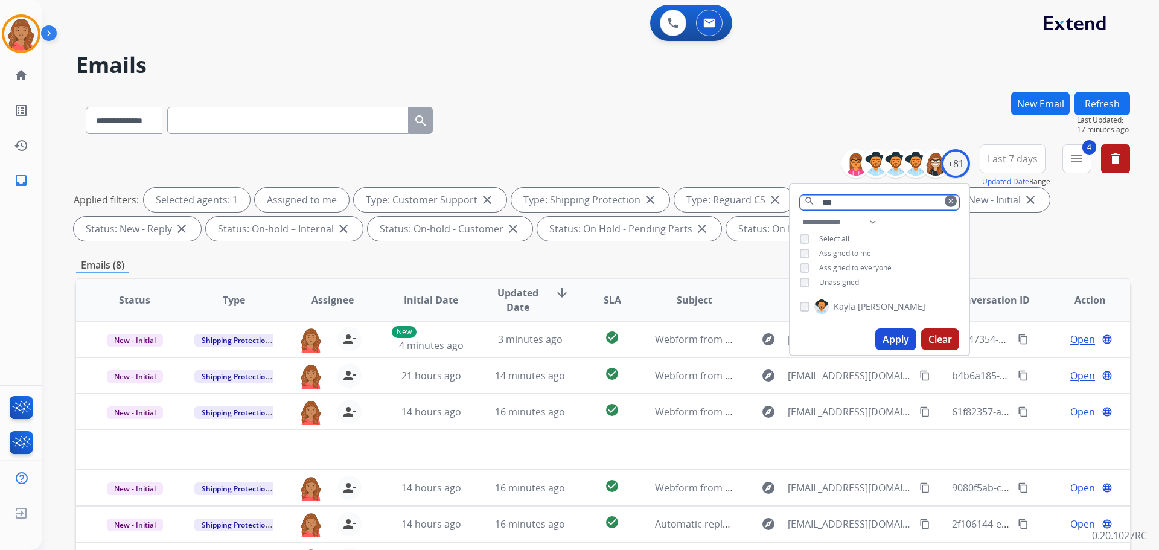
type input "***"
click at [809, 308] on div "[PERSON_NAME]" at bounding box center [863, 306] width 126 height 14
click at [889, 333] on button "Apply" at bounding box center [895, 339] width 41 height 22
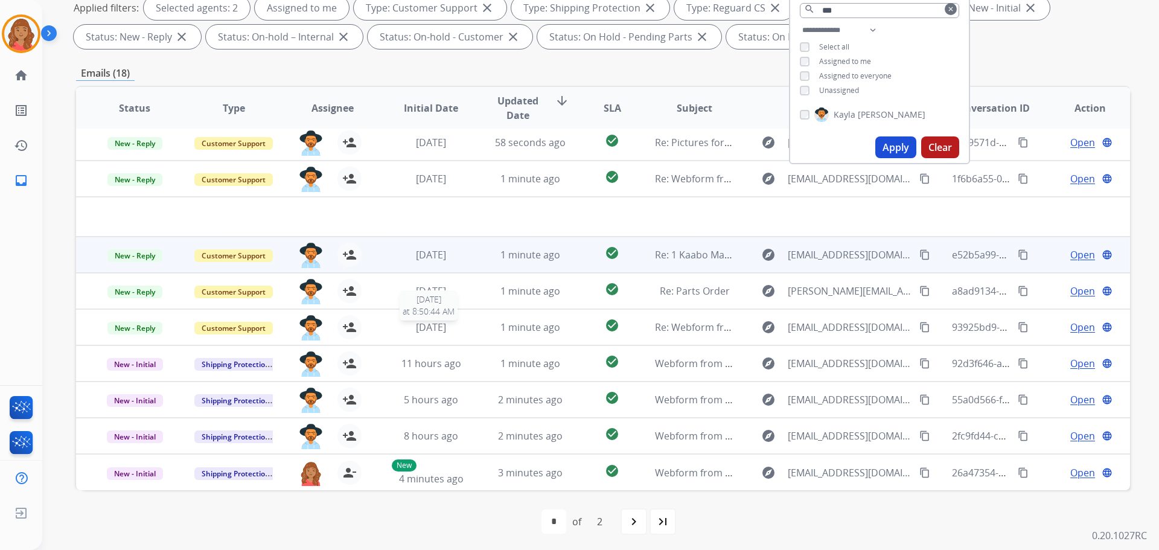
scroll to position [195, 0]
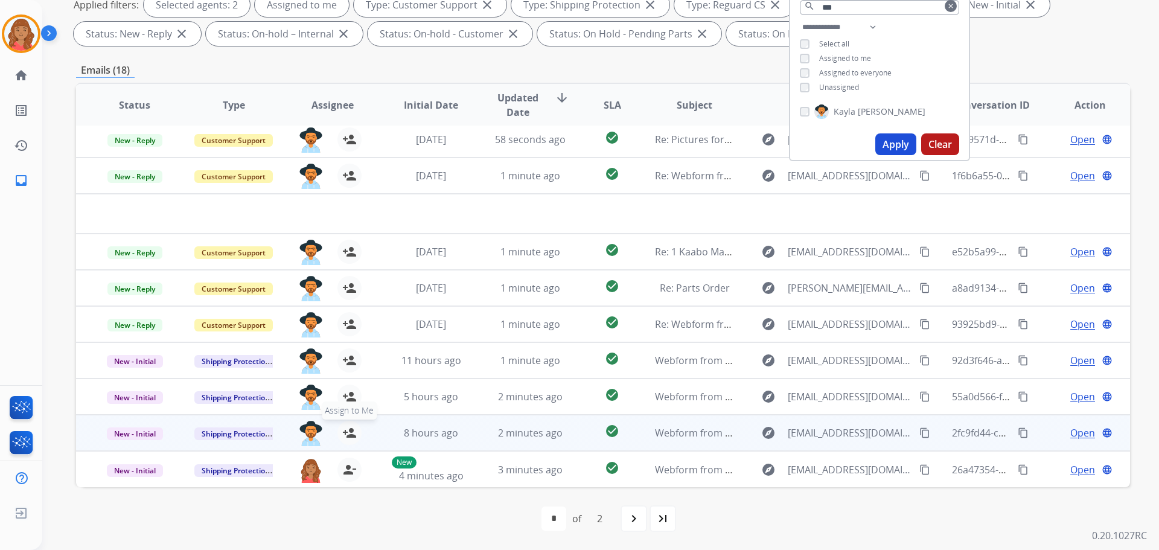
click at [345, 430] on mat-icon "person_add" at bounding box center [349, 432] width 14 height 14
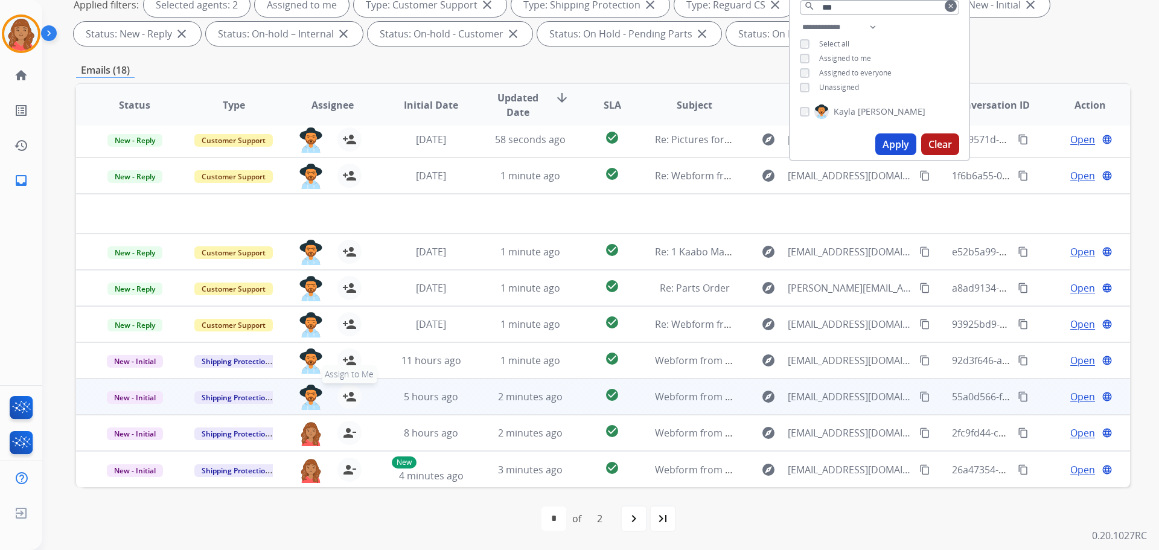
drag, startPoint x: 348, startPoint y: 395, endPoint x: 348, endPoint y: 383, distance: 12.7
click at [348, 395] on mat-icon "person_add" at bounding box center [349, 396] width 14 height 14
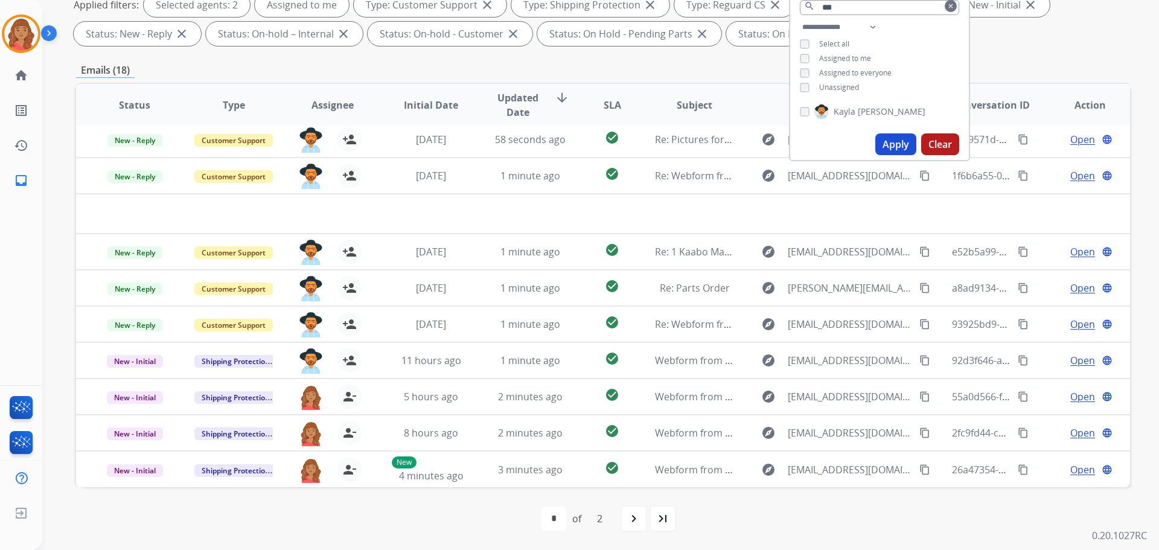
click at [900, 151] on button "Apply" at bounding box center [895, 144] width 41 height 22
